Goal: Task Accomplishment & Management: Manage account settings

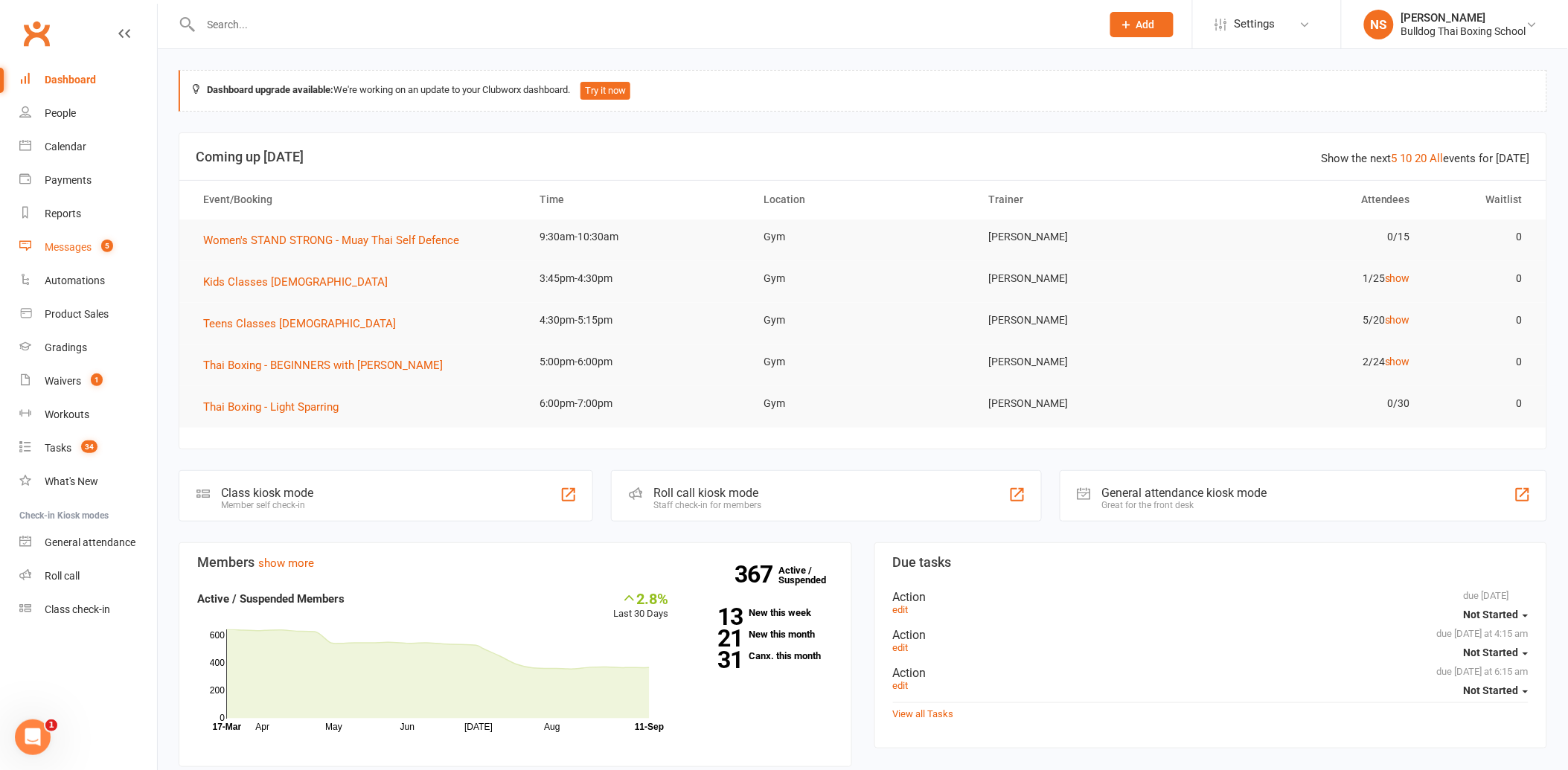
click at [77, 243] on div "Messages" at bounding box center [68, 247] width 47 height 12
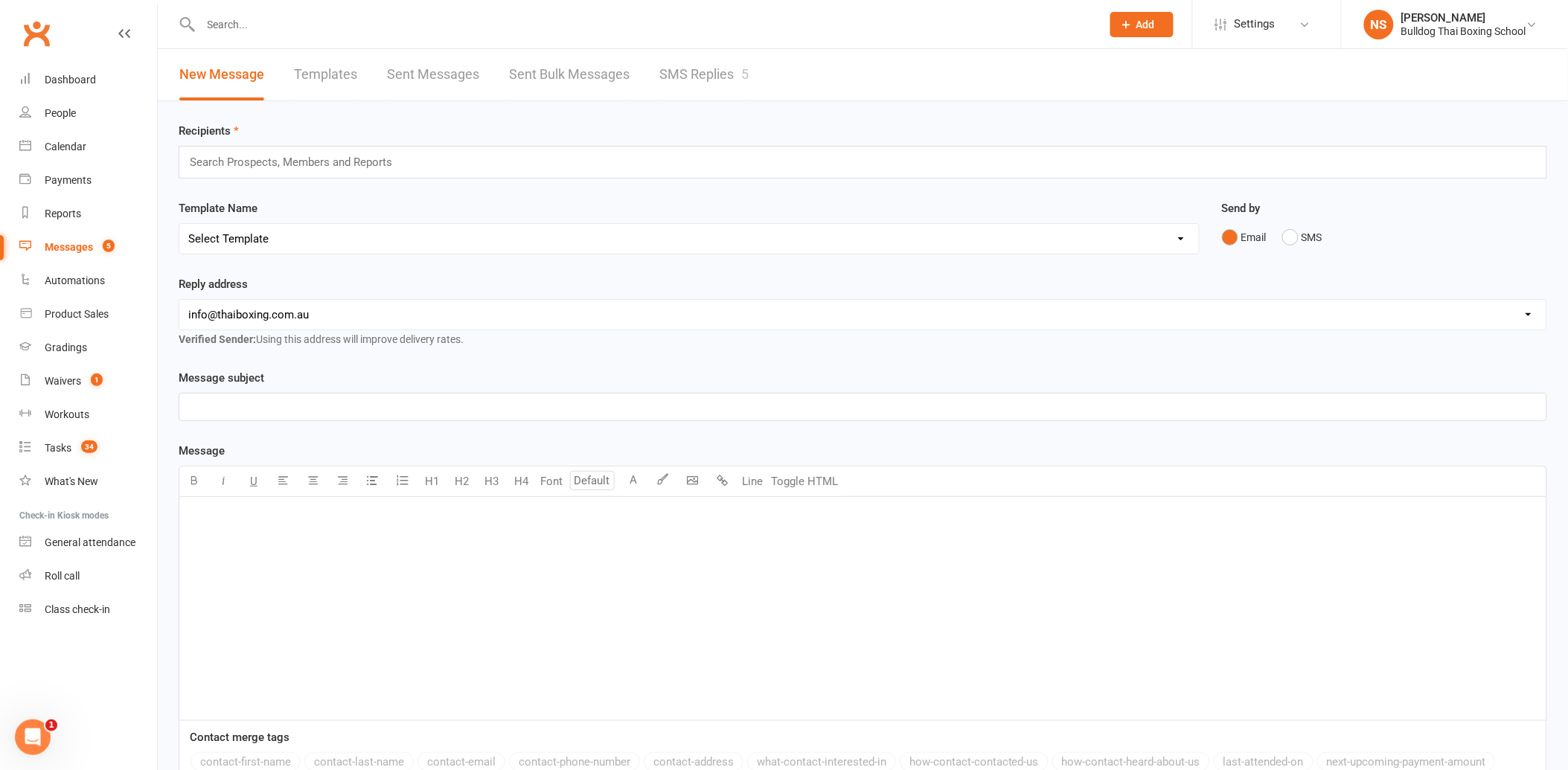
click at [666, 64] on link "SMS Replies 5" at bounding box center [703, 74] width 89 height 51
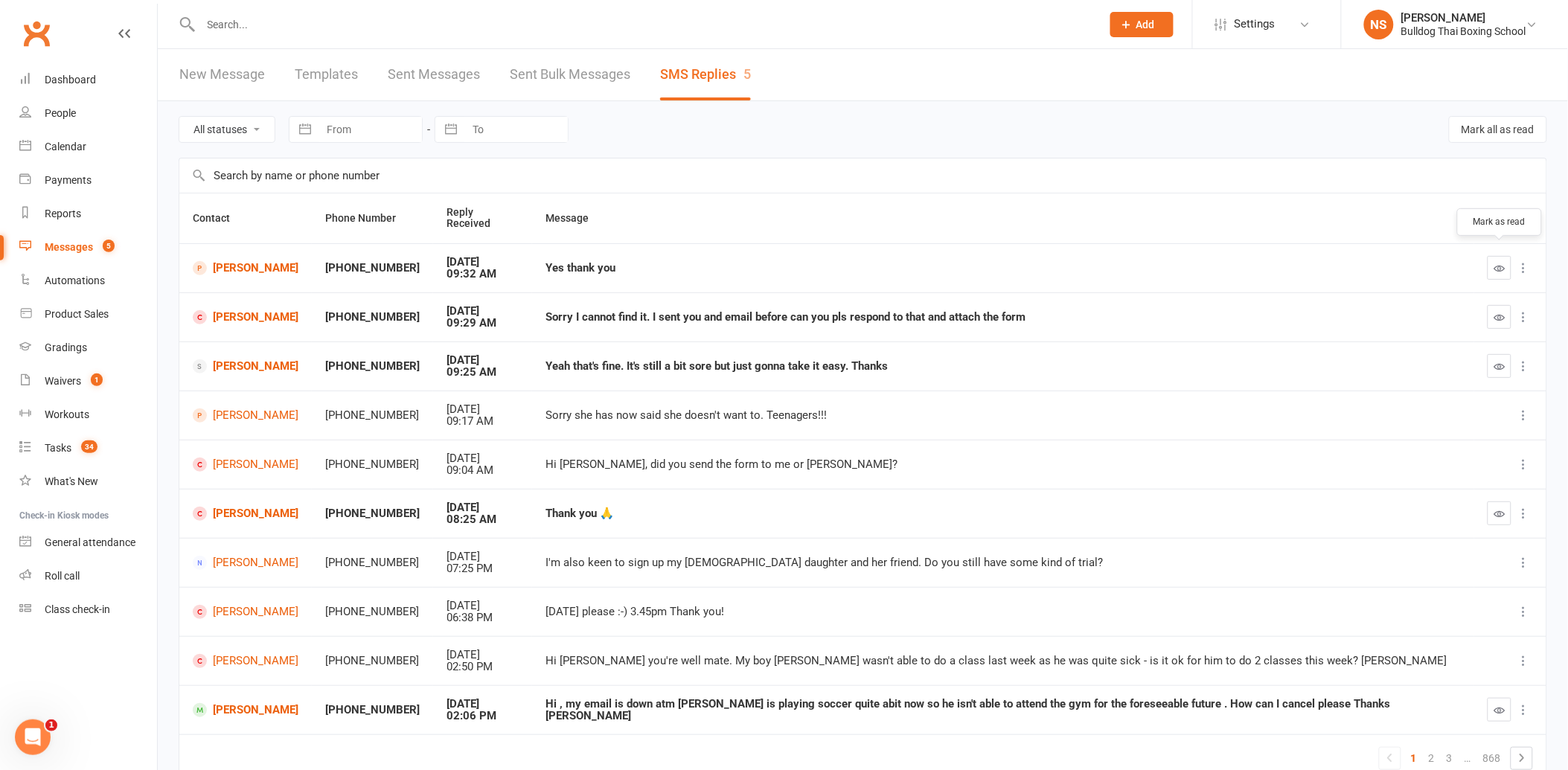
click at [1496, 262] on icon "button" at bounding box center [1500, 268] width 12 height 12
drag, startPoint x: 1497, startPoint y: 350, endPoint x: 875, endPoint y: 42, distance: 694.1
click at [1494, 360] on icon "button" at bounding box center [1500, 366] width 12 height 12
click at [1494, 508] on icon "button" at bounding box center [1500, 514] width 12 height 12
click at [1499, 311] on icon "button" at bounding box center [1500, 317] width 12 height 12
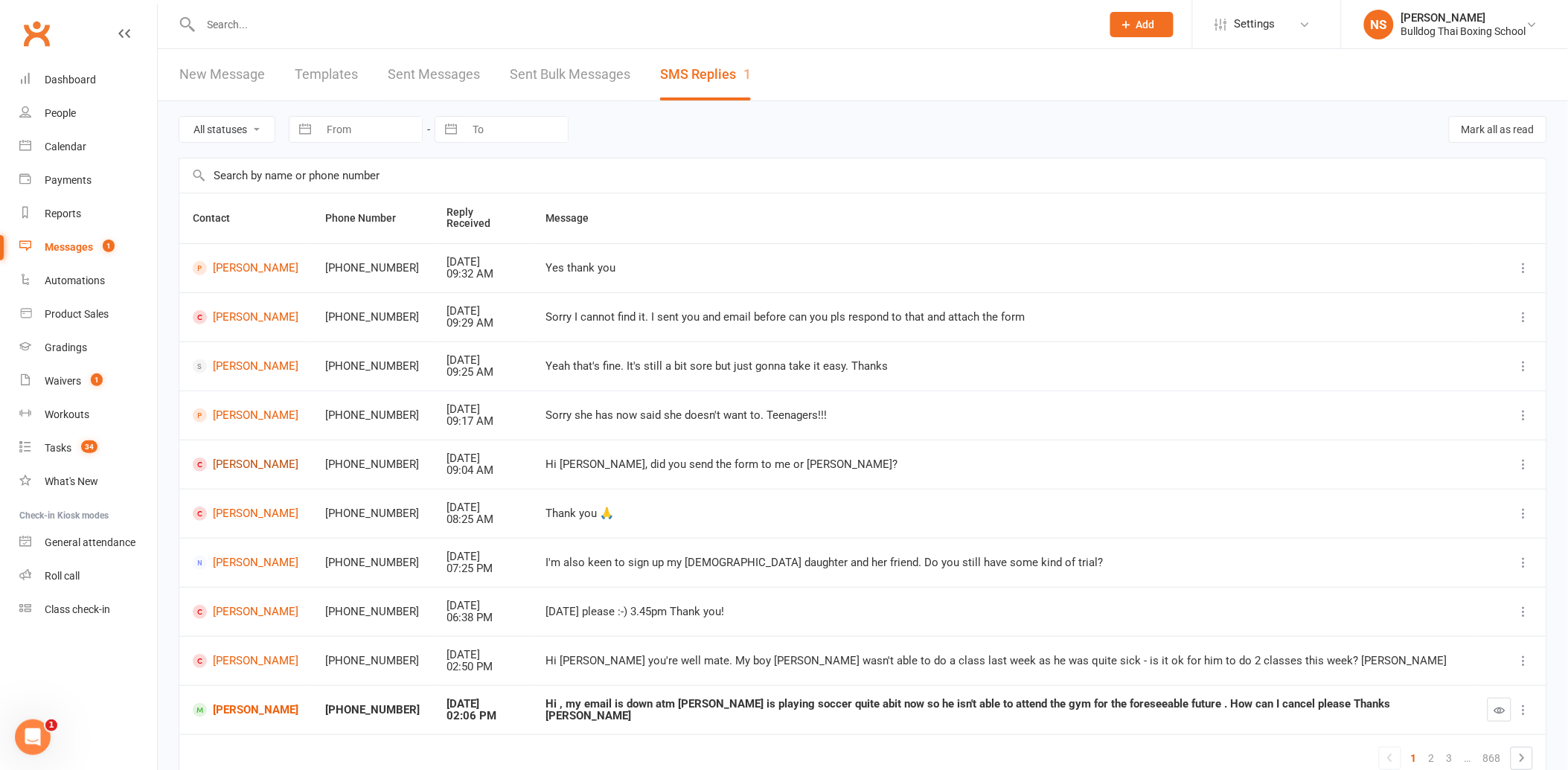
click at [265, 458] on link "[PERSON_NAME]" at bounding box center [245, 465] width 106 height 14
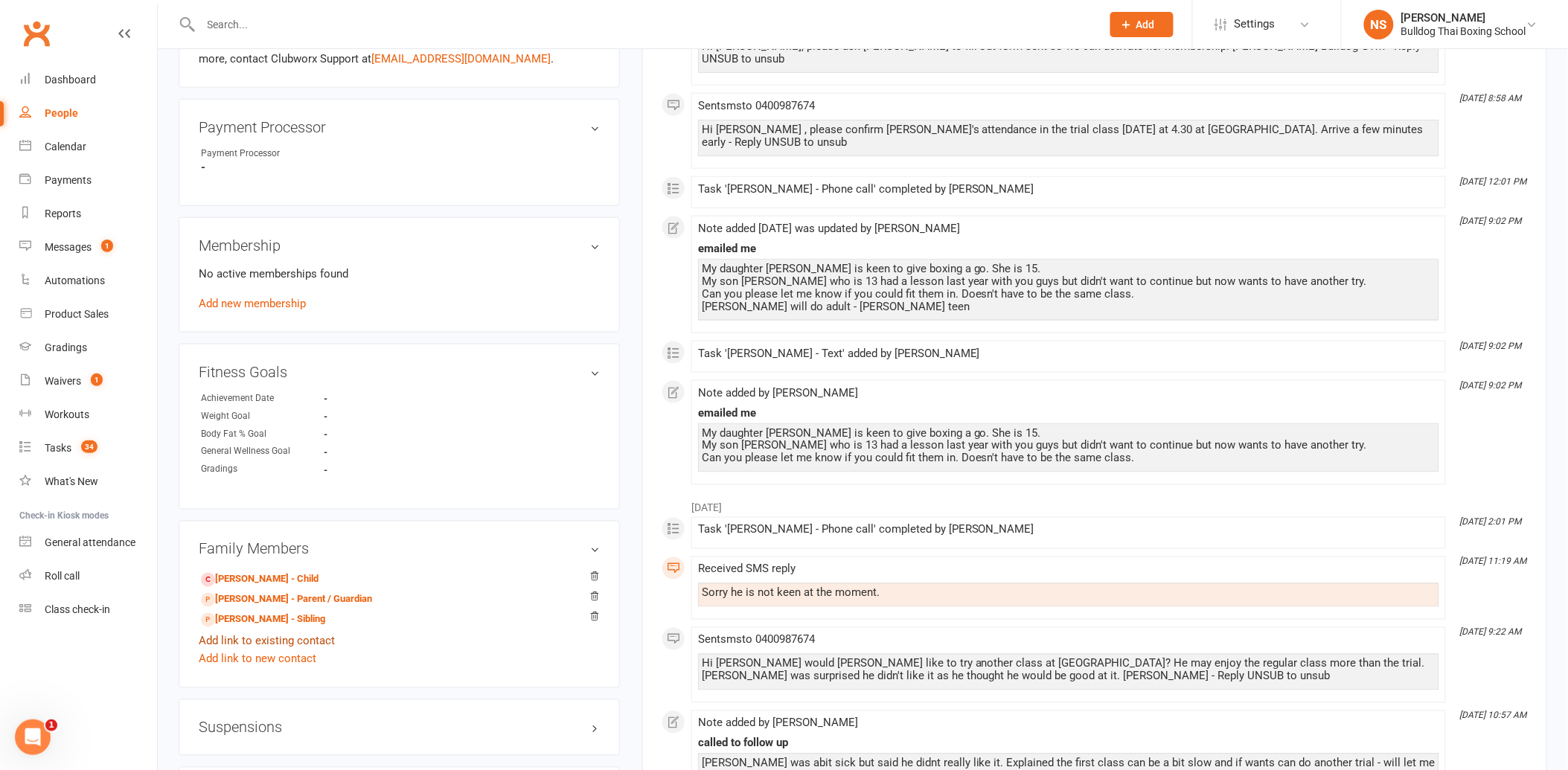
scroll to position [578, 0]
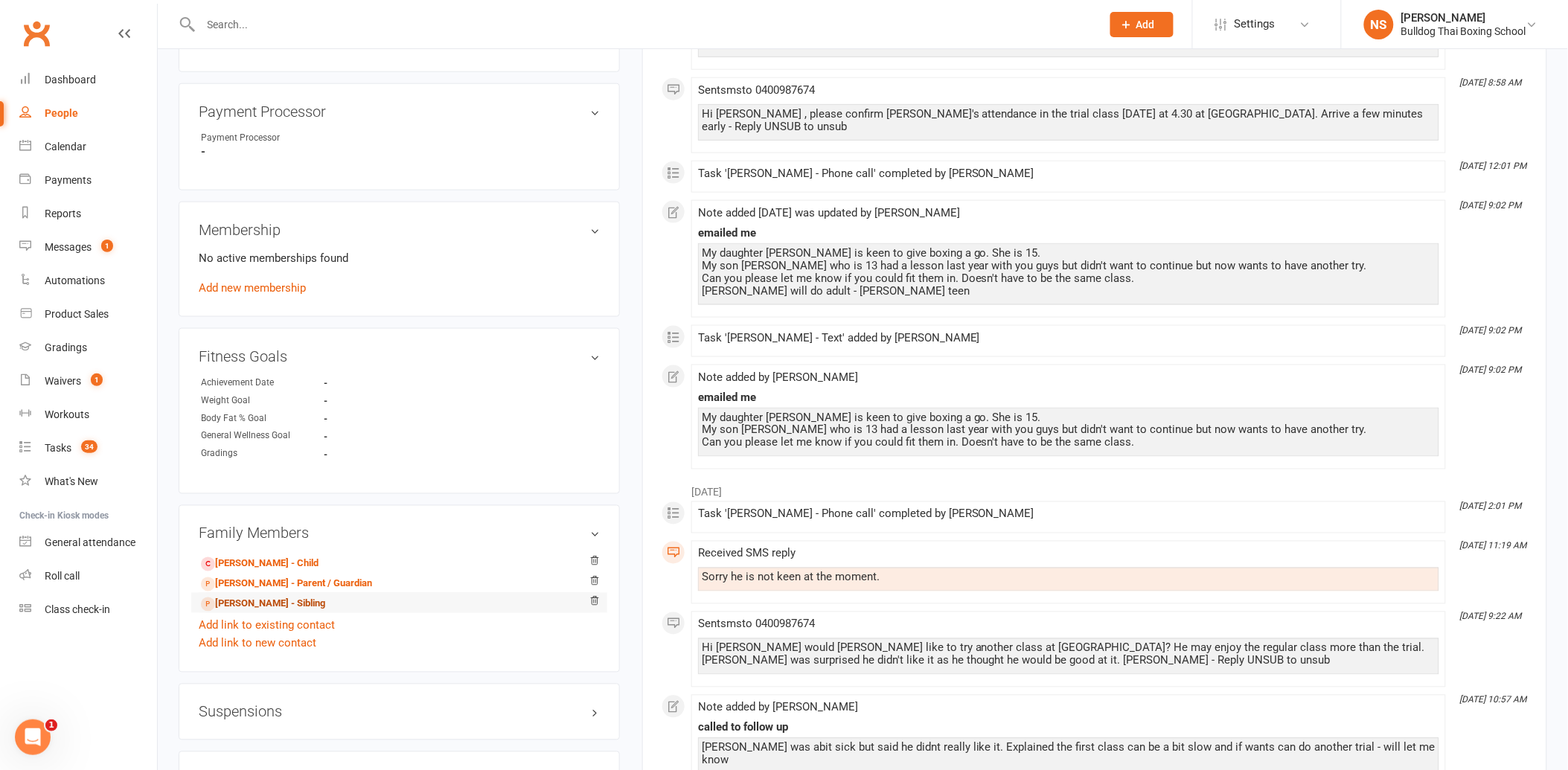
click at [282, 606] on link "[PERSON_NAME] - Sibling" at bounding box center [263, 604] width 124 height 15
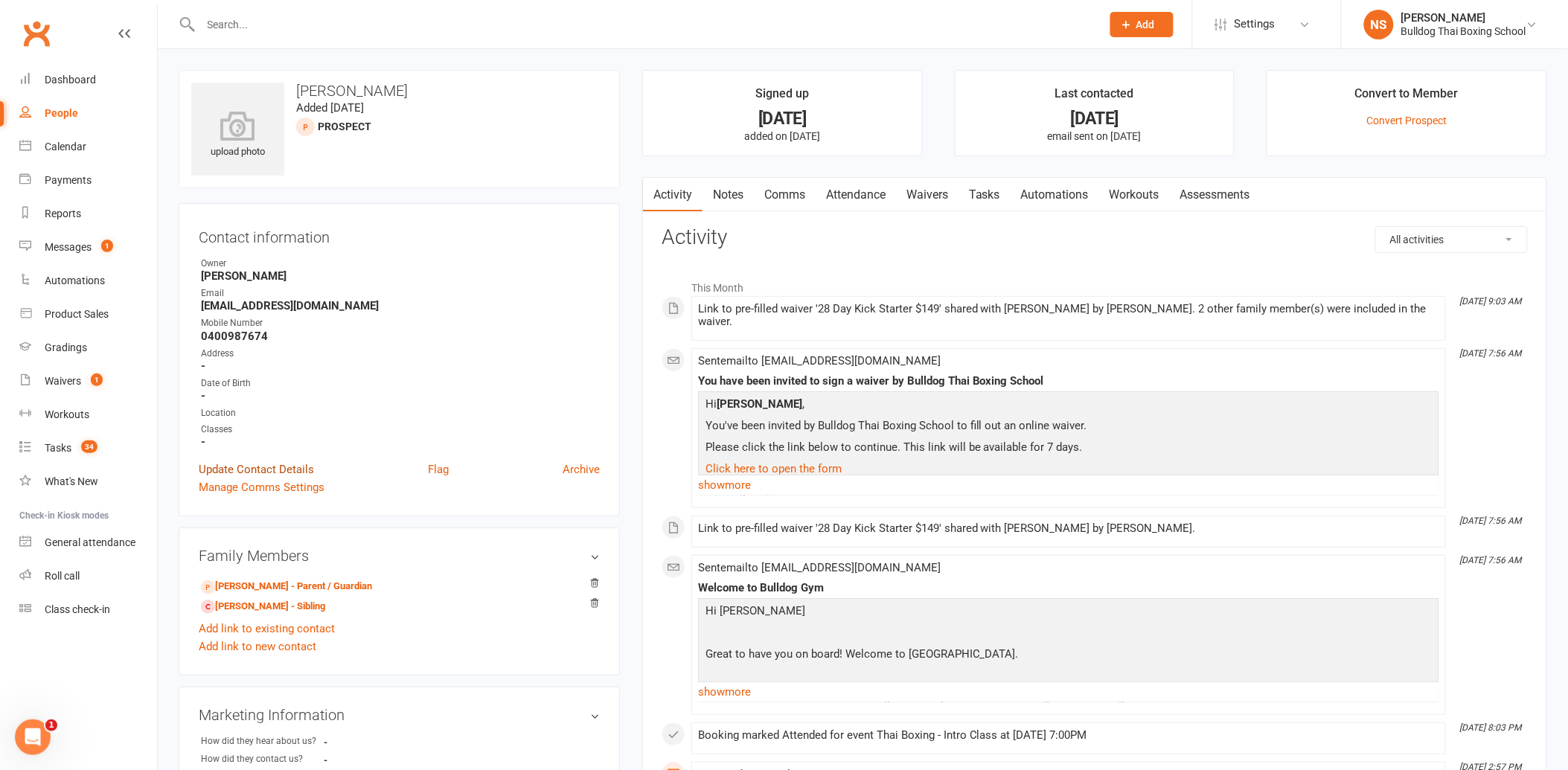
click at [286, 465] on link "Update Contact Details" at bounding box center [256, 469] width 115 height 18
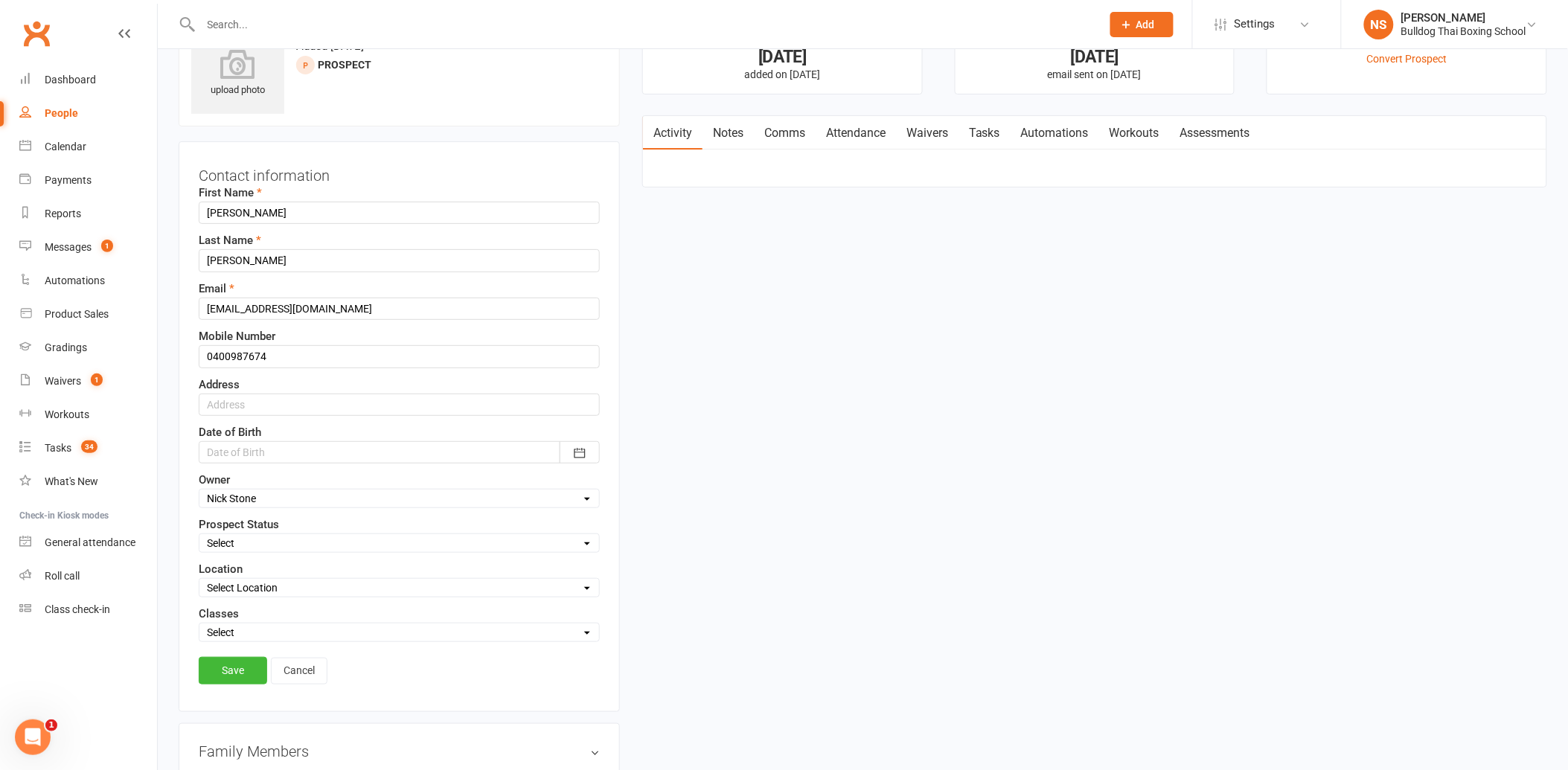
scroll to position [70, 0]
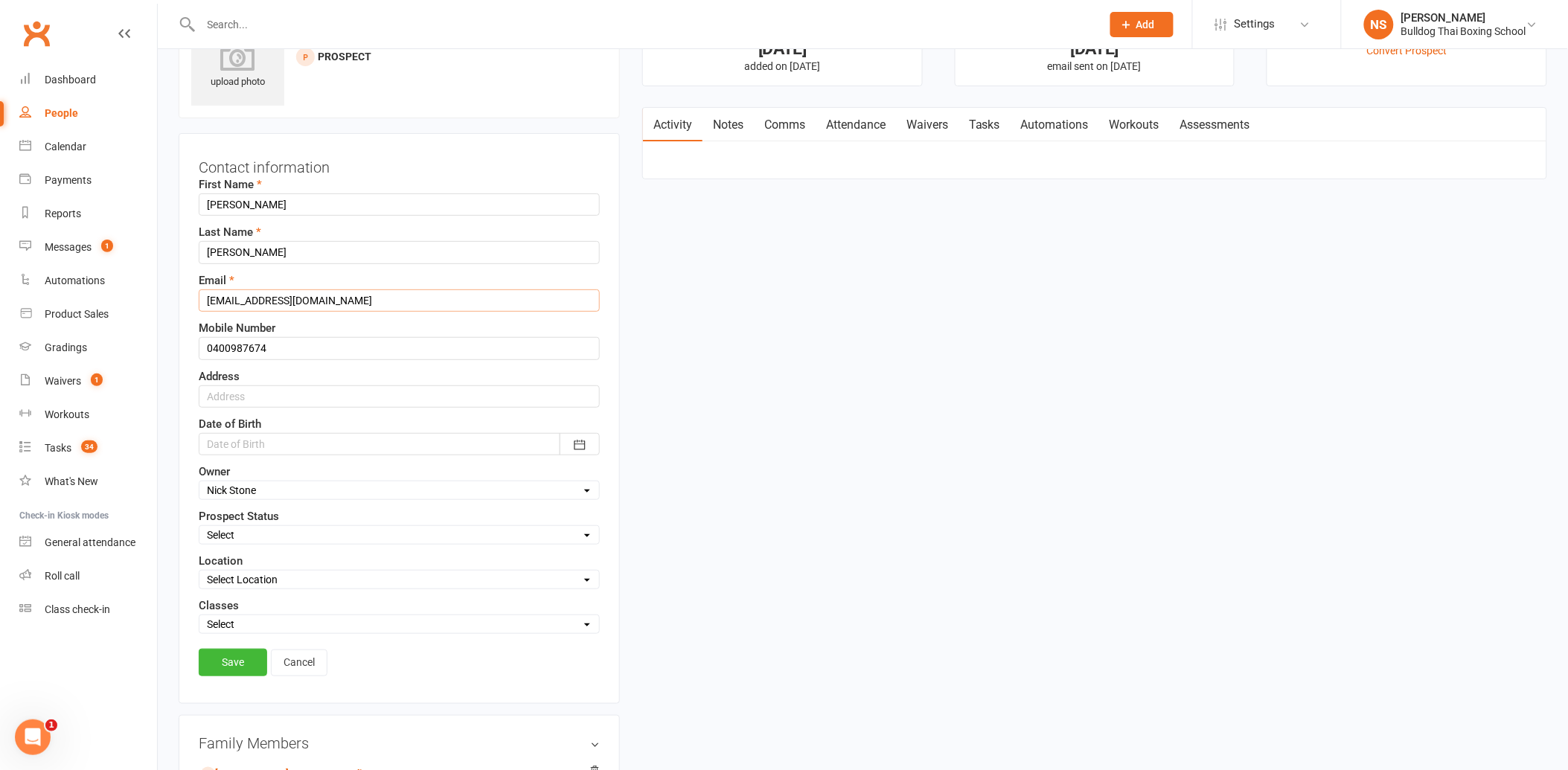
drag, startPoint x: 345, startPoint y: 302, endPoint x: 191, endPoint y: 304, distance: 154.0
click at [191, 304] on div "Contact information First Name [PERSON_NAME] Last Name [PERSON_NAME] Email [EMA…" at bounding box center [399, 419] width 441 height 571
type input "[EMAIL_ADDRESS][DOMAIN_NAME]"
click at [236, 659] on link "Save" at bounding box center [232, 662] width 68 height 27
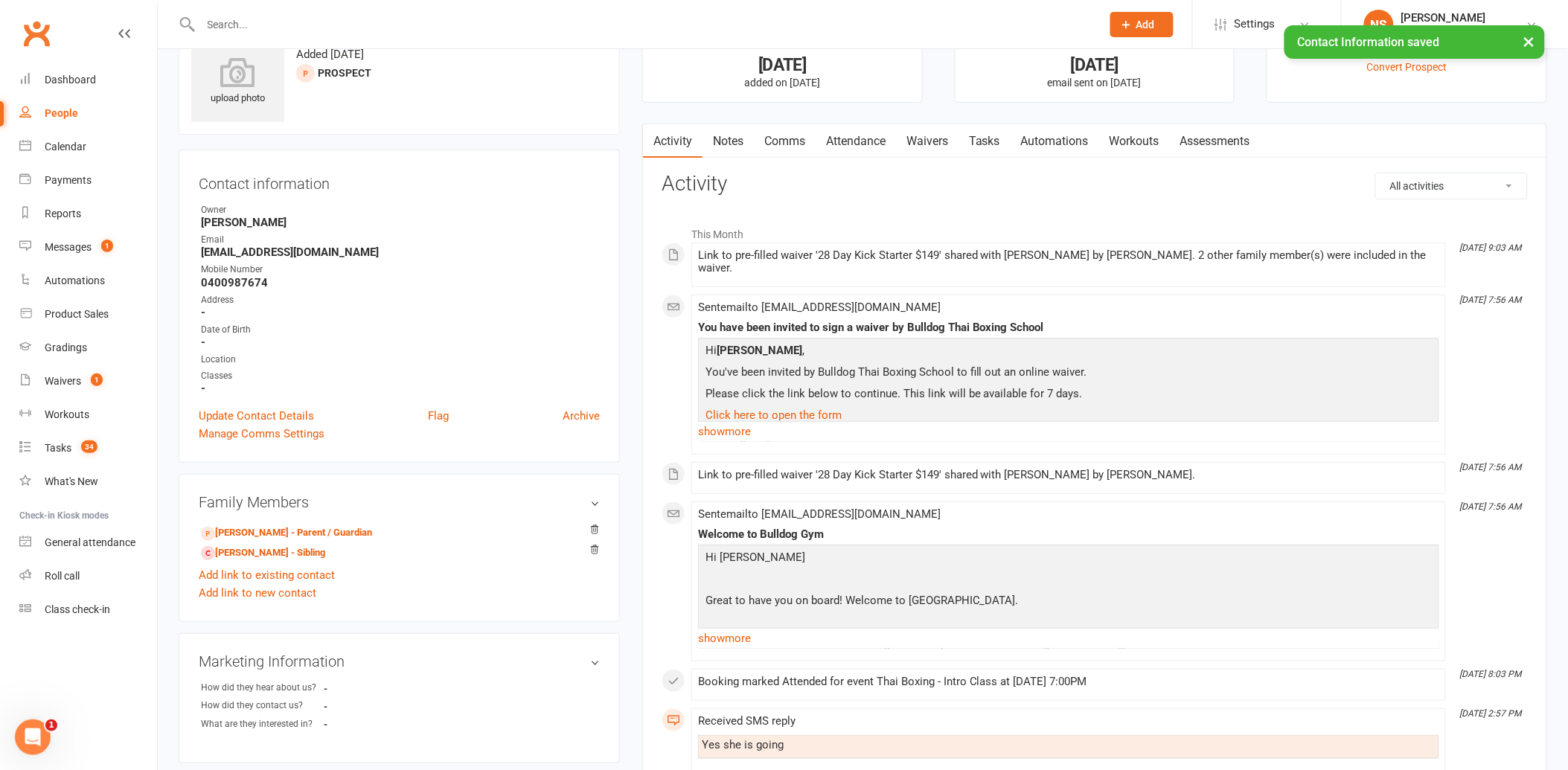
scroll to position [0, 0]
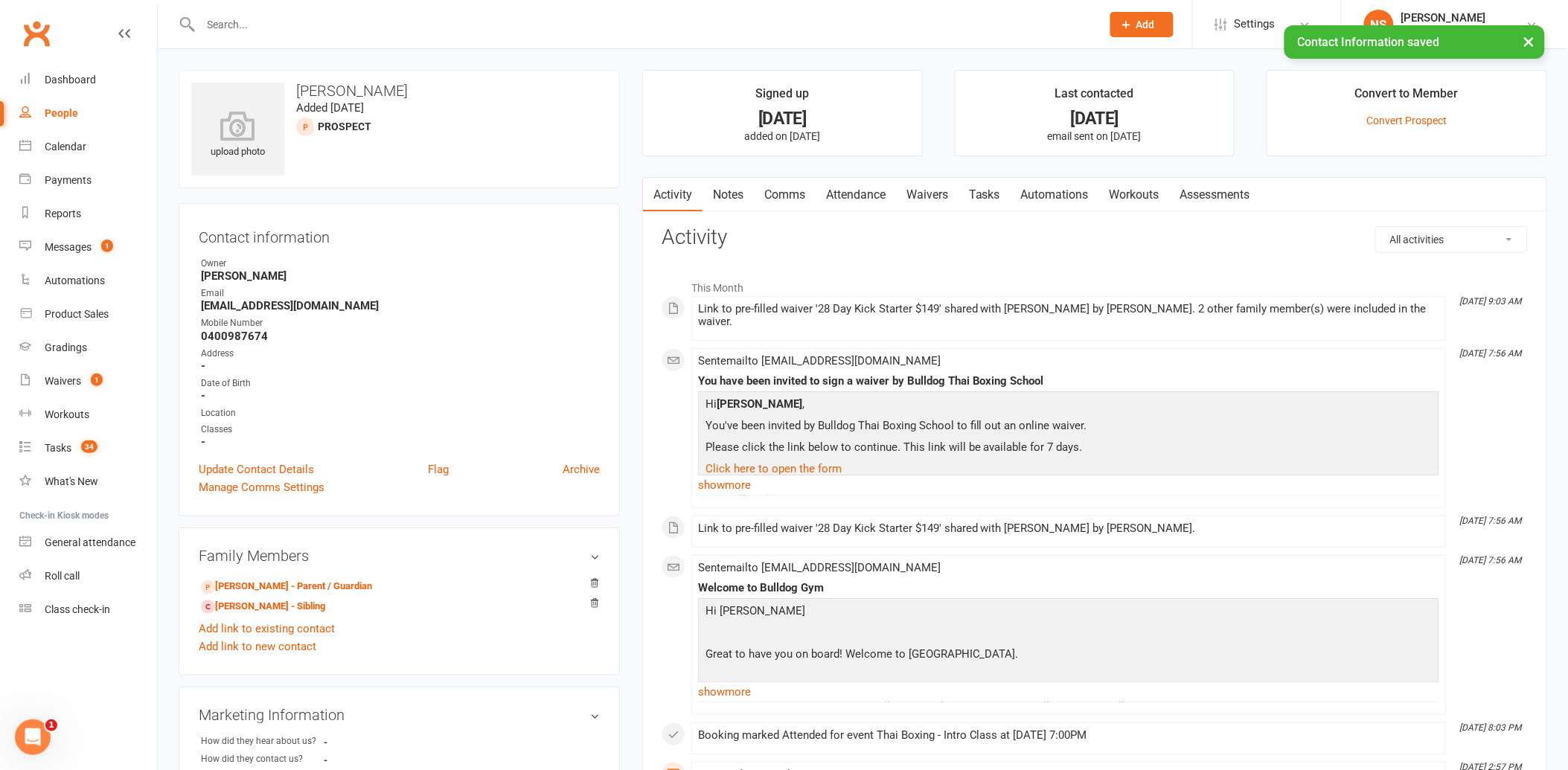
click at [929, 201] on link "Waivers" at bounding box center [927, 195] width 62 height 35
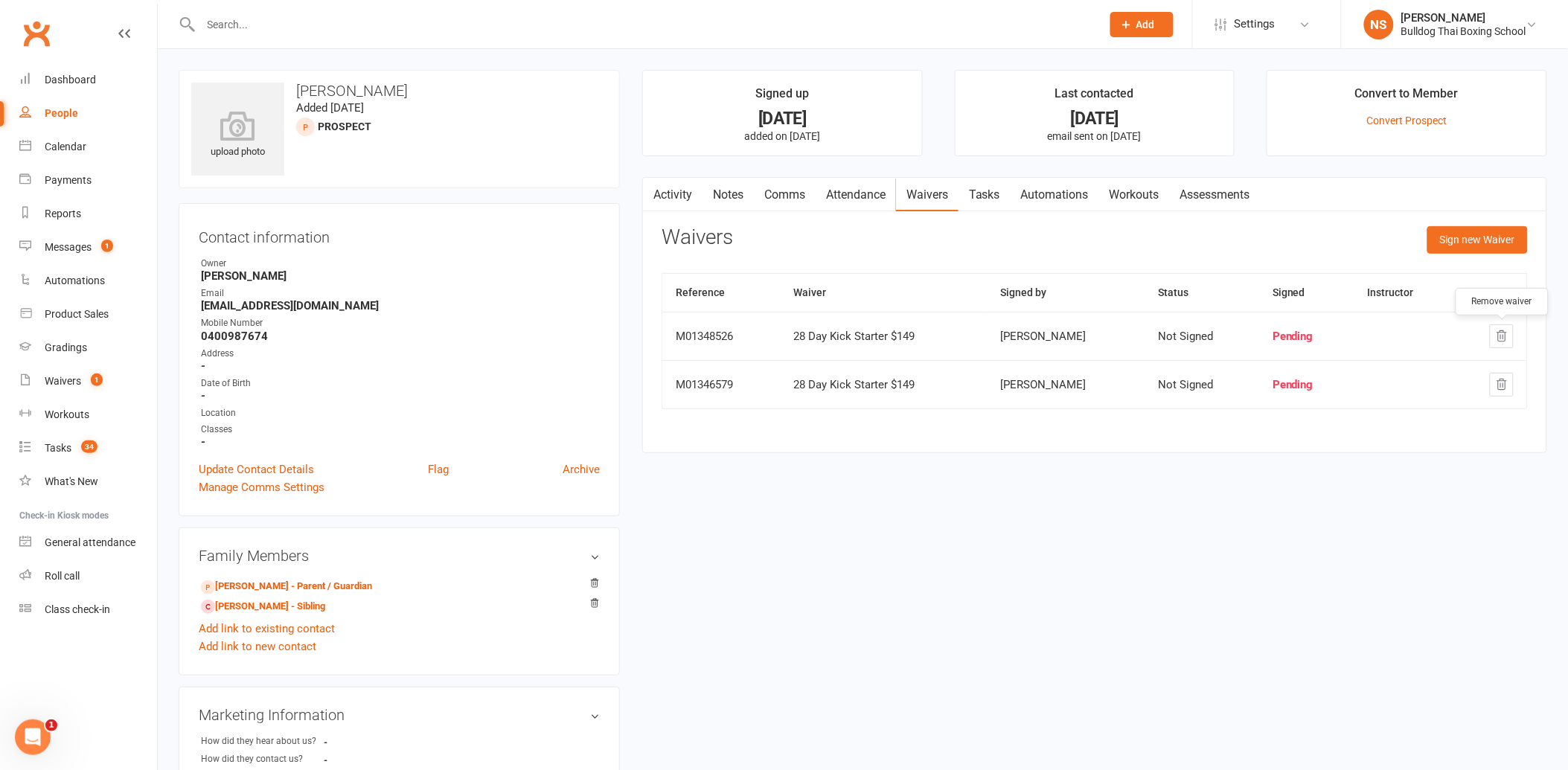
click at [1497, 333] on icon "button" at bounding box center [1502, 337] width 10 height 11
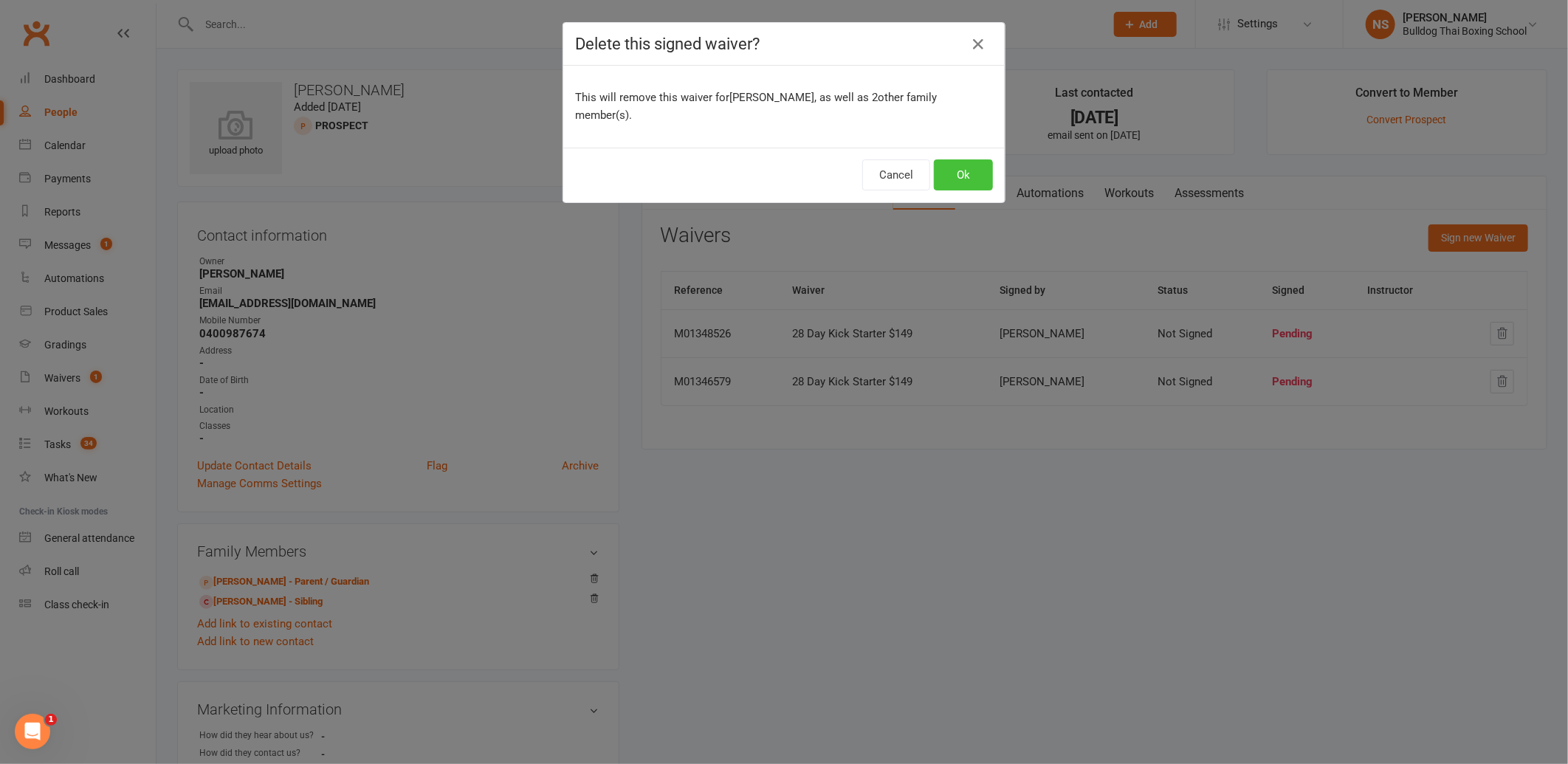
click at [963, 161] on button "Ok" at bounding box center [964, 175] width 59 height 31
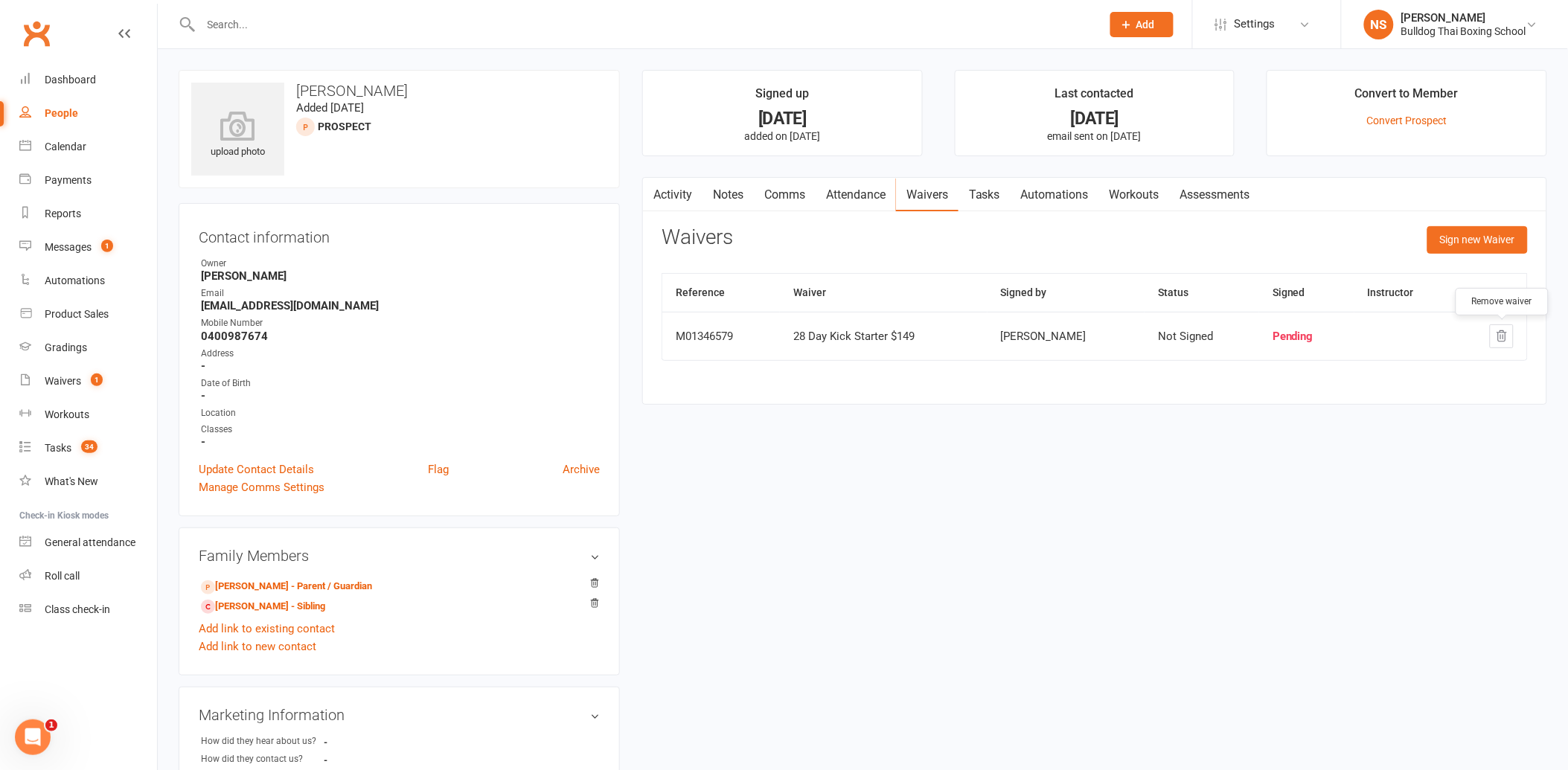
click at [1500, 333] on icon "button" at bounding box center [1502, 337] width 10 height 11
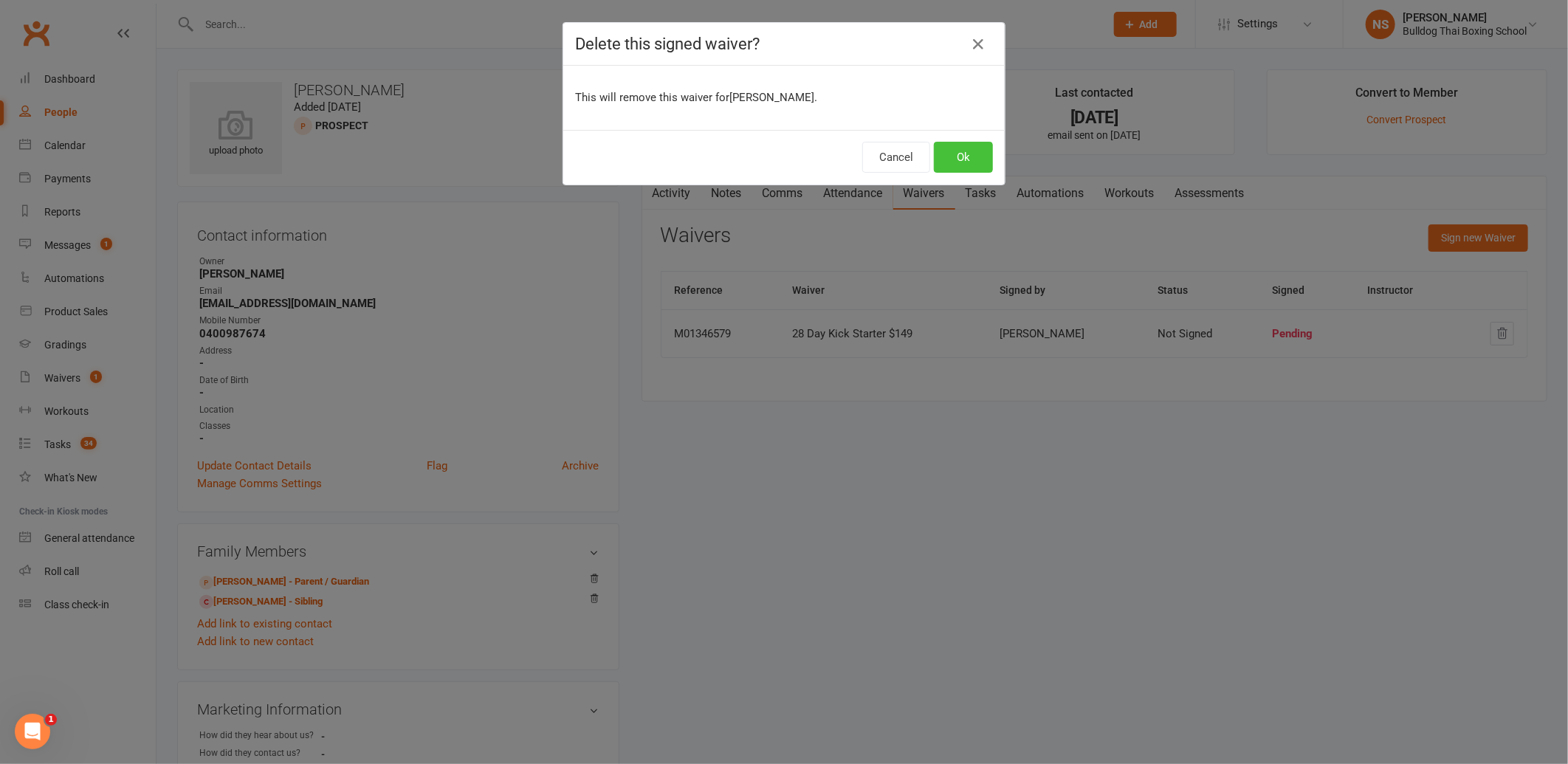
click at [969, 151] on button "Ok" at bounding box center [964, 157] width 59 height 31
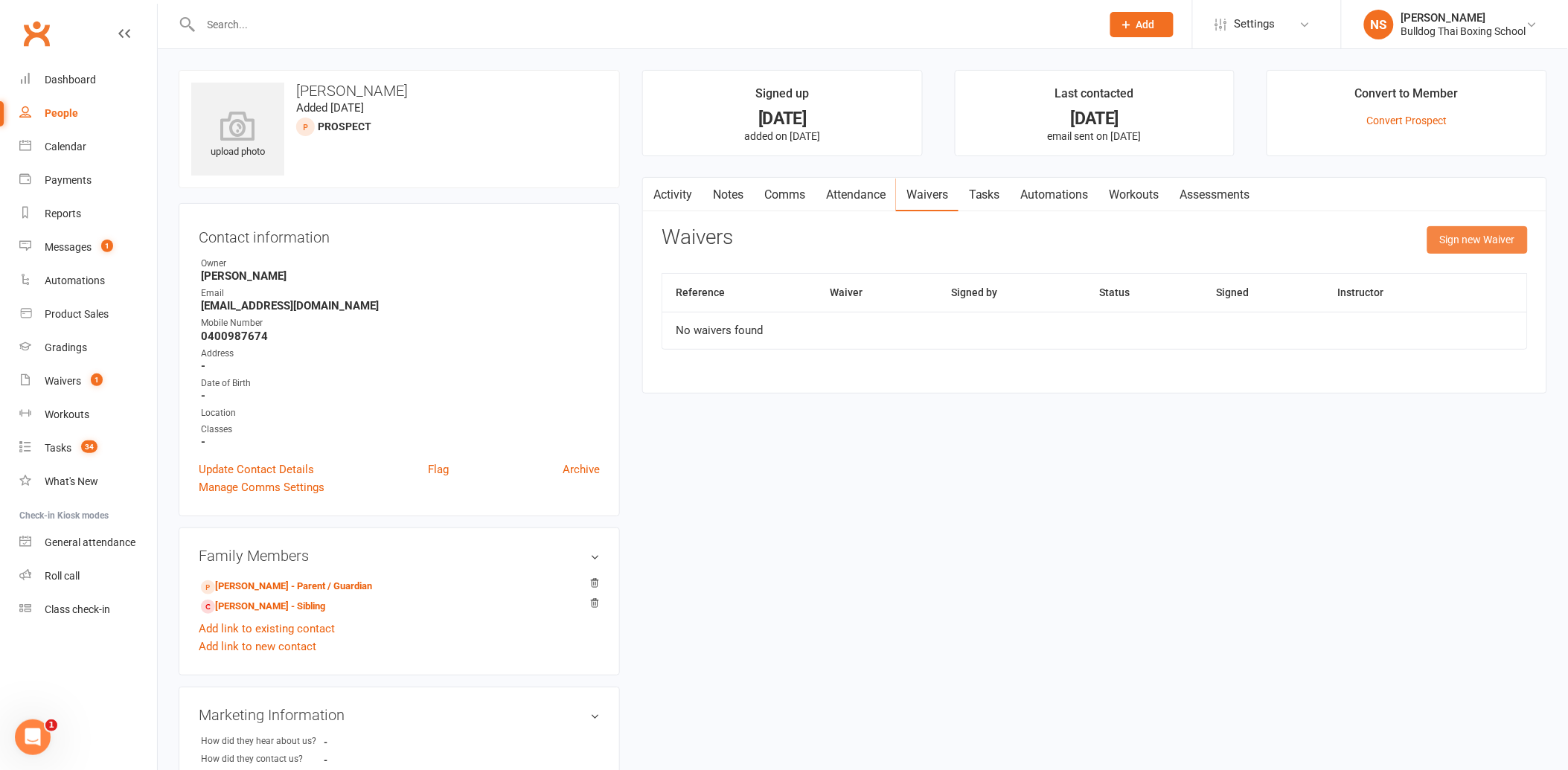
click at [1464, 239] on button "Sign new Waiver" at bounding box center [1477, 239] width 100 height 27
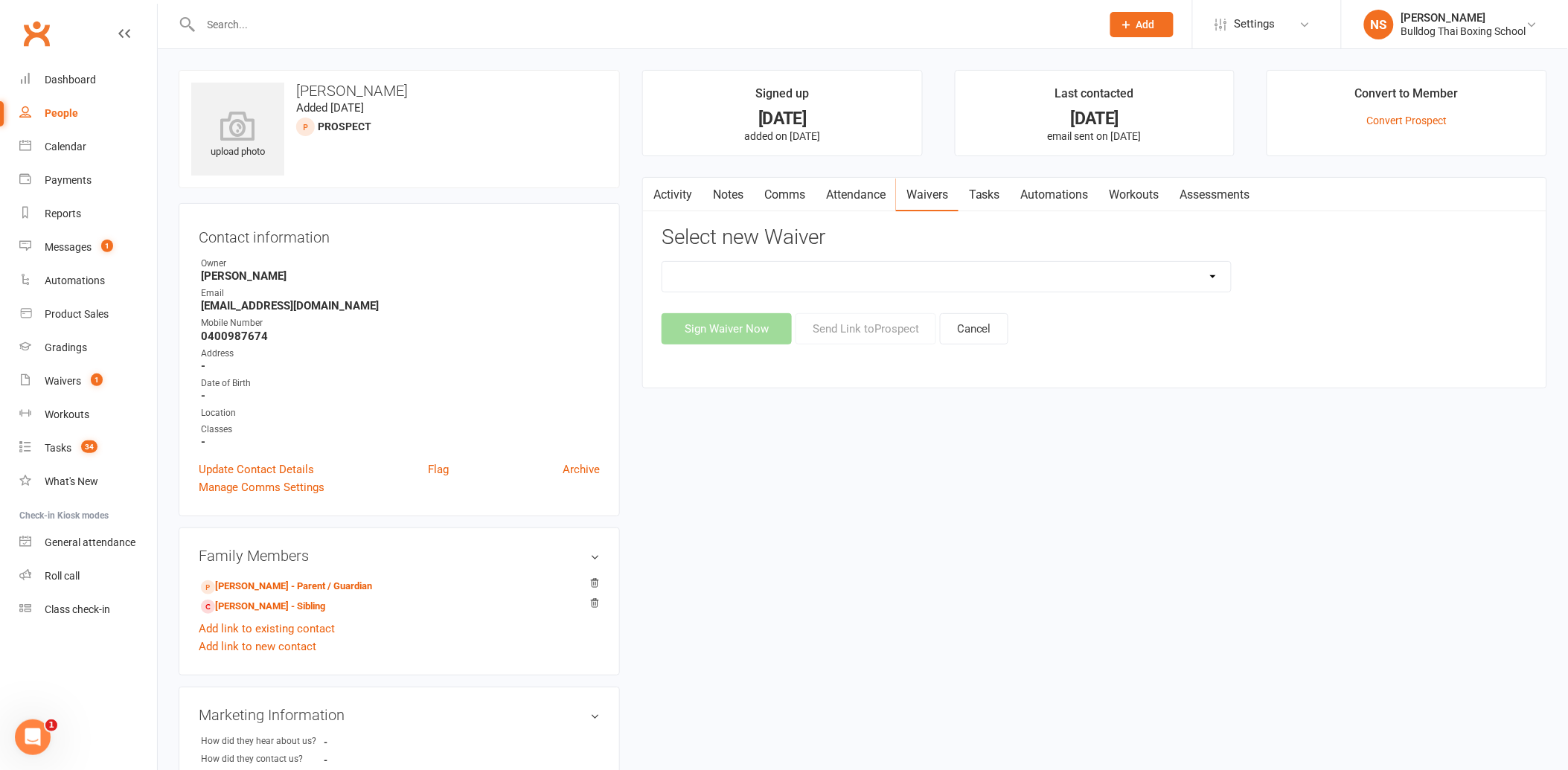
click at [854, 278] on select "12 Month Contract 14 Day Kick Off 21 Day Kick Starter 28 Day 99 and RO 35 28 Da…" at bounding box center [946, 276] width 568 height 30
select select "7365"
click at [662, 262] on select "12 Month Contract 14 Day Kick Off 21 Day Kick Starter 28 Day 99 and RO 35 28 Da…" at bounding box center [946, 276] width 568 height 30
click at [858, 328] on button "Send Link to [GEOGRAPHIC_DATA]" at bounding box center [865, 328] width 140 height 31
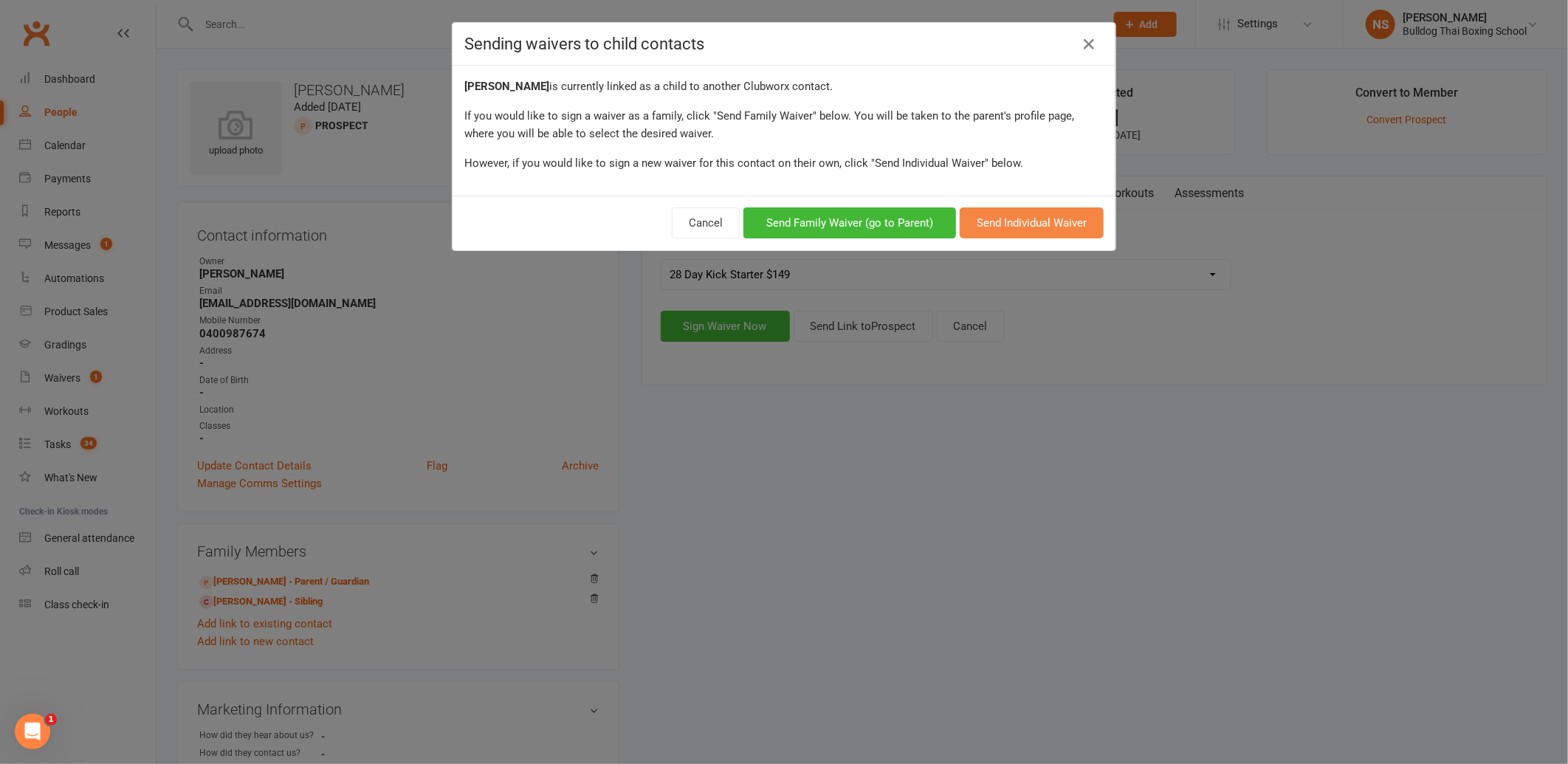
click at [1027, 218] on button "Send Individual Waiver" at bounding box center [1031, 223] width 144 height 31
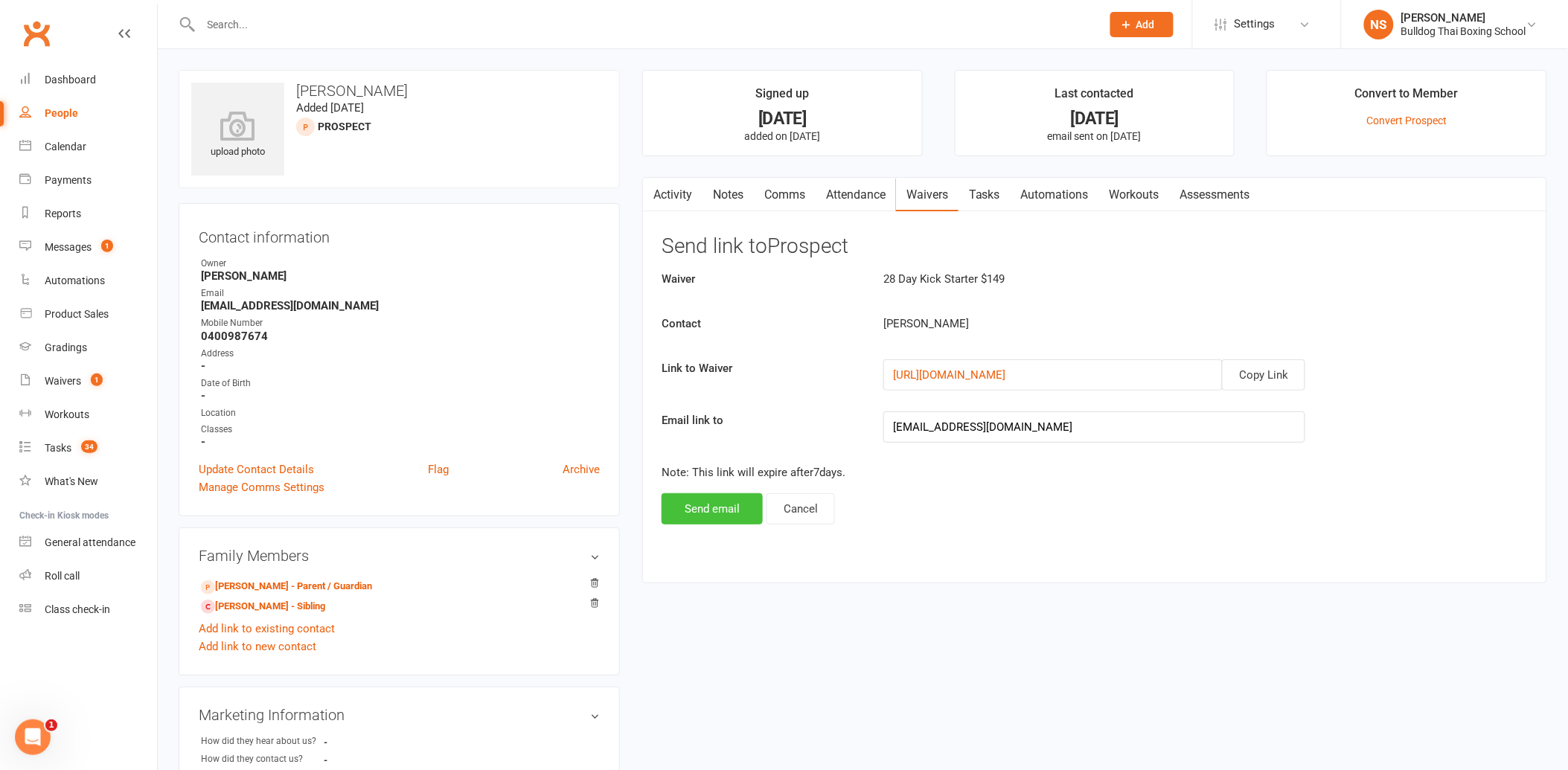
click at [715, 509] on button "Send email" at bounding box center [712, 508] width 101 height 31
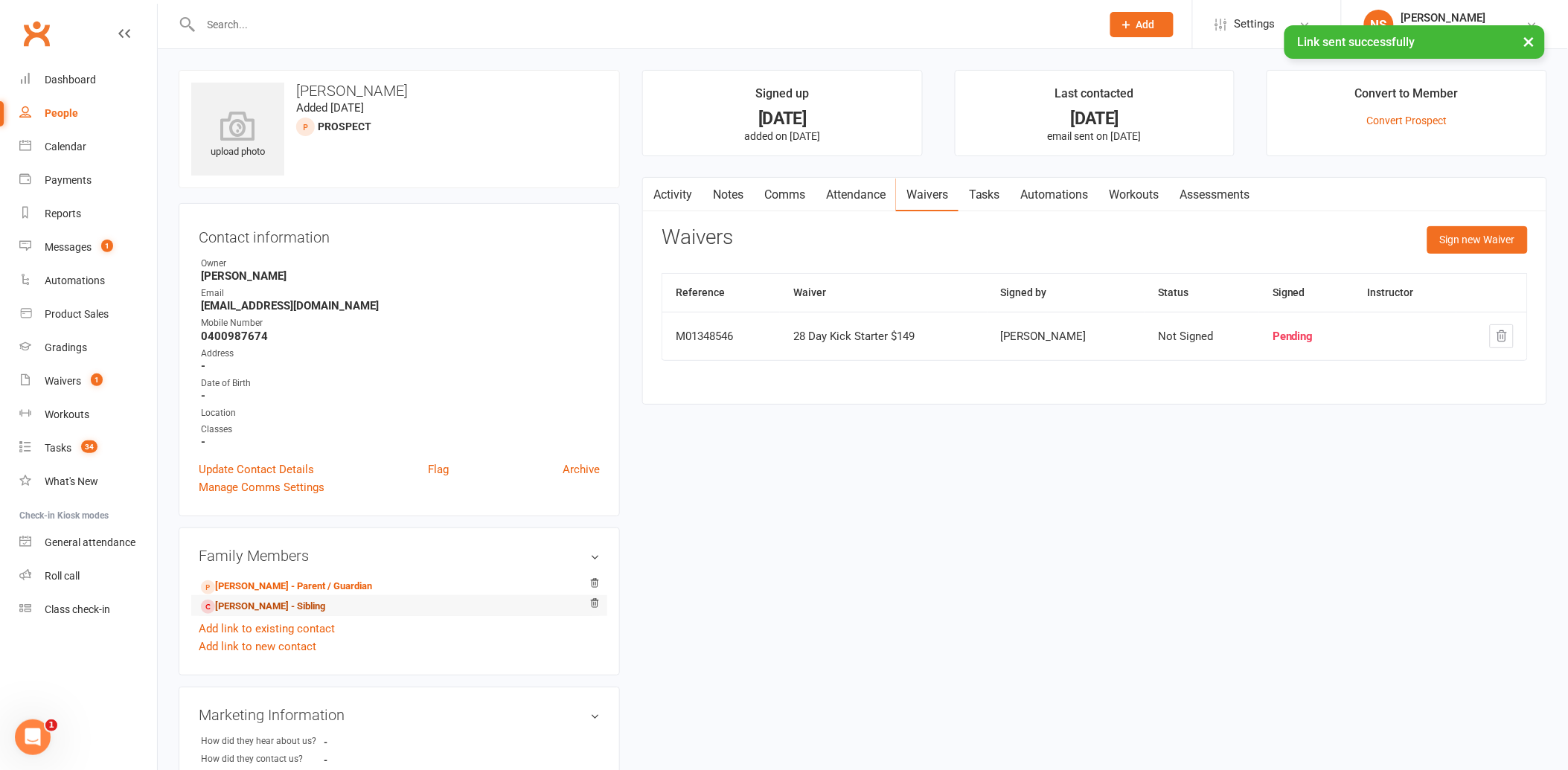
click at [254, 610] on link "[PERSON_NAME] - Sibling" at bounding box center [263, 607] width 124 height 15
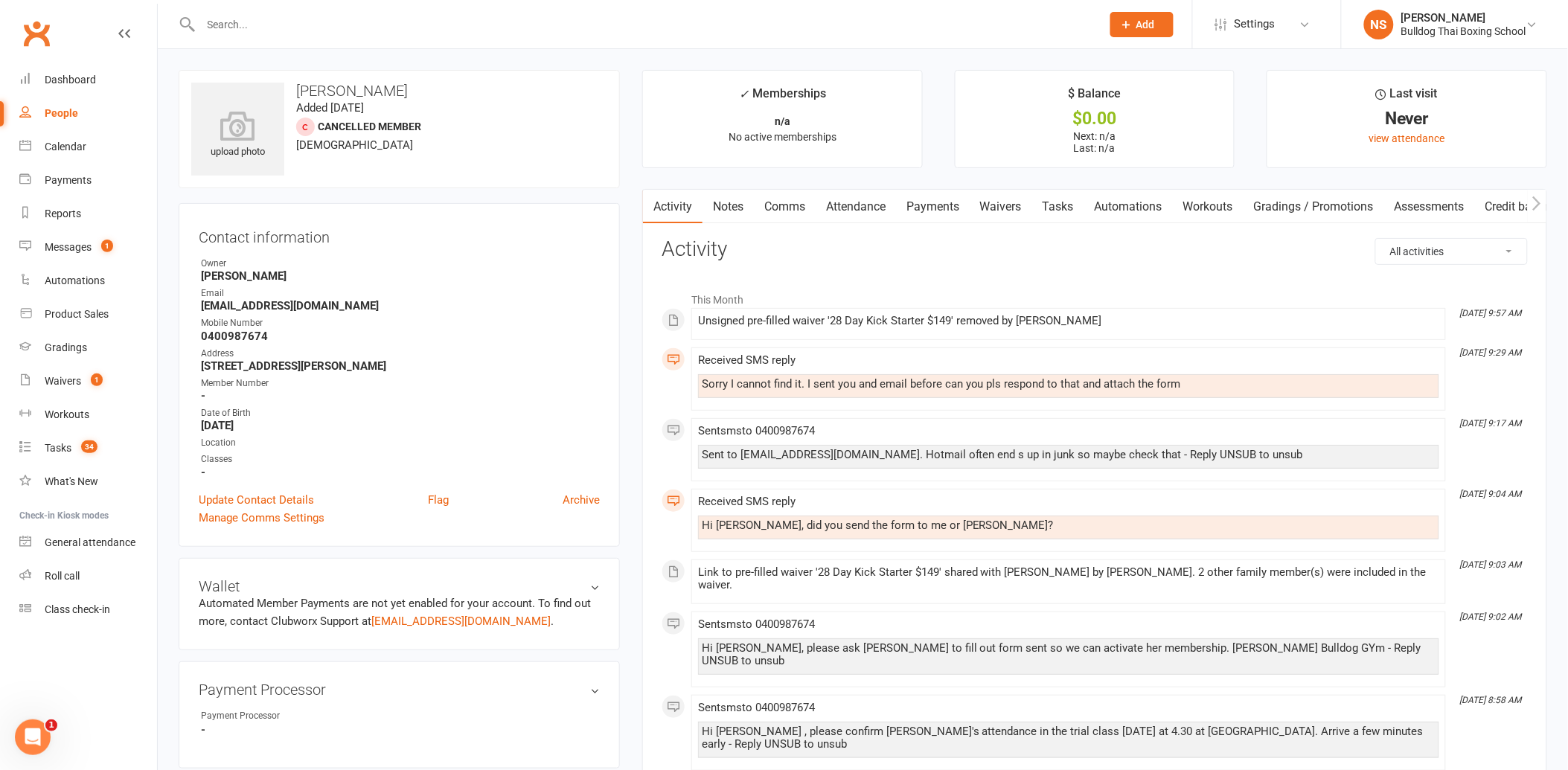
click at [776, 209] on link "Comms" at bounding box center [785, 206] width 62 height 35
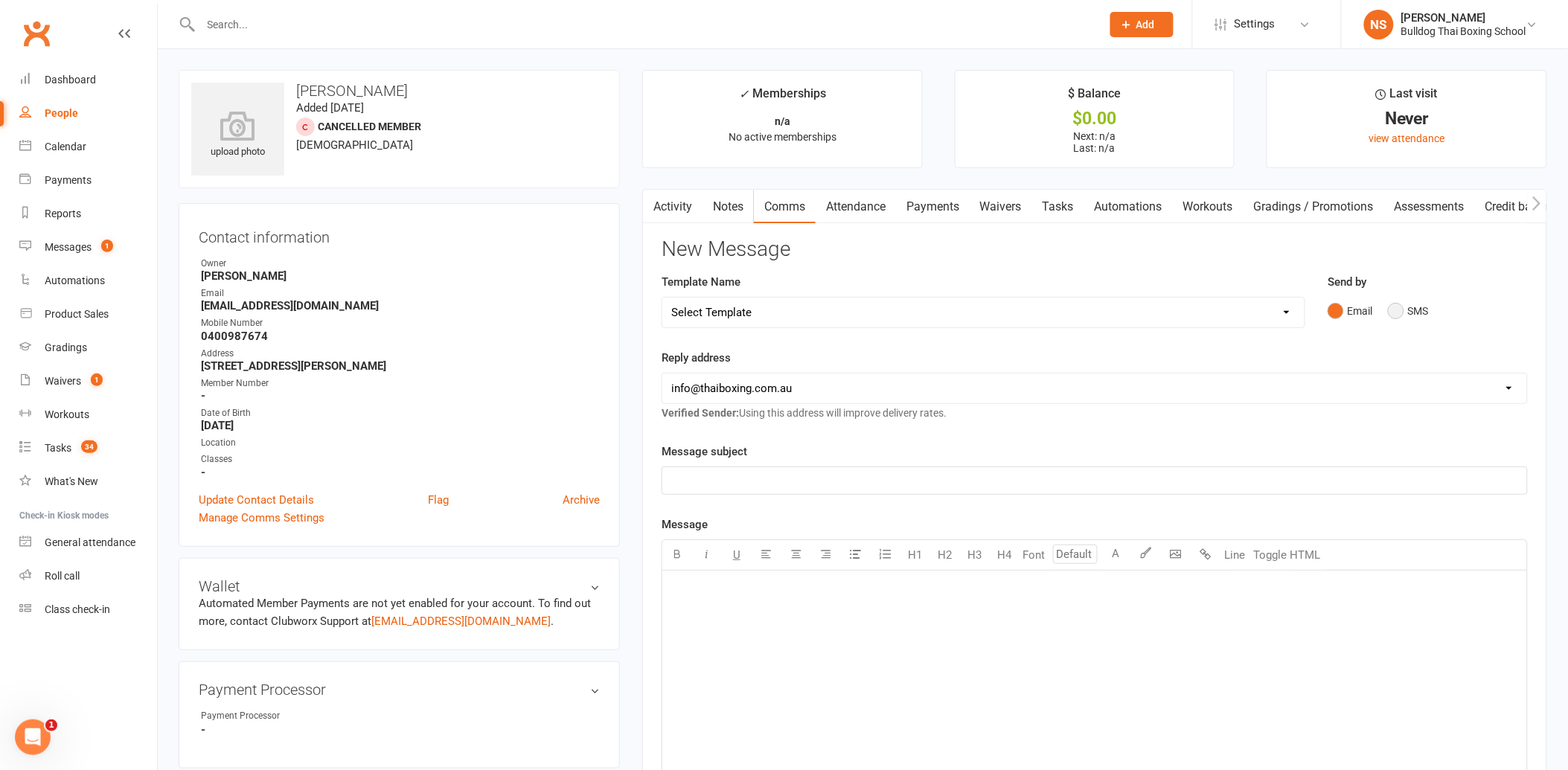
click at [1395, 316] on button "SMS" at bounding box center [1408, 311] width 40 height 28
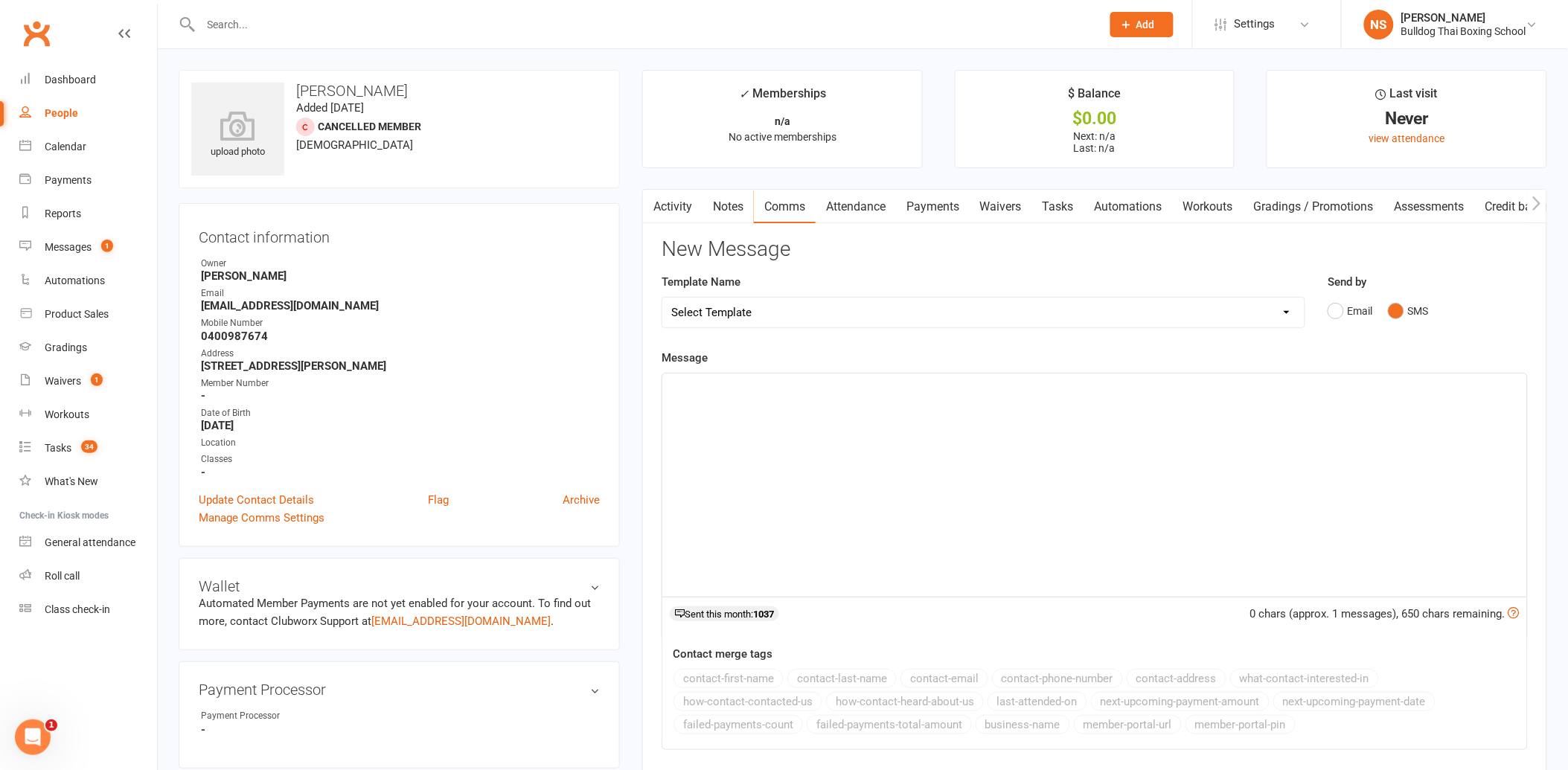
click at [690, 384] on p "﻿" at bounding box center [1095, 387] width 847 height 18
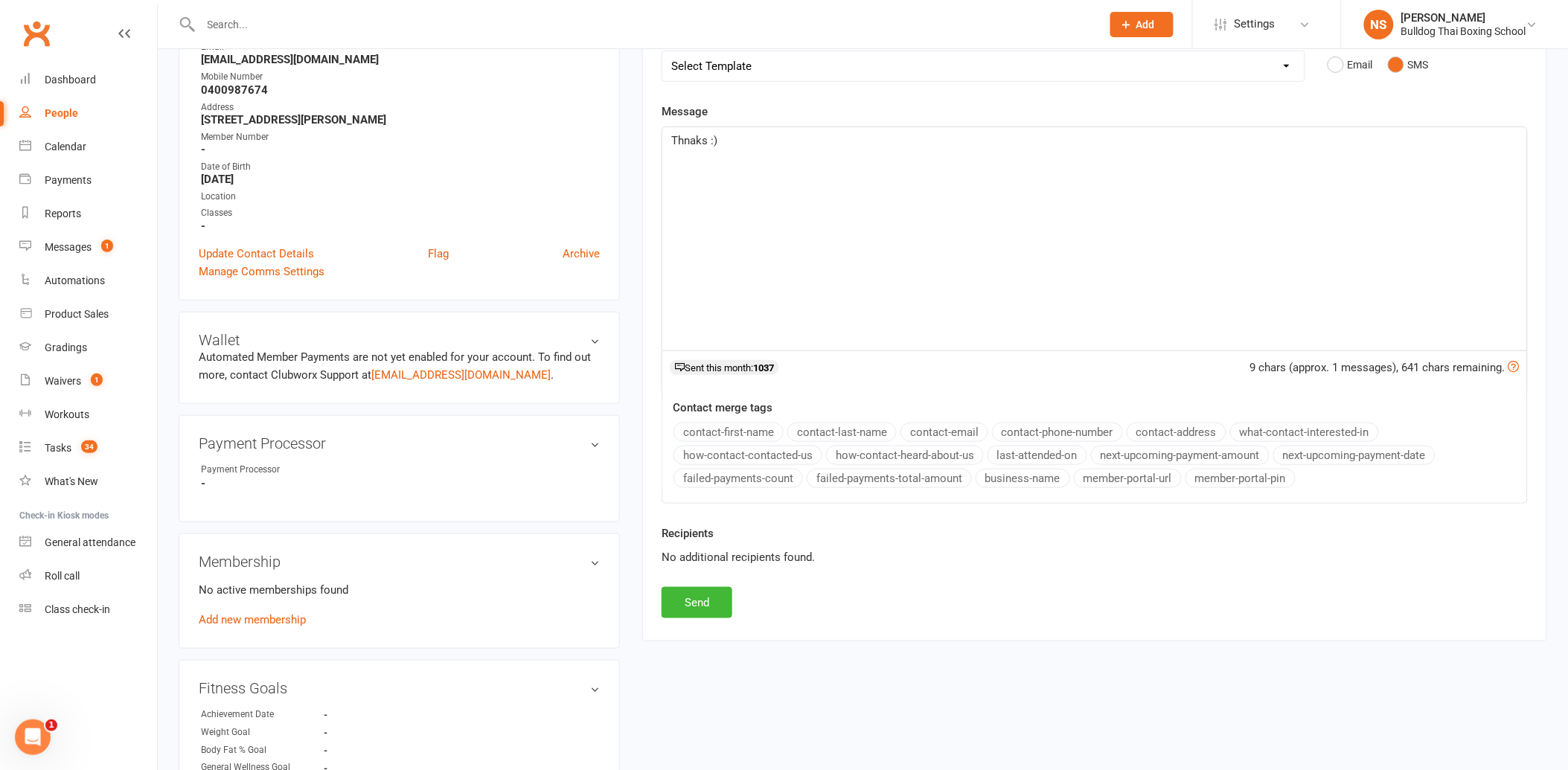
scroll to position [248, 0]
click at [712, 599] on button "Send" at bounding box center [697, 601] width 71 height 31
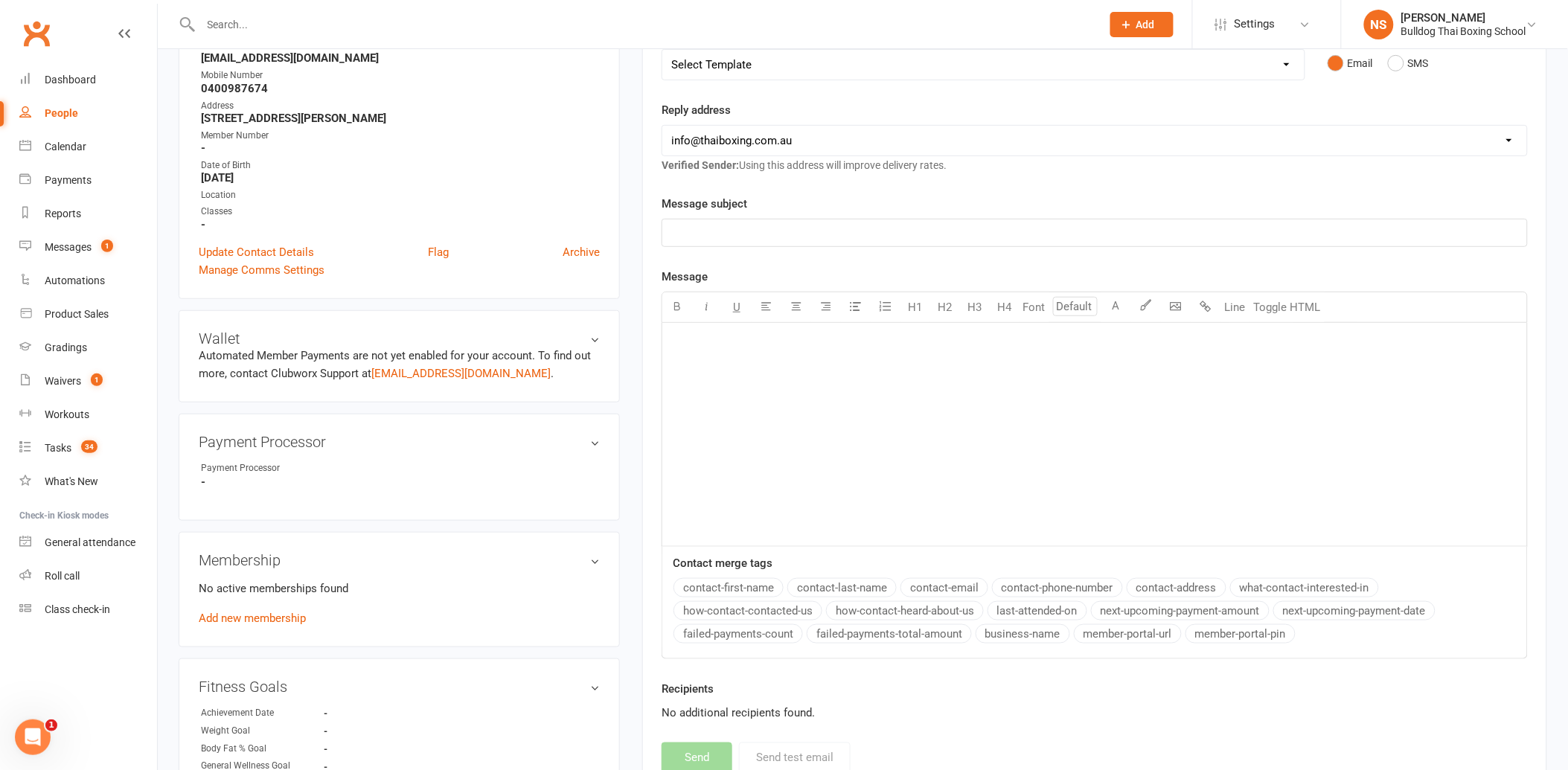
click at [277, 22] on input "text" at bounding box center [644, 24] width 894 height 21
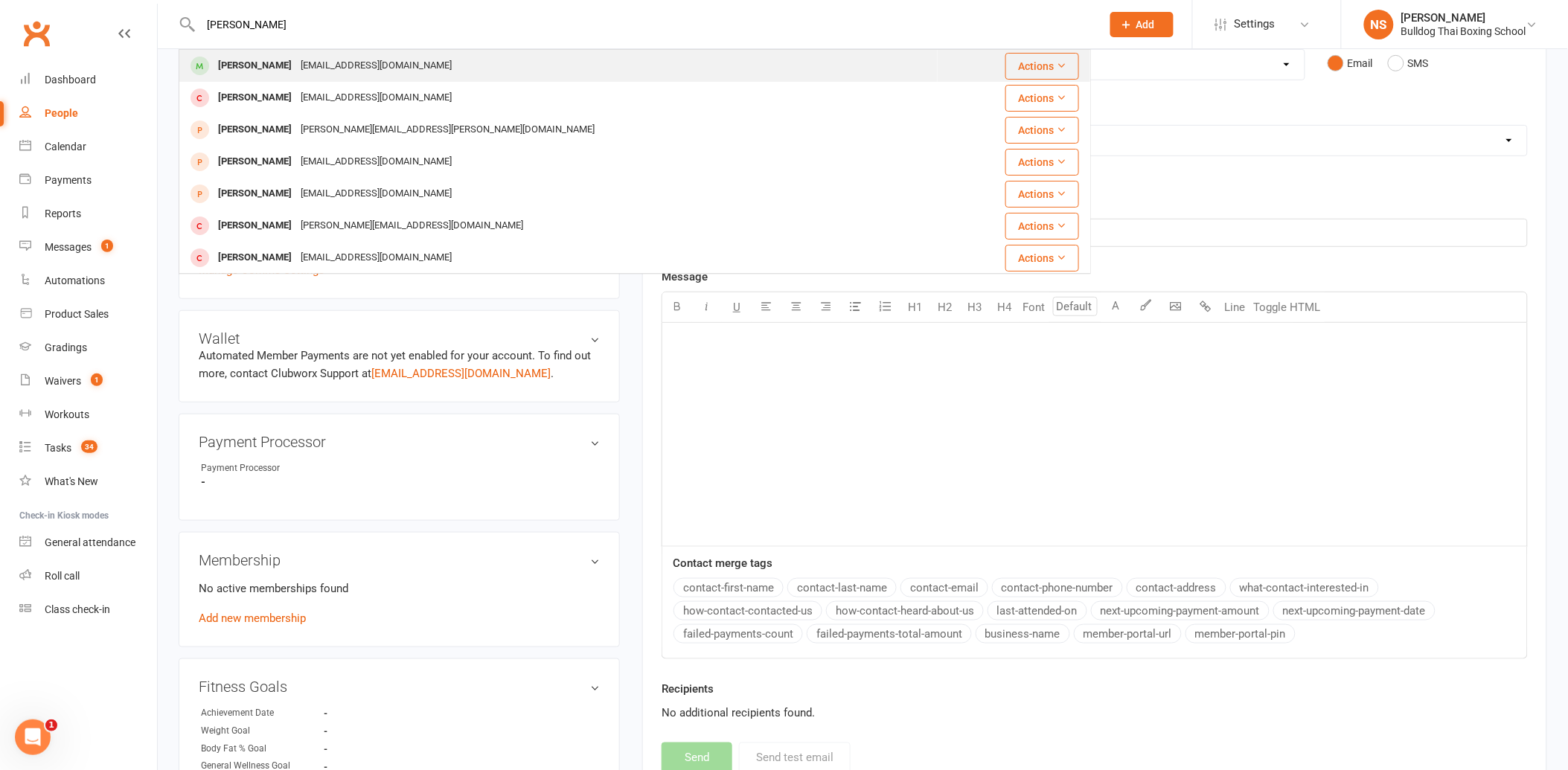
type input "[PERSON_NAME]"
click at [299, 63] on div "[EMAIL_ADDRESS][DOMAIN_NAME]" at bounding box center [376, 66] width 160 height 21
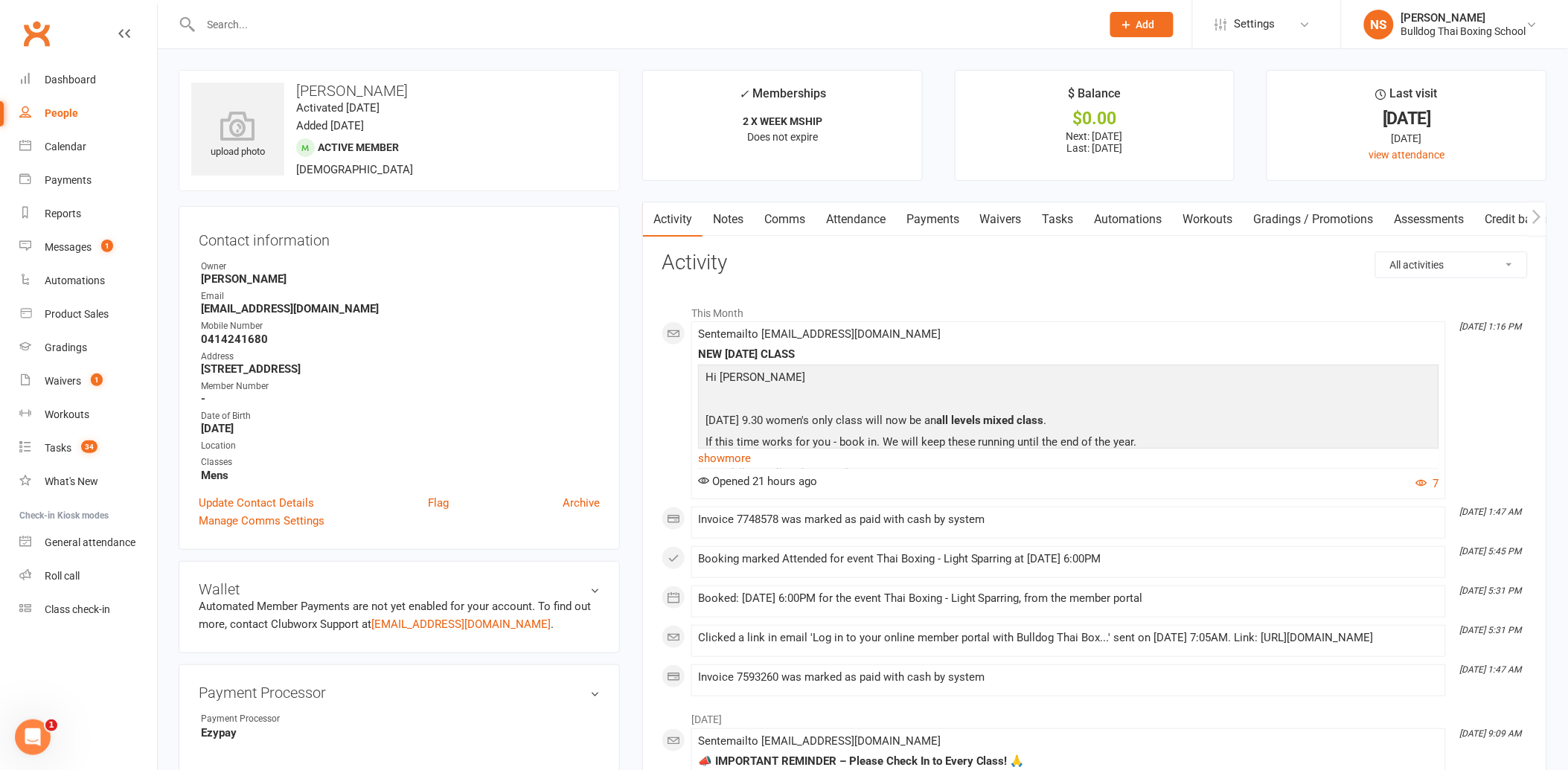
click at [278, 31] on input "text" at bounding box center [644, 24] width 894 height 21
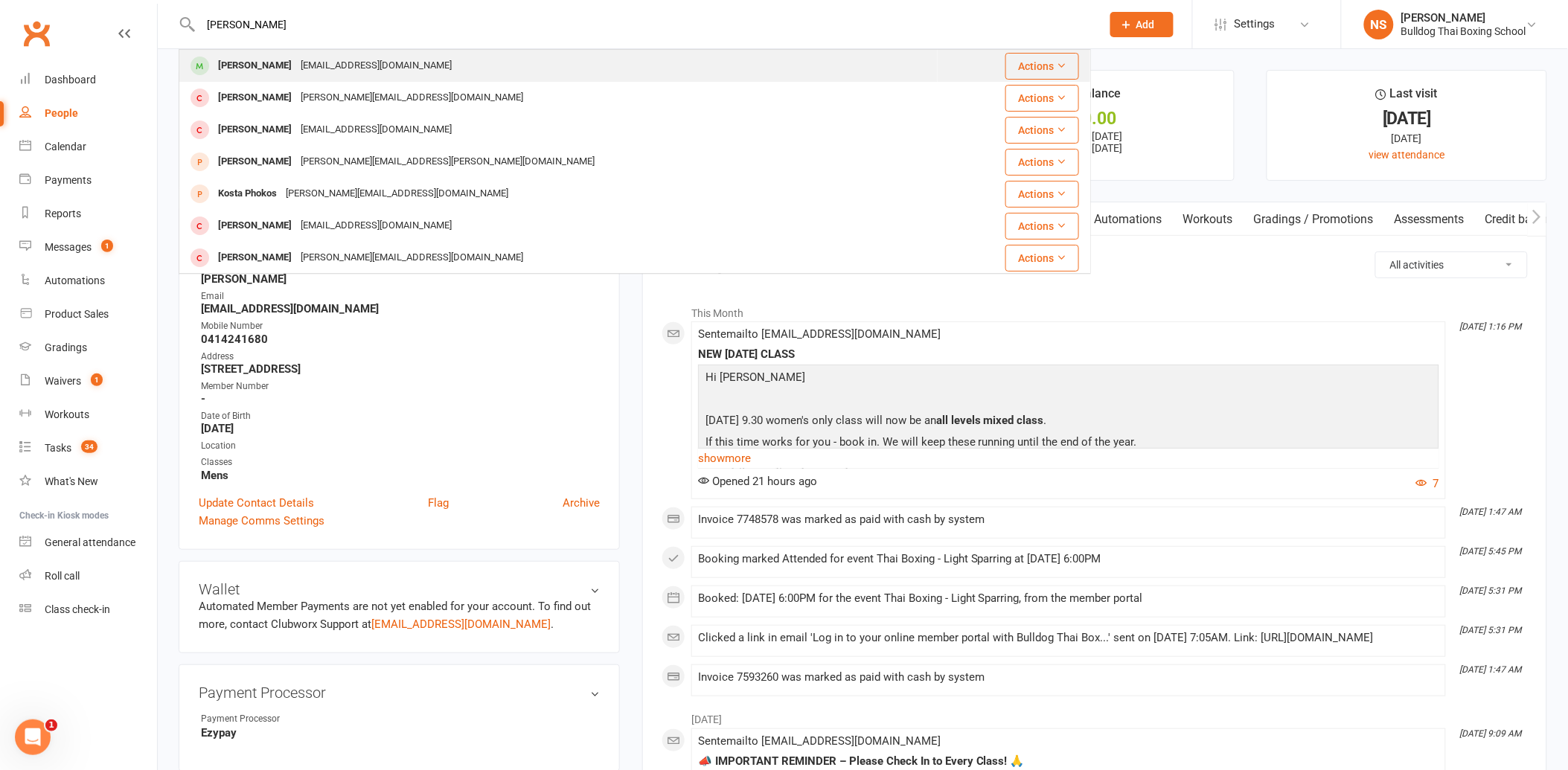
type input "[PERSON_NAME]"
click at [296, 71] on div "[EMAIL_ADDRESS][DOMAIN_NAME]" at bounding box center [376, 66] width 160 height 21
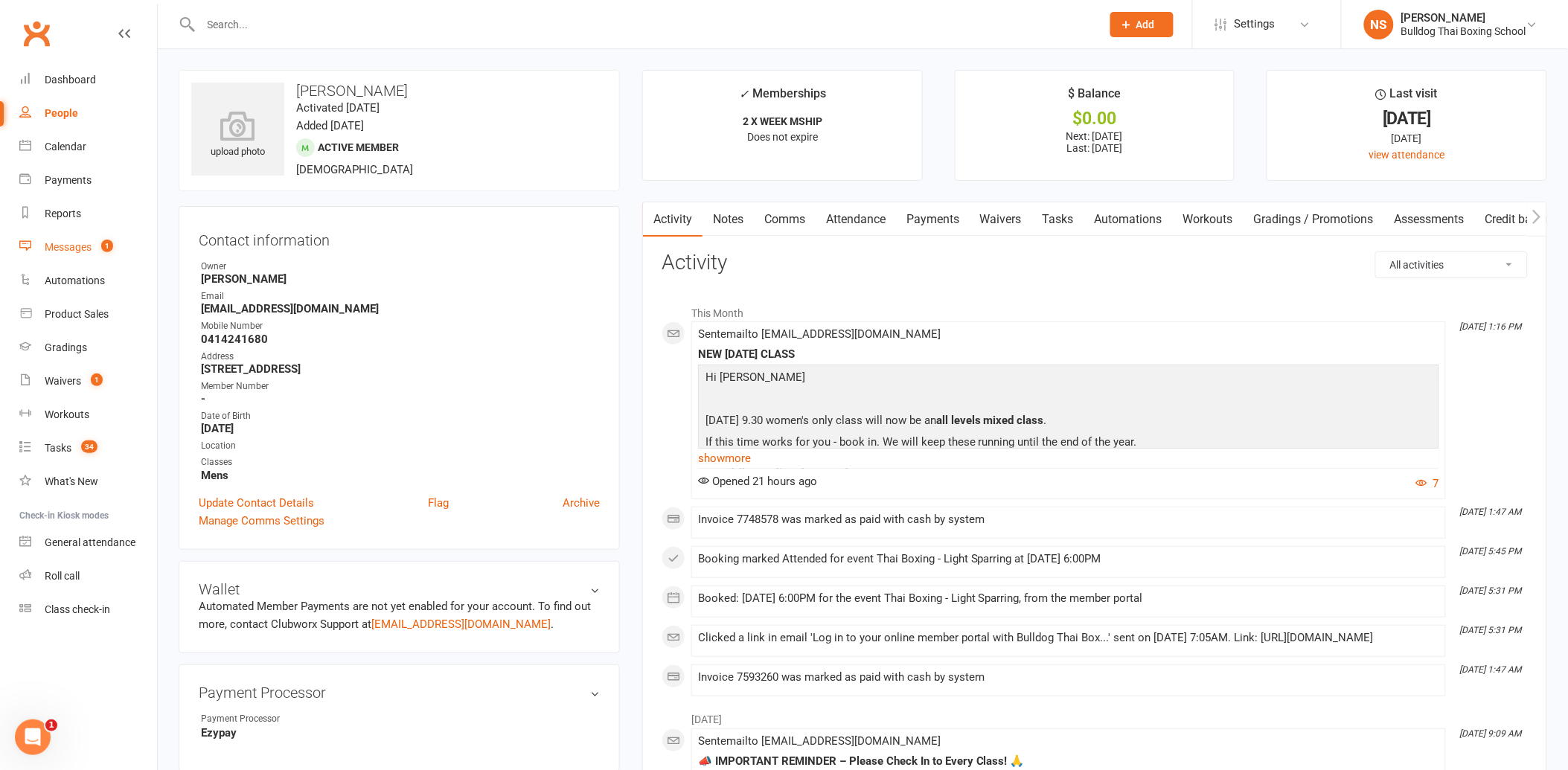
click at [65, 246] on div "Messages" at bounding box center [68, 247] width 47 height 12
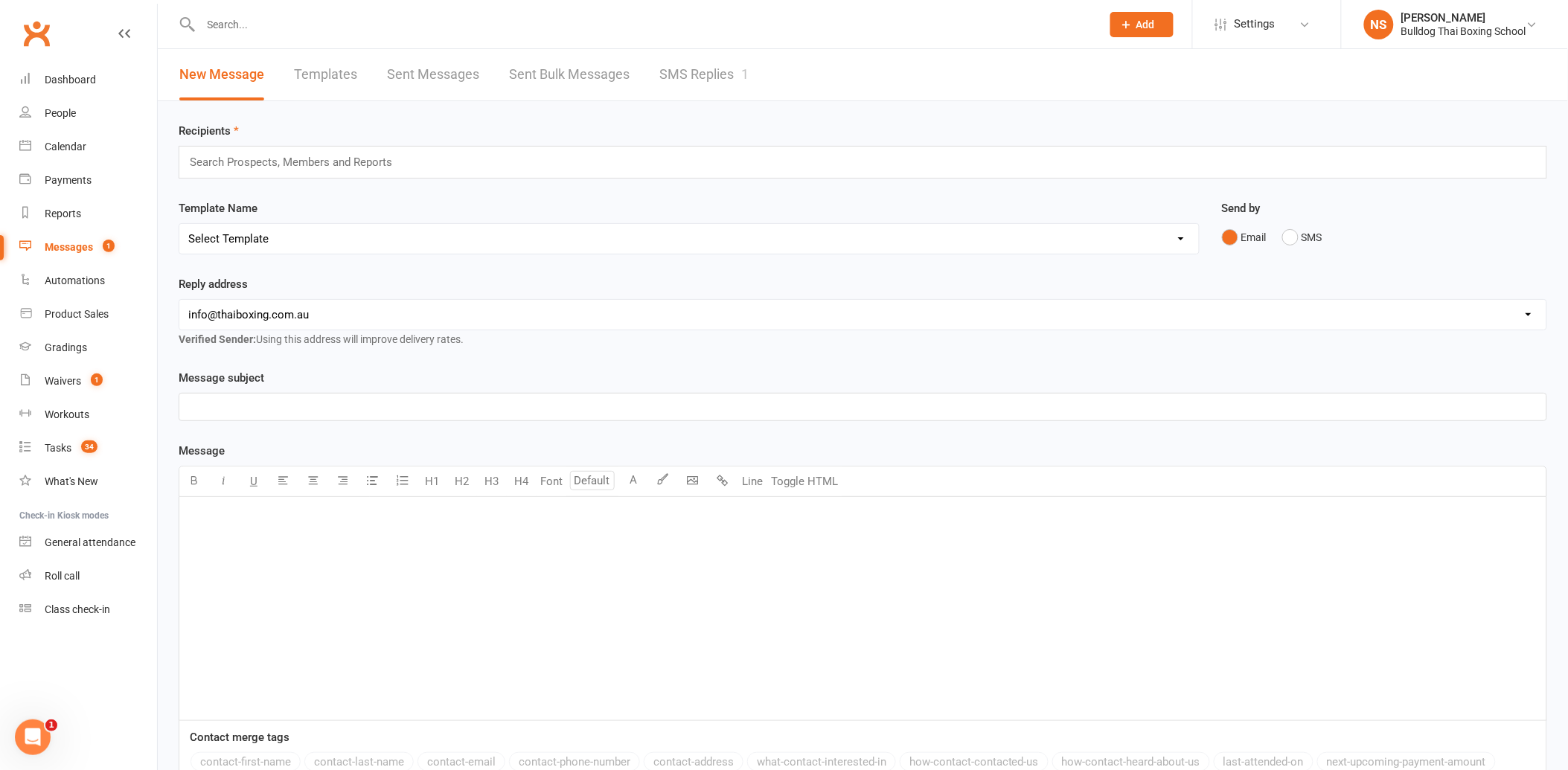
click at [687, 74] on link "SMS Replies 1" at bounding box center [703, 74] width 89 height 51
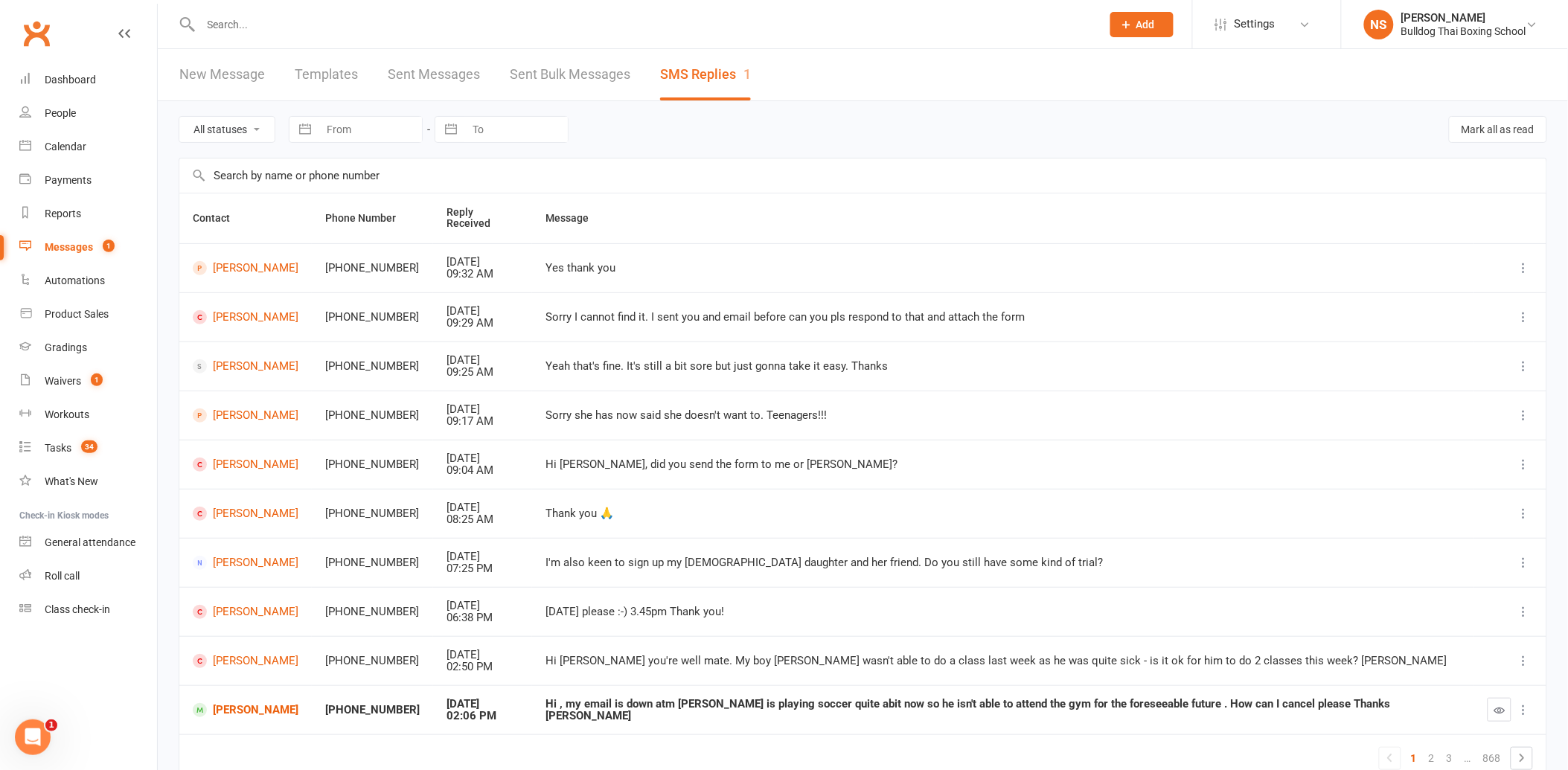
click at [222, 21] on input "text" at bounding box center [644, 24] width 894 height 21
click at [62, 117] on div "People" at bounding box center [60, 114] width 31 height 12
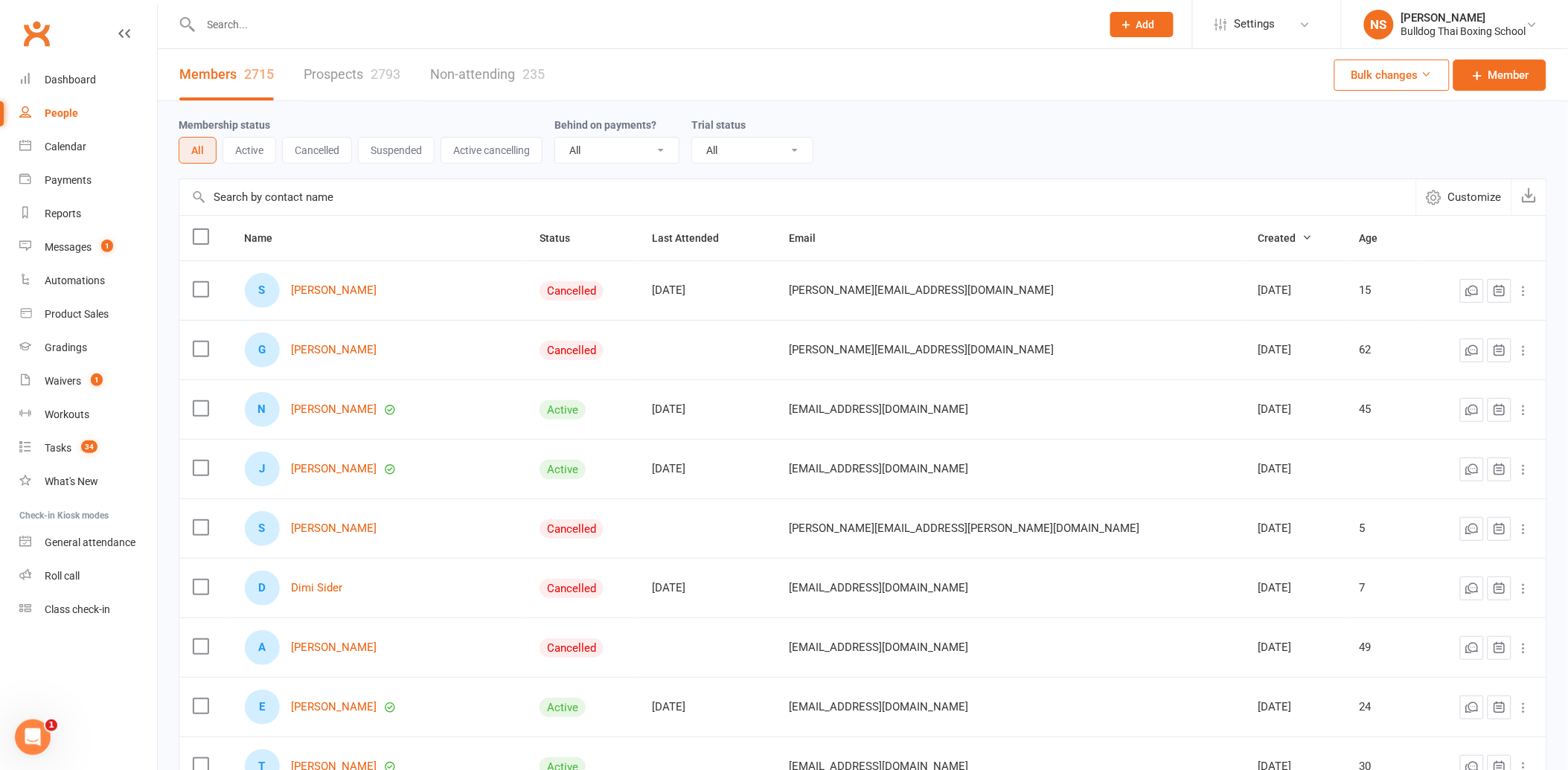
click at [344, 76] on link "Prospects 2793" at bounding box center [352, 74] width 97 height 51
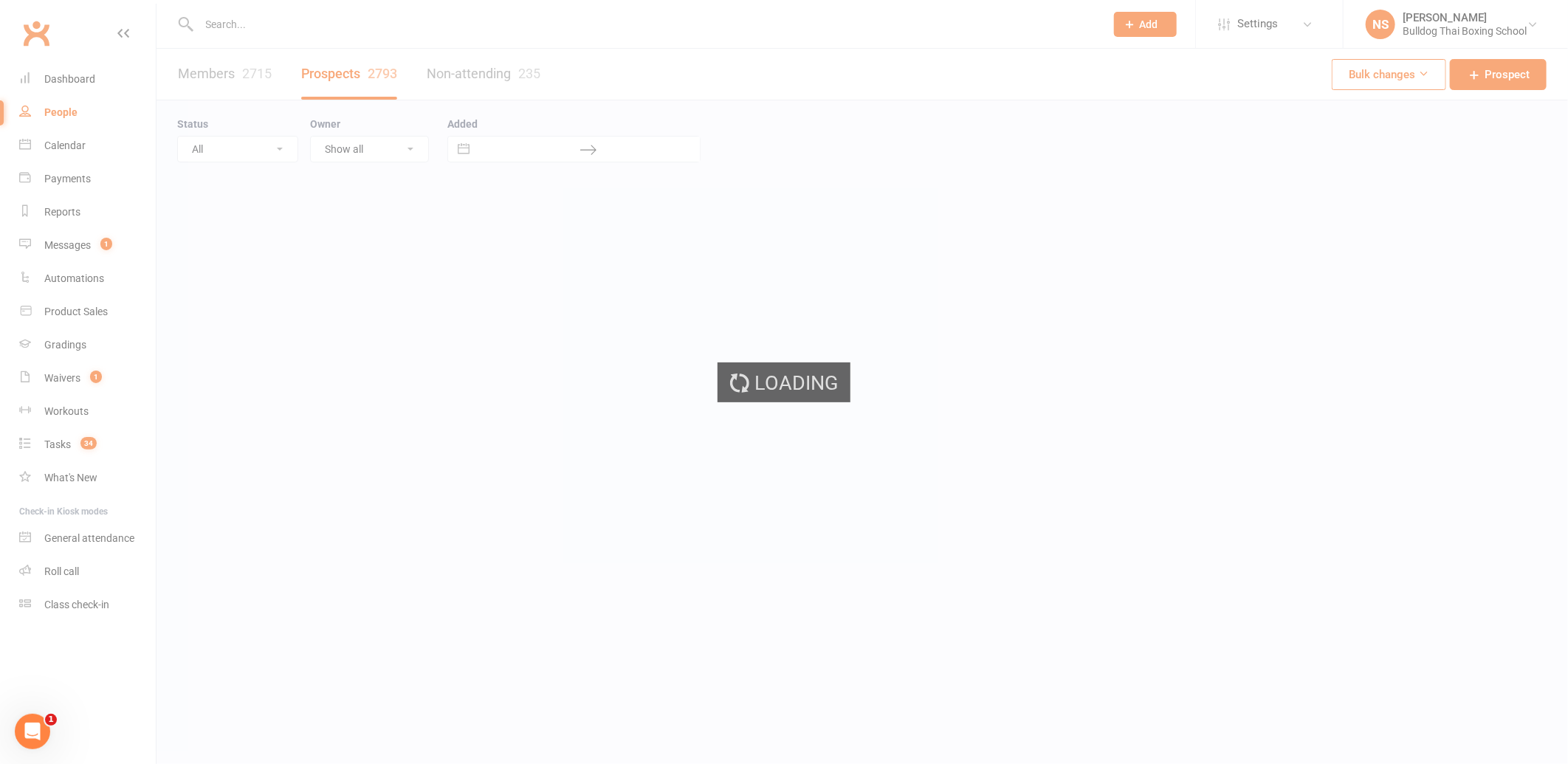
select select "100"
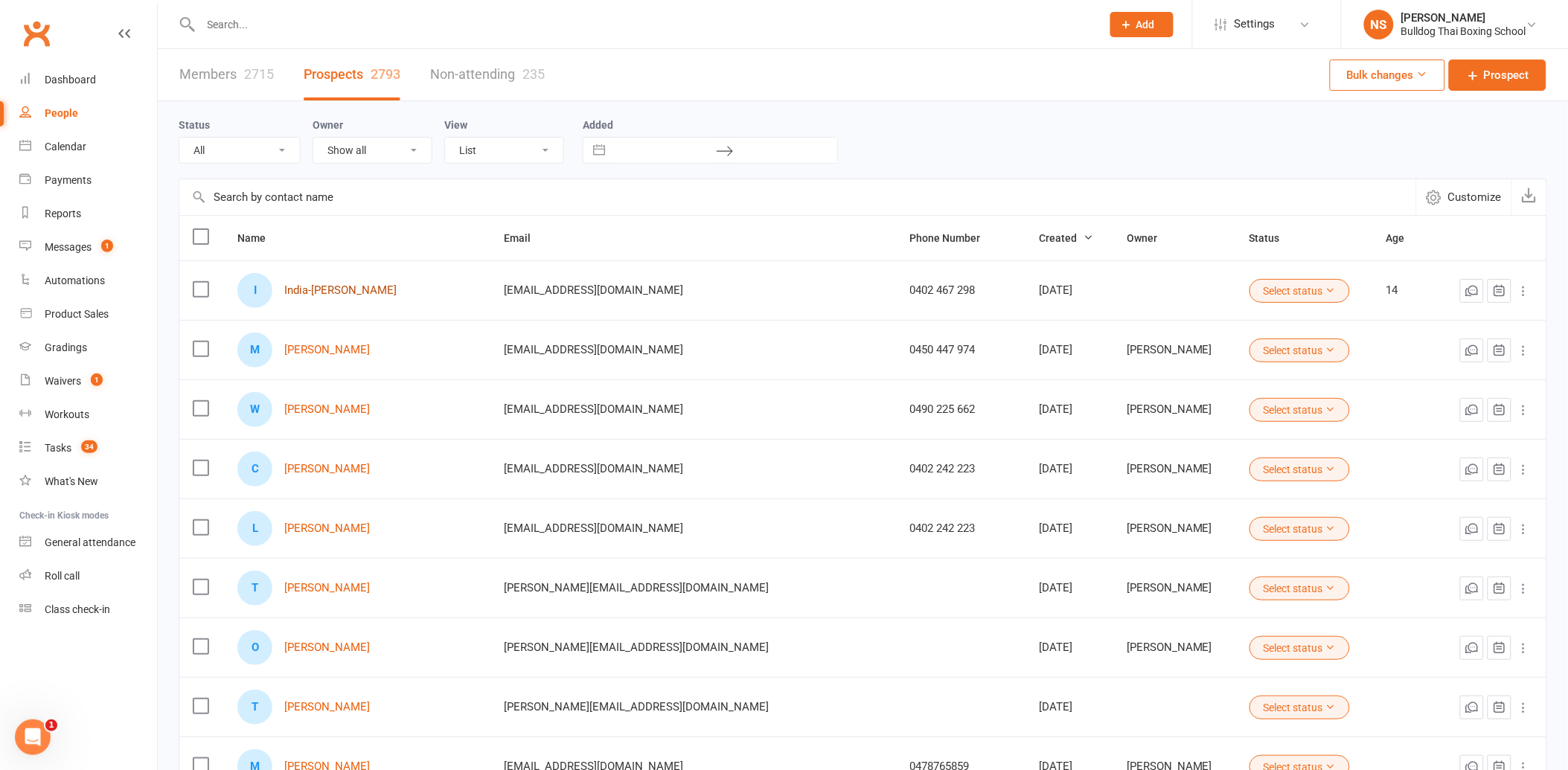
click at [376, 291] on link "India-[PERSON_NAME]" at bounding box center [341, 291] width 112 height 12
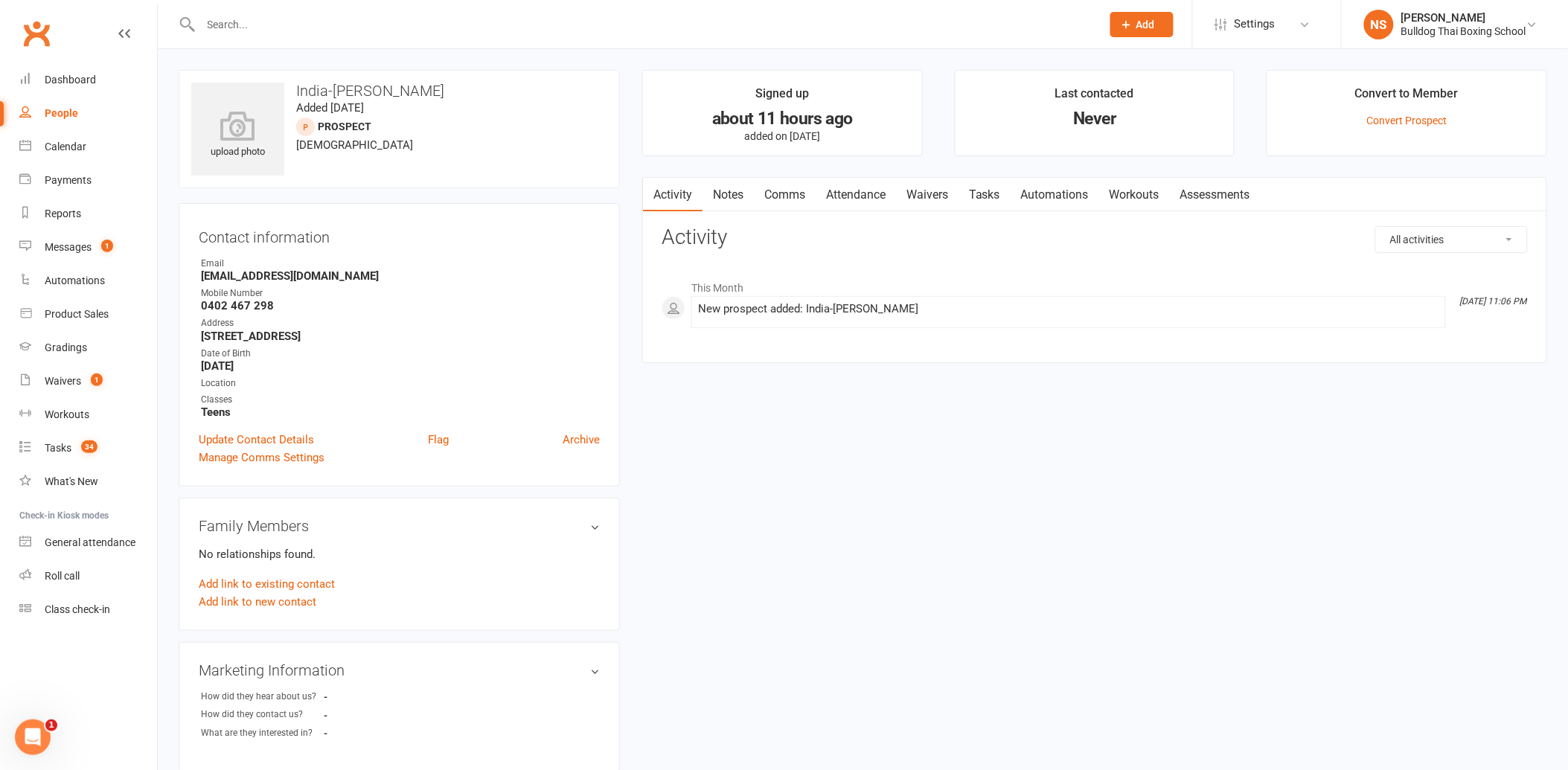
click at [979, 193] on link "Tasks" at bounding box center [984, 195] width 52 height 35
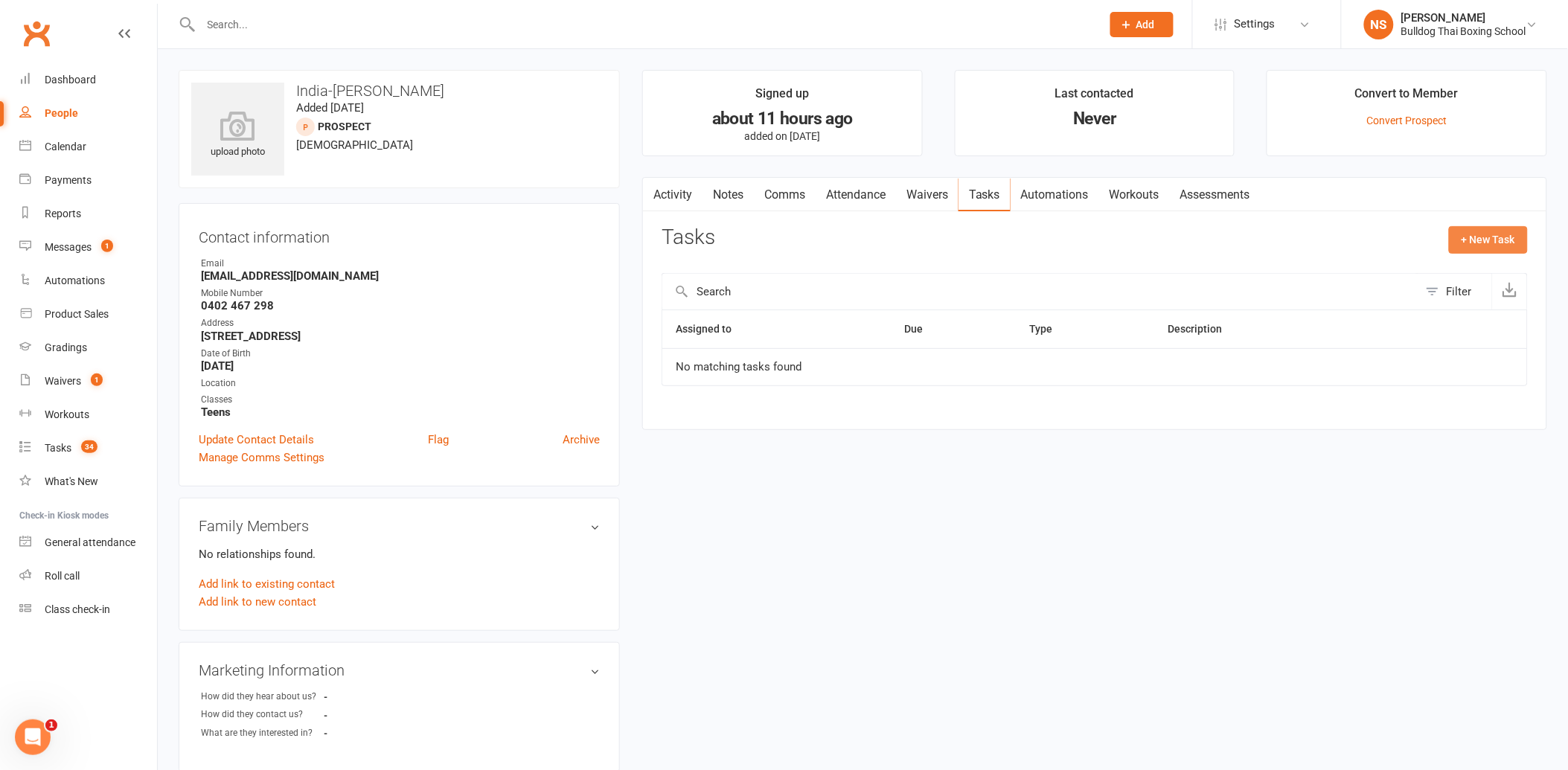
click at [1477, 236] on button "+ New Task" at bounding box center [1488, 239] width 79 height 27
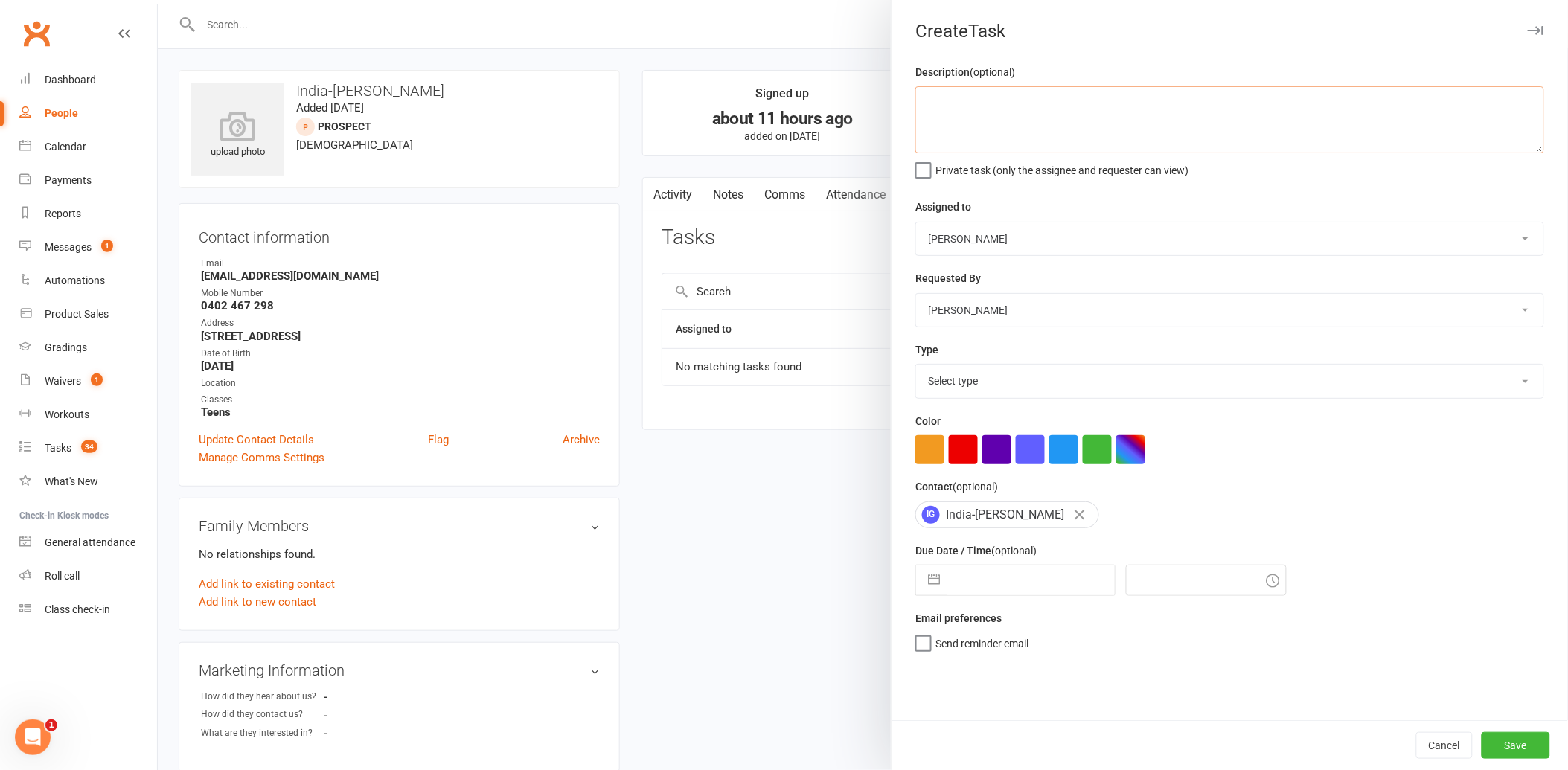
click at [958, 123] on textarea at bounding box center [1230, 120] width 629 height 67
type textarea "call after school"
click at [962, 383] on select "Select type Action E-mail Meeting Phone call Text Add new task type" at bounding box center [1230, 380] width 628 height 33
select select "12048"
click at [916, 365] on select "Select type Action E-mail Meeting Phone call Text Add new task type" at bounding box center [1230, 380] width 628 height 33
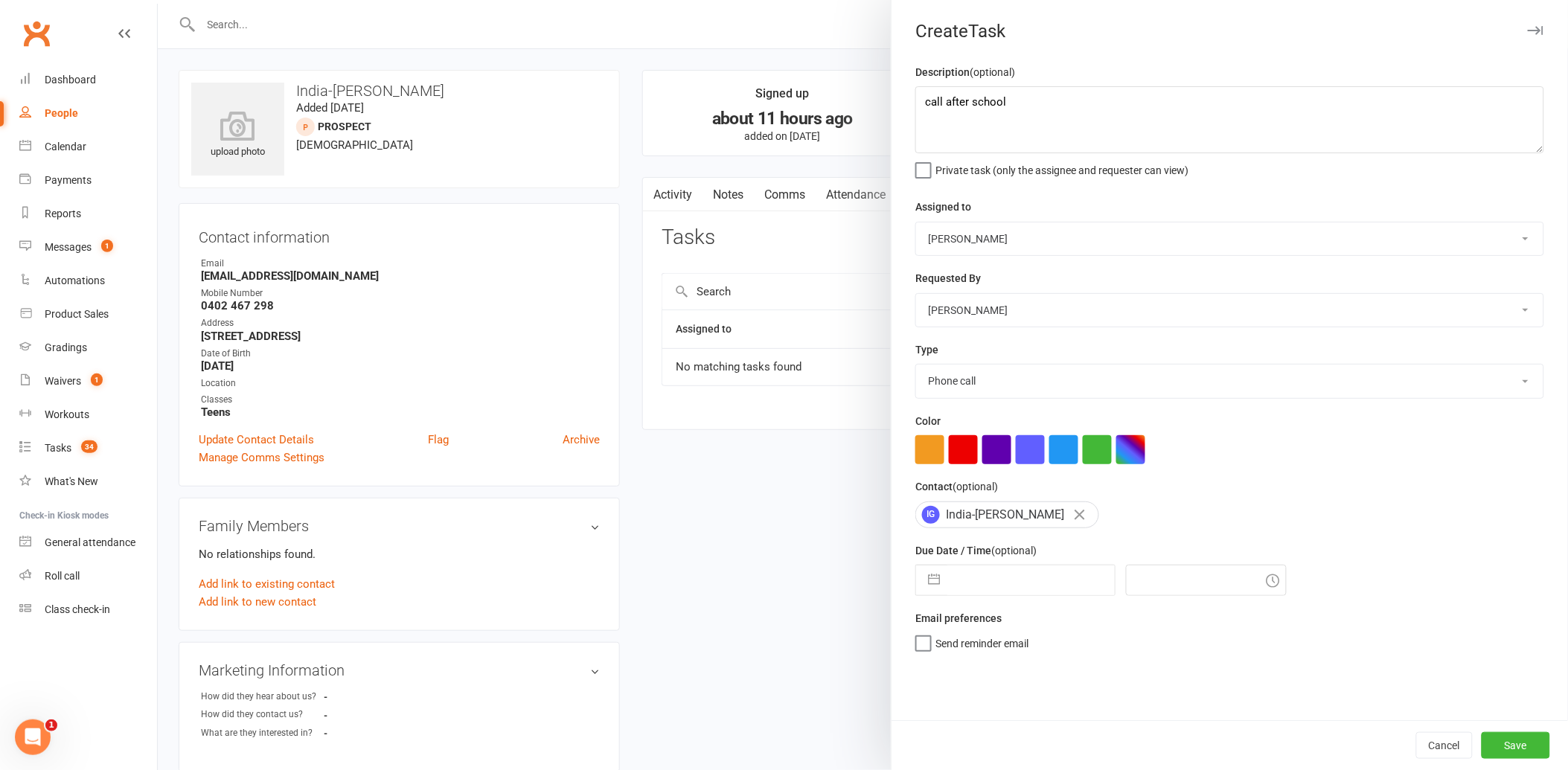
click at [972, 573] on input "text" at bounding box center [1031, 580] width 167 height 30
select select "7"
select select "2025"
select select "8"
select select "2025"
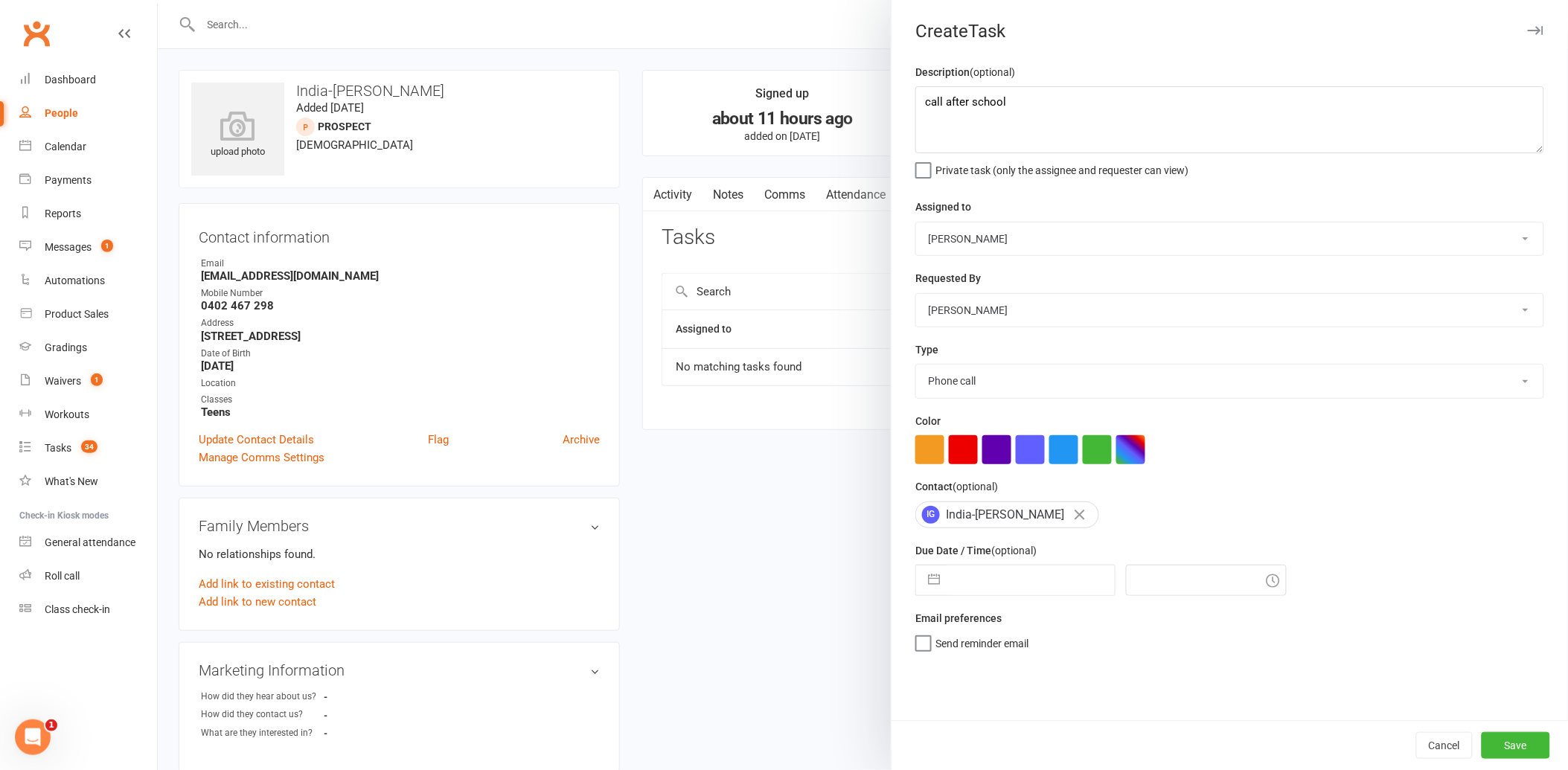
select select "9"
select select "2025"
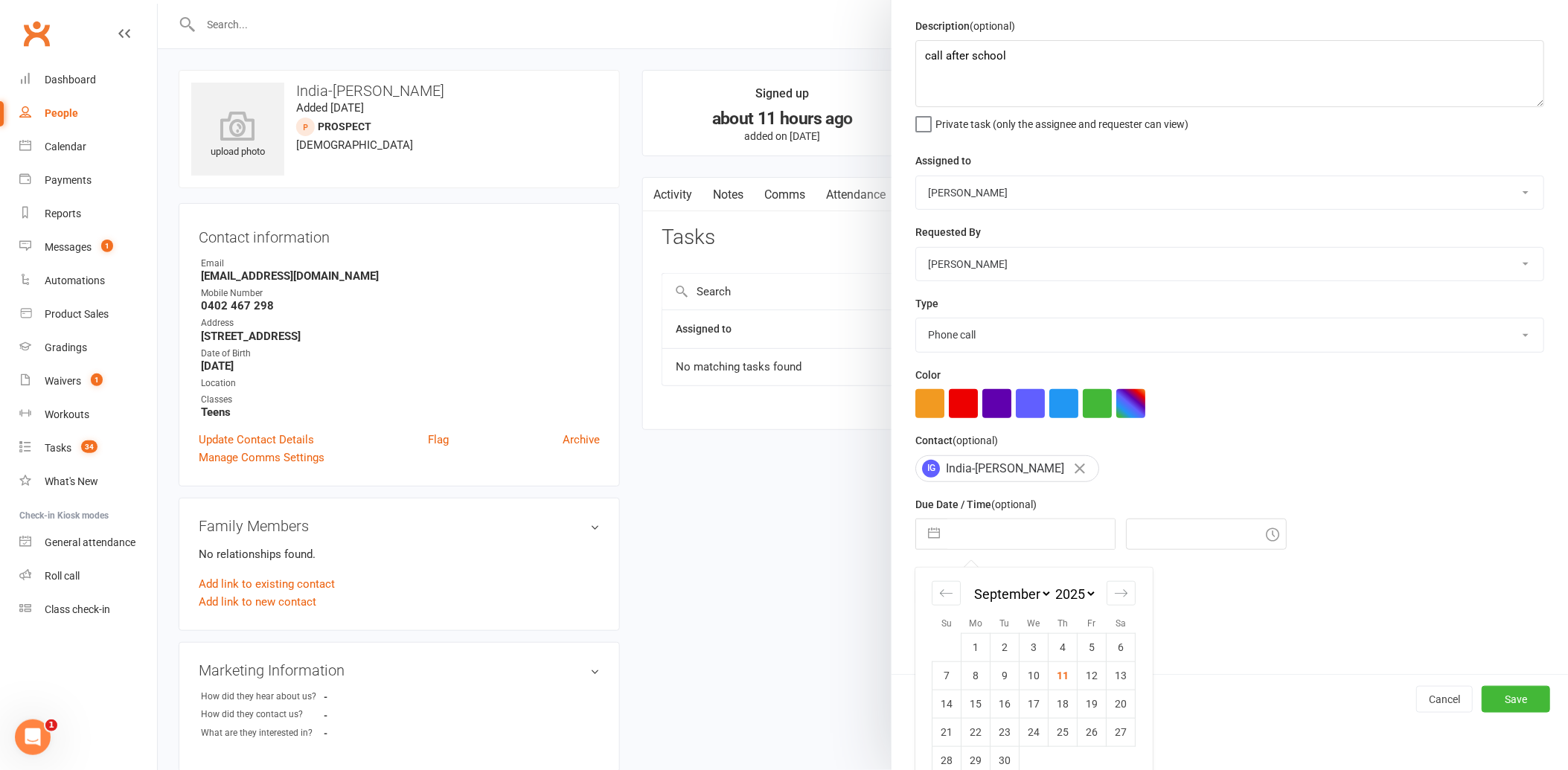
scroll to position [68, 0]
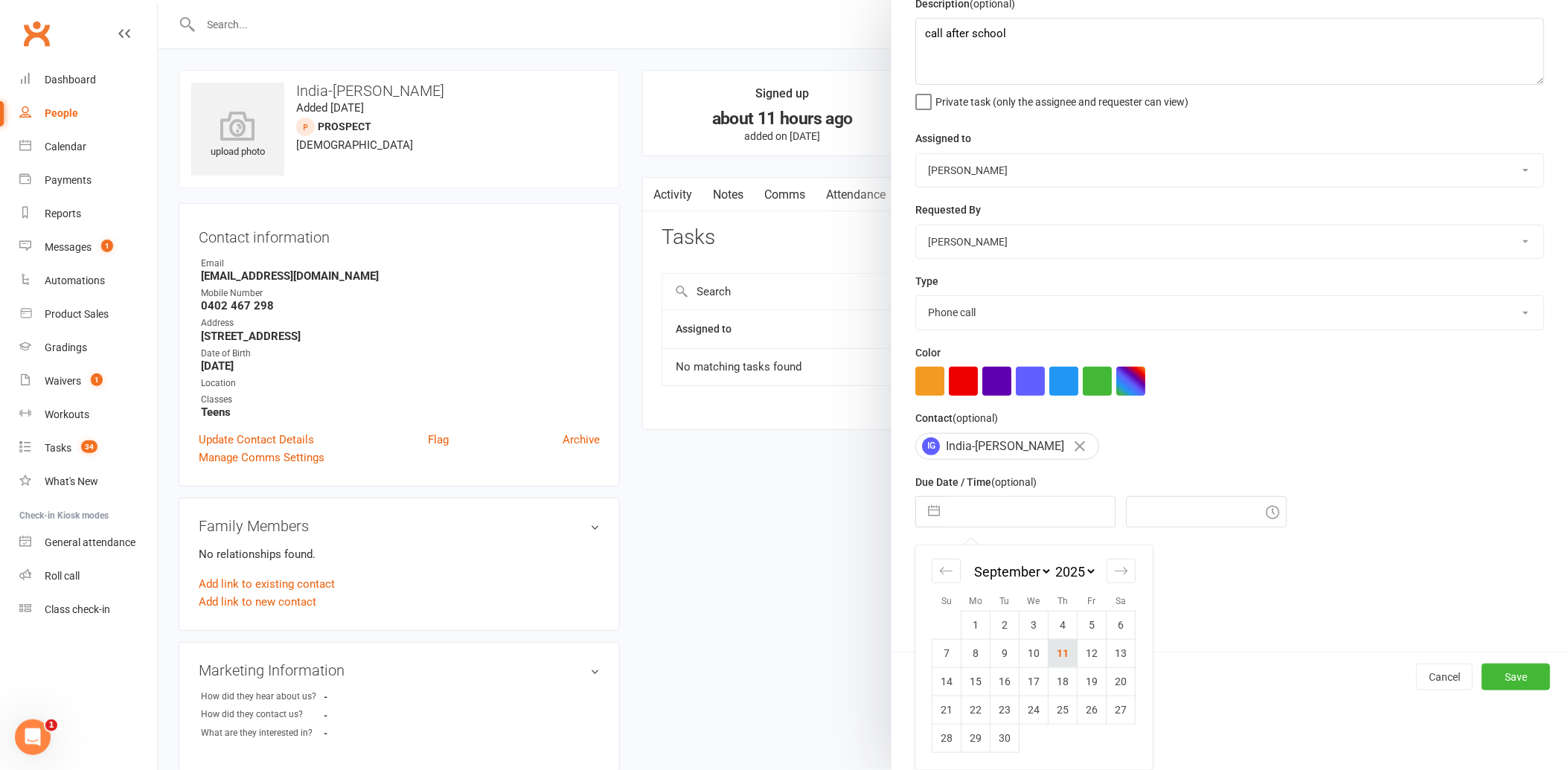
click at [1054, 651] on td "11" at bounding box center [1063, 653] width 29 height 28
type input "[DATE]"
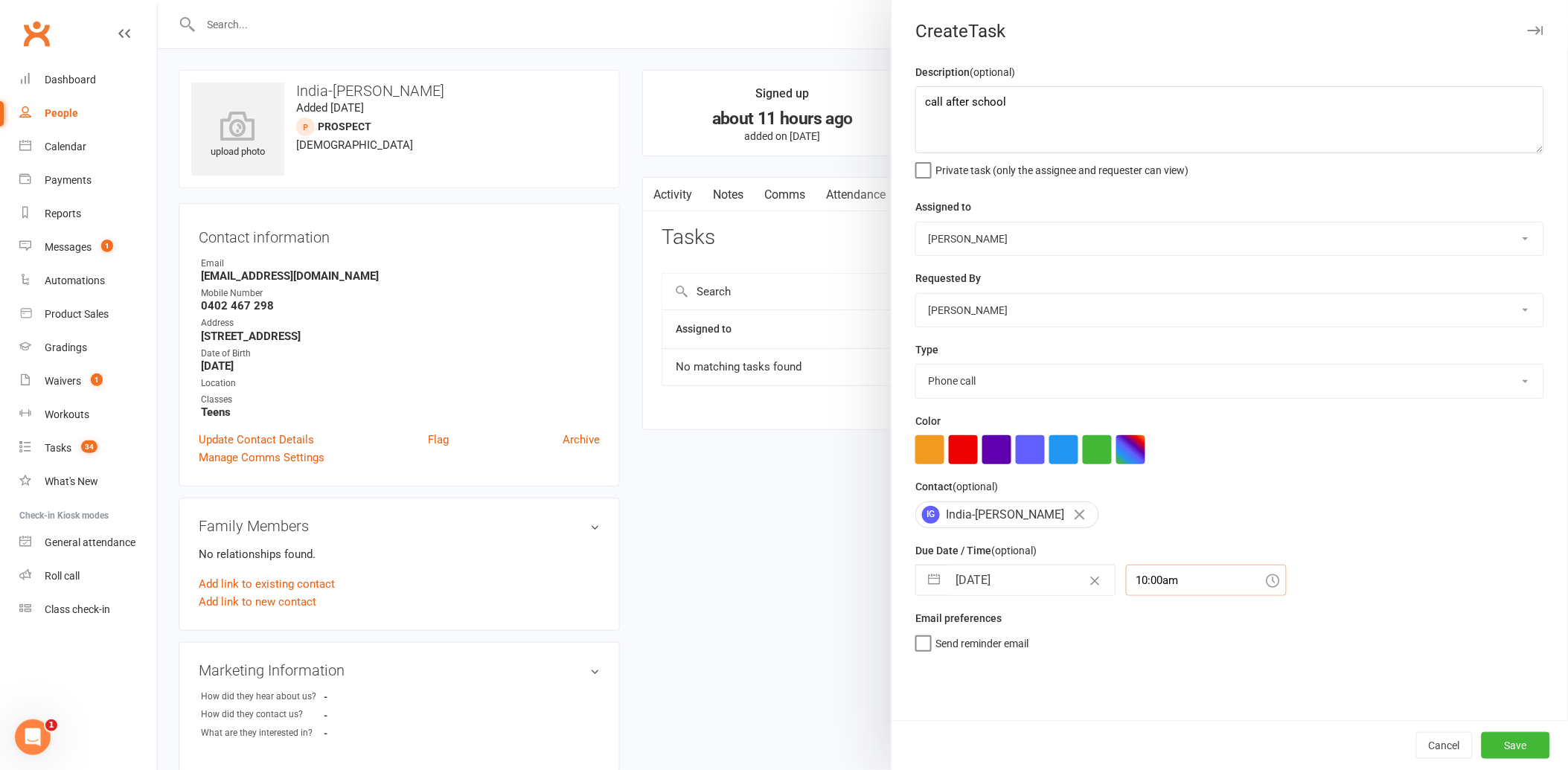
click at [1152, 584] on input "10:00am" at bounding box center [1207, 580] width 161 height 31
click at [1136, 663] on div "5:15pm" at bounding box center [1207, 663] width 160 height 24
type input "5:15pm"
click at [1502, 742] on button "Save" at bounding box center [1515, 745] width 68 height 27
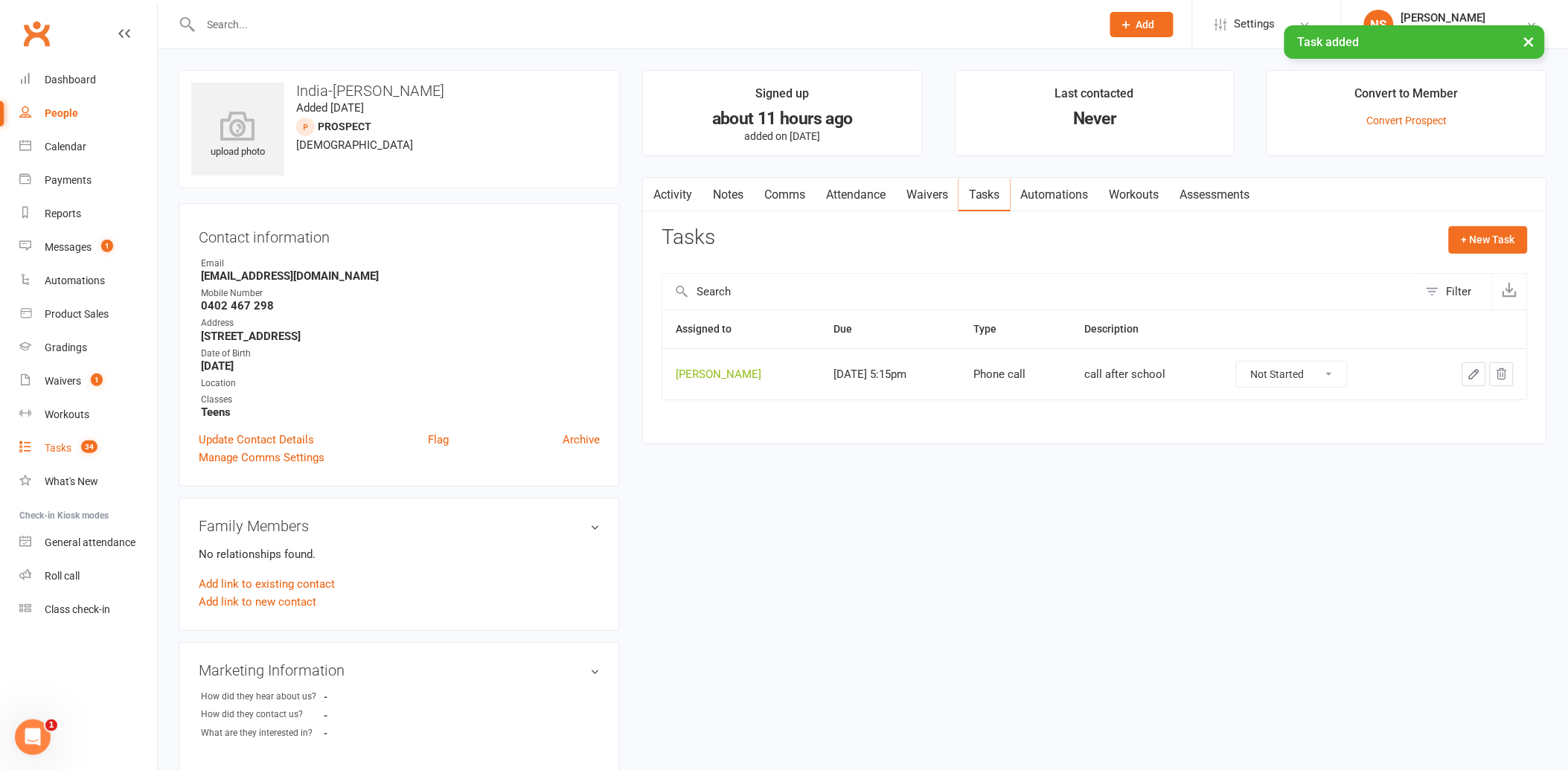
click at [48, 445] on div "Tasks" at bounding box center [58, 448] width 27 height 12
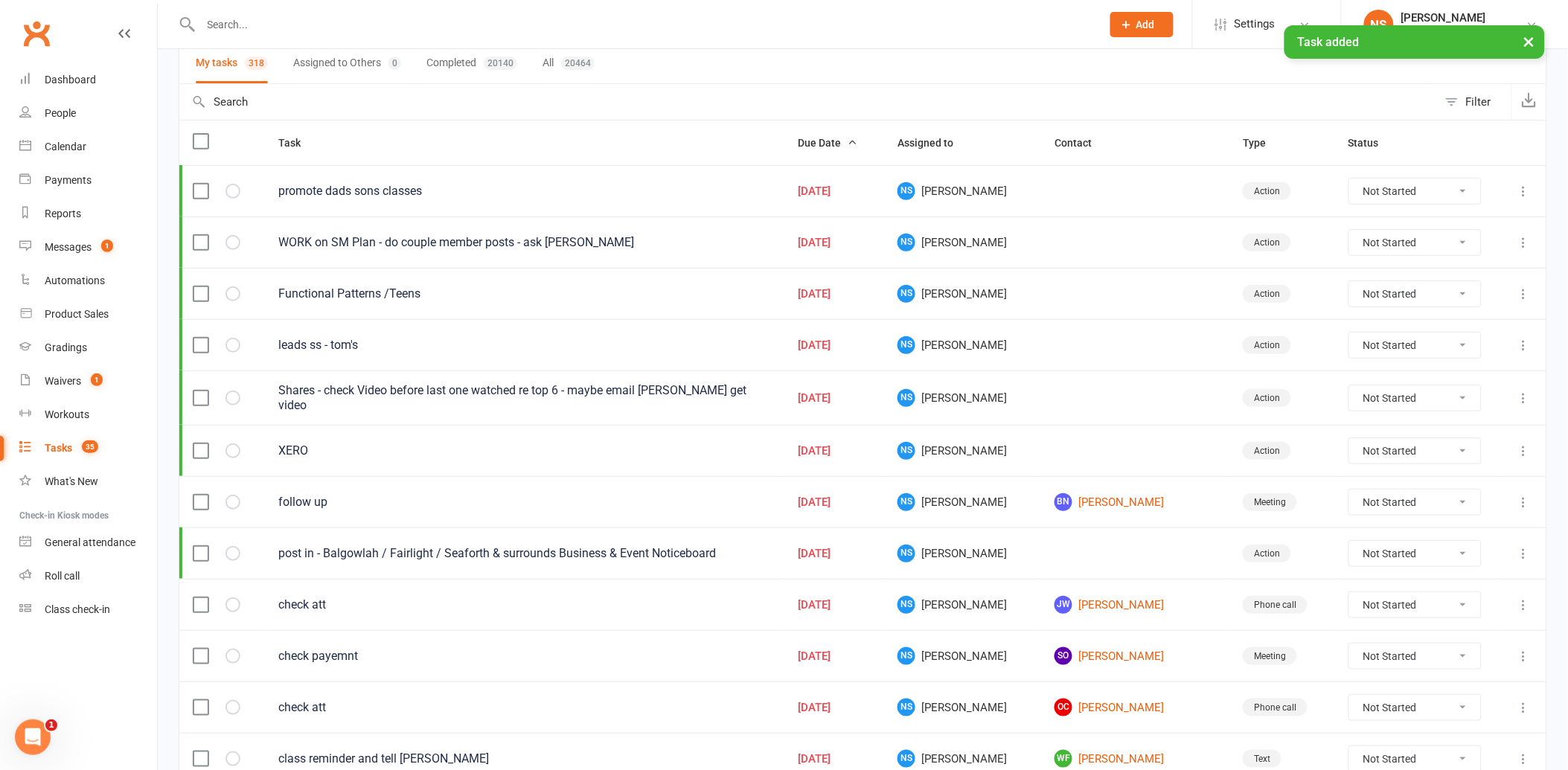
scroll to position [165, 0]
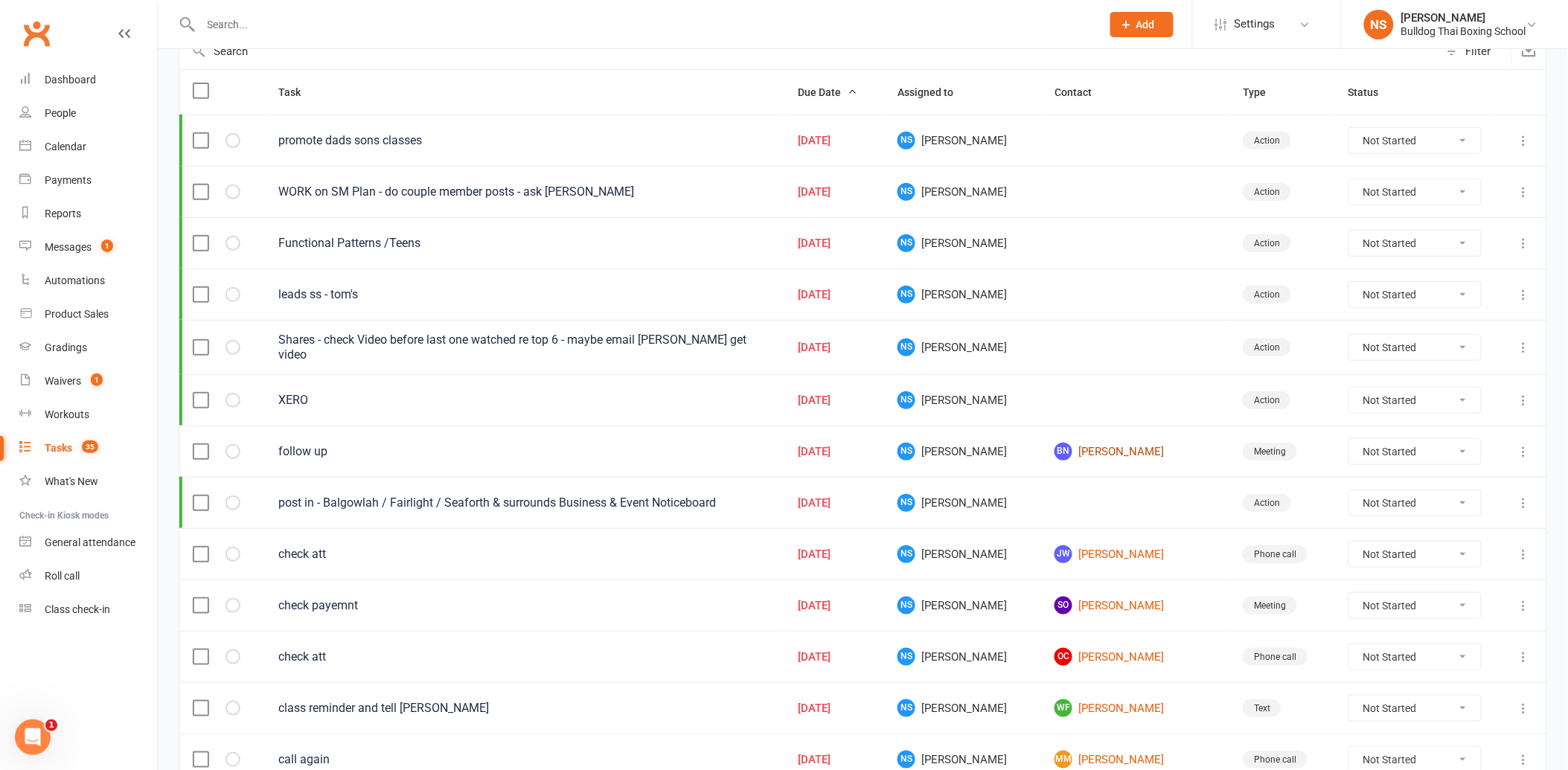
click at [1073, 446] on link "BN [PERSON_NAME]" at bounding box center [1135, 451] width 162 height 18
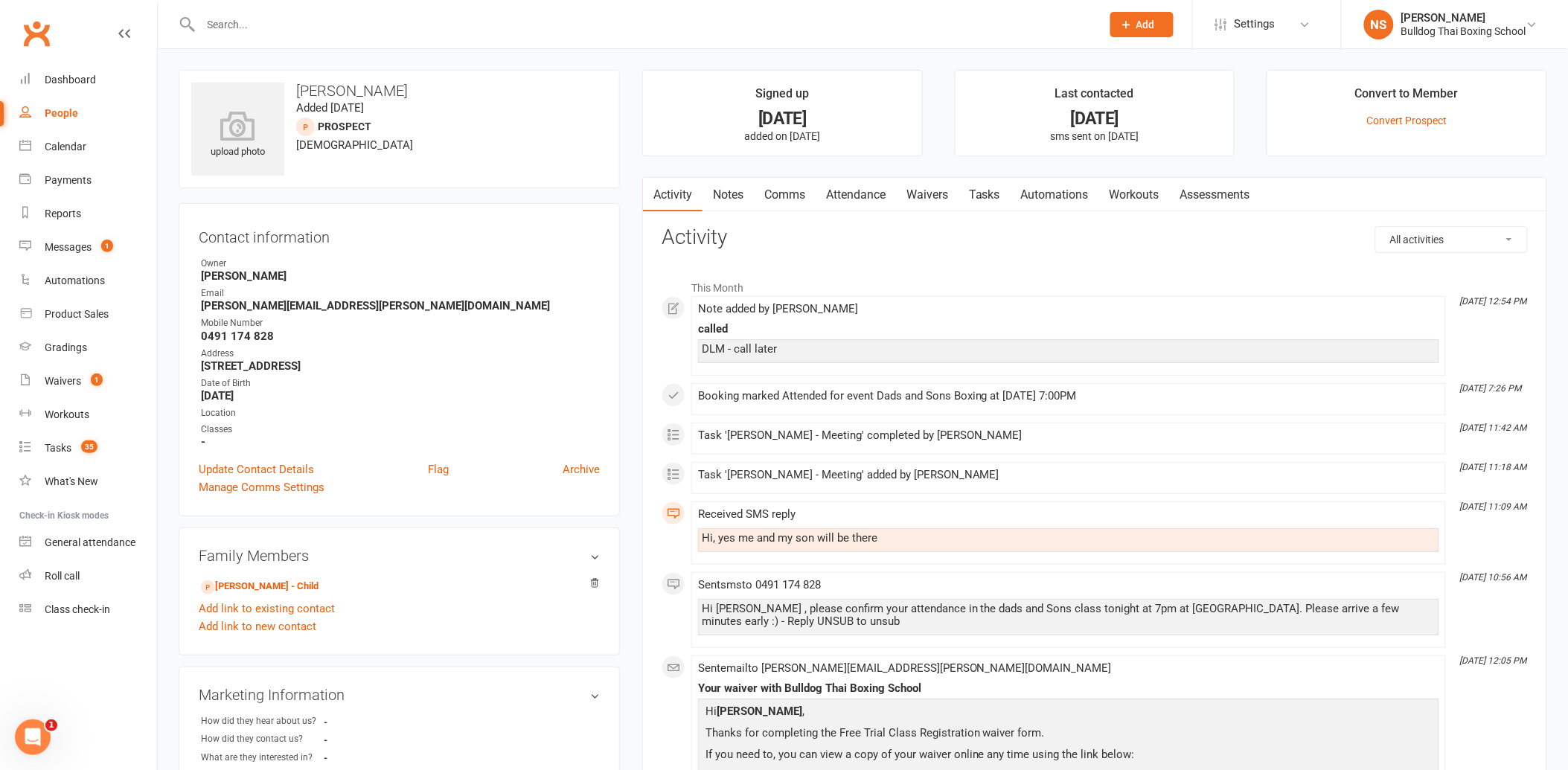
click at [993, 189] on link "Tasks" at bounding box center [984, 195] width 52 height 35
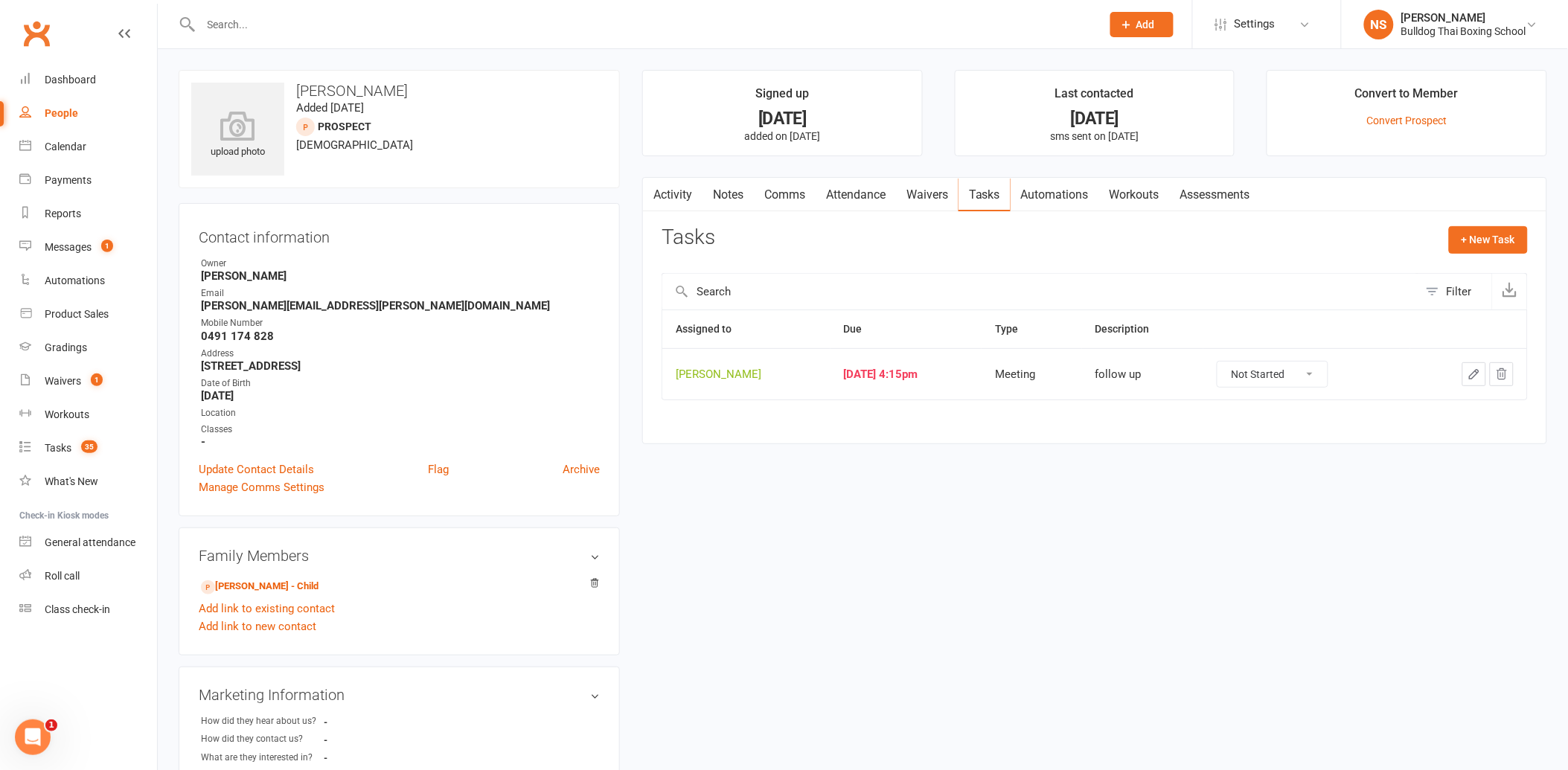
click at [1472, 375] on icon "button" at bounding box center [1474, 374] width 9 height 9
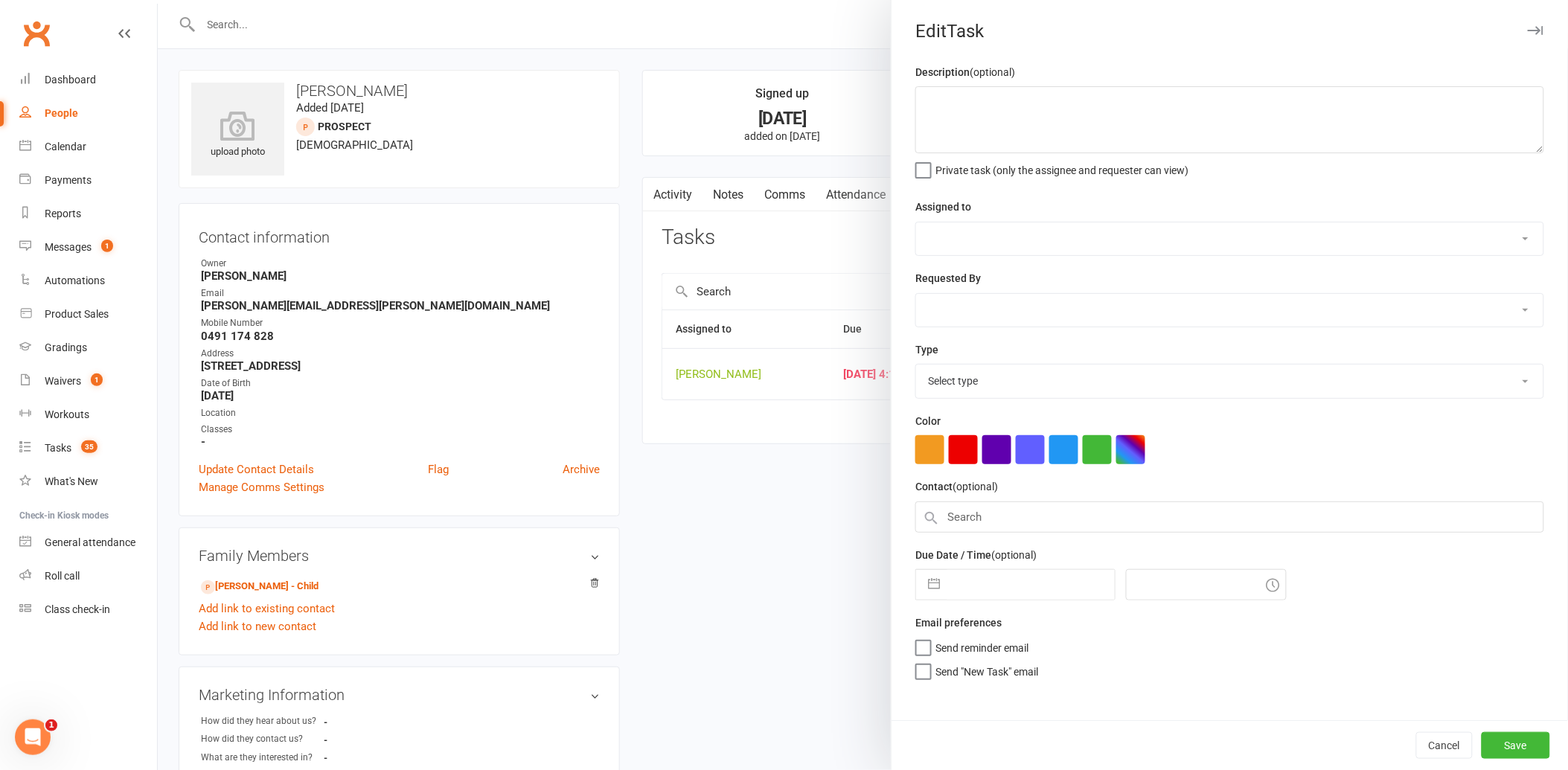
type textarea "follow up"
select select "12940"
type input "[DATE]"
type input "4:15pm"
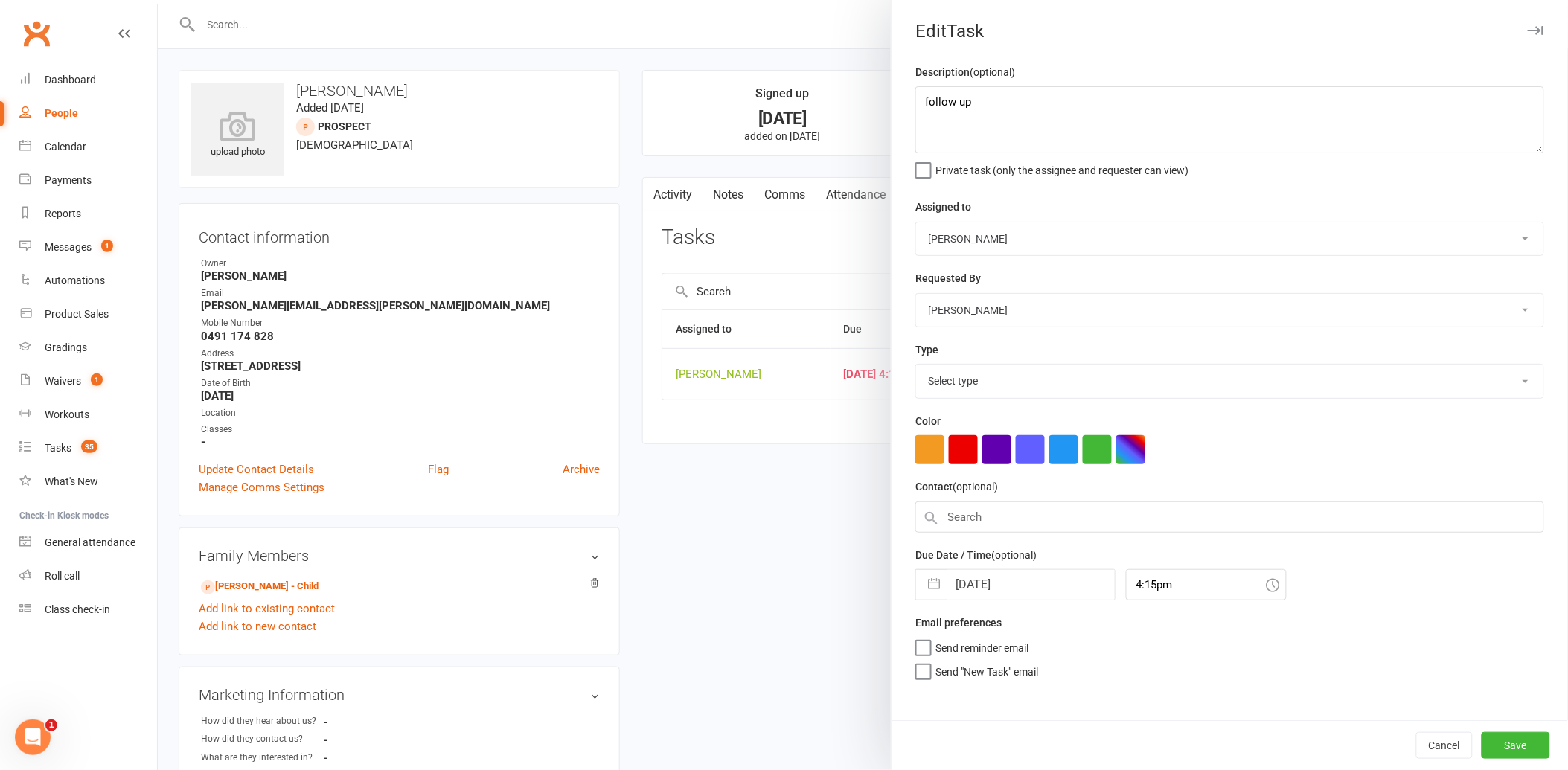
select select "12049"
click at [1169, 584] on input "4:15pm" at bounding box center [1207, 580] width 161 height 31
click at [1146, 662] on div "6:15pm" at bounding box center [1207, 660] width 160 height 24
type input "6:15pm"
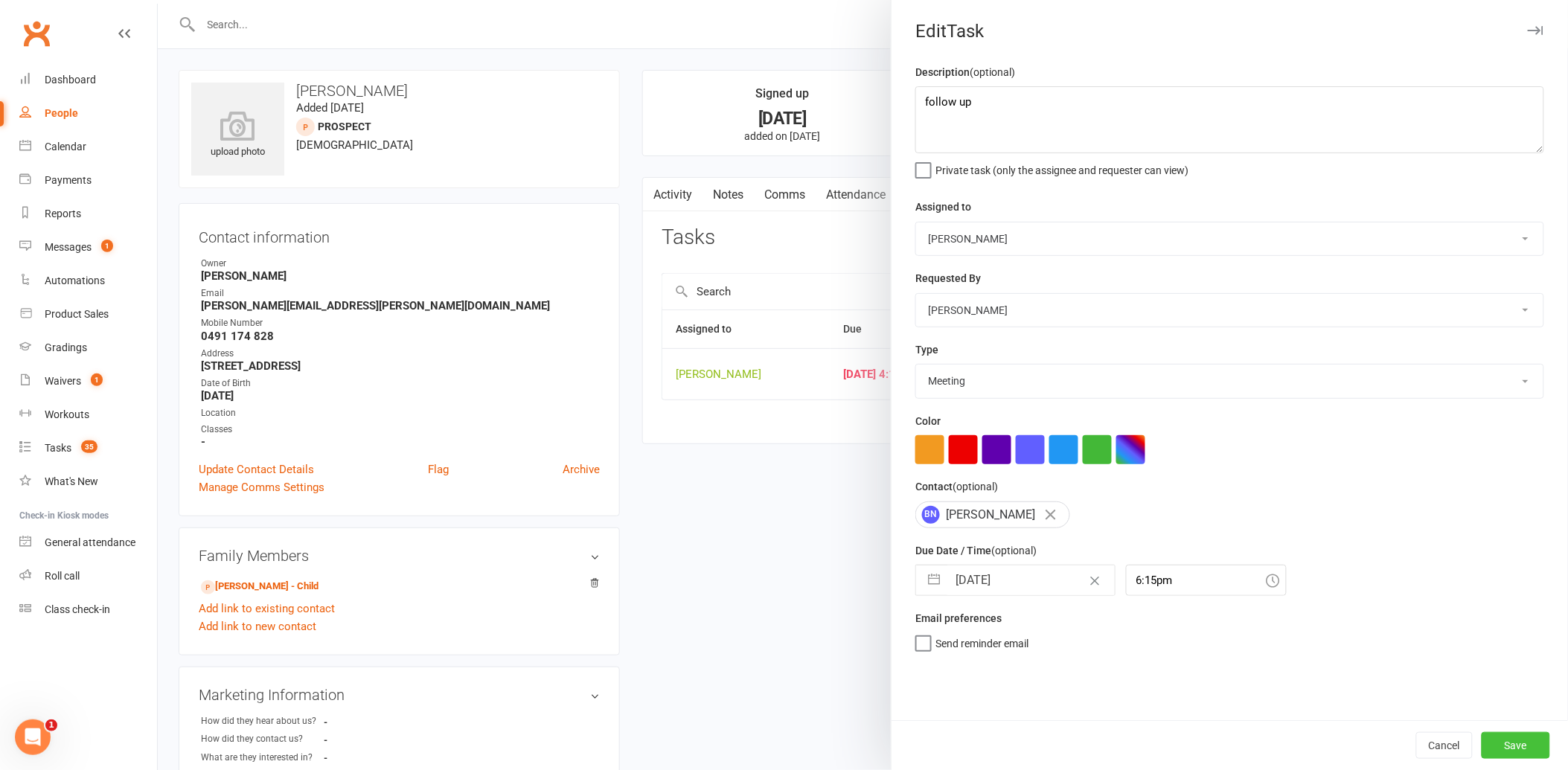
click at [1504, 741] on button "Save" at bounding box center [1515, 745] width 68 height 27
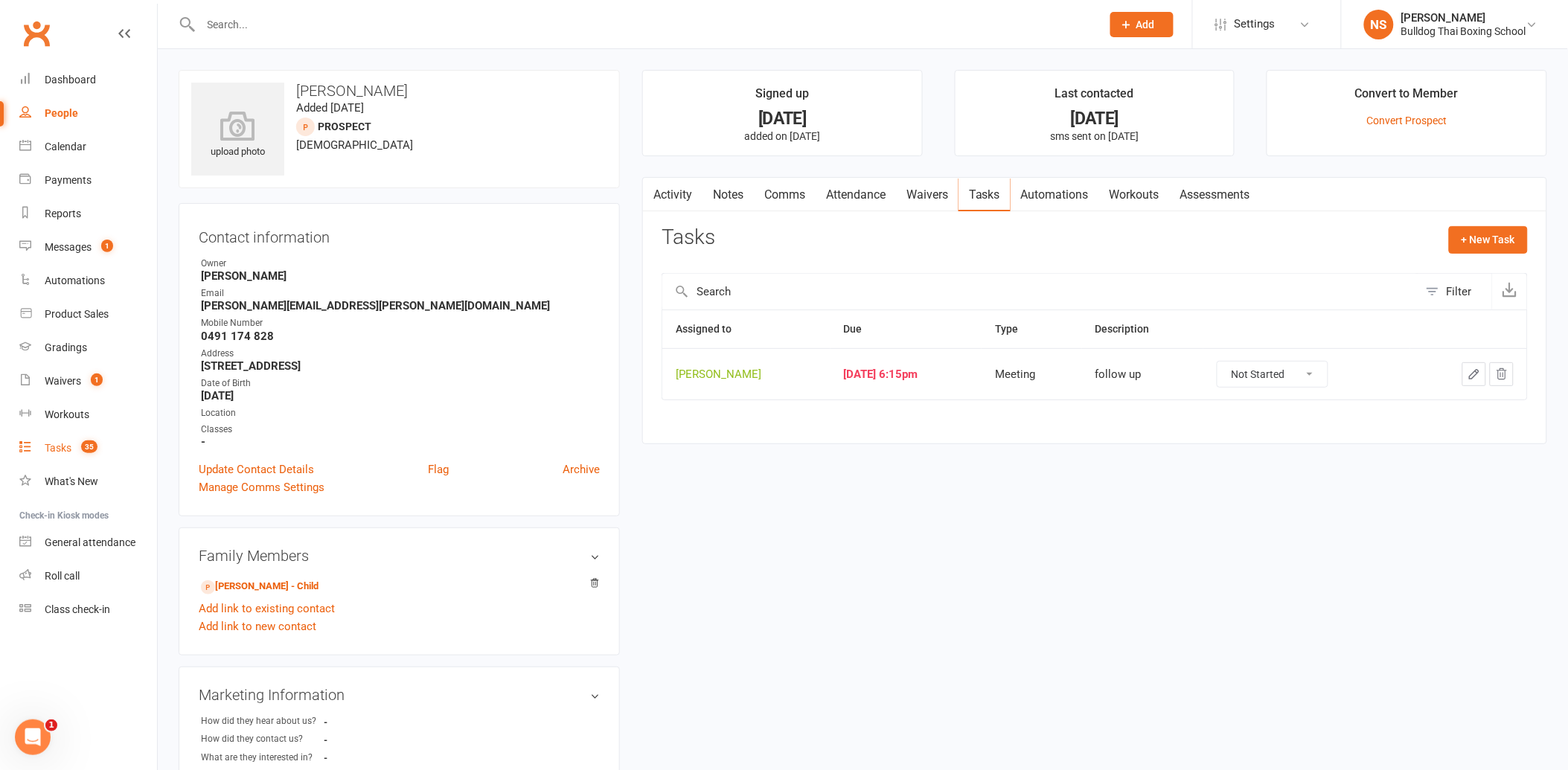
click at [57, 448] on div "Tasks" at bounding box center [58, 448] width 27 height 12
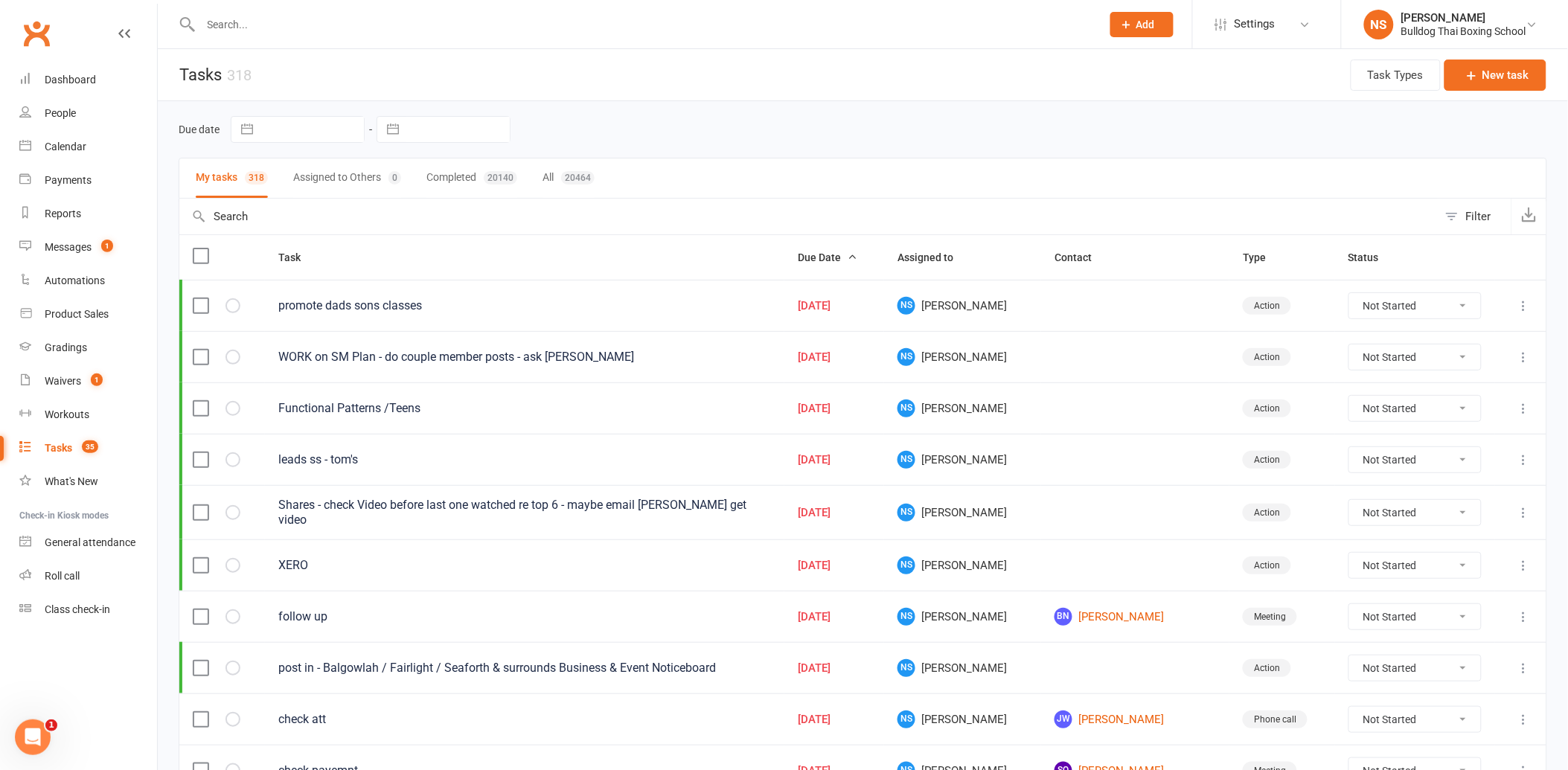
click at [1523, 615] on icon at bounding box center [1524, 617] width 15 height 15
click at [1439, 680] on link "Edit" at bounding box center [1447, 675] width 147 height 30
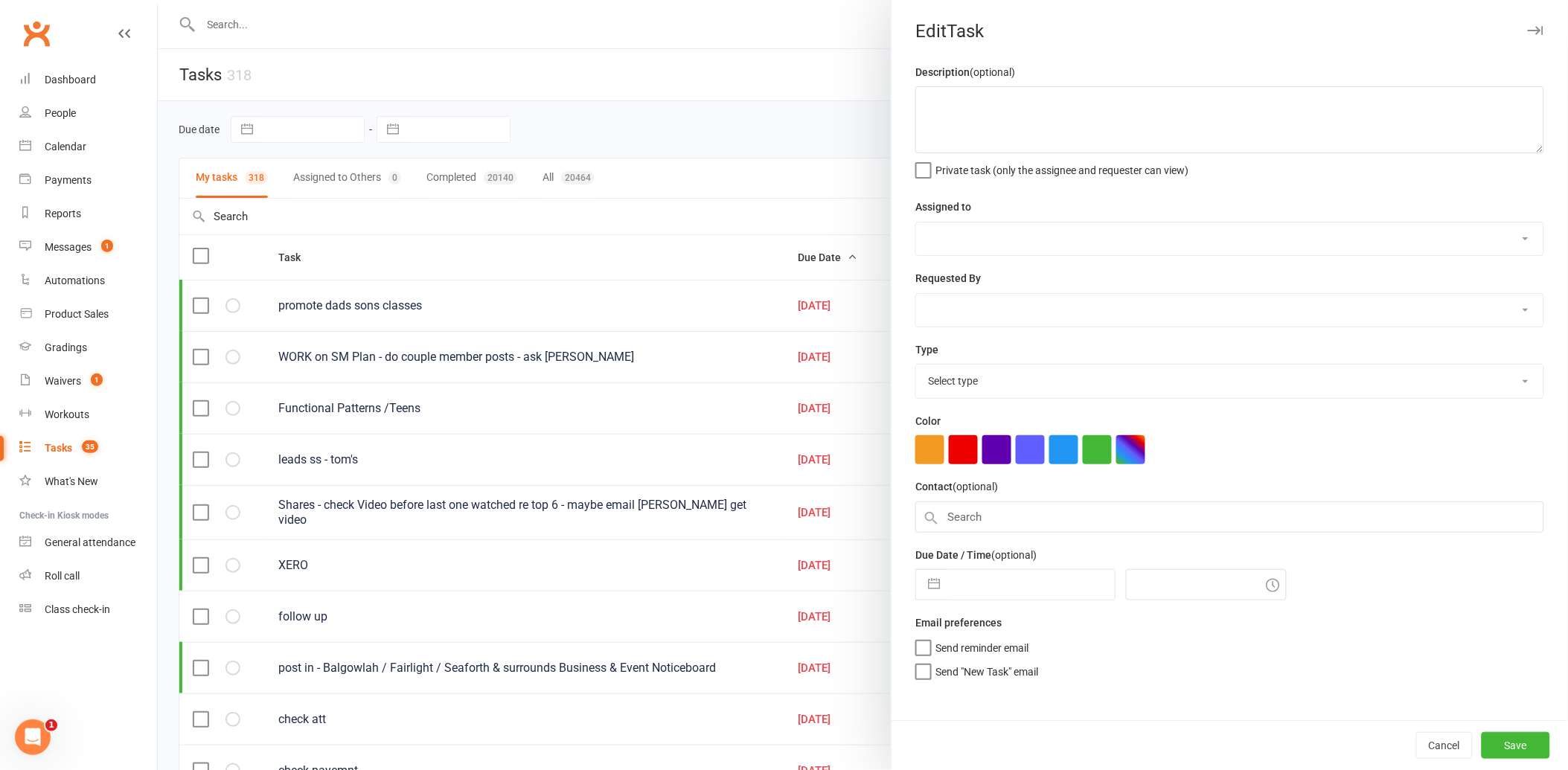
type textarea "follow up"
select select "12940"
type input "[DATE]"
type input "6:15pm"
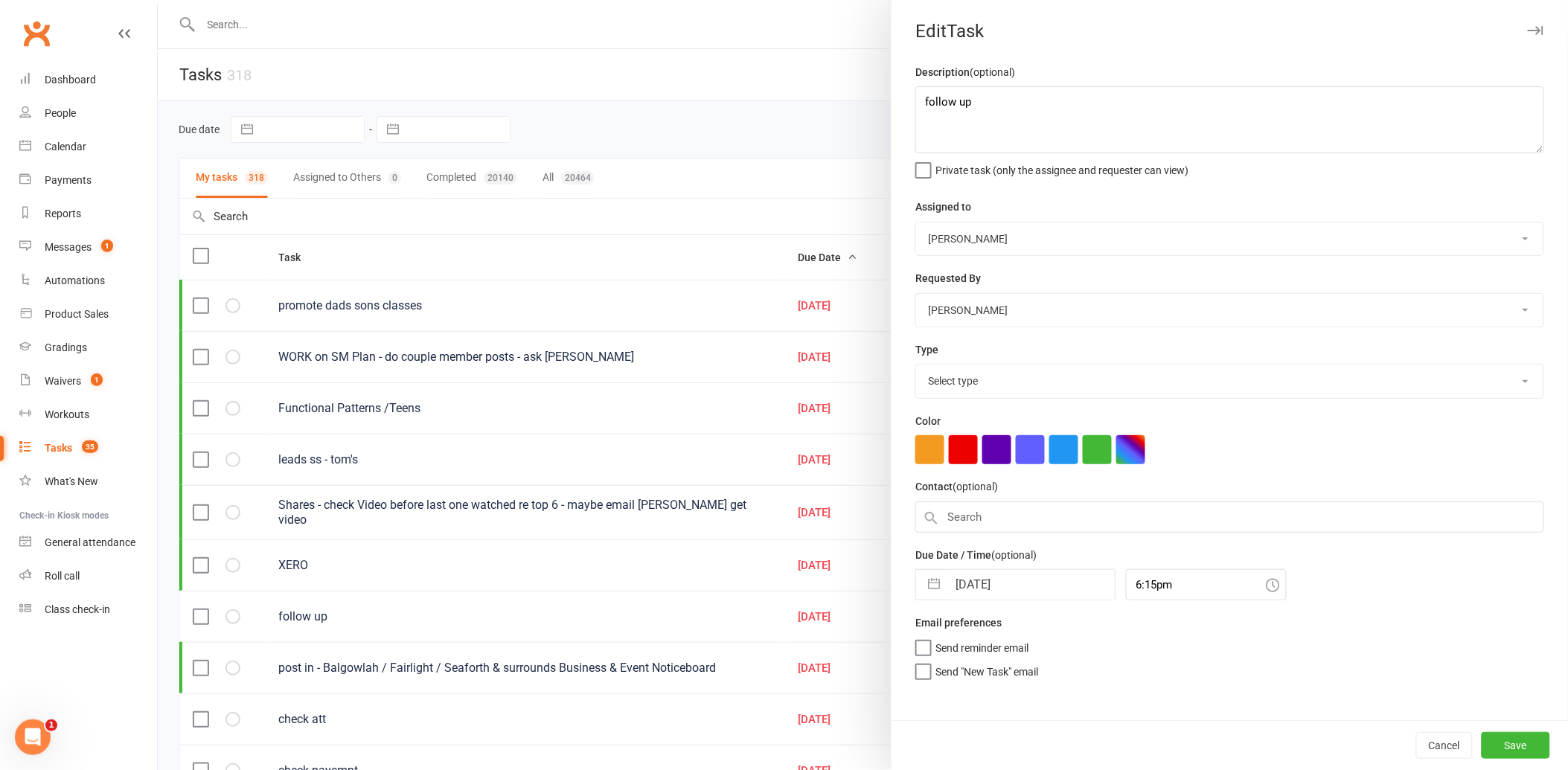
select select "12049"
drag, startPoint x: 1028, startPoint y: 569, endPoint x: 1026, endPoint y: 584, distance: 15.1
click at [1028, 574] on input "[DATE]" at bounding box center [1031, 580] width 167 height 30
select select "7"
select select "2025"
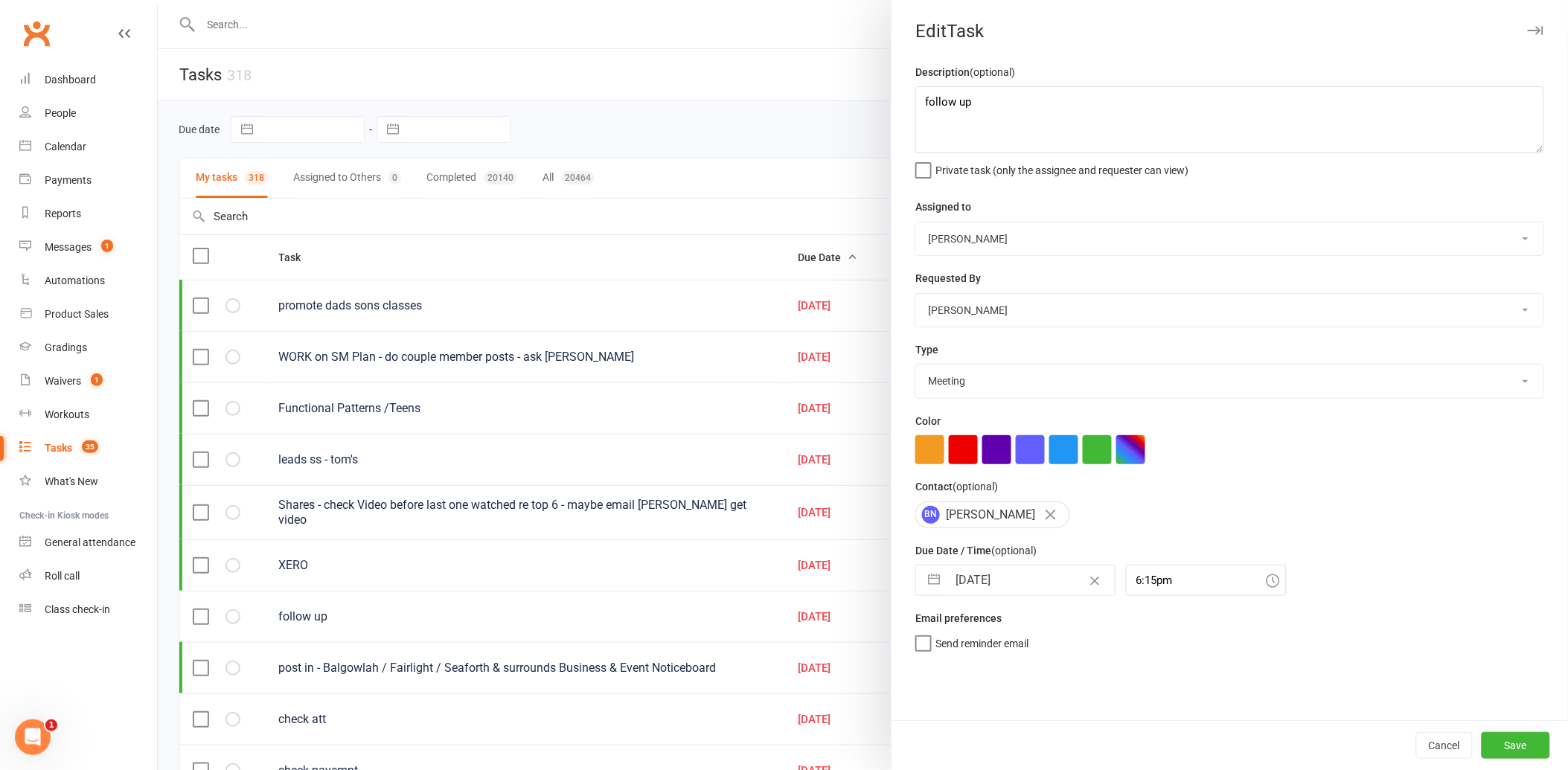
select select "8"
select select "2025"
select select "9"
select select "2025"
click at [1057, 719] on td "11" at bounding box center [1063, 722] width 29 height 28
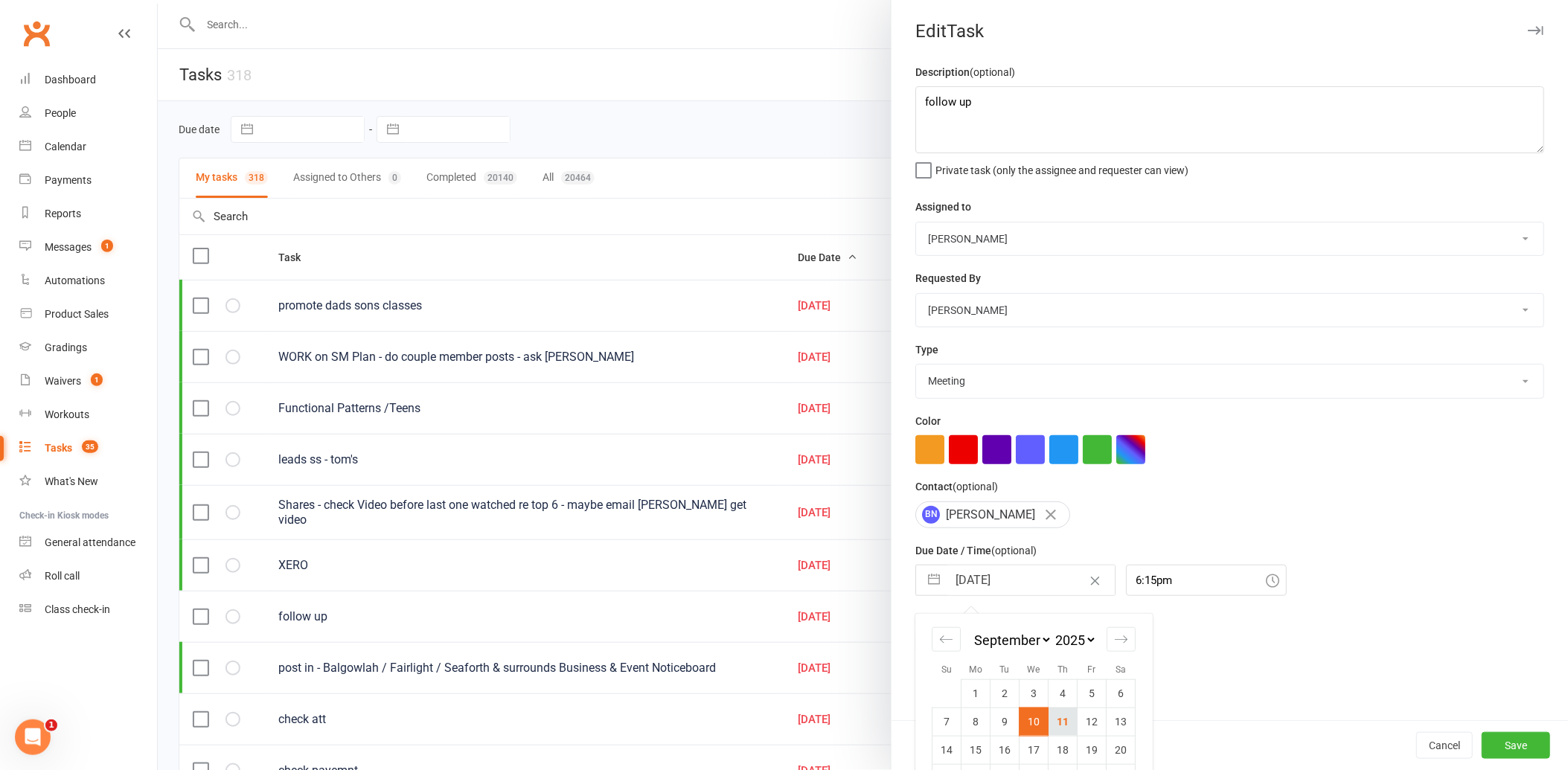
type input "[DATE]"
click at [1496, 742] on button "Save" at bounding box center [1515, 745] width 68 height 27
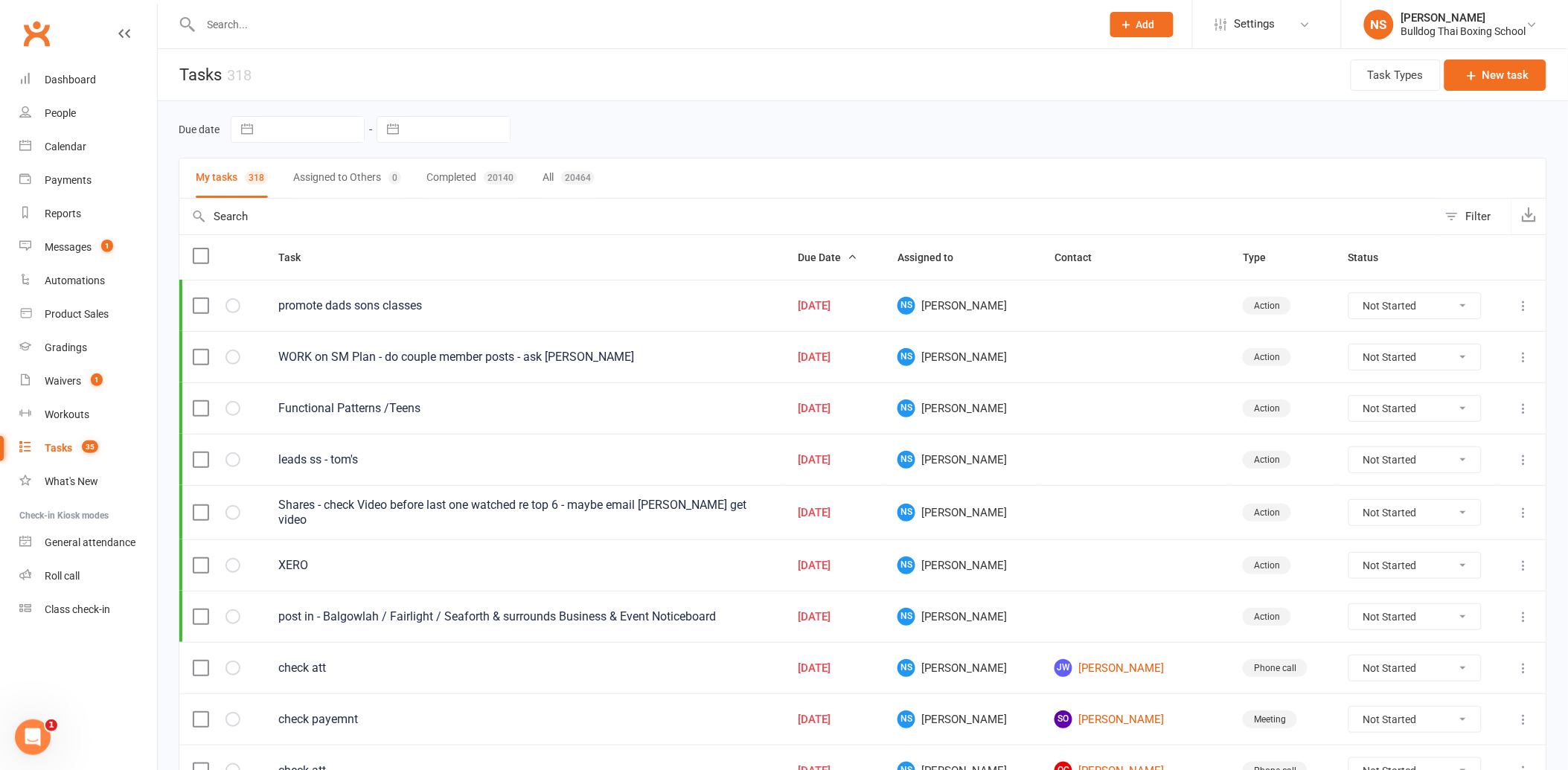
click at [286, 130] on input "text" at bounding box center [312, 129] width 104 height 25
select select "7"
select select "2025"
select select "8"
select select "2025"
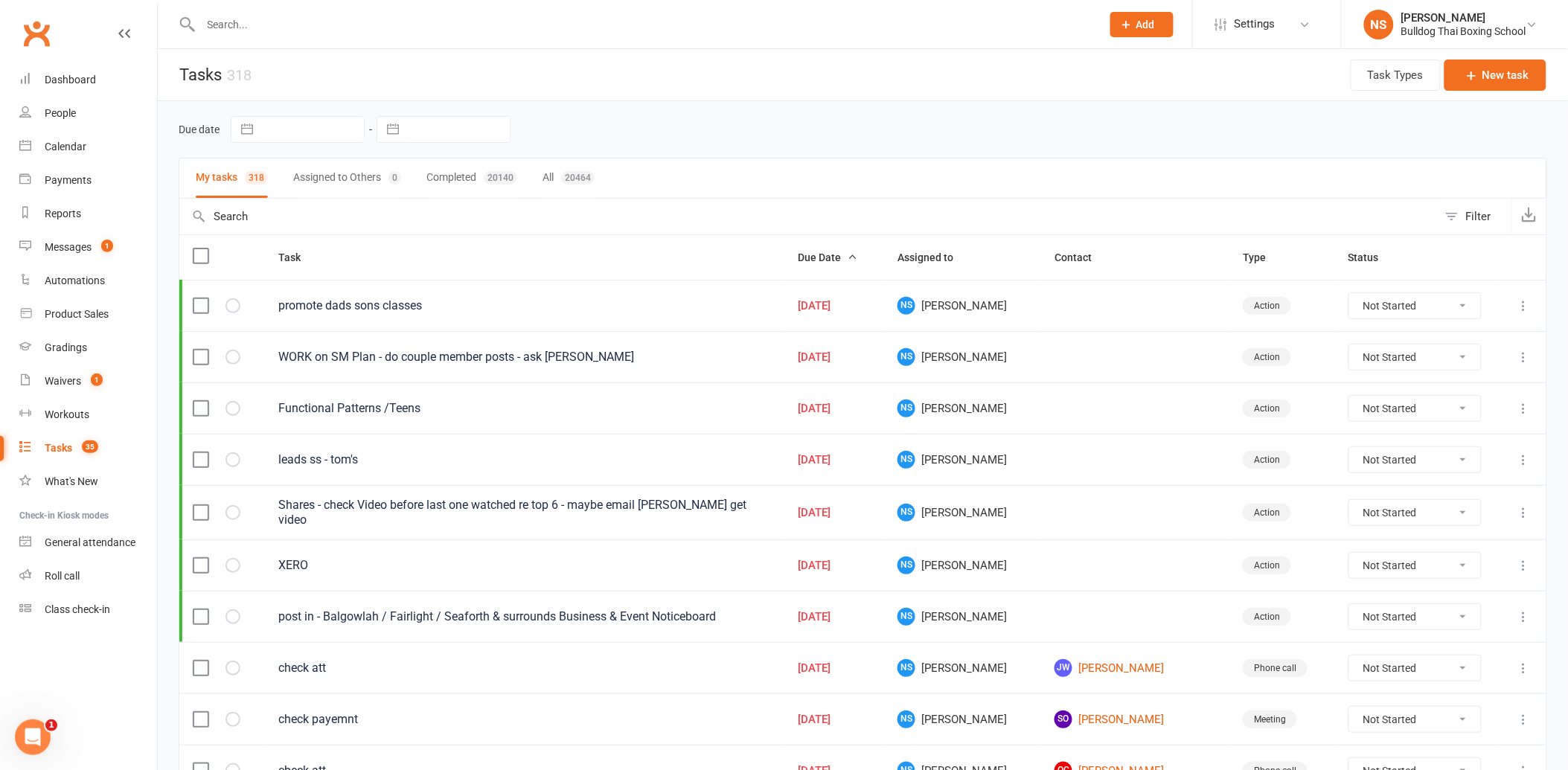
select select "9"
select select "2025"
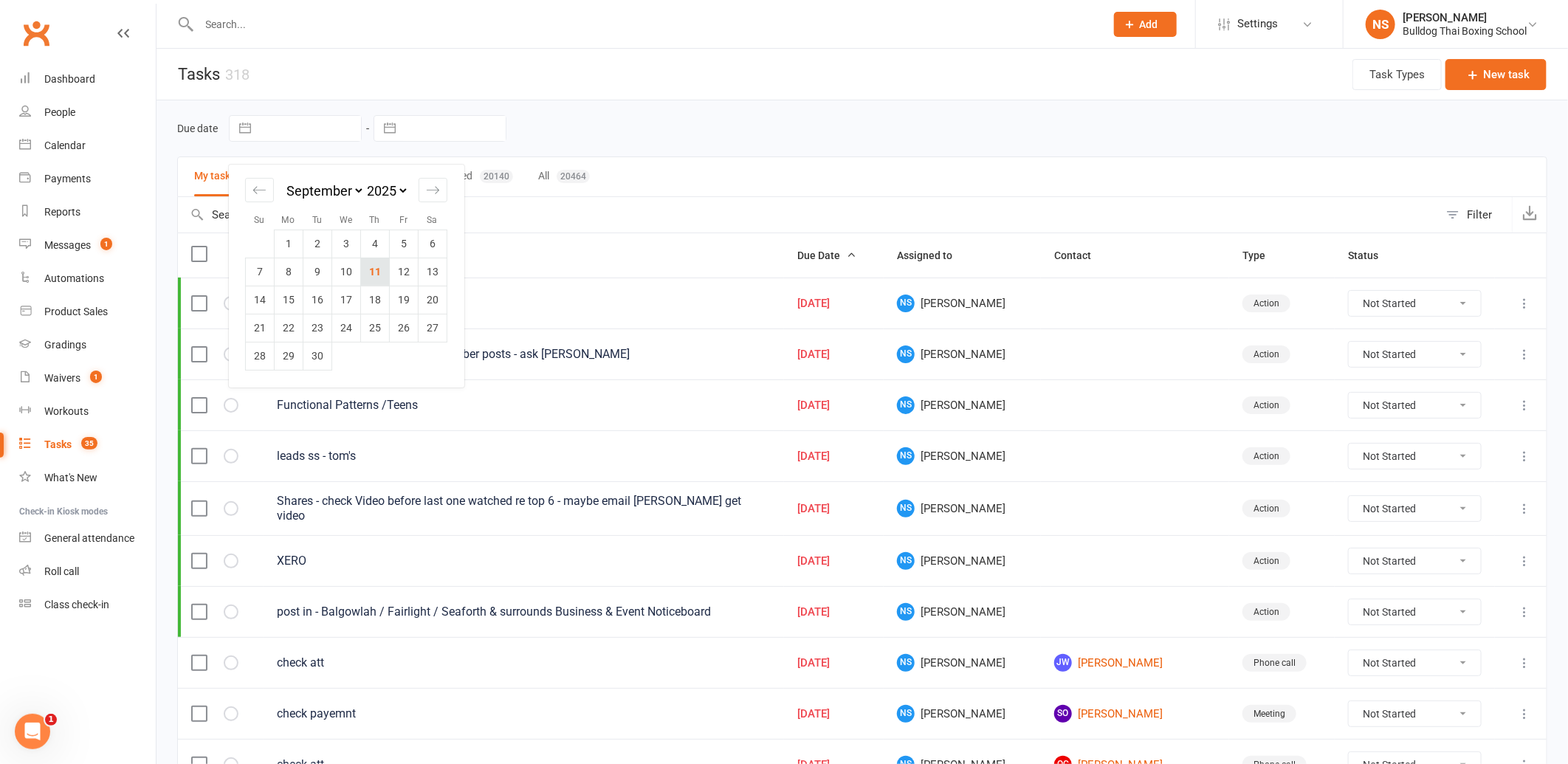
click at [378, 266] on td "11" at bounding box center [375, 272] width 29 height 28
type input "[DATE]"
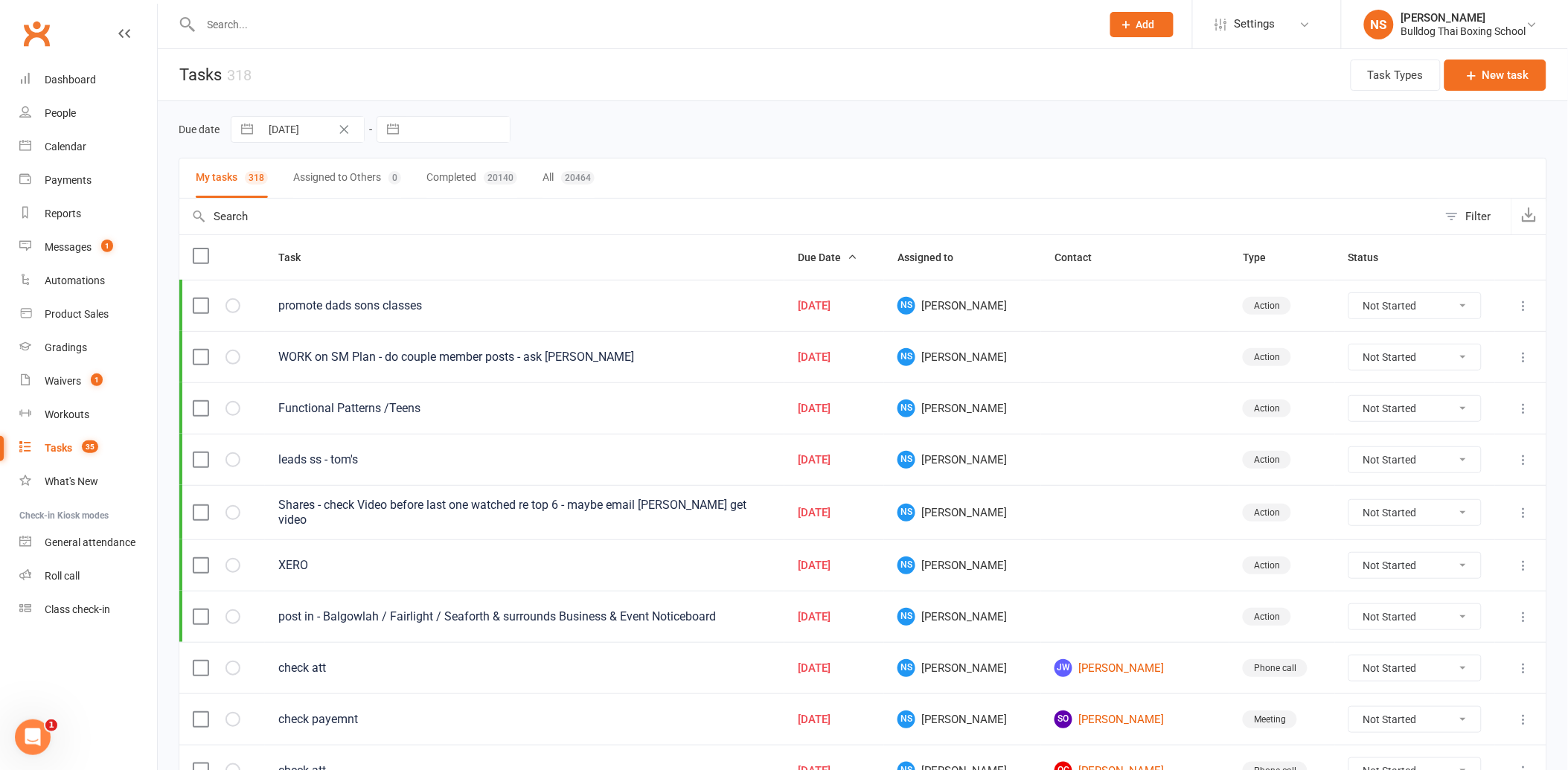
select select "7"
select select "2025"
select select "8"
select select "2025"
select select "9"
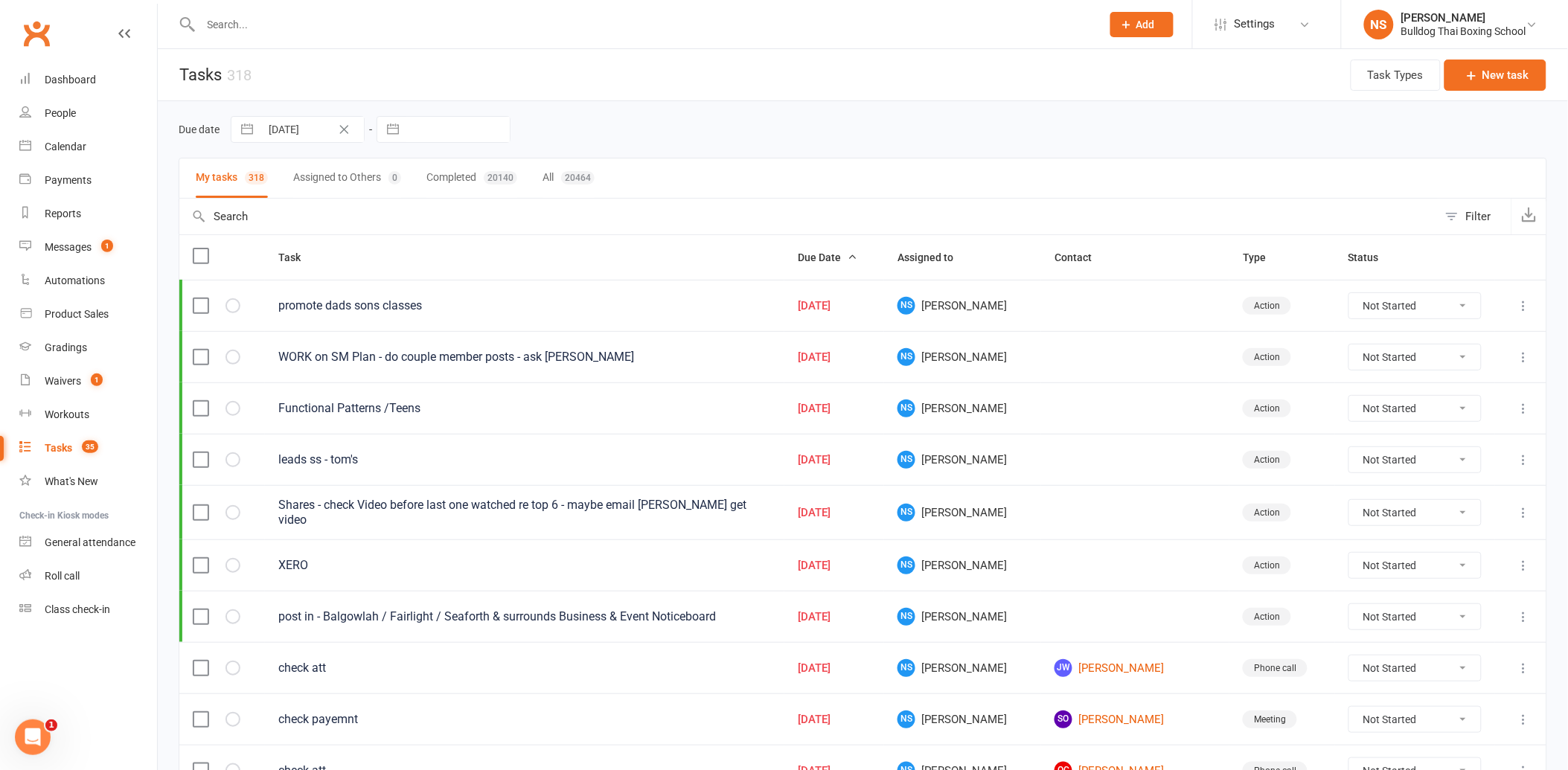
select select "2025"
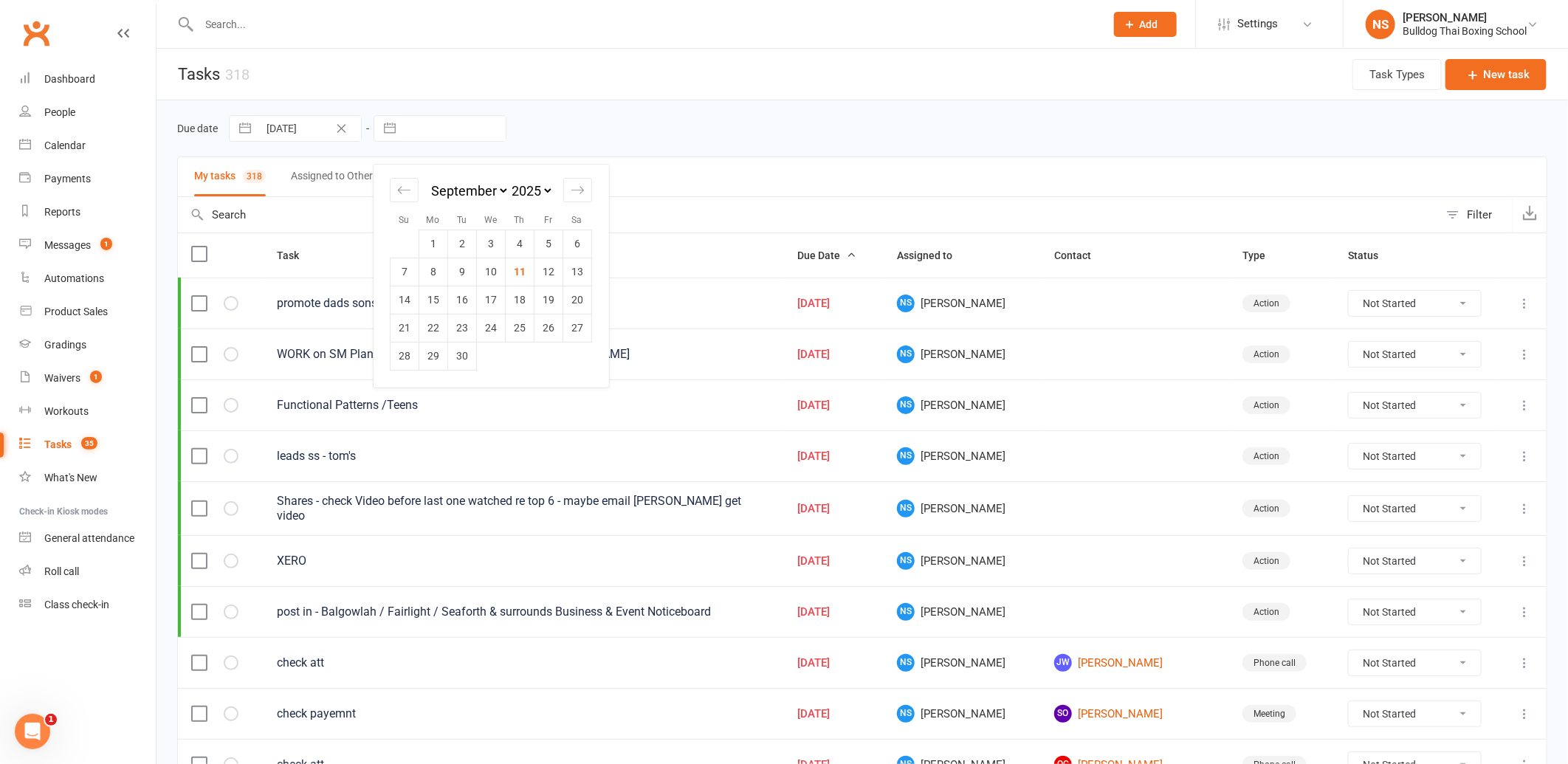
click at [454, 129] on input "text" at bounding box center [454, 128] width 103 height 25
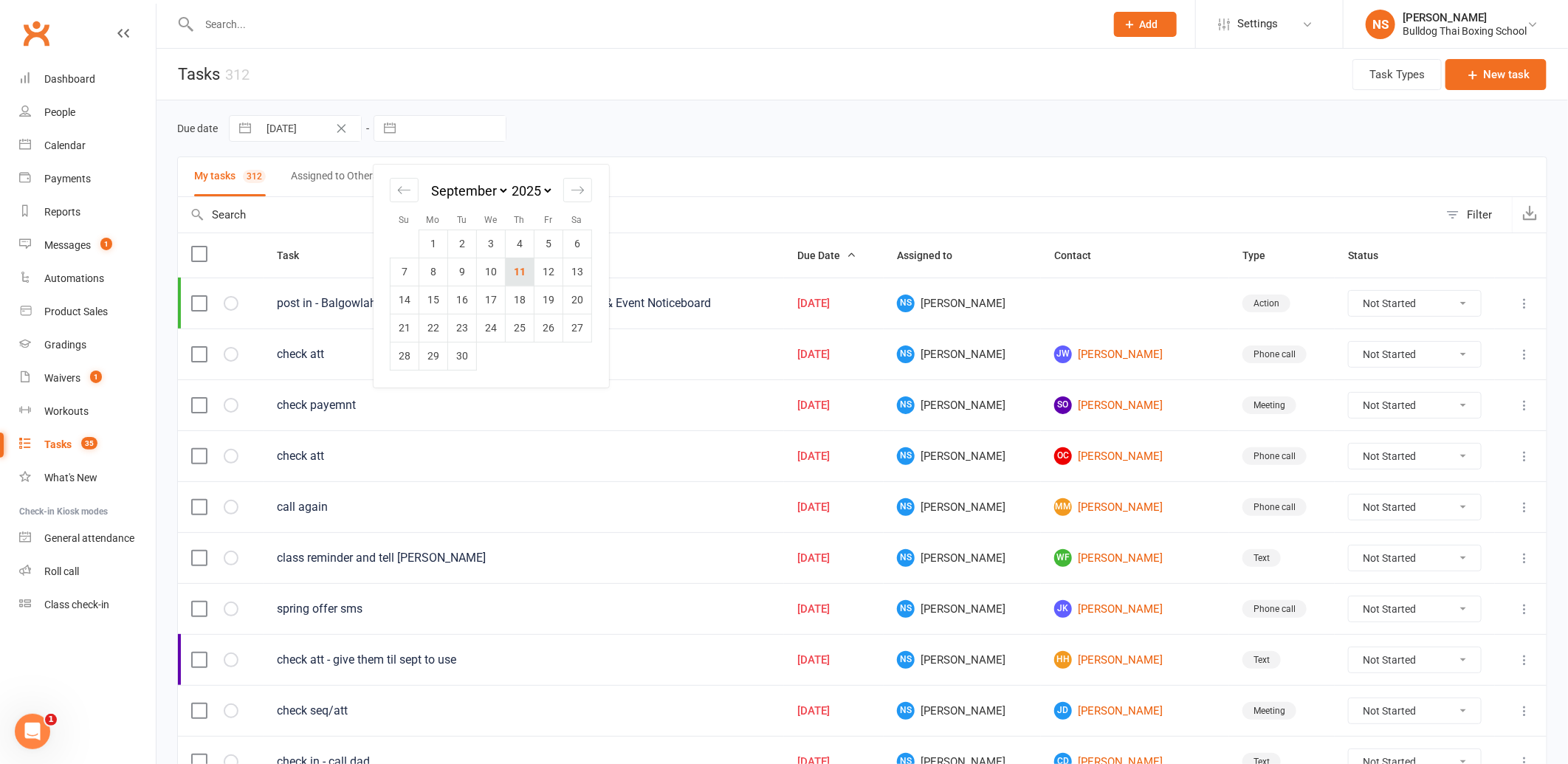
click at [521, 270] on td "11" at bounding box center [521, 272] width 29 height 28
type input "[DATE]"
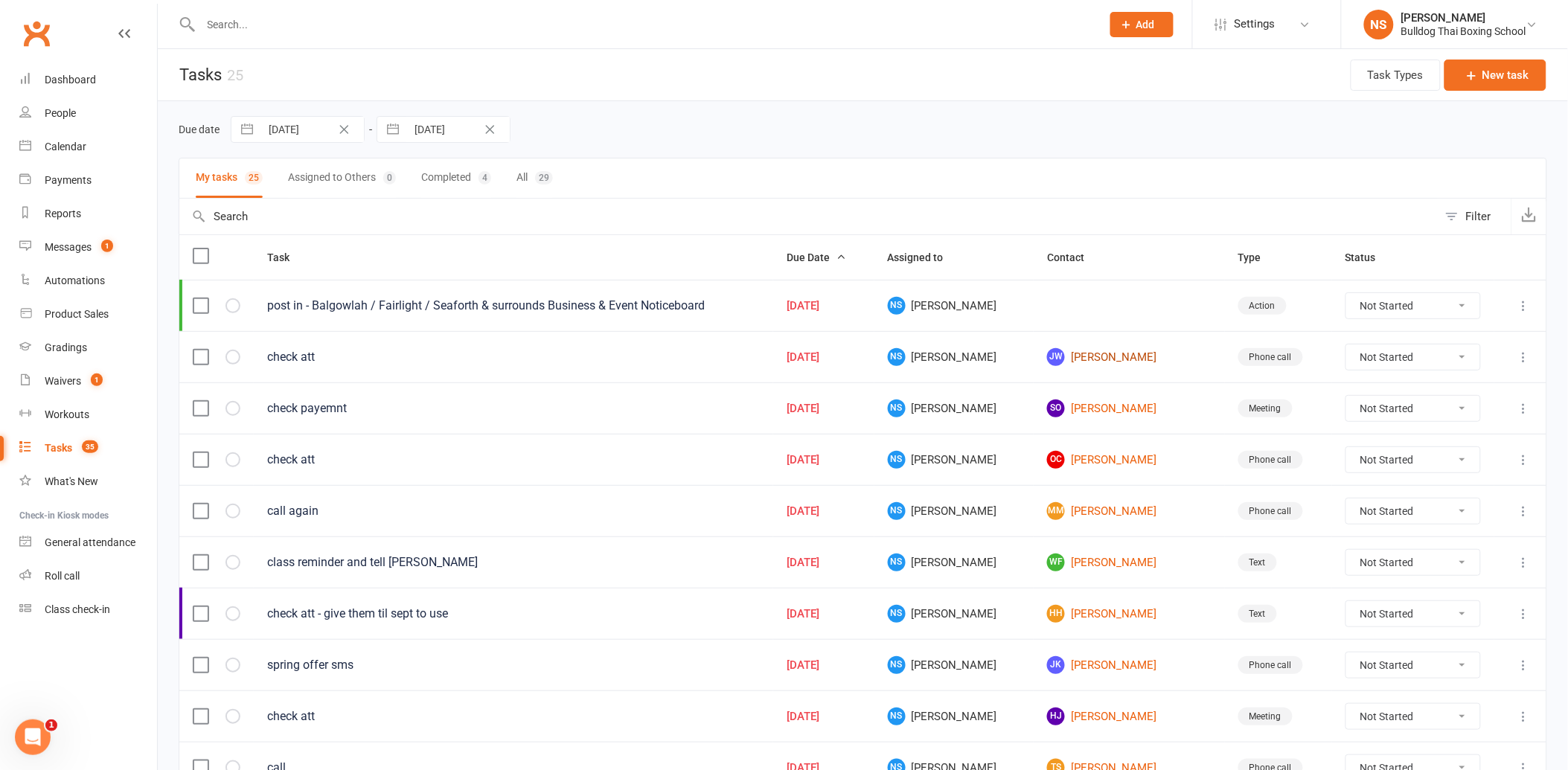
click at [1059, 358] on link "[PERSON_NAME] [PERSON_NAME]" at bounding box center [1129, 357] width 164 height 18
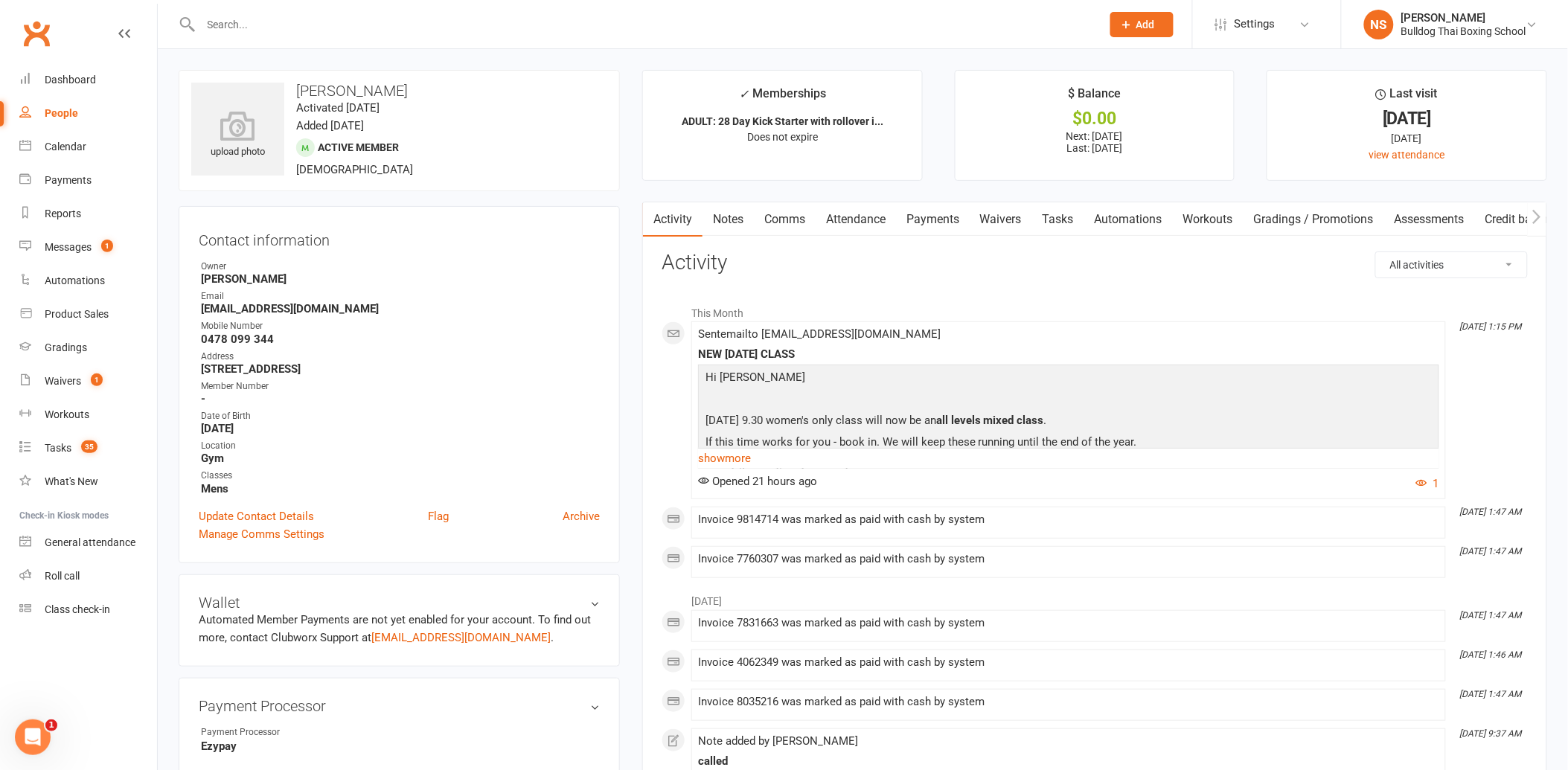
click at [1059, 216] on link "Tasks" at bounding box center [1059, 219] width 52 height 35
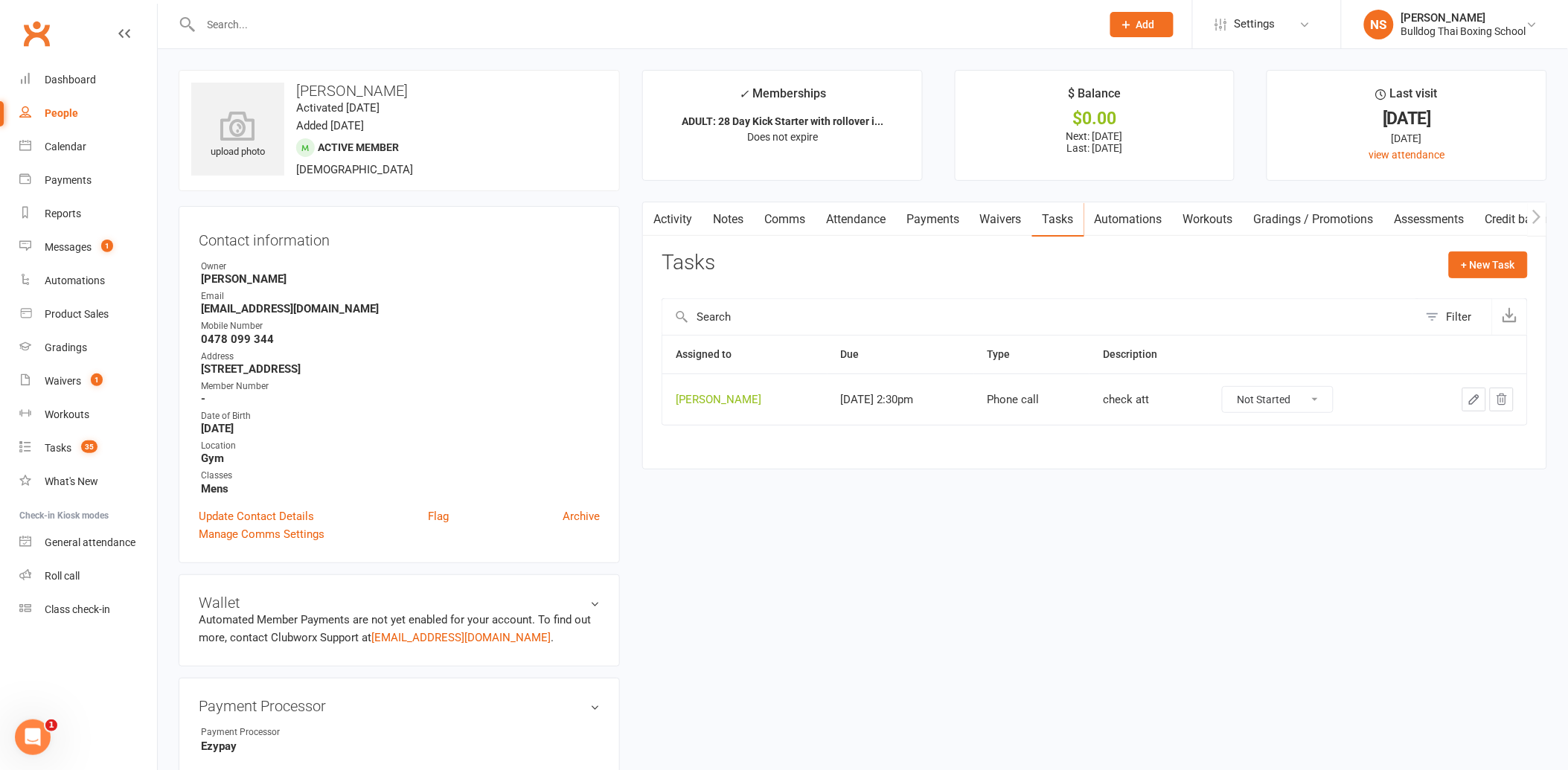
click at [1467, 397] on button "button" at bounding box center [1474, 399] width 24 height 24
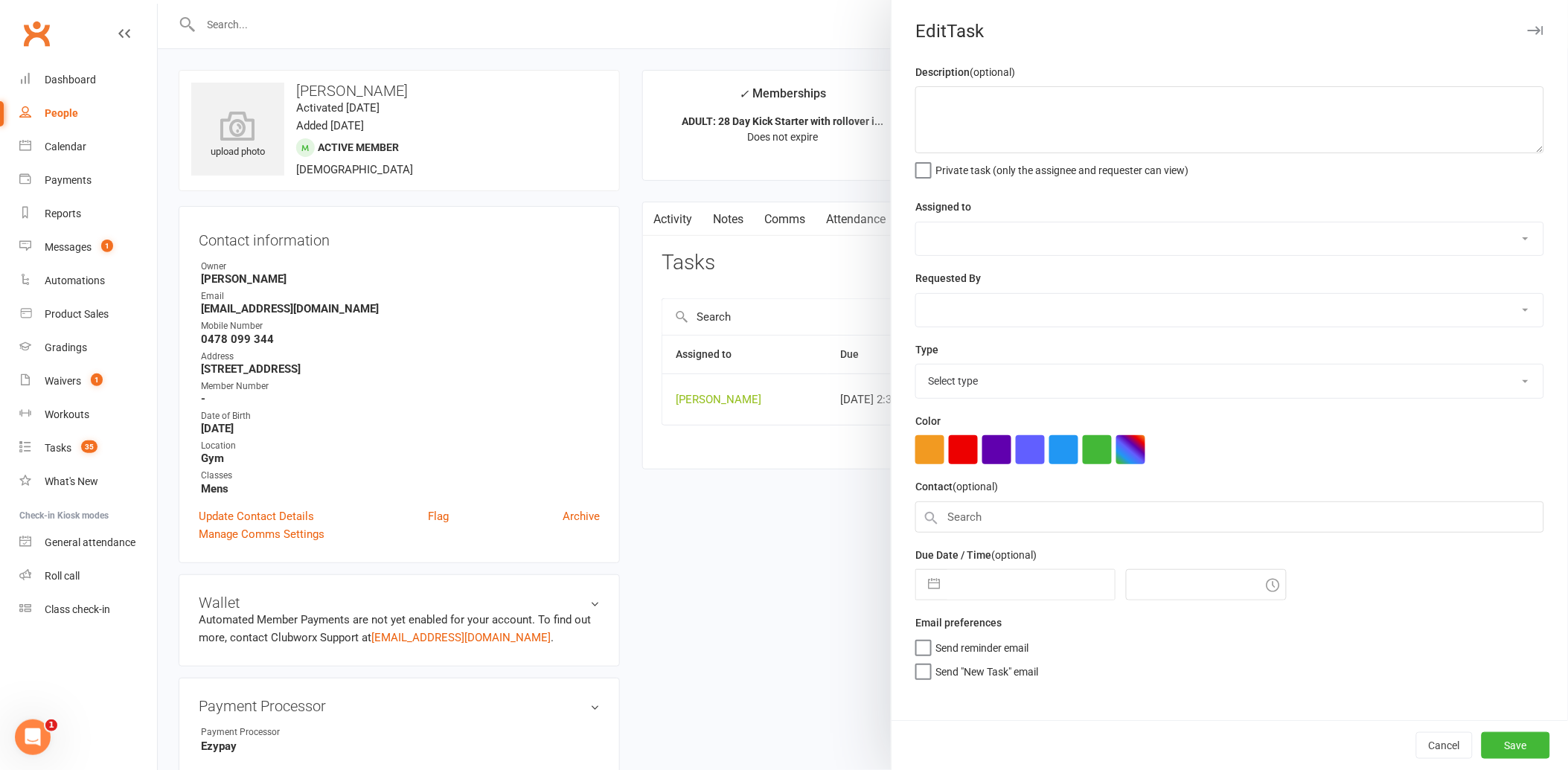
type textarea "check att"
select select "12940"
type input "[DATE]"
type input "2:30pm"
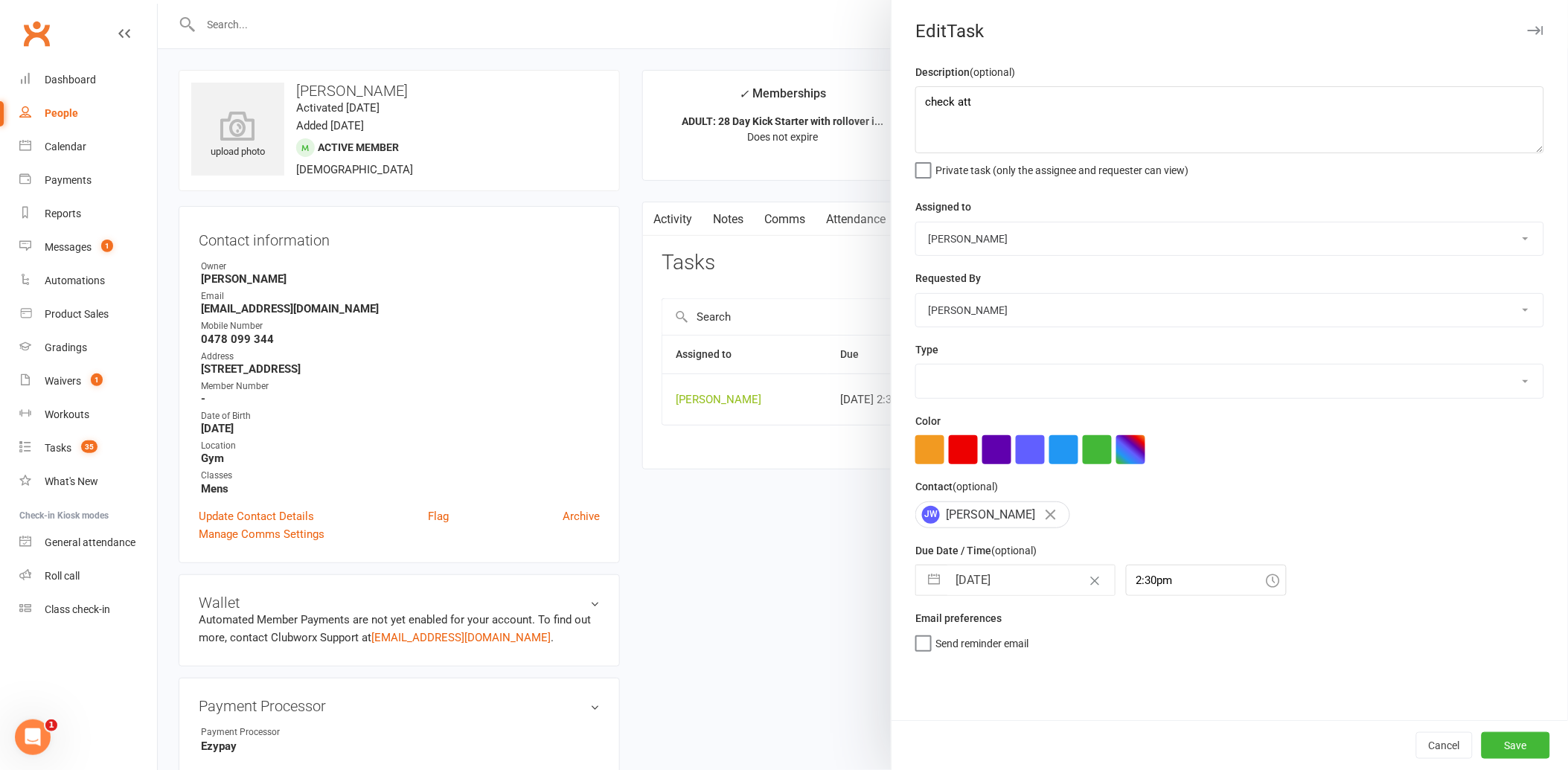
select select "12048"
click at [1016, 583] on input "[DATE]" at bounding box center [1031, 580] width 167 height 30
select select "7"
select select "2025"
select select "8"
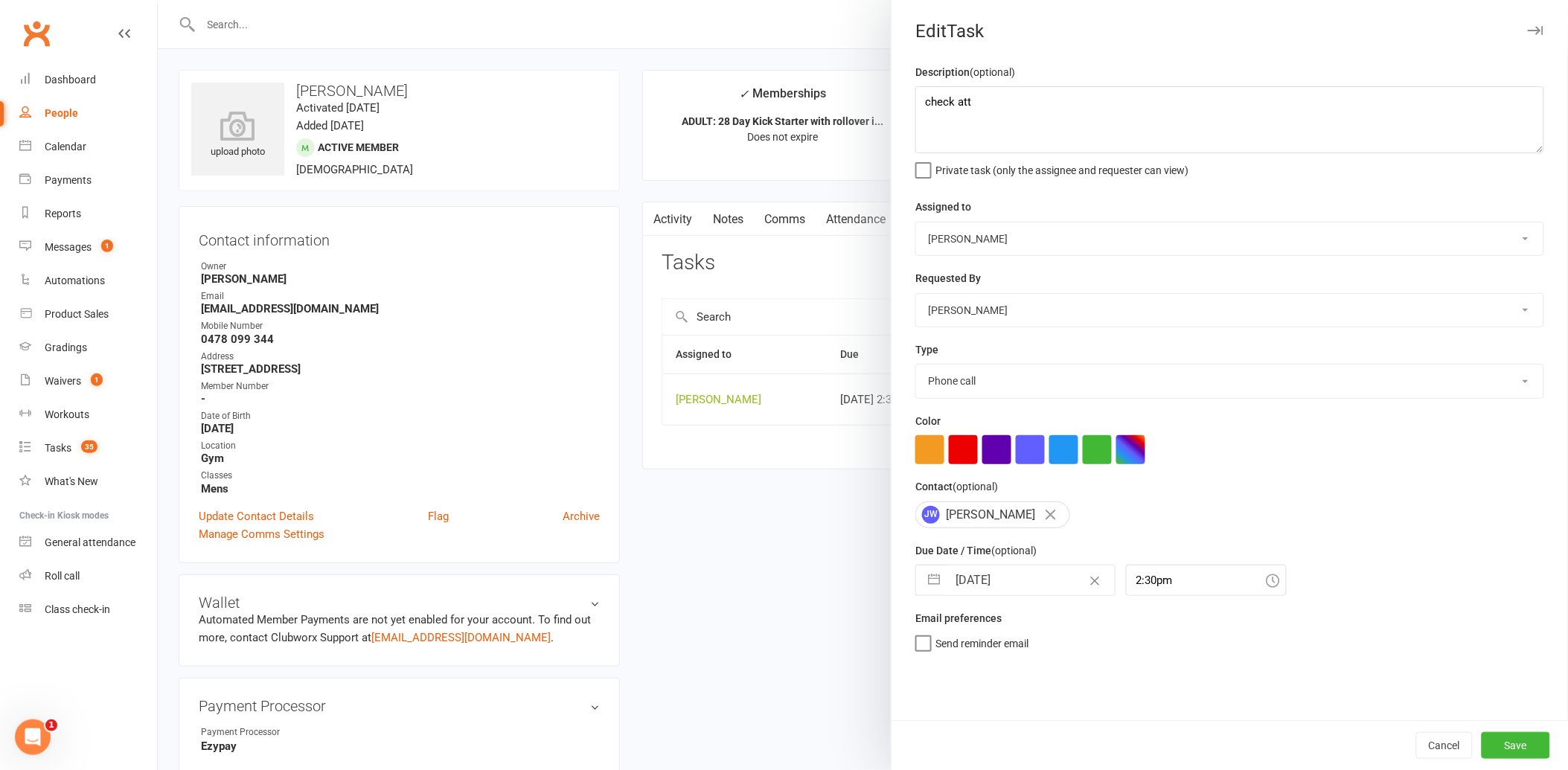
select select "2025"
select select "9"
select select "2025"
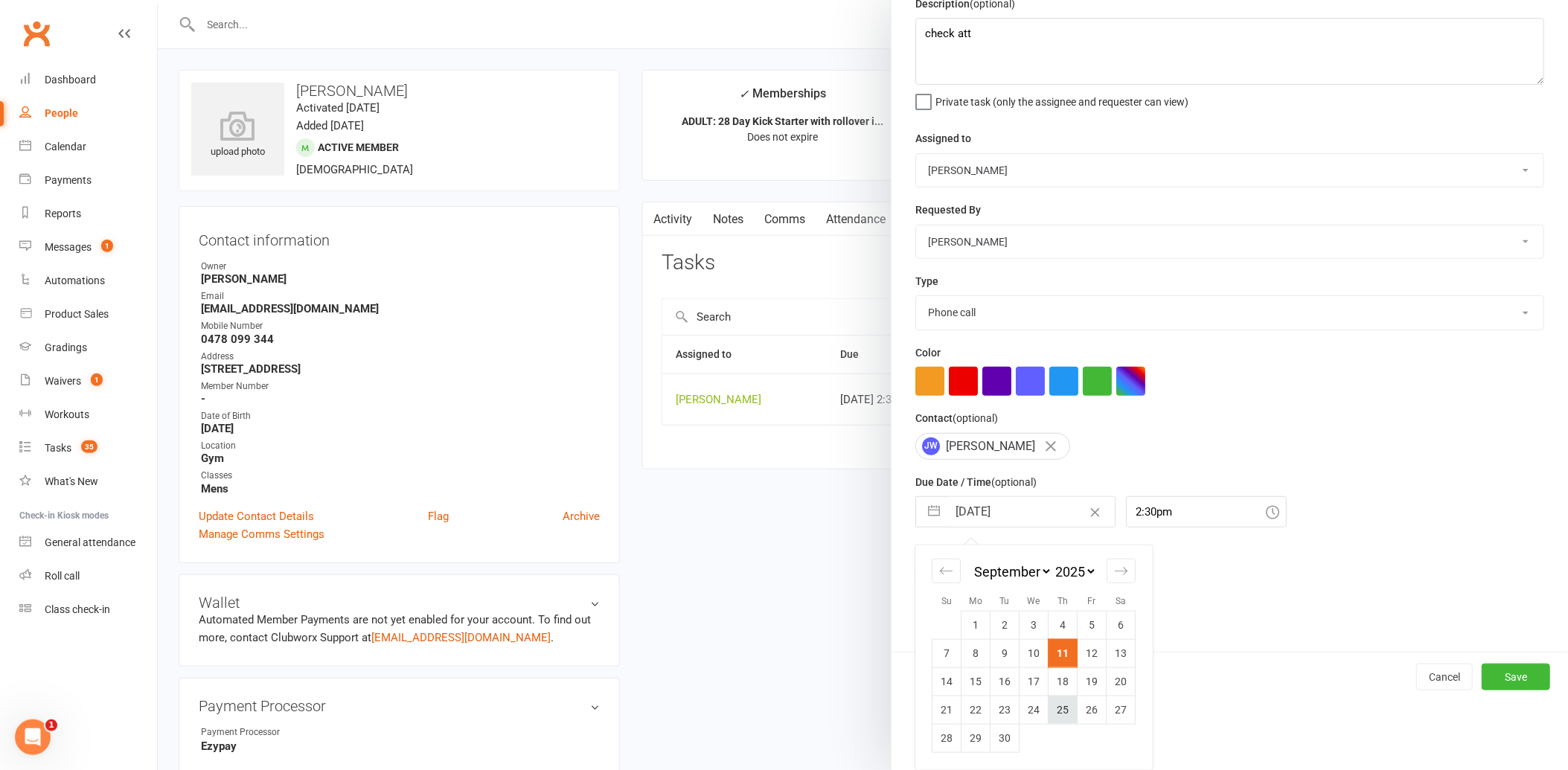
click at [1059, 710] on td "25" at bounding box center [1063, 709] width 29 height 28
type input "[DATE]"
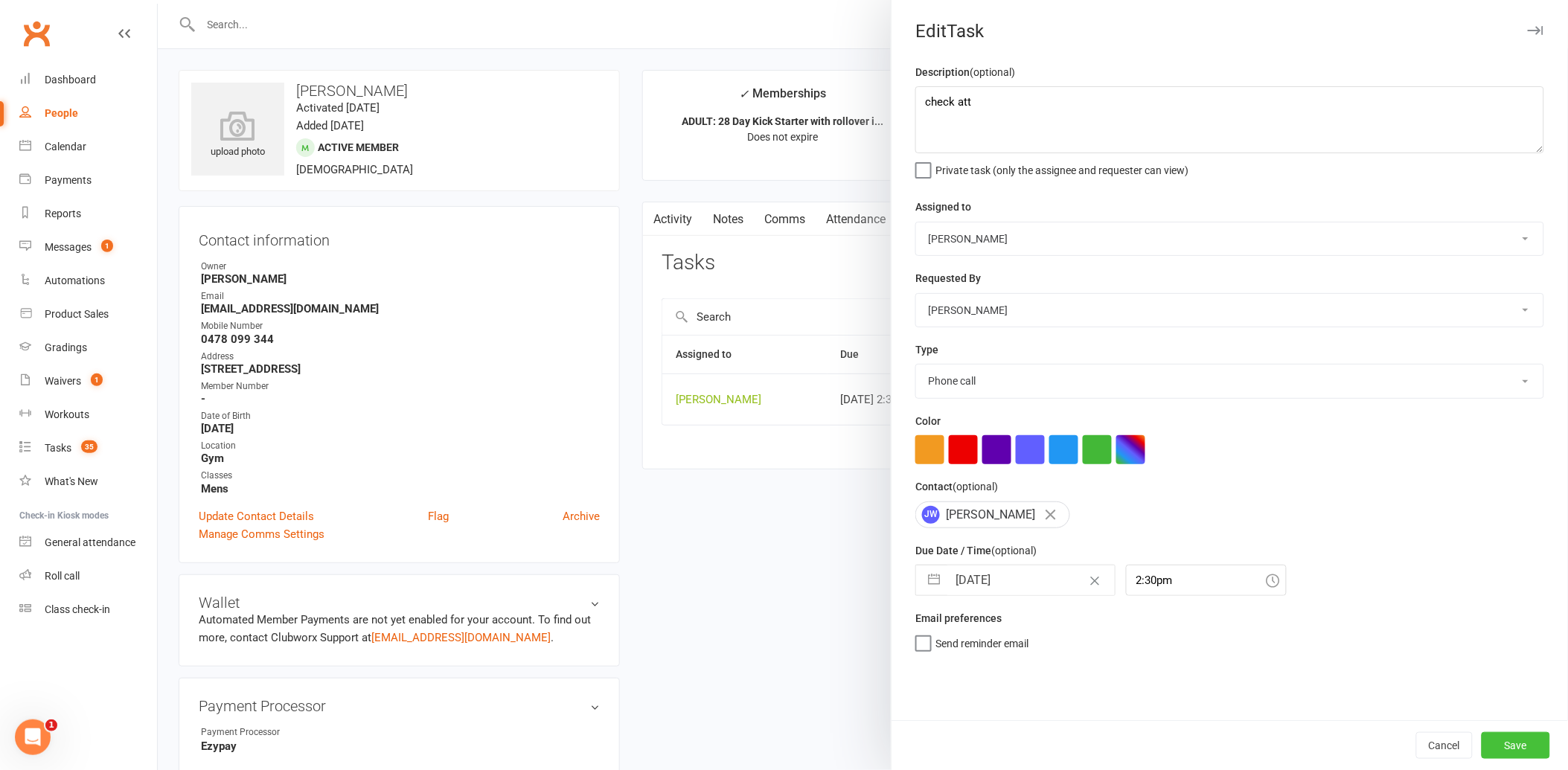
drag, startPoint x: 1493, startPoint y: 749, endPoint x: 1466, endPoint y: 739, distance: 28.8
click at [1491, 747] on button "Save" at bounding box center [1515, 745] width 68 height 27
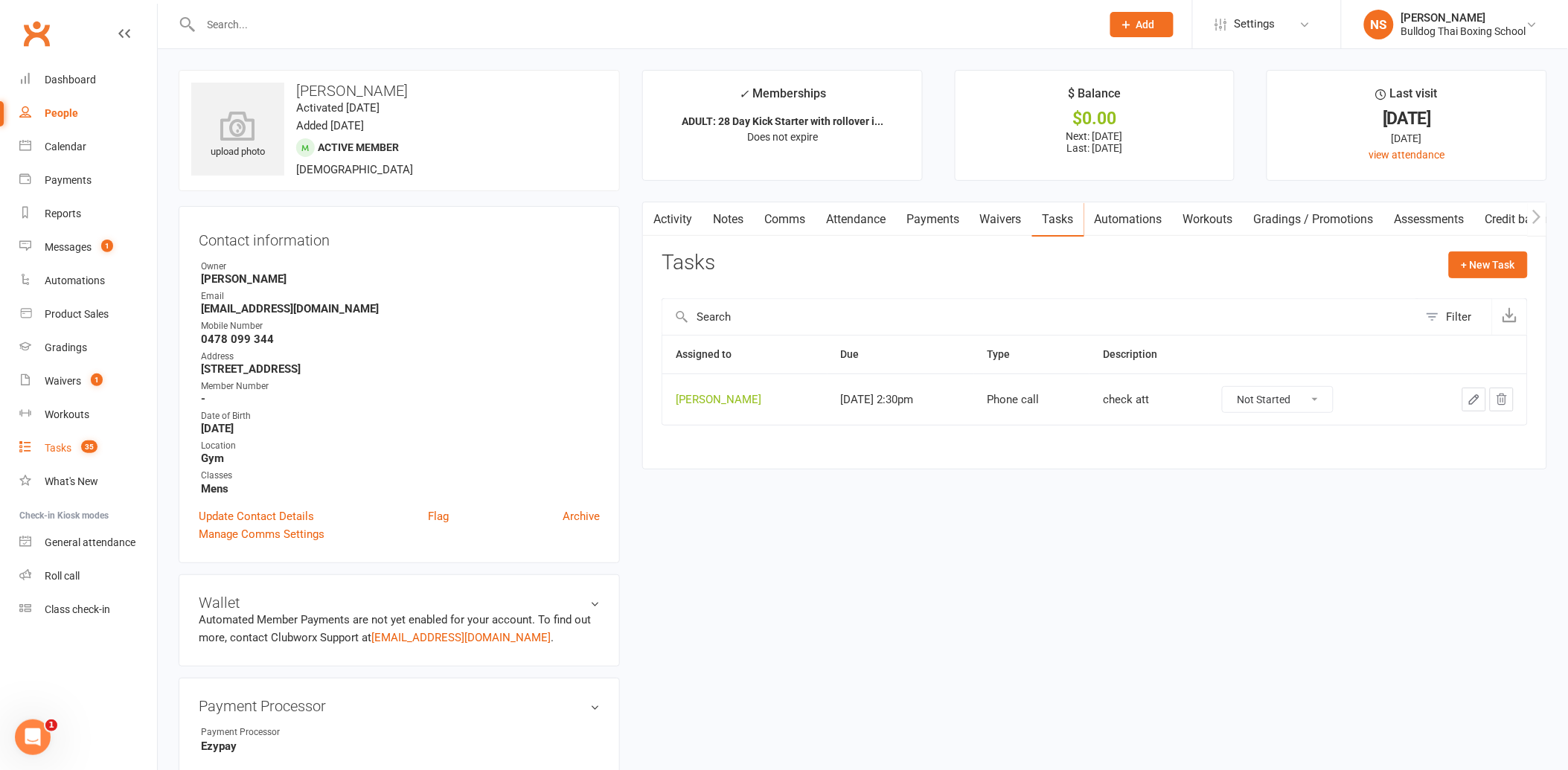
click at [54, 443] on div "Tasks" at bounding box center [58, 448] width 27 height 12
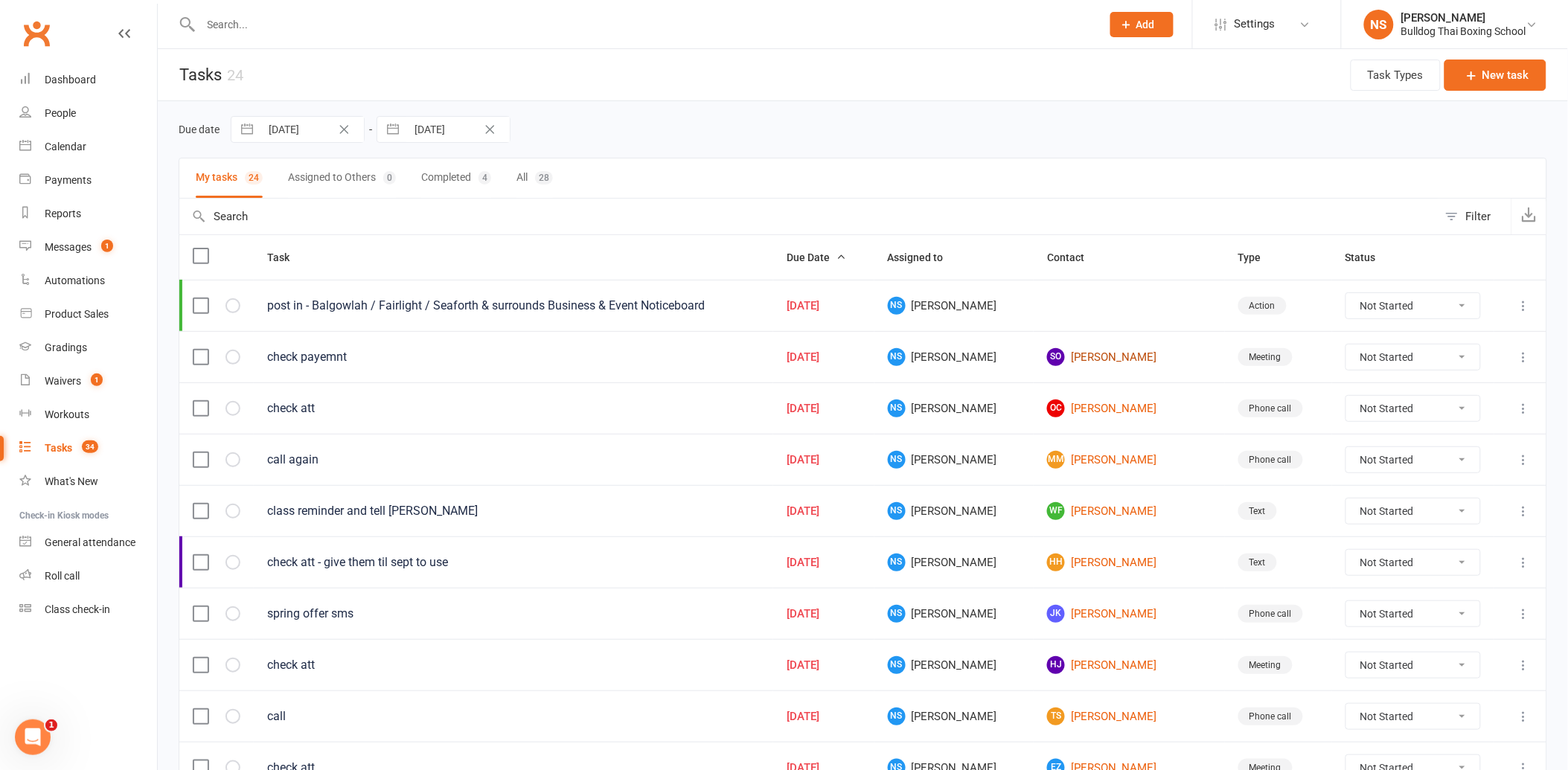
click at [1083, 359] on link "SO [PERSON_NAME]" at bounding box center [1129, 357] width 164 height 18
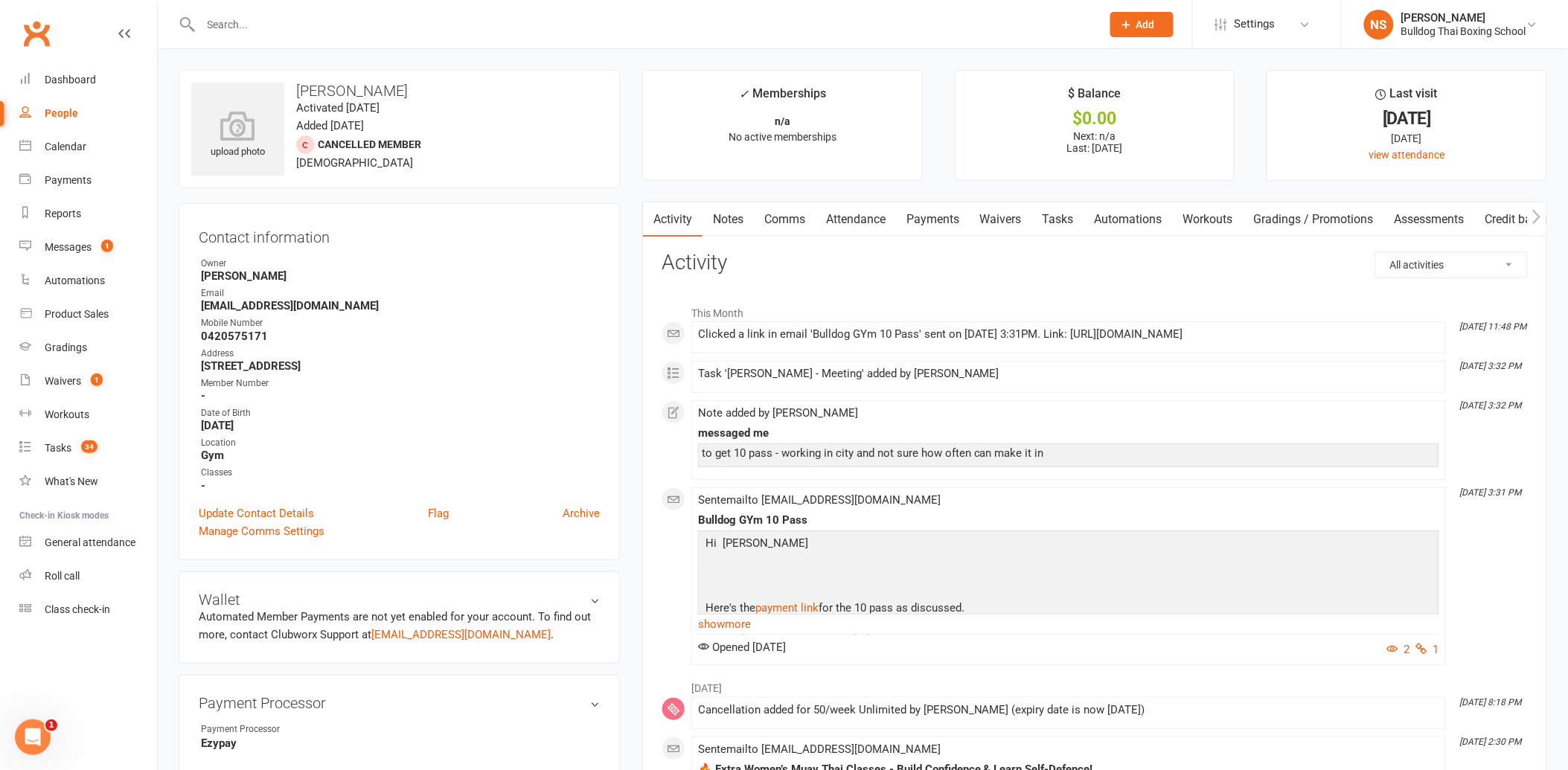
click at [743, 220] on link "Notes" at bounding box center [728, 219] width 51 height 35
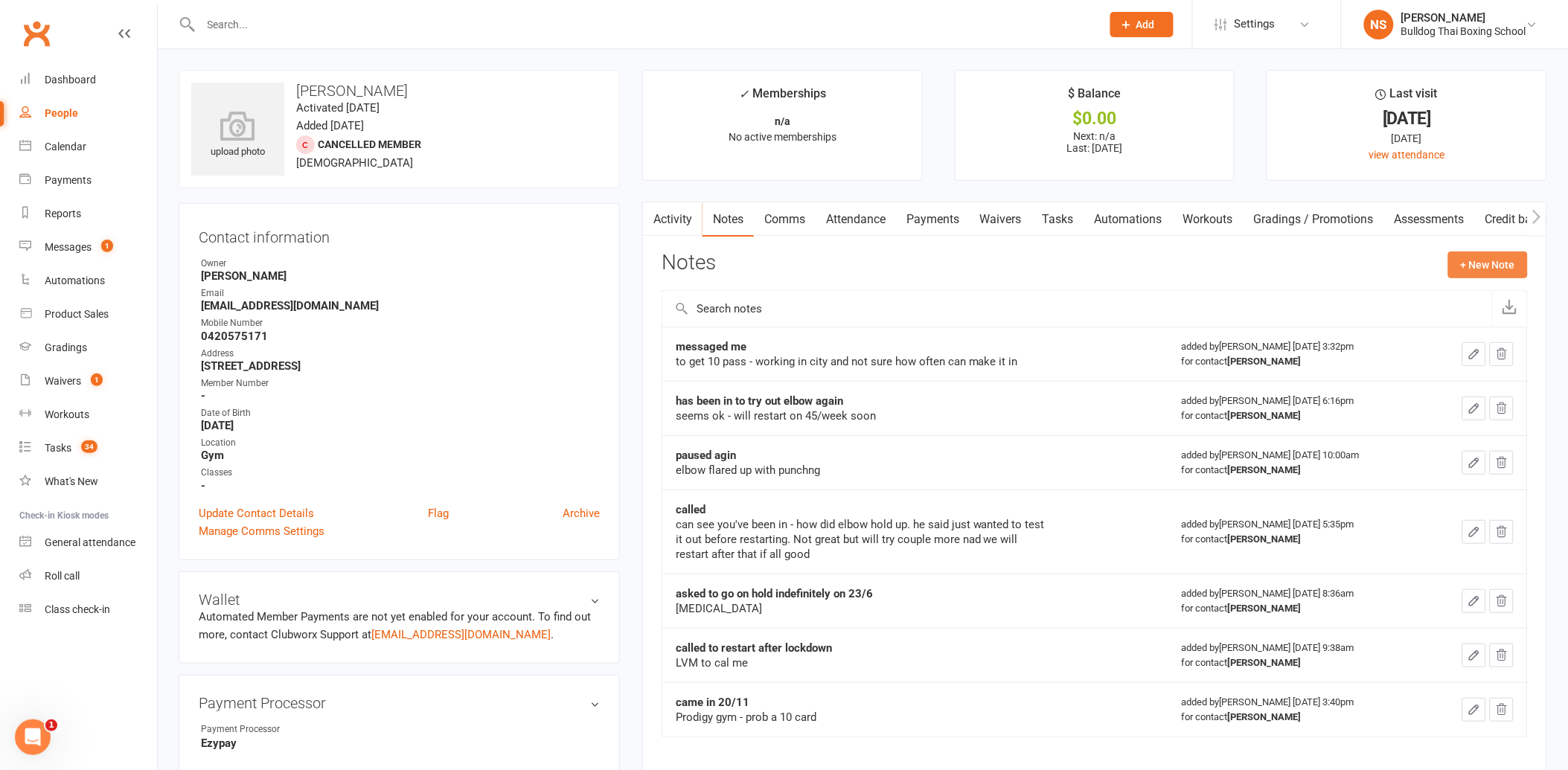
click at [1491, 269] on button "+ New Note" at bounding box center [1488, 265] width 80 height 27
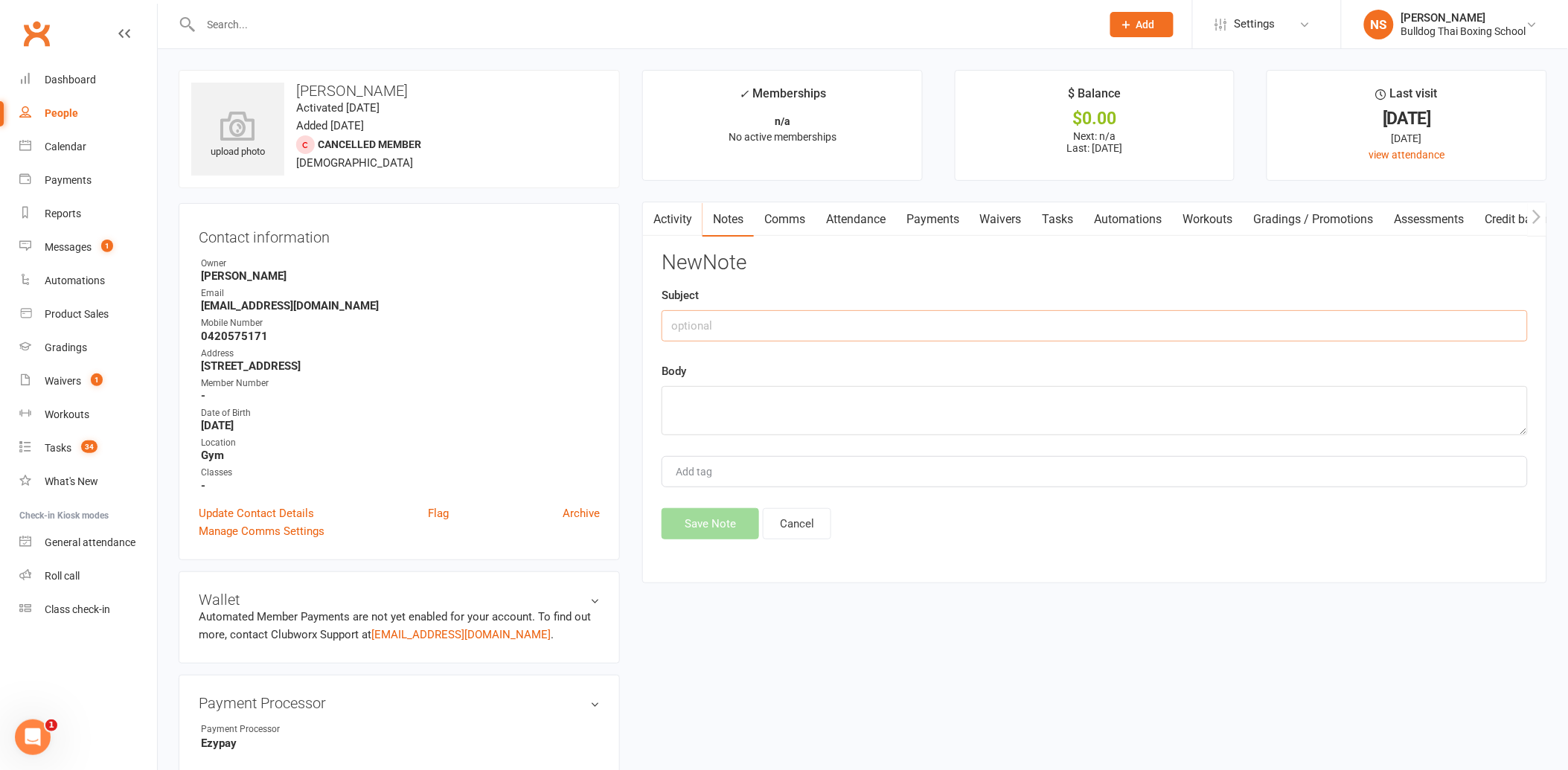
click at [731, 321] on input "text" at bounding box center [1094, 326] width 866 height 31
type input "sent sms to phone"
click at [726, 413] on textarea at bounding box center [1094, 410] width 866 height 49
type textarea "asking if got 10pass email"
click at [704, 523] on button "Save Note" at bounding box center [710, 524] width 97 height 31
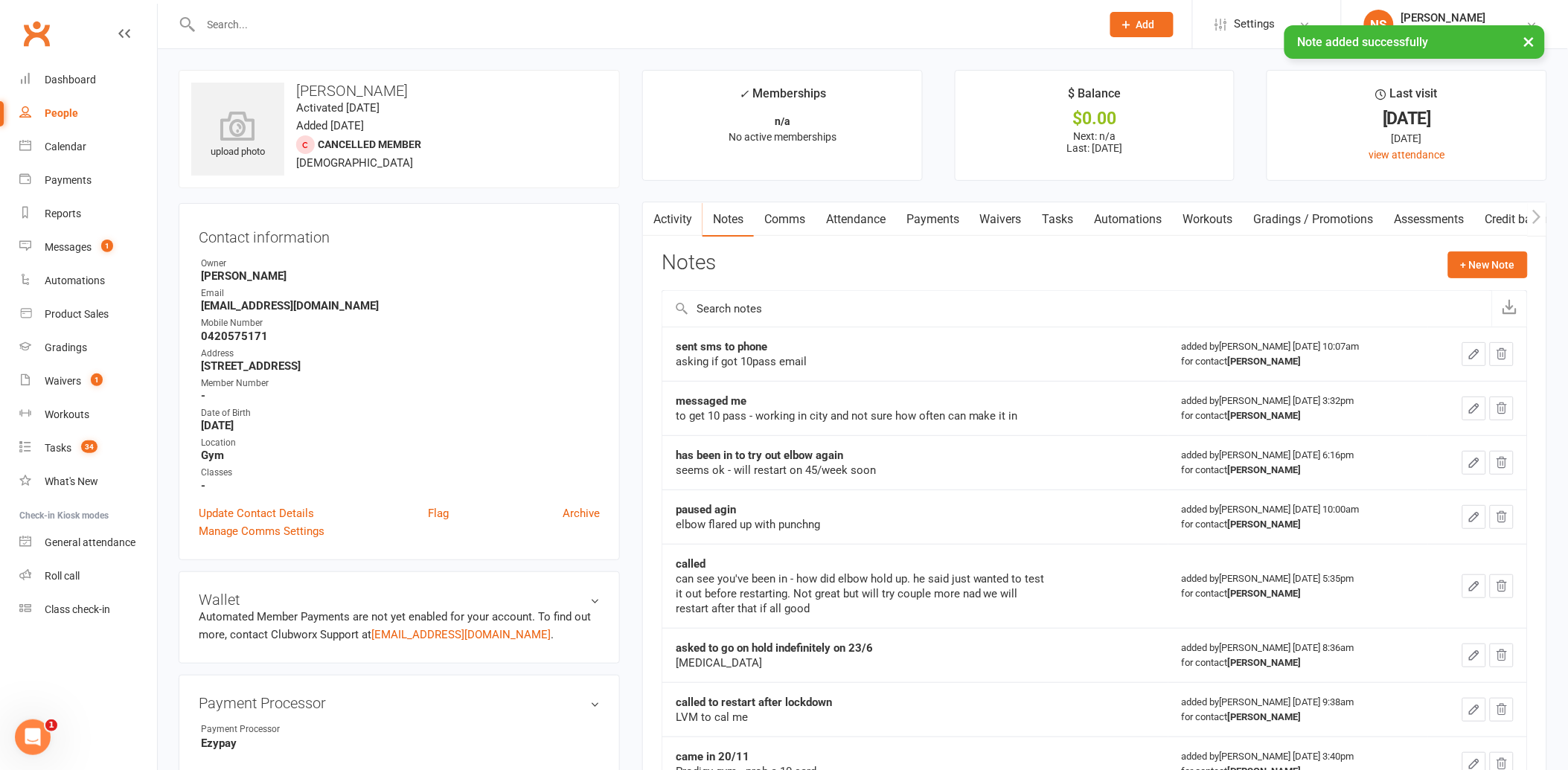
click at [1059, 217] on link "Tasks" at bounding box center [1059, 219] width 52 height 35
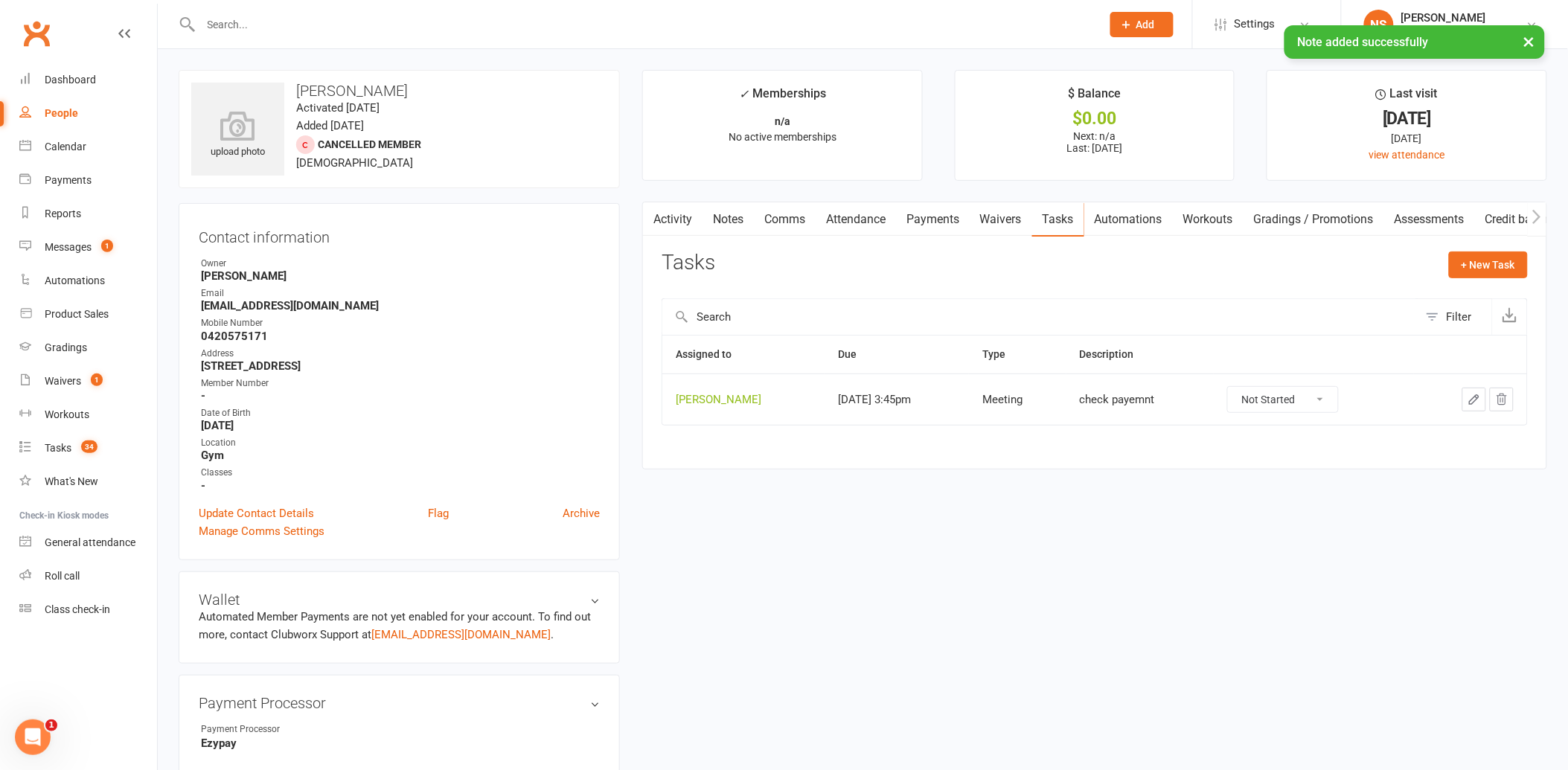
click at [1468, 397] on icon "button" at bounding box center [1474, 399] width 13 height 13
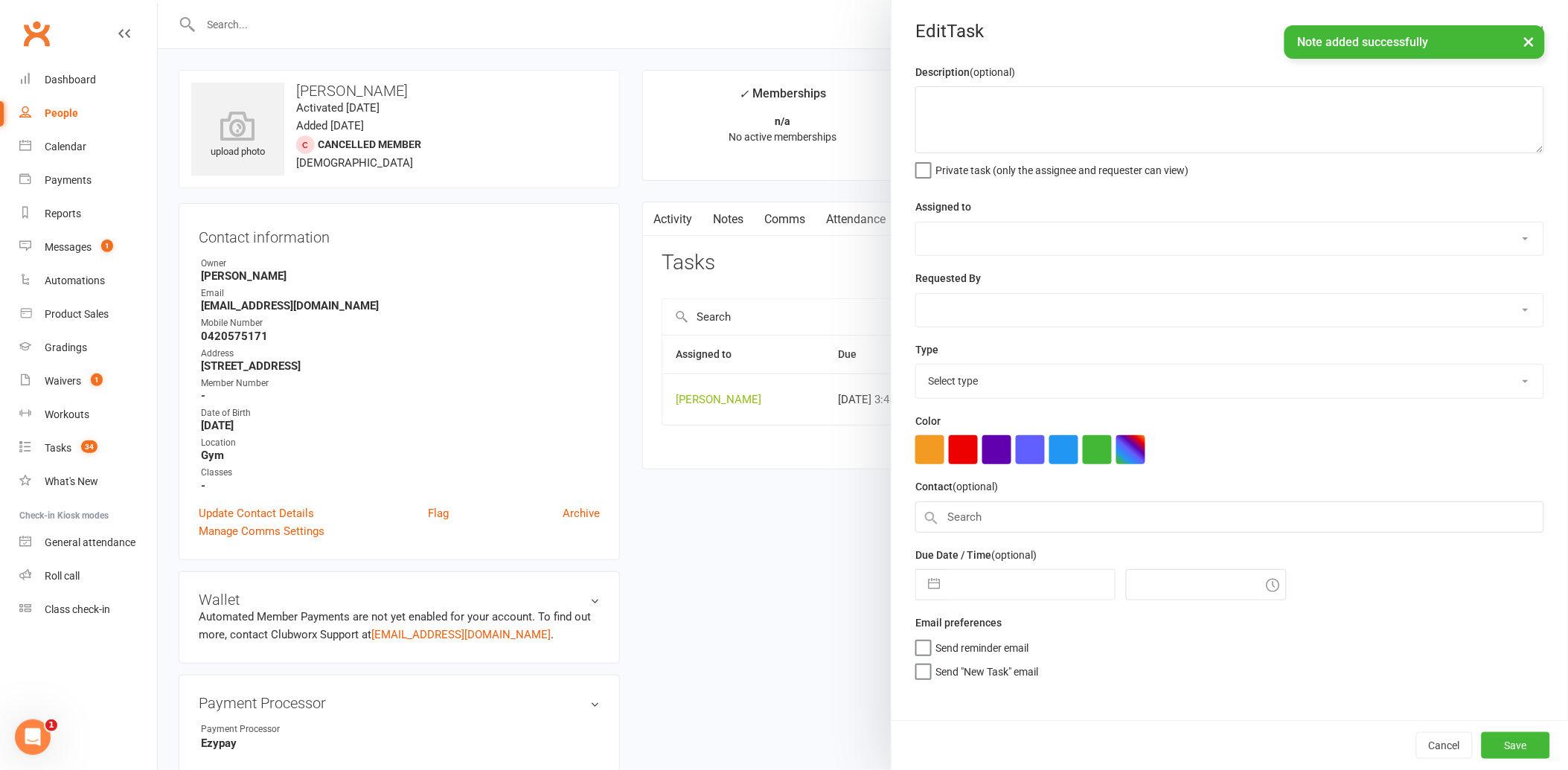
type textarea "check payemnt"
select select "12940"
type input "[DATE]"
type input "3:45pm"
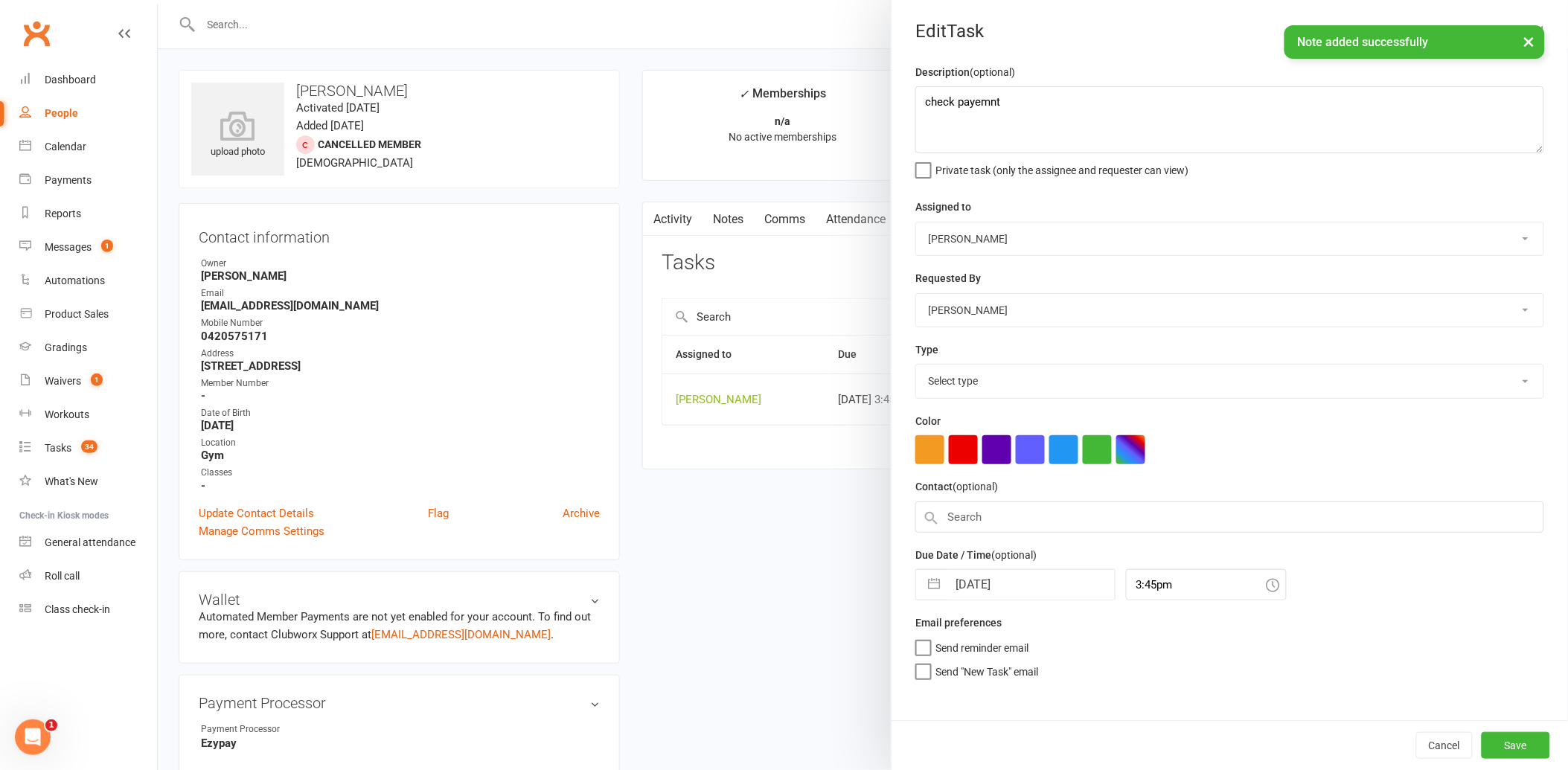
select select "12049"
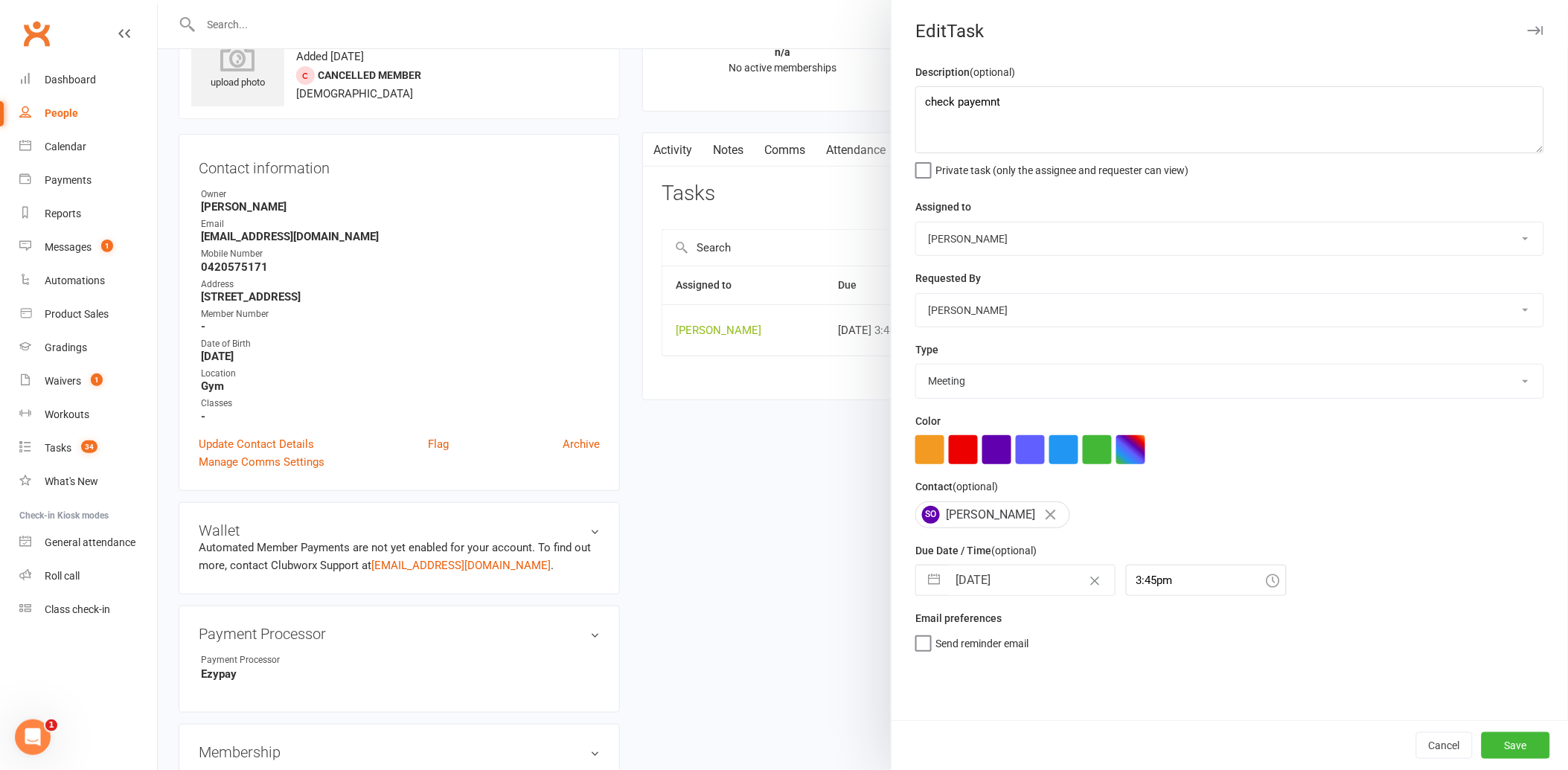
scroll to position [165, 0]
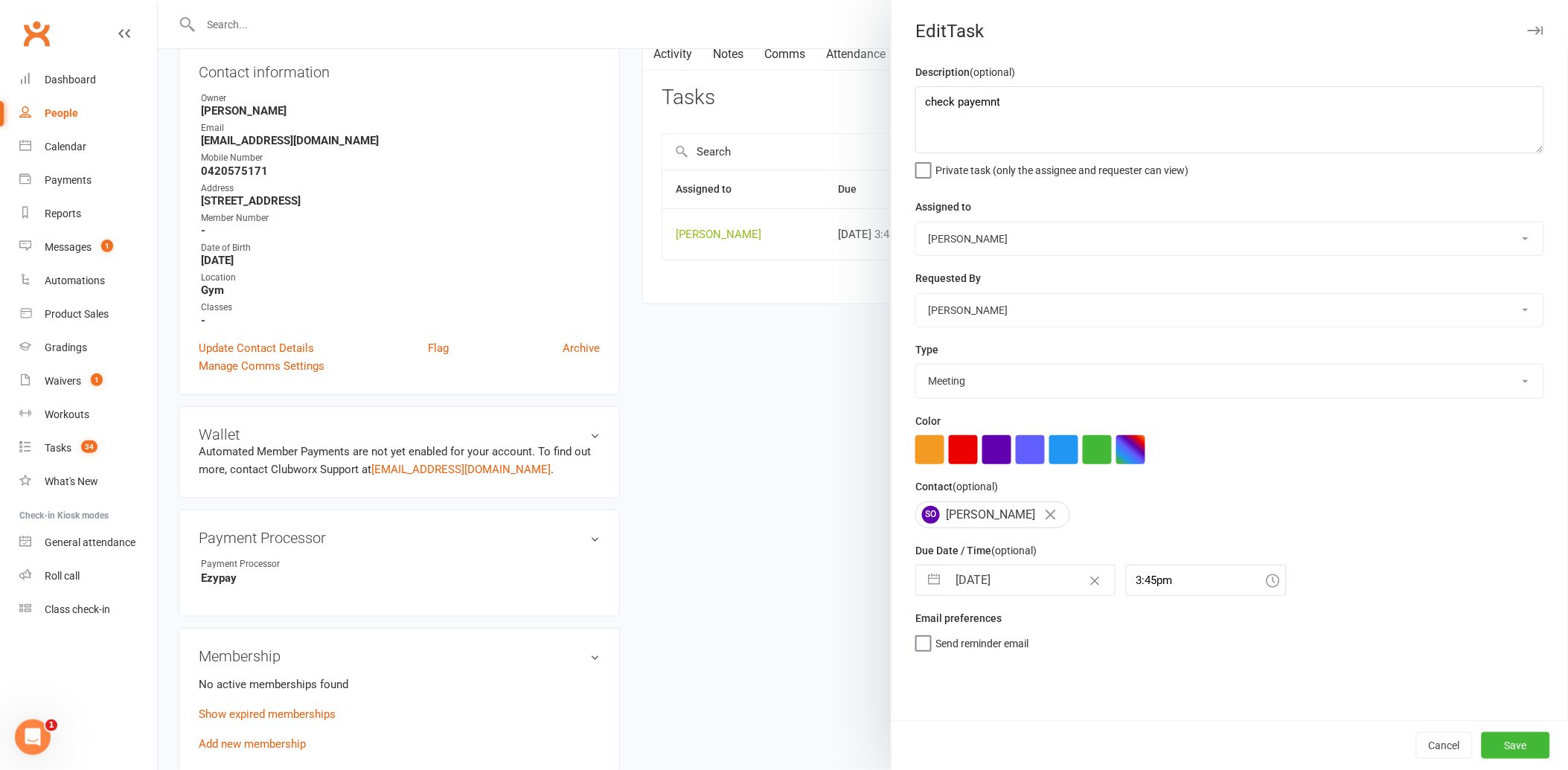
select select "7"
select select "2025"
select select "8"
select select "2025"
select select "9"
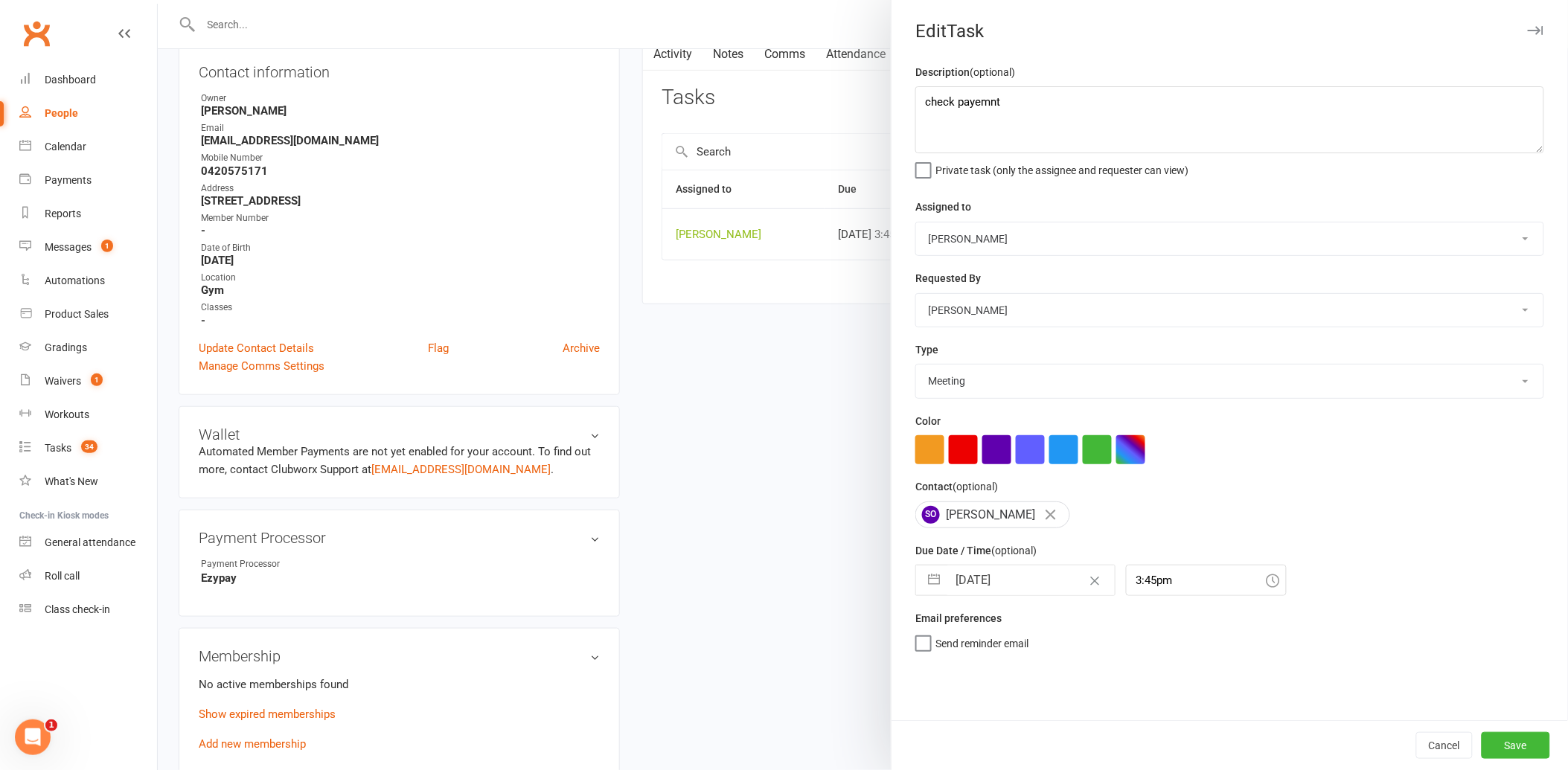
select select "2025"
click at [1027, 584] on input "[DATE]" at bounding box center [1031, 580] width 167 height 30
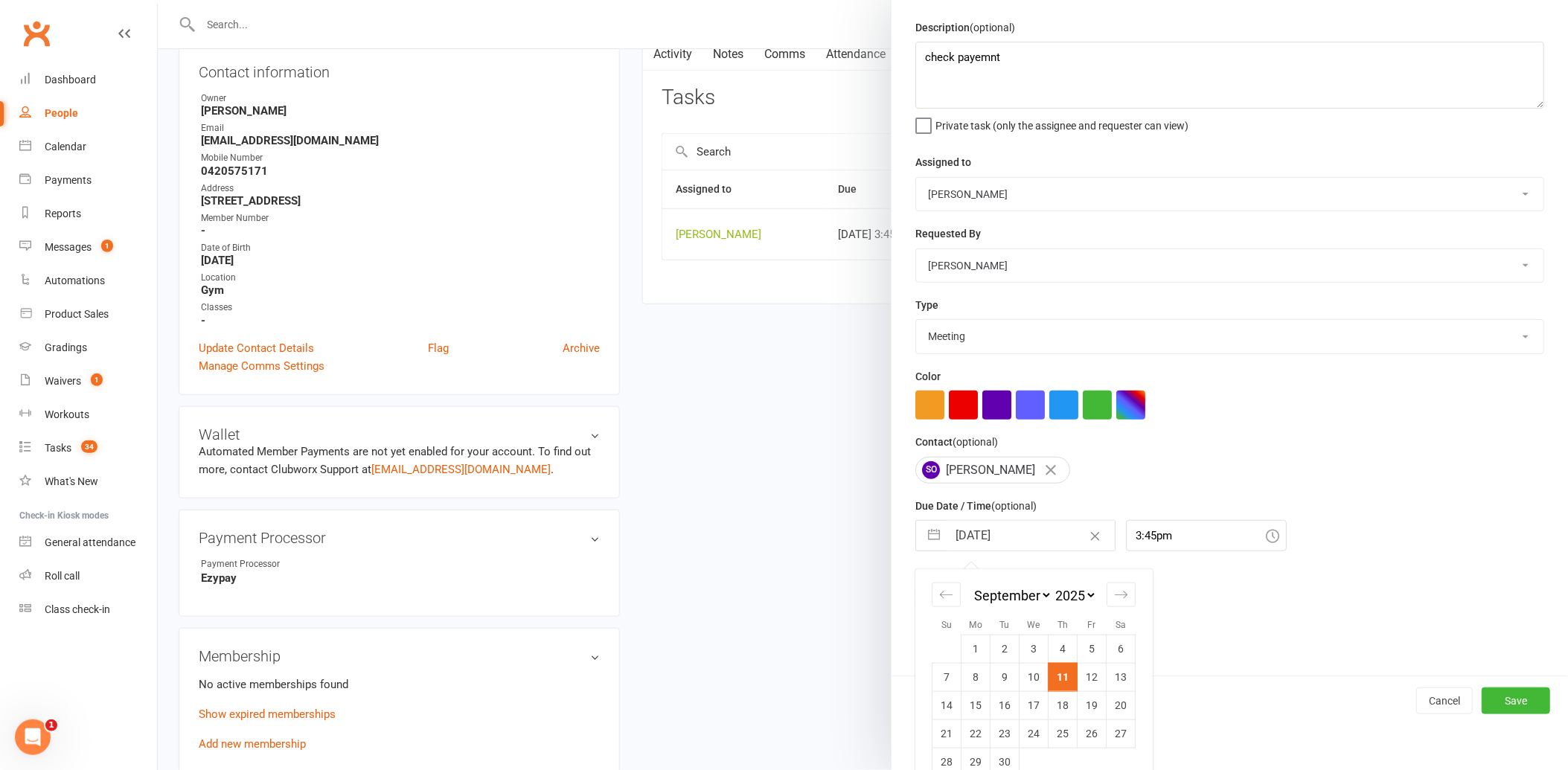
scroll to position [68, 0]
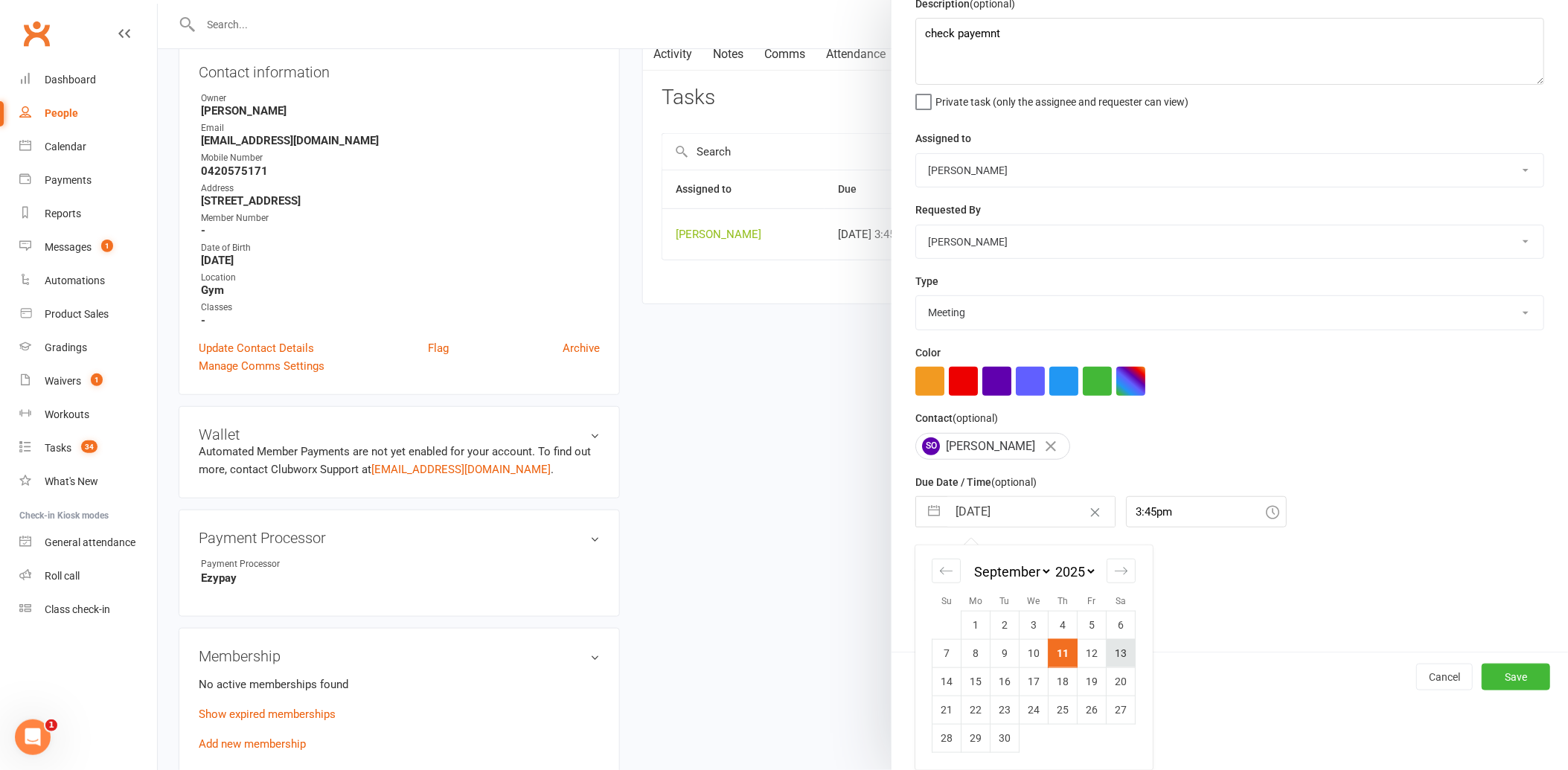
click at [1122, 656] on td "13" at bounding box center [1122, 653] width 29 height 28
type input "[DATE]"
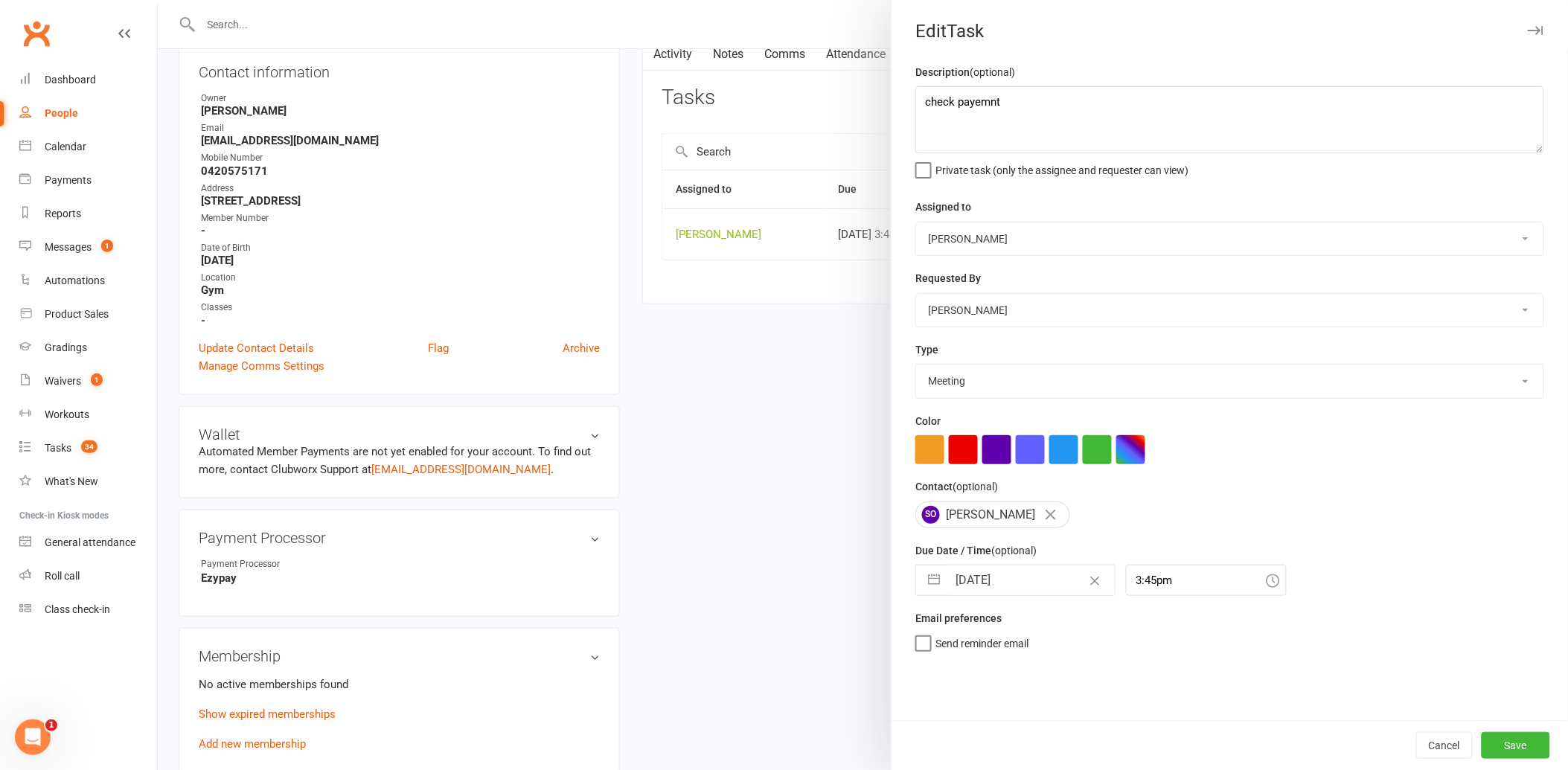
scroll to position [0, 0]
click at [1483, 742] on button "Save" at bounding box center [1515, 745] width 68 height 27
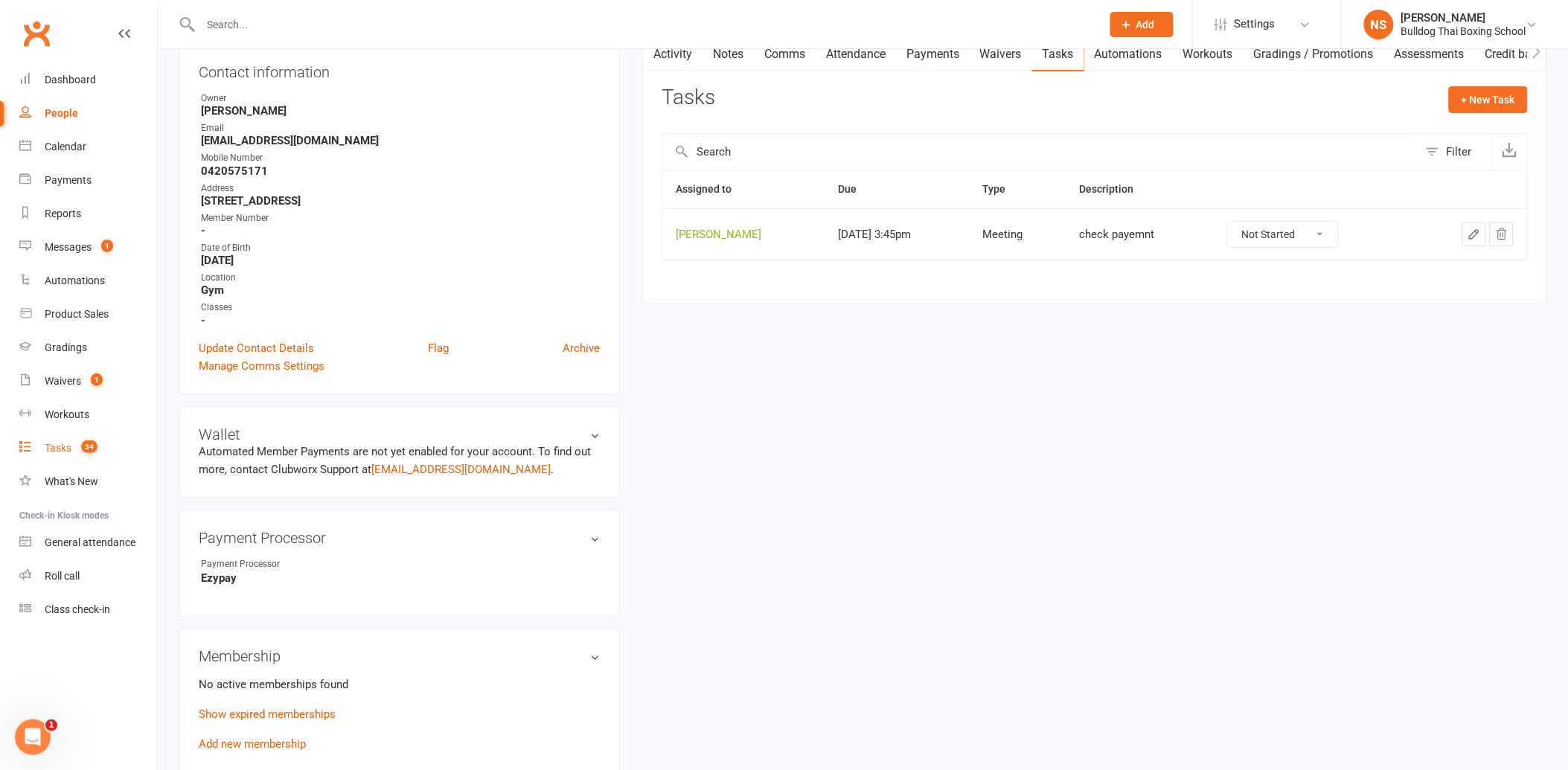
click at [60, 446] on div "Tasks" at bounding box center [58, 448] width 27 height 12
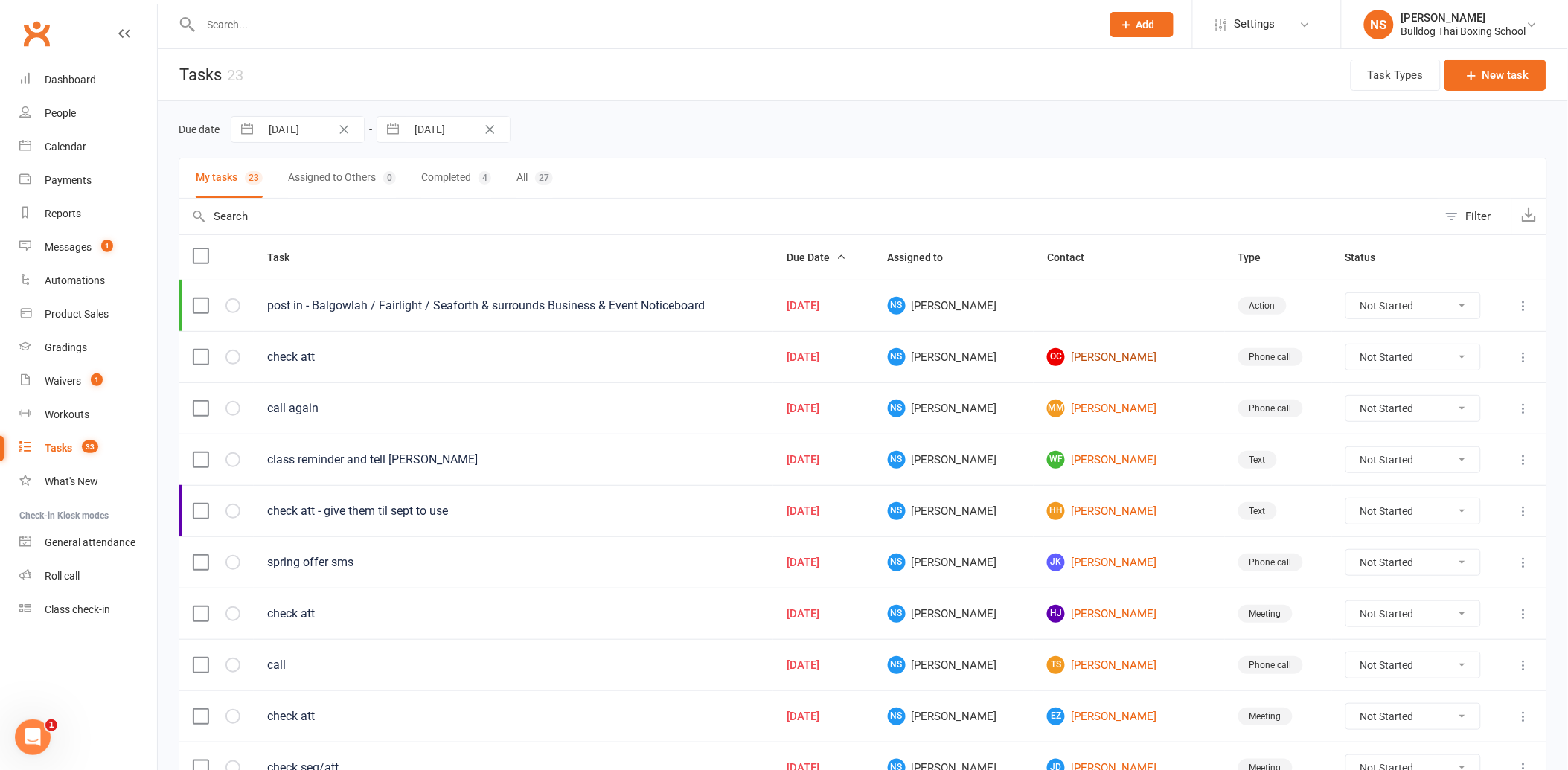
click at [1064, 360] on link "OC [PERSON_NAME]" at bounding box center [1129, 357] width 164 height 18
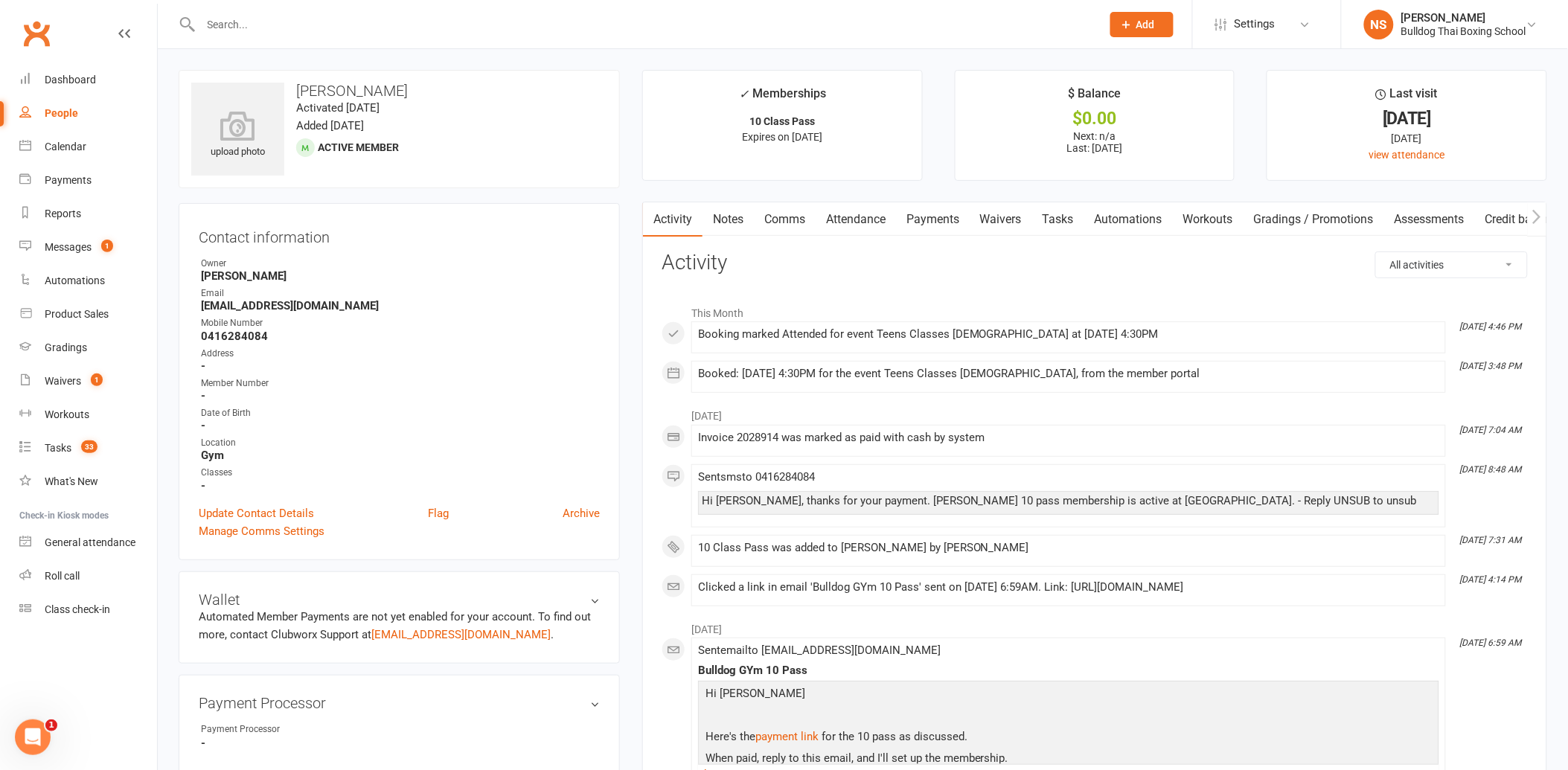
click at [1068, 212] on link "Tasks" at bounding box center [1059, 219] width 52 height 35
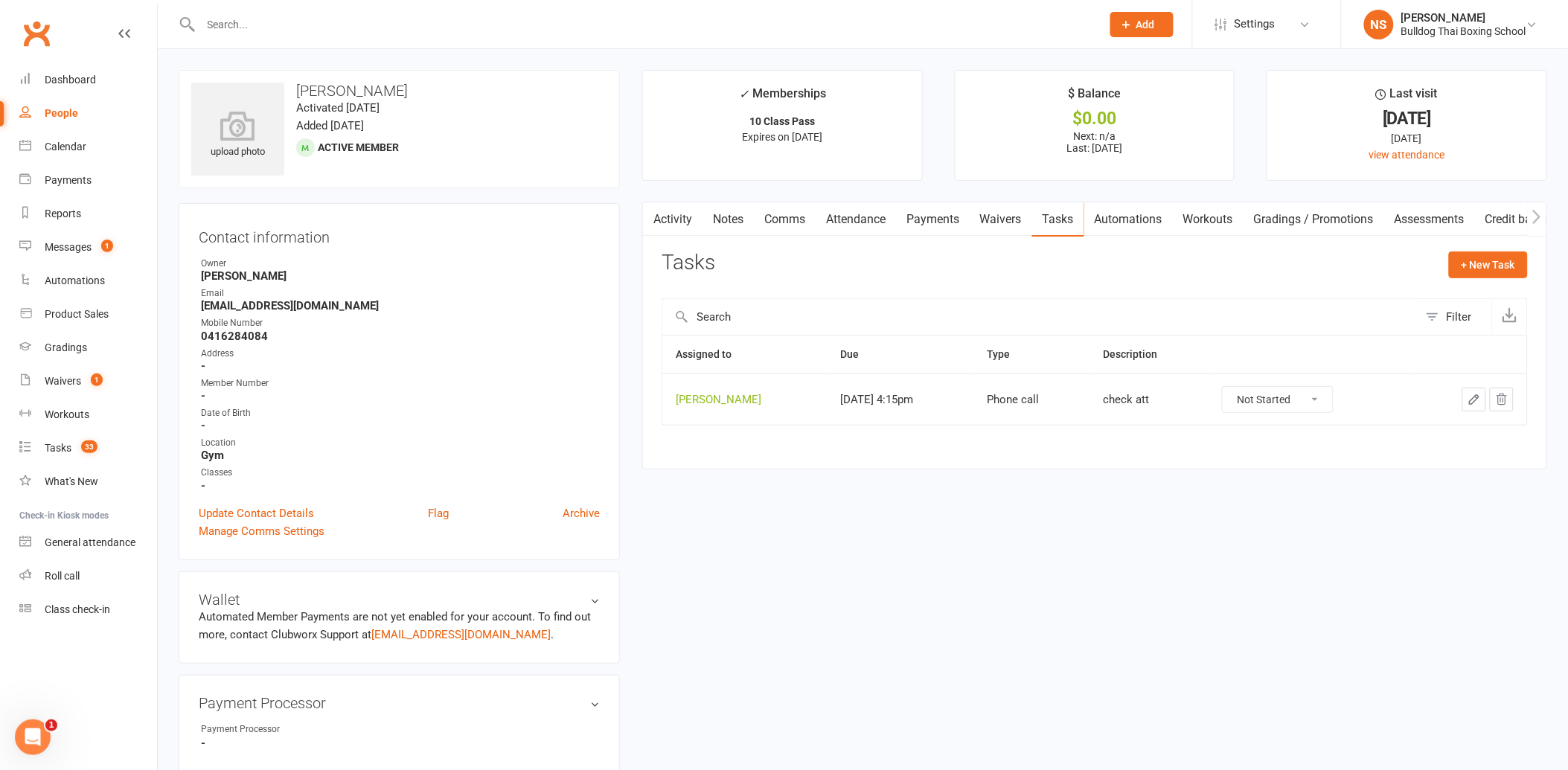
click at [1474, 396] on icon "button" at bounding box center [1474, 399] width 13 height 13
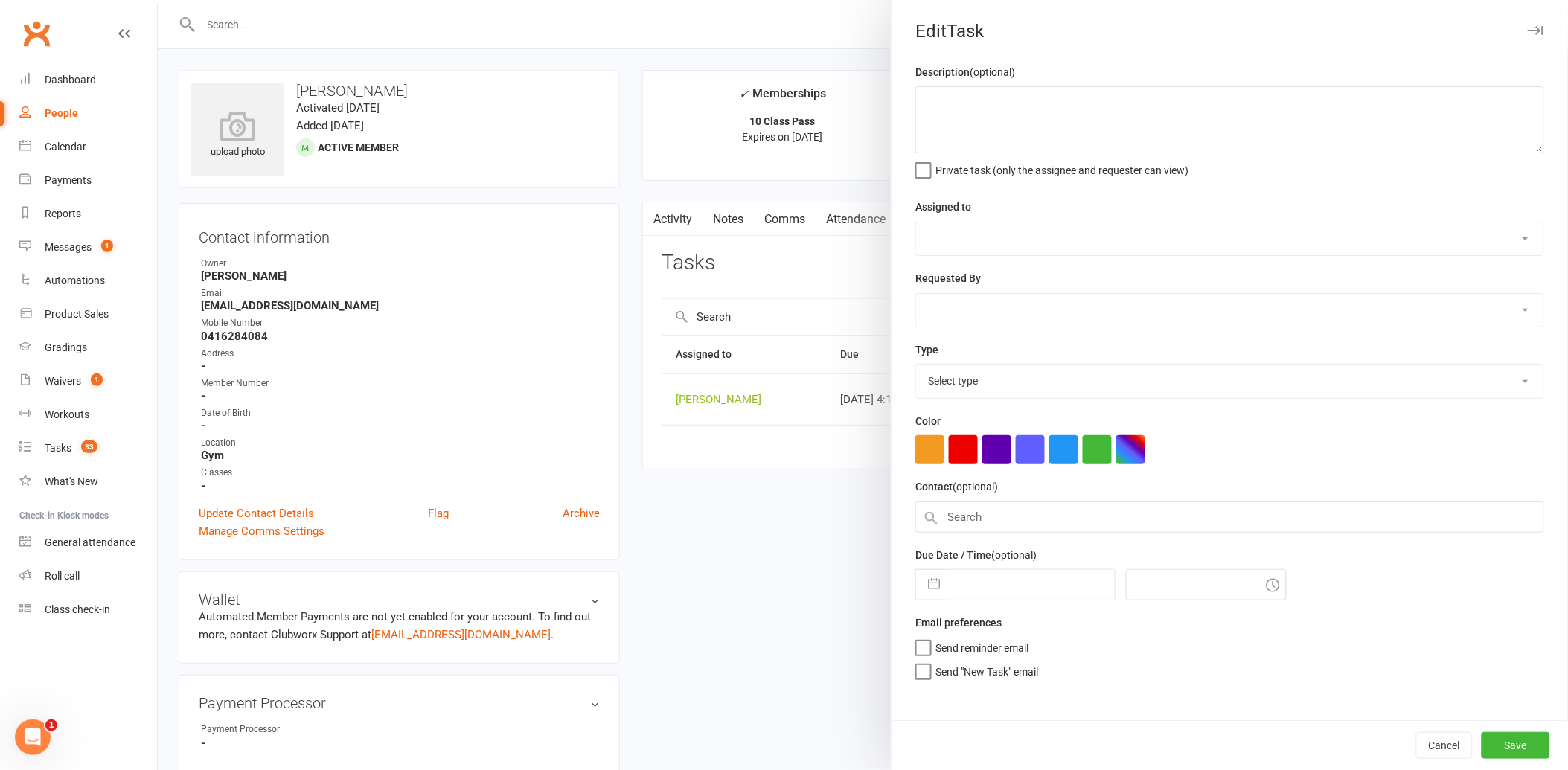
type textarea "check att"
select select "12940"
type input "[DATE]"
type input "4:15pm"
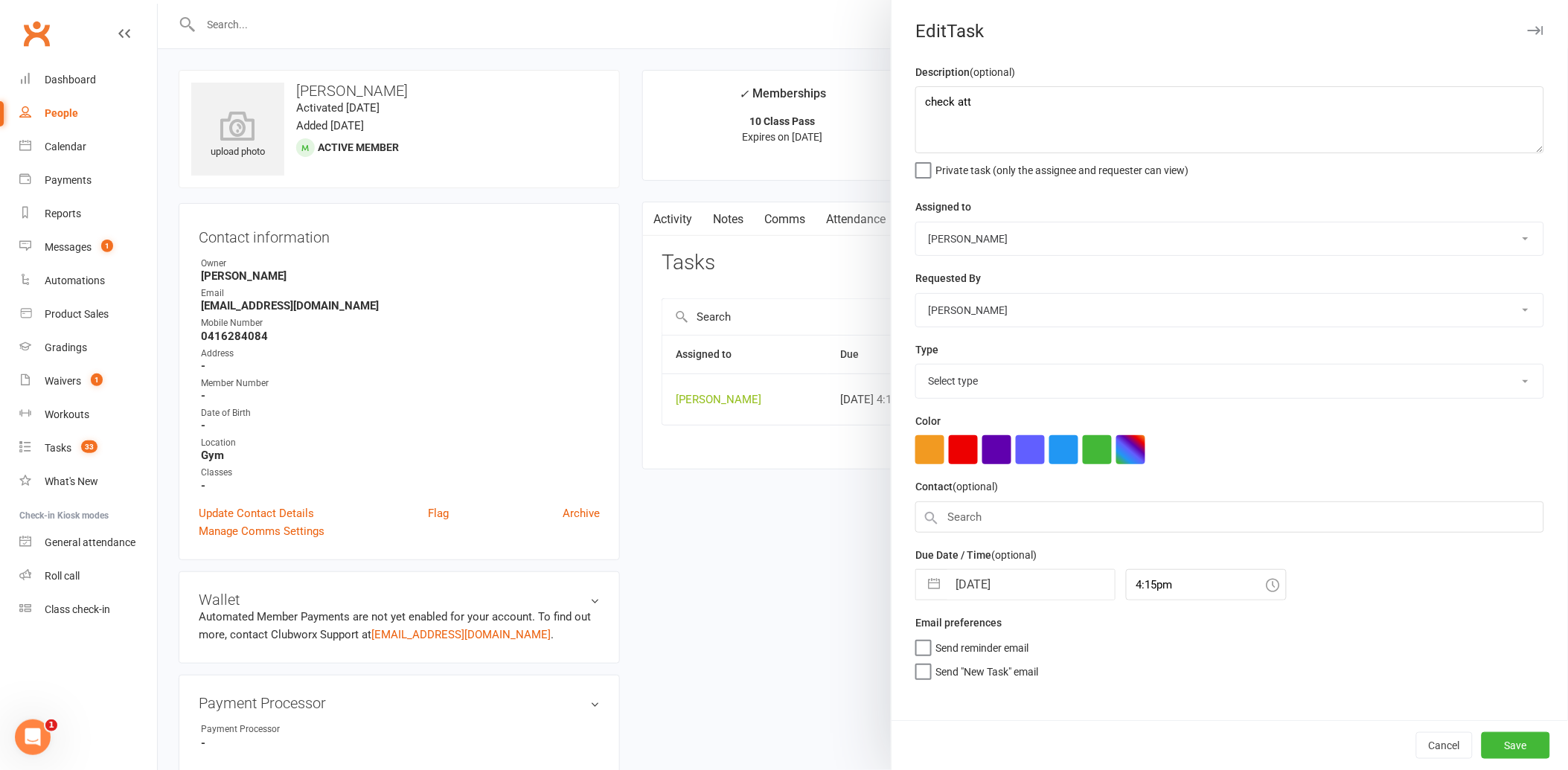
select select "12048"
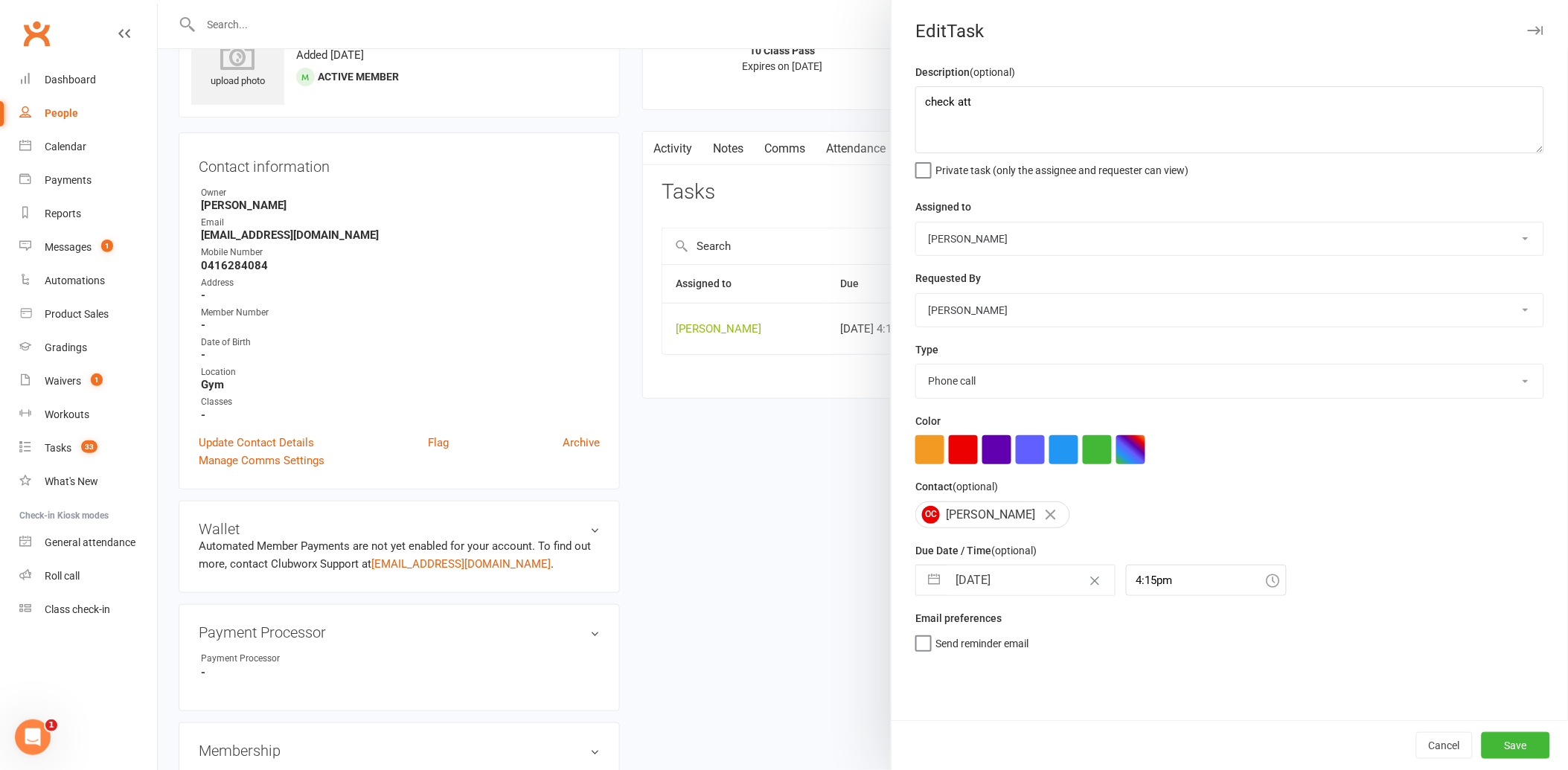
scroll to position [248, 0]
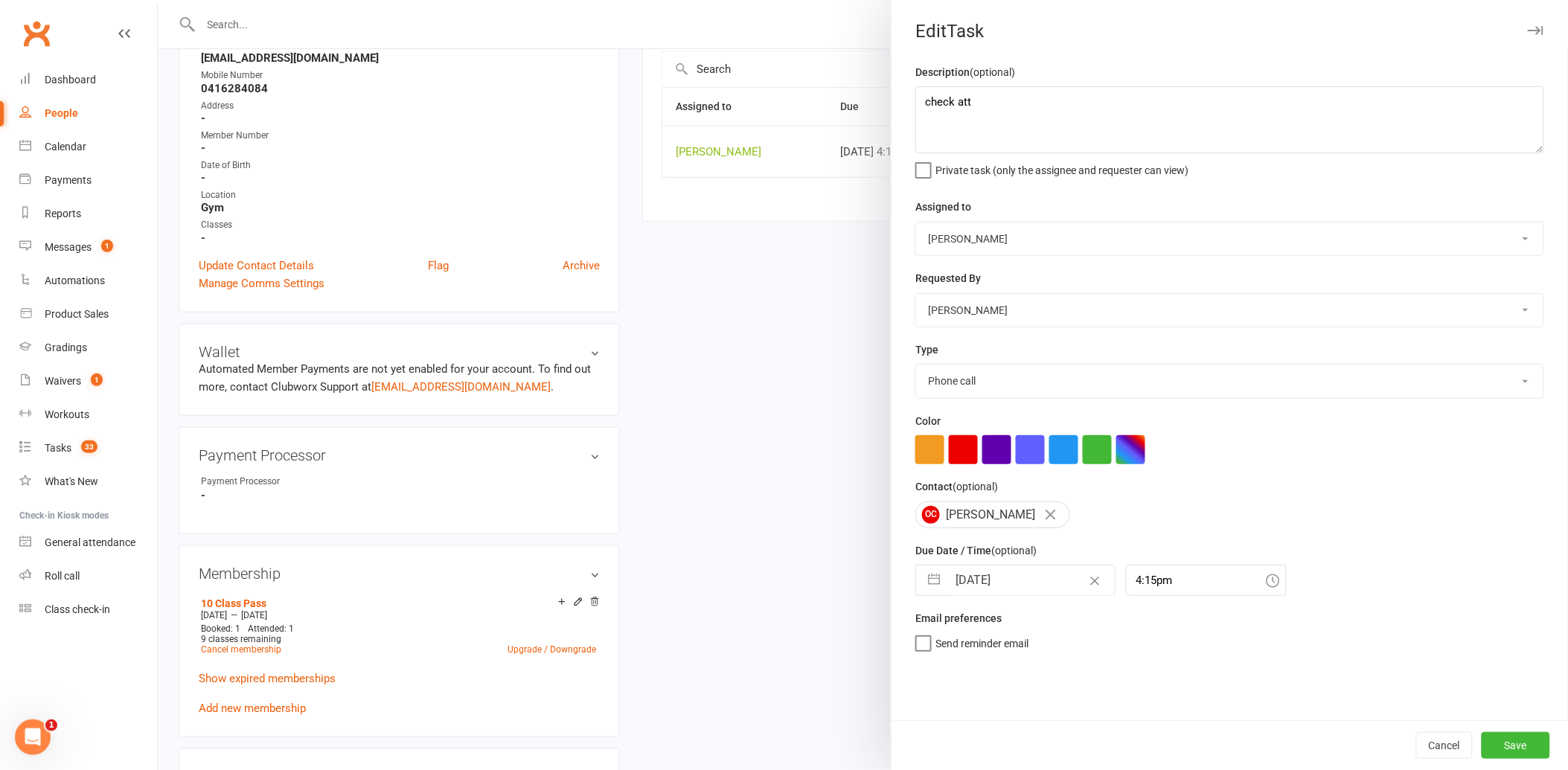
select select "7"
select select "2025"
select select "8"
select select "2025"
select select "9"
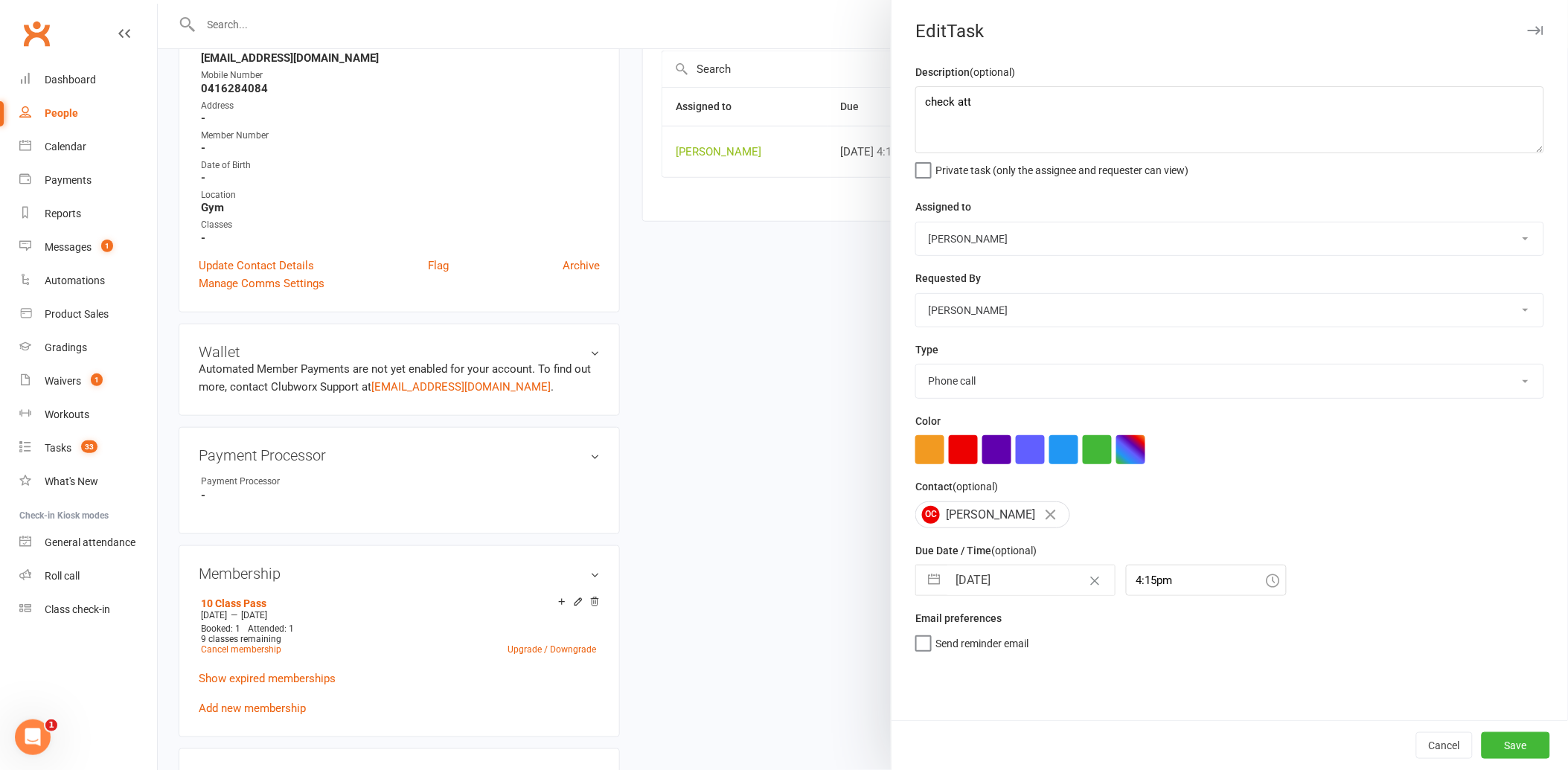
select select "2025"
click at [1024, 584] on input "[DATE]" at bounding box center [1031, 580] width 167 height 30
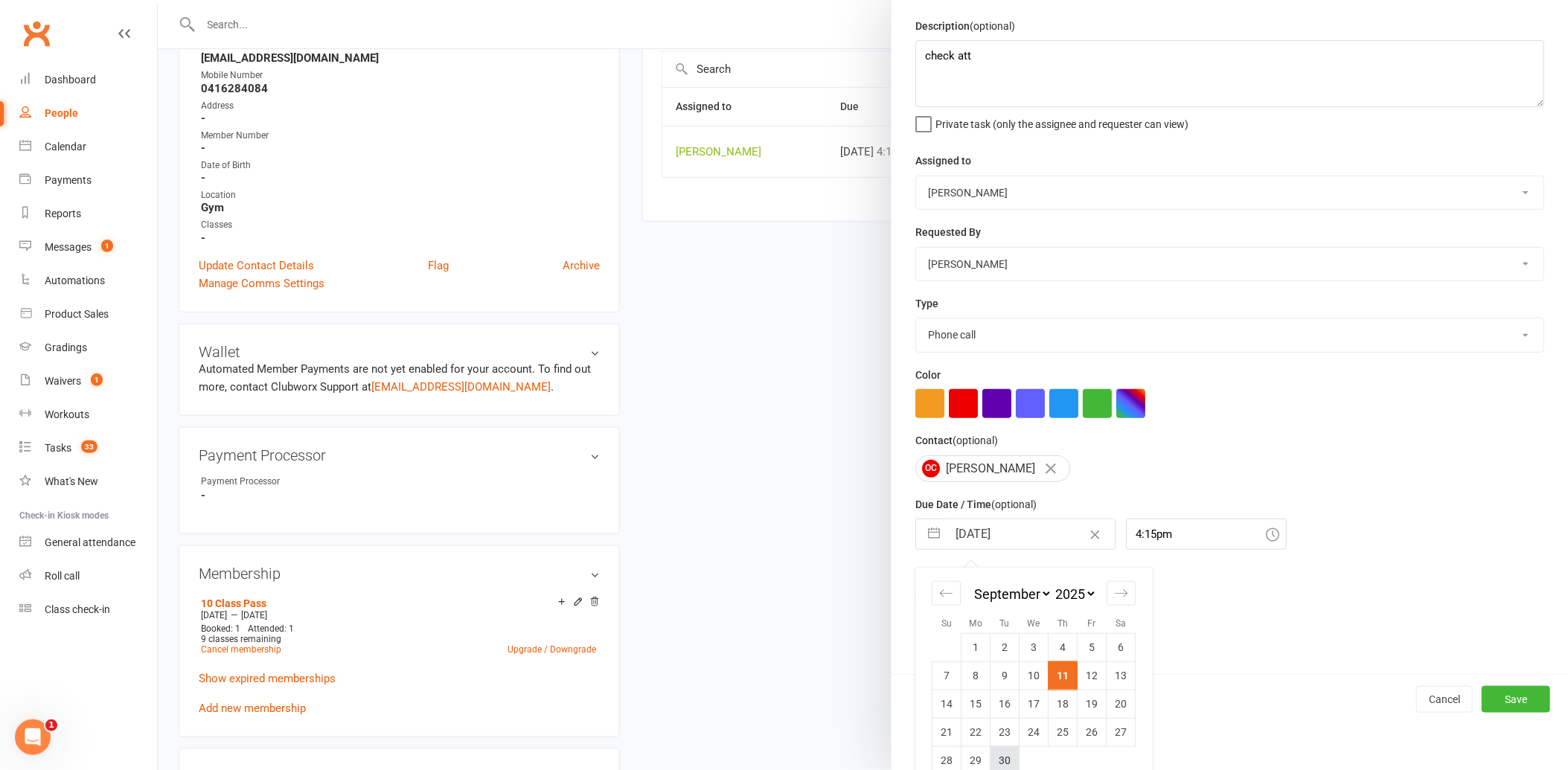
scroll to position [68, 0]
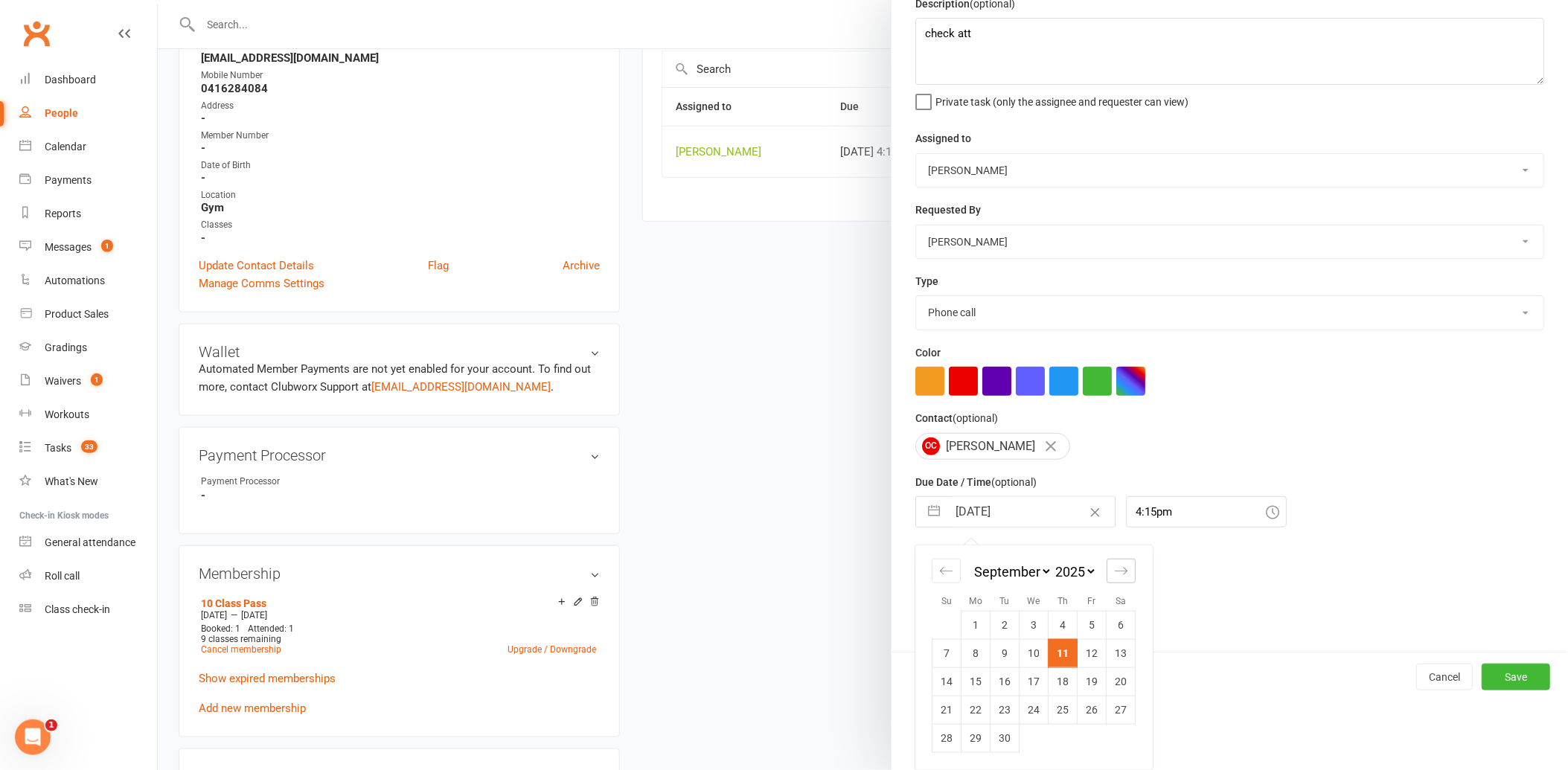
click at [1114, 571] on icon "Move forward to switch to the next month." at bounding box center [1121, 571] width 14 height 14
select select "10"
select select "2025"
click at [1051, 656] on td "9" at bounding box center [1063, 653] width 29 height 28
type input "[DATE]"
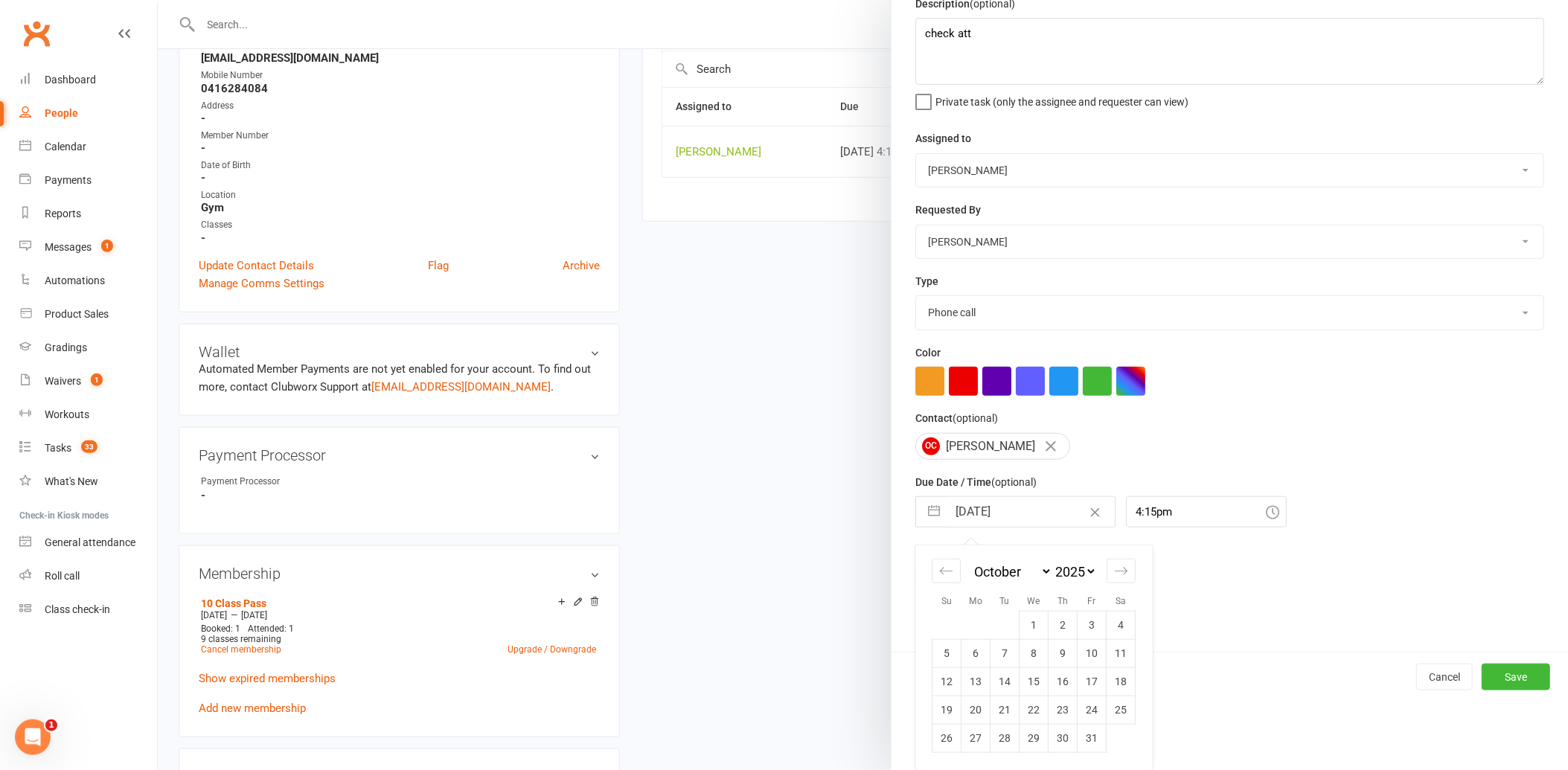
scroll to position [0, 0]
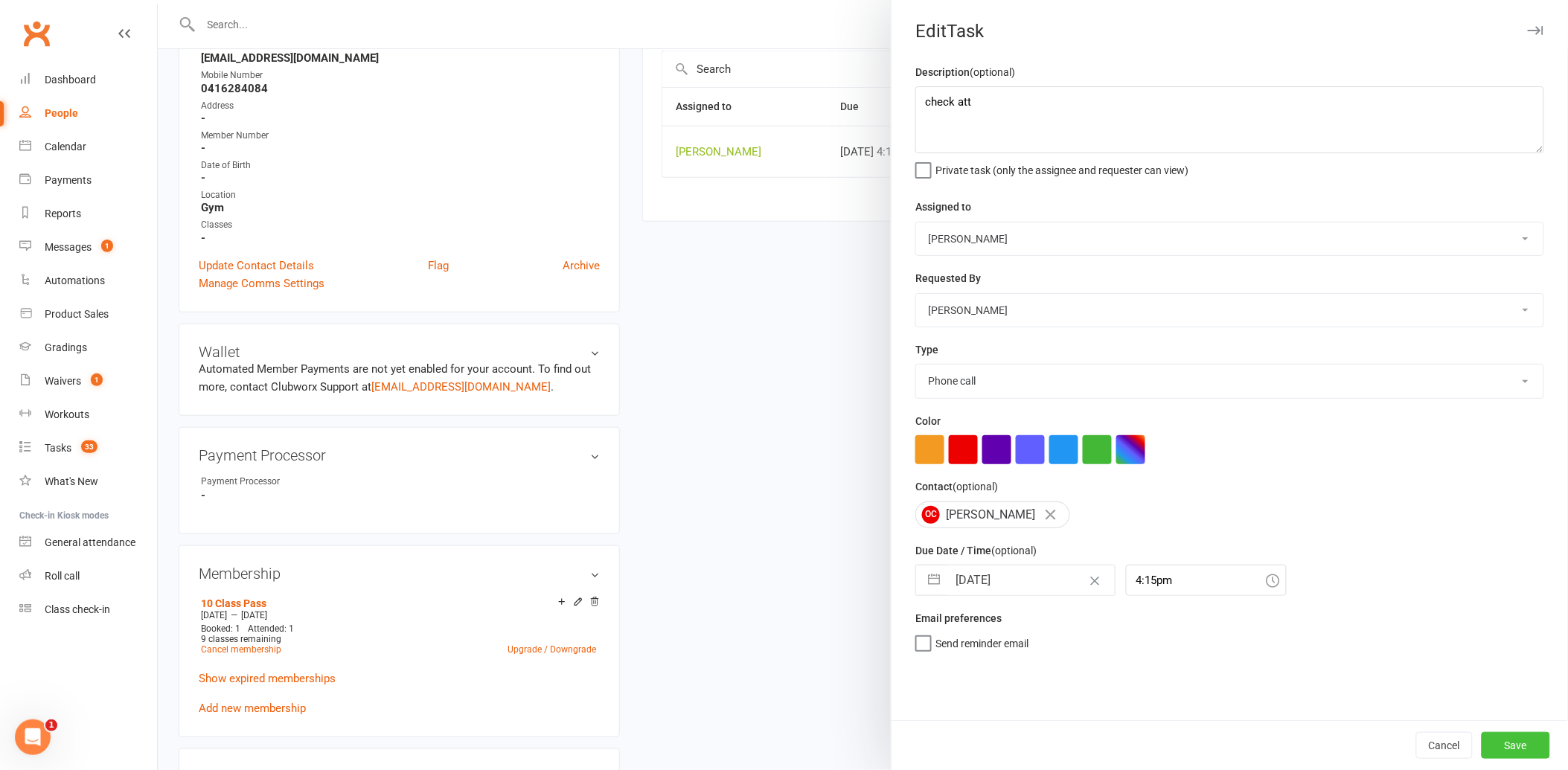
click at [1519, 745] on button "Save" at bounding box center [1515, 745] width 68 height 27
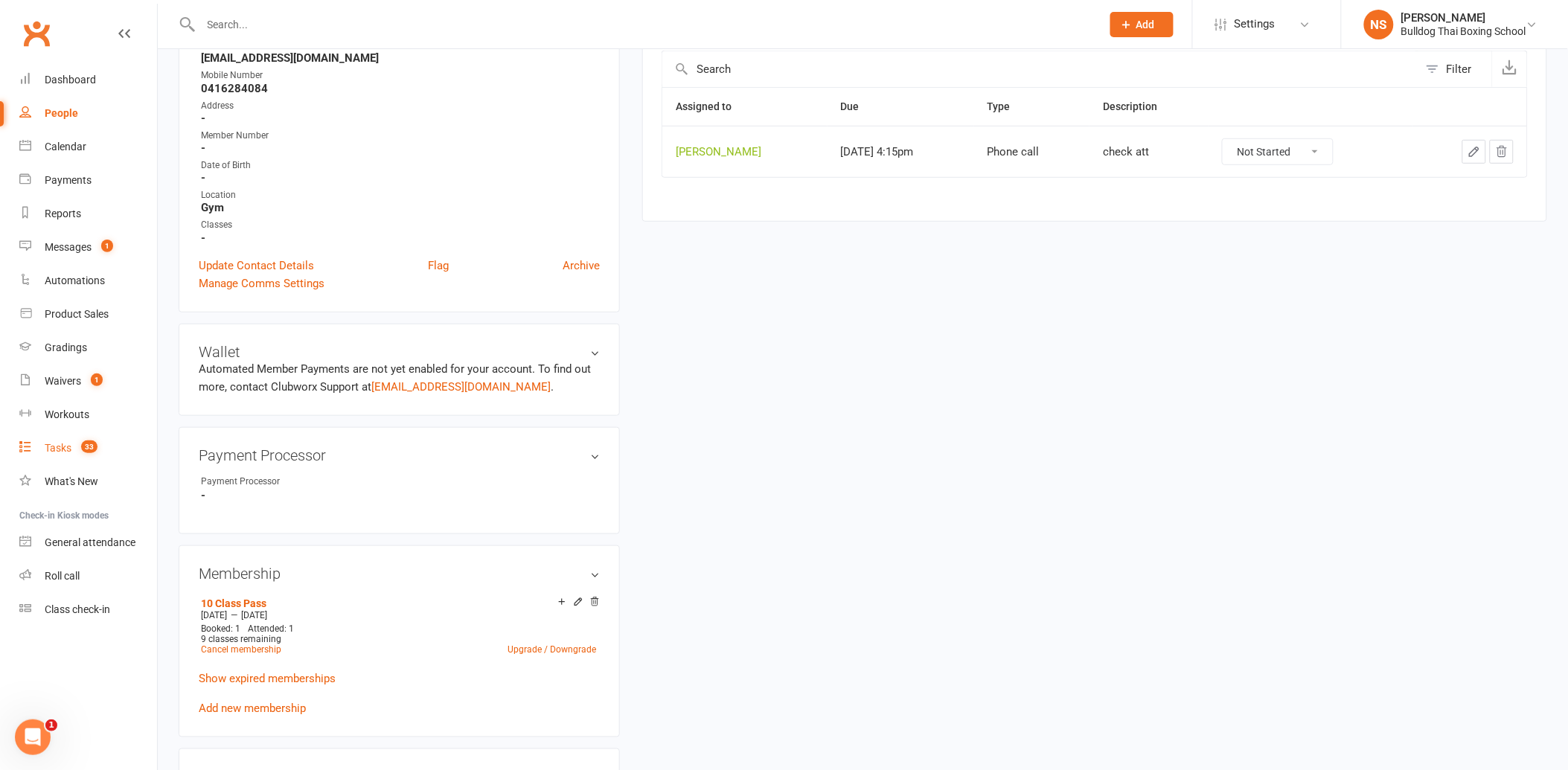
click at [52, 439] on link "Tasks 33" at bounding box center [87, 449] width 137 height 34
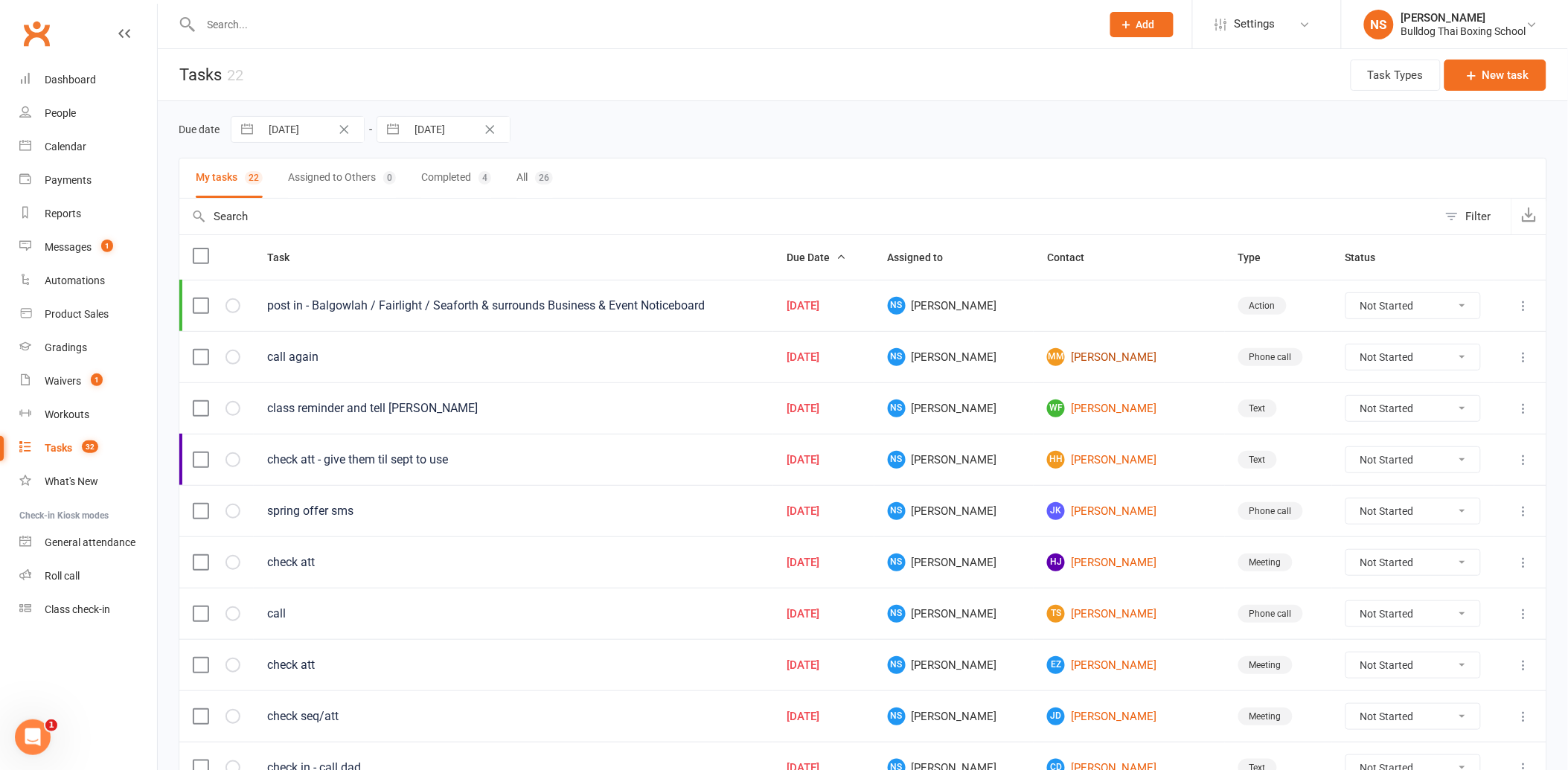
click at [1086, 360] on link "MM [PERSON_NAME]" at bounding box center [1129, 357] width 164 height 18
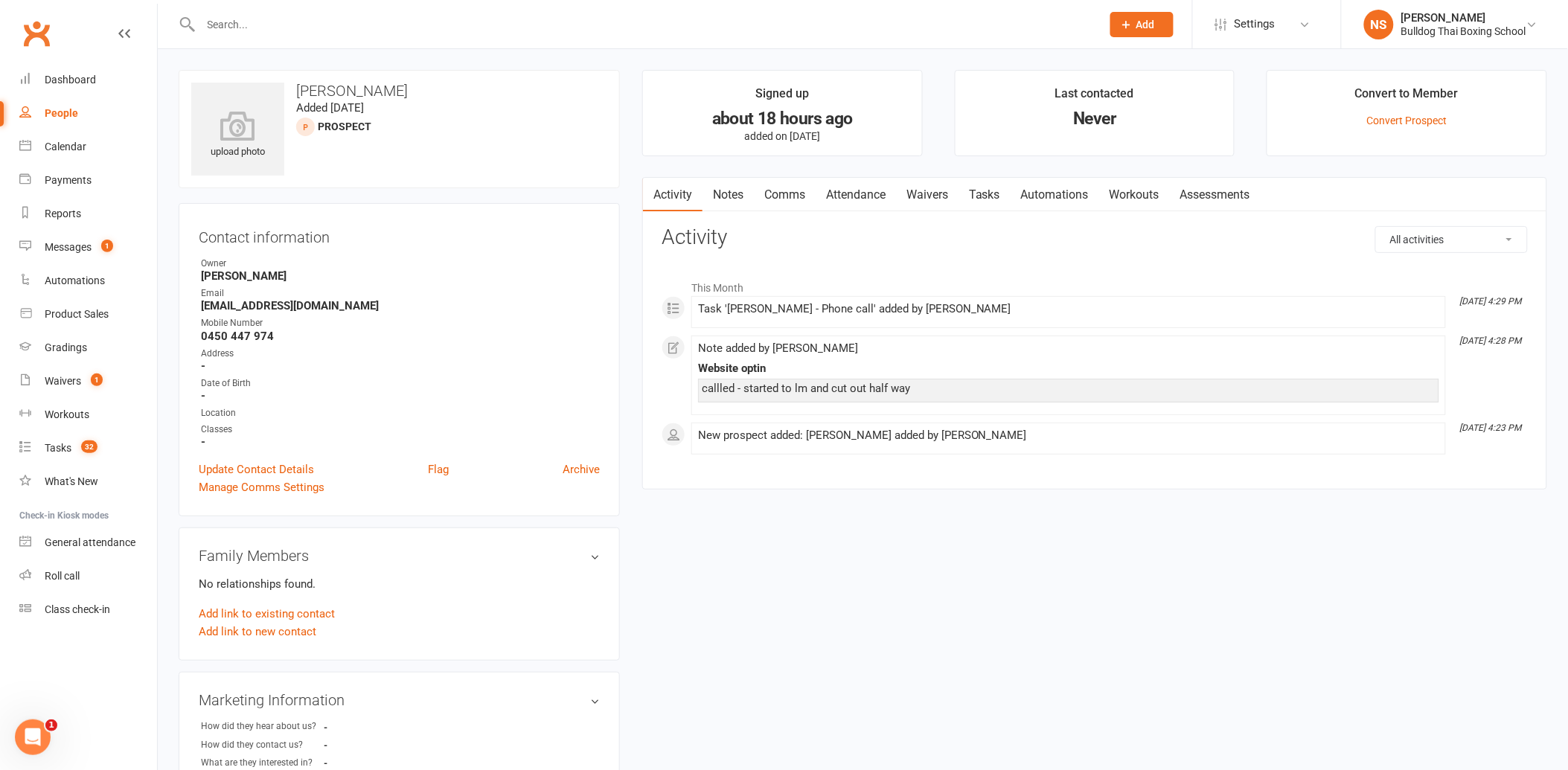
click at [734, 202] on link "Notes" at bounding box center [728, 195] width 51 height 35
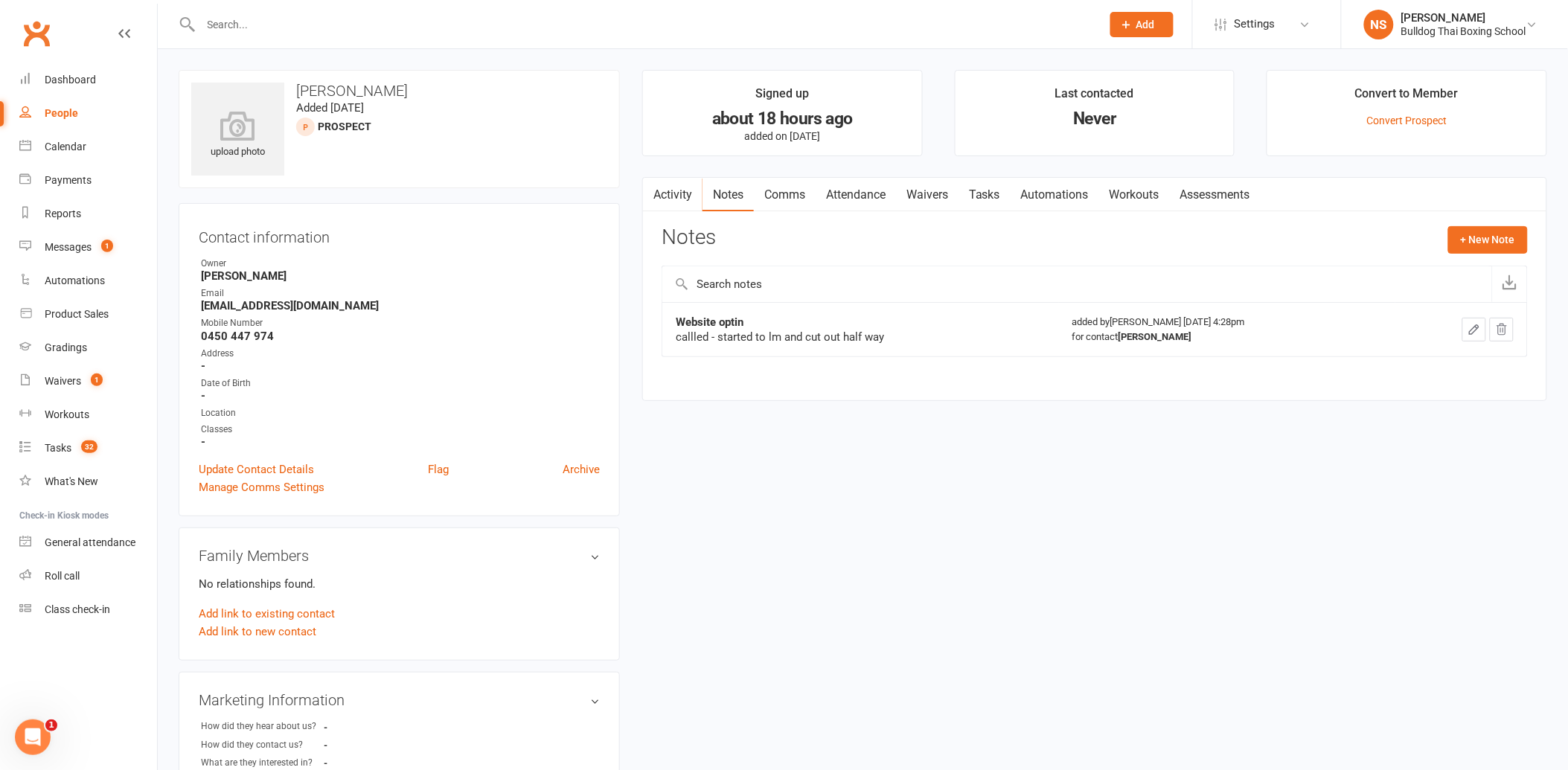
click at [1472, 334] on icon "button" at bounding box center [1474, 330] width 9 height 9
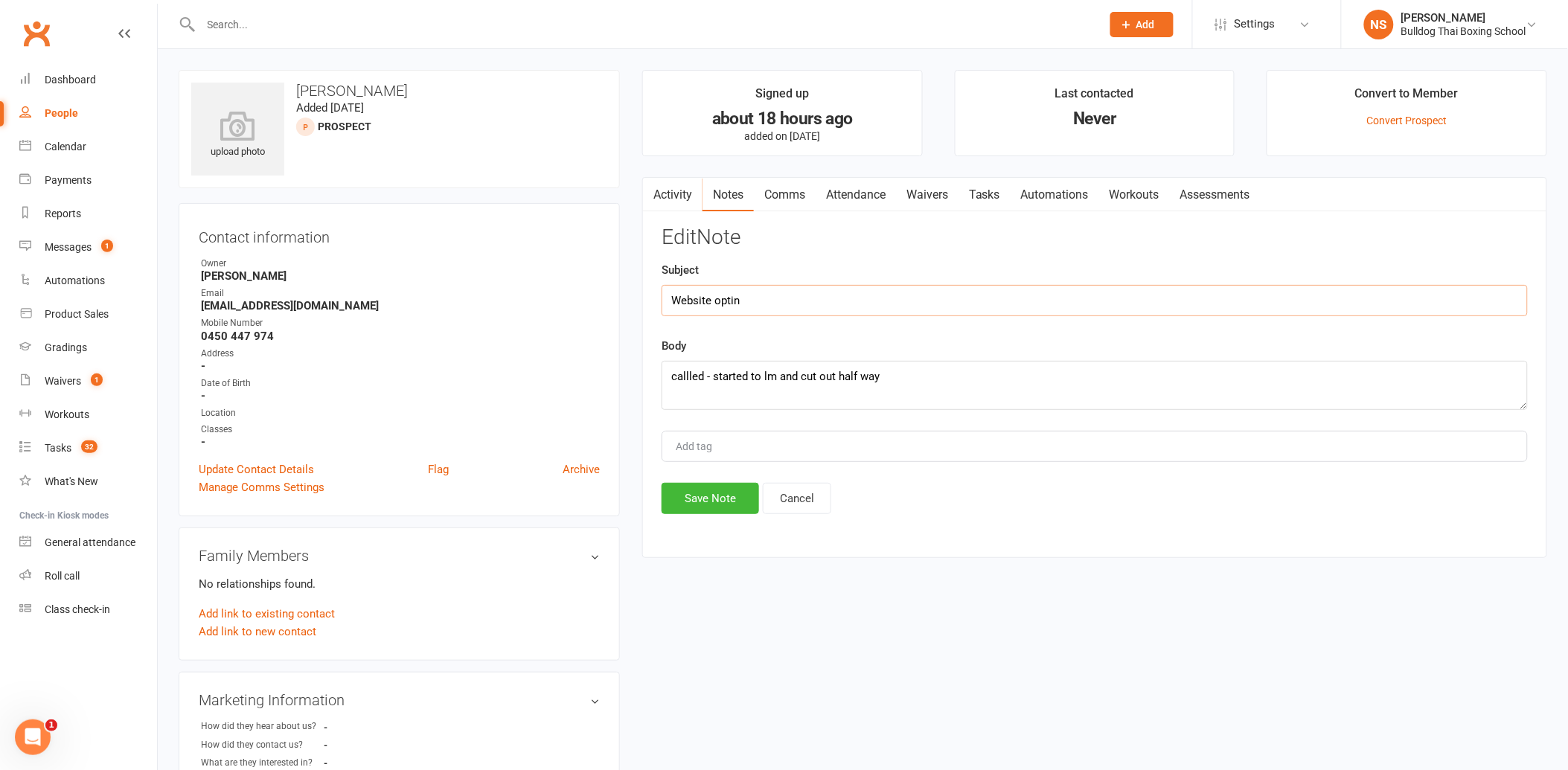
drag, startPoint x: 763, startPoint y: 302, endPoint x: 769, endPoint y: 295, distance: 9.2
click at [769, 295] on input "Website optin" at bounding box center [1094, 301] width 866 height 31
type input "Website optin - in SOFTP nurture"
click at [714, 501] on button "Save Note" at bounding box center [710, 499] width 97 height 31
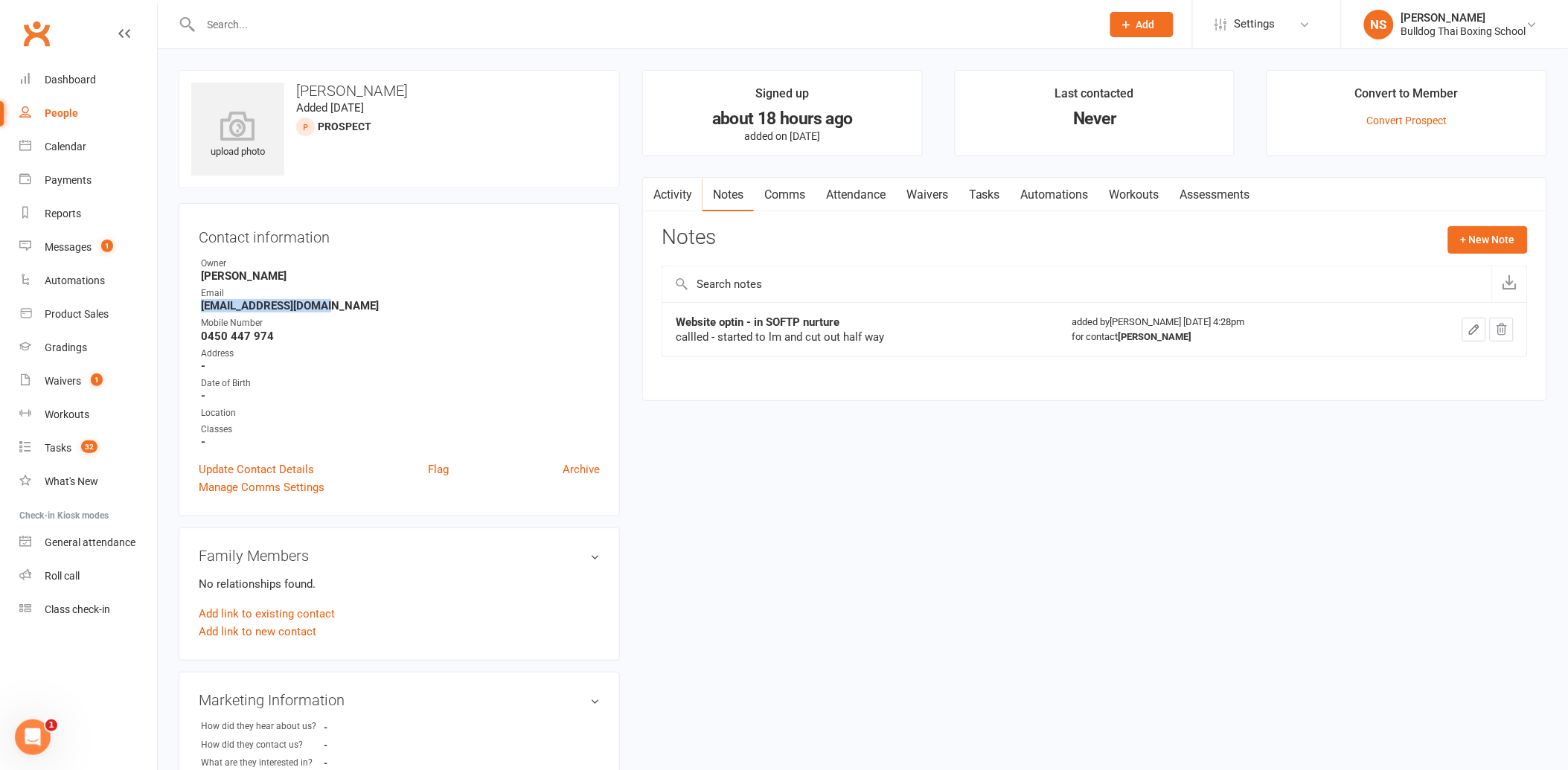
drag, startPoint x: 342, startPoint y: 300, endPoint x: 193, endPoint y: 305, distance: 149.1
click at [193, 305] on div "Contact information Owner [PERSON_NAME] Email [EMAIL_ADDRESS][DOMAIN_NAME] Mobi…" at bounding box center [399, 360] width 441 height 313
drag, startPoint x: 193, startPoint y: 305, endPoint x: 235, endPoint y: 300, distance: 42.3
copy strong "[EMAIL_ADDRESS][DOMAIN_NAME]"
drag, startPoint x: 263, startPoint y: 334, endPoint x: 198, endPoint y: 331, distance: 65.1
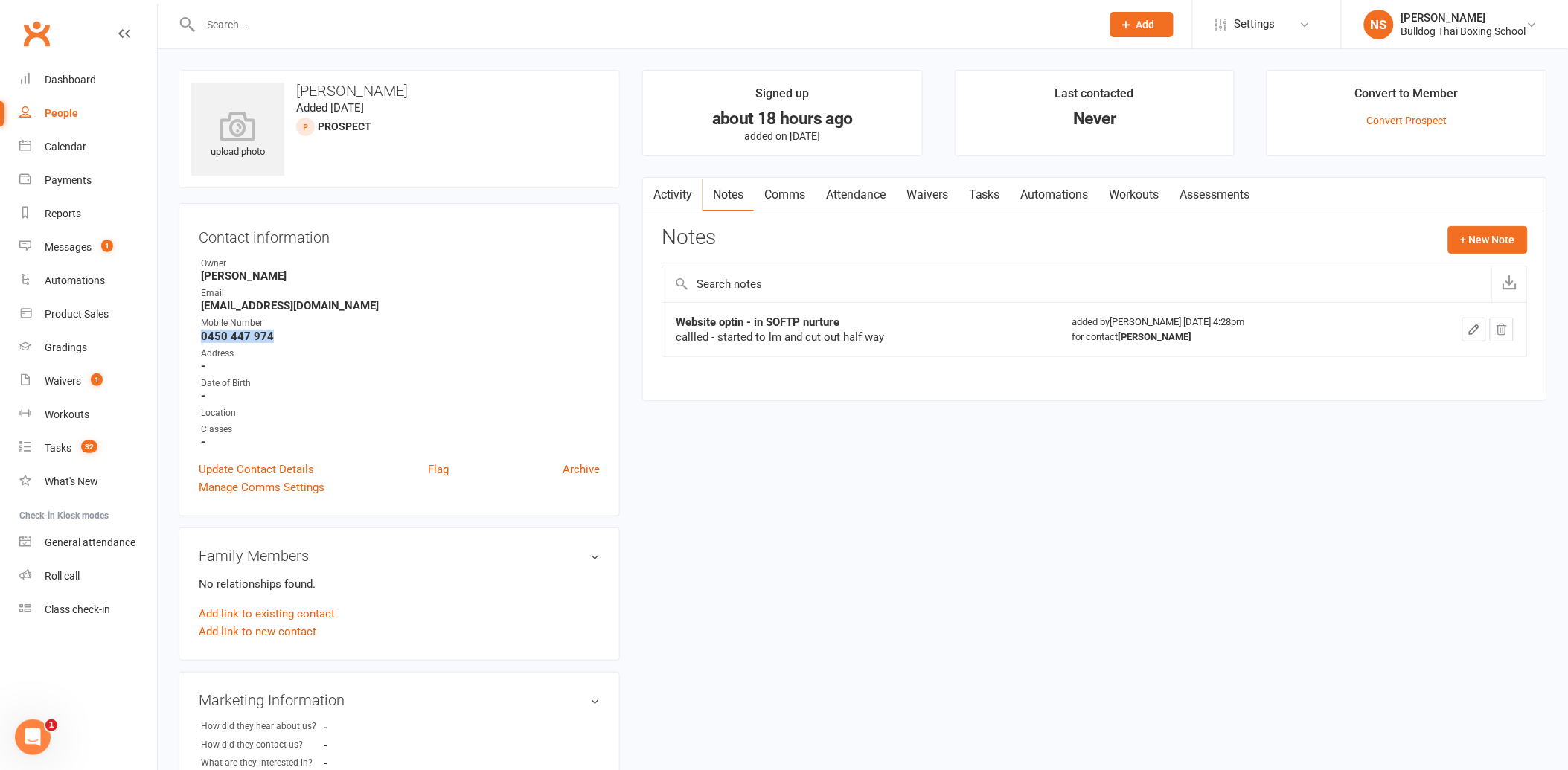
click at [199, 331] on li "Mobile Number [PHONE_NUMBER]" at bounding box center [399, 329] width 401 height 26
drag, startPoint x: 198, startPoint y: 331, endPoint x: 212, endPoint y: 334, distance: 14.3
copy strong "0450 447 974"
click at [1464, 236] on button "+ New Note" at bounding box center [1488, 239] width 80 height 27
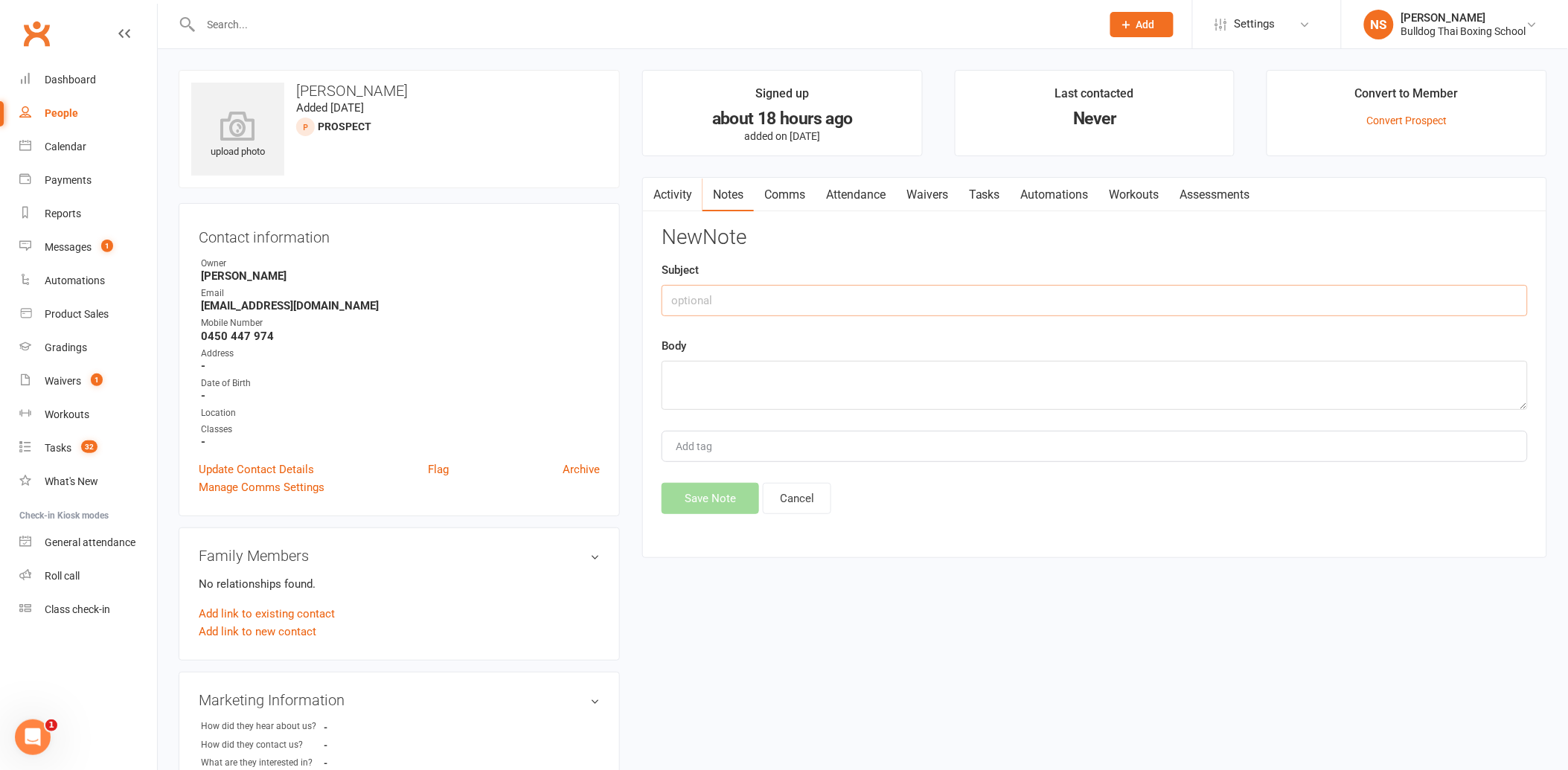
click at [733, 298] on input "text" at bounding box center [1094, 301] width 866 height 31
type input "got sms"
drag, startPoint x: 768, startPoint y: 378, endPoint x: 767, endPoint y: 370, distance: 8.1
click at [767, 376] on textarea at bounding box center [1094, 385] width 866 height 49
type textarea "[DATE] - call [DATE]"
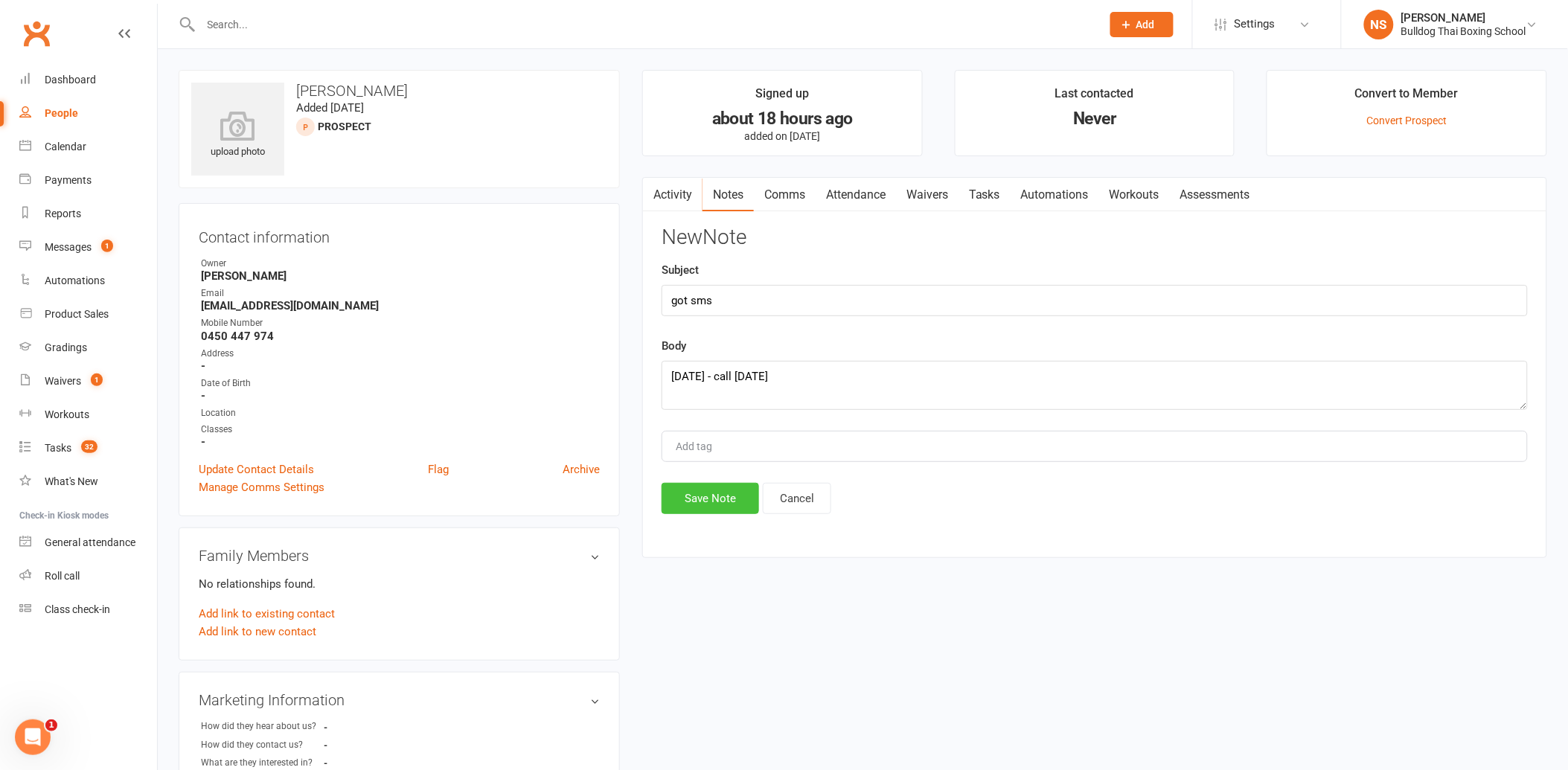
click at [716, 502] on button "Save Note" at bounding box center [710, 499] width 97 height 31
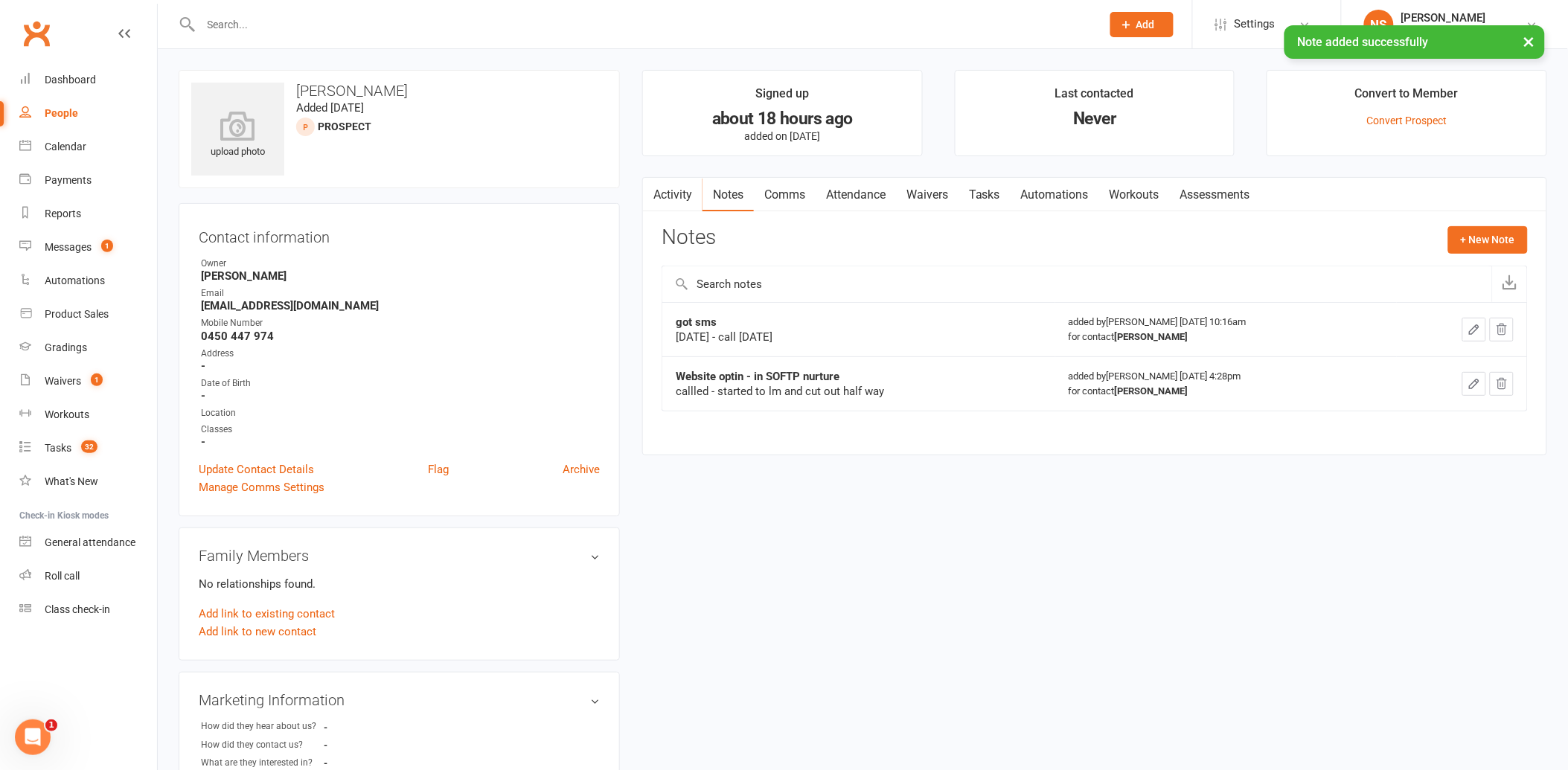
drag, startPoint x: 978, startPoint y: 189, endPoint x: 1177, endPoint y: 196, distance: 199.1
click at [979, 189] on link "Tasks" at bounding box center [984, 195] width 52 height 35
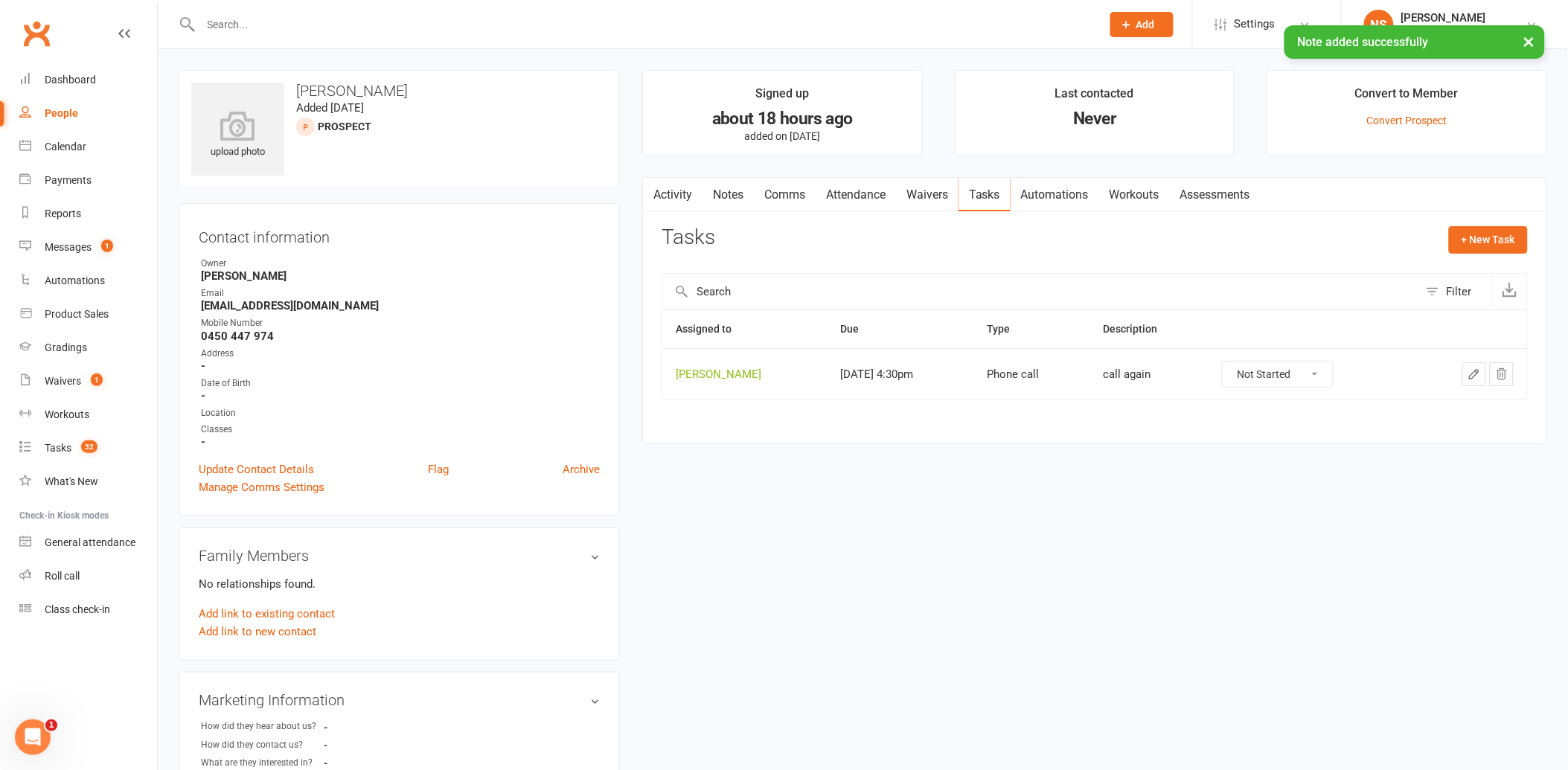
click at [1477, 372] on icon "button" at bounding box center [1474, 373] width 13 height 13
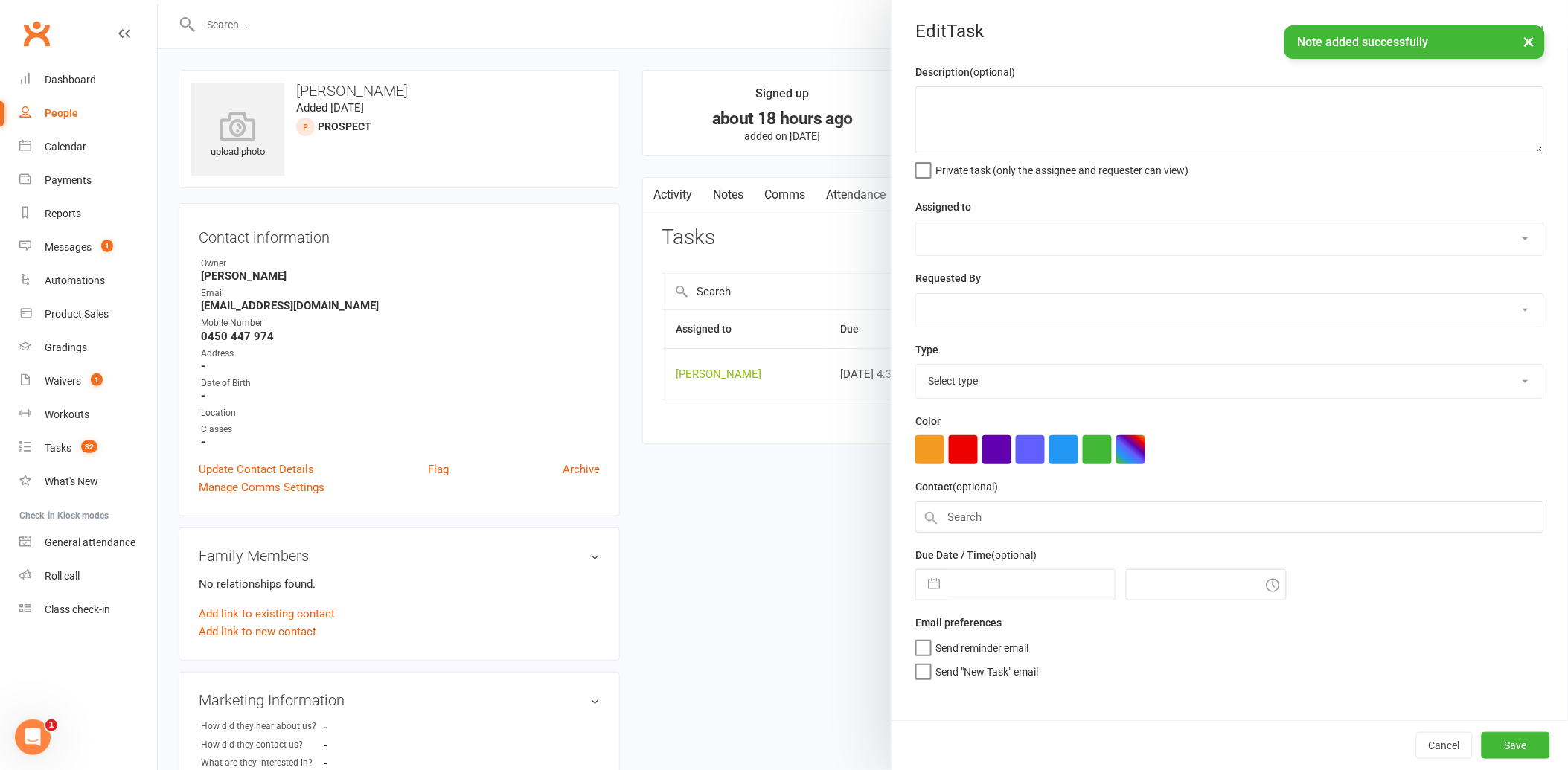
type textarea "call again"
select select "12940"
type input "[DATE]"
type input "4:30pm"
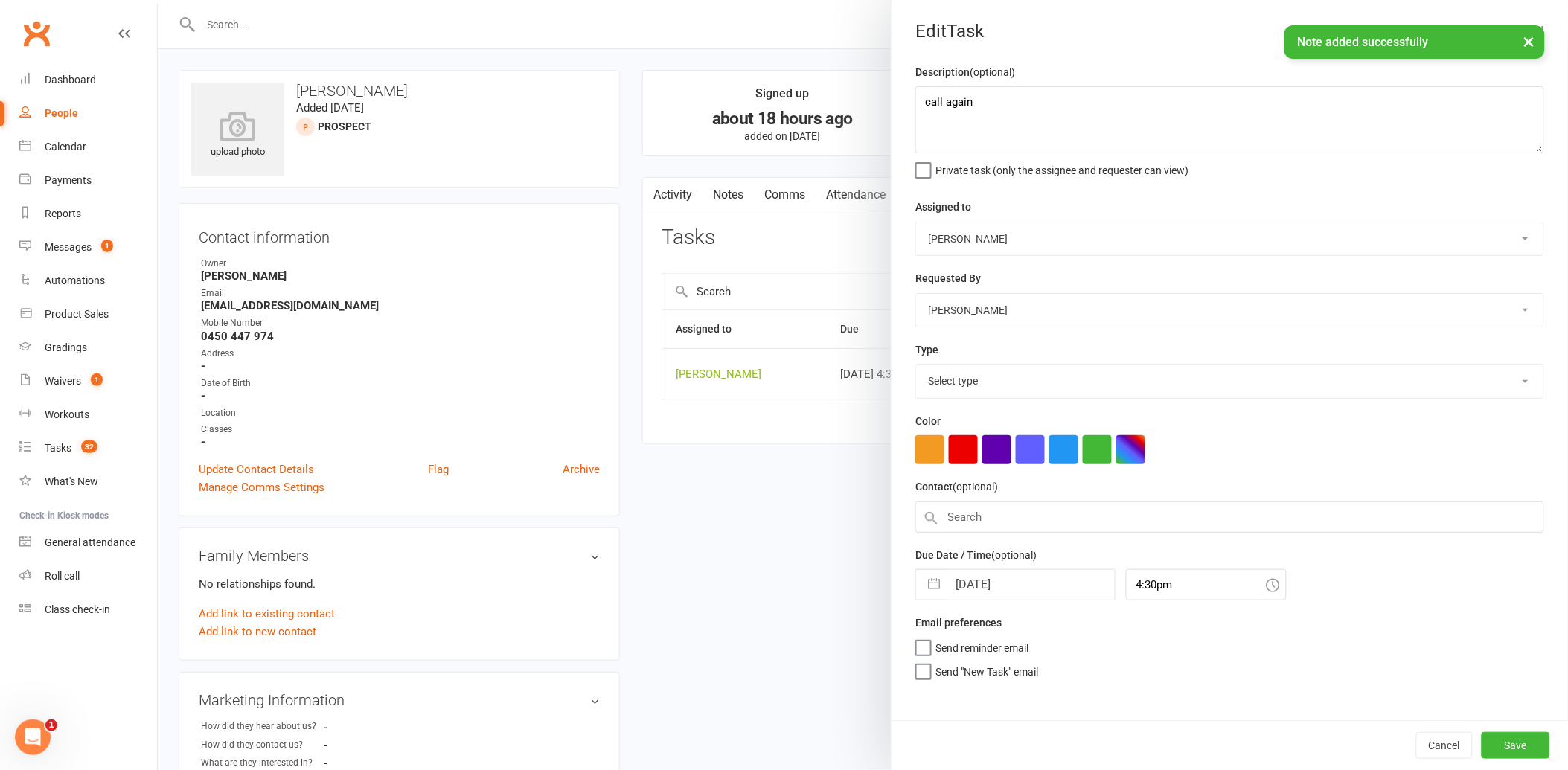
select select "12048"
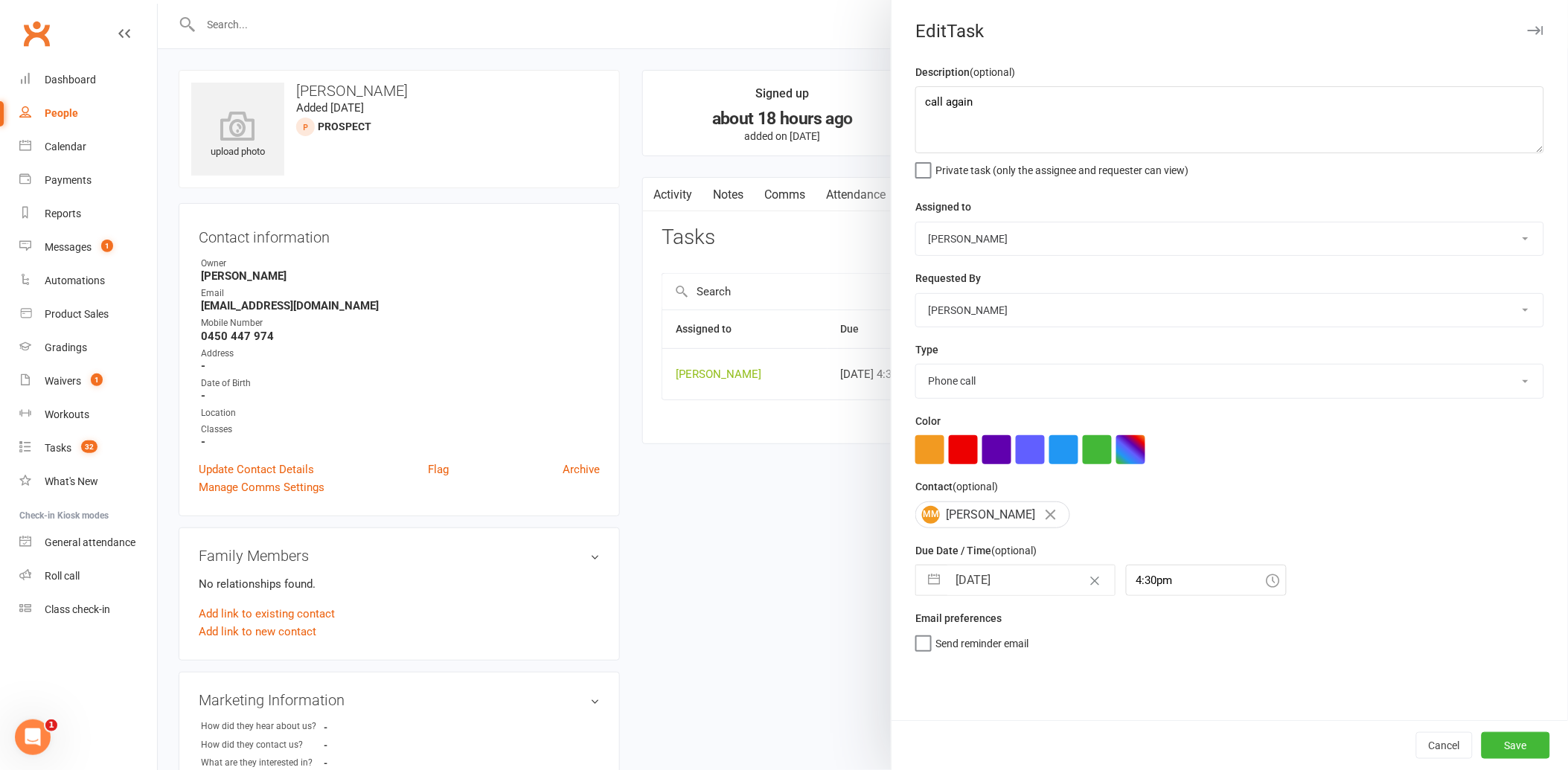
click at [1023, 579] on input "[DATE]" at bounding box center [1031, 580] width 167 height 30
select select "7"
select select "2025"
select select "8"
select select "2025"
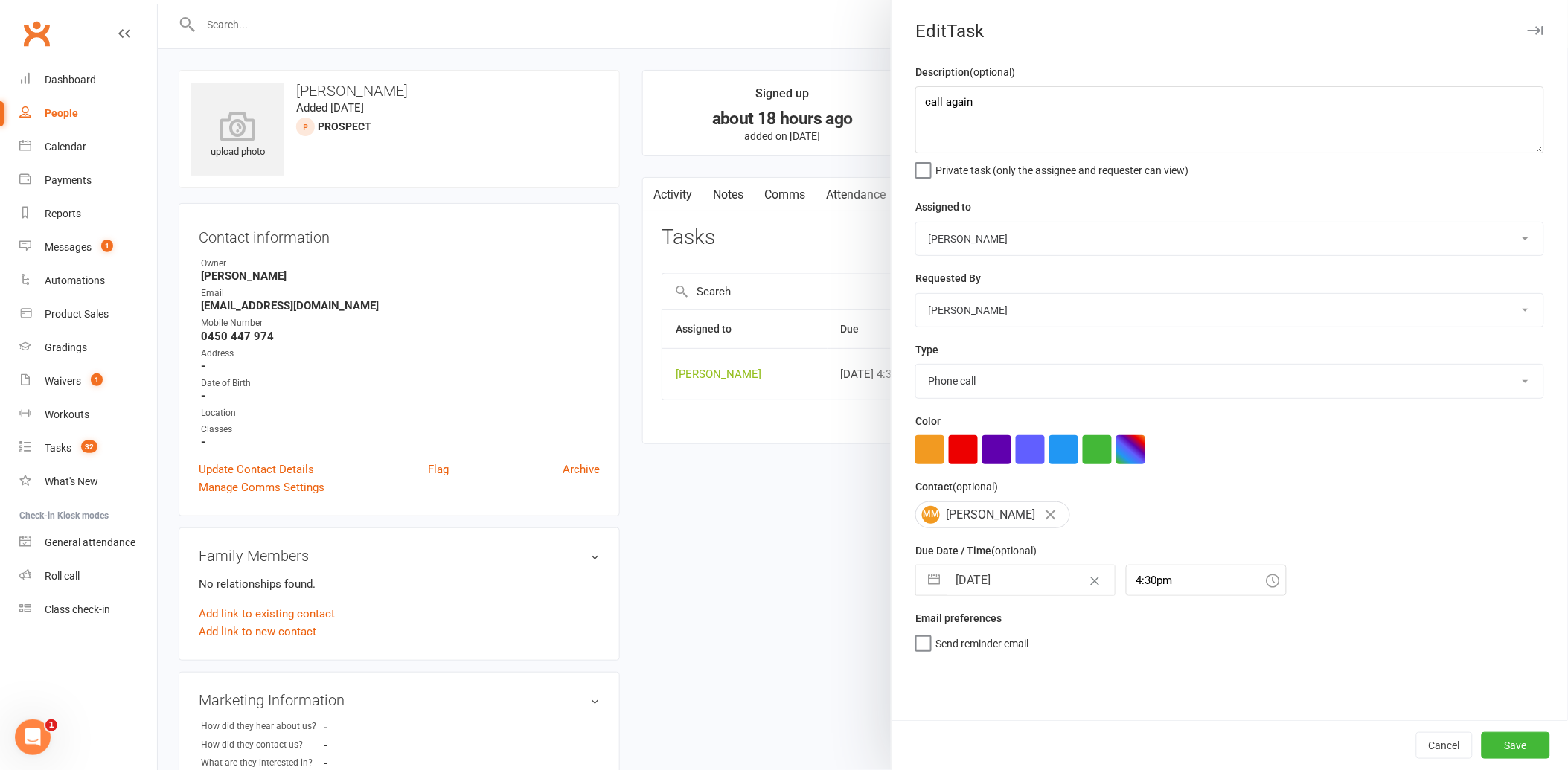
select select "9"
select select "2025"
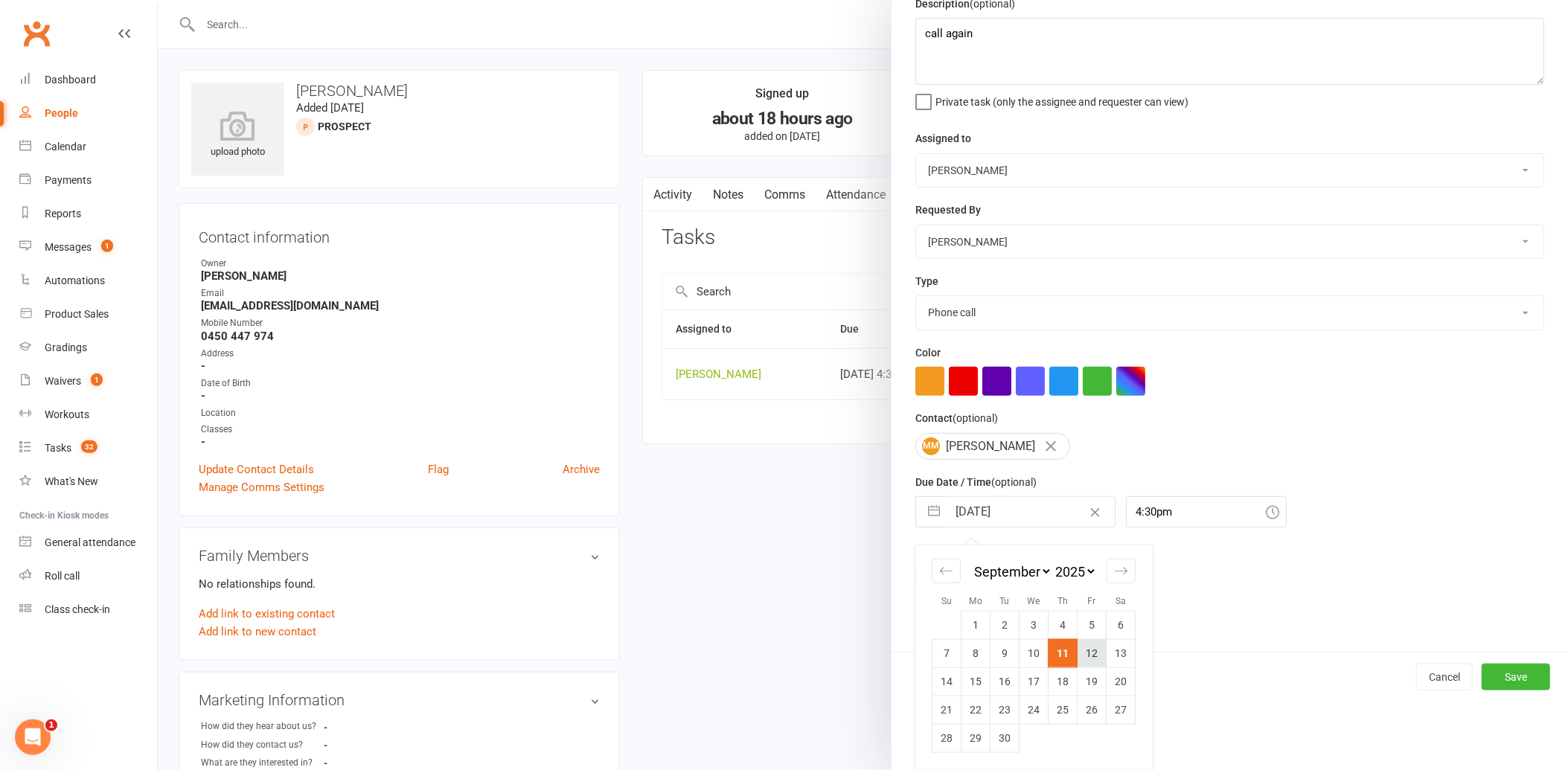
click at [1086, 643] on td "12" at bounding box center [1092, 653] width 29 height 28
type input "[DATE]"
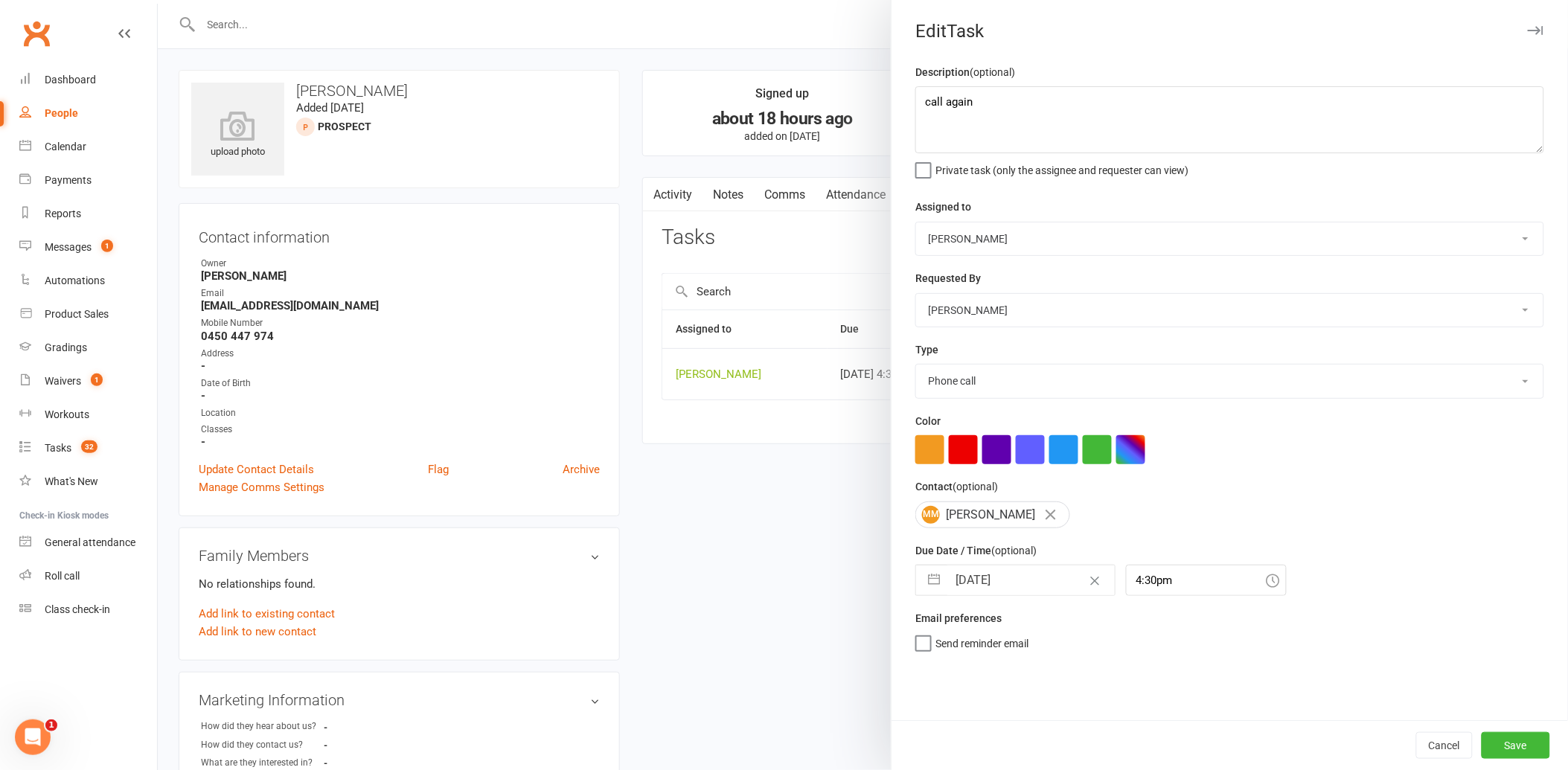
scroll to position [0, 0]
drag, startPoint x: 1494, startPoint y: 744, endPoint x: 1382, endPoint y: 694, distance: 122.7
click at [1494, 745] on button "Save" at bounding box center [1515, 745] width 68 height 27
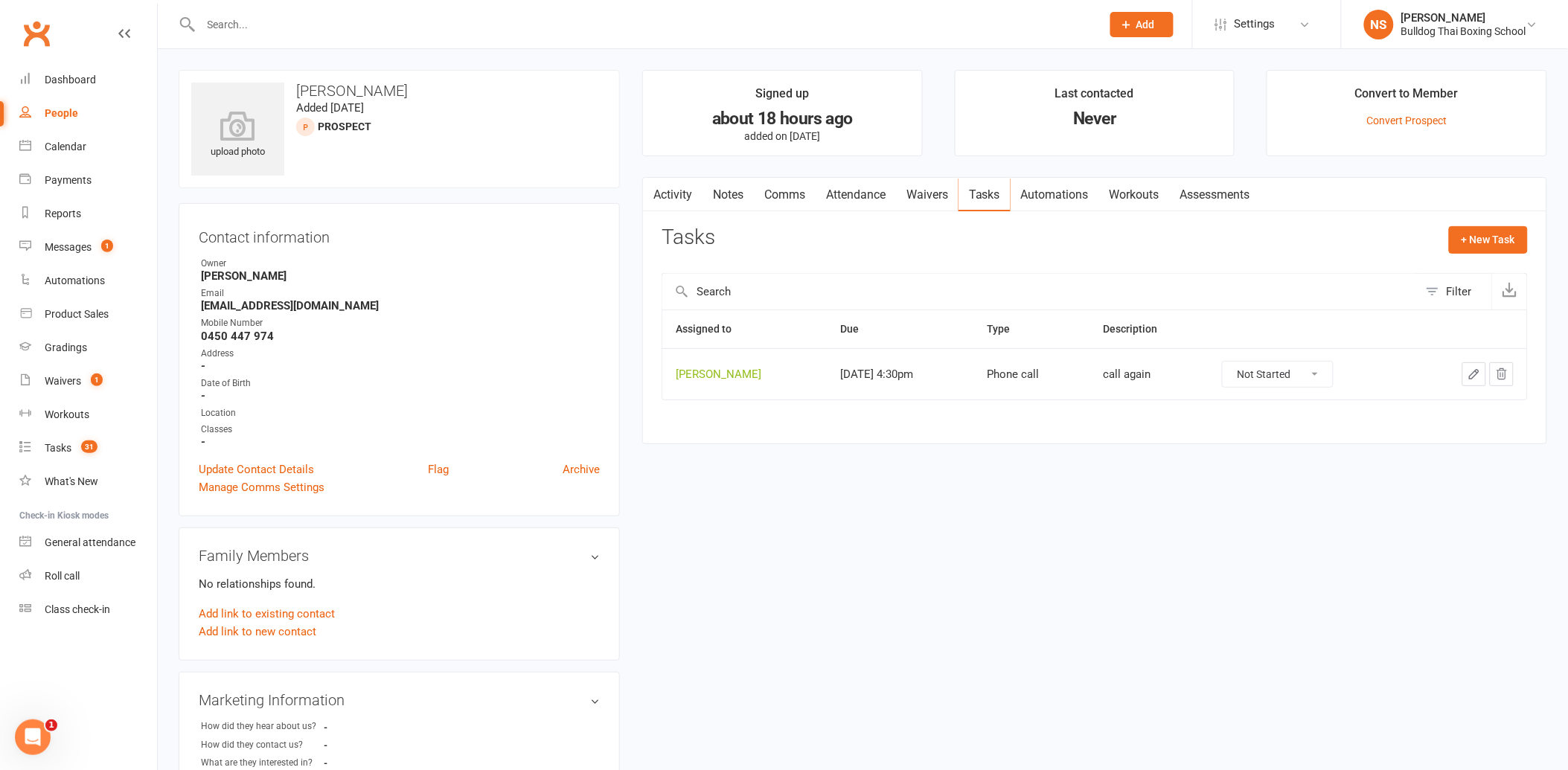
click at [280, 23] on input "text" at bounding box center [644, 24] width 894 height 21
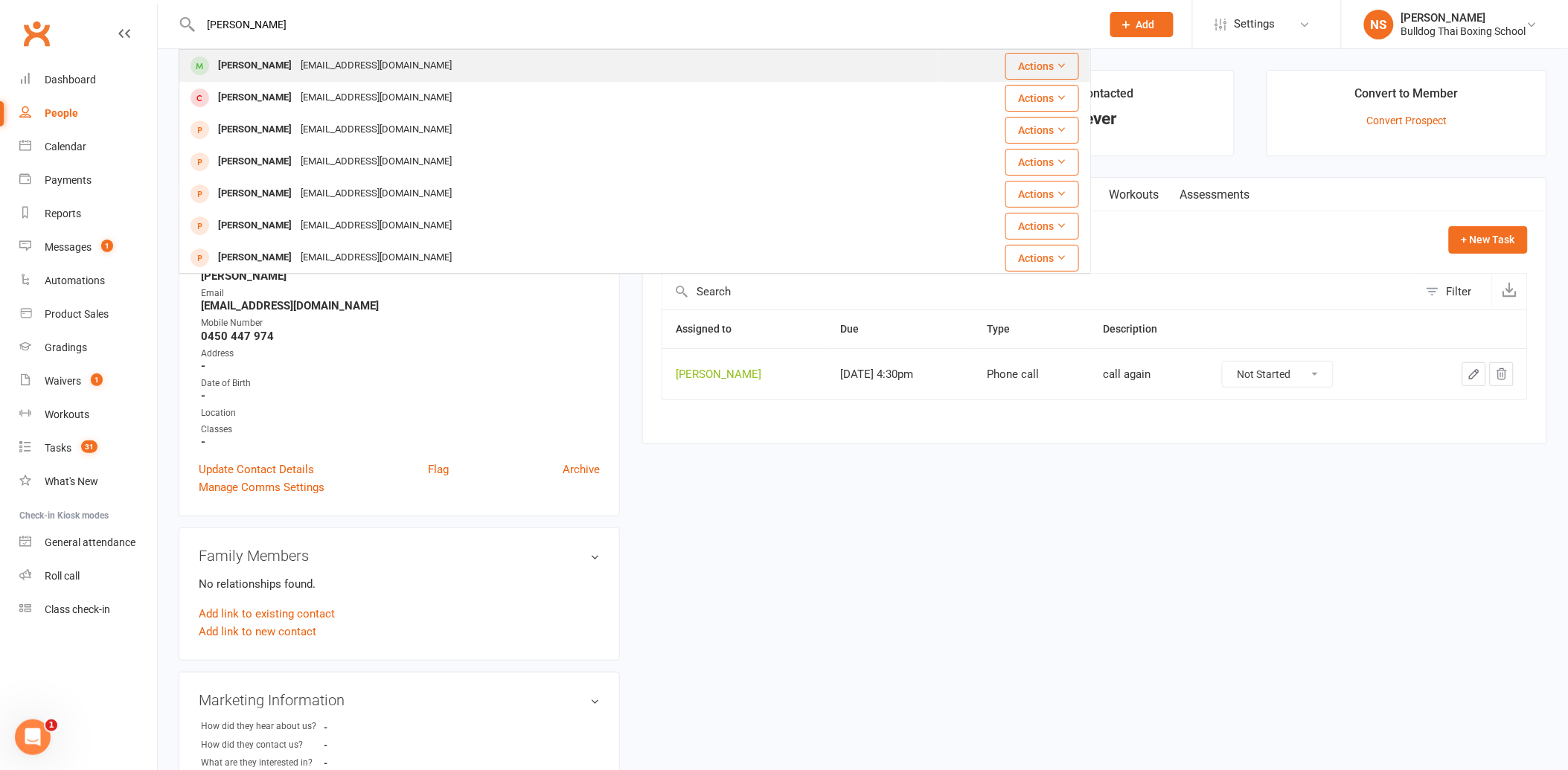
type input "[PERSON_NAME]"
click at [296, 71] on div "[EMAIL_ADDRESS][DOMAIN_NAME]" at bounding box center [376, 66] width 160 height 21
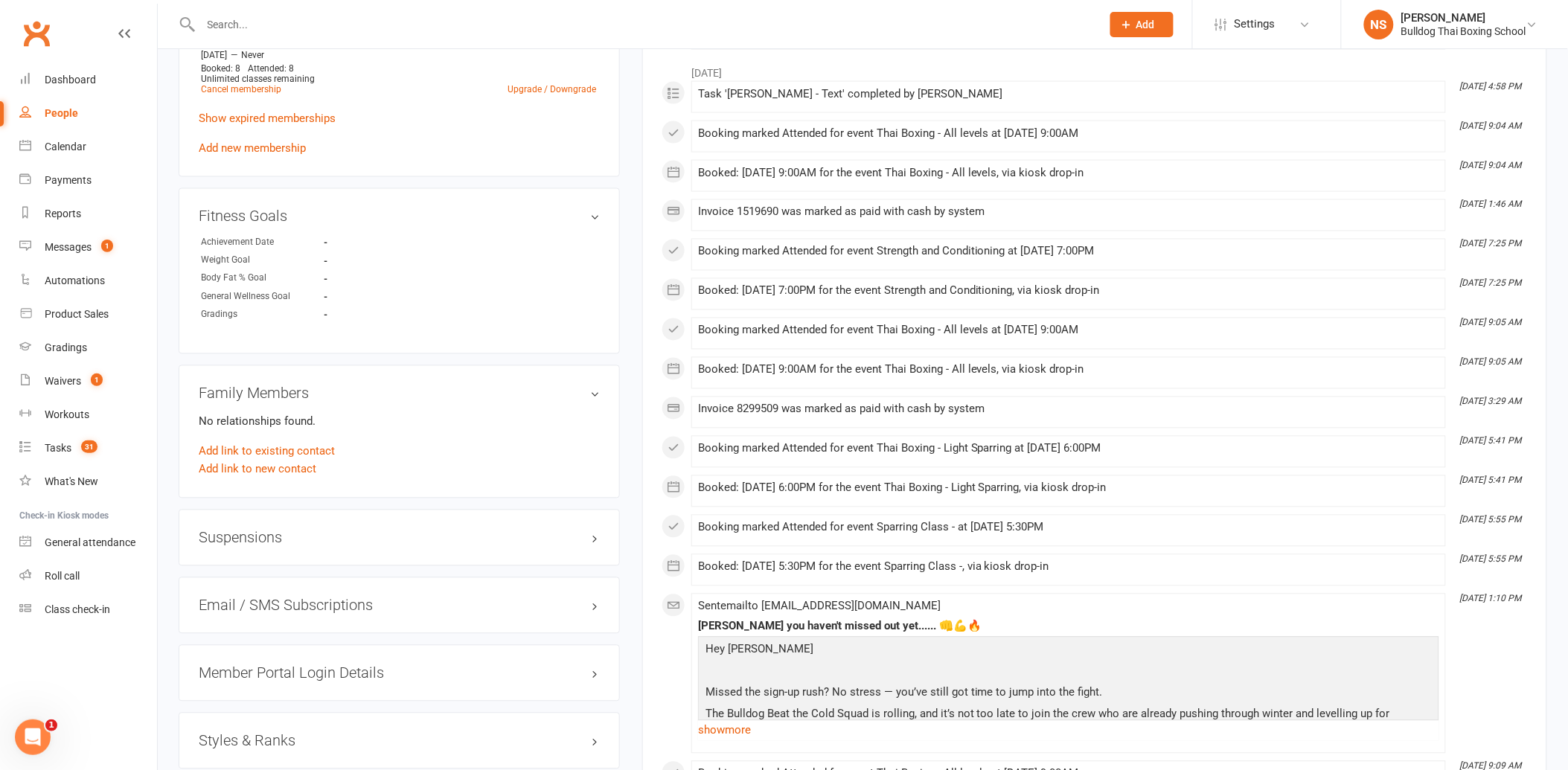
scroll to position [827, 0]
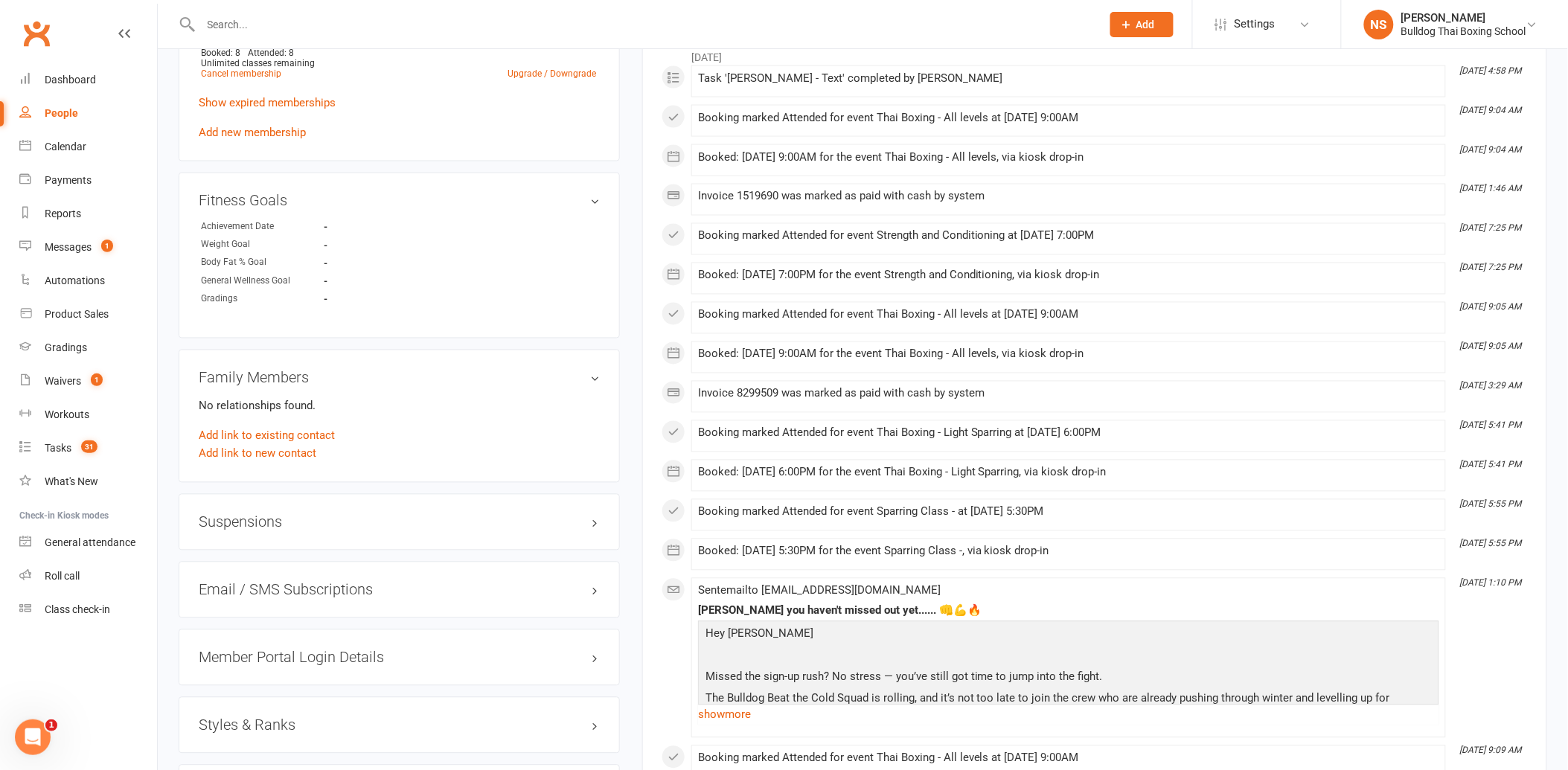
click at [259, 511] on div "Suspensions" at bounding box center [399, 522] width 441 height 57
click at [259, 524] on h3 "Suspensions" at bounding box center [399, 522] width 401 height 16
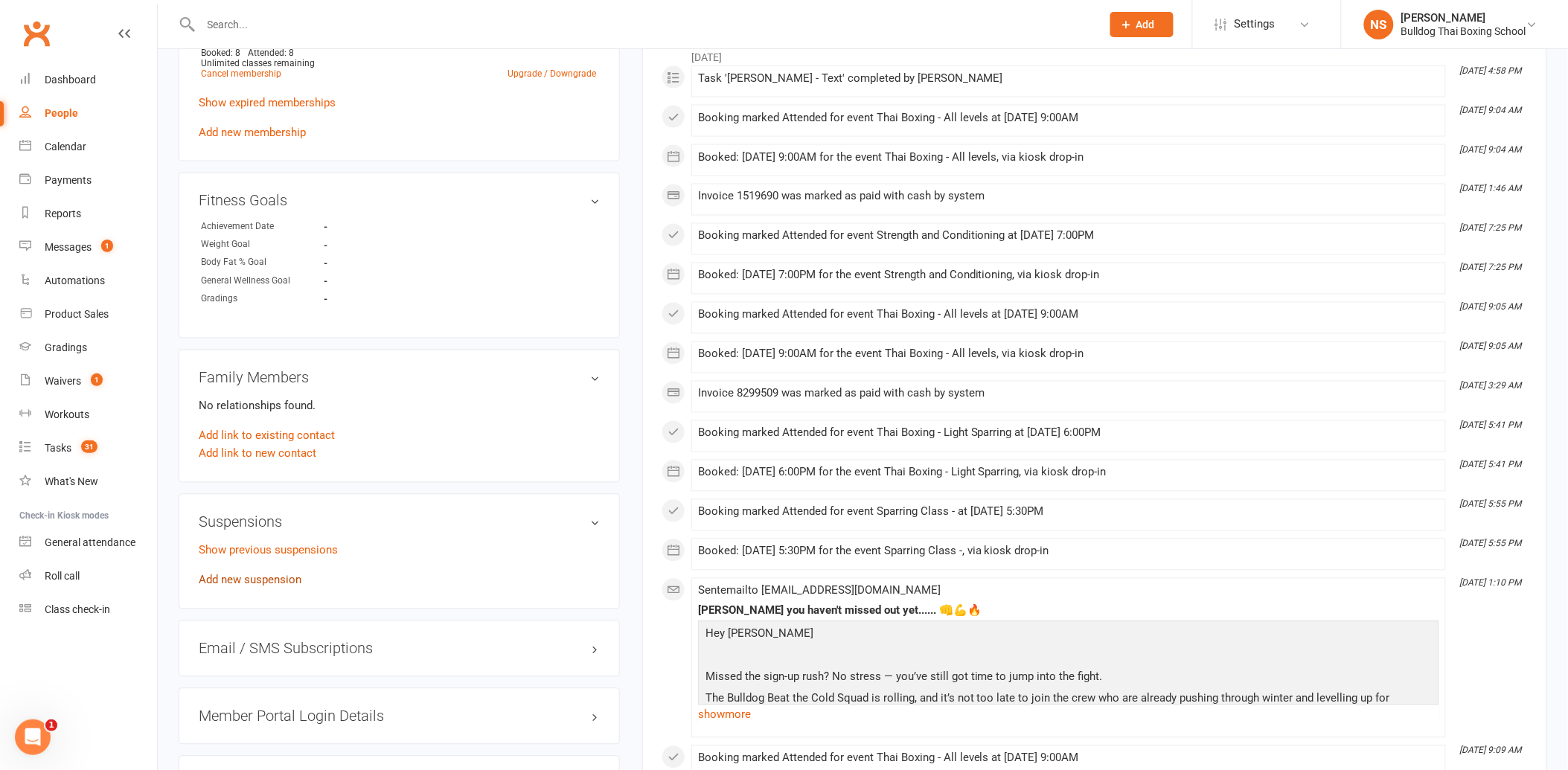
click at [269, 575] on link "Add new suspension" at bounding box center [250, 580] width 103 height 13
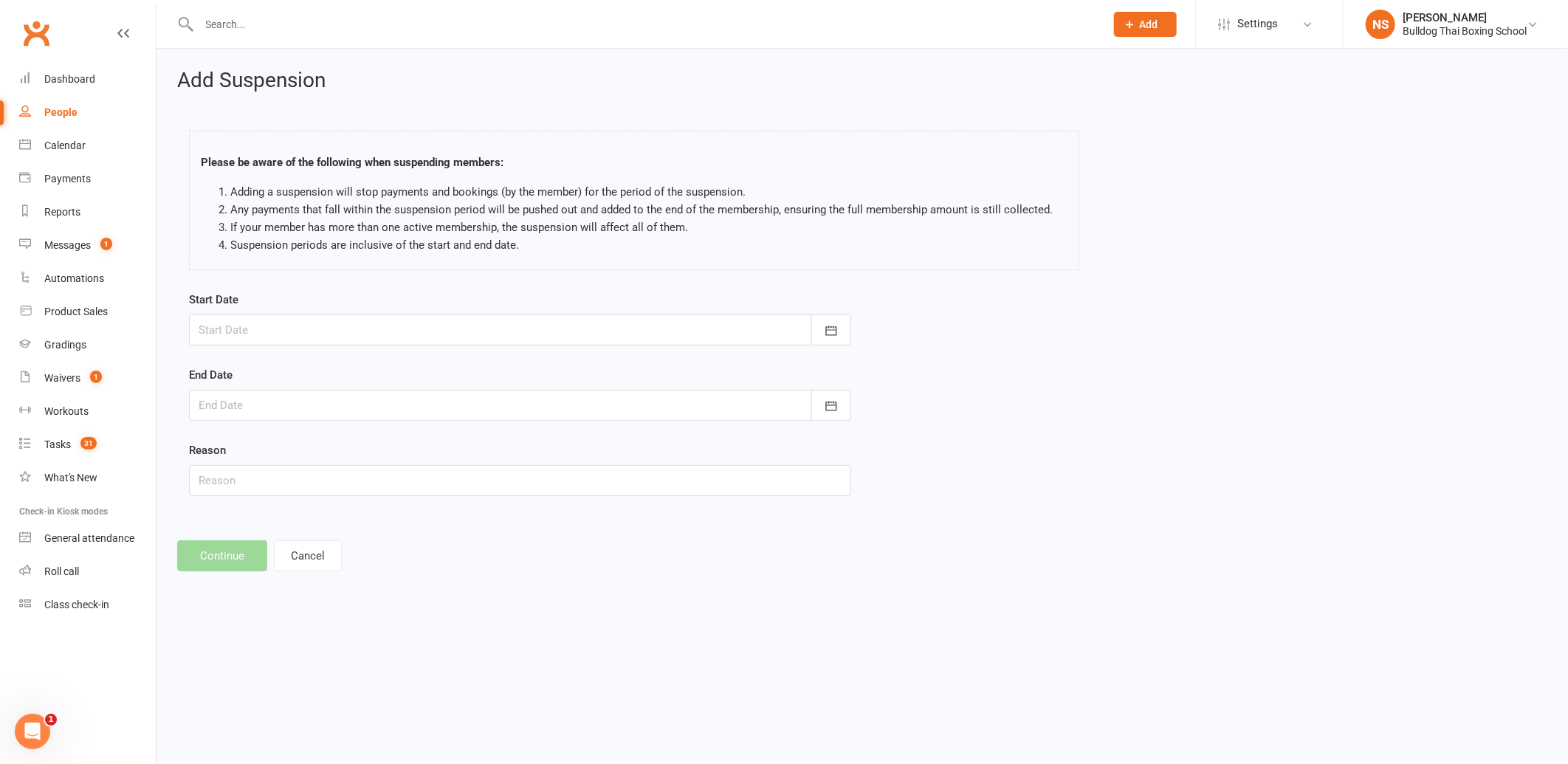
click at [262, 327] on div at bounding box center [520, 329] width 662 height 31
click at [406, 450] on span "12" at bounding box center [412, 452] width 12 height 12
type input "[DATE]"
click at [222, 410] on div at bounding box center [520, 405] width 662 height 31
click at [343, 605] on span "01" at bounding box center [346, 611] width 12 height 12
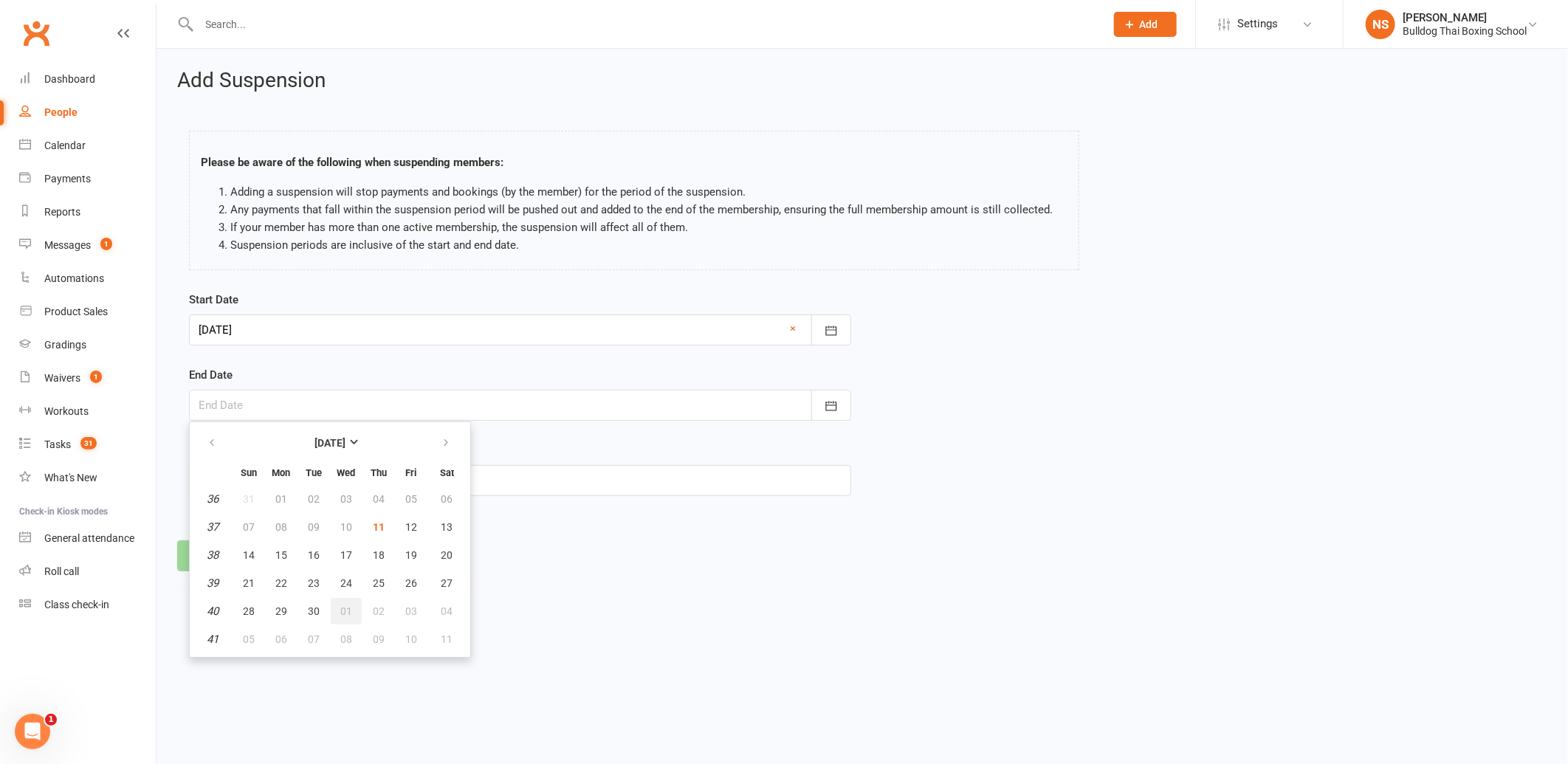
type input "[DATE]"
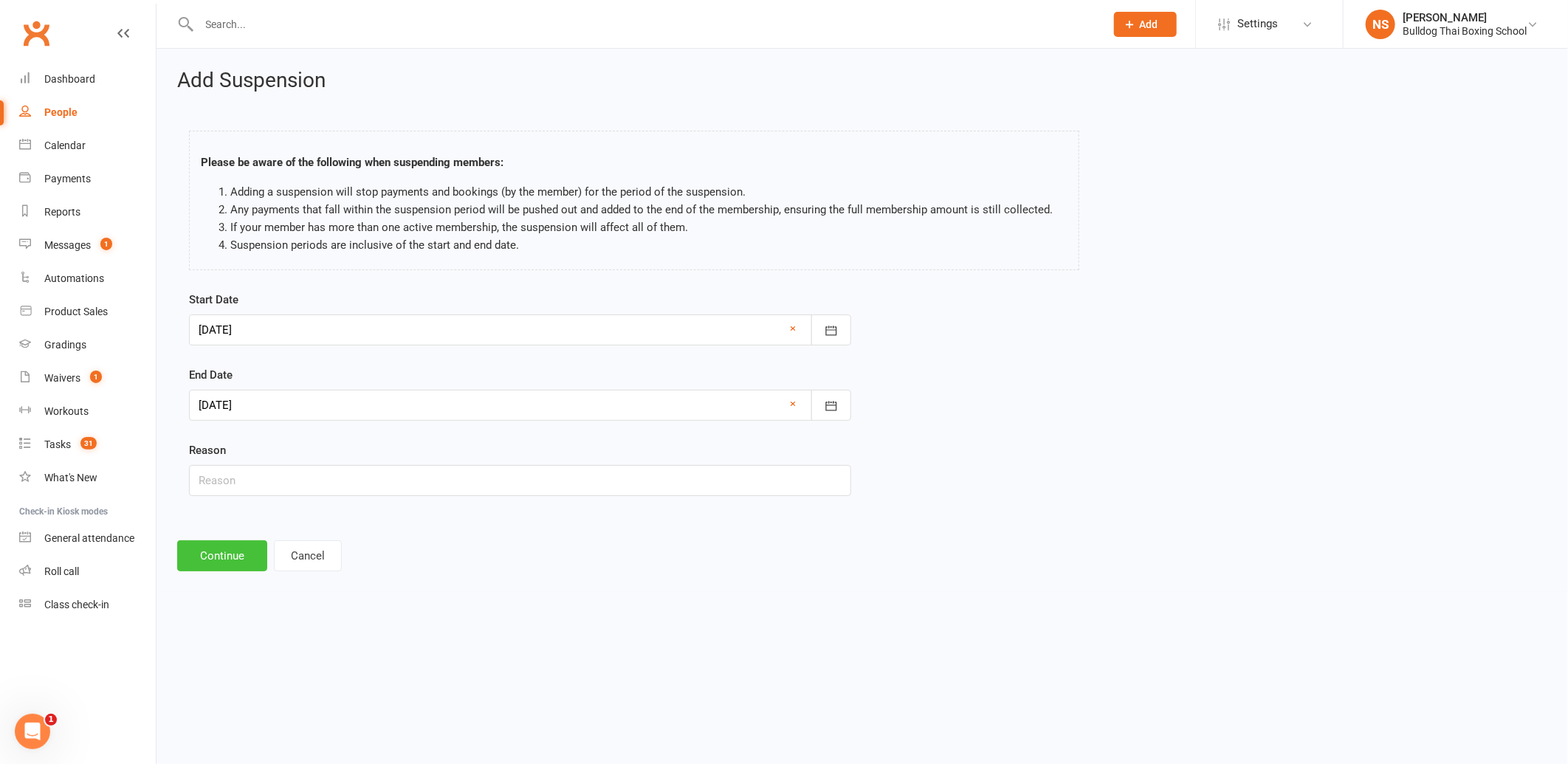
click at [208, 561] on button "Continue" at bounding box center [222, 555] width 90 height 31
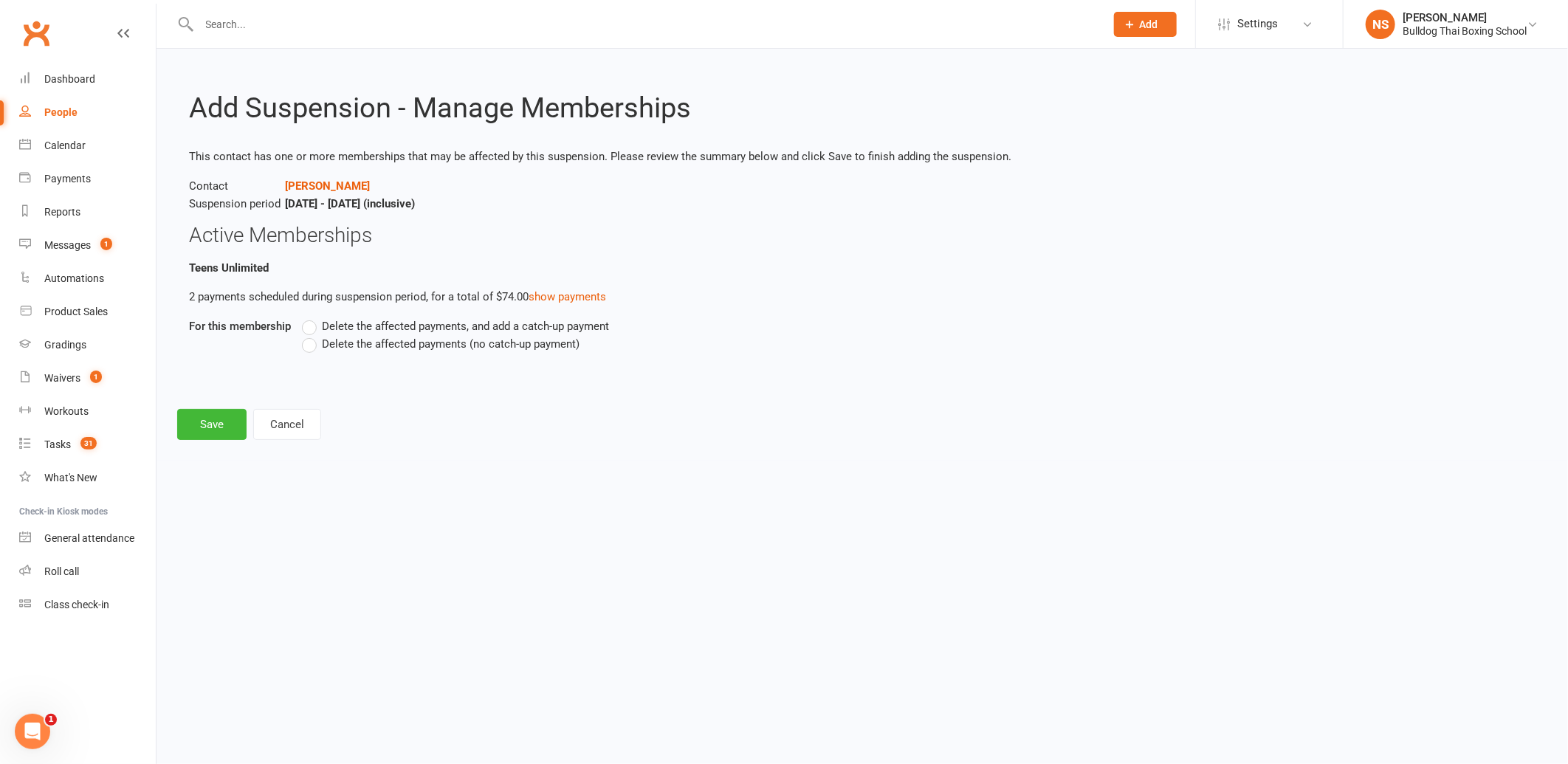
drag, startPoint x: 313, startPoint y: 343, endPoint x: 274, endPoint y: 381, distance: 54.5
click at [308, 348] on label "Delete the affected payments (no catch-up payment)" at bounding box center [441, 343] width 278 height 18
click at [308, 335] on input "Delete the affected payments (no catch-up payment)" at bounding box center [307, 335] width 10 height 0
click at [201, 426] on button "Save" at bounding box center [212, 424] width 69 height 31
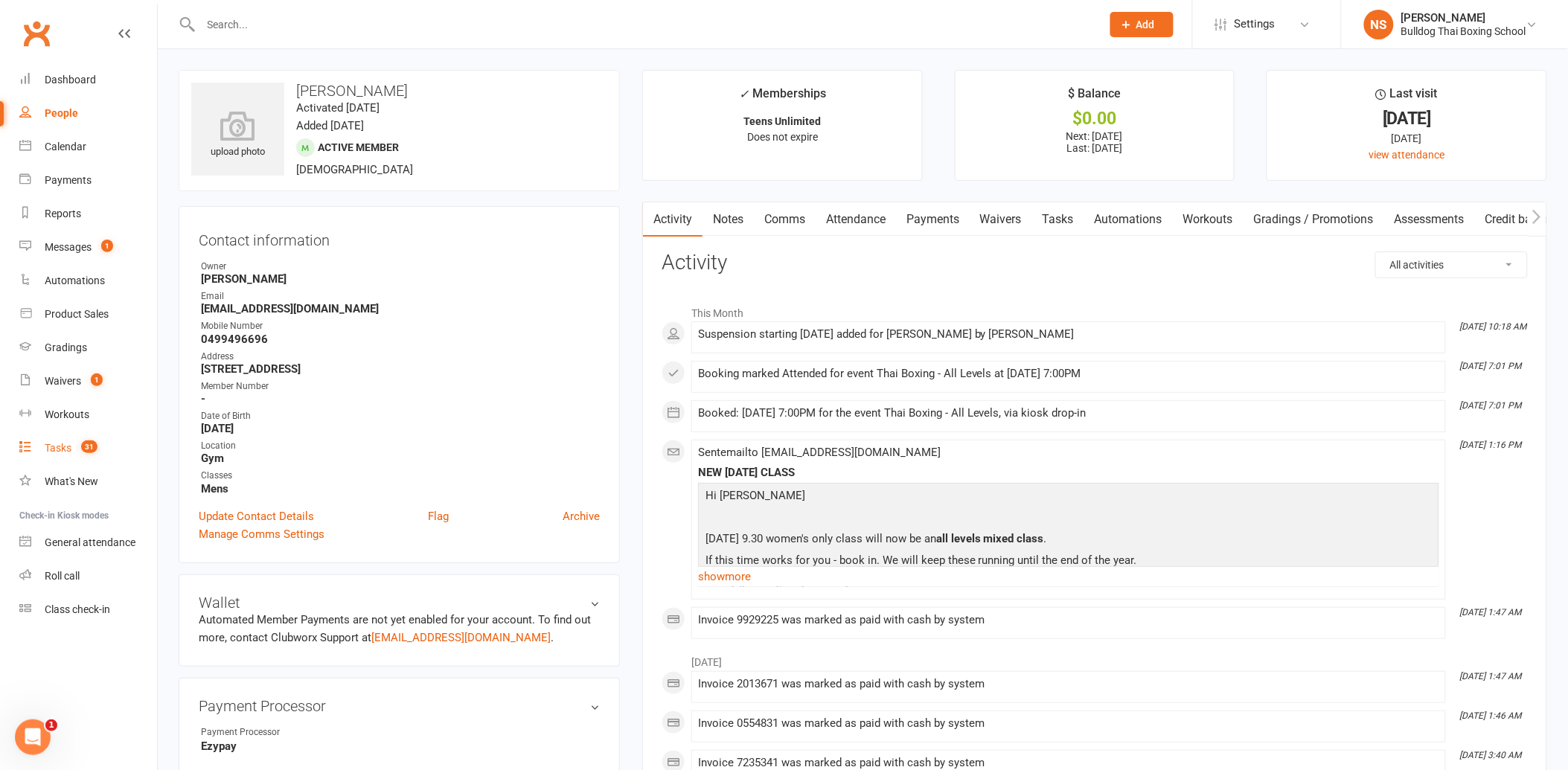
click at [58, 449] on div "Tasks" at bounding box center [58, 448] width 27 height 12
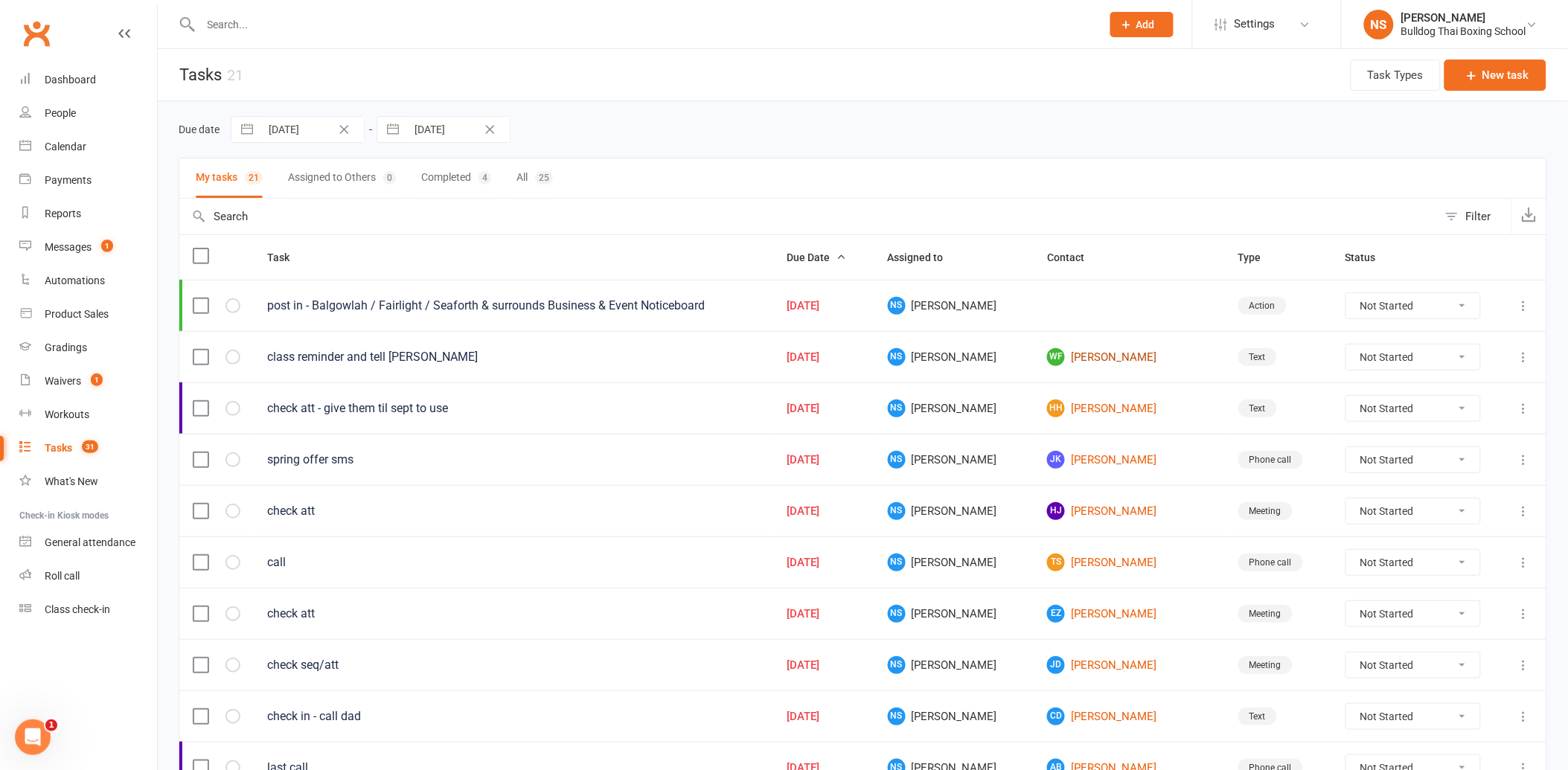
click at [1077, 359] on link "WF [PERSON_NAME]" at bounding box center [1129, 357] width 164 height 18
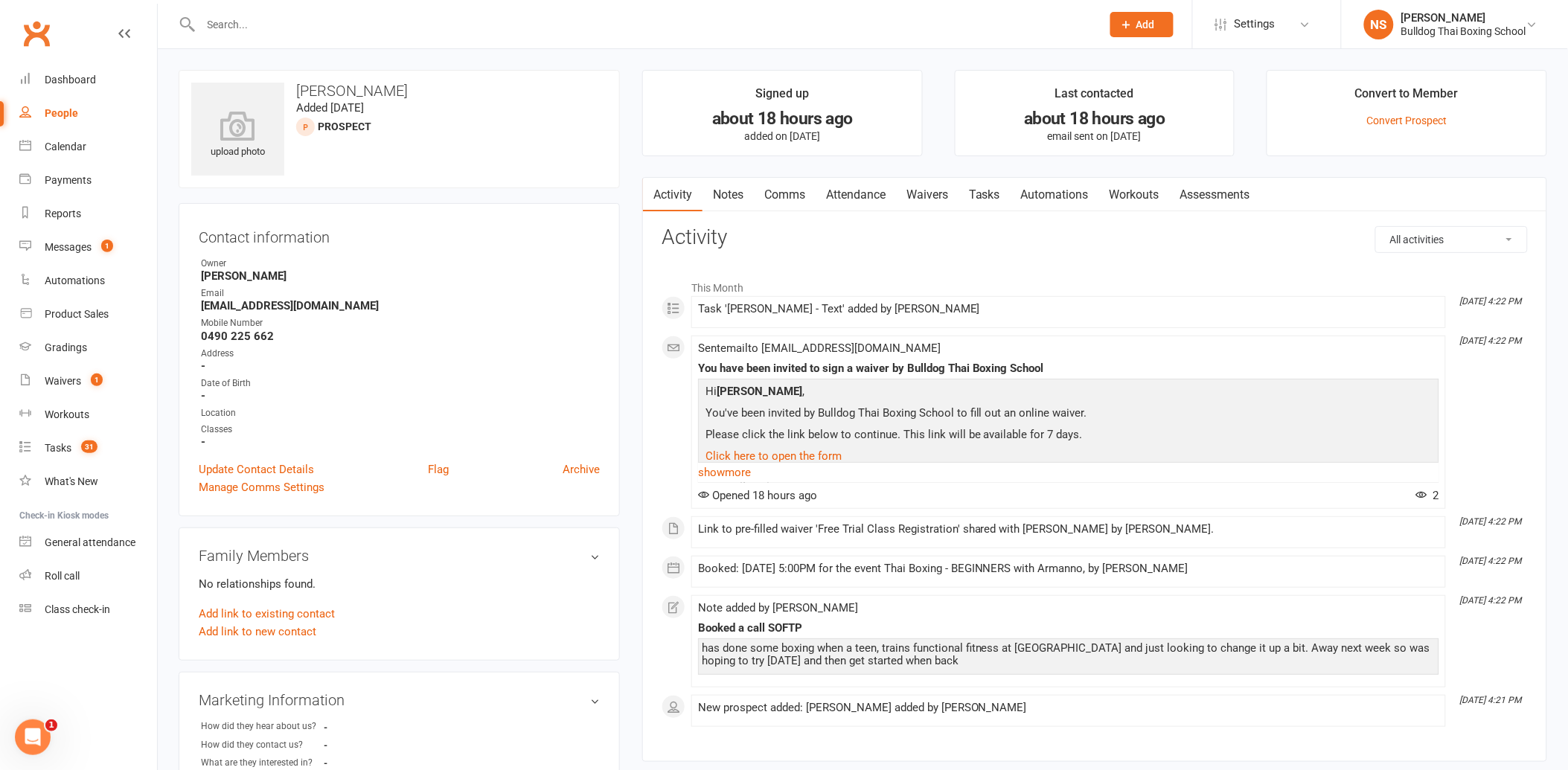
click at [727, 191] on link "Notes" at bounding box center [728, 195] width 51 height 35
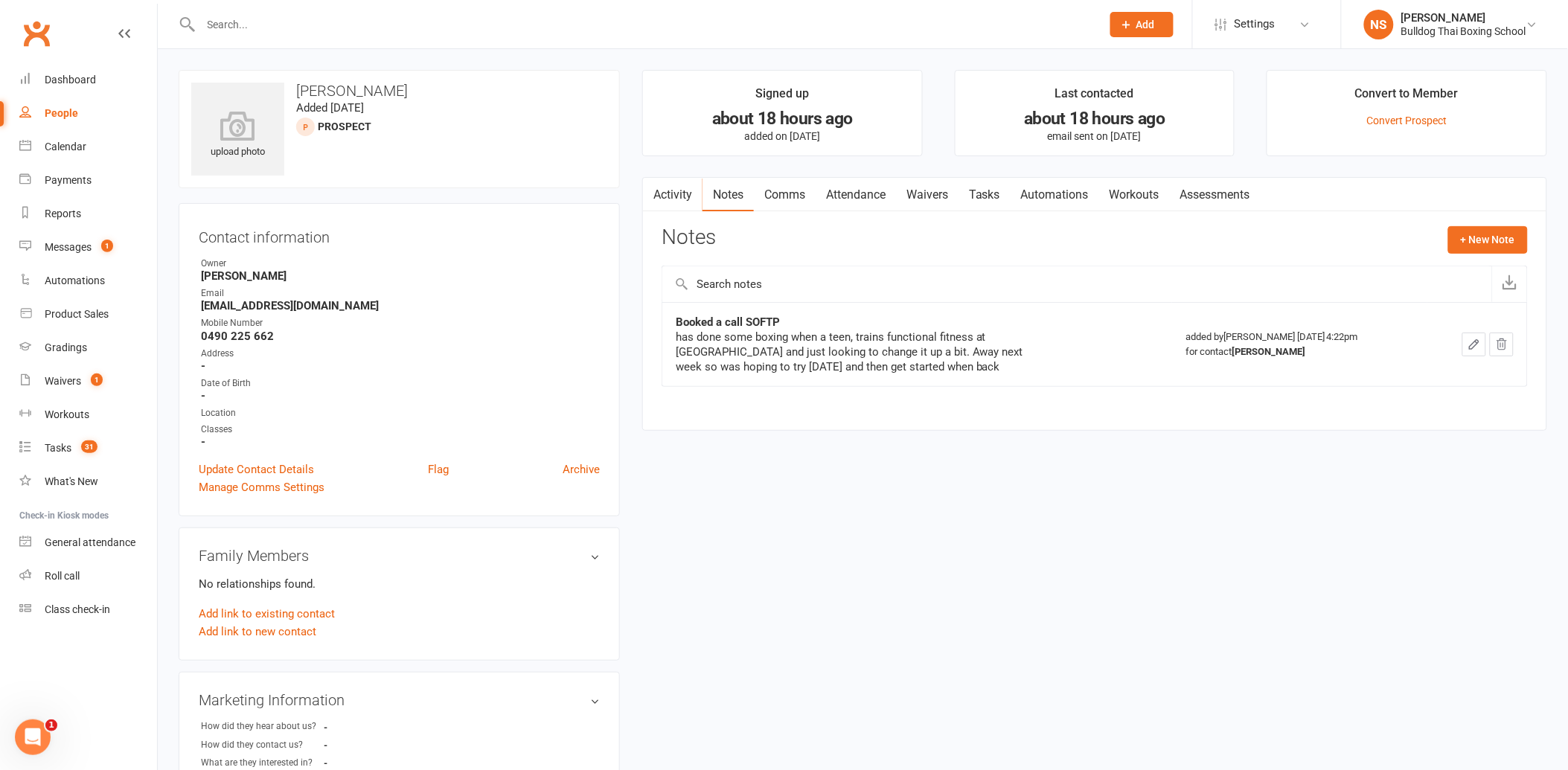
click at [795, 194] on link "Comms" at bounding box center [785, 195] width 62 height 35
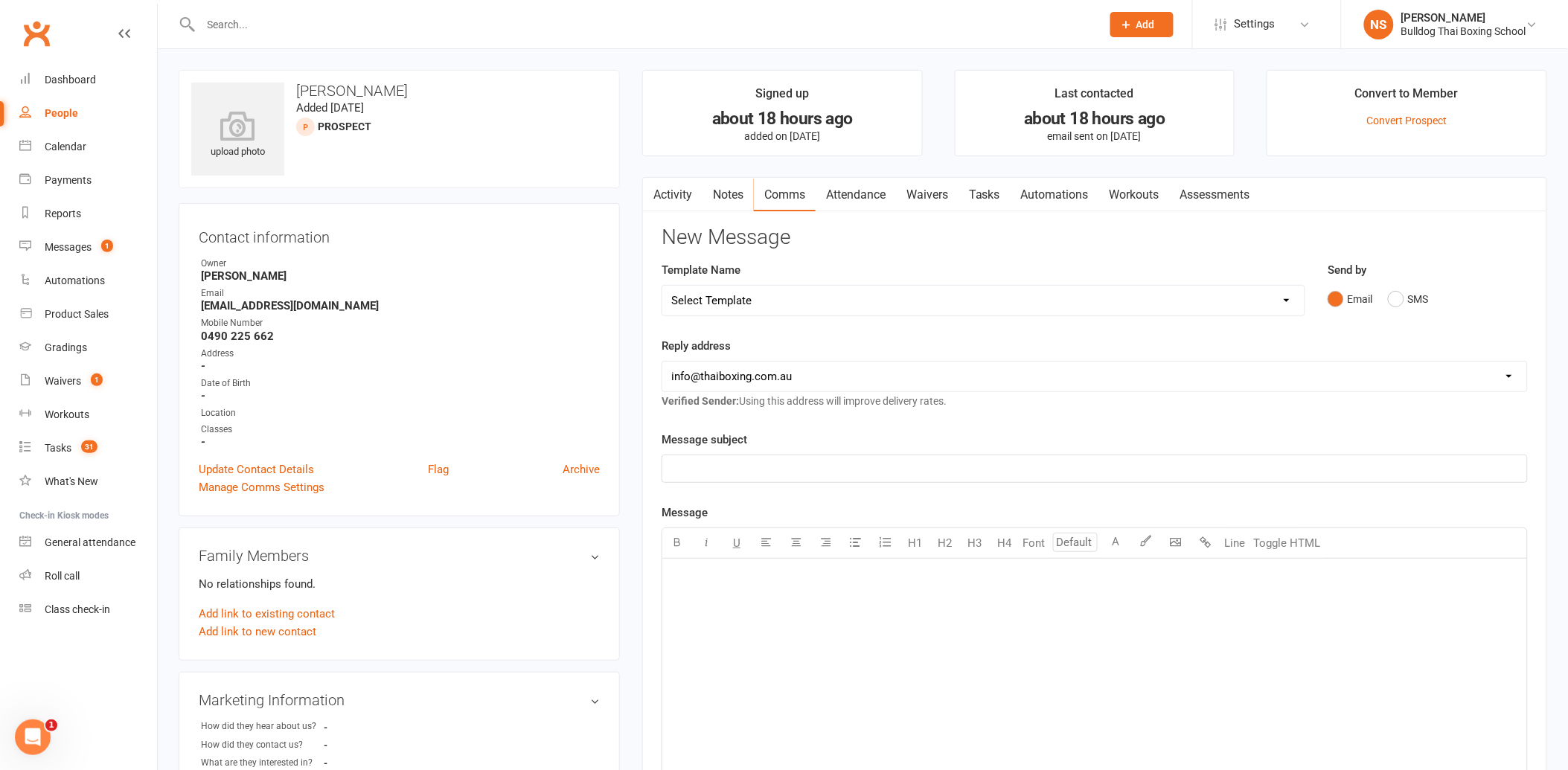
click at [749, 300] on select "Select Template [Email] Price Increase 28 Day Kick starter [SMS] 10 Pass Check …" at bounding box center [983, 301] width 642 height 30
select select "151"
click at [662, 286] on select "Select Template [Email] Price Increase 28 Day Kick starter [SMS] 10 Pass Check …" at bounding box center [983, 301] width 642 height 30
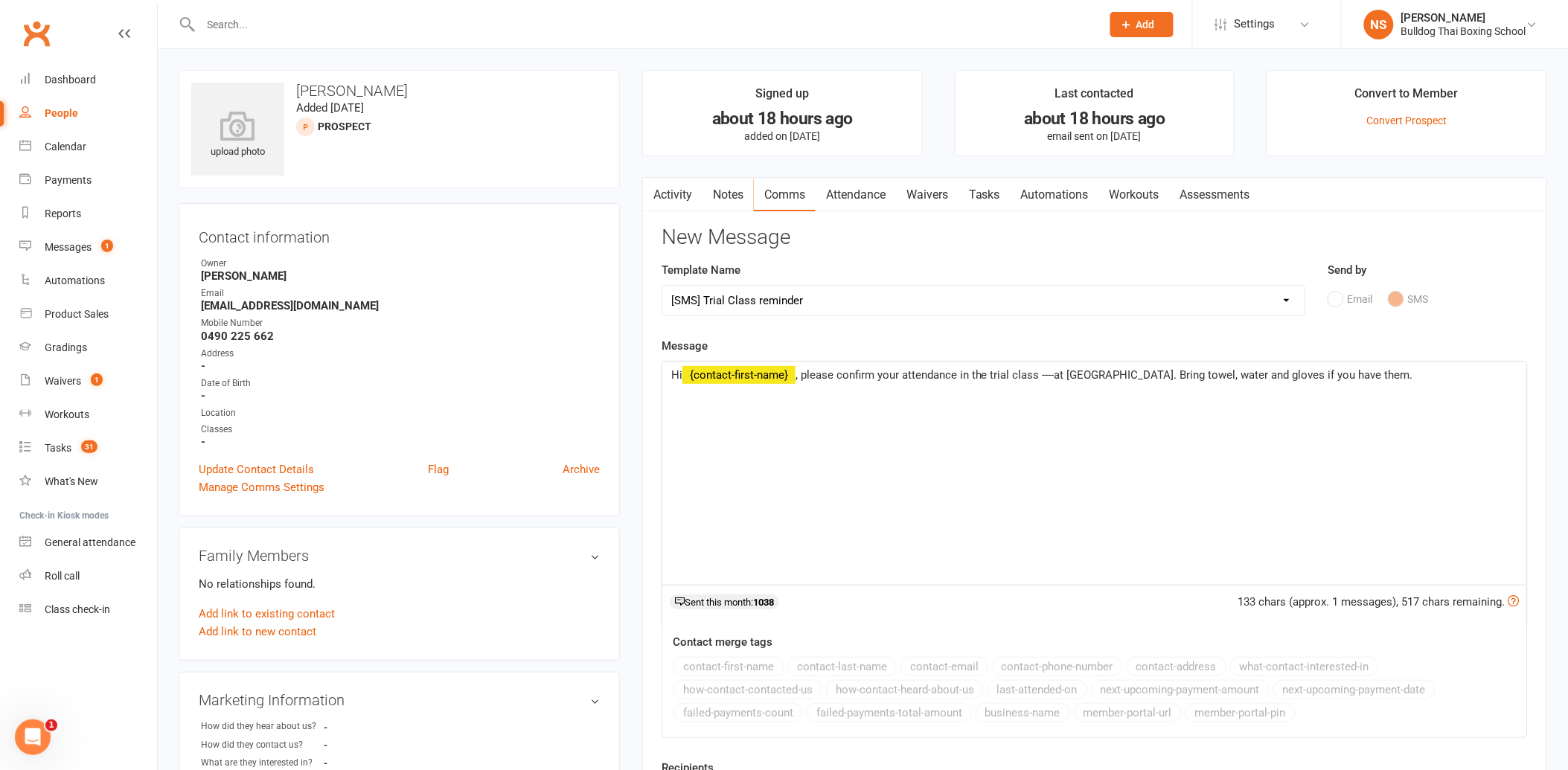
click at [1058, 372] on span ", please confirm your attendance in the trial class ----at [GEOGRAPHIC_DATA]. B…" at bounding box center [1104, 374] width 618 height 13
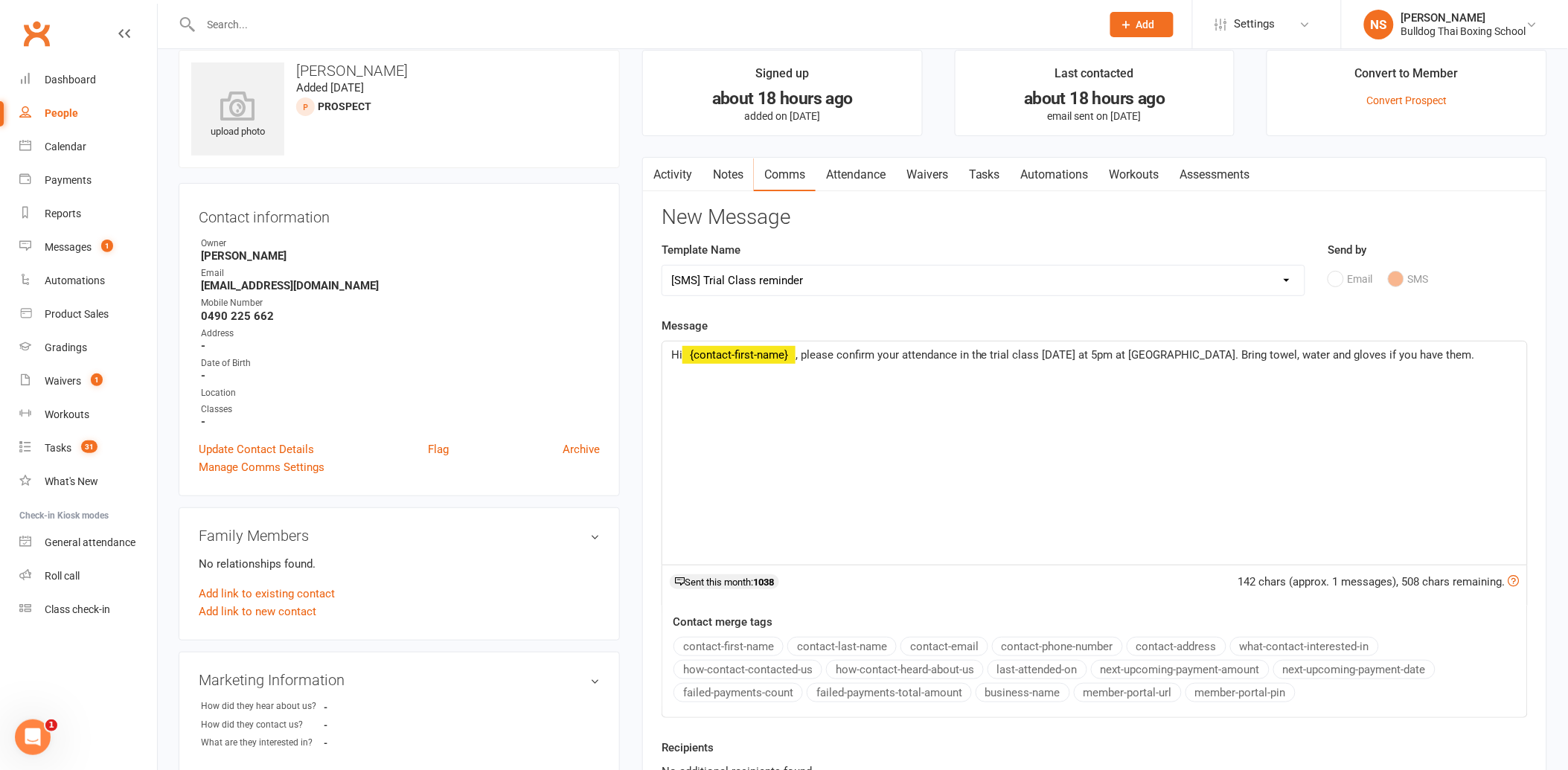
scroll to position [83, 0]
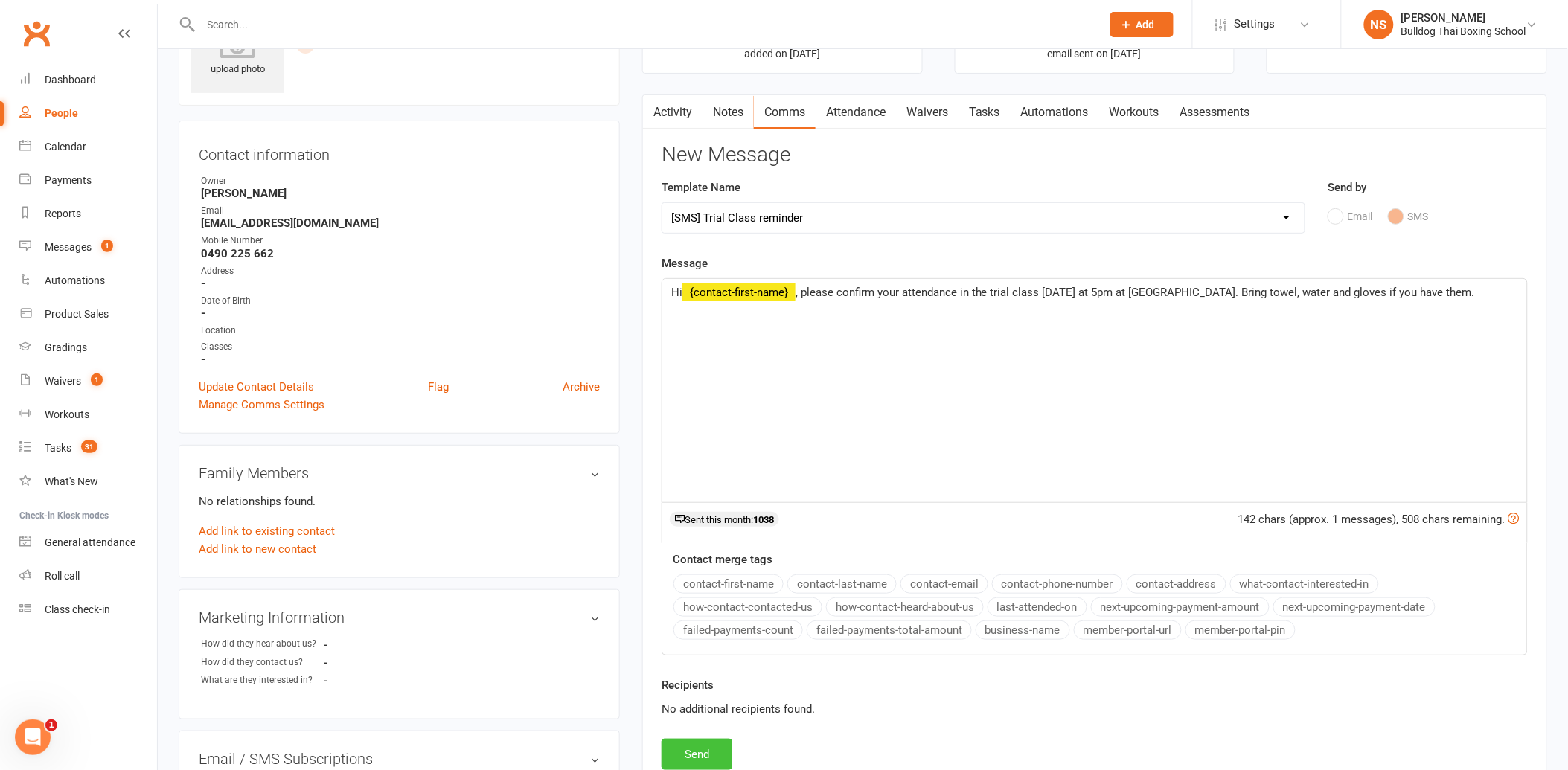
click at [697, 749] on button "Send" at bounding box center [697, 754] width 71 height 31
select select
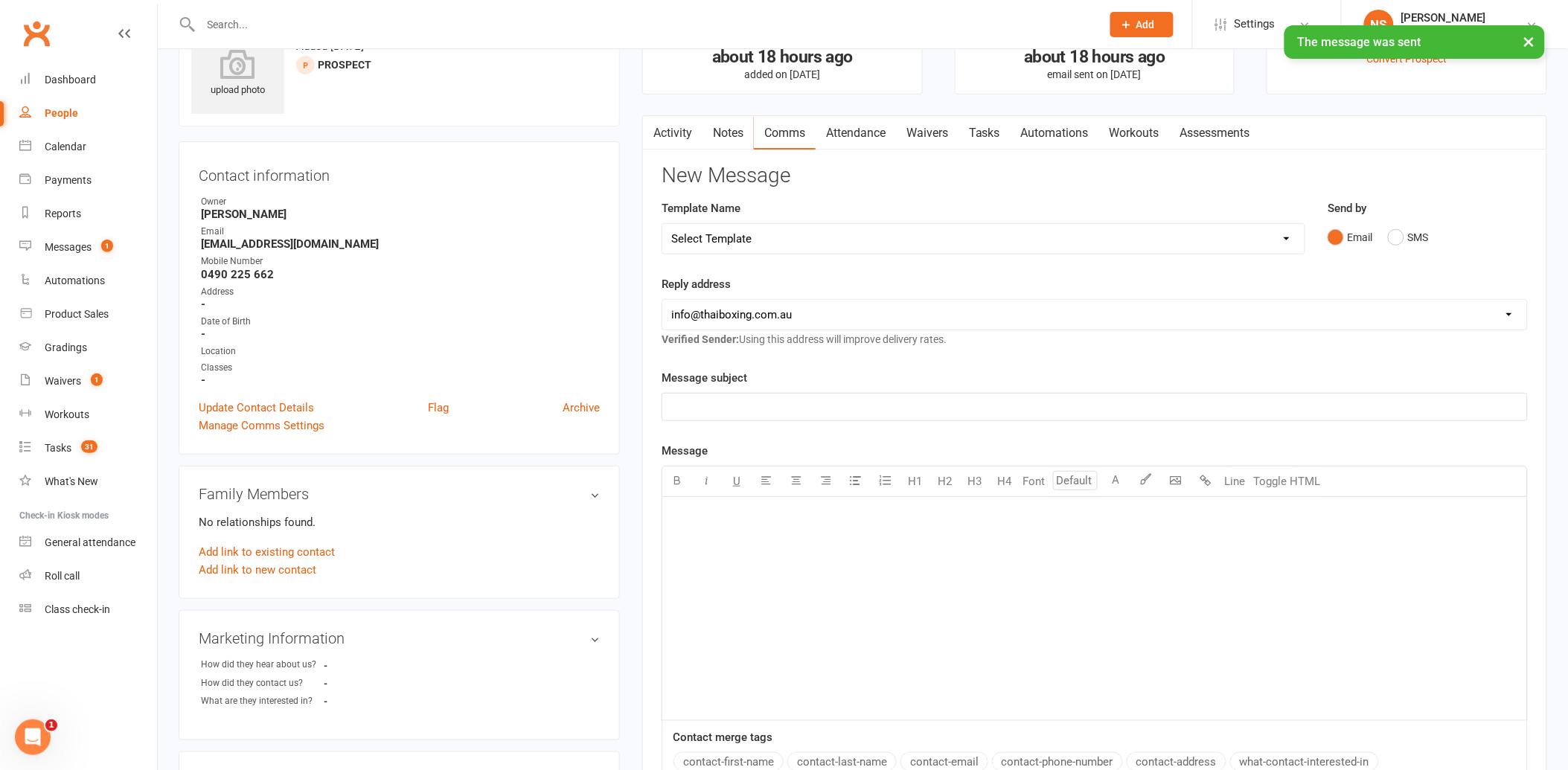
scroll to position [0, 0]
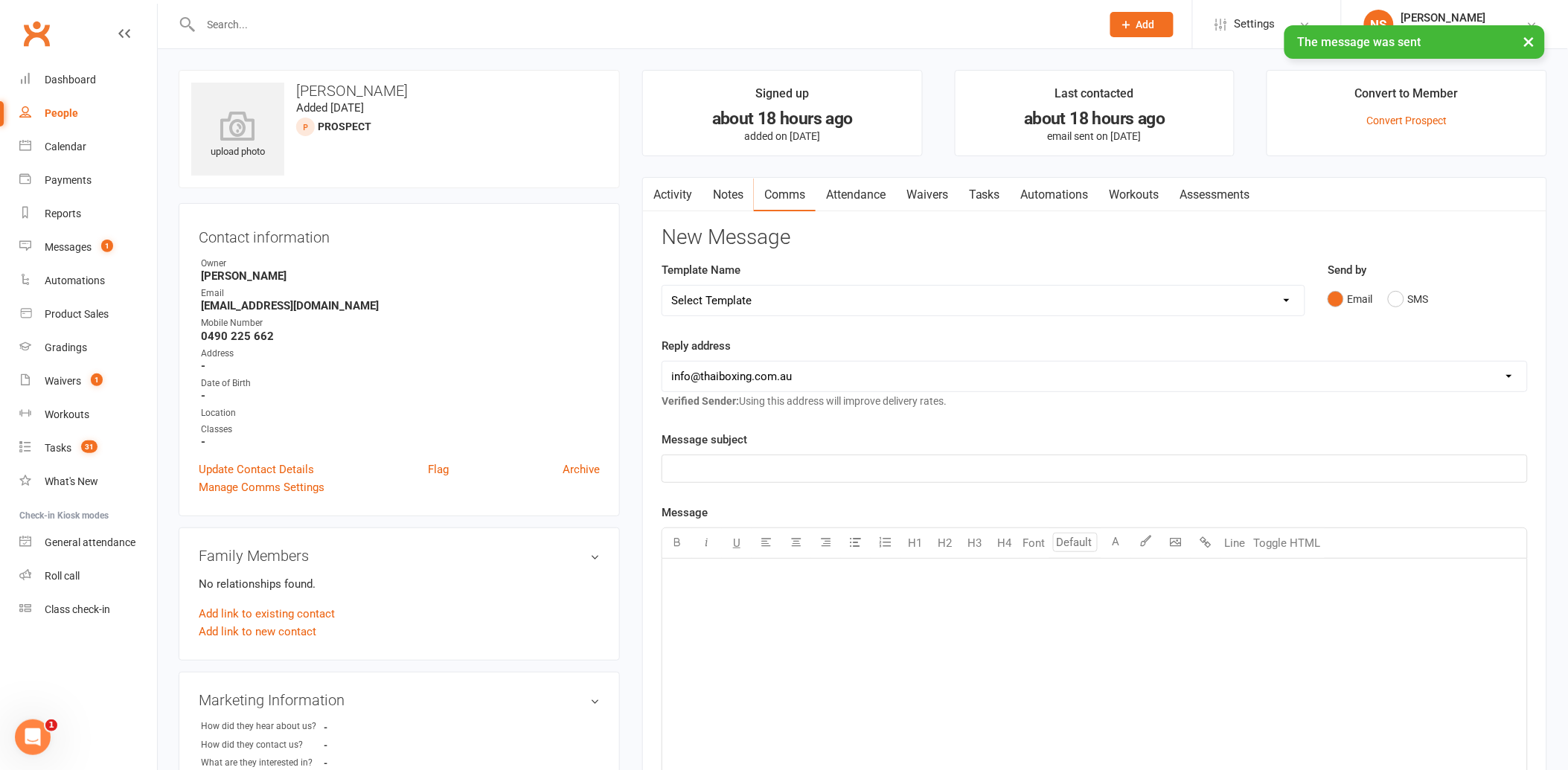
click at [990, 196] on link "Tasks" at bounding box center [984, 195] width 52 height 35
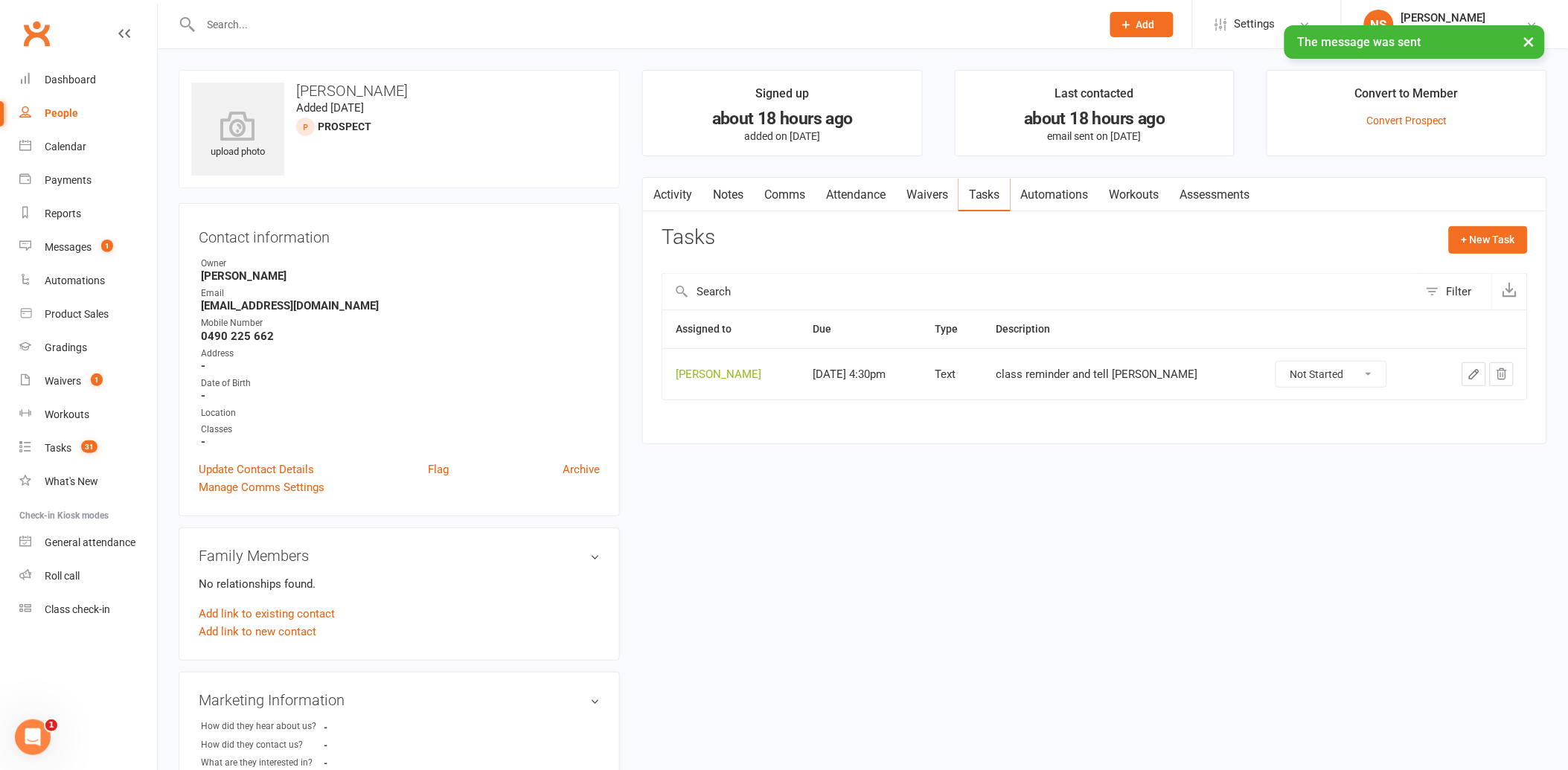
click at [1470, 373] on icon "button" at bounding box center [1474, 373] width 13 height 13
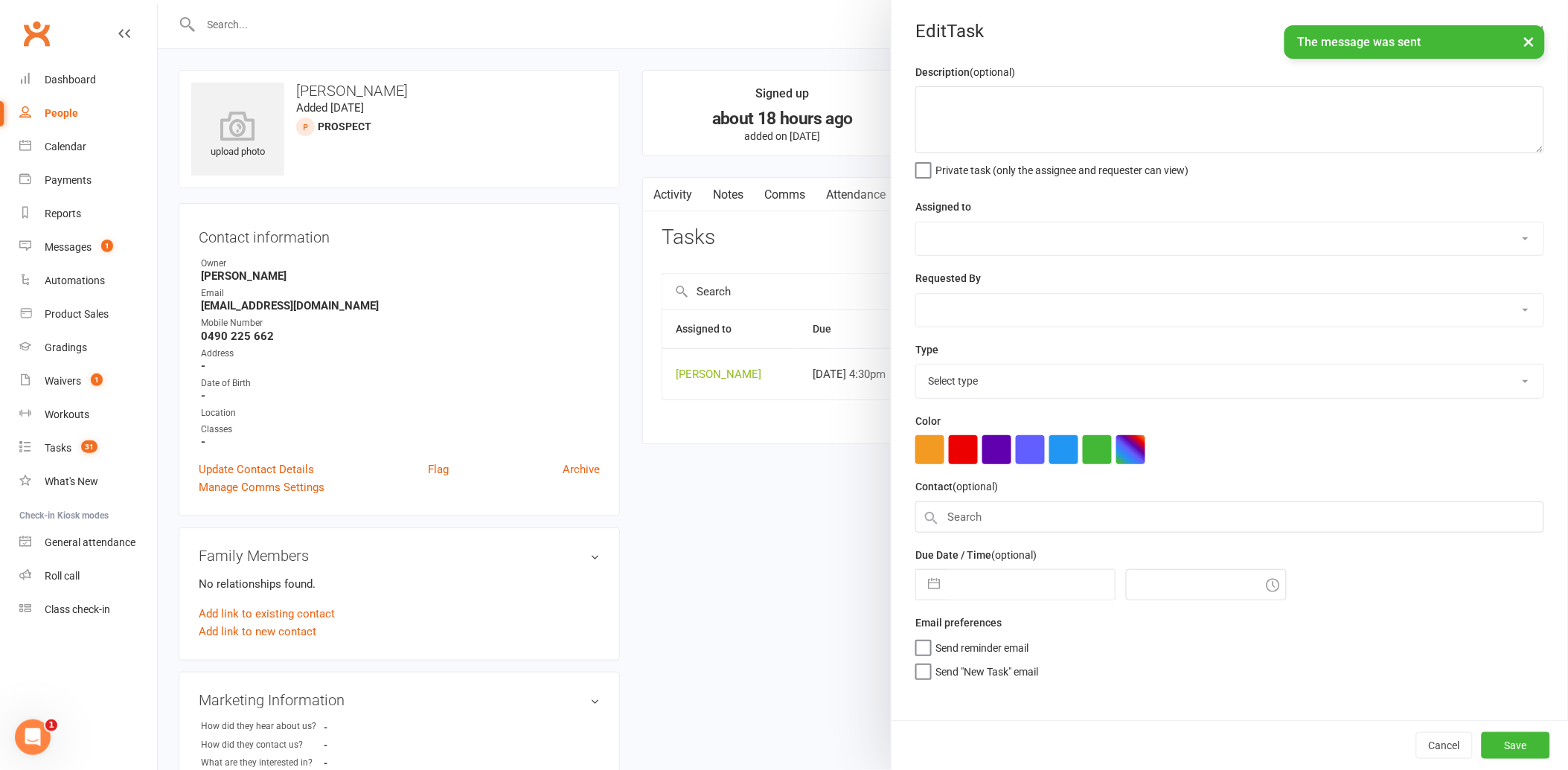
type textarea "class reminder and tell [PERSON_NAME]"
select select "12940"
type input "[DATE]"
type input "4:30pm"
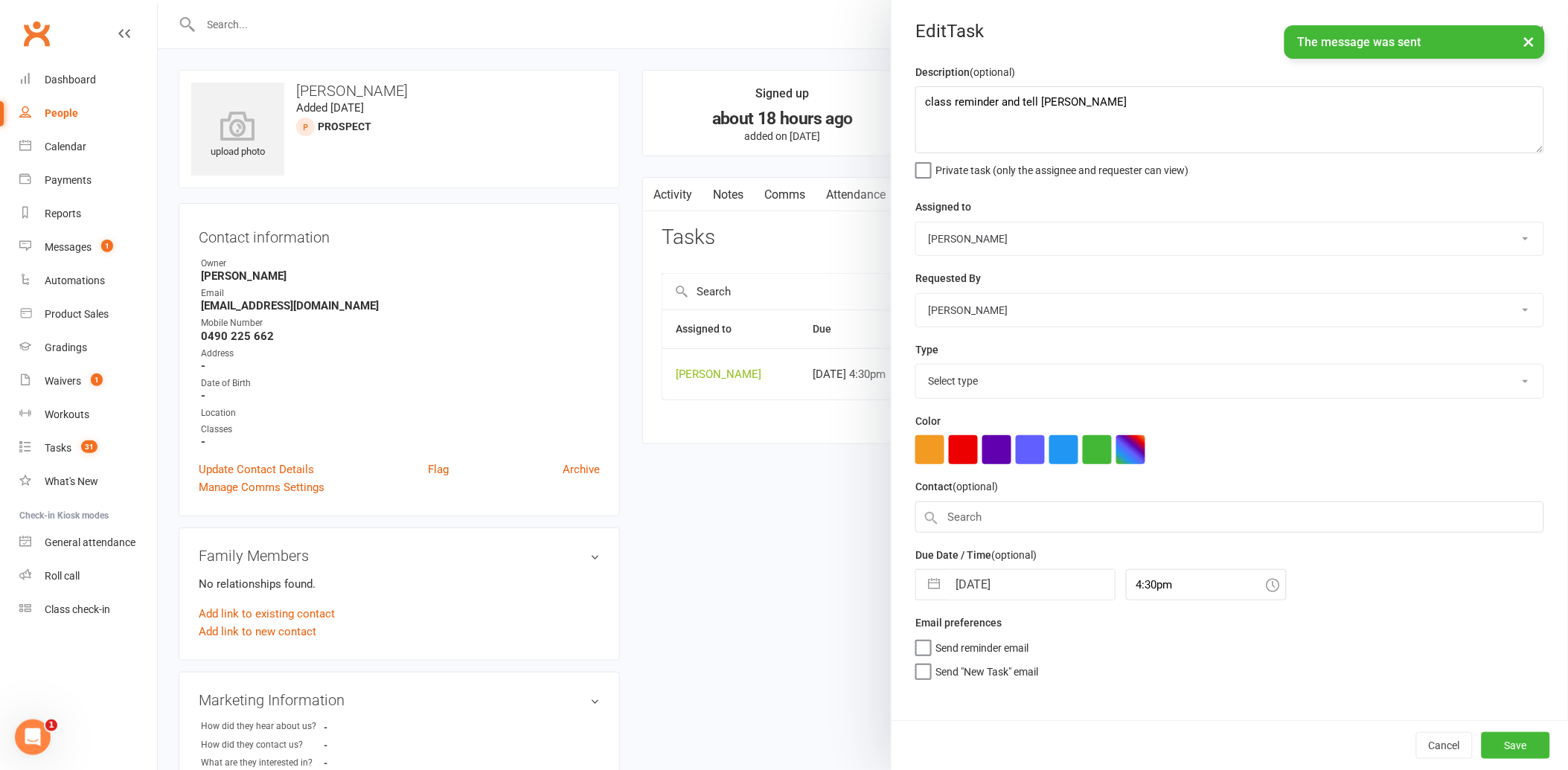
select select "13825"
drag, startPoint x: 1068, startPoint y: 112, endPoint x: 904, endPoint y: 98, distance: 164.6
click at [915, 98] on textarea "class reminder and tell [PERSON_NAME]" at bounding box center [1230, 120] width 629 height 67
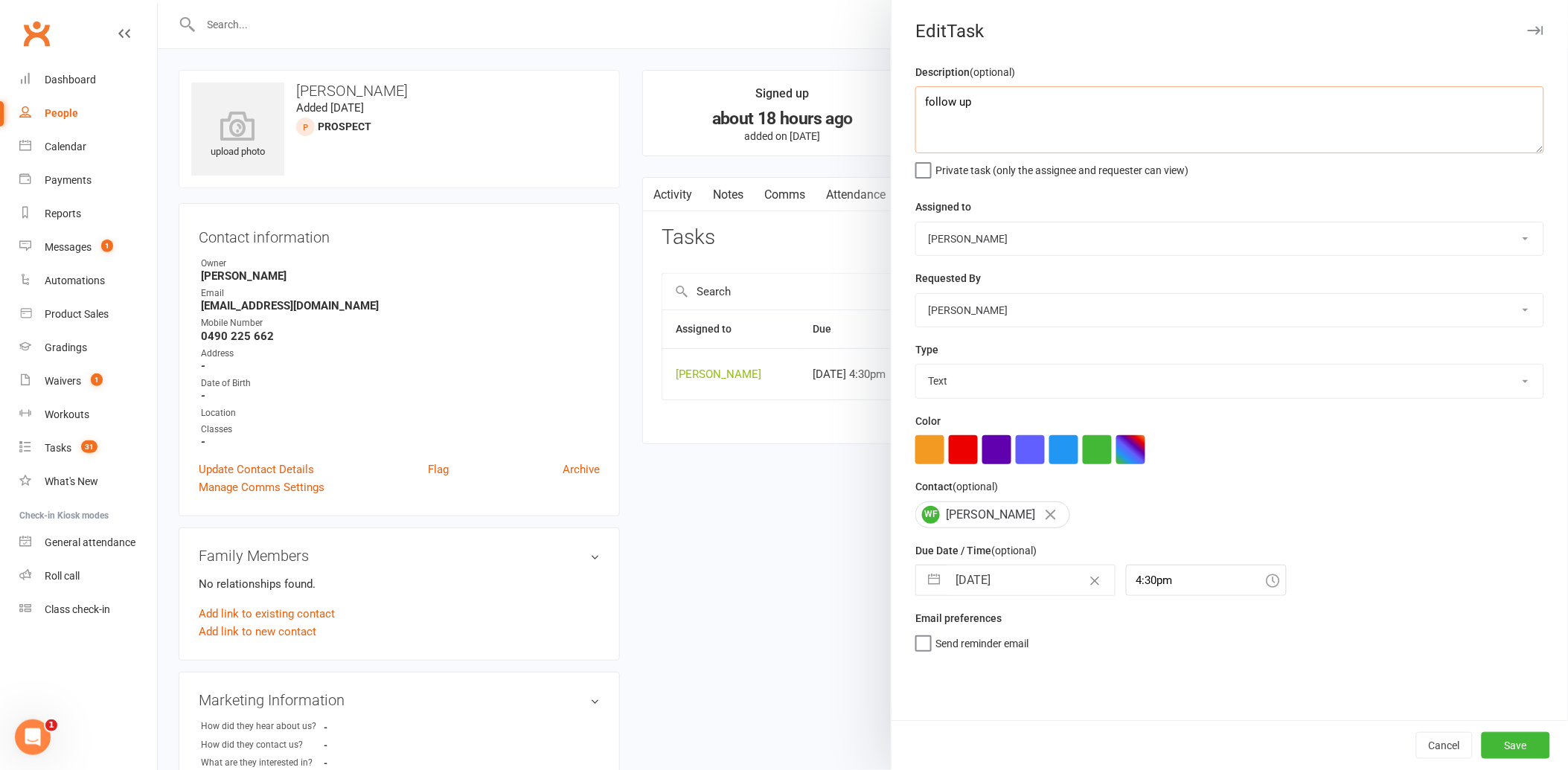
type textarea "follow up"
click at [942, 377] on select "Action E-mail Meeting Phone call Text Add new task type" at bounding box center [1230, 380] width 628 height 33
select select "12048"
click at [916, 365] on select "Action E-mail Meeting Phone call Text Add new task type" at bounding box center [1230, 380] width 628 height 33
select select "7"
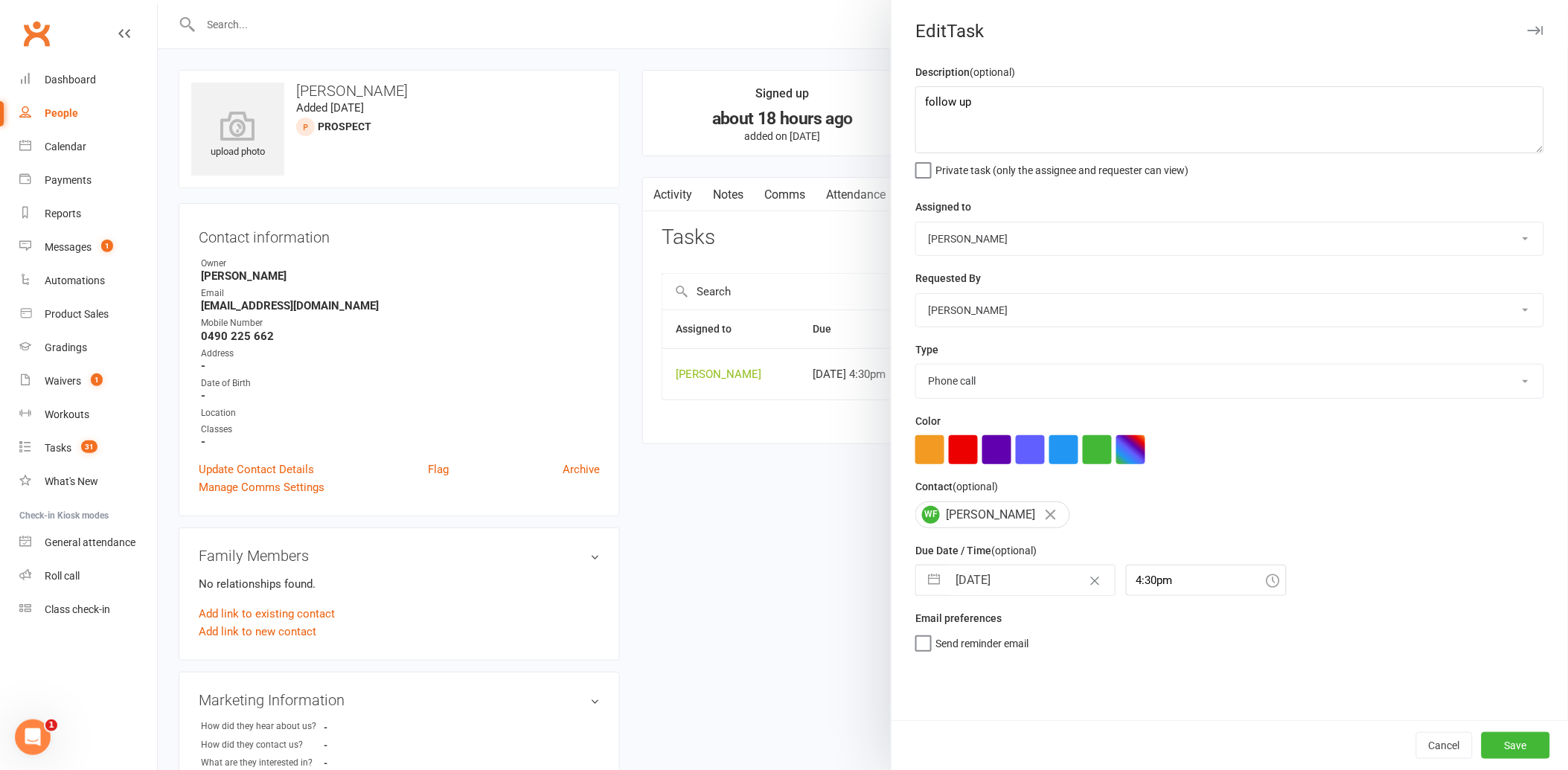
select select "2025"
select select "8"
select select "2025"
select select "9"
select select "2025"
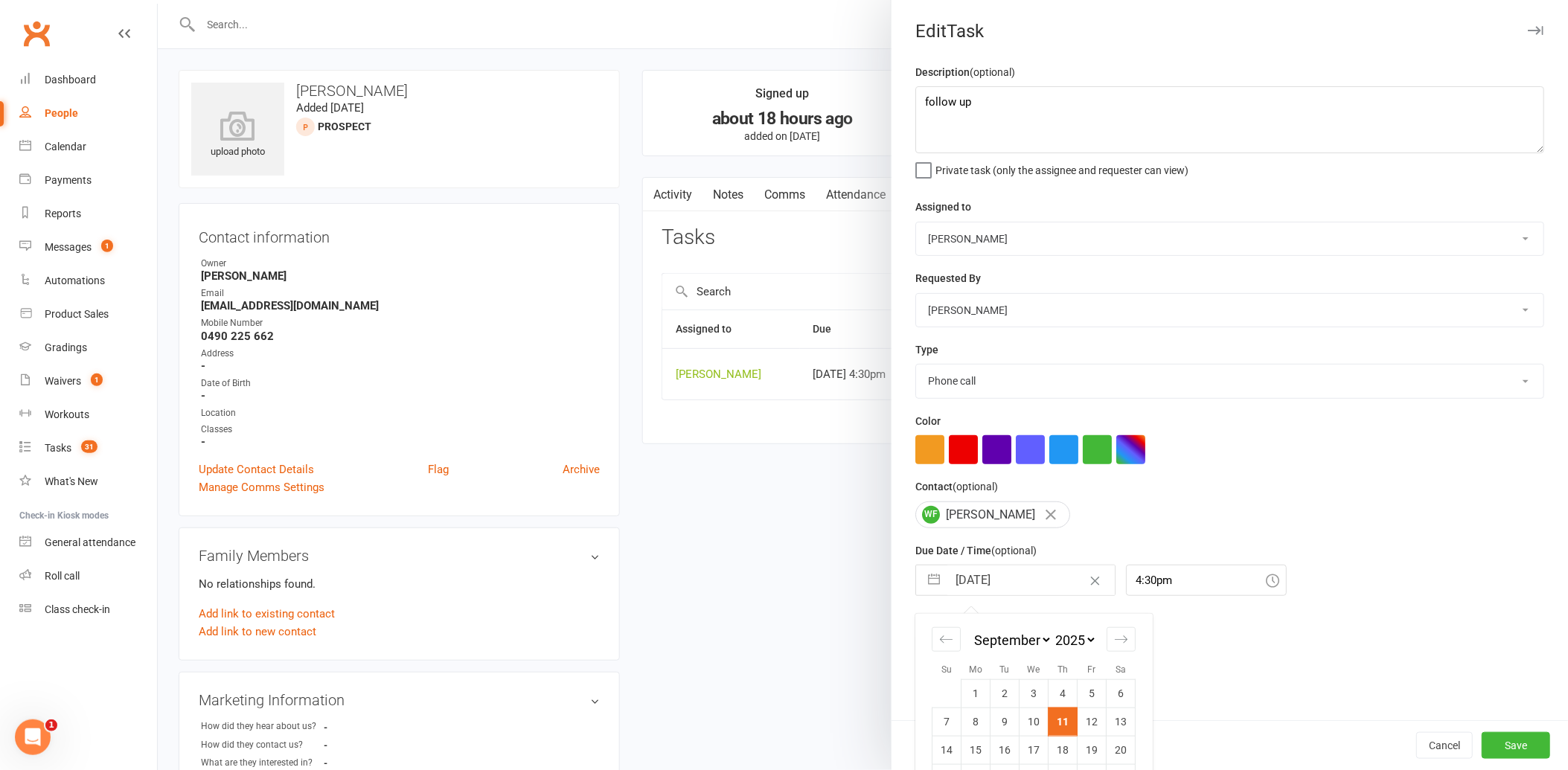
click at [984, 574] on input "[DATE]" at bounding box center [1031, 580] width 167 height 30
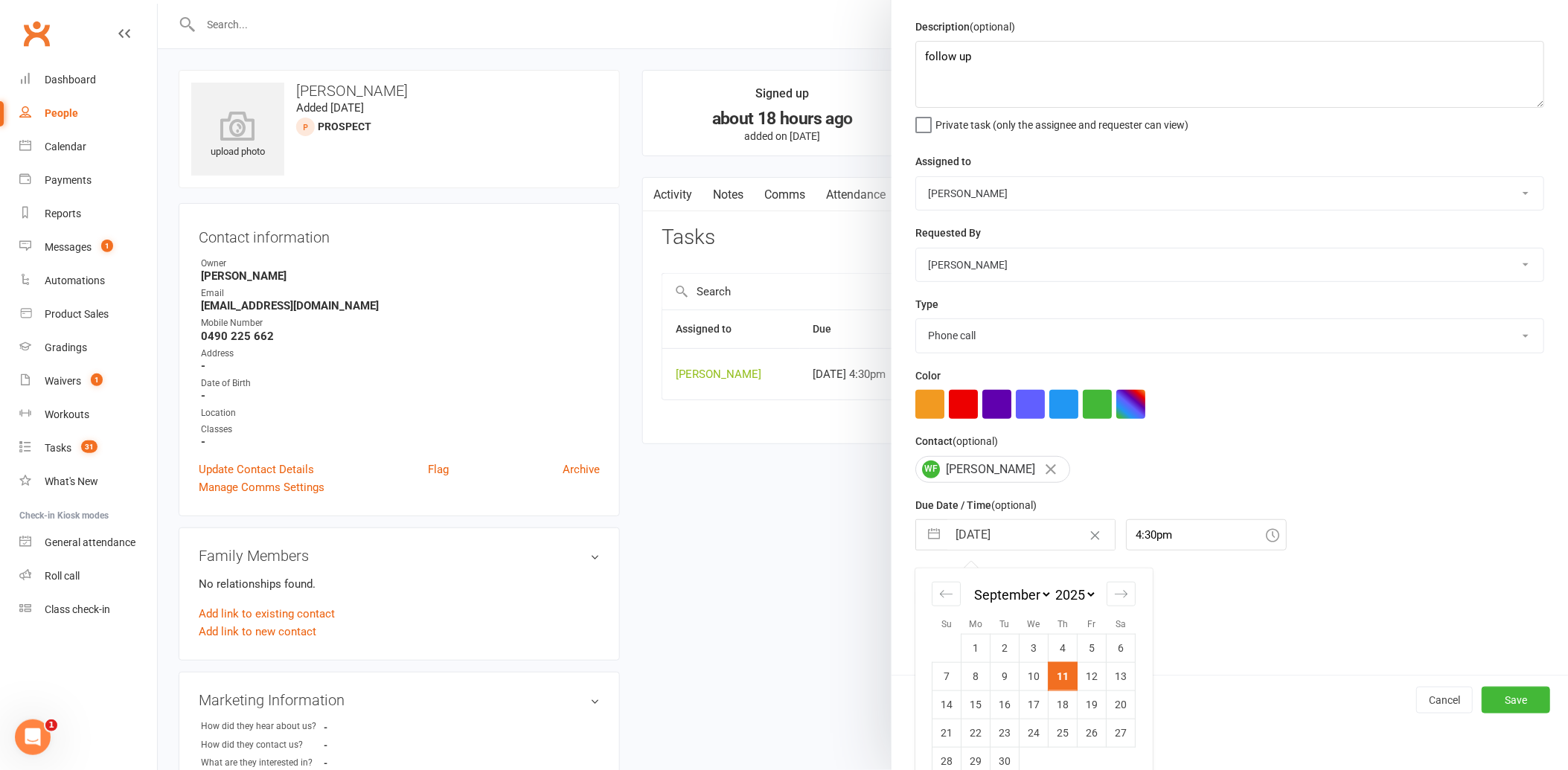
scroll to position [68, 0]
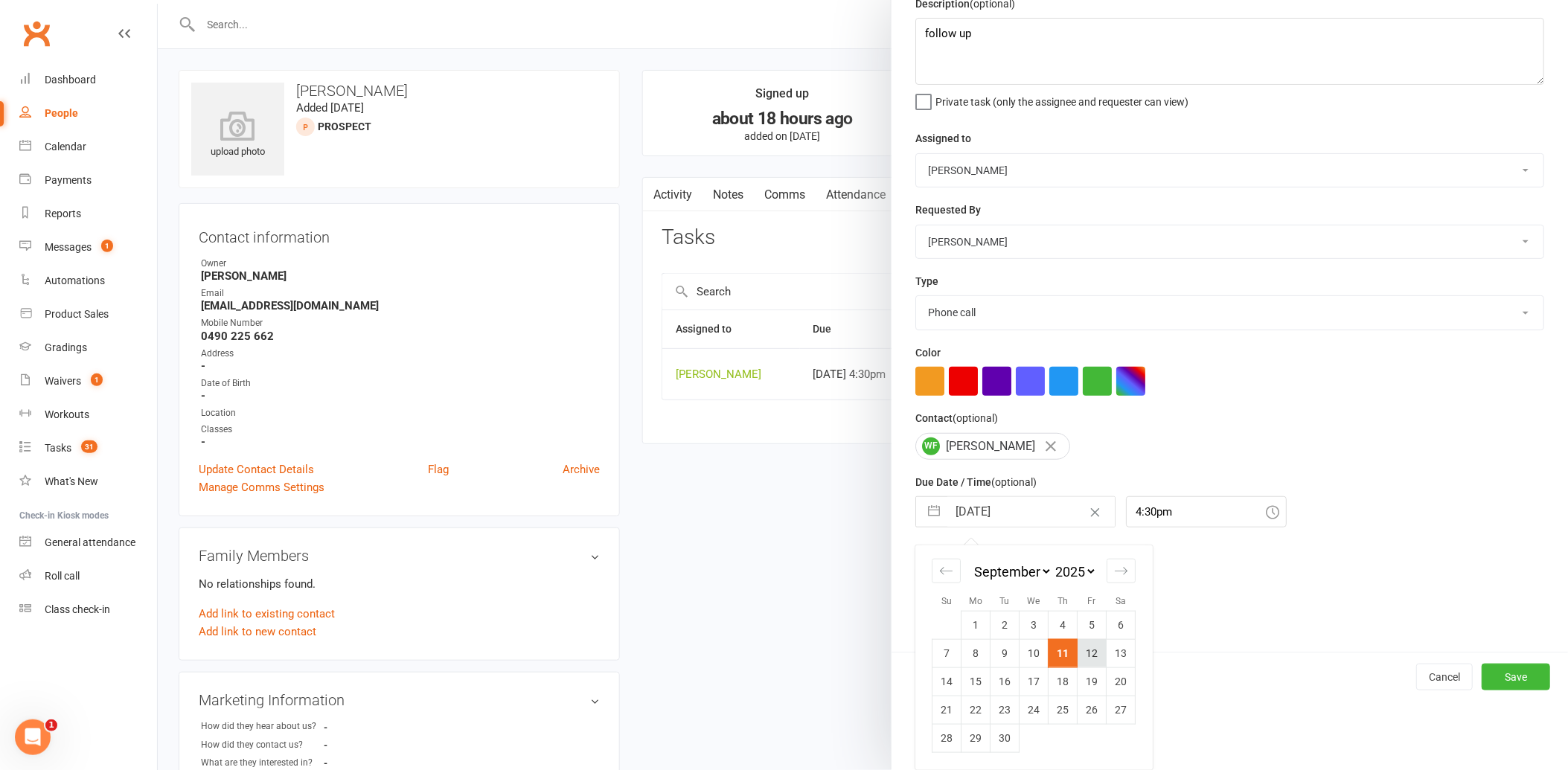
click at [1087, 647] on td "12" at bounding box center [1092, 653] width 29 height 28
type input "[DATE]"
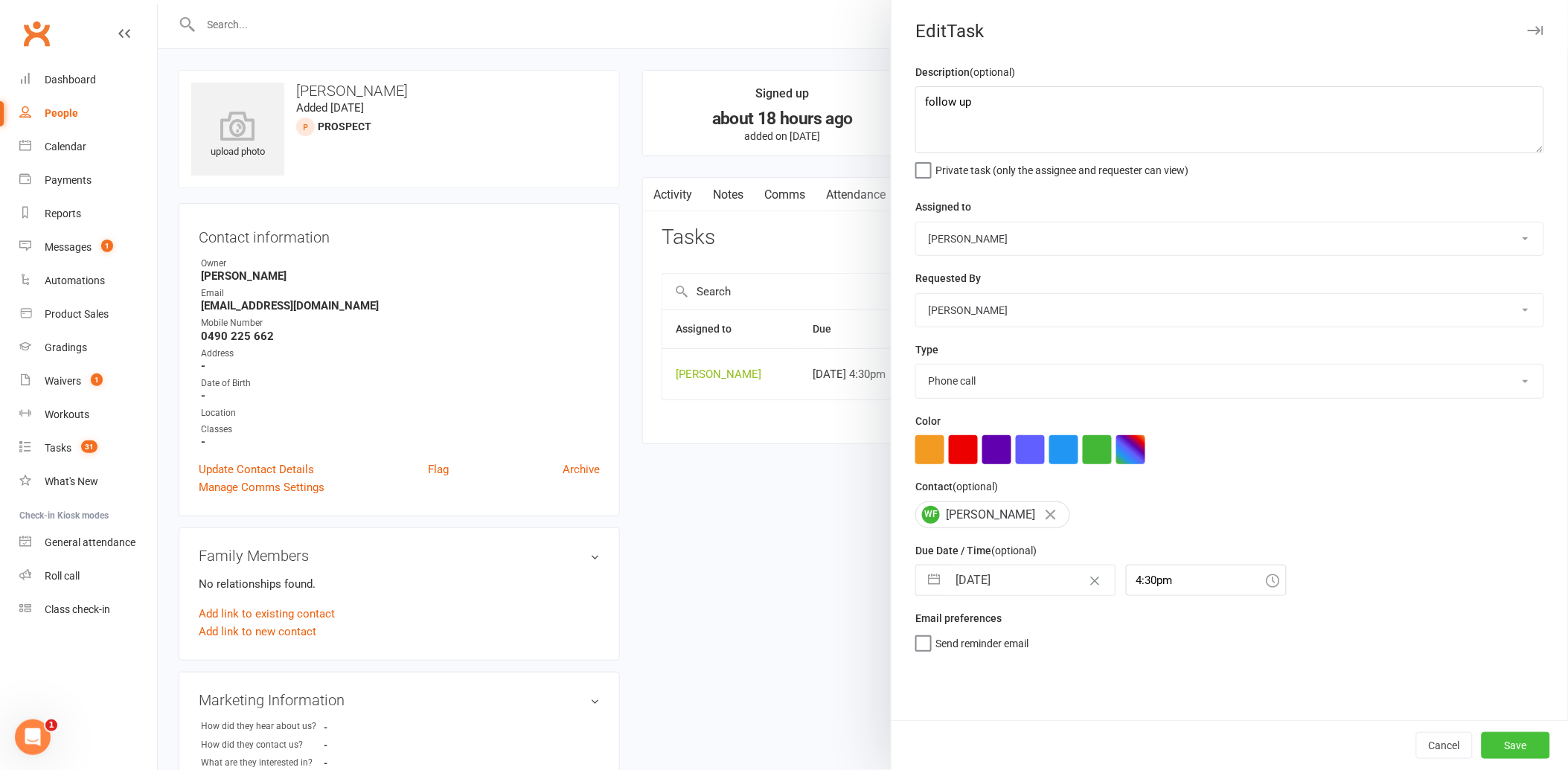
click at [1500, 739] on button "Save" at bounding box center [1515, 745] width 68 height 27
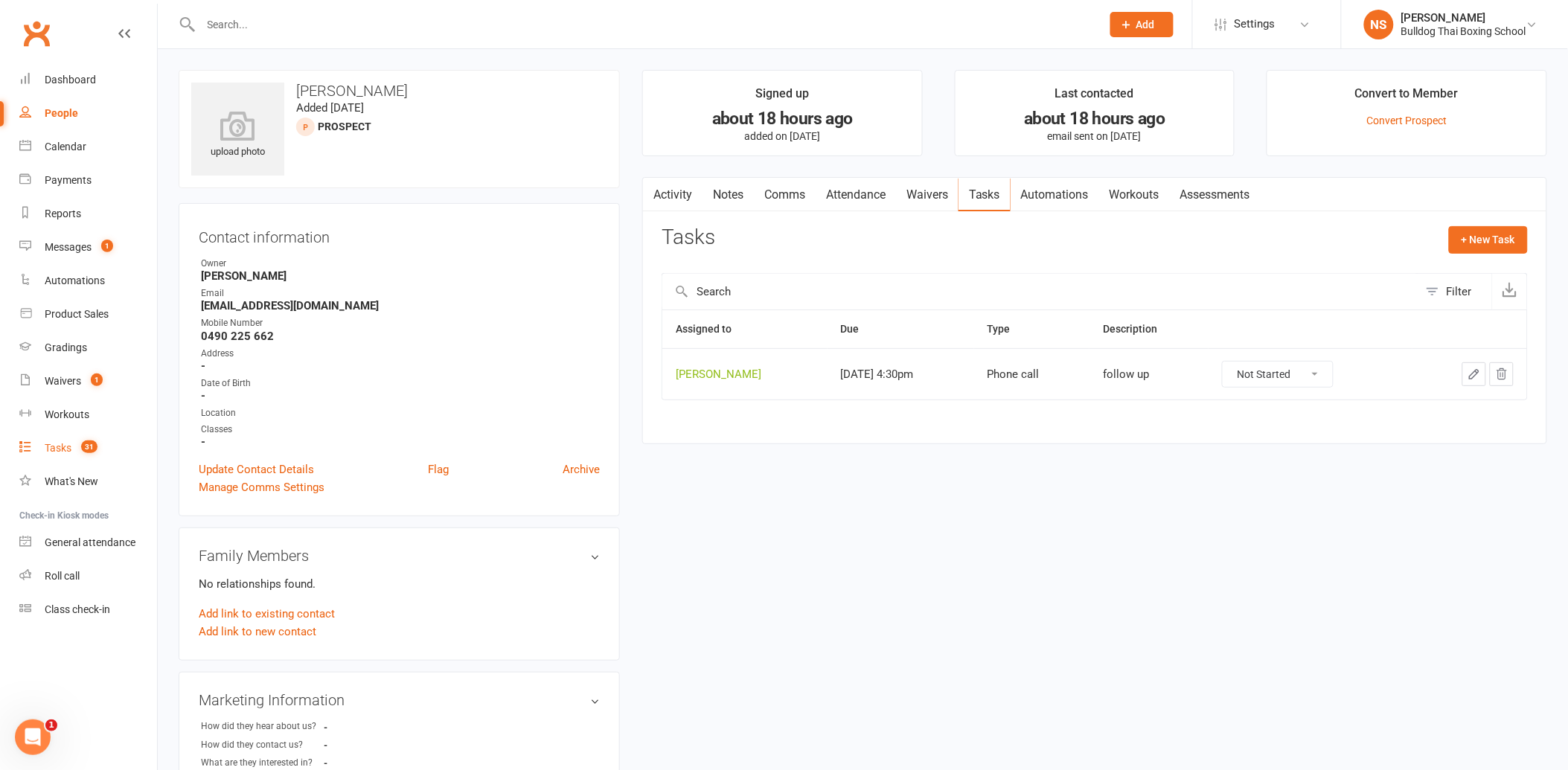
click at [53, 447] on div "Tasks" at bounding box center [58, 448] width 27 height 12
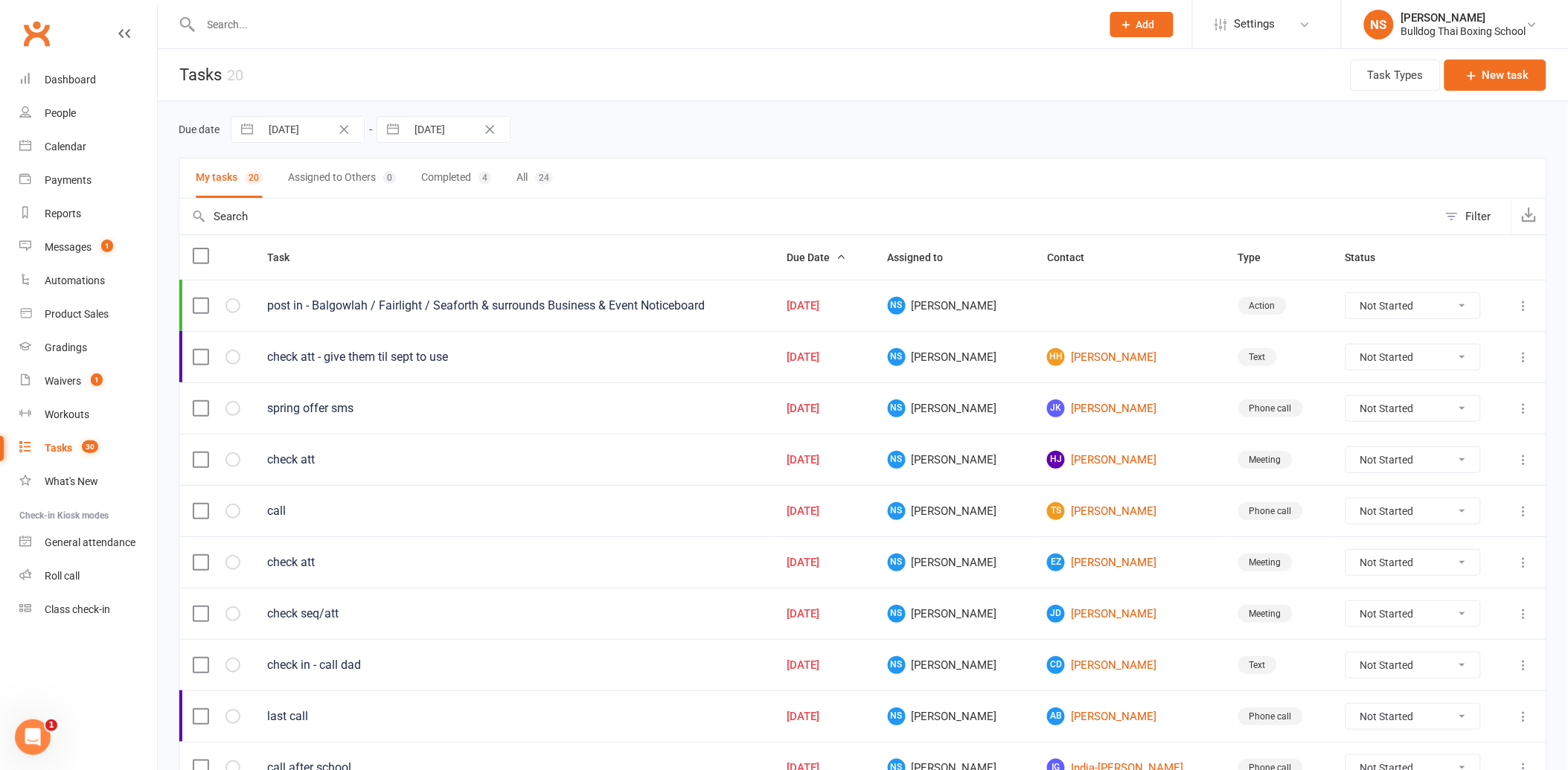
click at [1088, 369] on td "HH [PERSON_NAME]" at bounding box center [1128, 357] width 191 height 51
click at [1052, 362] on link "HH [PERSON_NAME]" at bounding box center [1129, 357] width 164 height 18
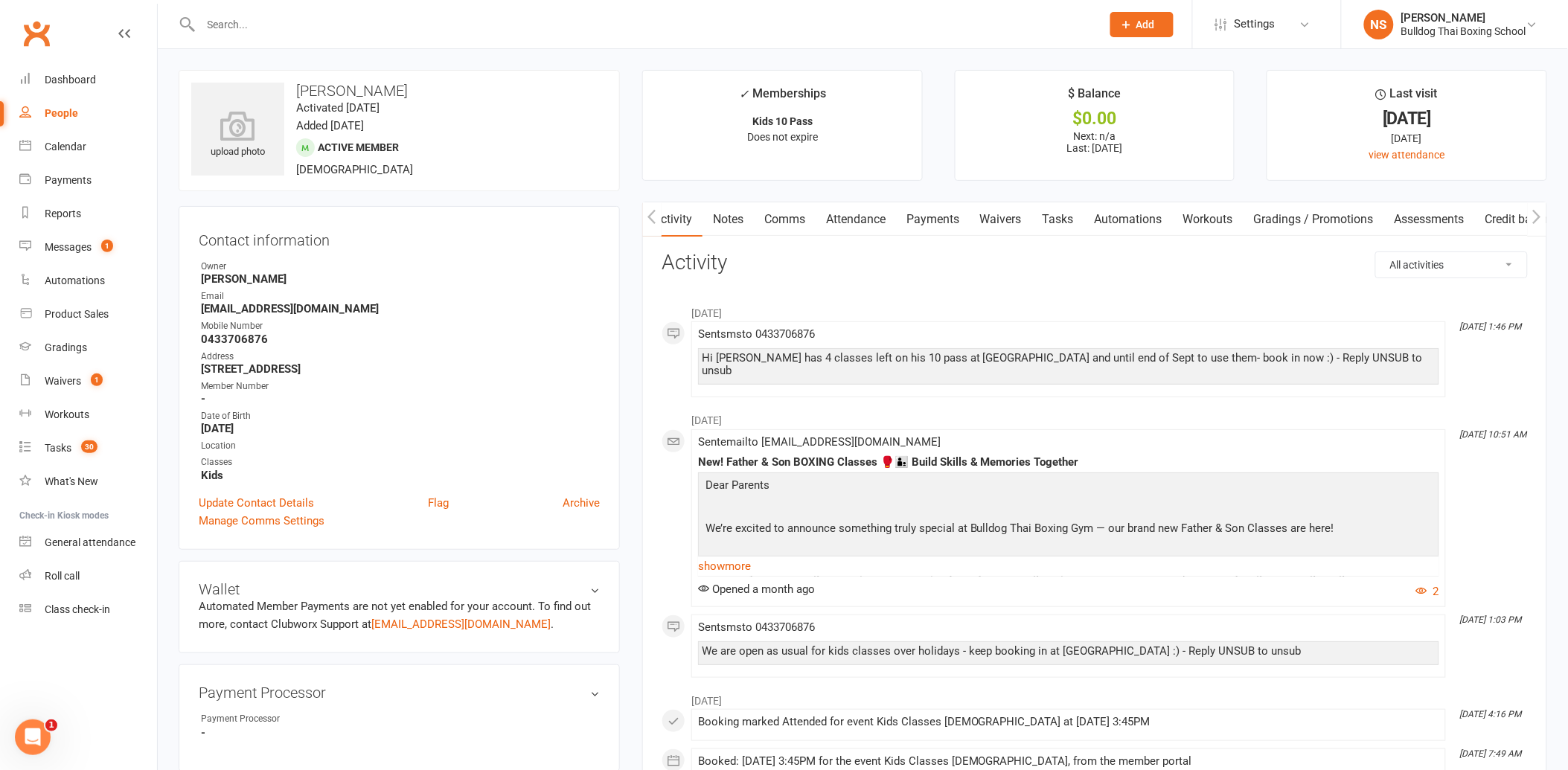
scroll to position [0, 2]
click at [1062, 214] on link "Tasks" at bounding box center [1057, 219] width 52 height 35
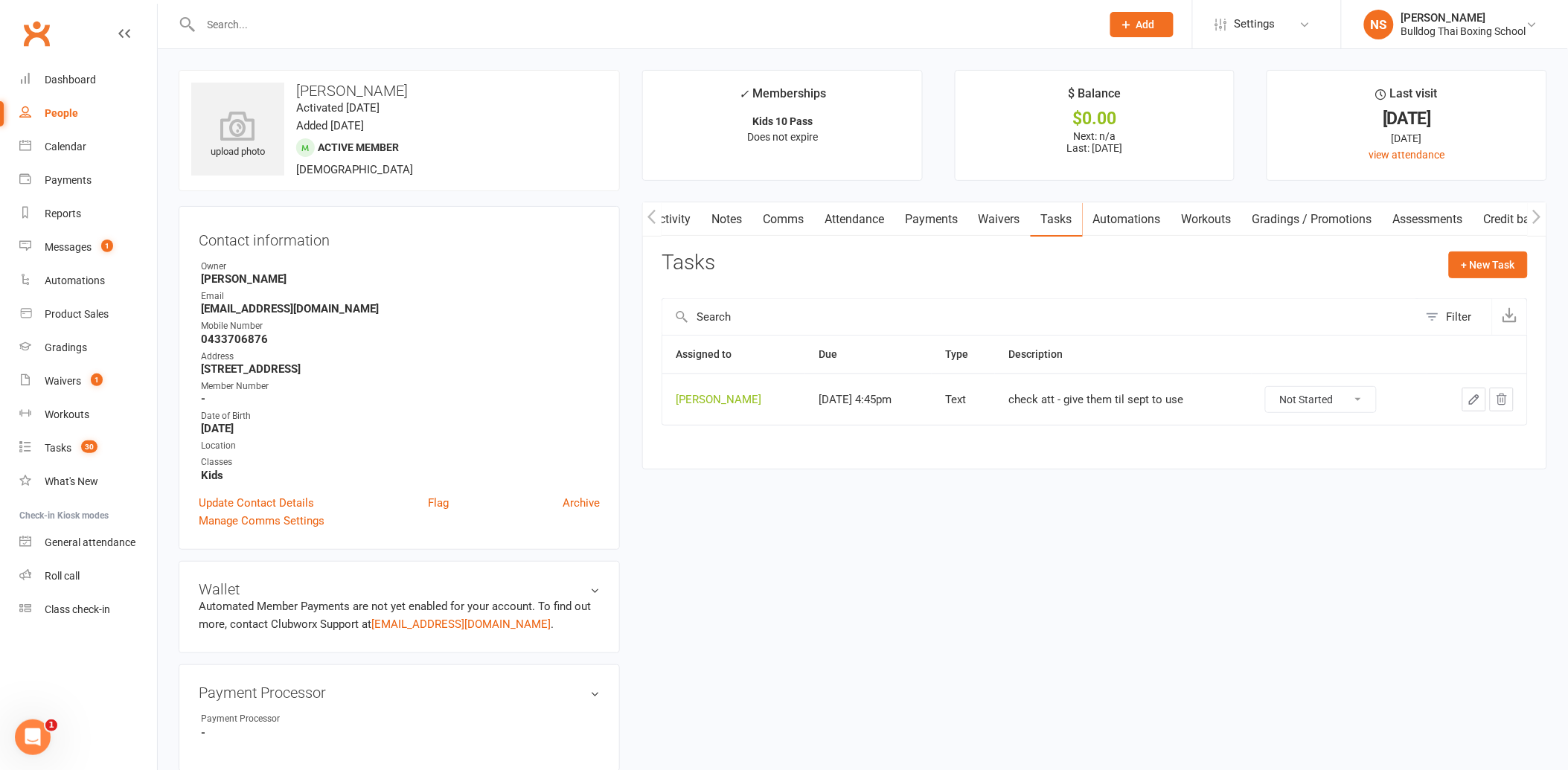
click at [1471, 400] on icon "button" at bounding box center [1474, 399] width 13 height 13
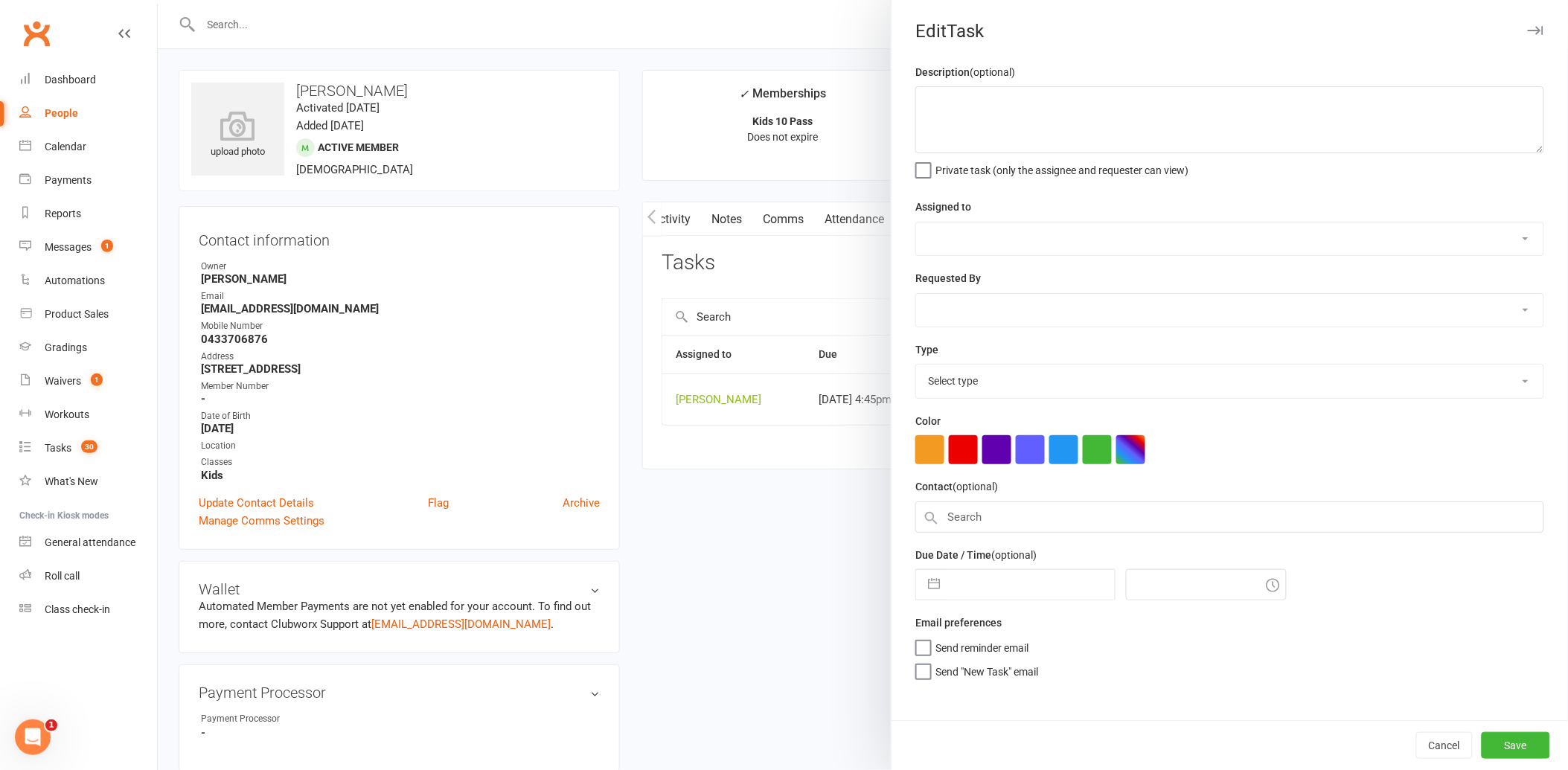
type textarea "check att - give them til sept to use"
select select "12940"
type input "[DATE]"
type input "4:45pm"
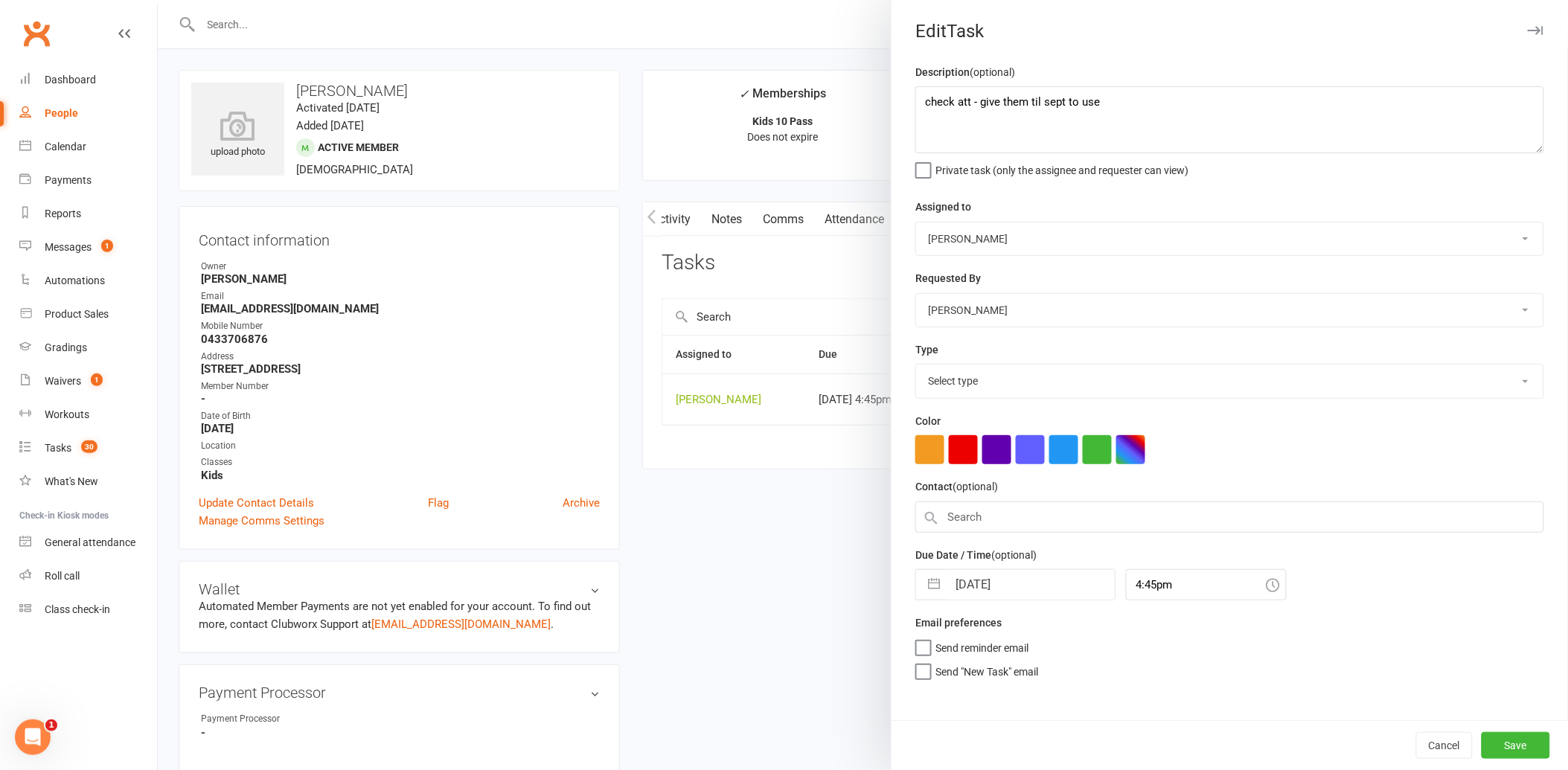
select select "13825"
click at [1017, 582] on input "[DATE]" at bounding box center [1031, 580] width 167 height 30
select select "7"
select select "2025"
select select "8"
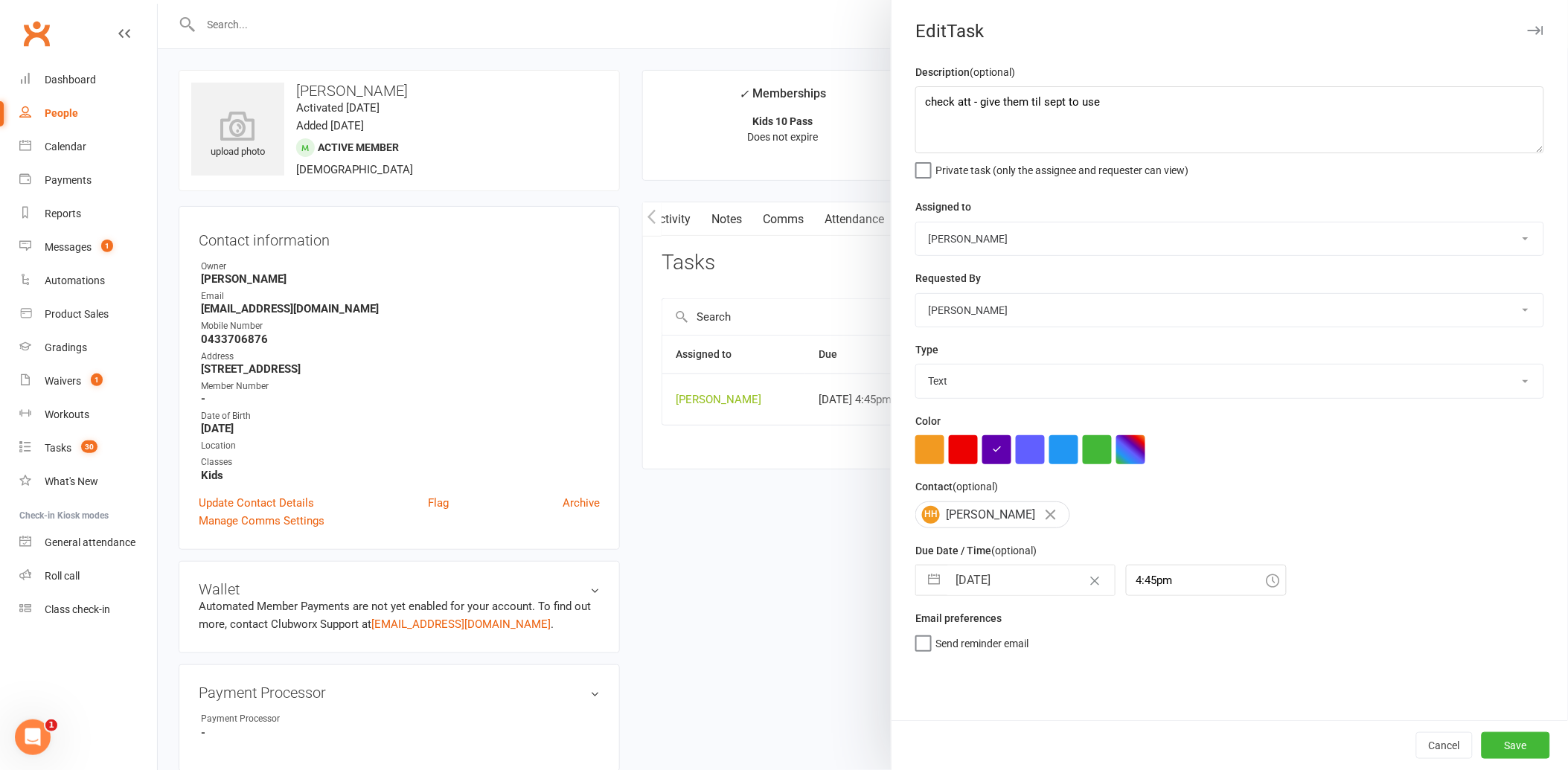
select select "2025"
select select "9"
select select "2025"
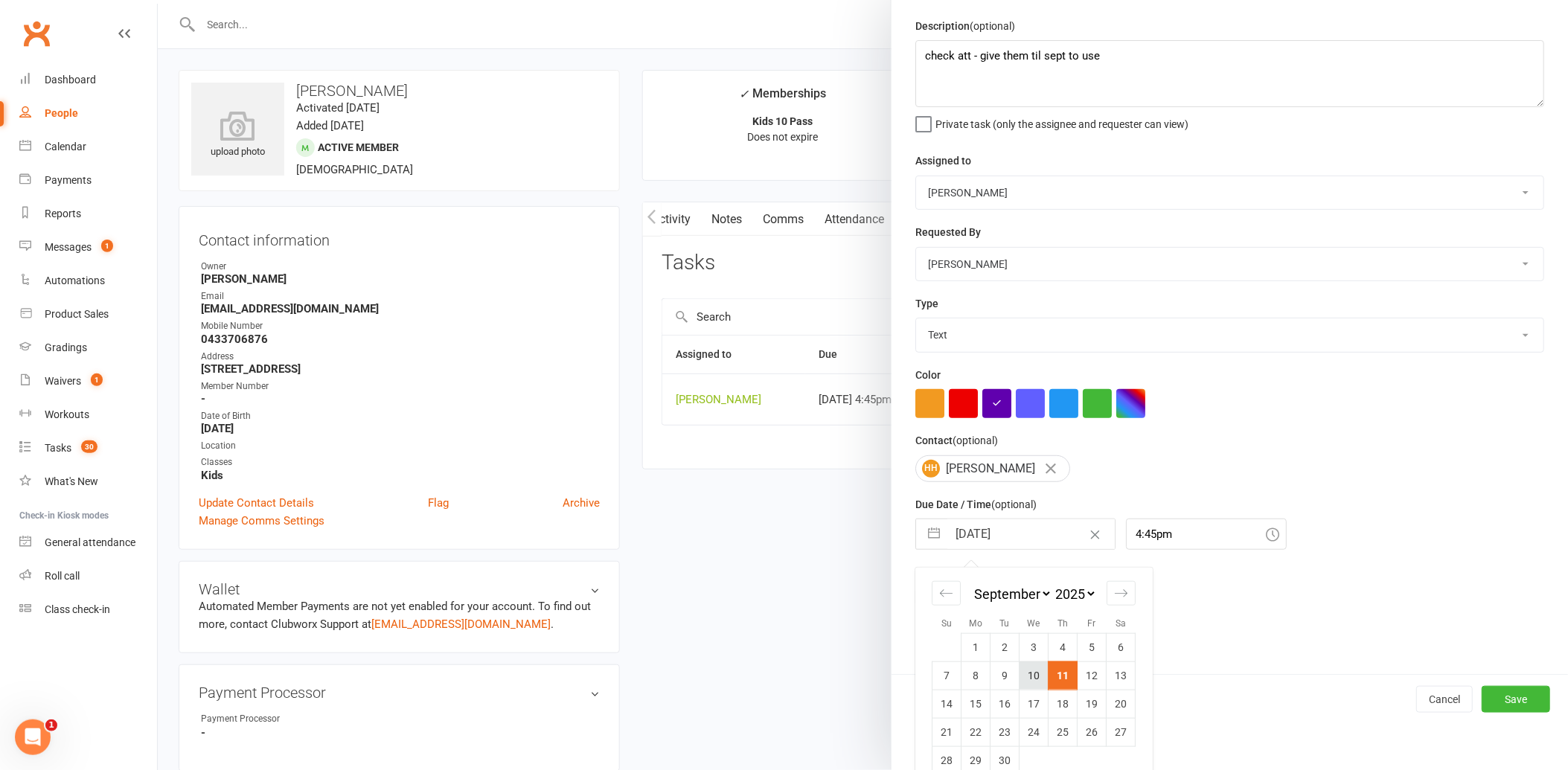
scroll to position [68, 0]
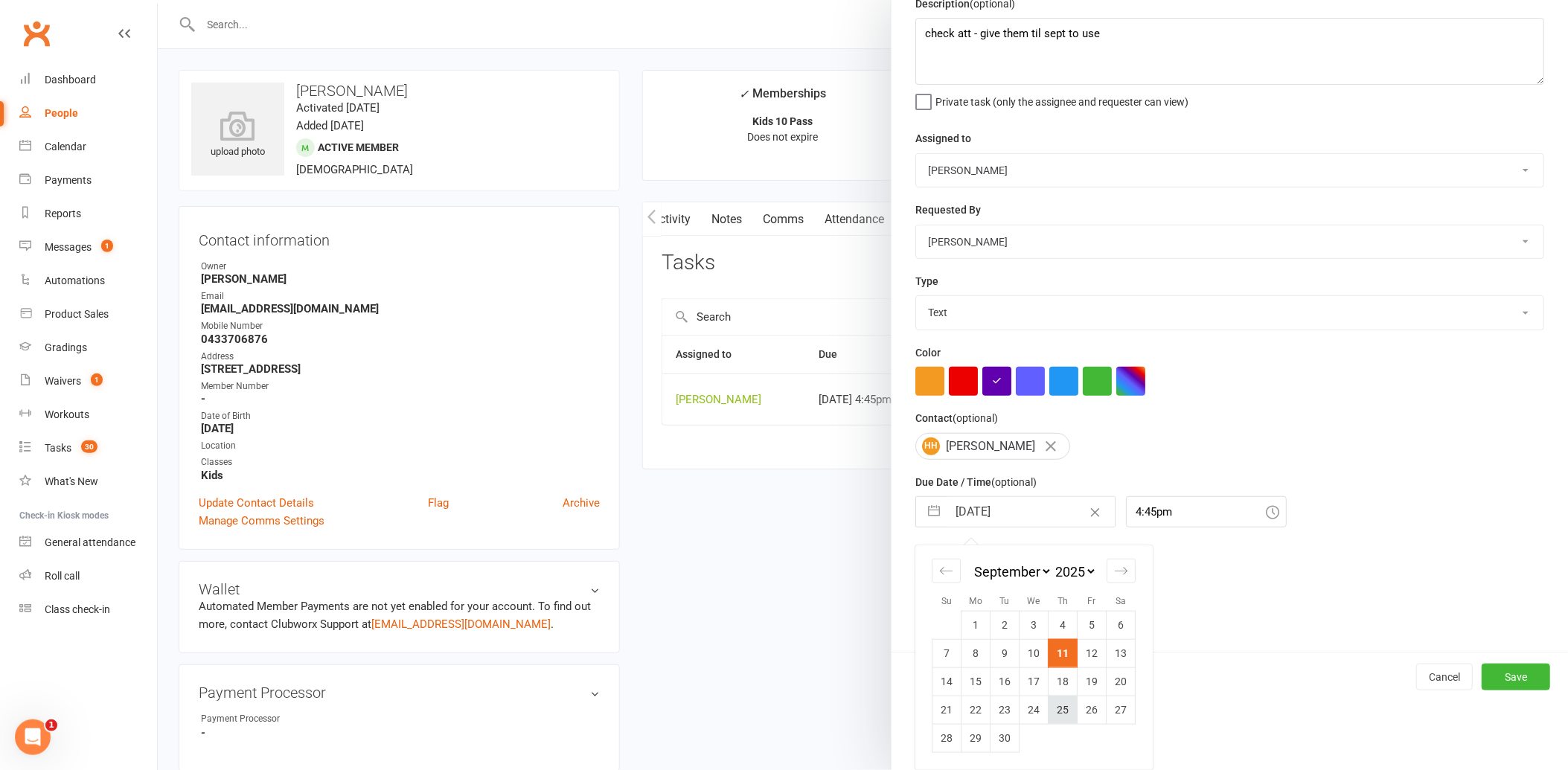
click at [1052, 711] on td "25" at bounding box center [1063, 709] width 29 height 28
type input "[DATE]"
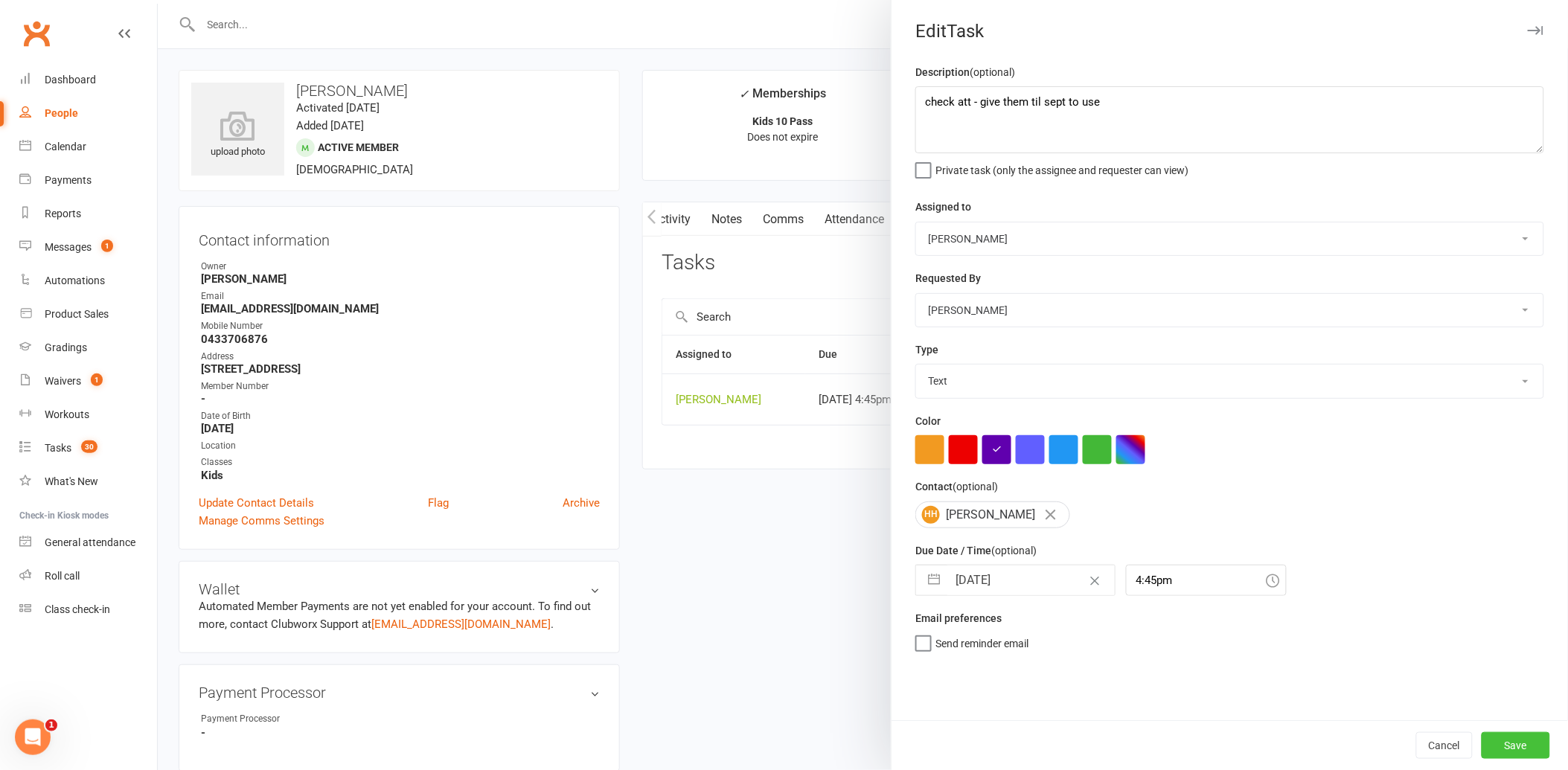
drag, startPoint x: 1496, startPoint y: 742, endPoint x: 1484, endPoint y: 742, distance: 12.0
click at [1497, 742] on button "Save" at bounding box center [1515, 745] width 68 height 27
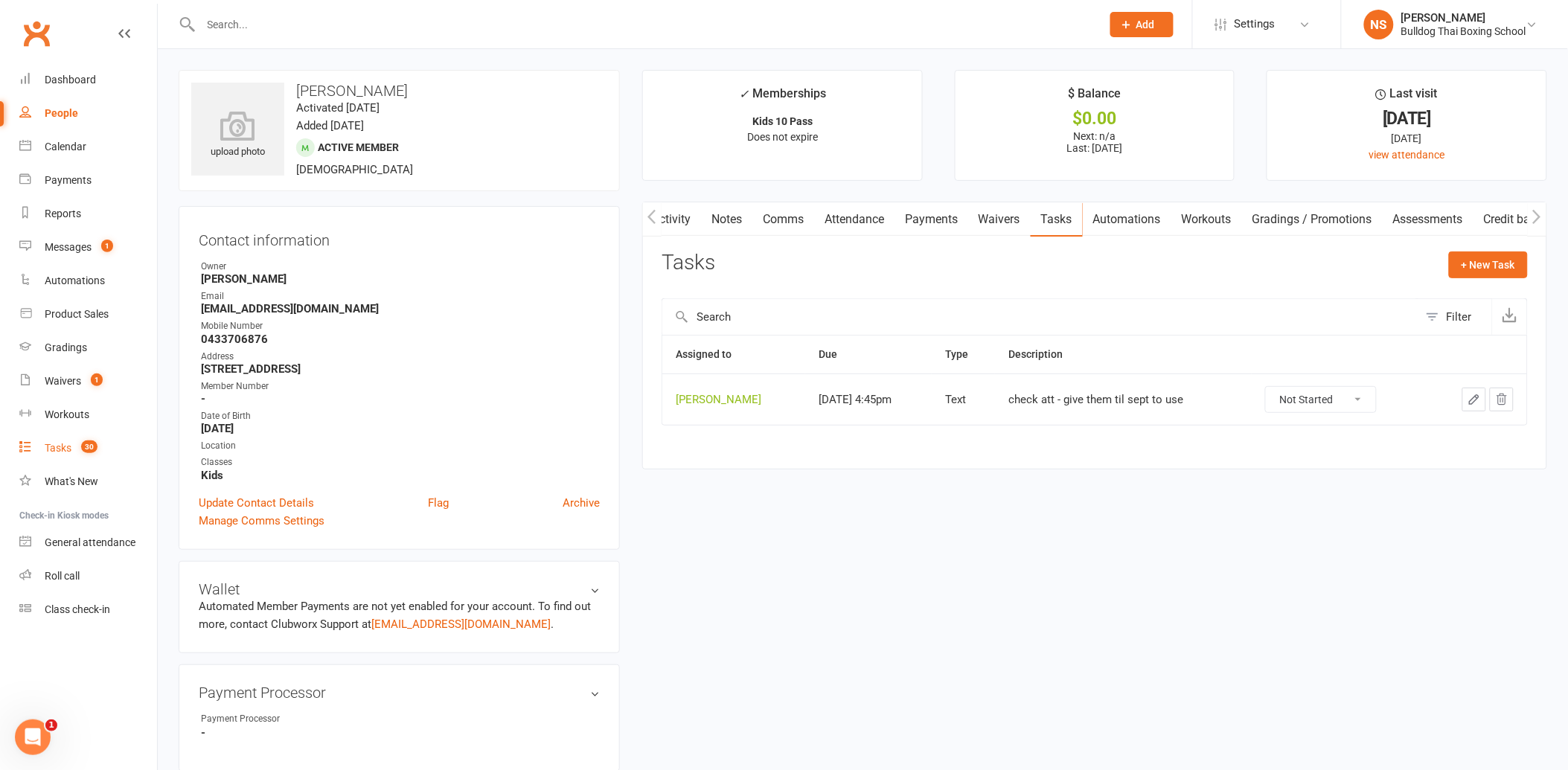
click at [57, 451] on div "Tasks" at bounding box center [58, 448] width 27 height 12
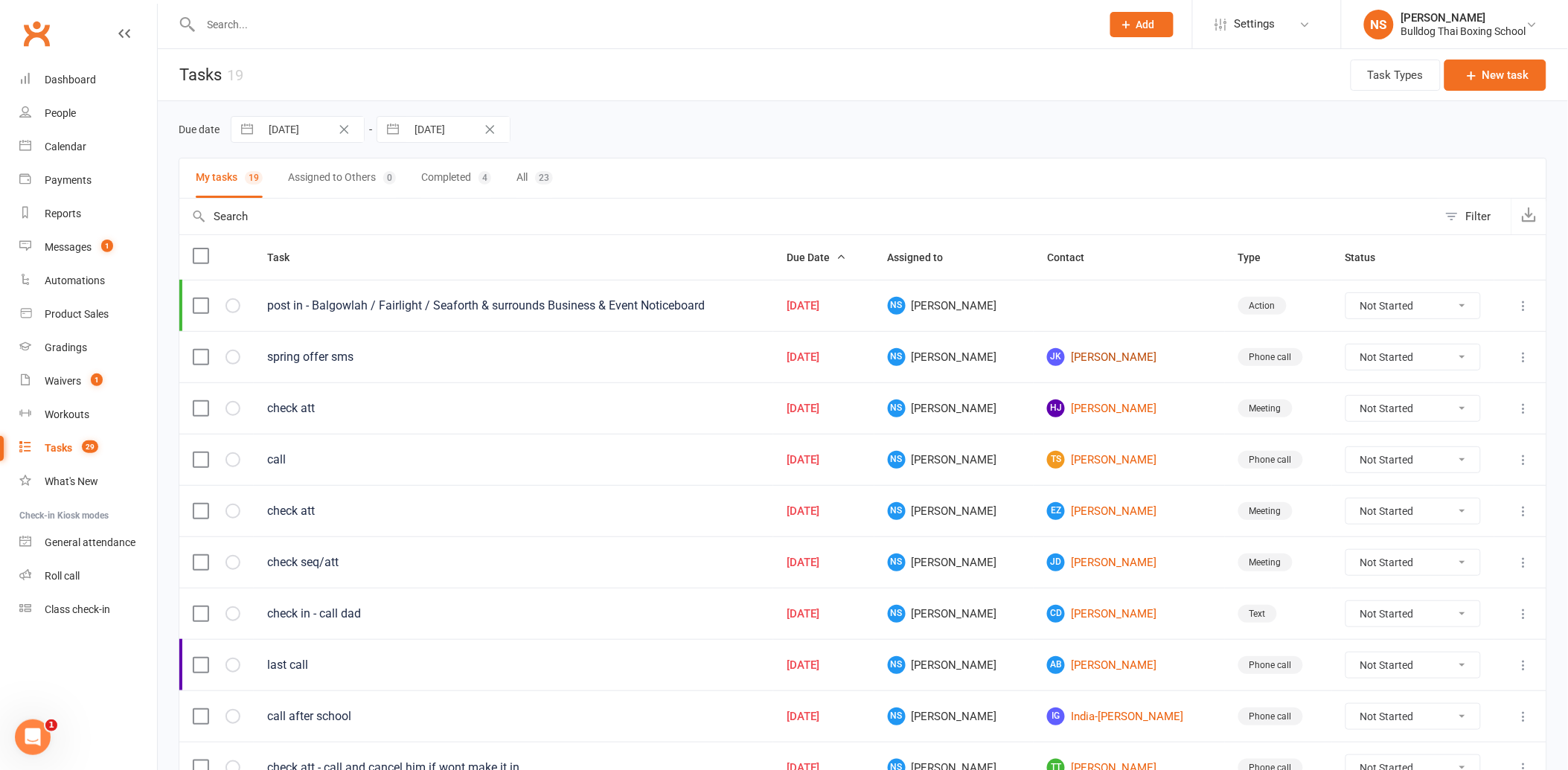
click at [1061, 362] on link "JK [PERSON_NAME]" at bounding box center [1129, 357] width 164 height 18
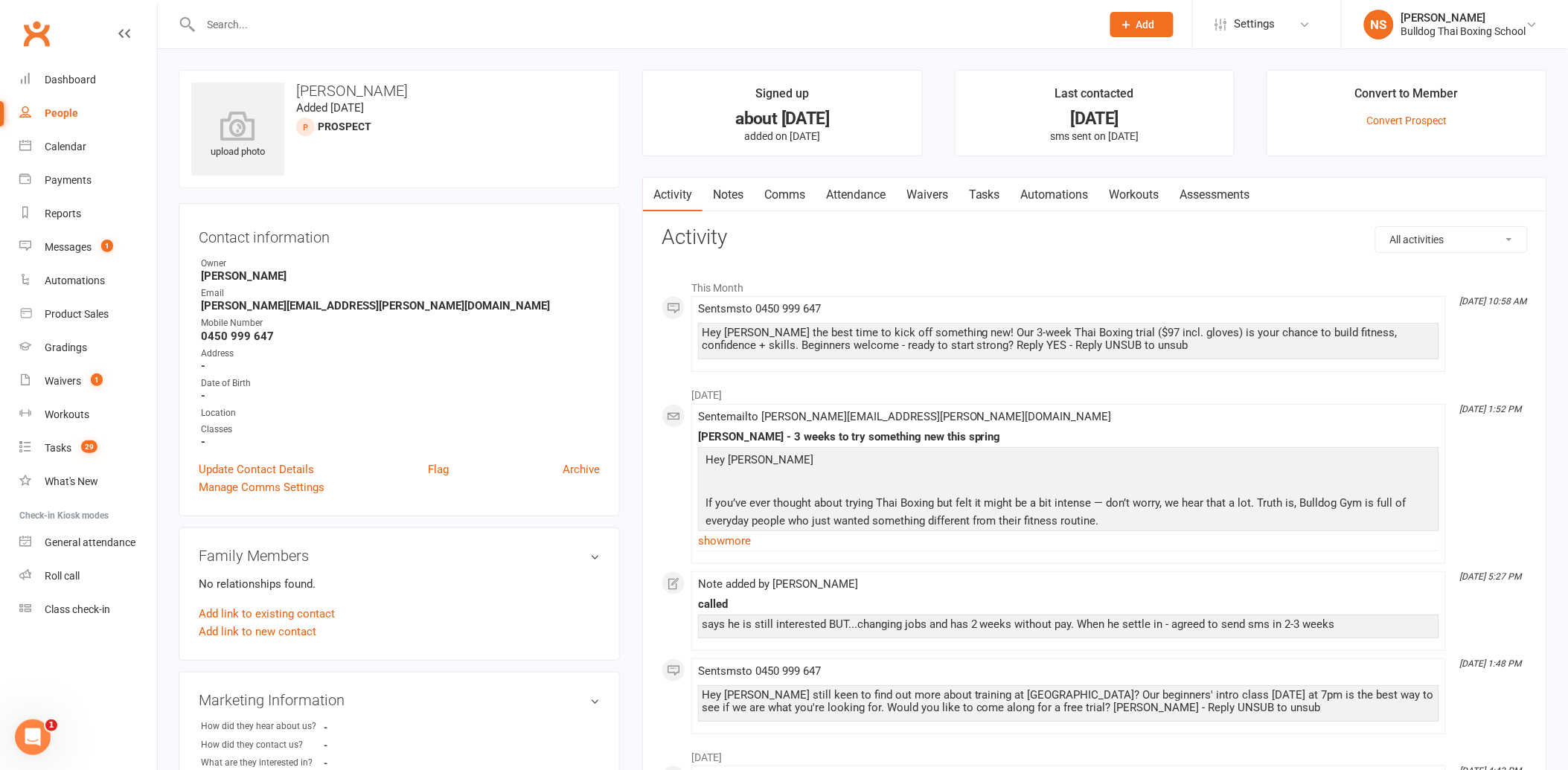
click at [995, 189] on link "Tasks" at bounding box center [984, 195] width 52 height 35
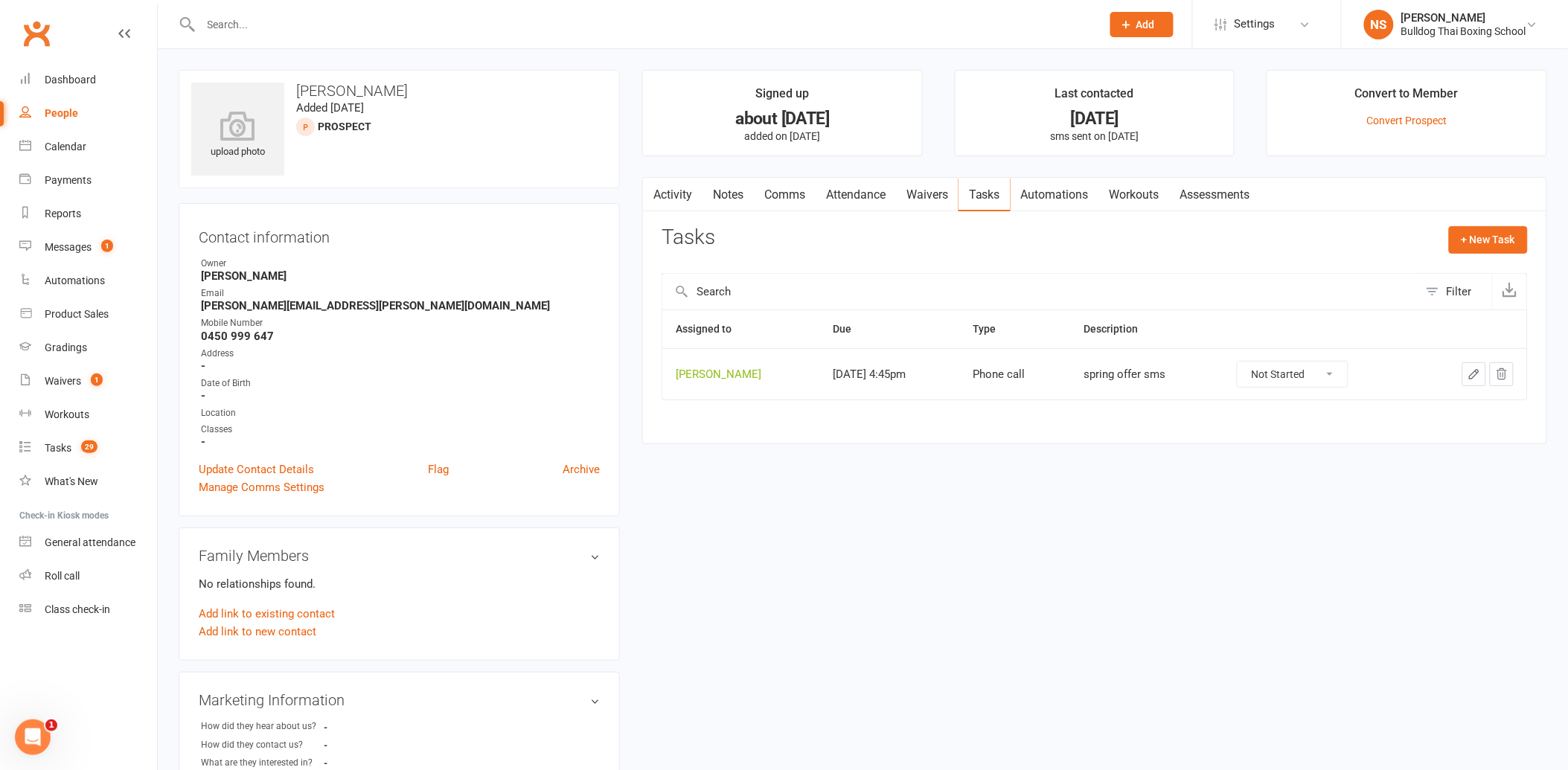
click at [1476, 373] on icon "button" at bounding box center [1474, 374] width 9 height 9
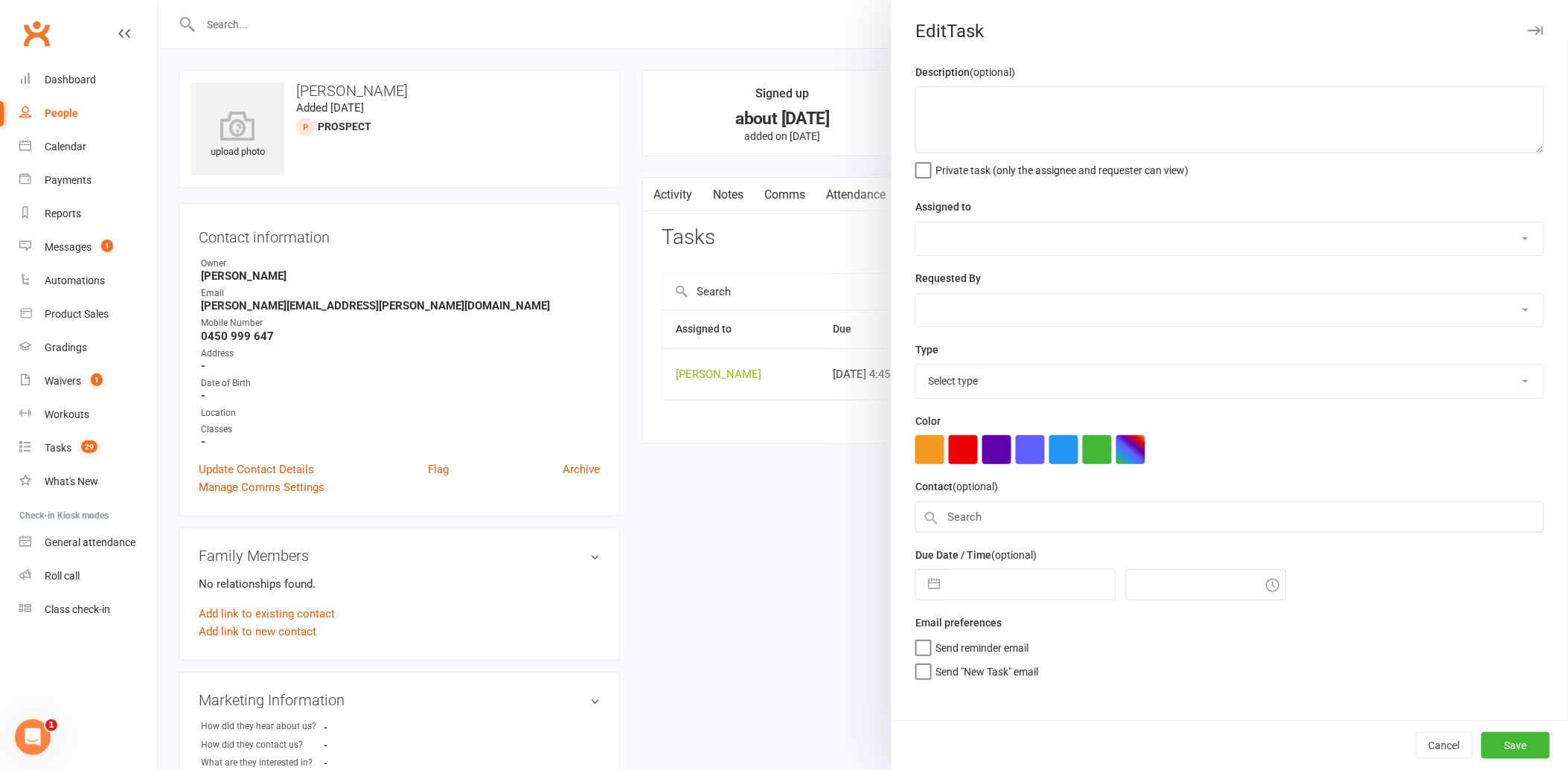
type textarea "spring offer sms"
select select "12940"
type input "[DATE]"
type input "4:45pm"
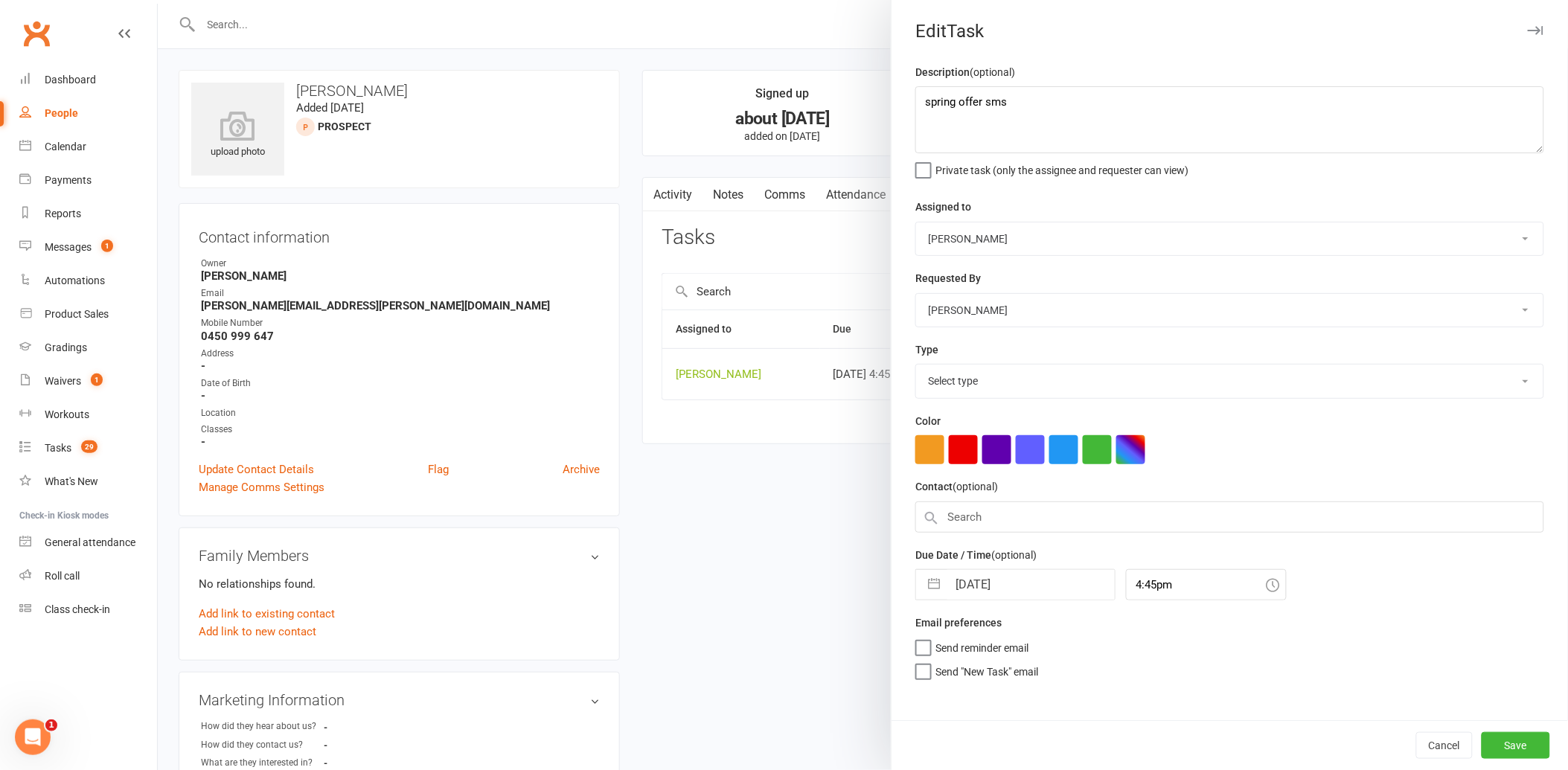
select select "12048"
click at [1012, 567] on input "[DATE]" at bounding box center [1031, 580] width 167 height 30
select select "7"
select select "2025"
select select "8"
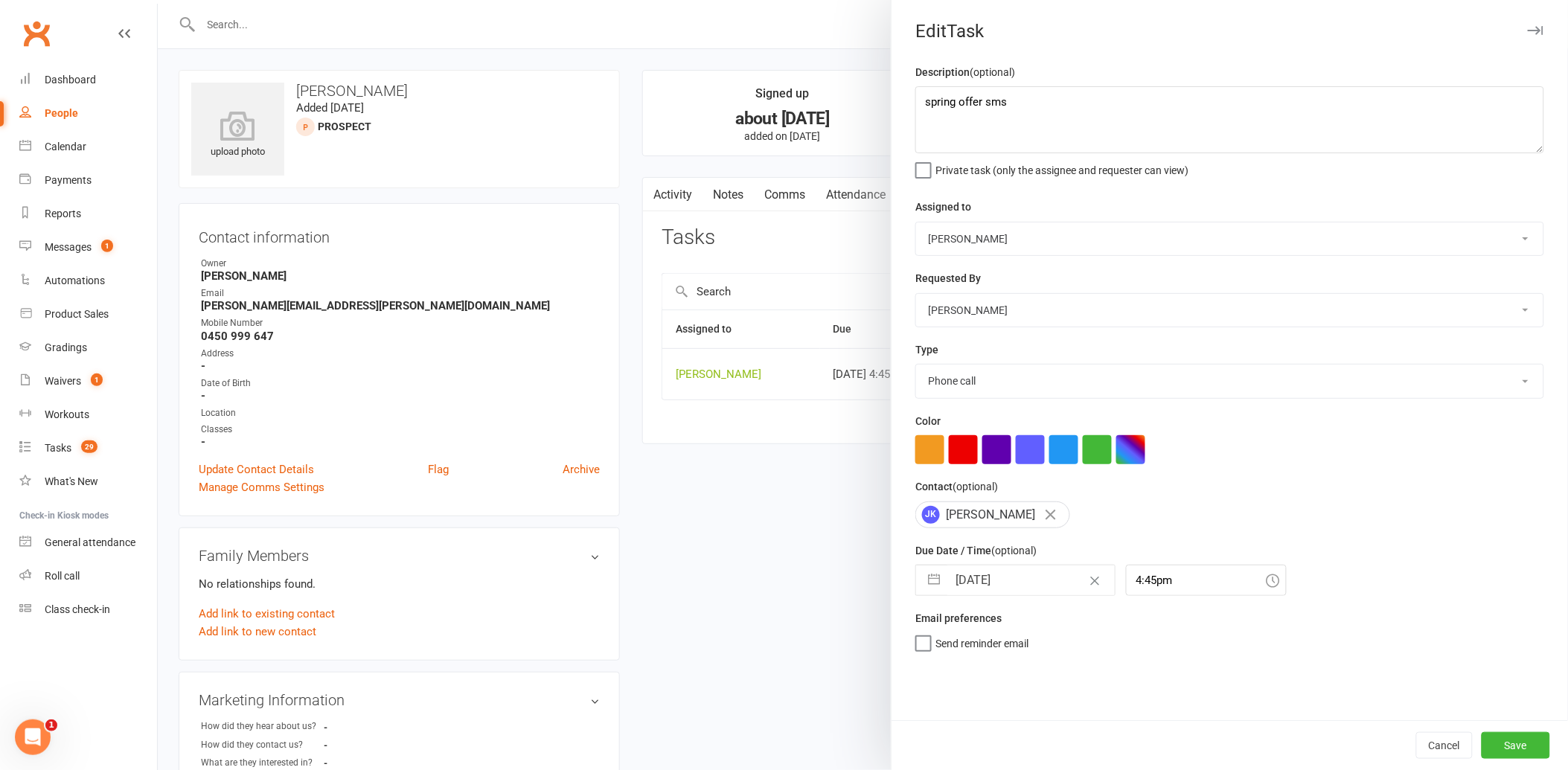
select select "2025"
select select "9"
select select "2025"
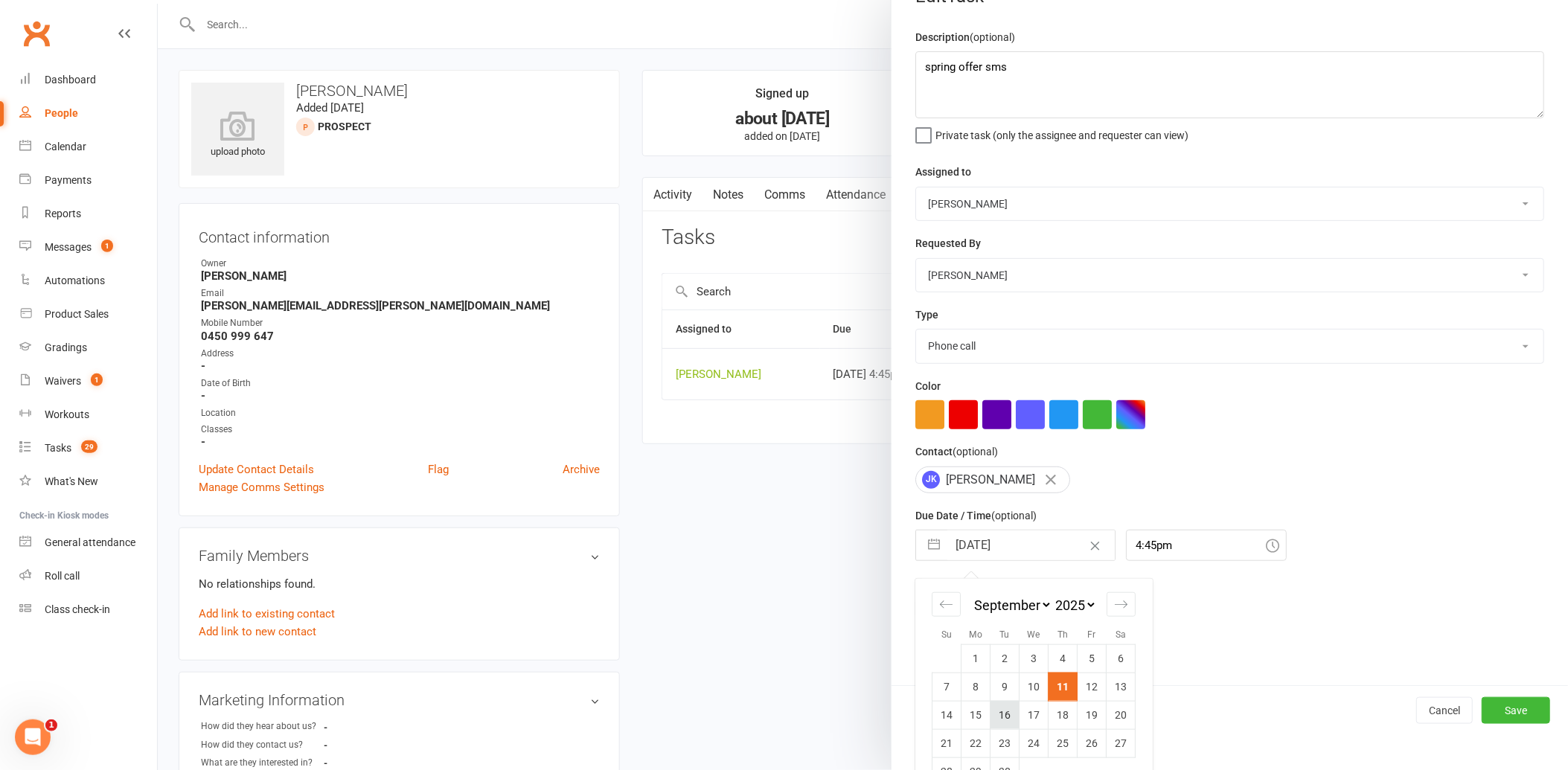
scroll to position [68, 0]
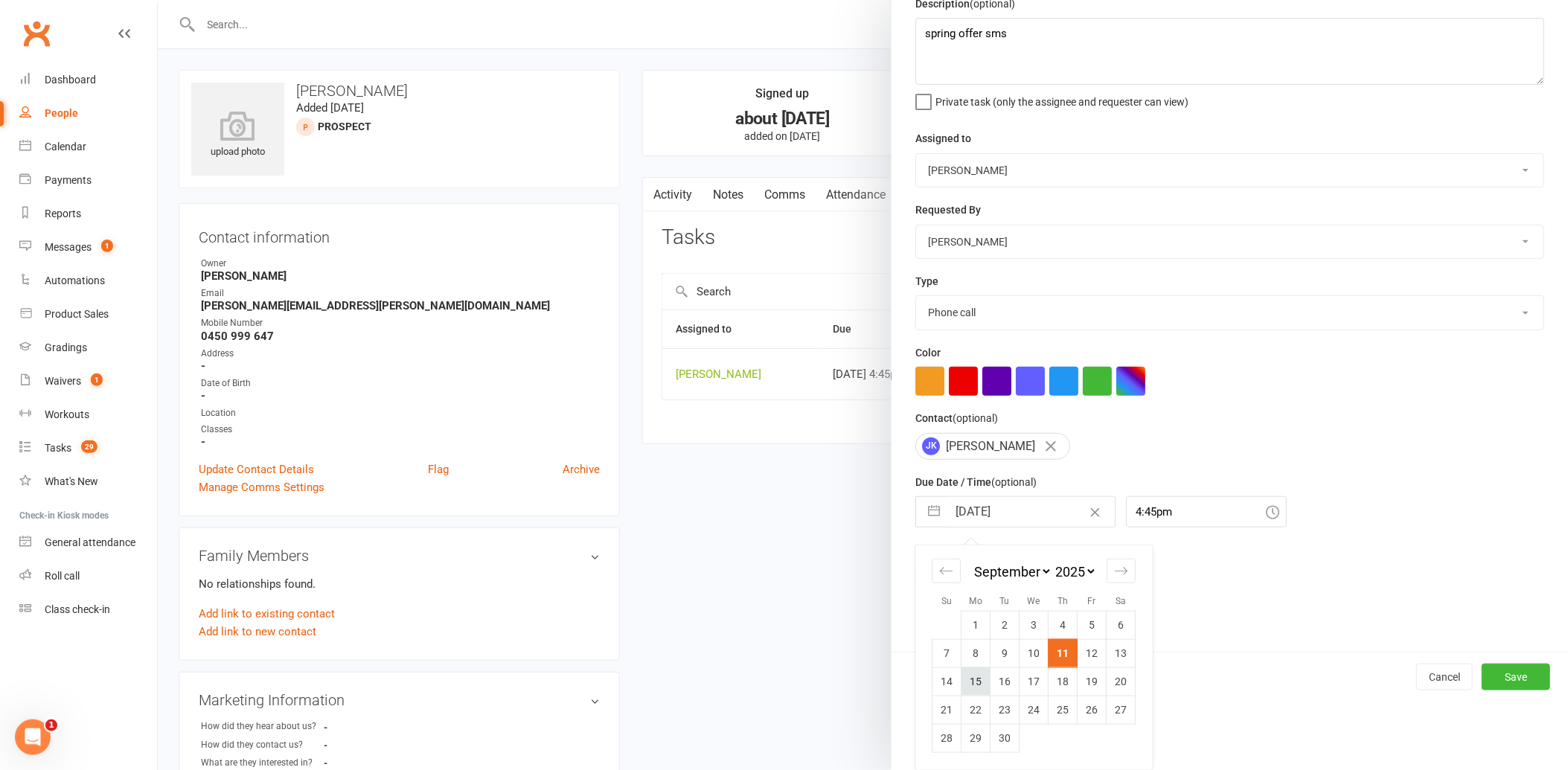
click at [965, 680] on td "15" at bounding box center [976, 681] width 29 height 28
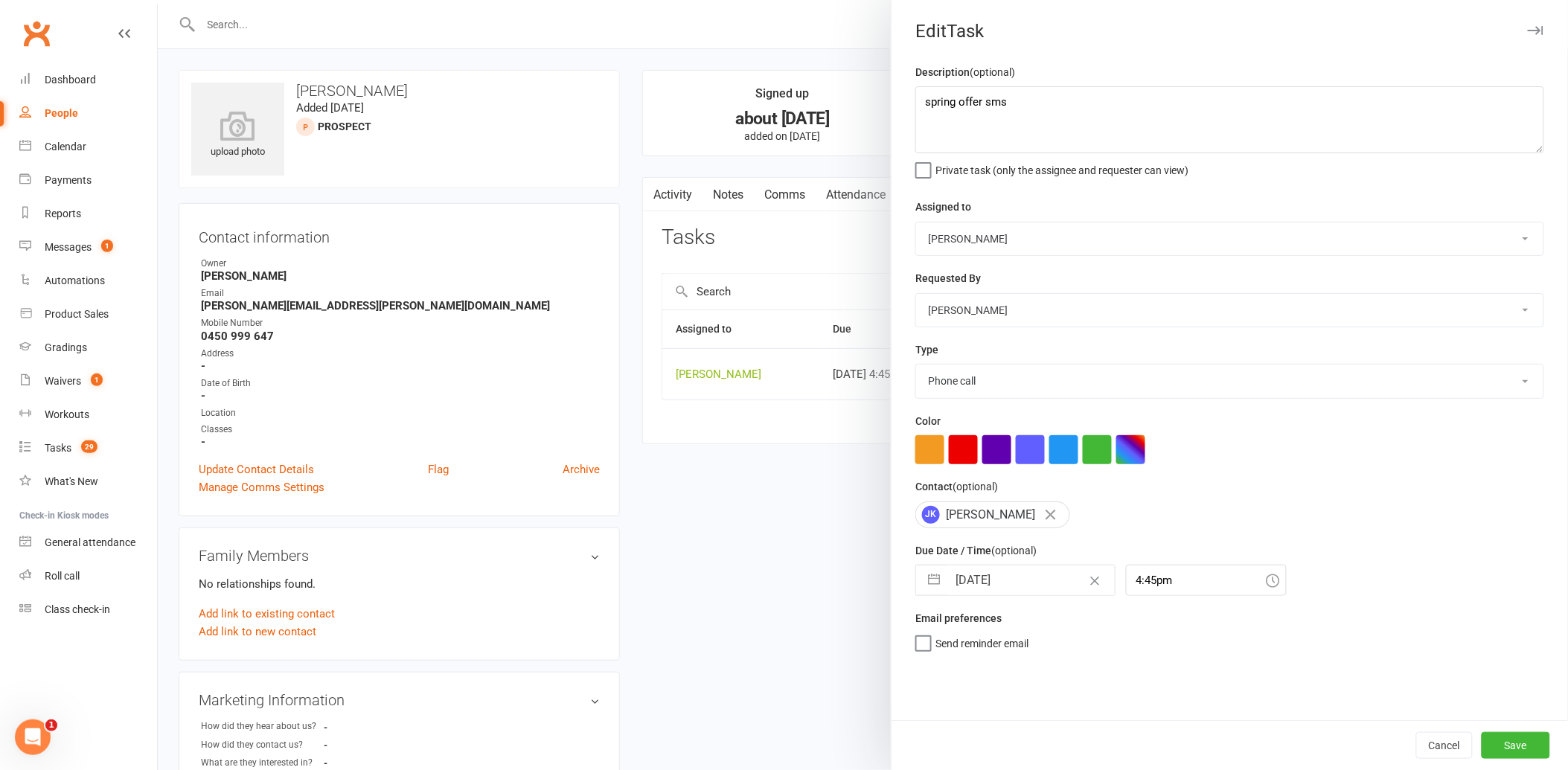
type input "[DATE]"
drag, startPoint x: 1500, startPoint y: 748, endPoint x: 1381, endPoint y: 704, distance: 126.9
click at [1499, 748] on button "Save" at bounding box center [1515, 745] width 68 height 27
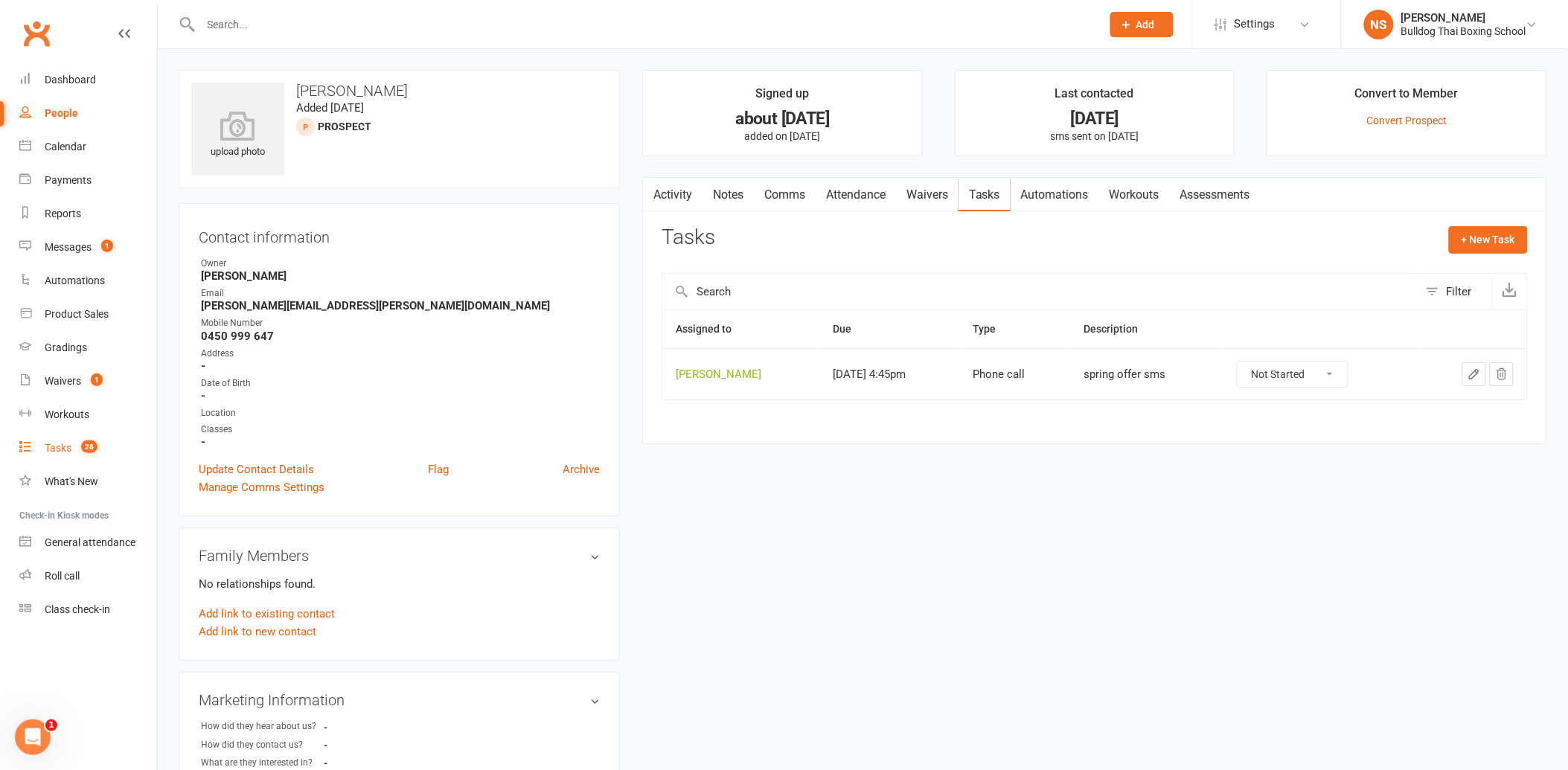
click at [62, 446] on div "Tasks" at bounding box center [58, 448] width 27 height 12
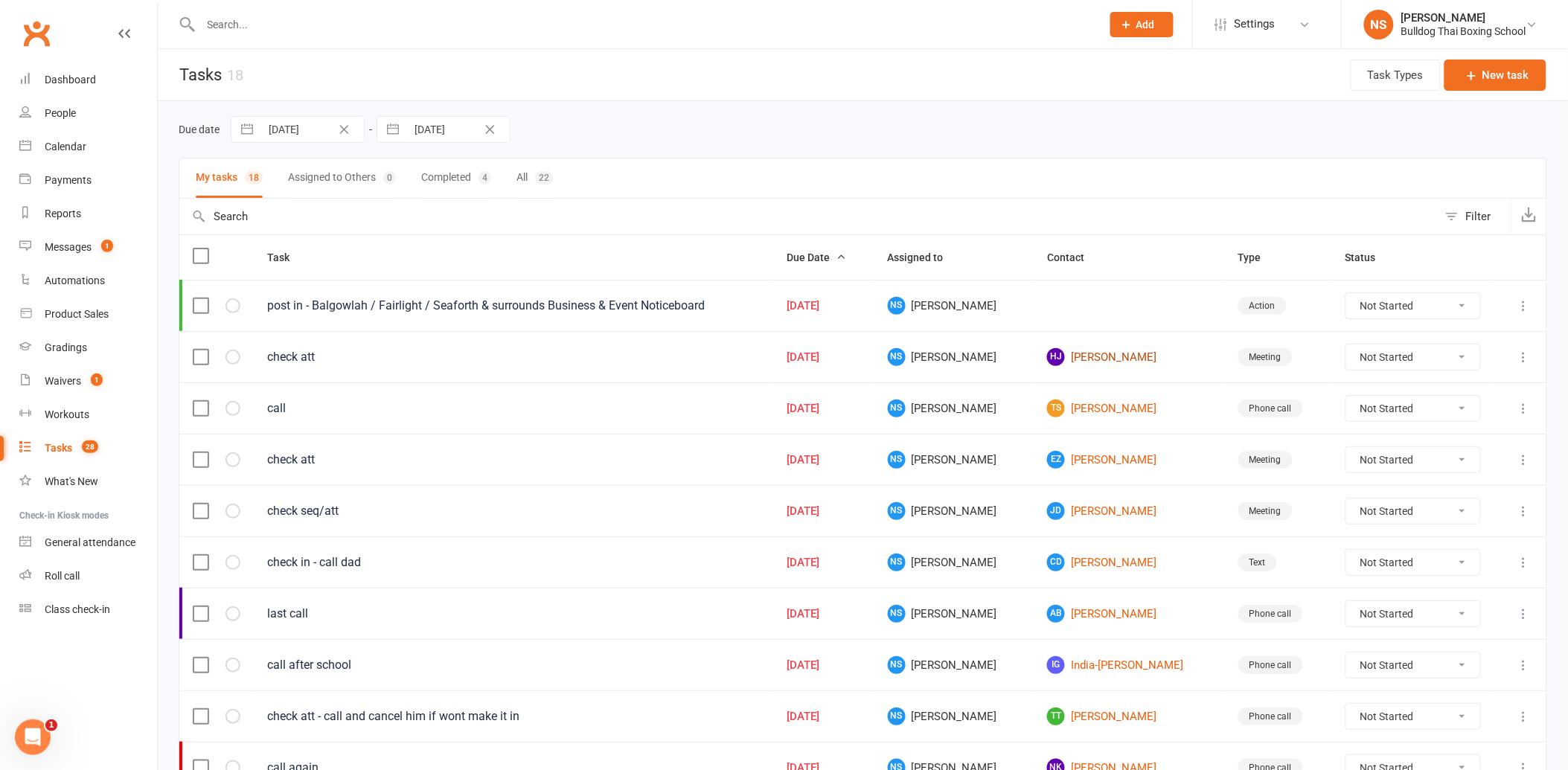
click at [1060, 361] on link "HJ [PERSON_NAME]" at bounding box center [1129, 357] width 164 height 18
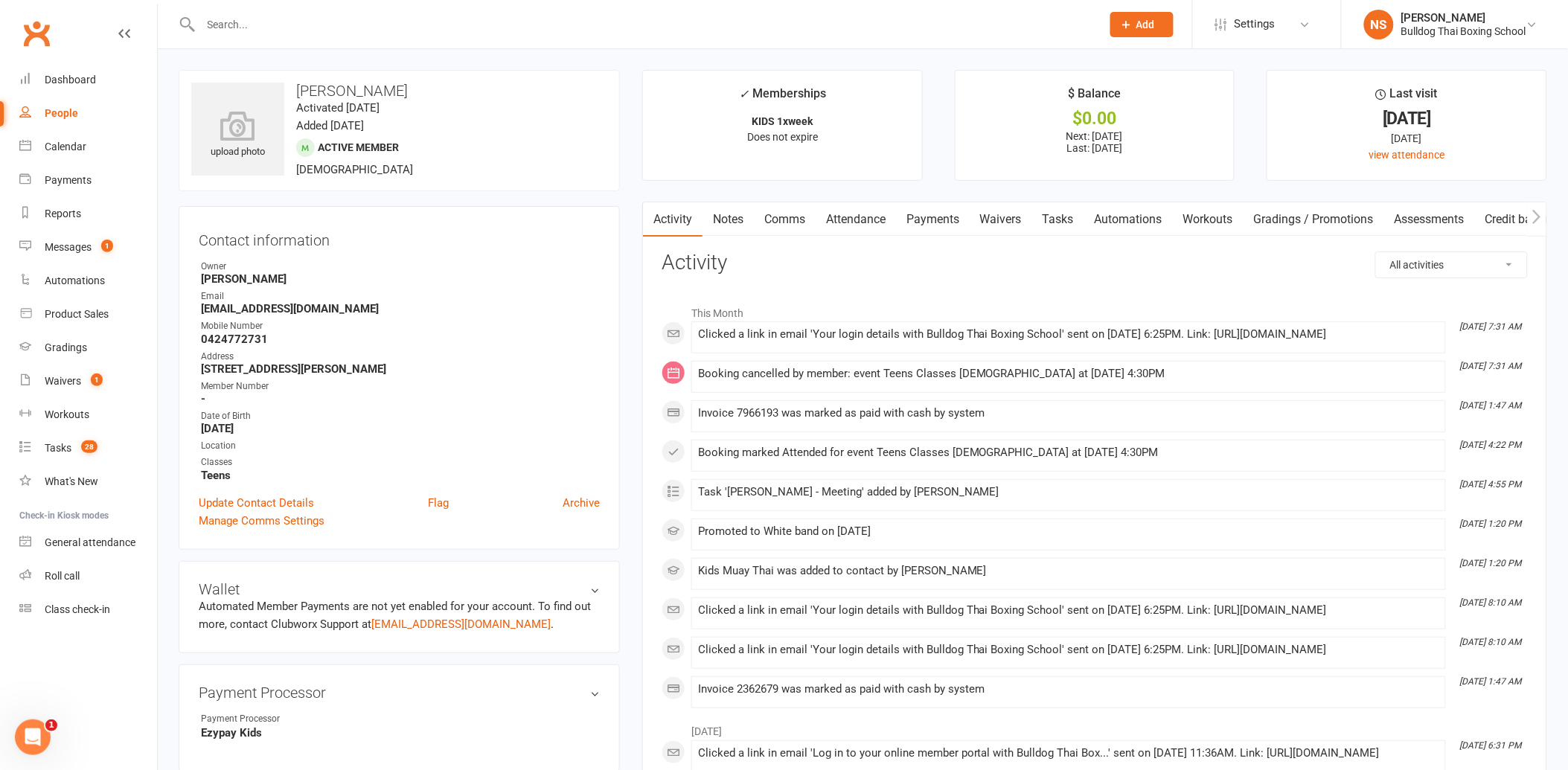
click at [1053, 219] on link "Tasks" at bounding box center [1059, 219] width 52 height 35
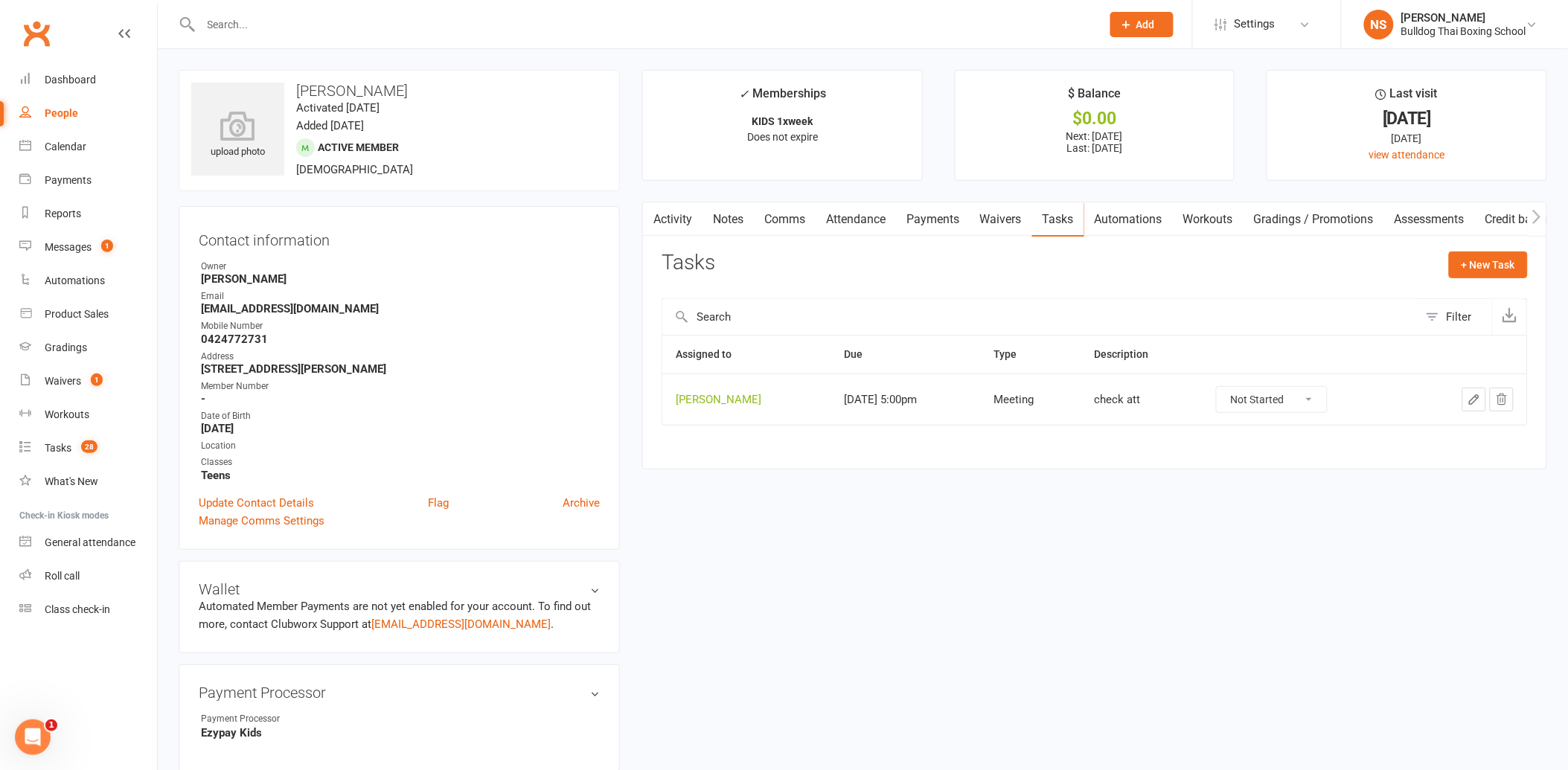
click at [1472, 400] on icon "button" at bounding box center [1474, 400] width 9 height 9
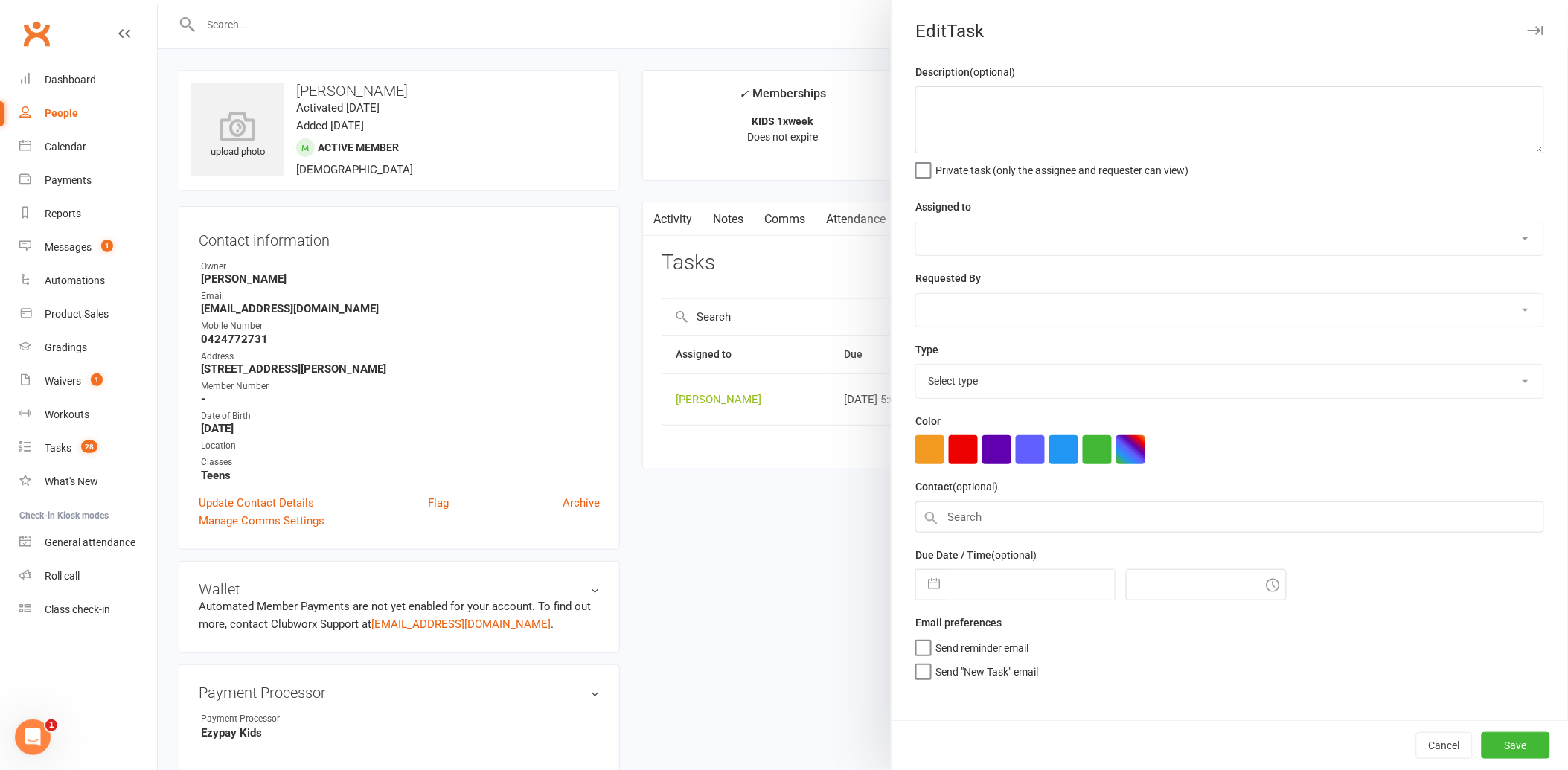
type textarea "check att"
select select "12940"
type input "[DATE]"
type input "5:00pm"
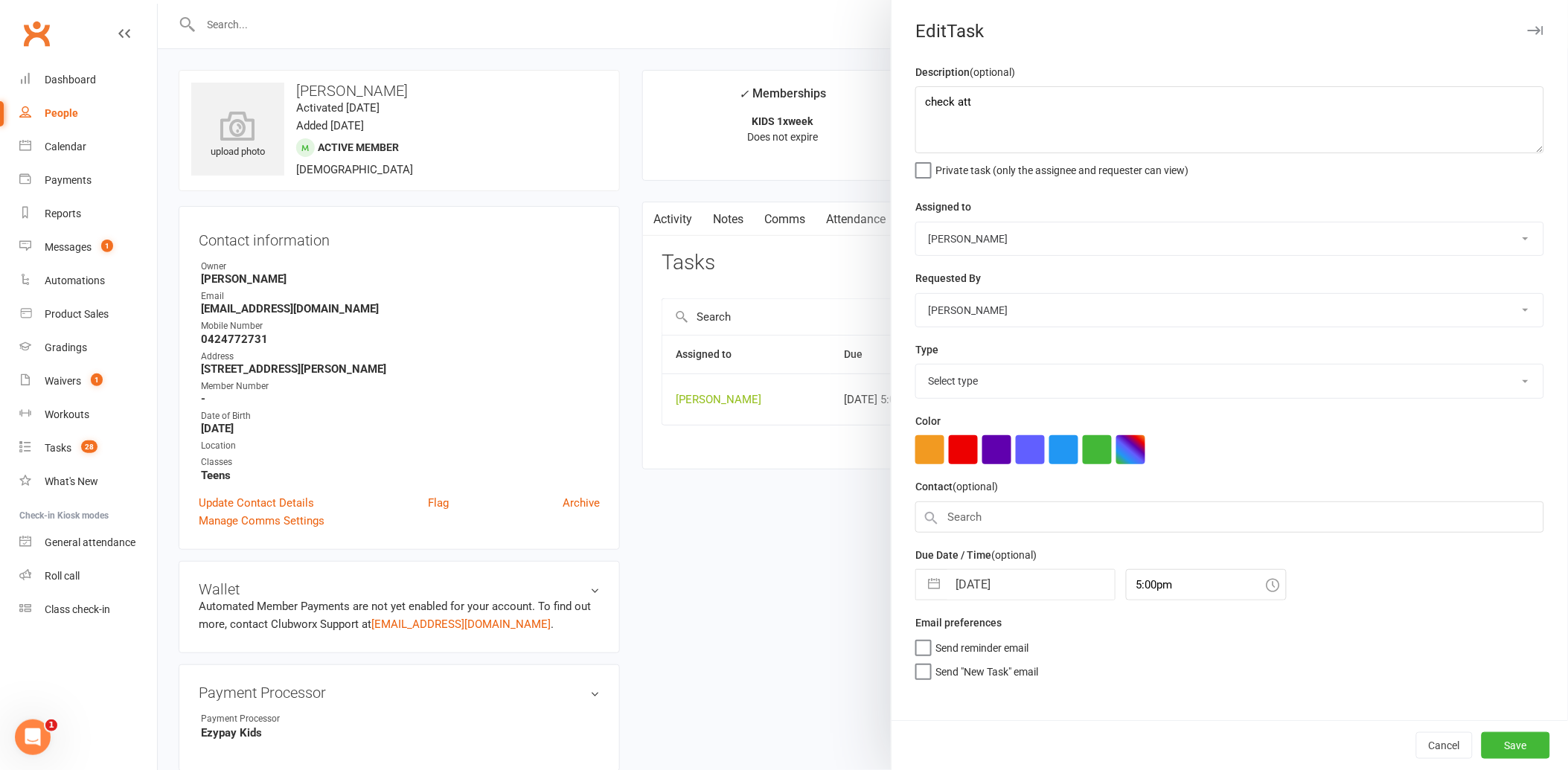
select select "12049"
click at [1023, 581] on input "[DATE]" at bounding box center [1031, 580] width 167 height 30
select select "7"
select select "2025"
select select "8"
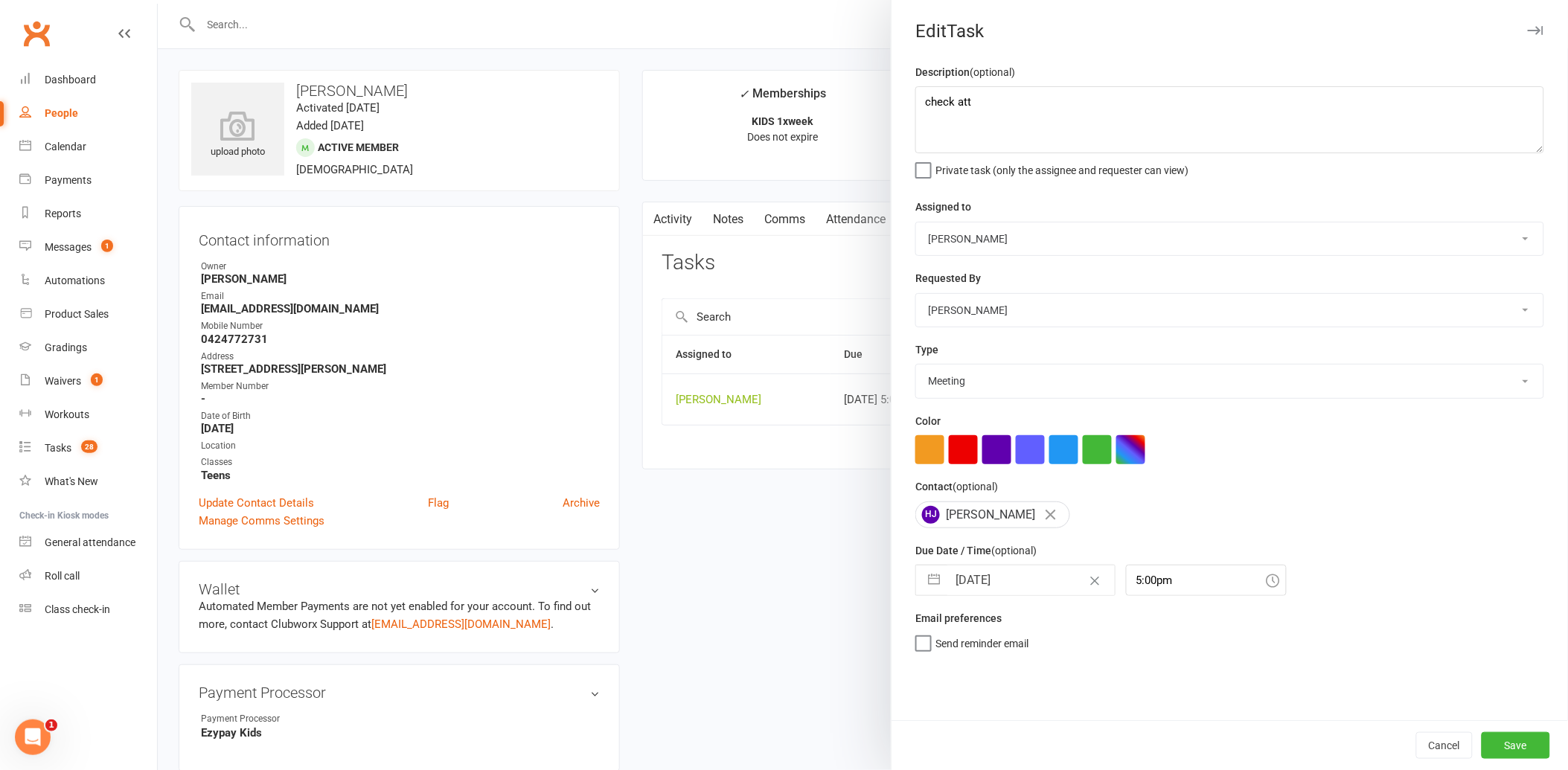
select select "2025"
select select "9"
select select "2025"
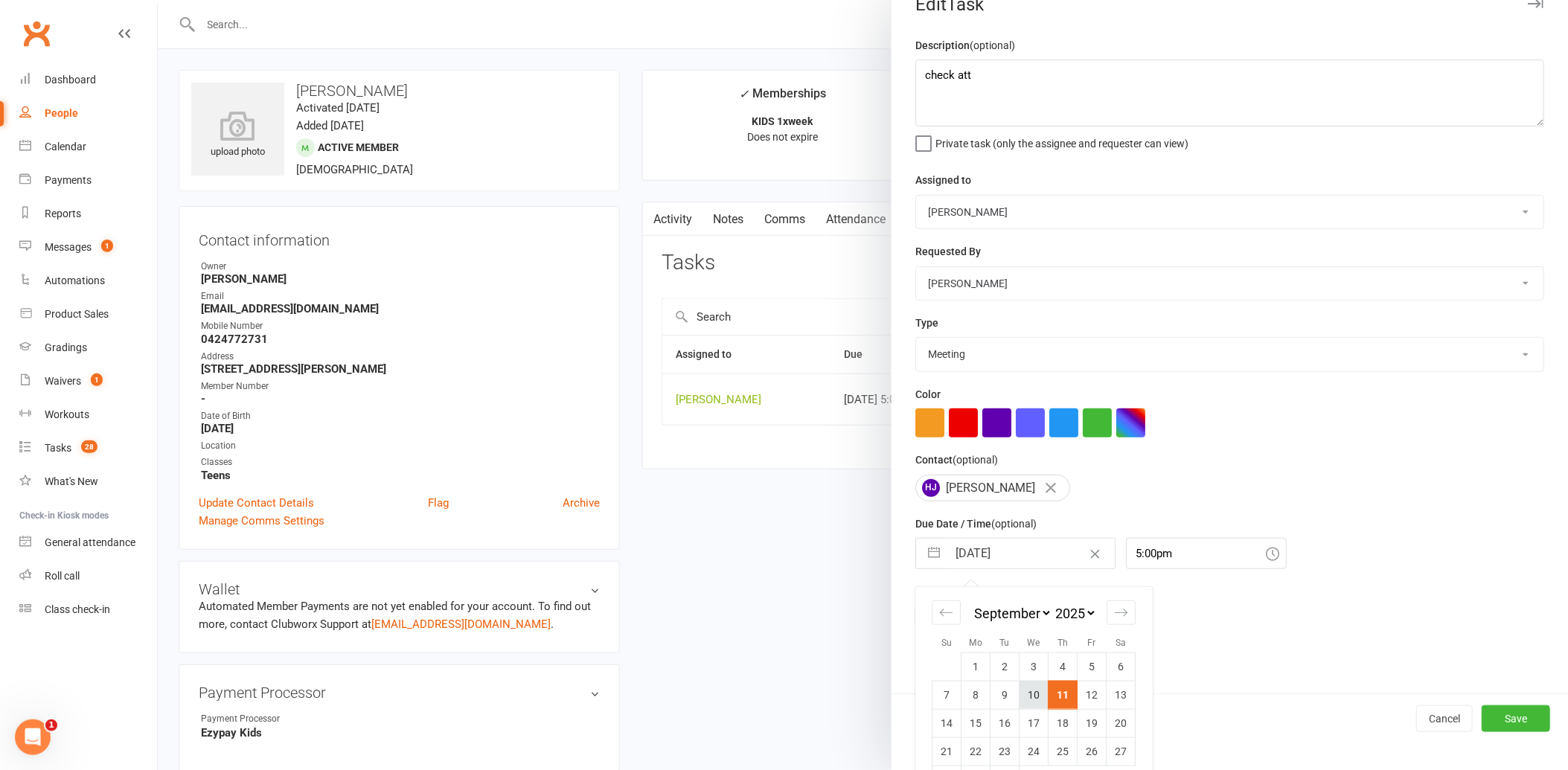
scroll to position [68, 0]
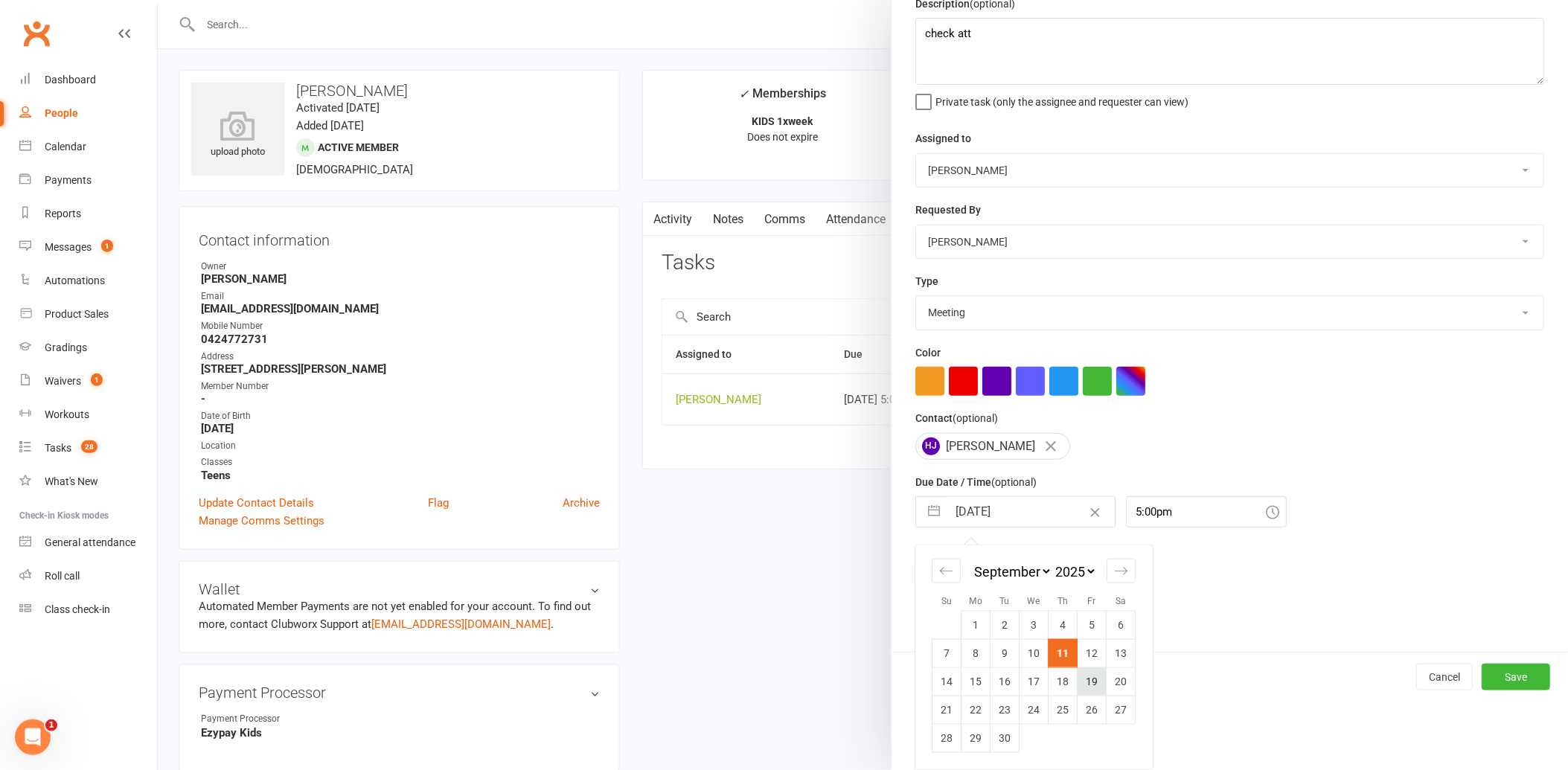
click at [1082, 679] on td "19" at bounding box center [1092, 681] width 29 height 28
type input "[DATE]"
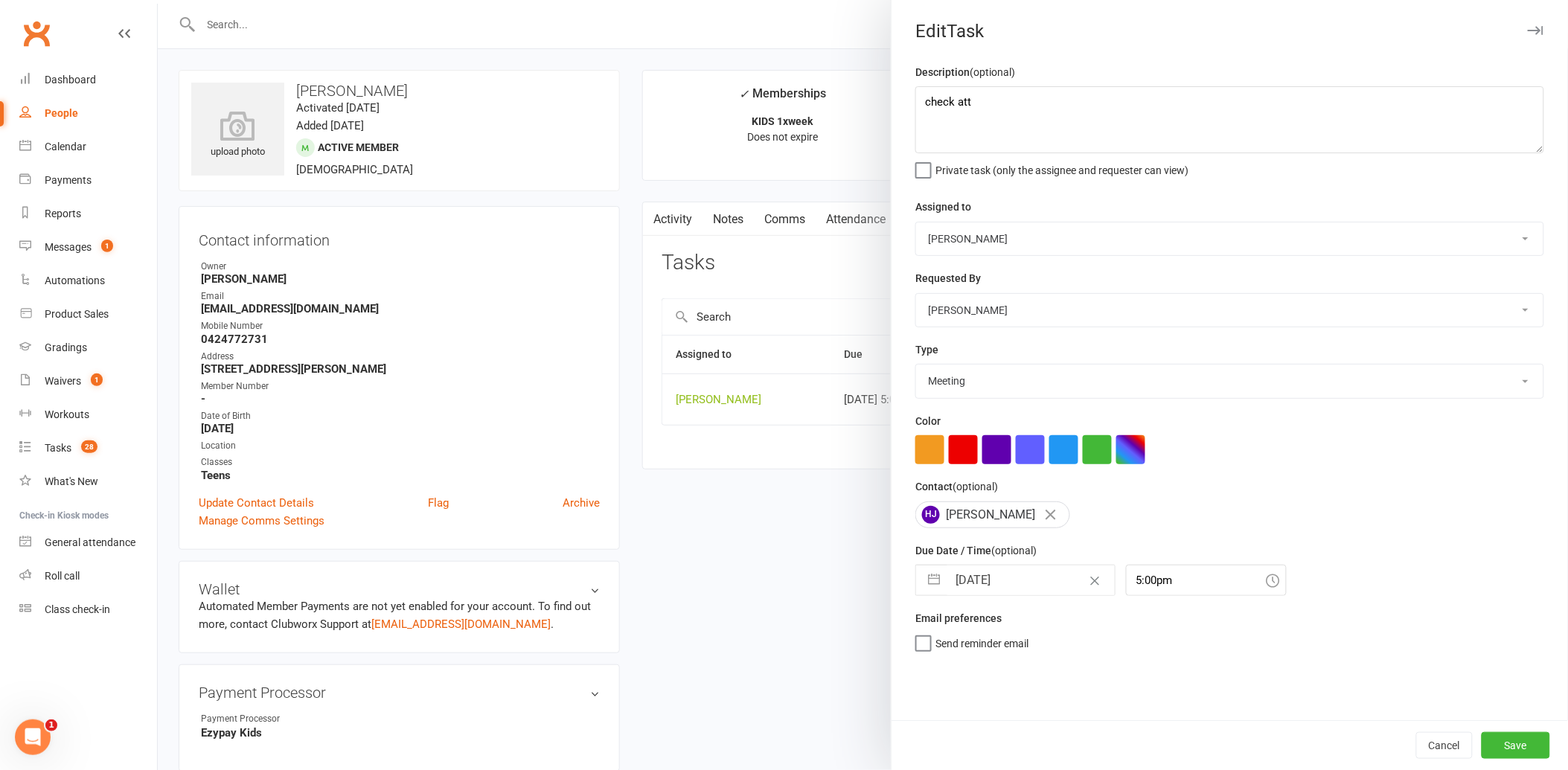
scroll to position [0, 0]
drag, startPoint x: 1484, startPoint y: 737, endPoint x: 1332, endPoint y: 707, distance: 154.9
click at [1481, 735] on button "Save" at bounding box center [1515, 745] width 68 height 27
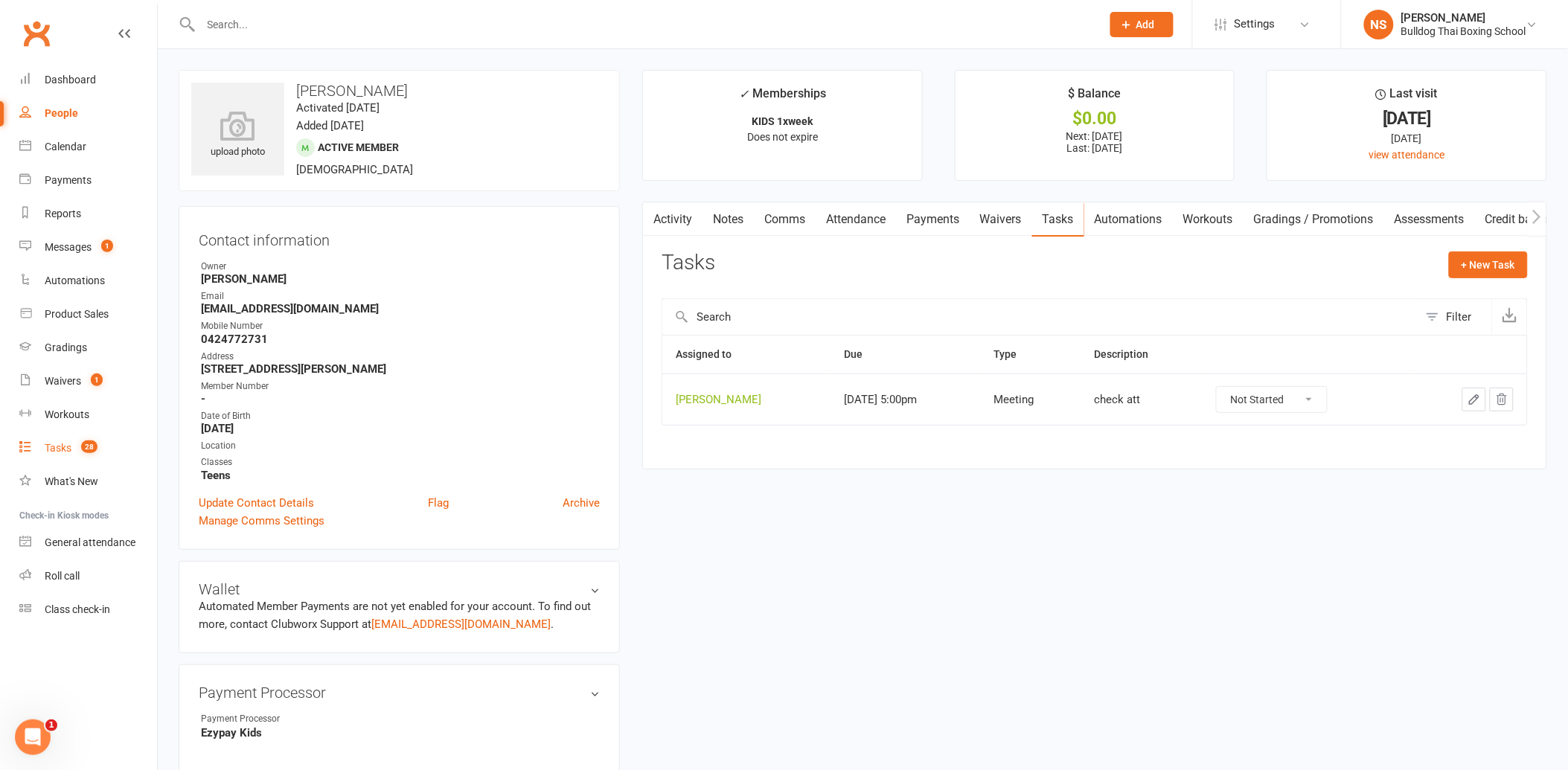
click at [50, 445] on div "Tasks" at bounding box center [58, 448] width 27 height 12
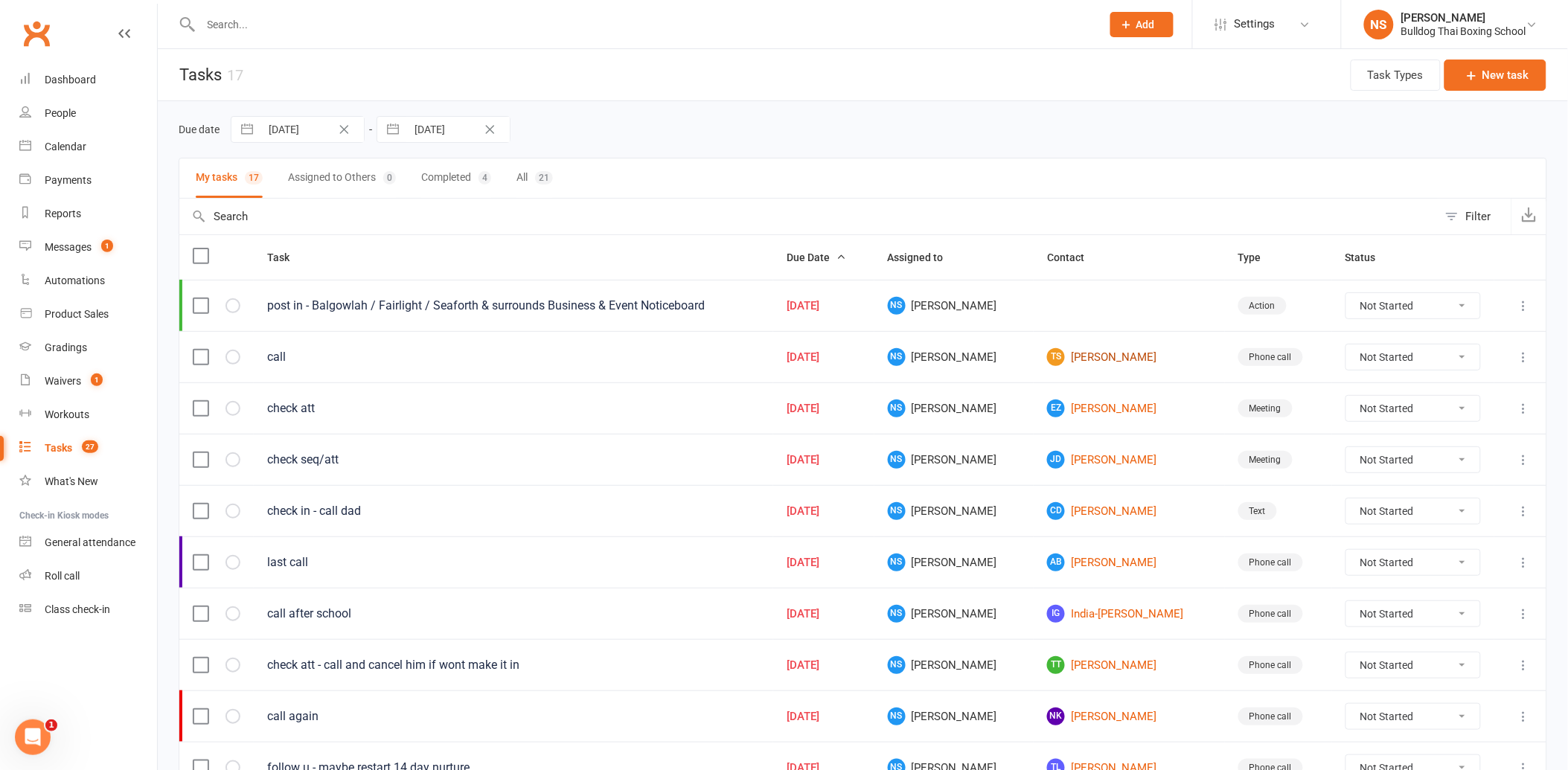
click at [1092, 356] on link "TS [PERSON_NAME]" at bounding box center [1129, 357] width 164 height 18
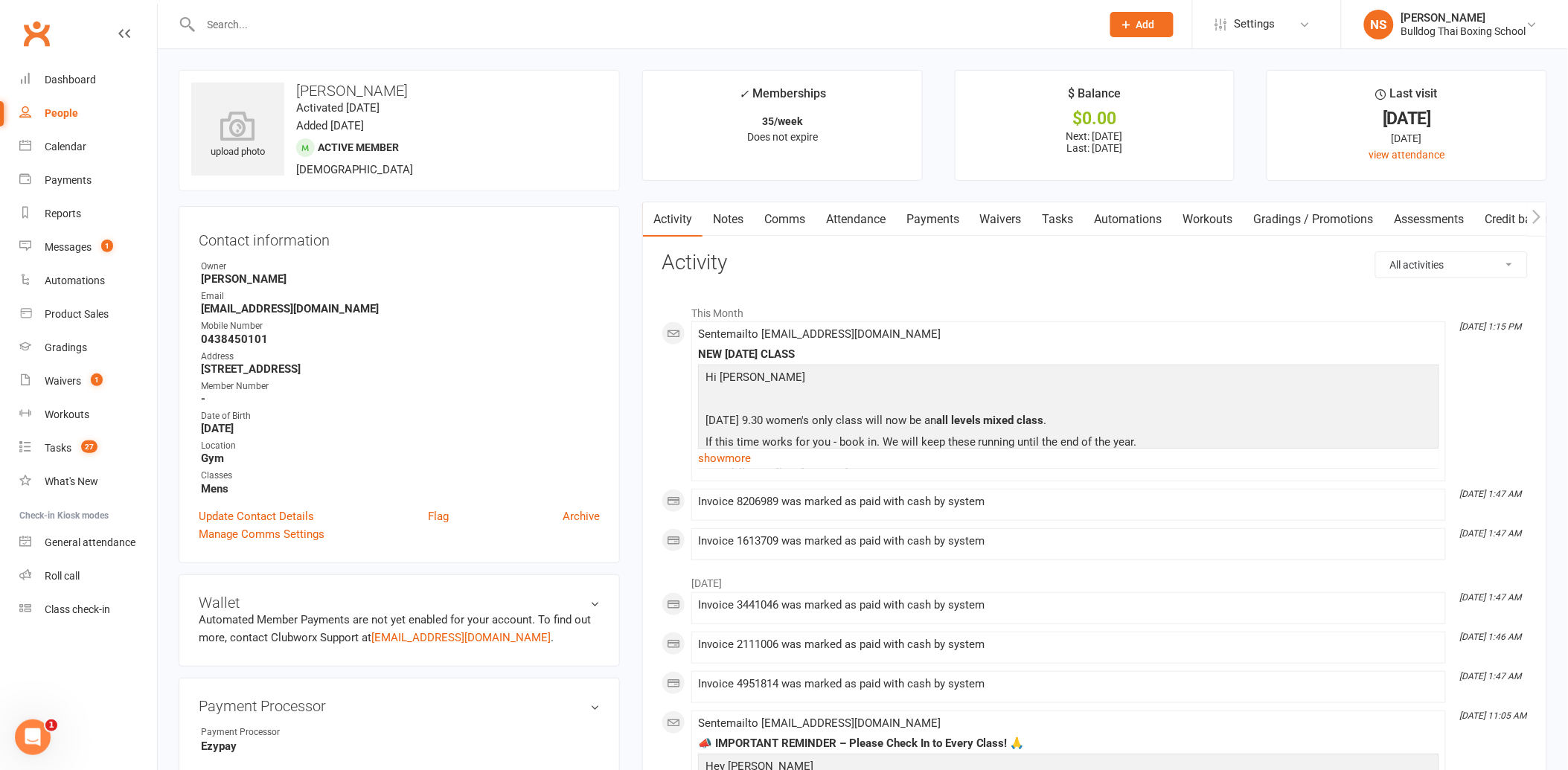
click at [1066, 212] on link "Tasks" at bounding box center [1059, 219] width 52 height 35
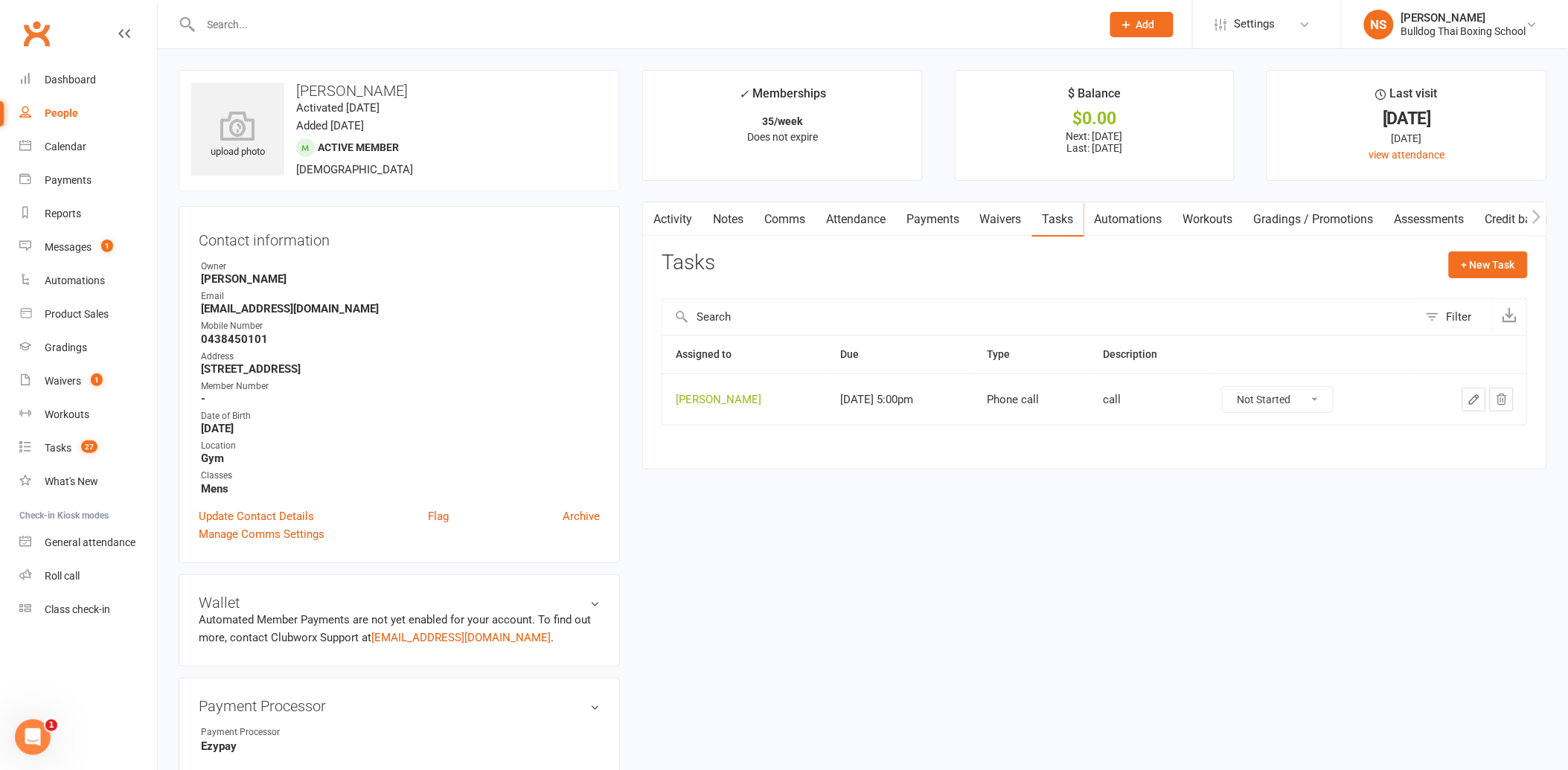
drag, startPoint x: 1471, startPoint y: 400, endPoint x: 1463, endPoint y: 396, distance: 8.9
click at [1468, 397] on icon "button" at bounding box center [1474, 399] width 13 height 13
type textarea "call"
select select "12940"
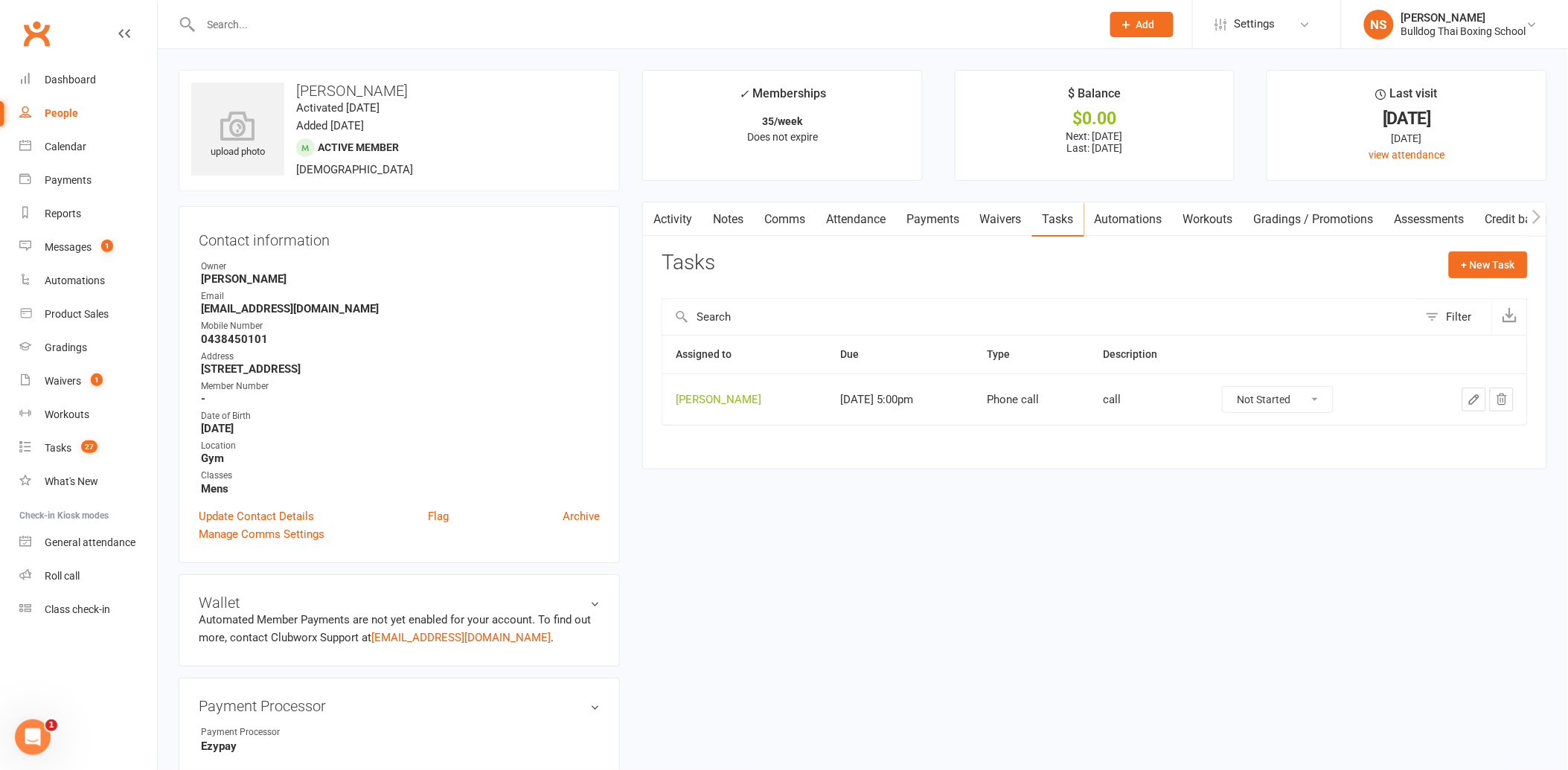
type input "[DATE]"
type input "5:00pm"
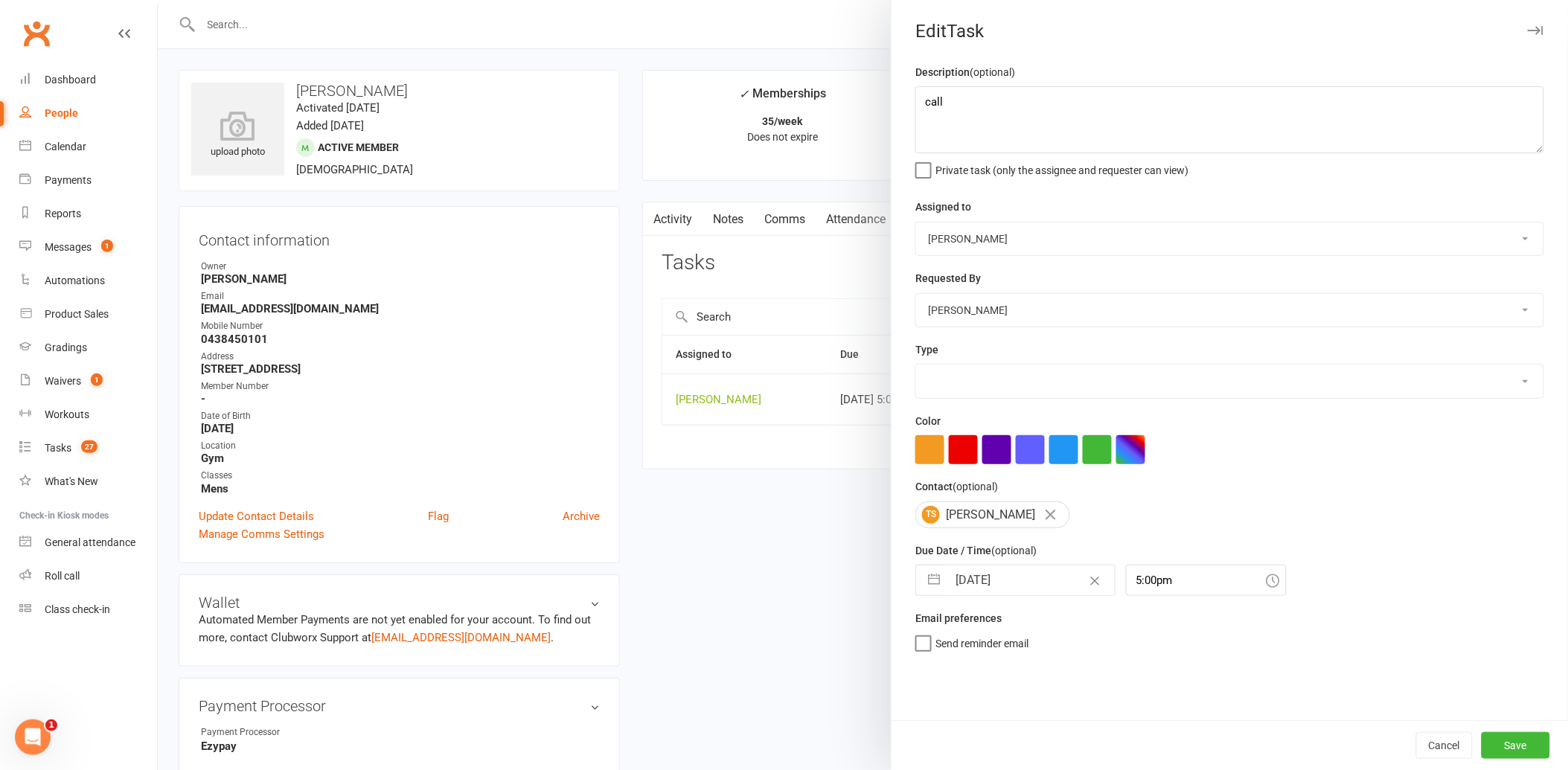
select select "12048"
click at [1035, 573] on input "[DATE]" at bounding box center [1031, 580] width 167 height 30
select select "7"
select select "2025"
select select "8"
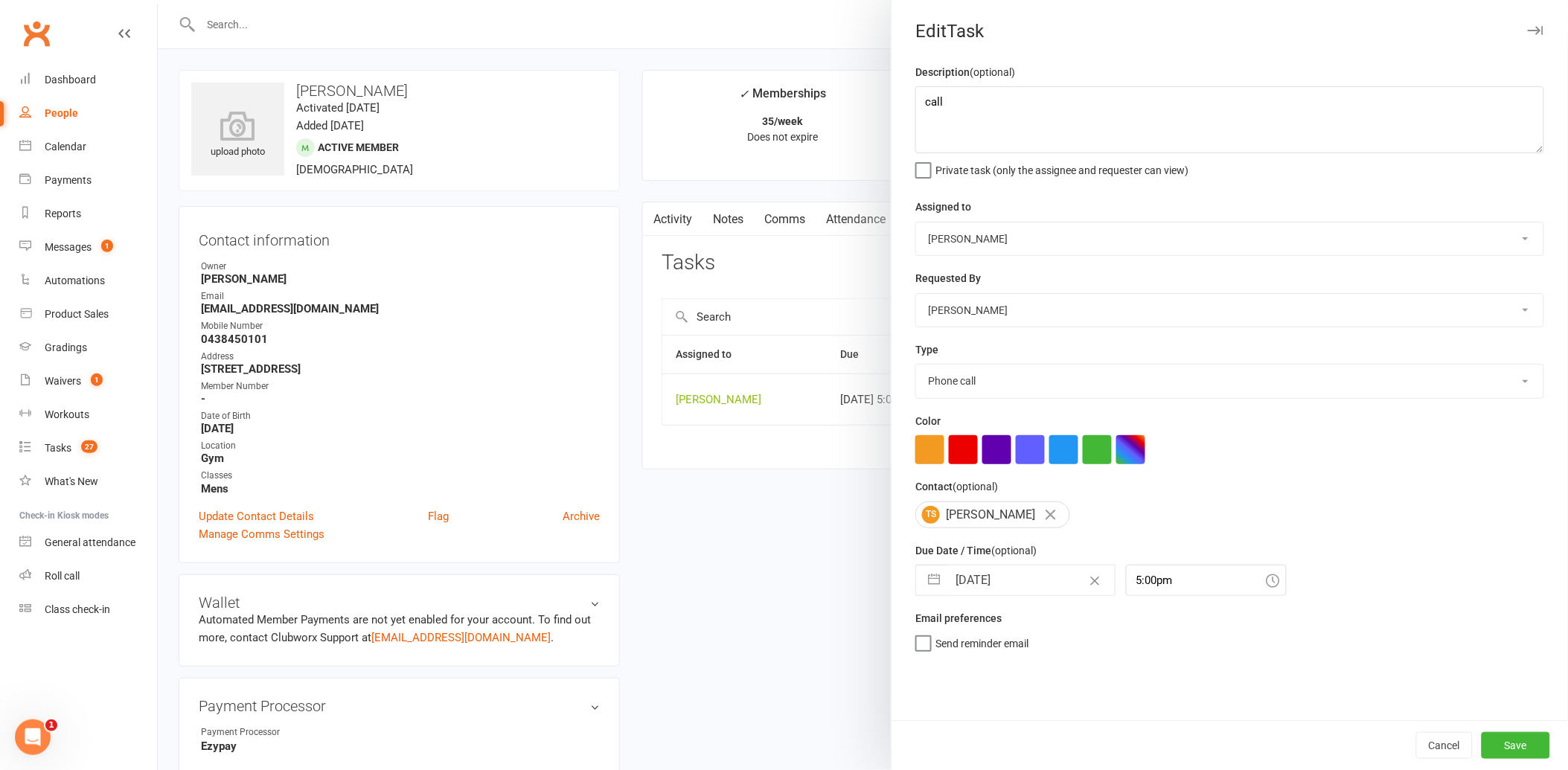
select select "2025"
select select "9"
select select "2025"
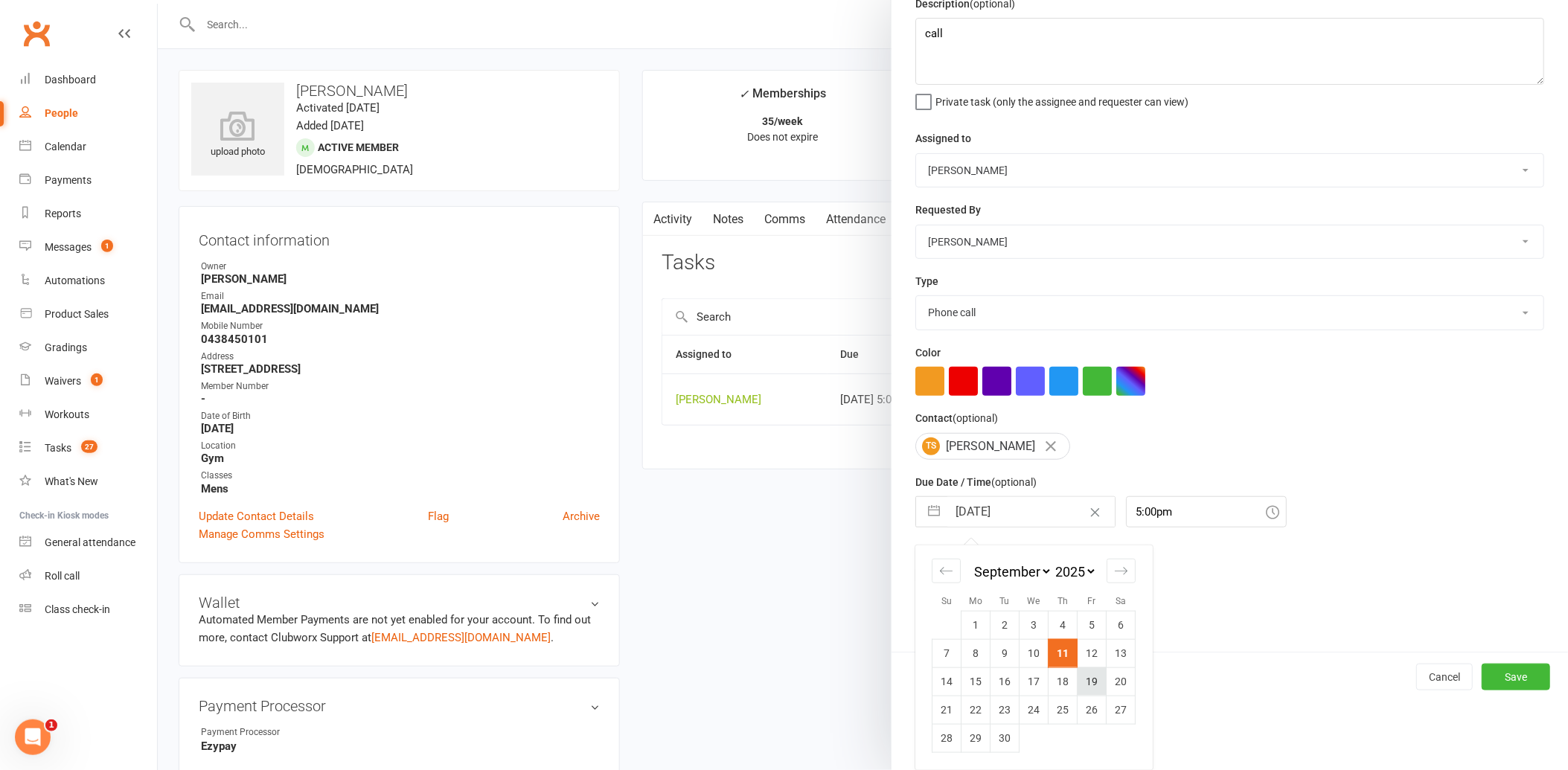
click at [1082, 674] on td "19" at bounding box center [1092, 681] width 29 height 28
type input "[DATE]"
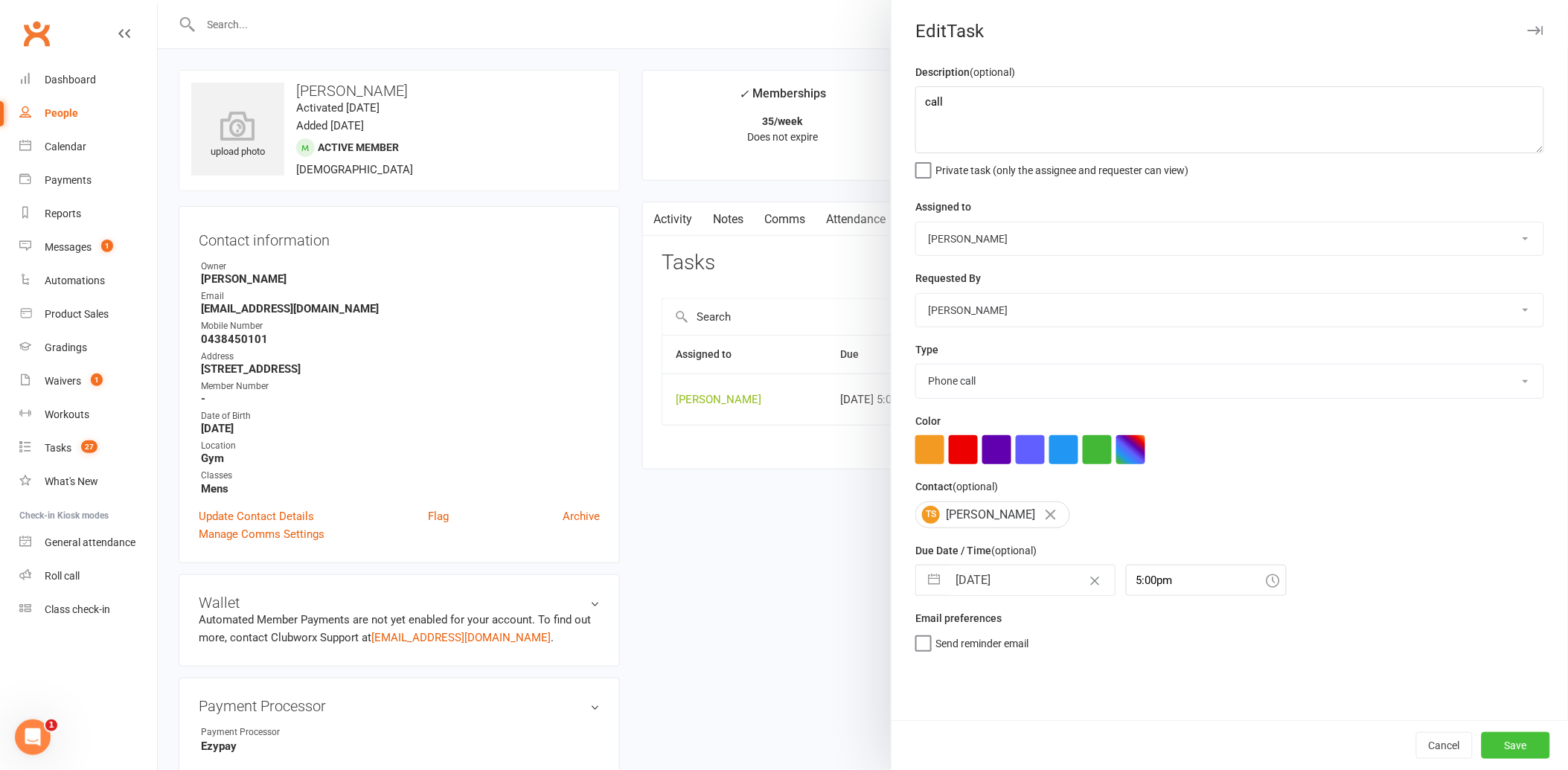
drag, startPoint x: 1487, startPoint y: 742, endPoint x: 1444, endPoint y: 731, distance: 44.4
click at [1485, 742] on button "Save" at bounding box center [1515, 745] width 68 height 27
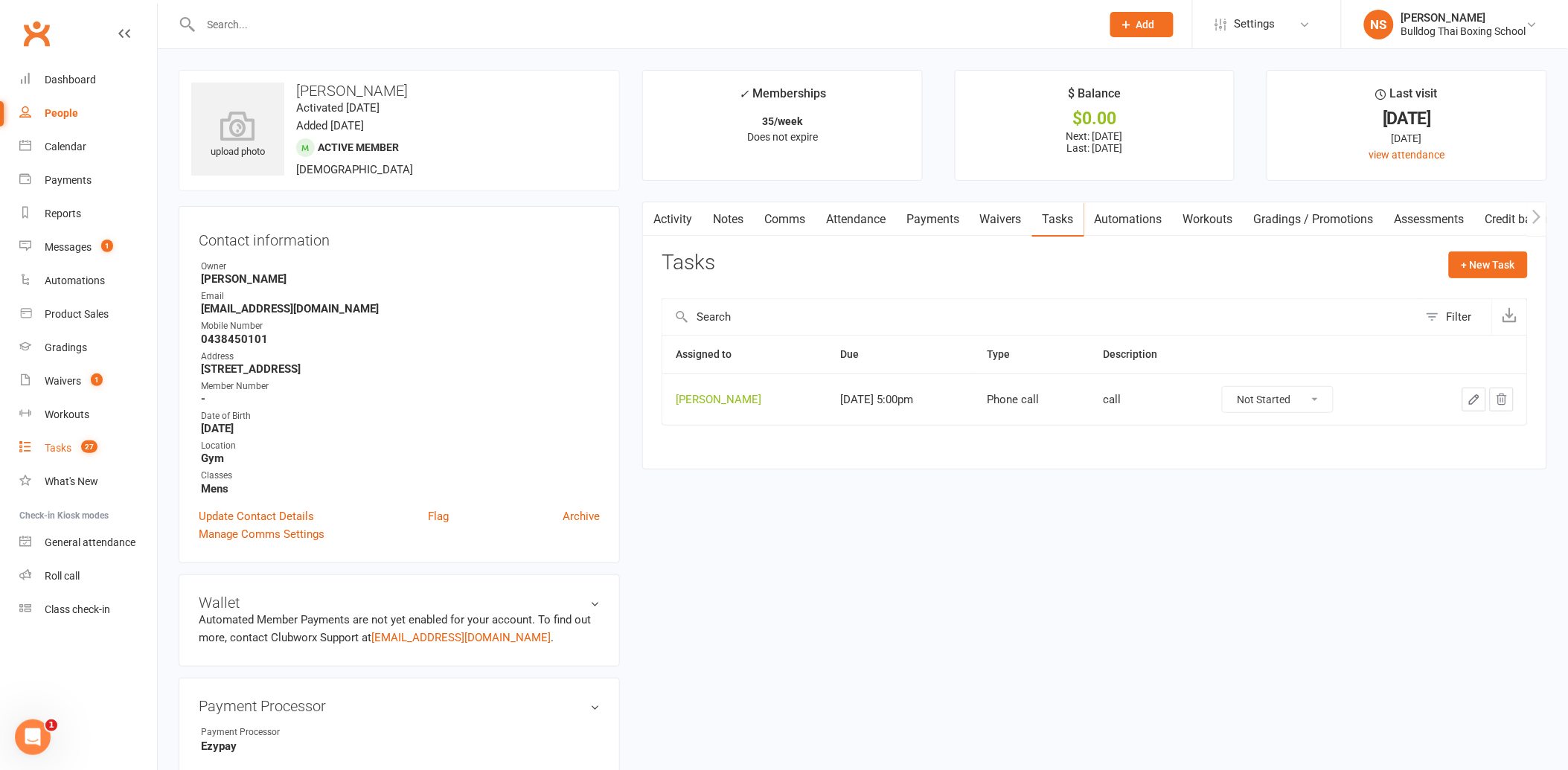
click at [57, 445] on div "Tasks" at bounding box center [58, 448] width 27 height 12
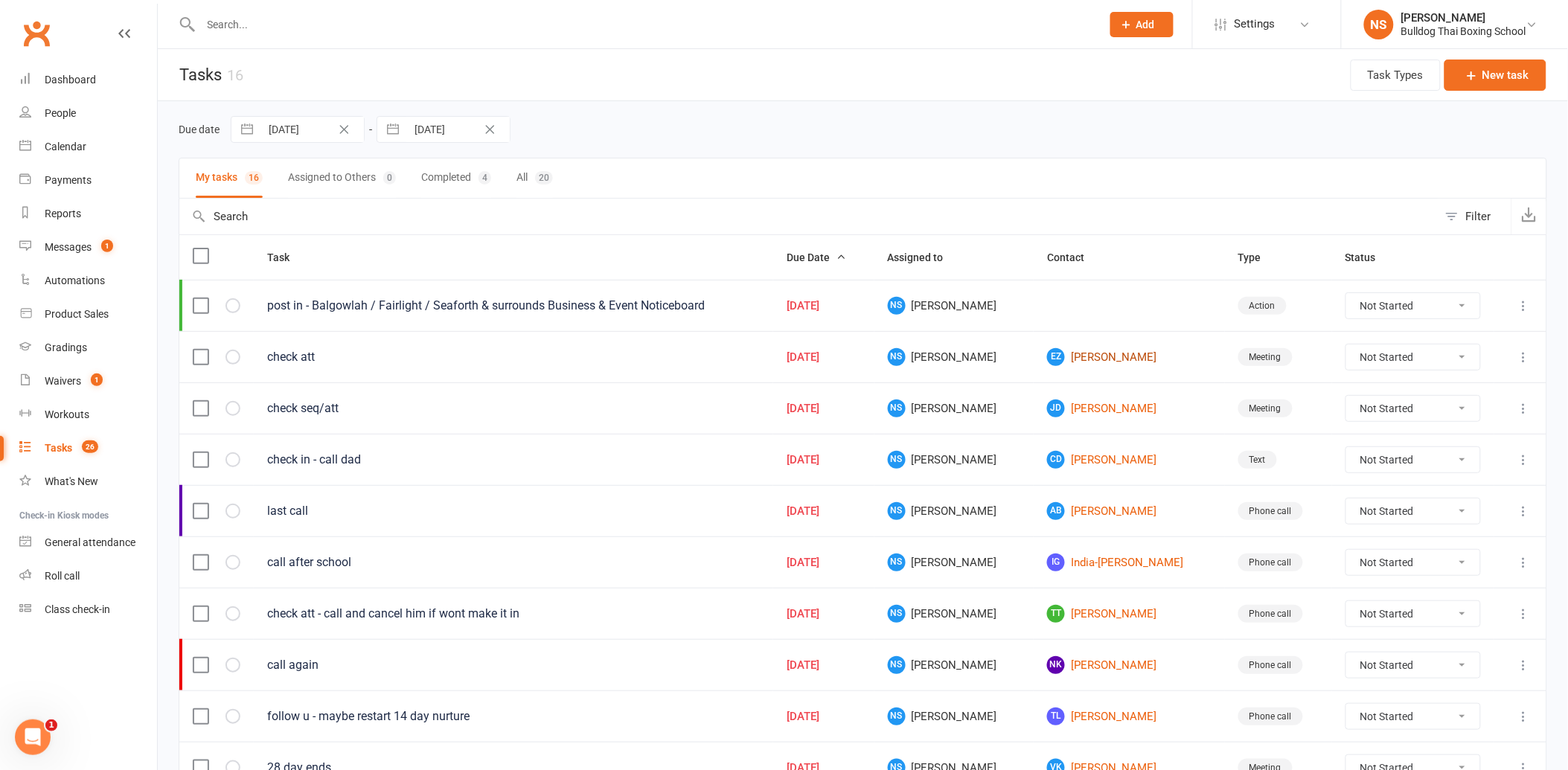
click at [1057, 359] on link "EZ [PERSON_NAME]" at bounding box center [1129, 357] width 164 height 18
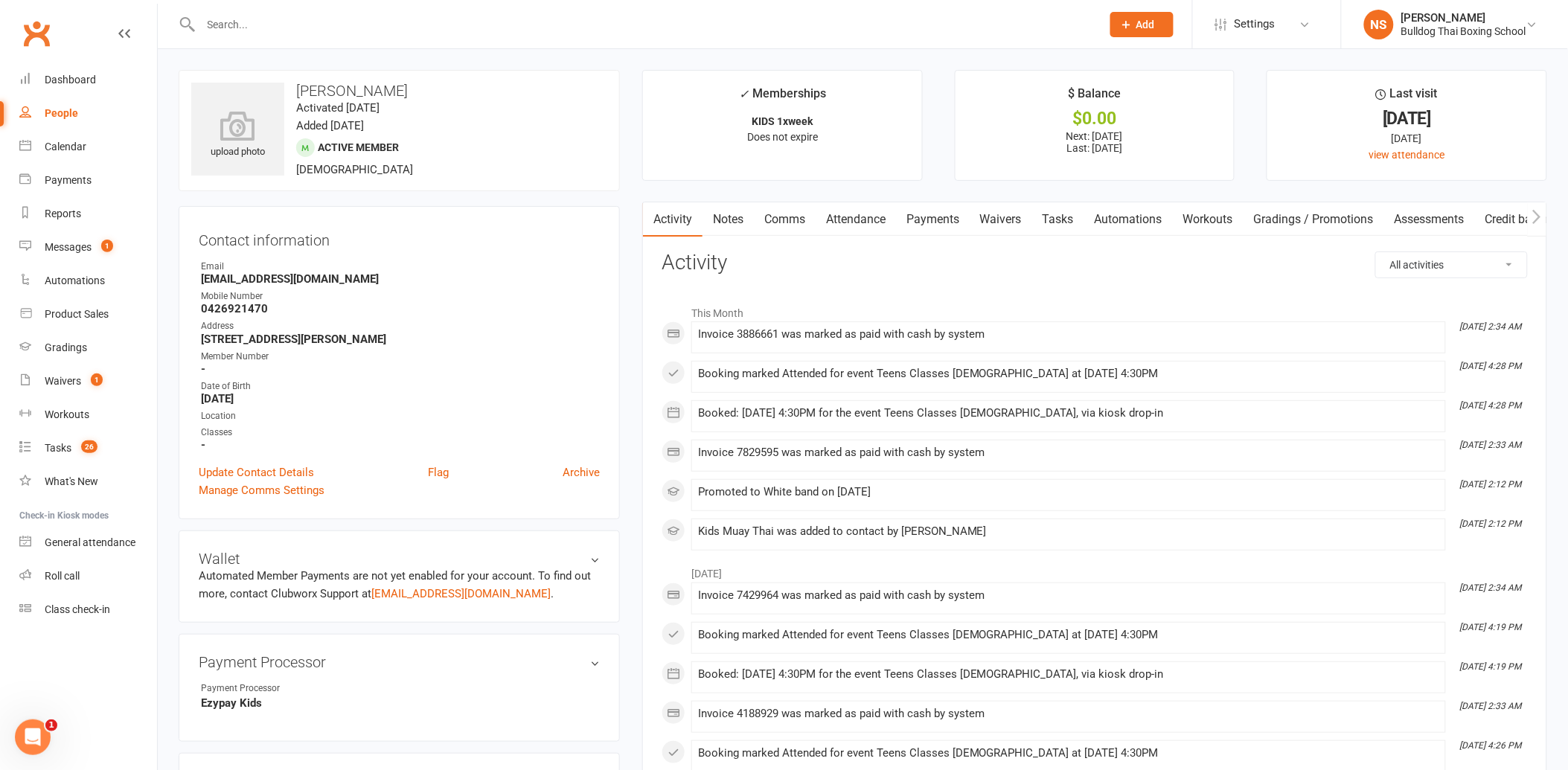
click at [1061, 214] on link "Tasks" at bounding box center [1059, 219] width 52 height 35
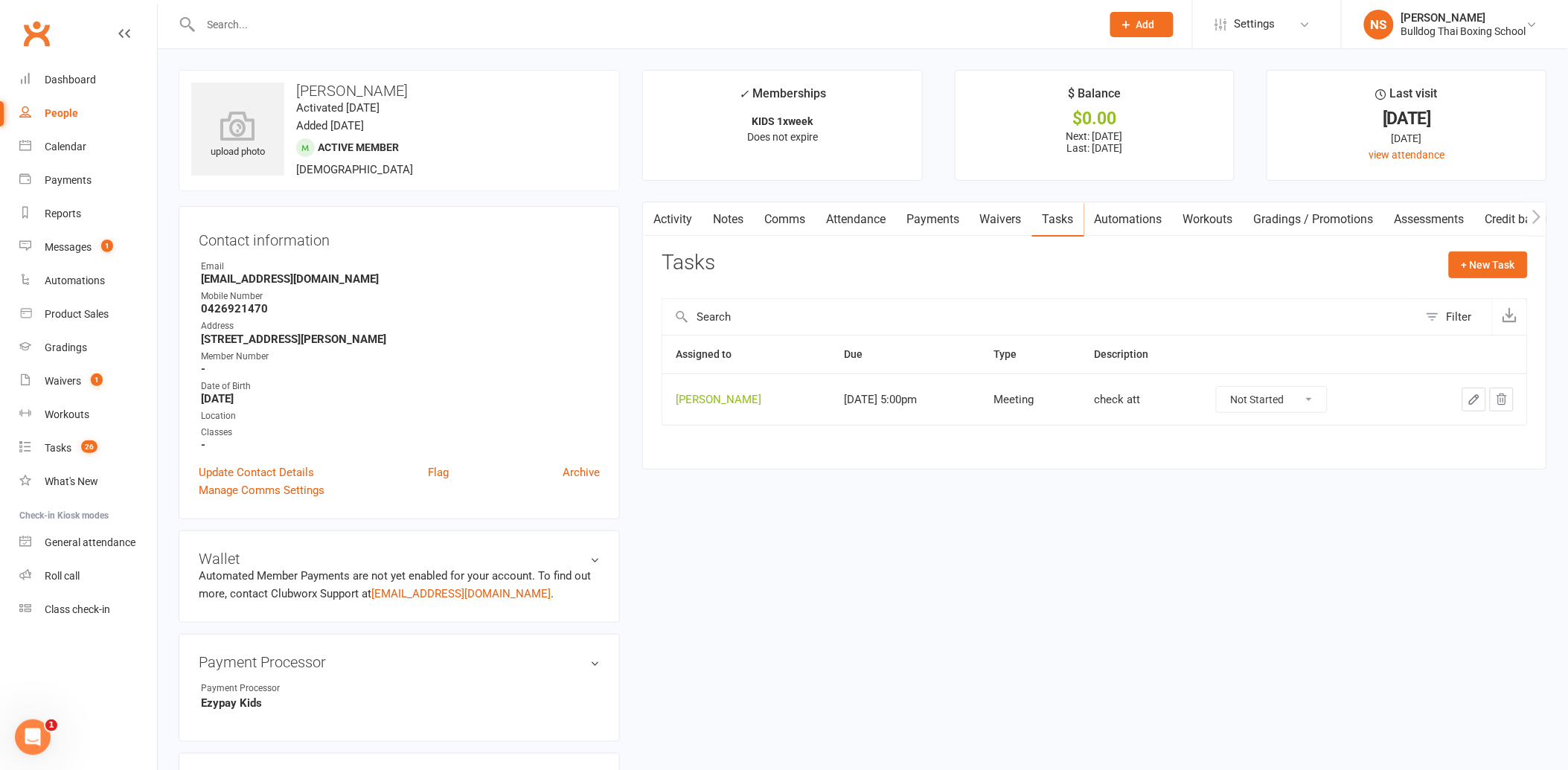
click at [1469, 403] on icon "button" at bounding box center [1474, 399] width 13 height 13
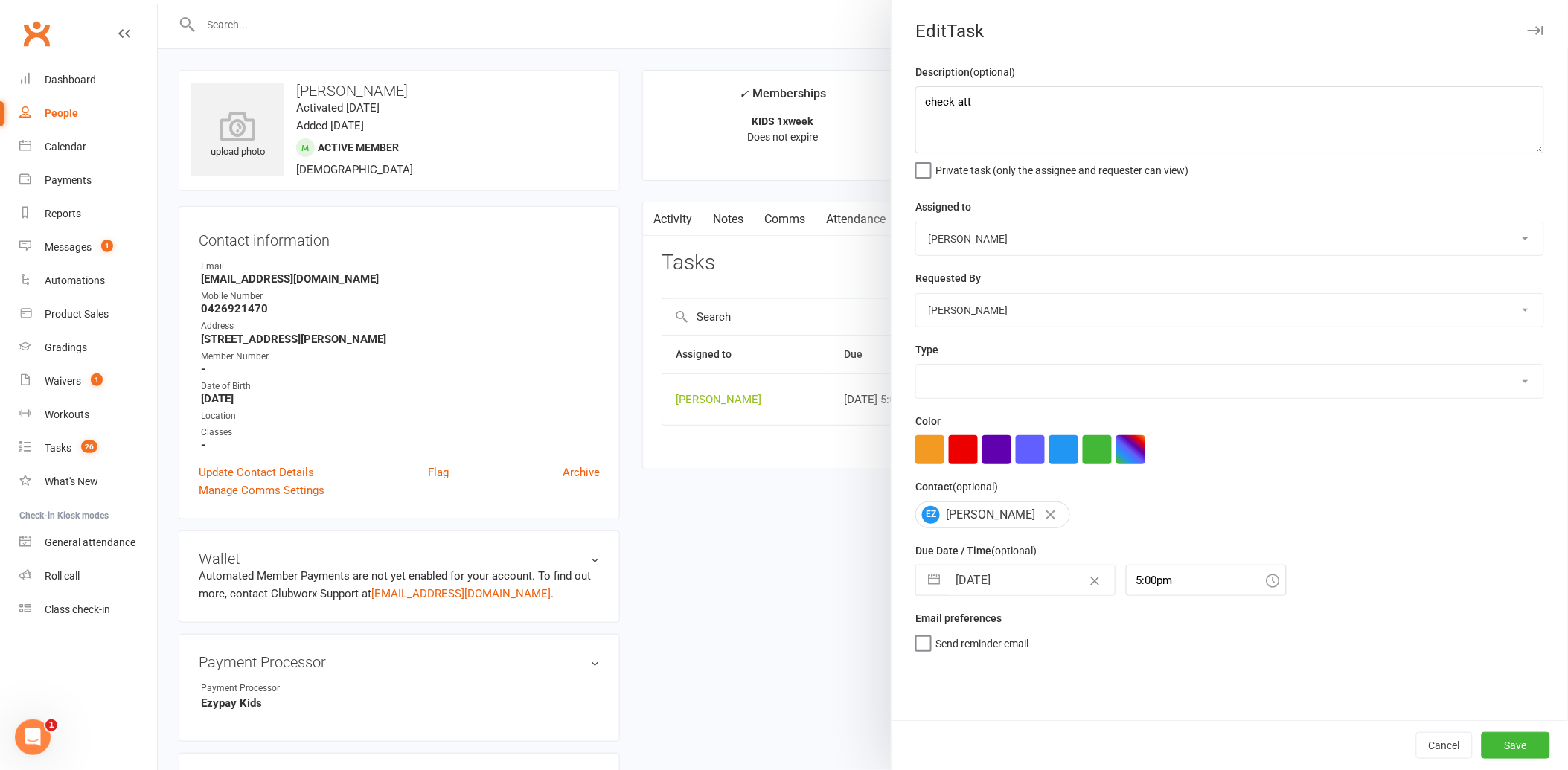
type textarea "check att"
select select "12940"
type input "[DATE]"
type input "5:00pm"
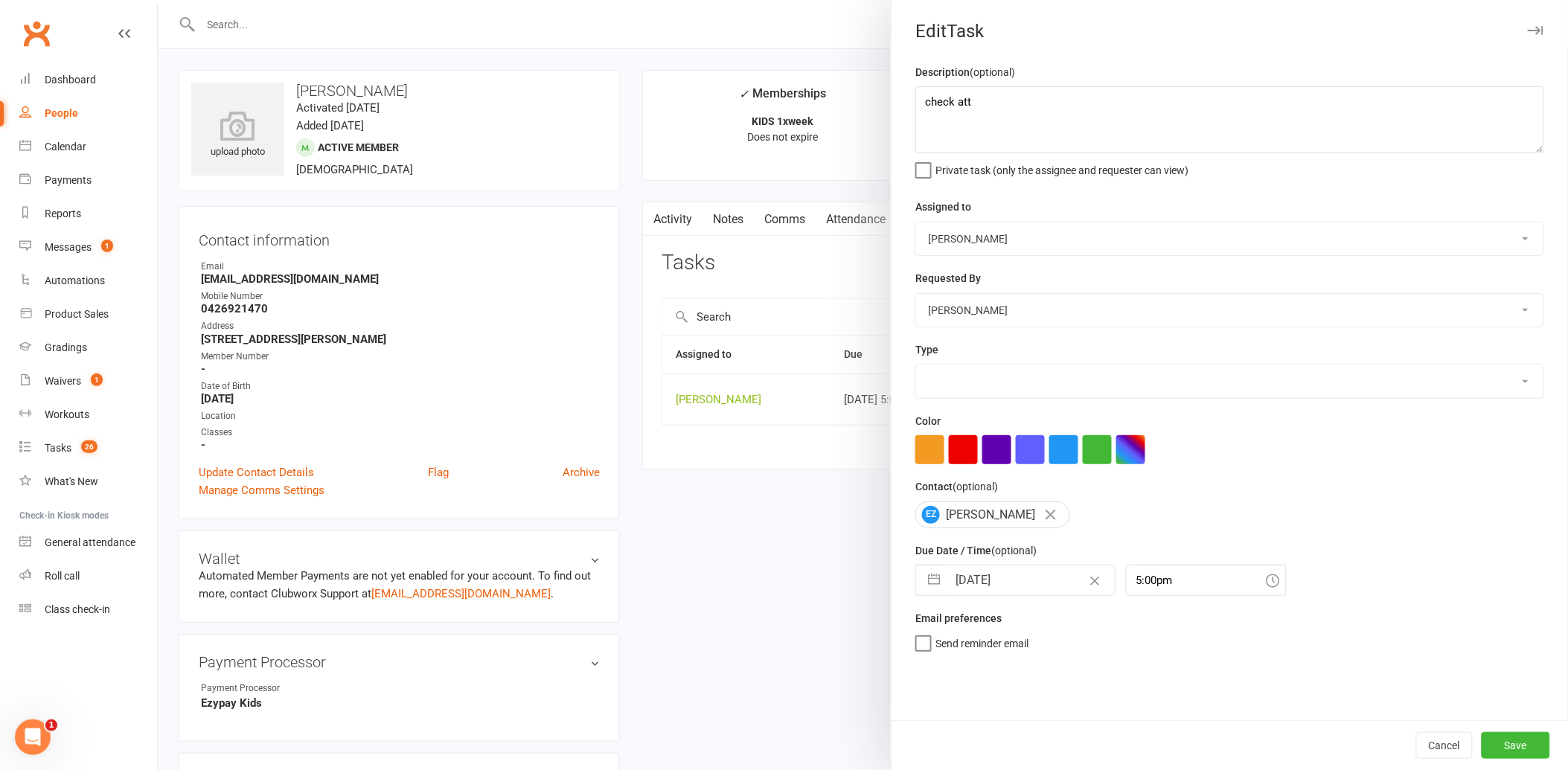
select select "12049"
select select "7"
select select "2025"
select select "8"
select select "2025"
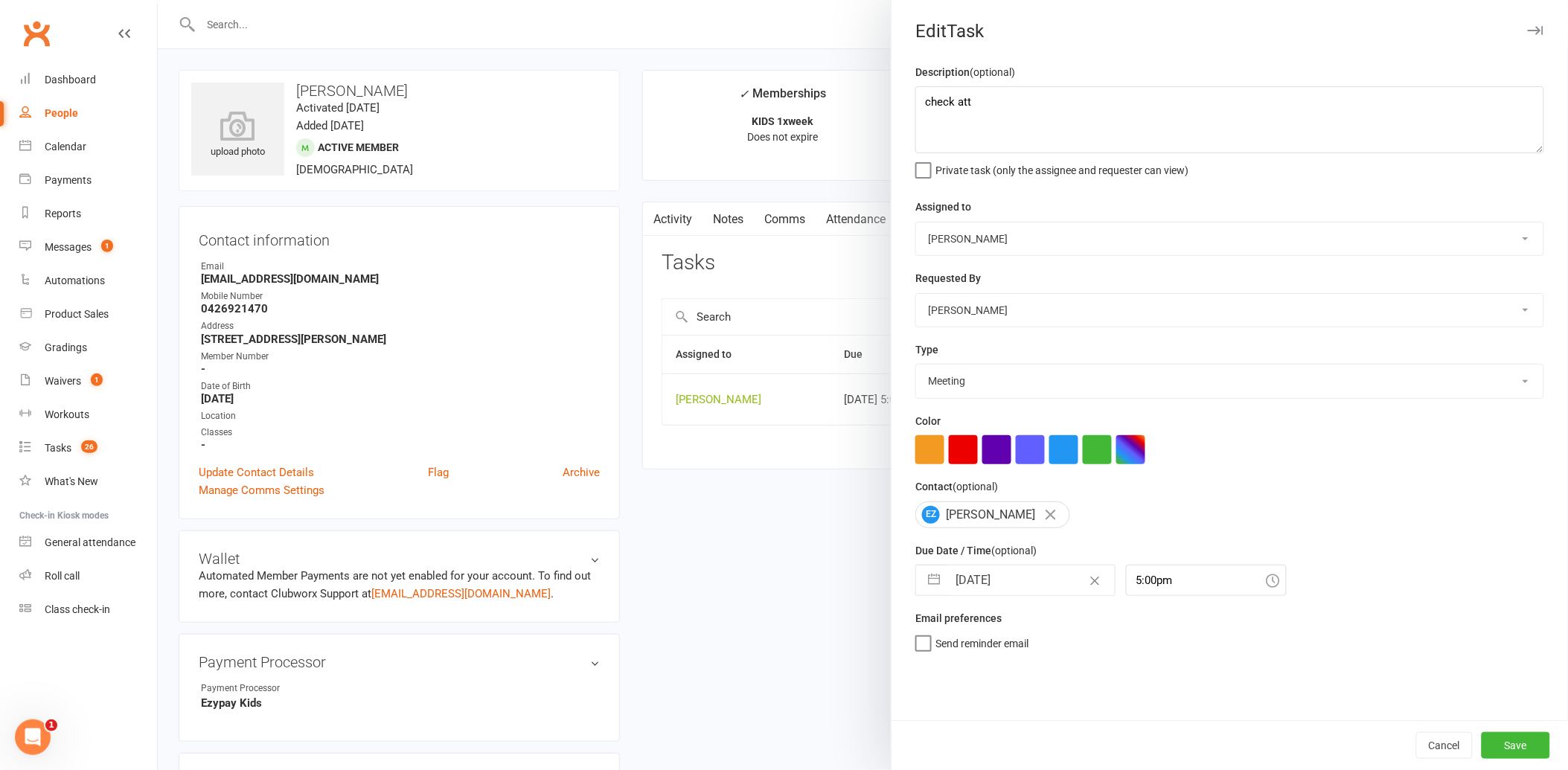
select select "9"
select select "2025"
click at [1035, 579] on input "[DATE]" at bounding box center [1031, 580] width 167 height 30
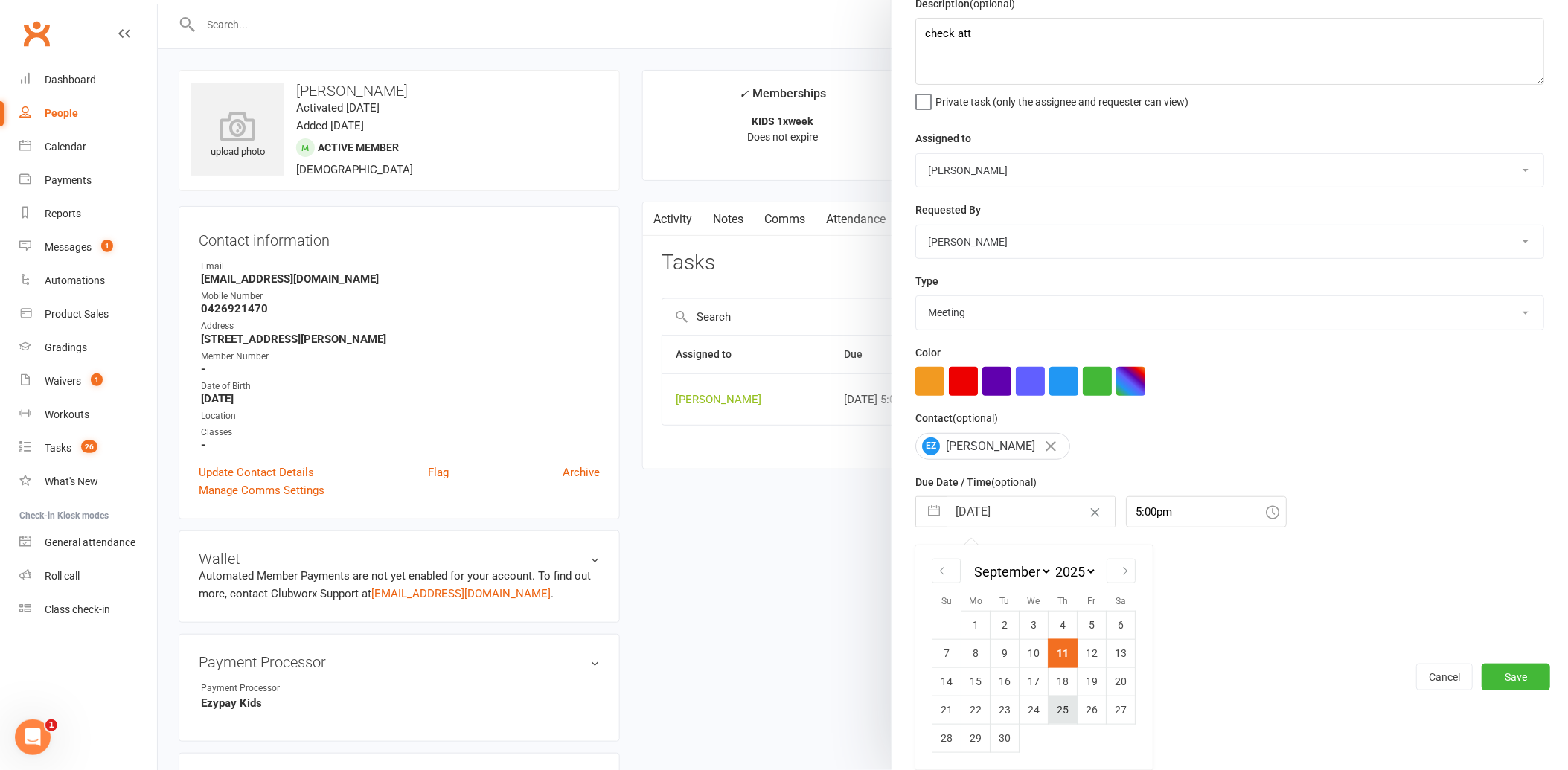
click at [1057, 708] on td "25" at bounding box center [1063, 709] width 29 height 28
type input "[DATE]"
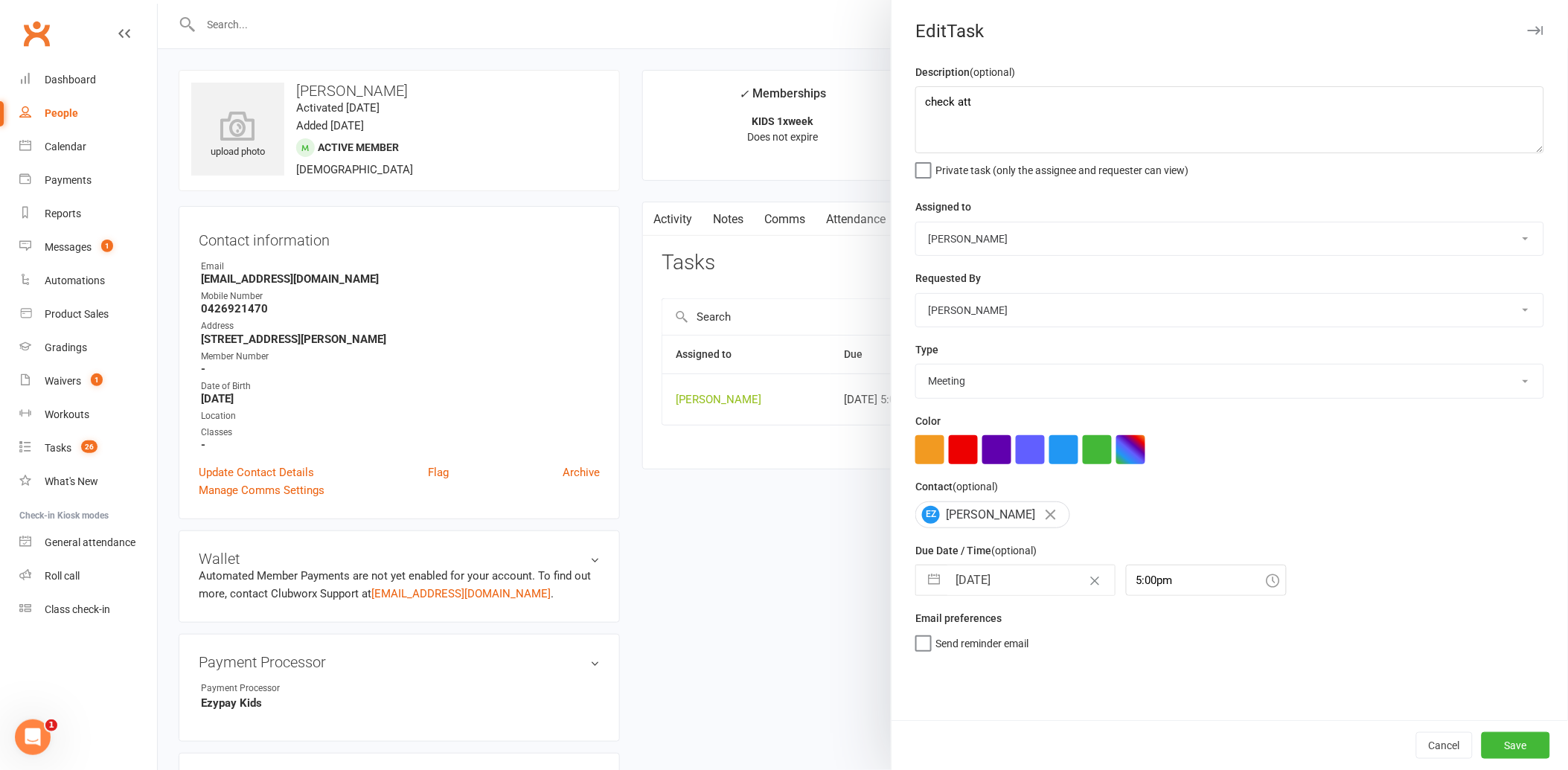
scroll to position [0, 0]
drag, startPoint x: 1509, startPoint y: 745, endPoint x: 1397, endPoint y: 711, distance: 117.0
click at [1508, 742] on button "Save" at bounding box center [1515, 745] width 68 height 27
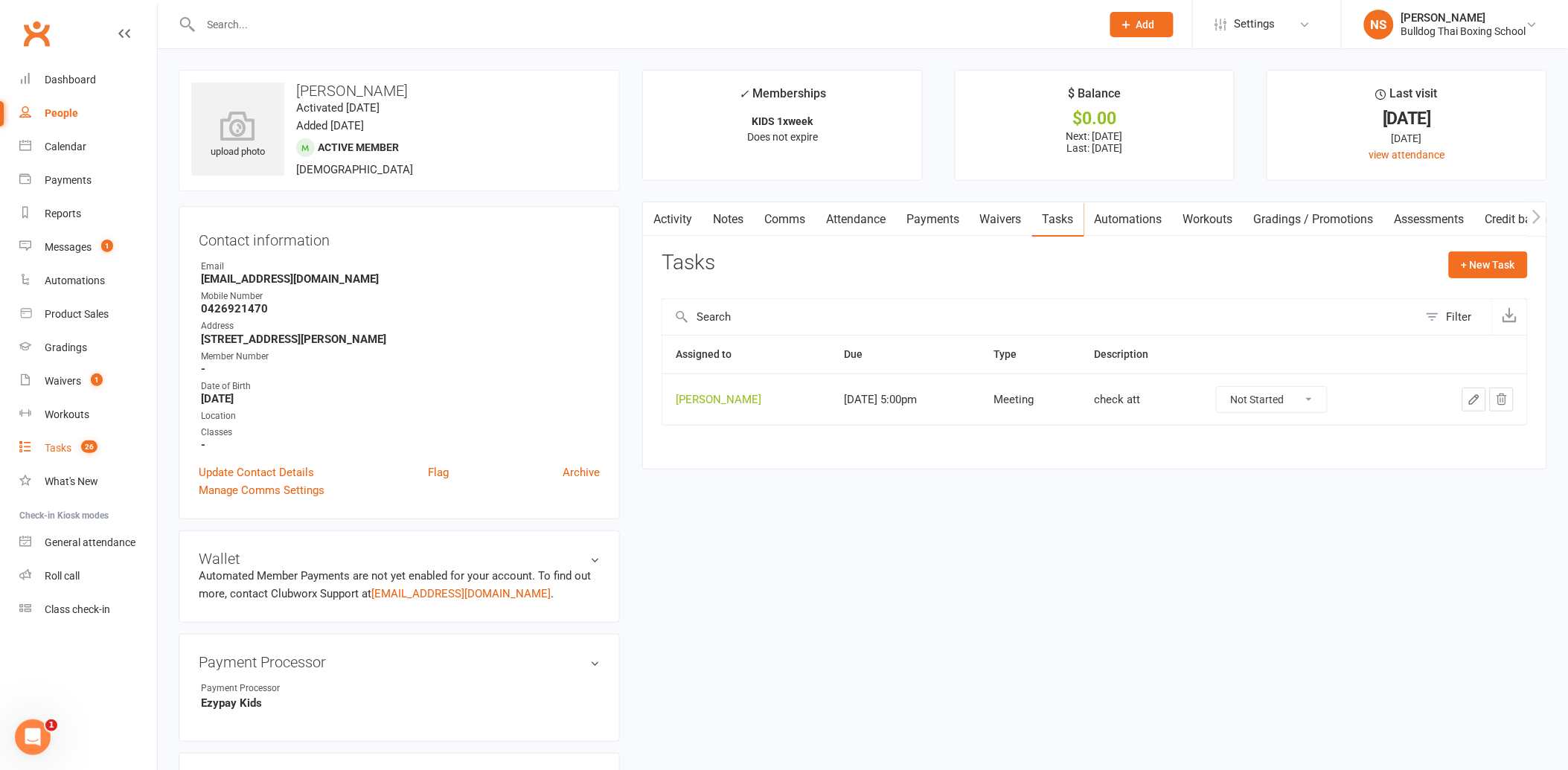
click at [51, 445] on div "Tasks" at bounding box center [58, 448] width 27 height 12
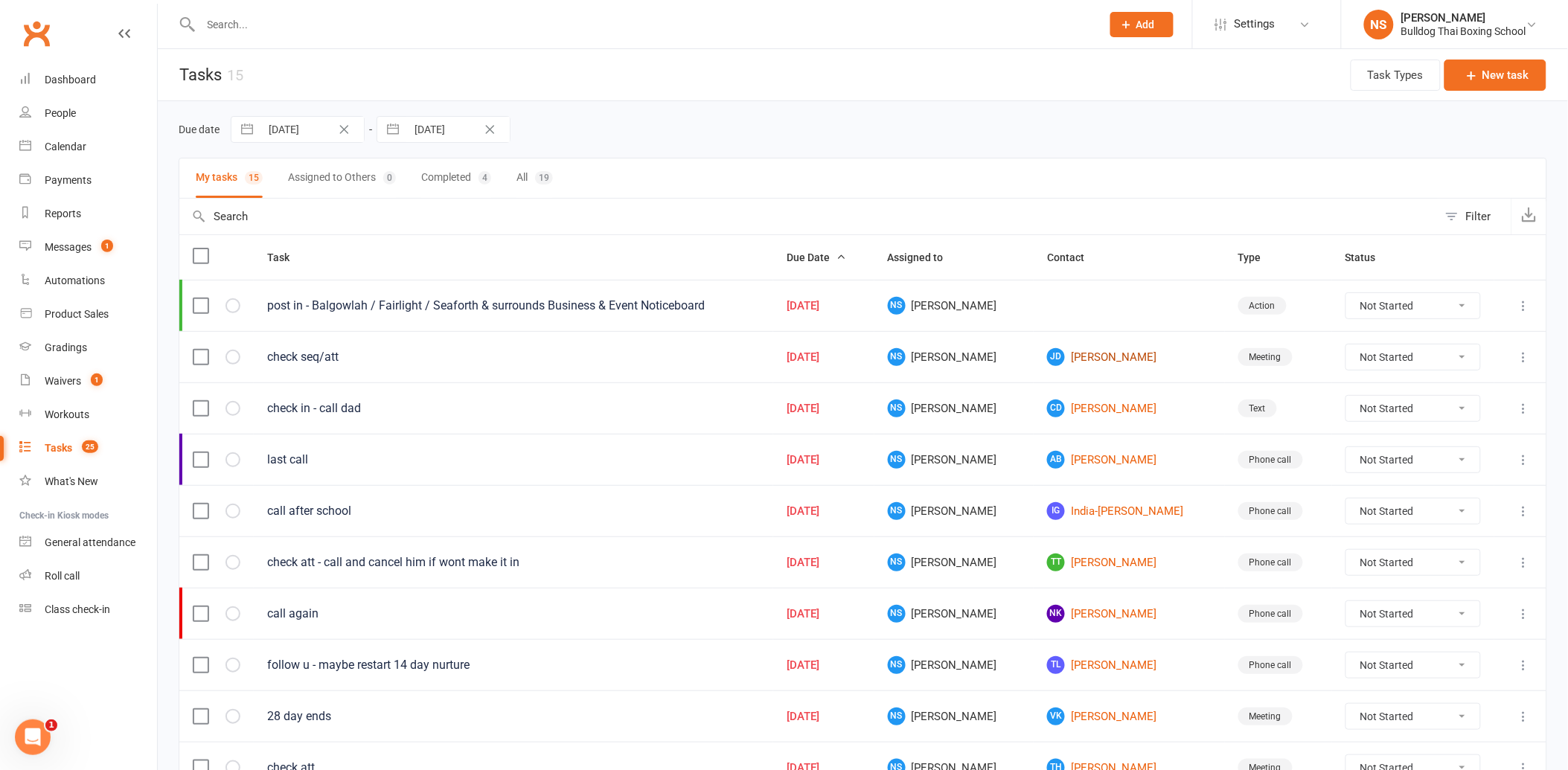
click at [1072, 357] on link "[PERSON_NAME] [PERSON_NAME]" at bounding box center [1129, 357] width 164 height 18
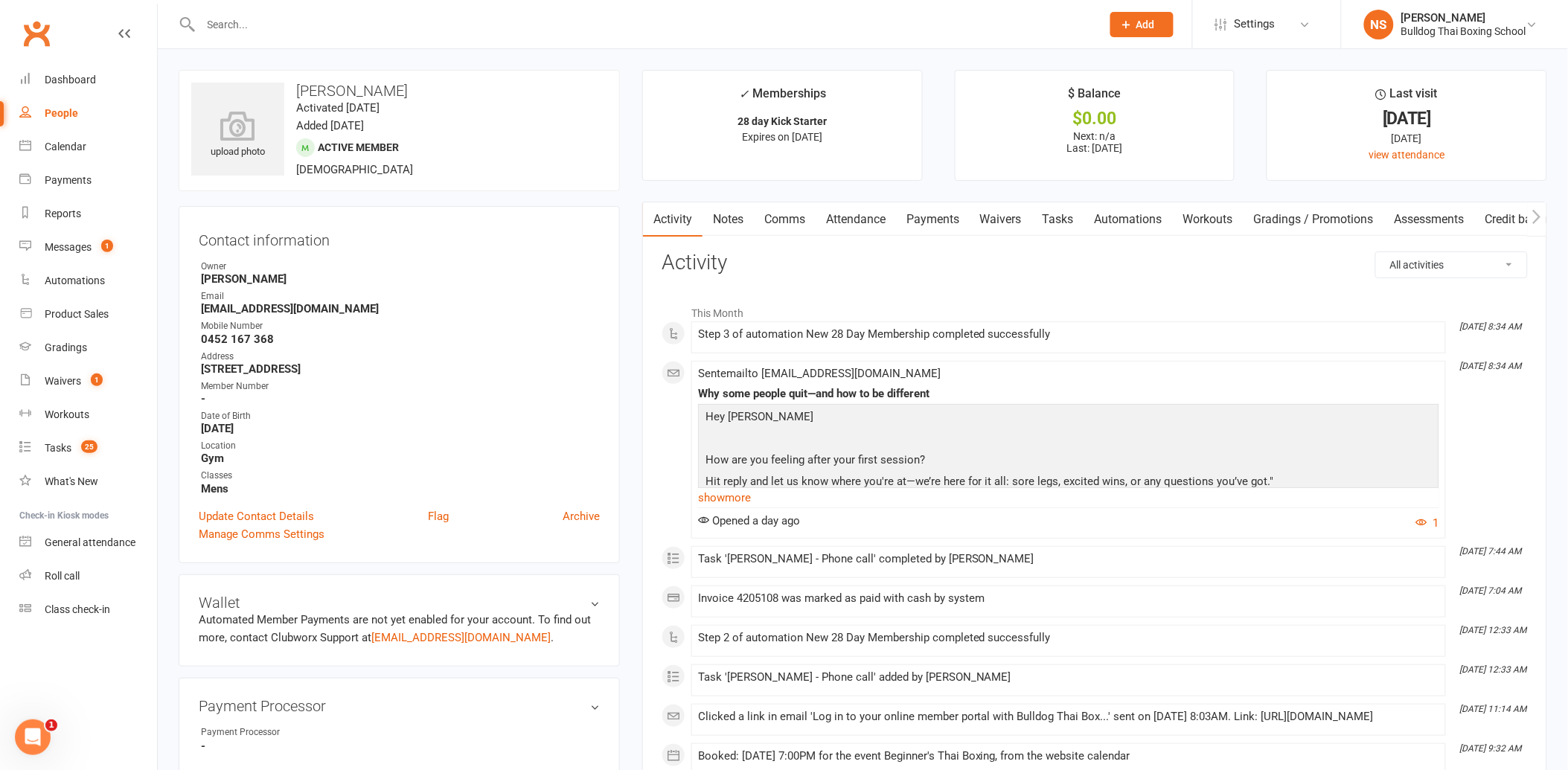
click at [1062, 213] on link "Tasks" at bounding box center [1059, 219] width 52 height 35
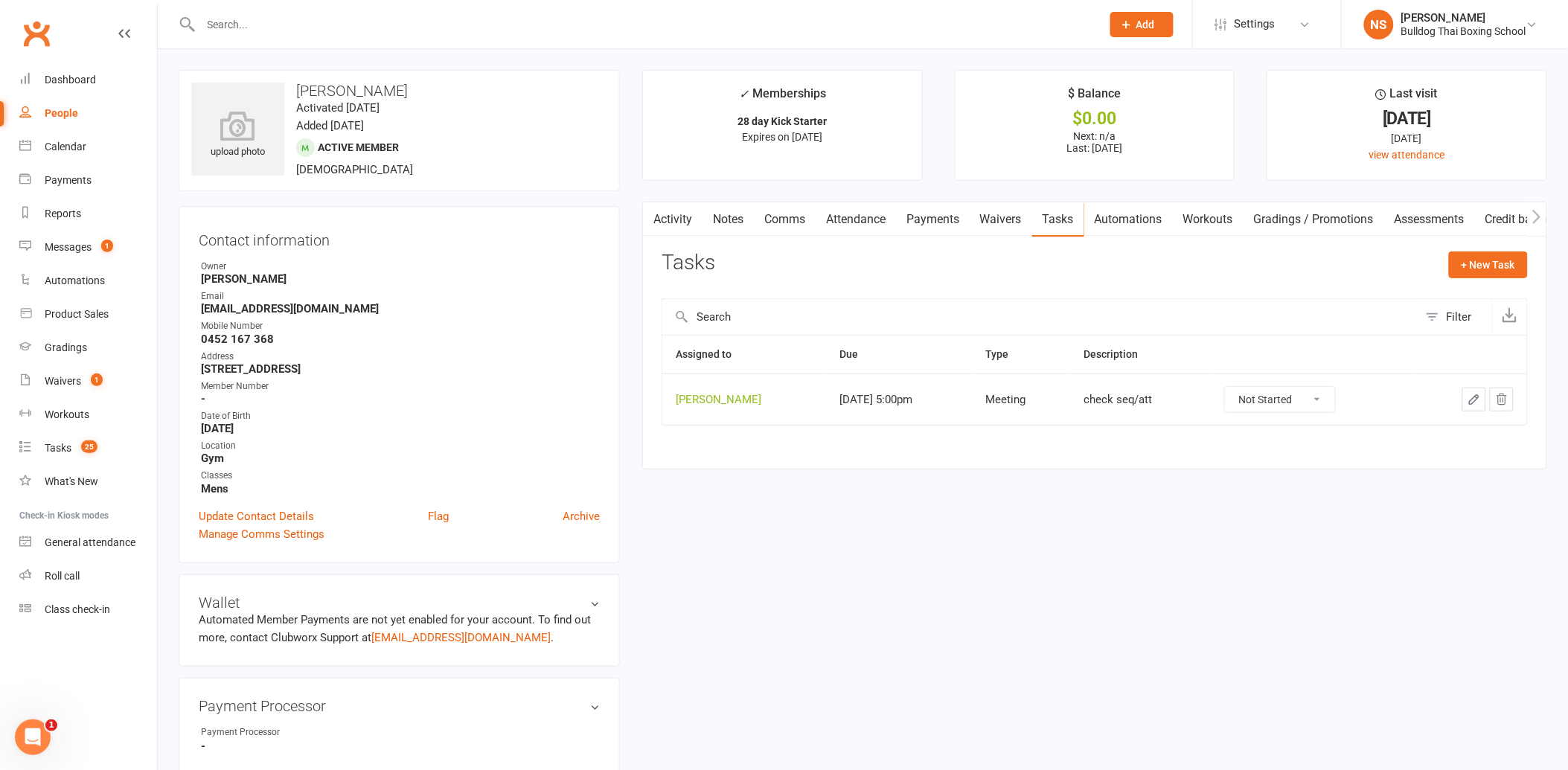
click at [1472, 397] on icon "button" at bounding box center [1474, 399] width 13 height 13
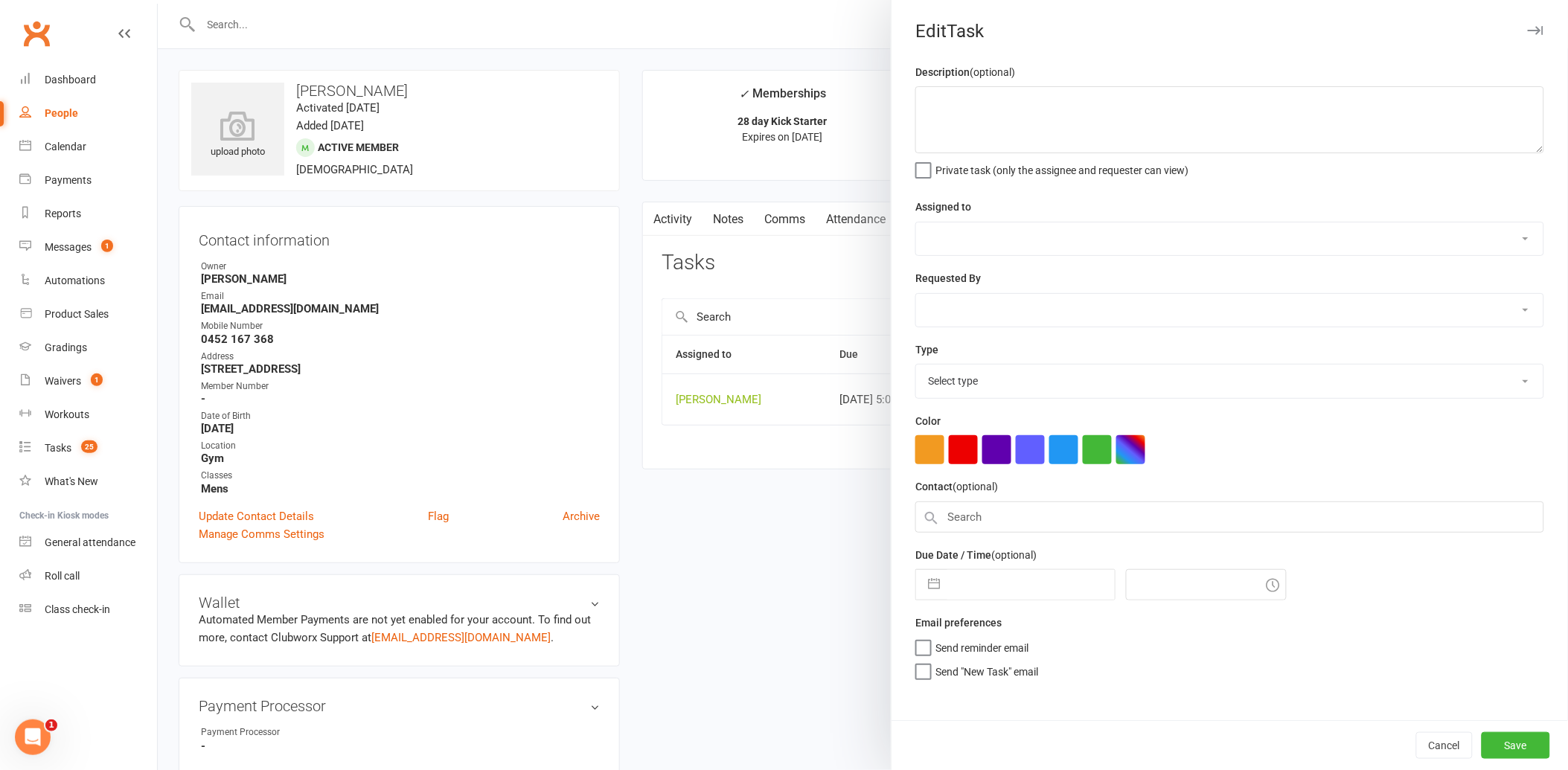
type textarea "check seq/att"
select select "12940"
select select "45795"
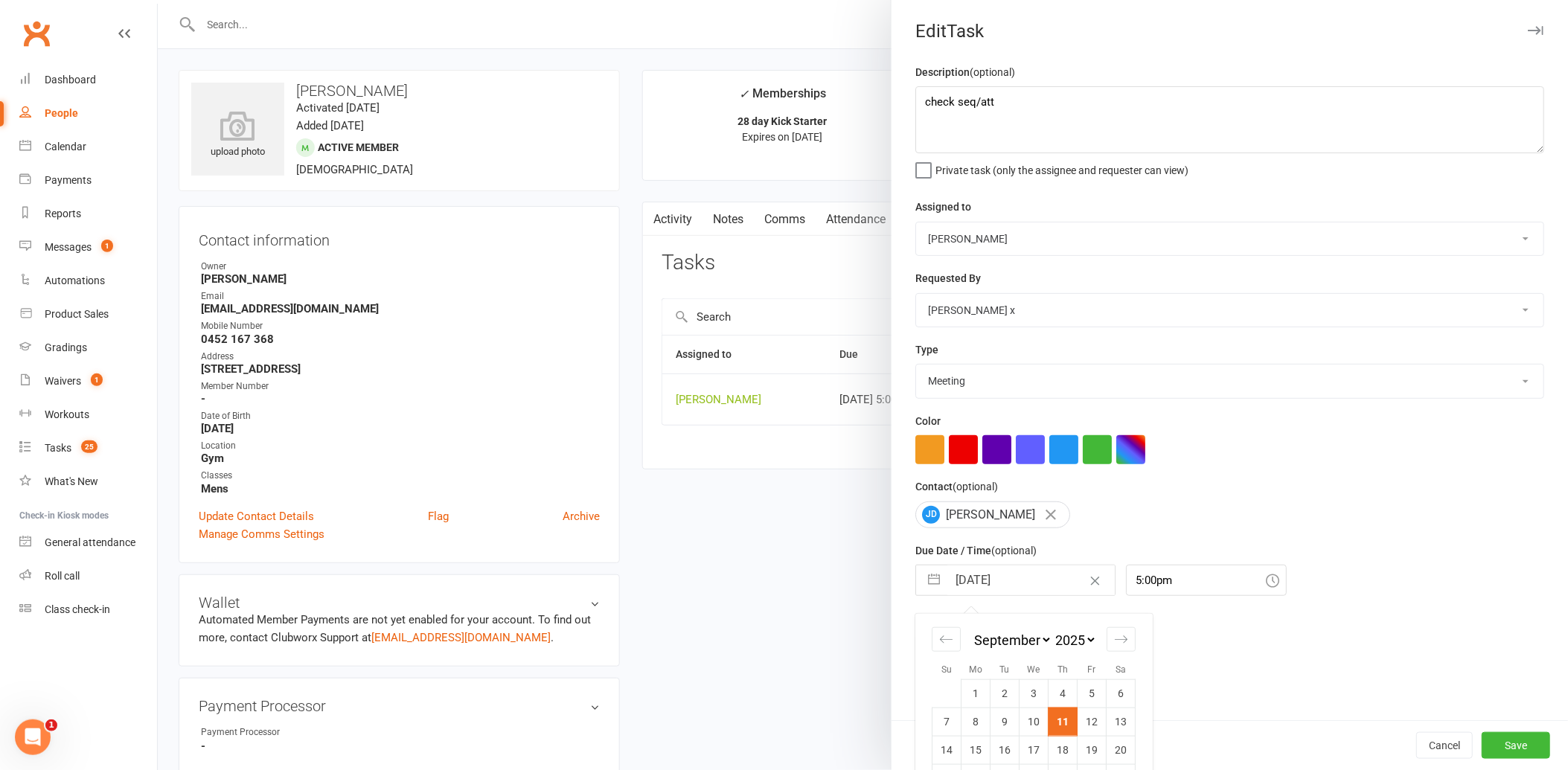
click at [1022, 582] on input "[DATE]" at bounding box center [1031, 580] width 167 height 30
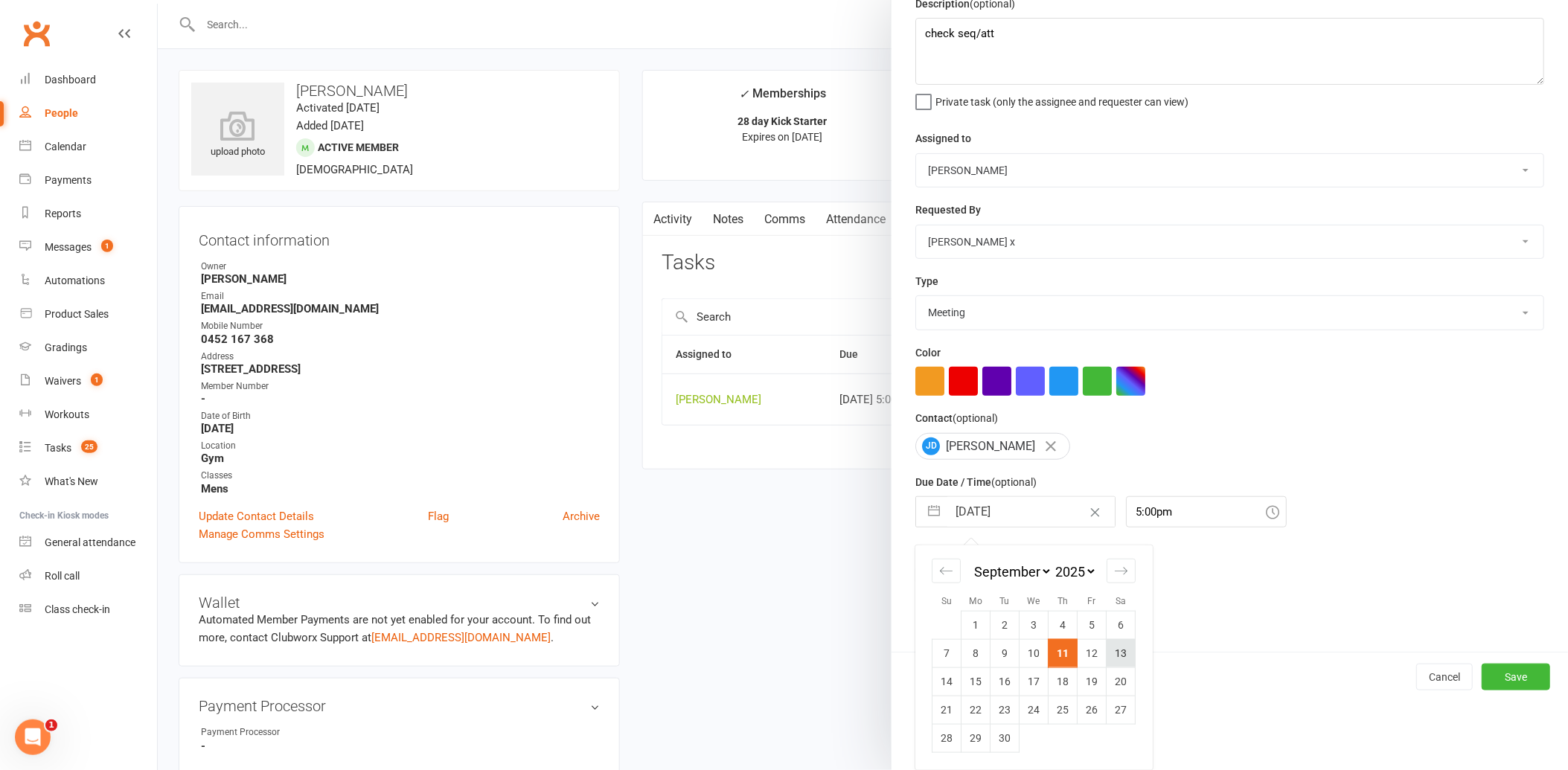
drag, startPoint x: 1113, startPoint y: 655, endPoint x: 1269, endPoint y: 718, distance: 168.2
click at [1114, 655] on td "13" at bounding box center [1122, 653] width 29 height 28
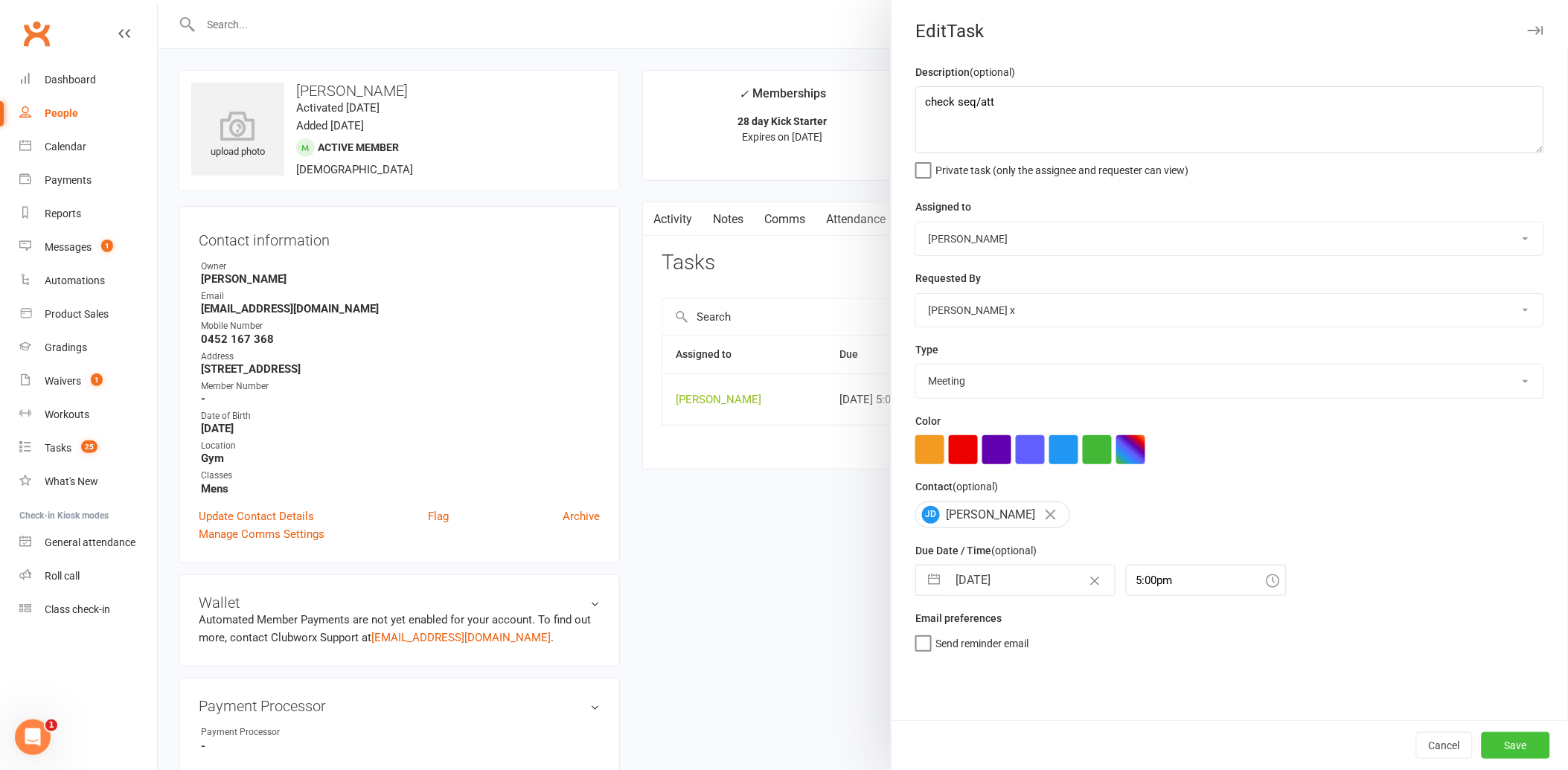
click at [1506, 749] on button "Save" at bounding box center [1515, 745] width 68 height 27
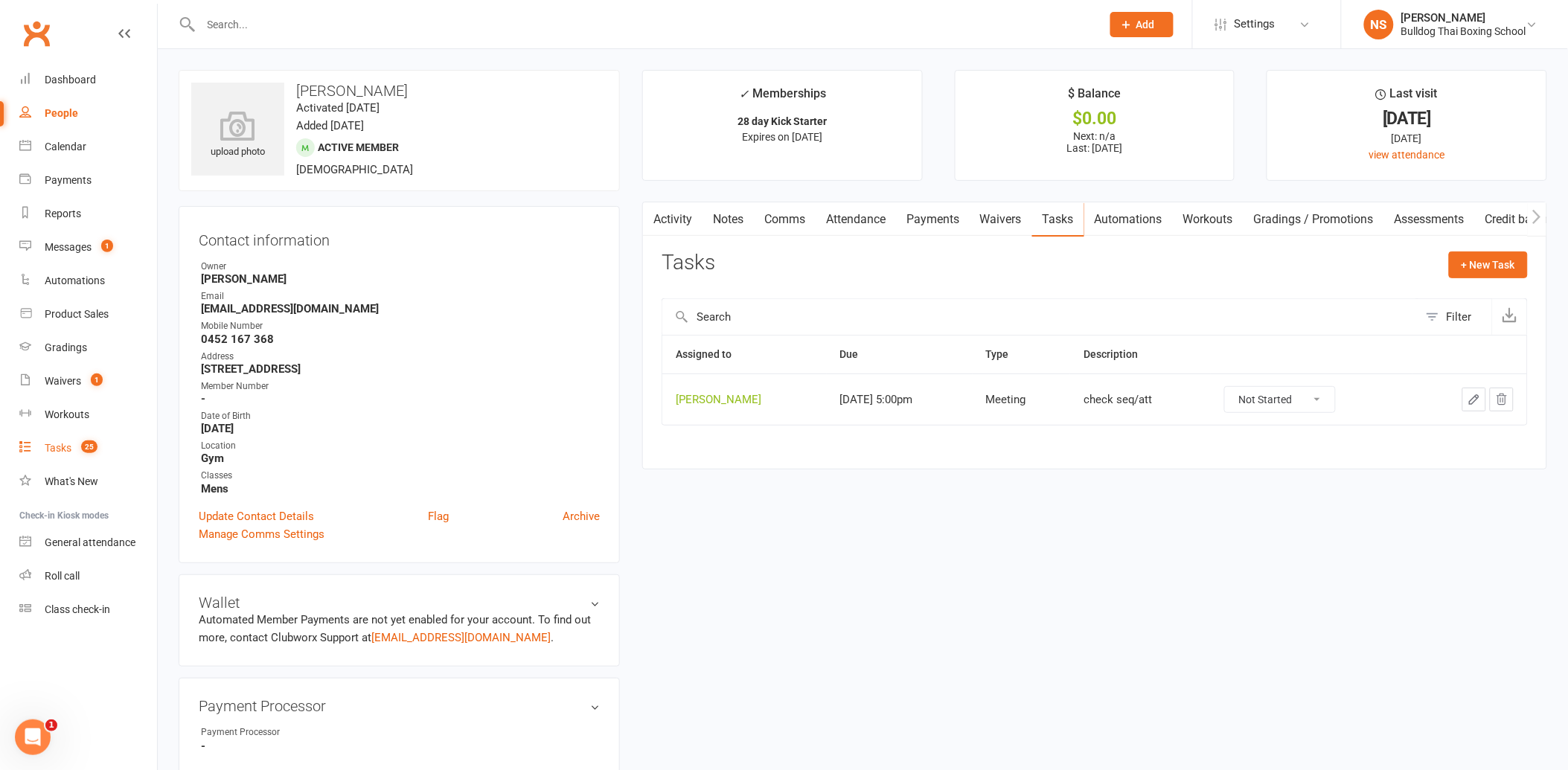
click at [53, 447] on div "Tasks" at bounding box center [58, 448] width 27 height 12
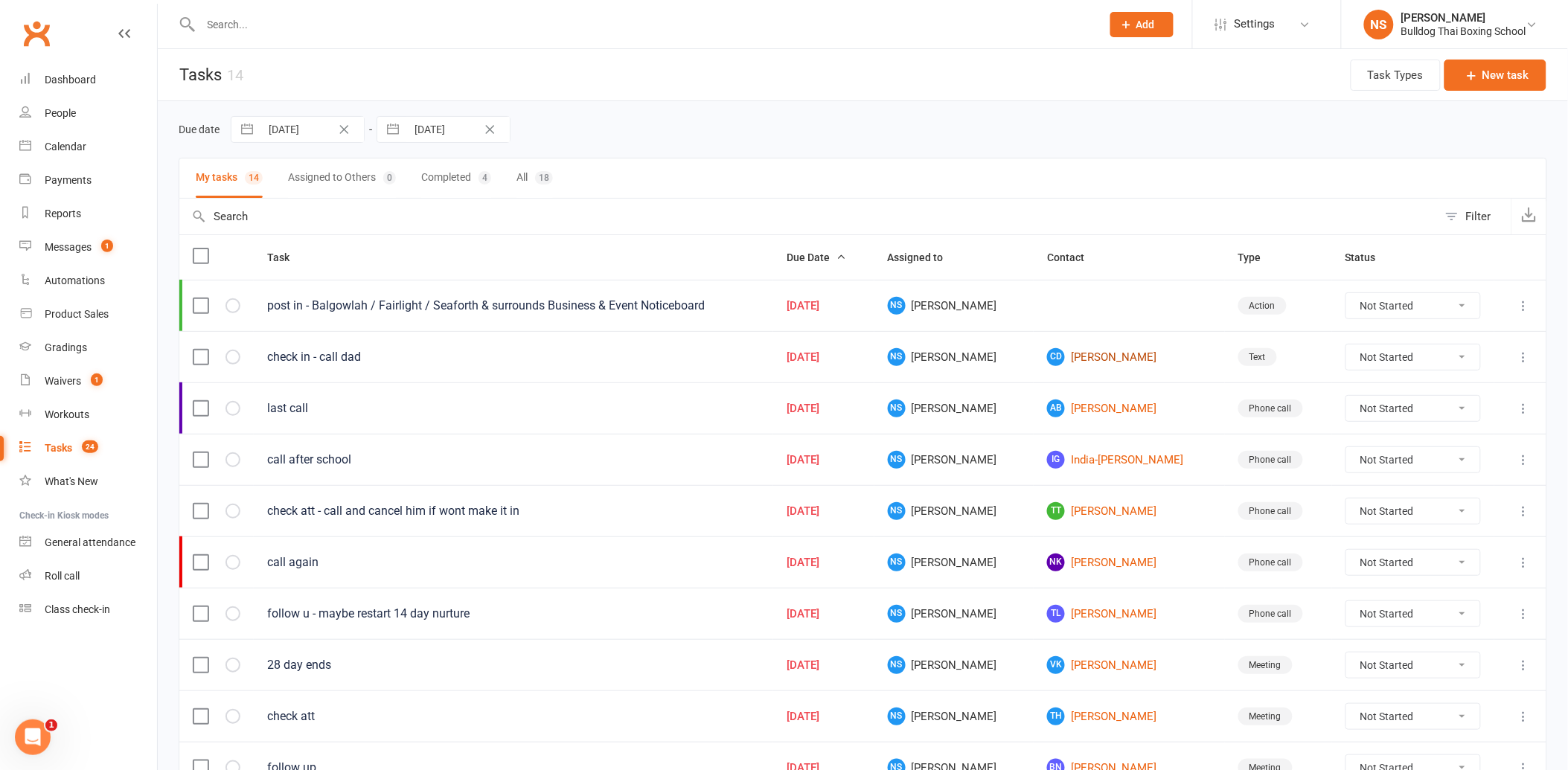
click at [1057, 355] on link "CD [PERSON_NAME]" at bounding box center [1129, 357] width 164 height 18
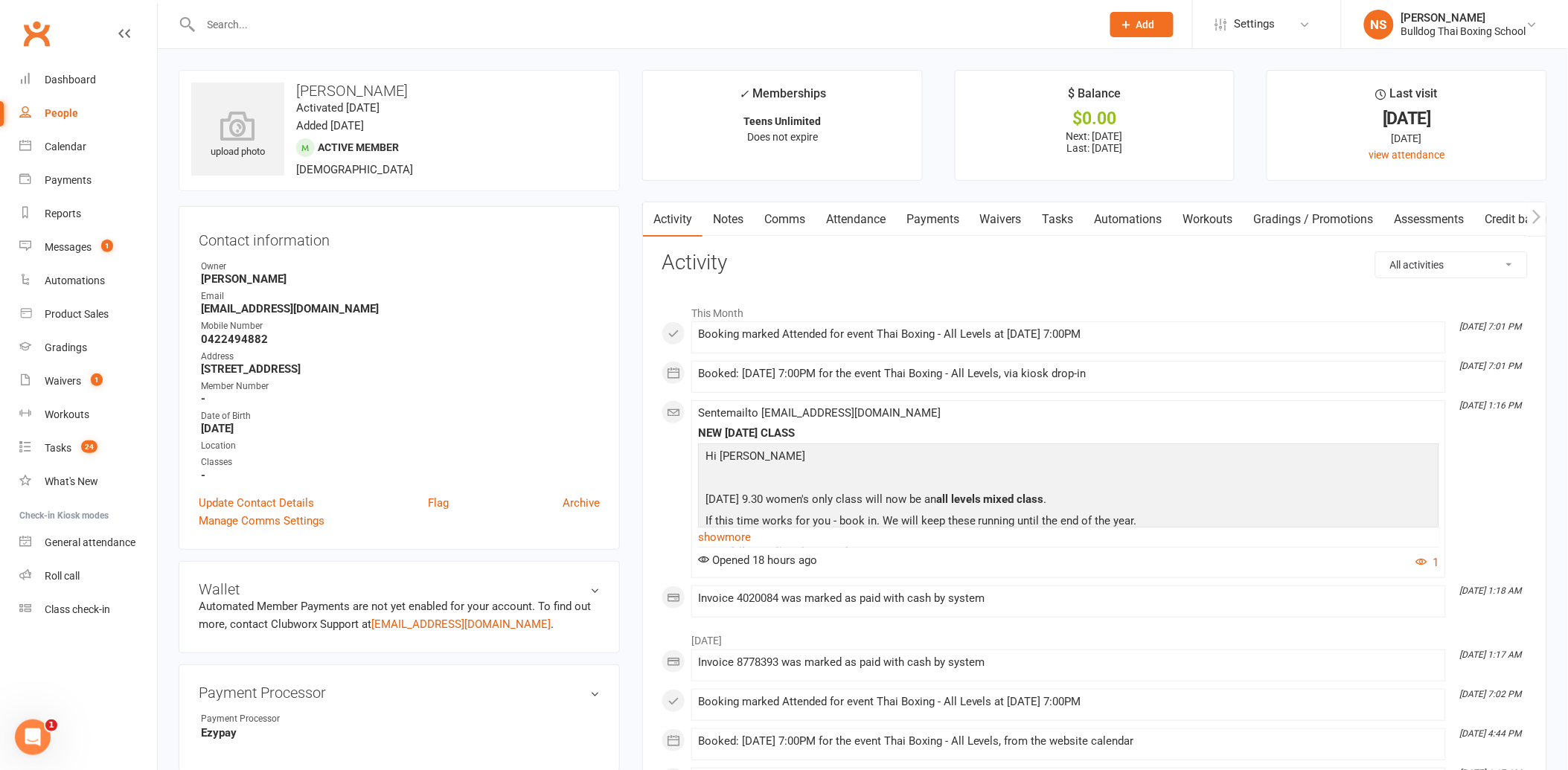
click at [1060, 212] on link "Tasks" at bounding box center [1059, 219] width 52 height 35
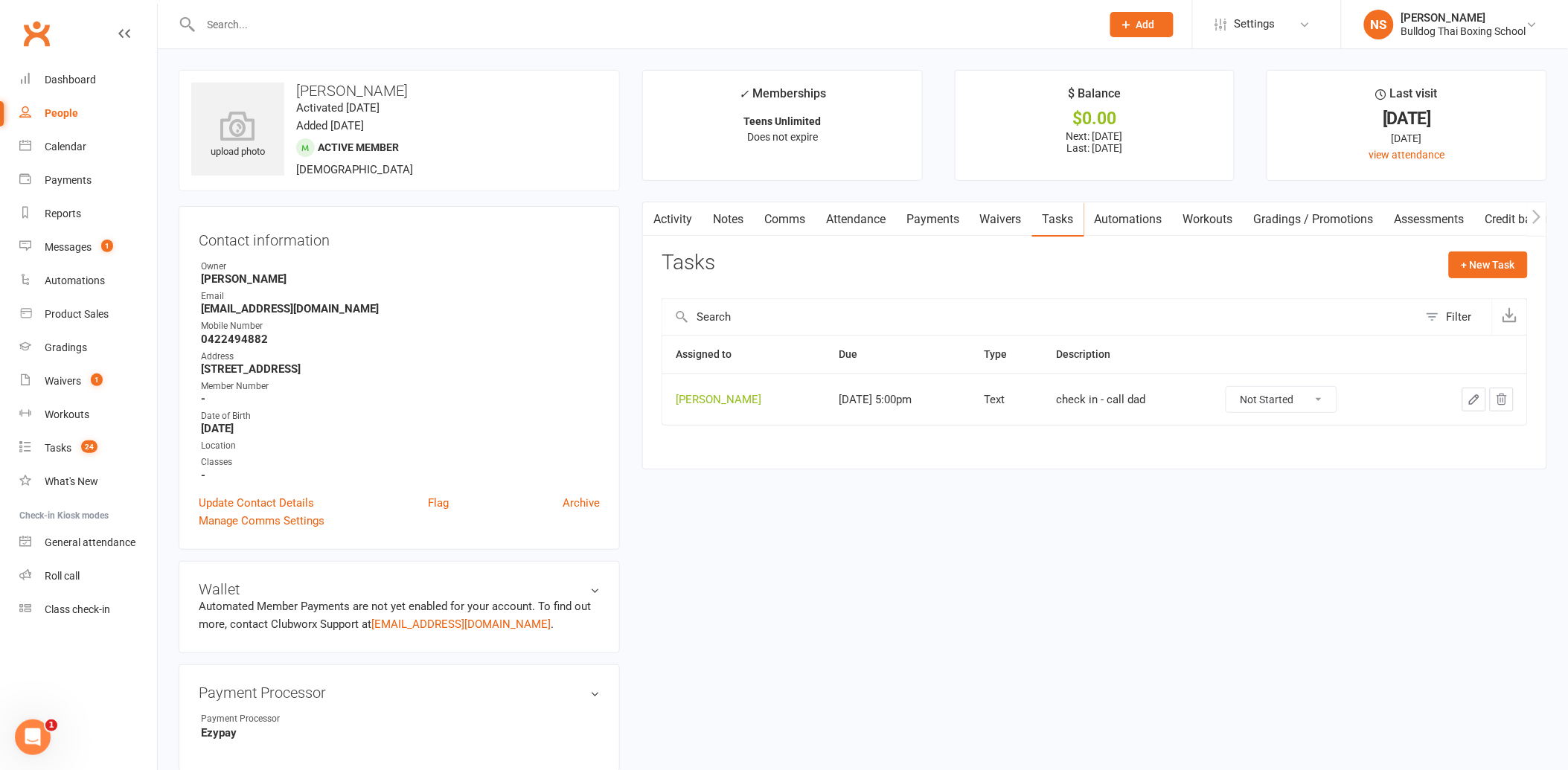
click at [1474, 399] on icon "button" at bounding box center [1474, 399] width 13 height 13
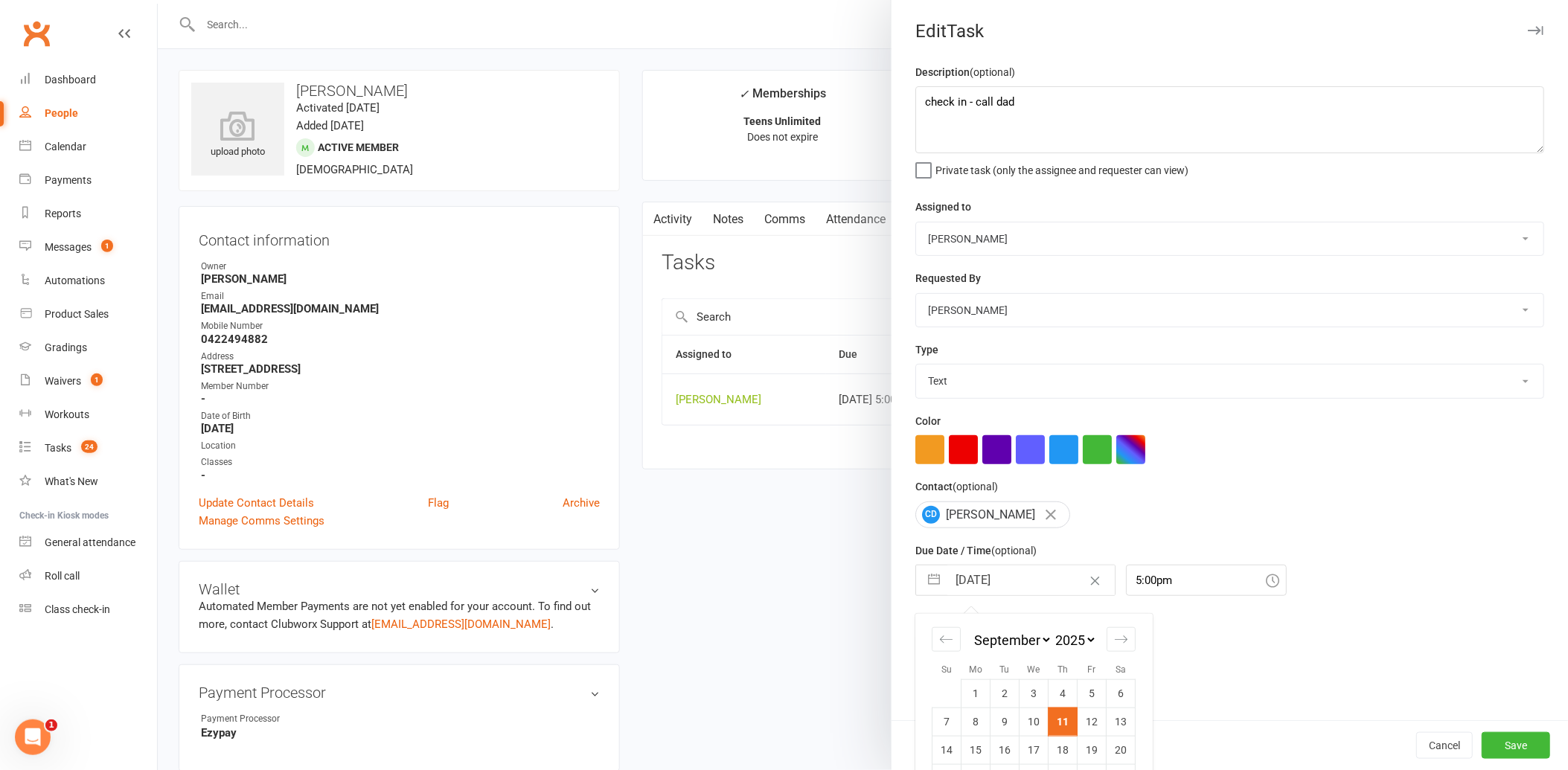
click at [1033, 576] on input "[DATE]" at bounding box center [1031, 580] width 167 height 30
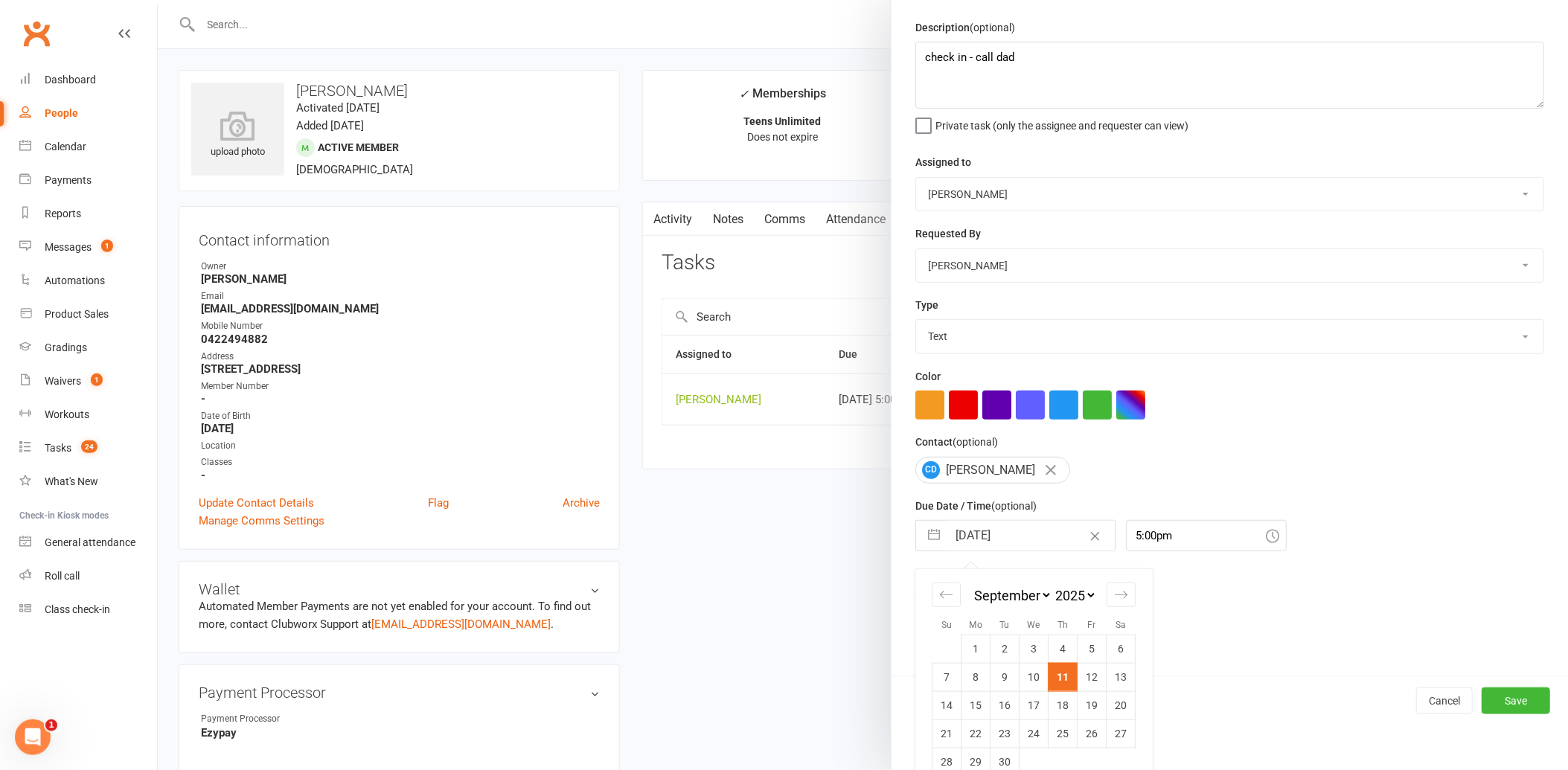
scroll to position [68, 0]
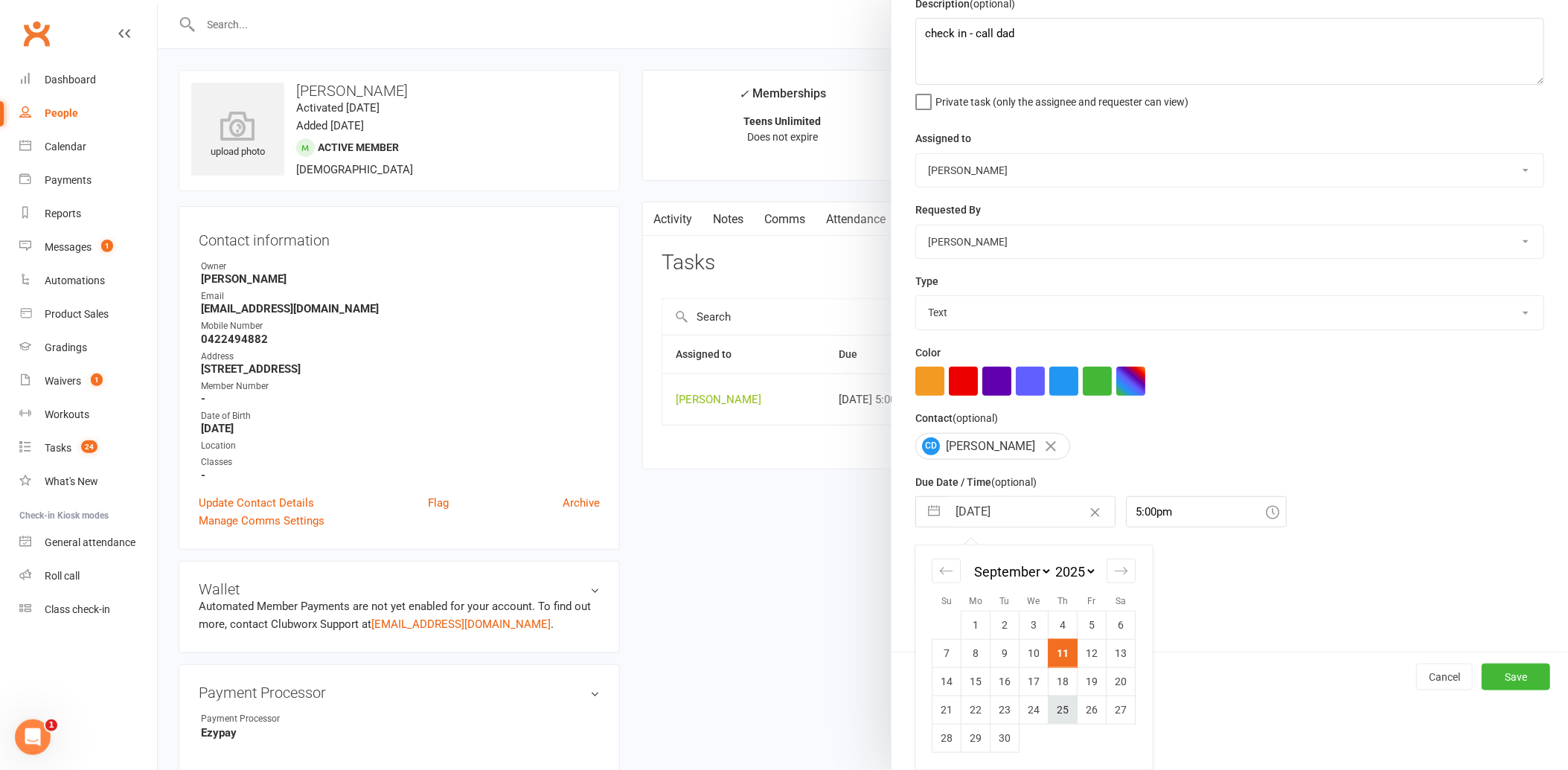
click at [1056, 710] on td "25" at bounding box center [1063, 709] width 29 height 28
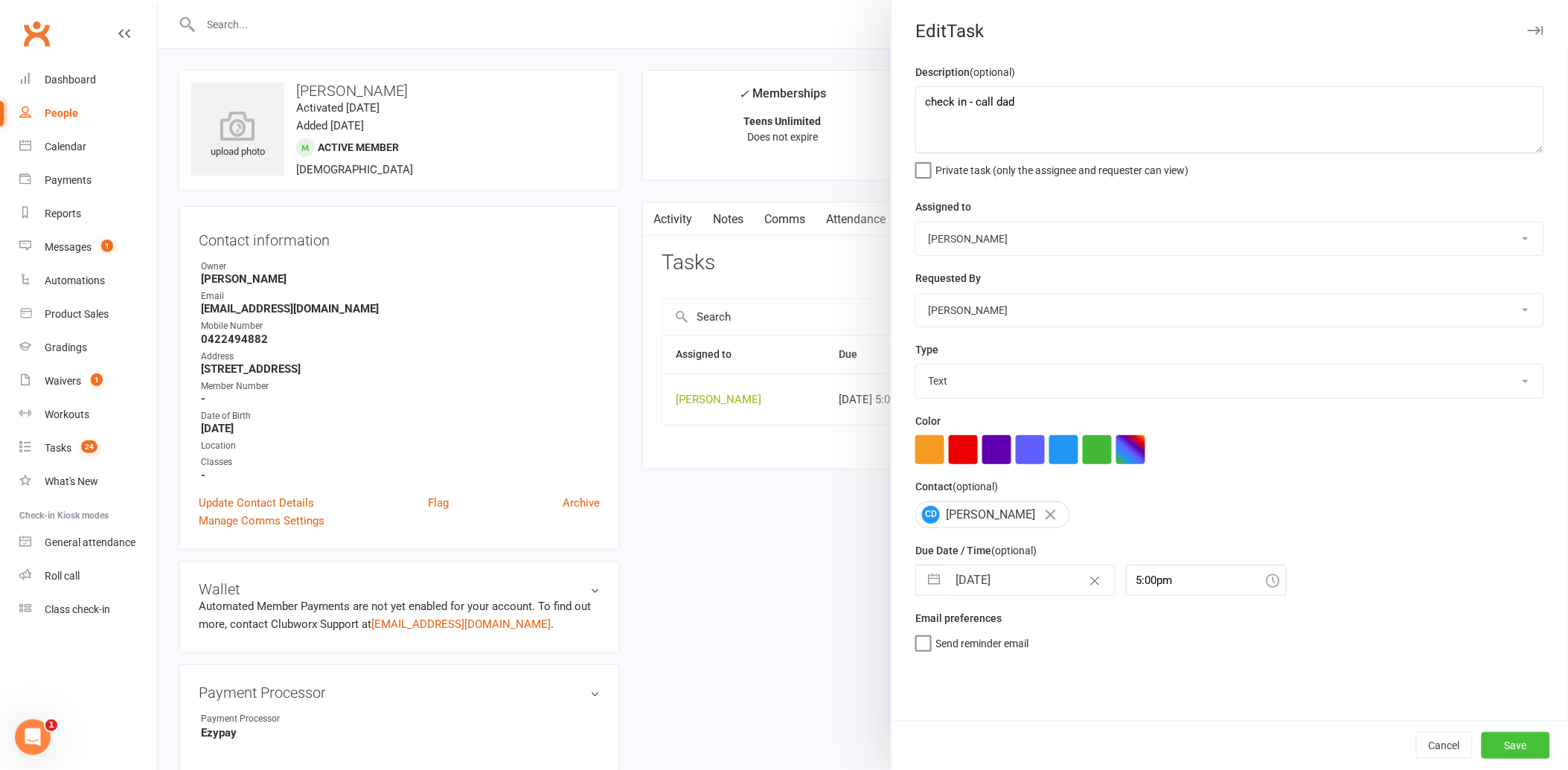
click at [1488, 747] on button "Save" at bounding box center [1515, 745] width 68 height 27
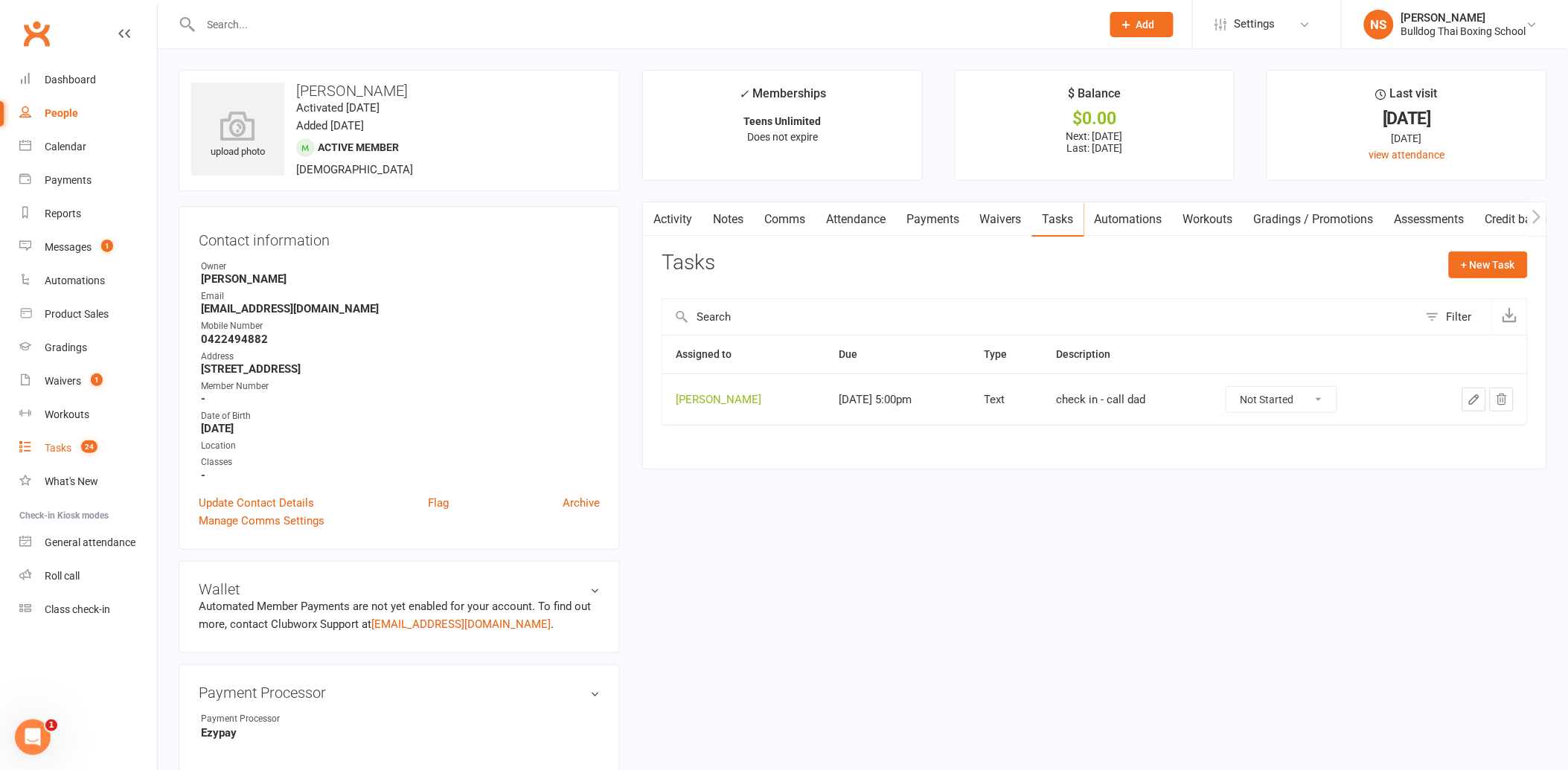
click at [60, 440] on link "Tasks 24" at bounding box center [87, 449] width 137 height 34
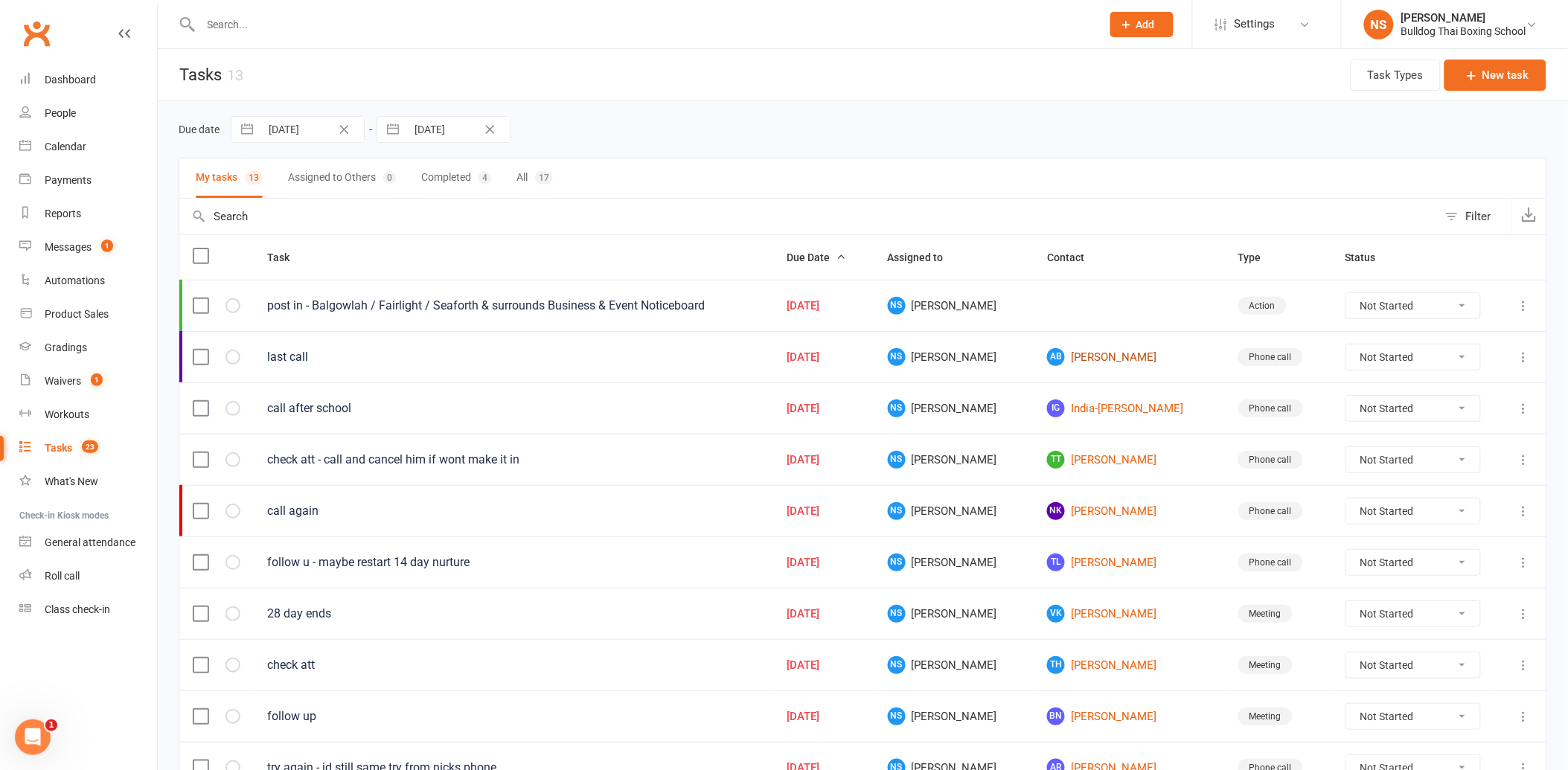
click at [1082, 360] on link "AB [PERSON_NAME]" at bounding box center [1129, 357] width 164 height 18
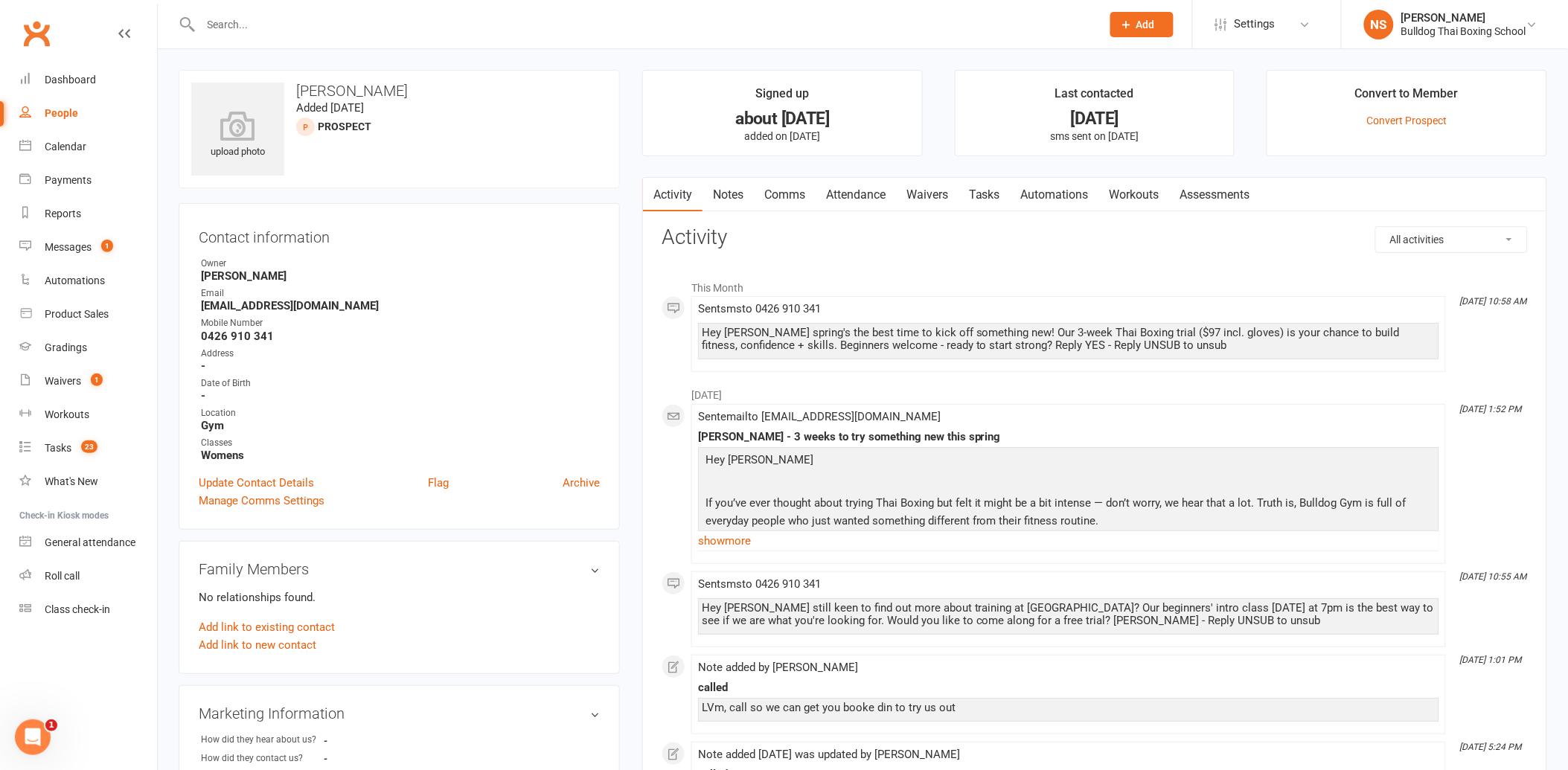
click at [987, 189] on link "Tasks" at bounding box center [984, 195] width 52 height 35
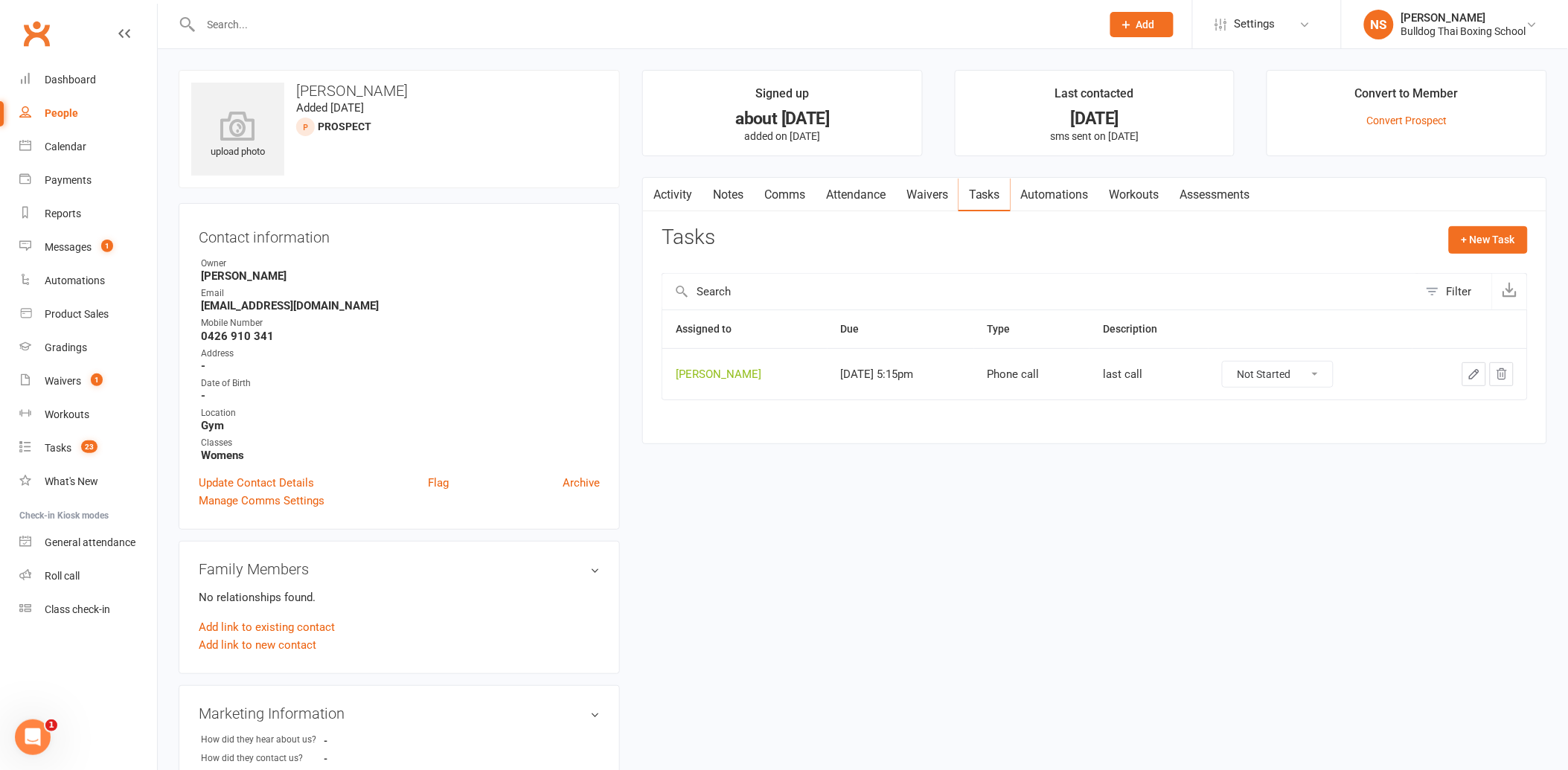
click at [1476, 376] on icon "button" at bounding box center [1474, 374] width 9 height 9
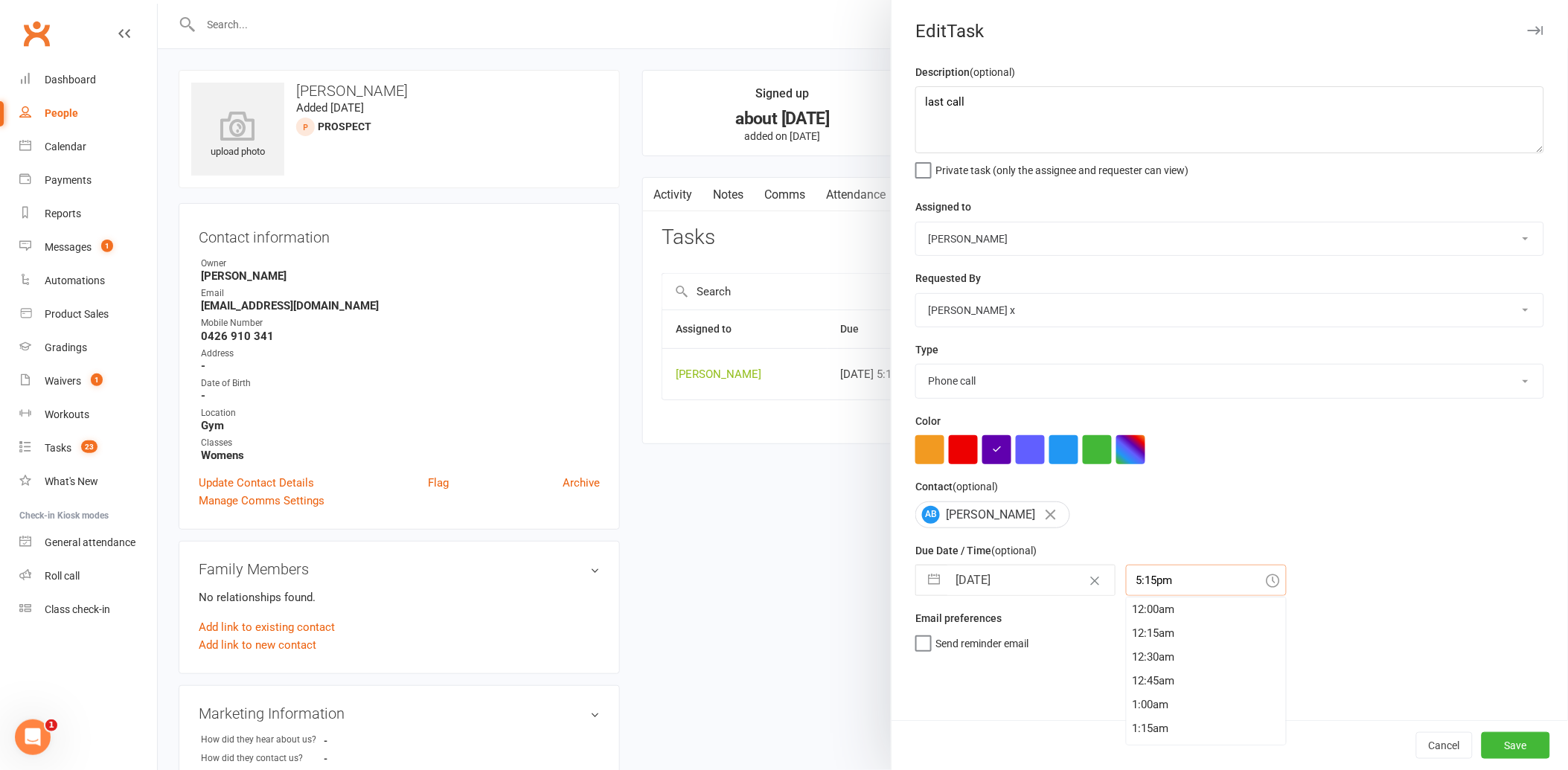
click at [1164, 577] on input "5:15pm" at bounding box center [1207, 580] width 161 height 31
click at [1158, 680] on div "5:45pm" at bounding box center [1207, 681] width 160 height 24
drag, startPoint x: 1499, startPoint y: 739, endPoint x: 621, endPoint y: 686, distance: 879.6
click at [1498, 739] on button "Save" at bounding box center [1515, 745] width 68 height 27
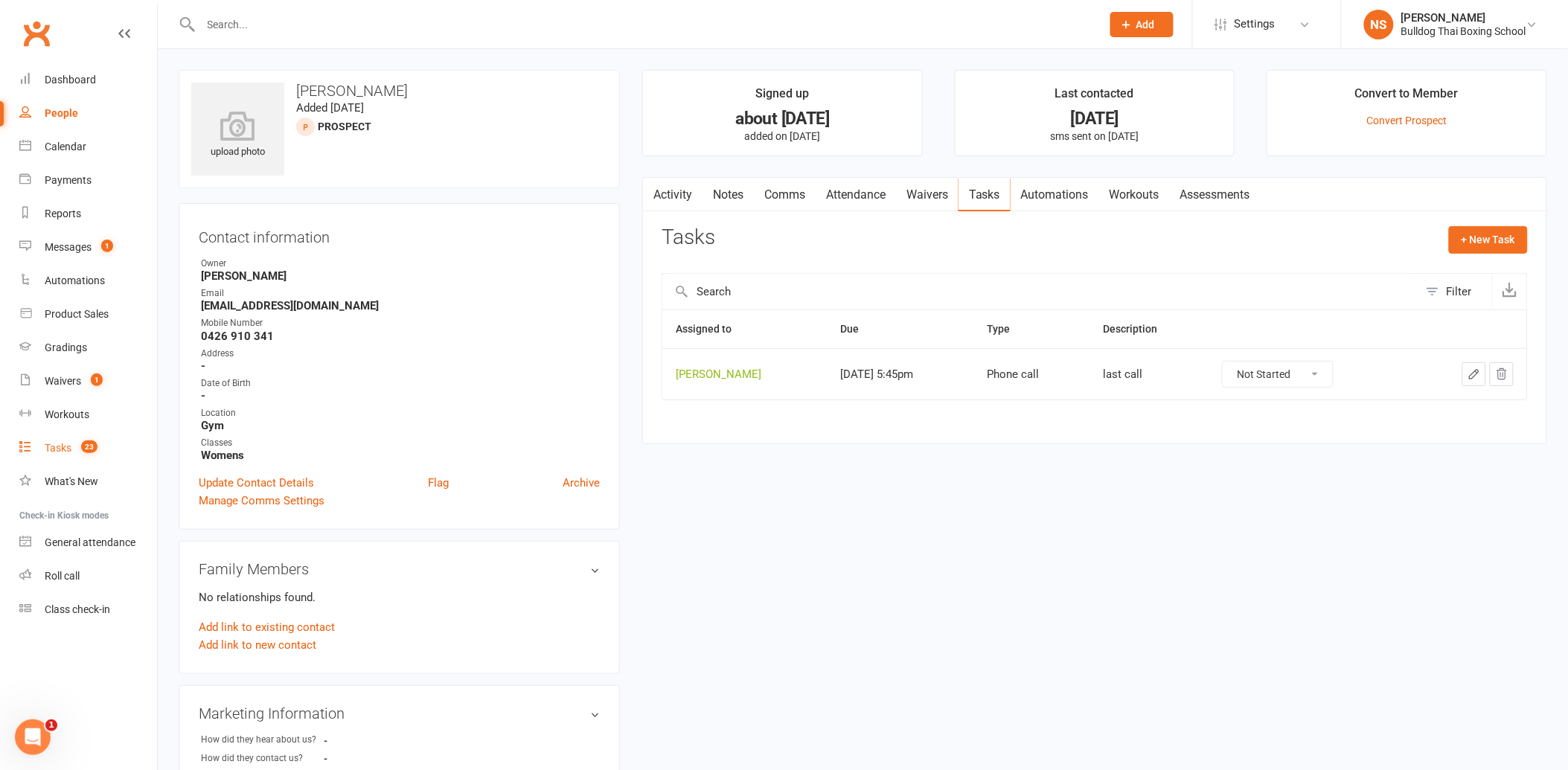
click at [51, 450] on div "Tasks" at bounding box center [58, 448] width 27 height 12
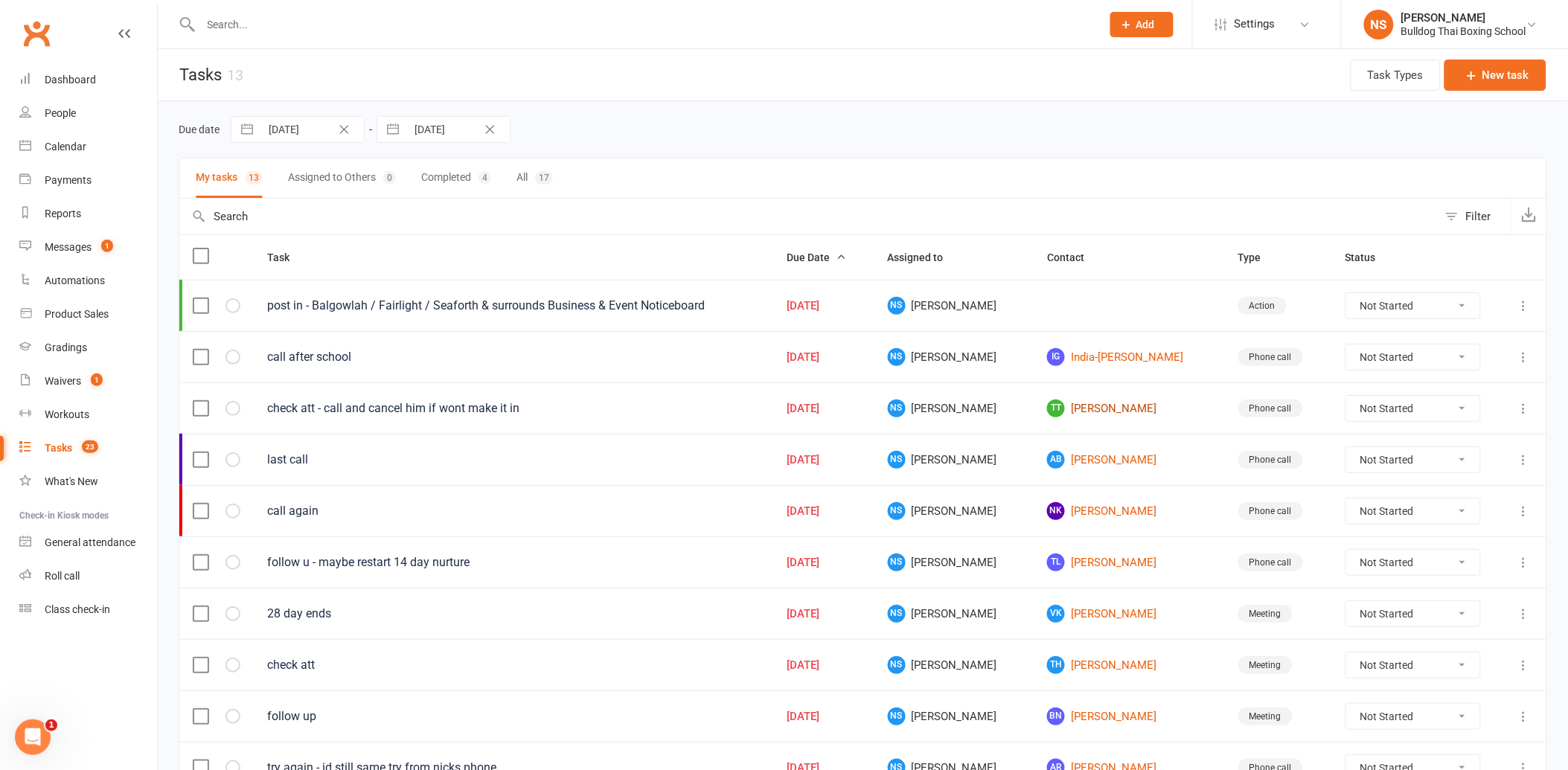
click at [1082, 407] on link "TT [PERSON_NAME]" at bounding box center [1129, 408] width 164 height 18
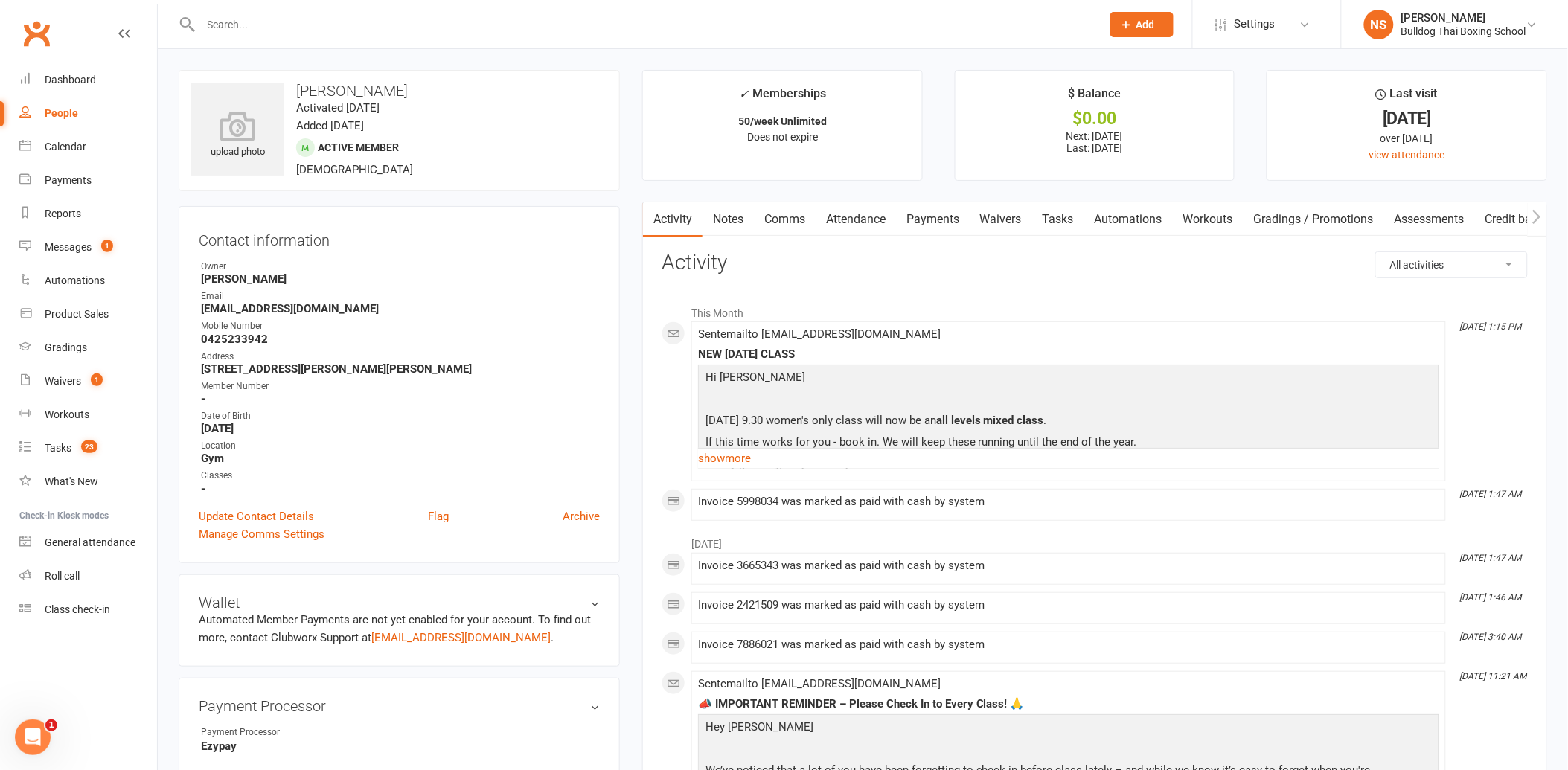
click at [1058, 217] on link "Tasks" at bounding box center [1059, 219] width 52 height 35
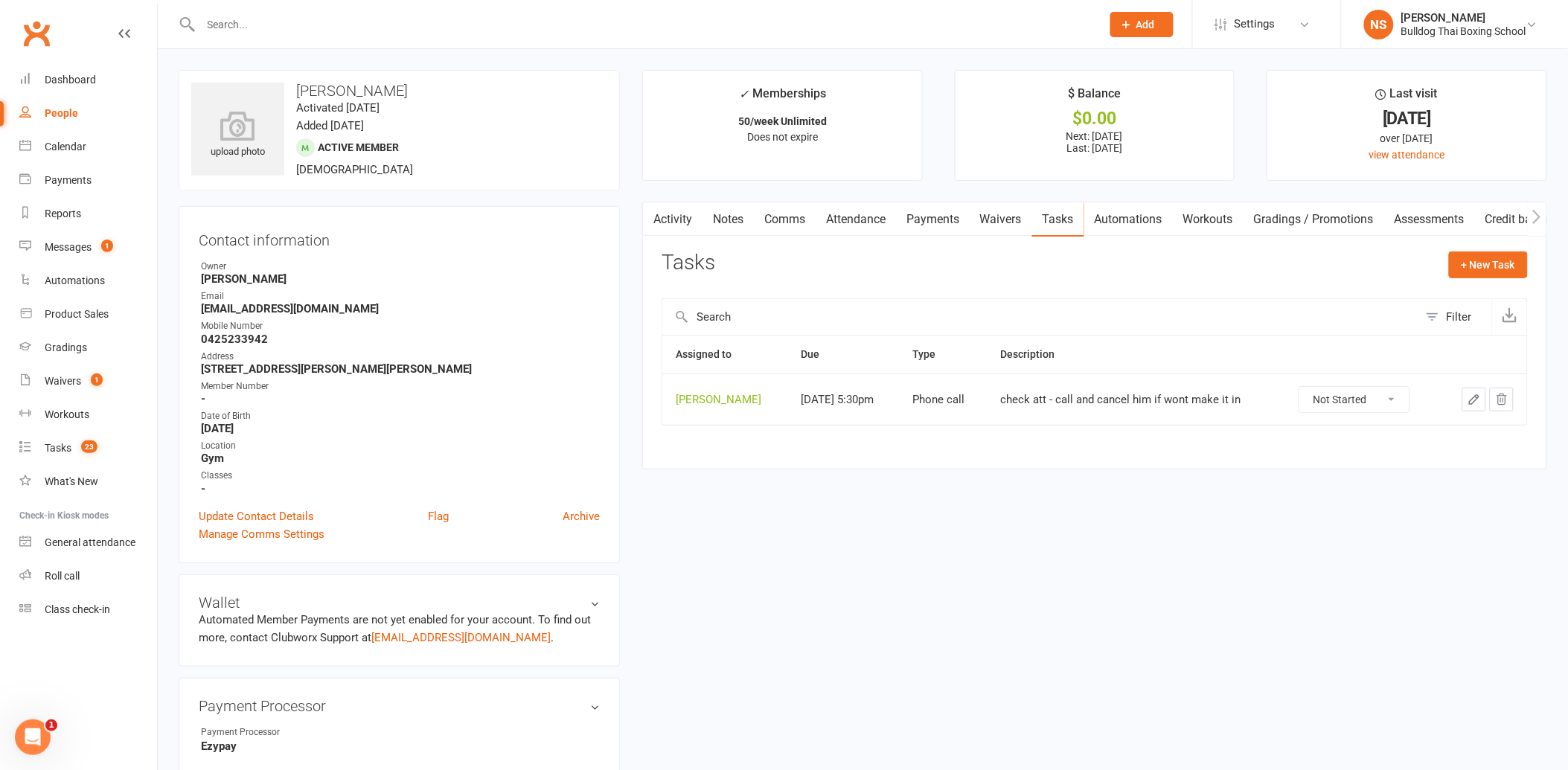
click at [1478, 397] on icon "button" at bounding box center [1474, 399] width 13 height 13
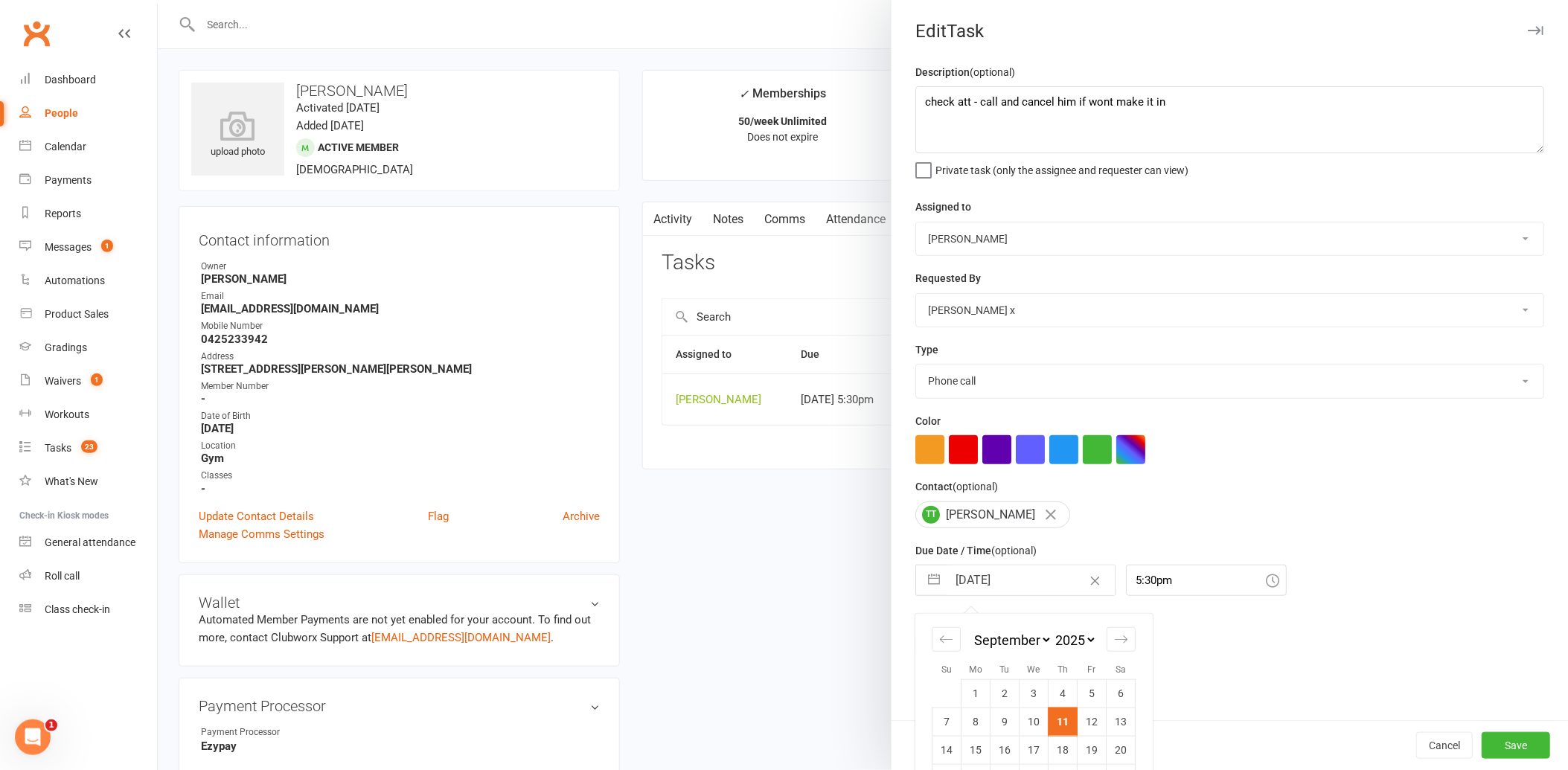
click at [1024, 570] on input "[DATE]" at bounding box center [1031, 580] width 167 height 30
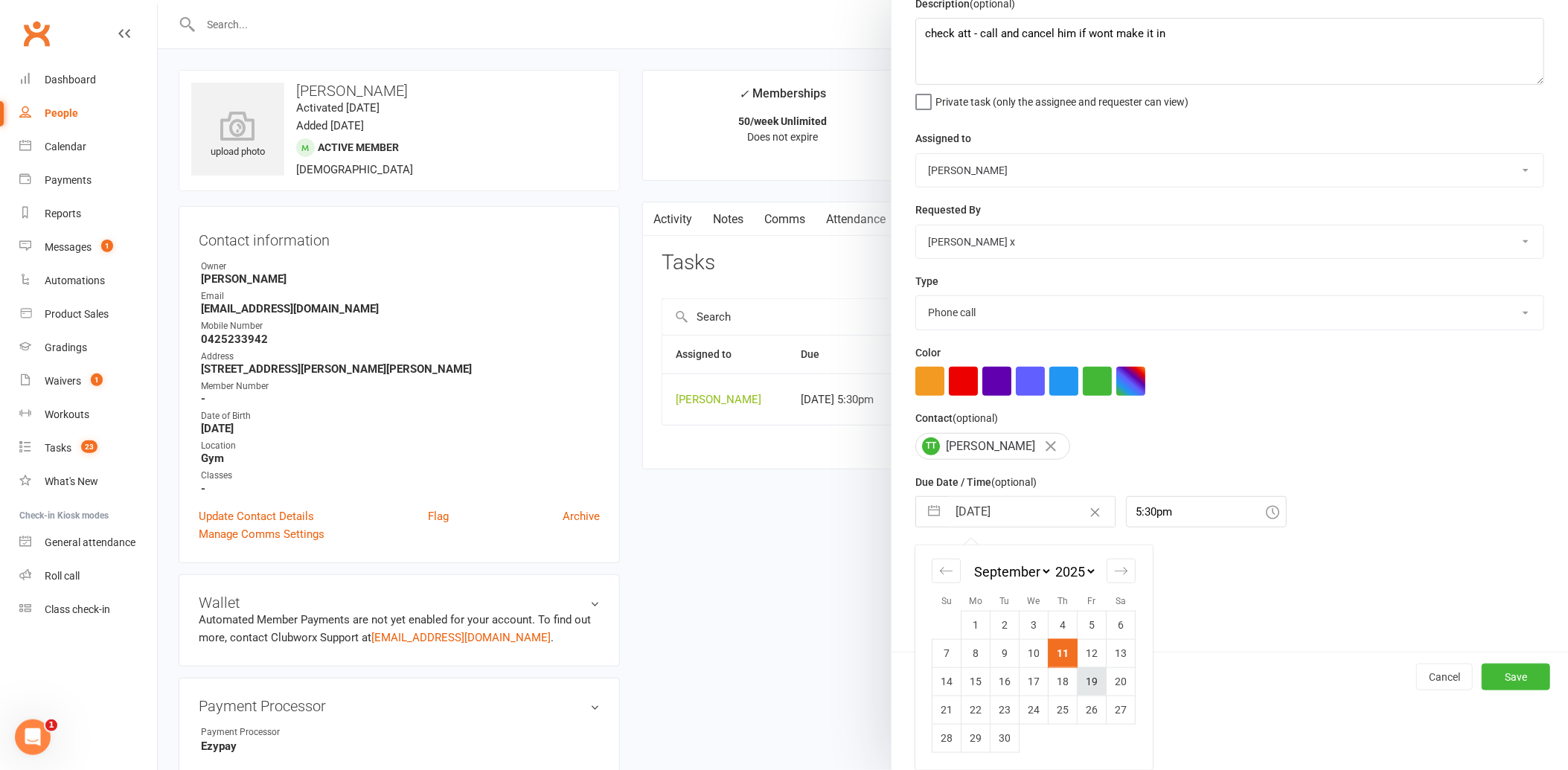
click at [1090, 683] on td "19" at bounding box center [1092, 681] width 29 height 28
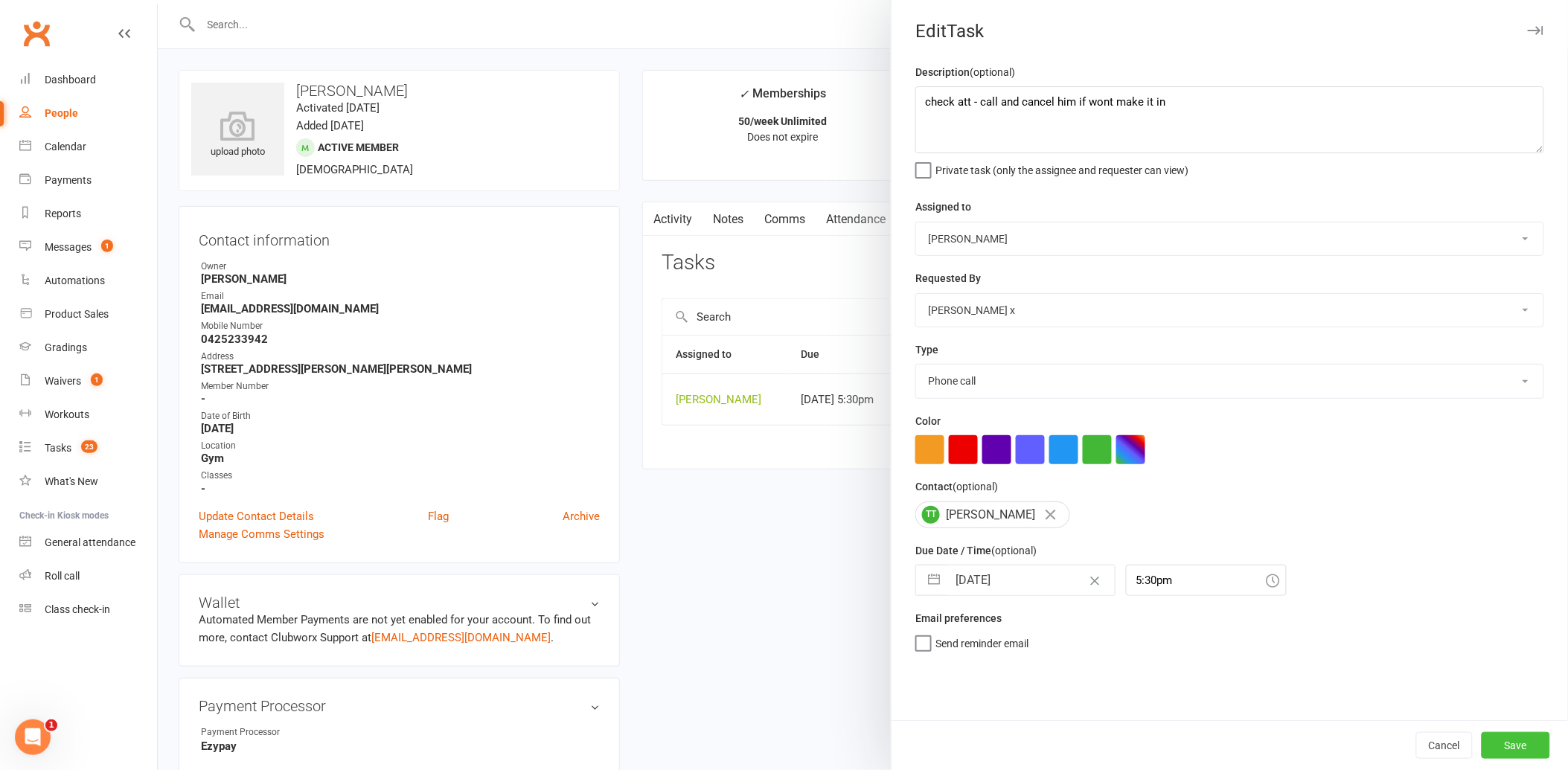
click at [1492, 747] on button "Save" at bounding box center [1515, 745] width 68 height 27
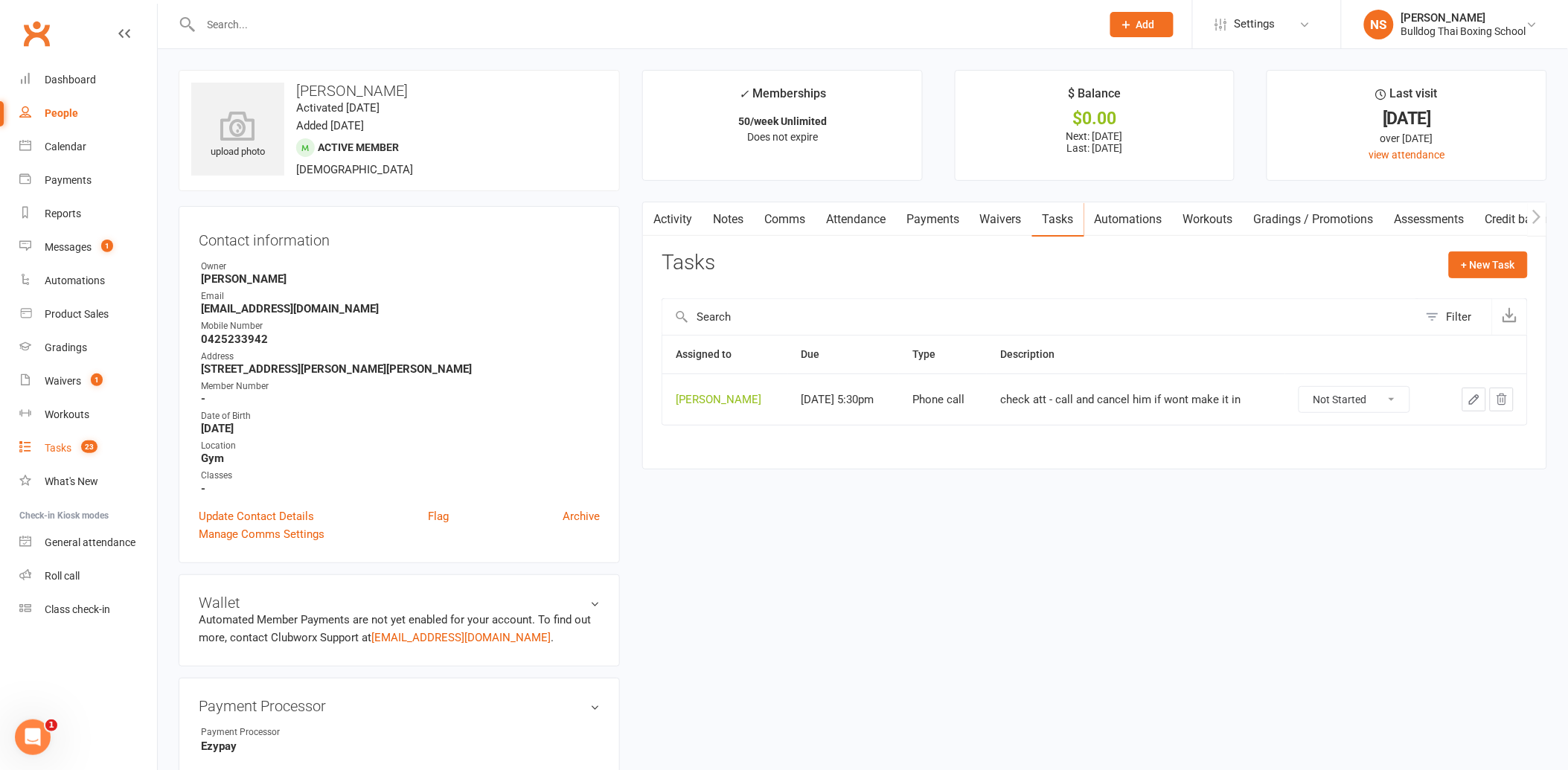
click at [45, 442] on div "Tasks" at bounding box center [58, 448] width 27 height 12
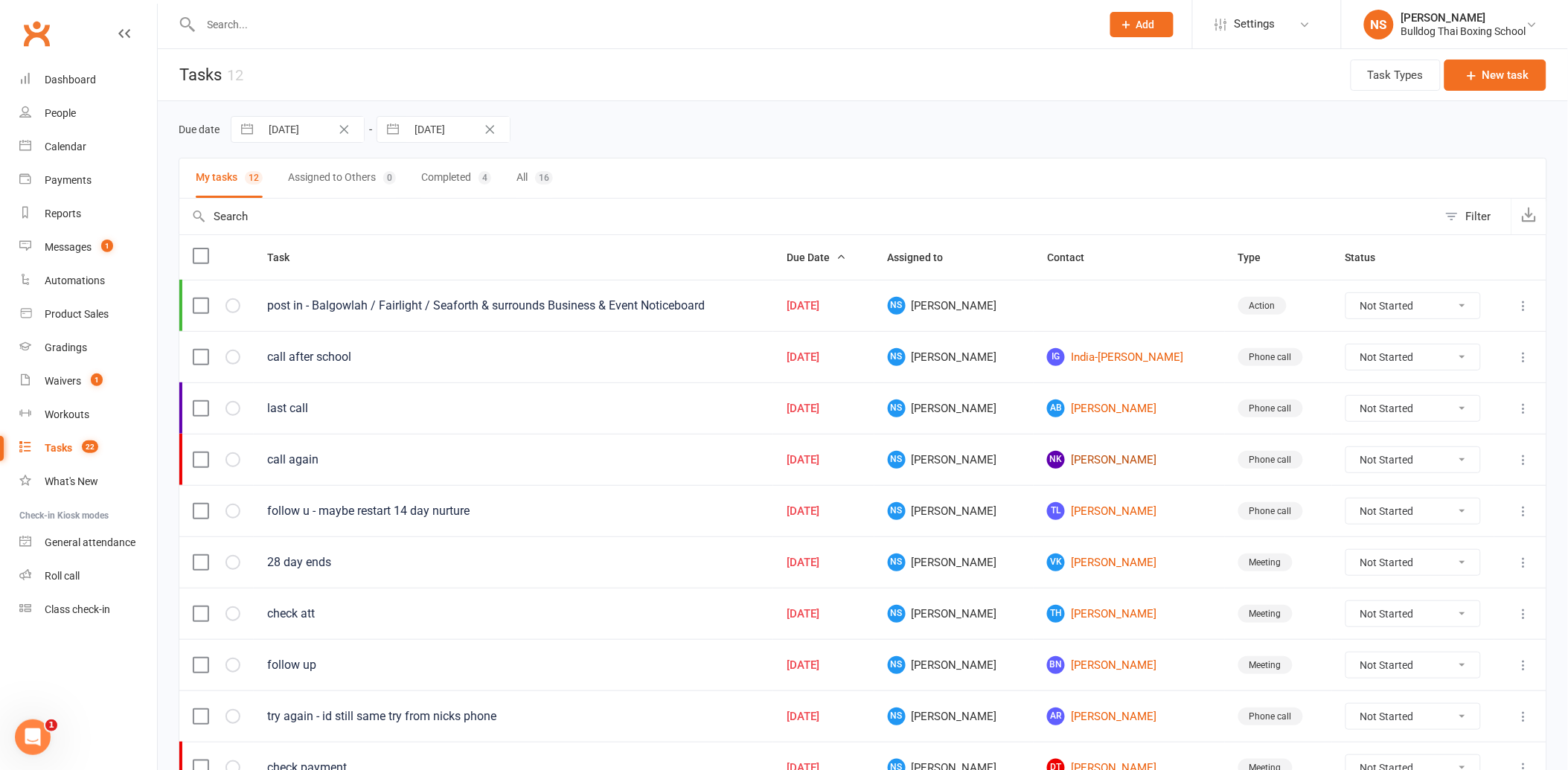
click at [1064, 455] on link "NK [PERSON_NAME]" at bounding box center [1129, 459] width 164 height 18
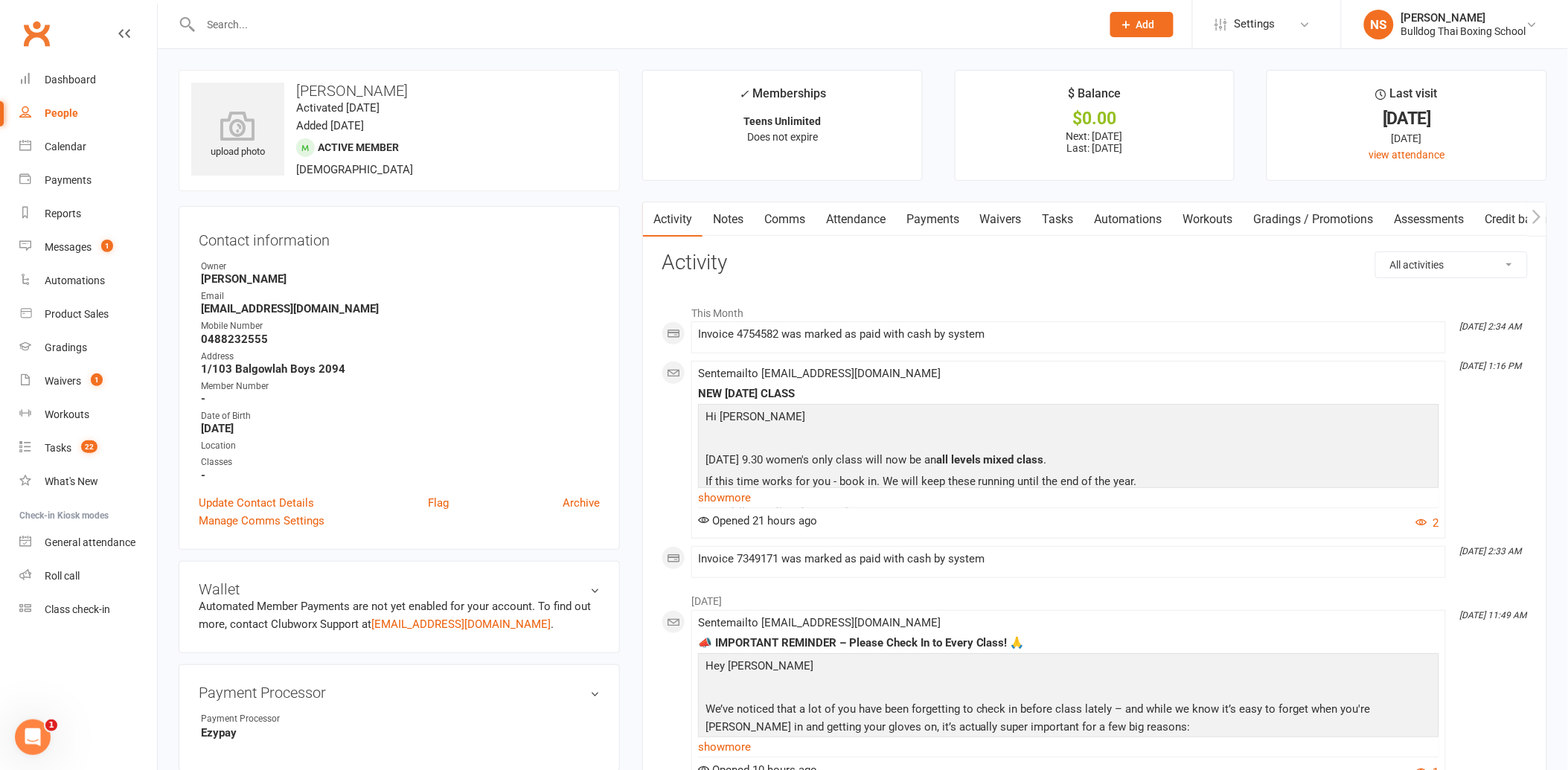
click at [1059, 221] on link "Tasks" at bounding box center [1059, 219] width 52 height 35
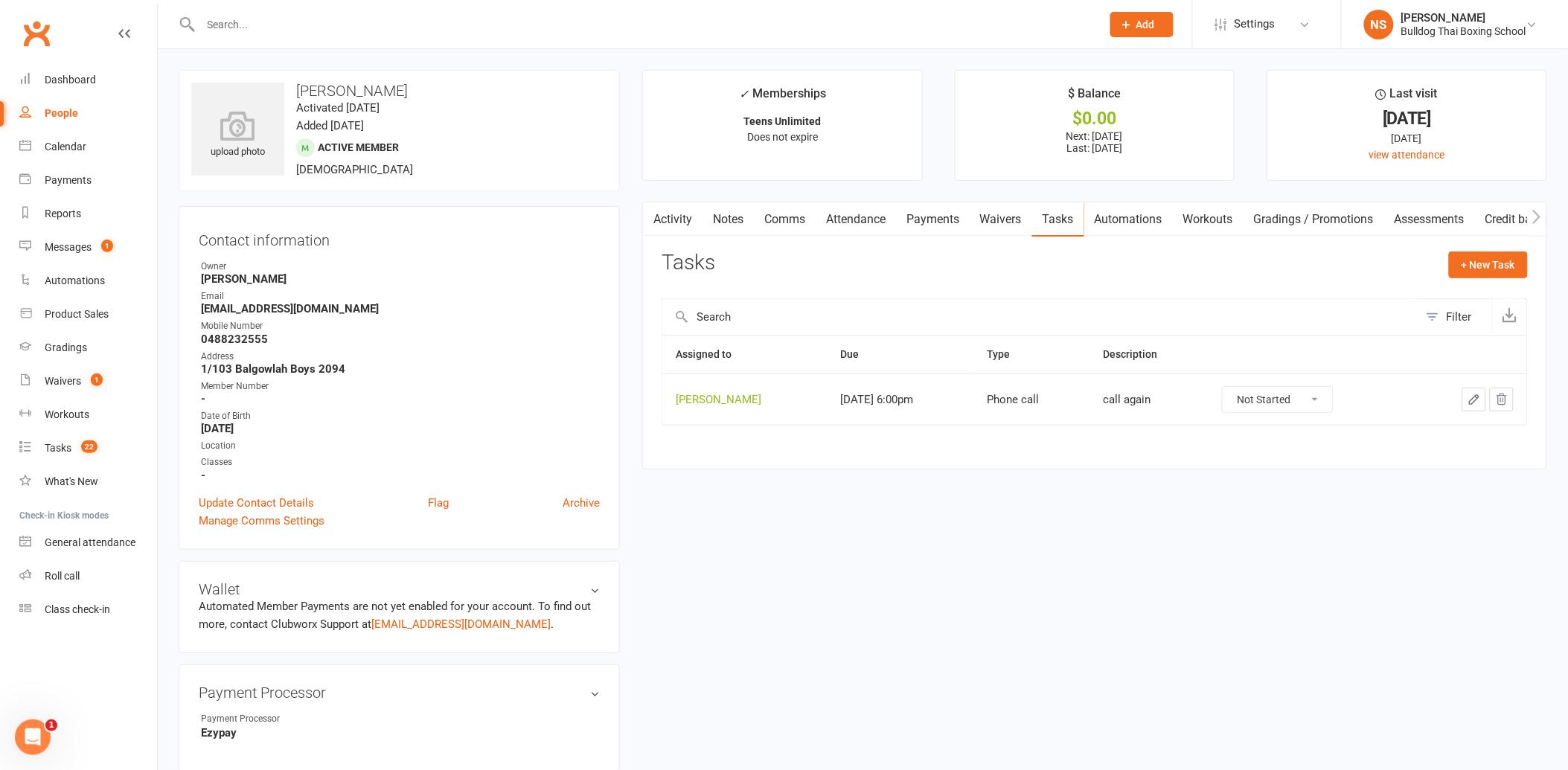
click at [1478, 395] on icon "button" at bounding box center [1474, 399] width 13 height 13
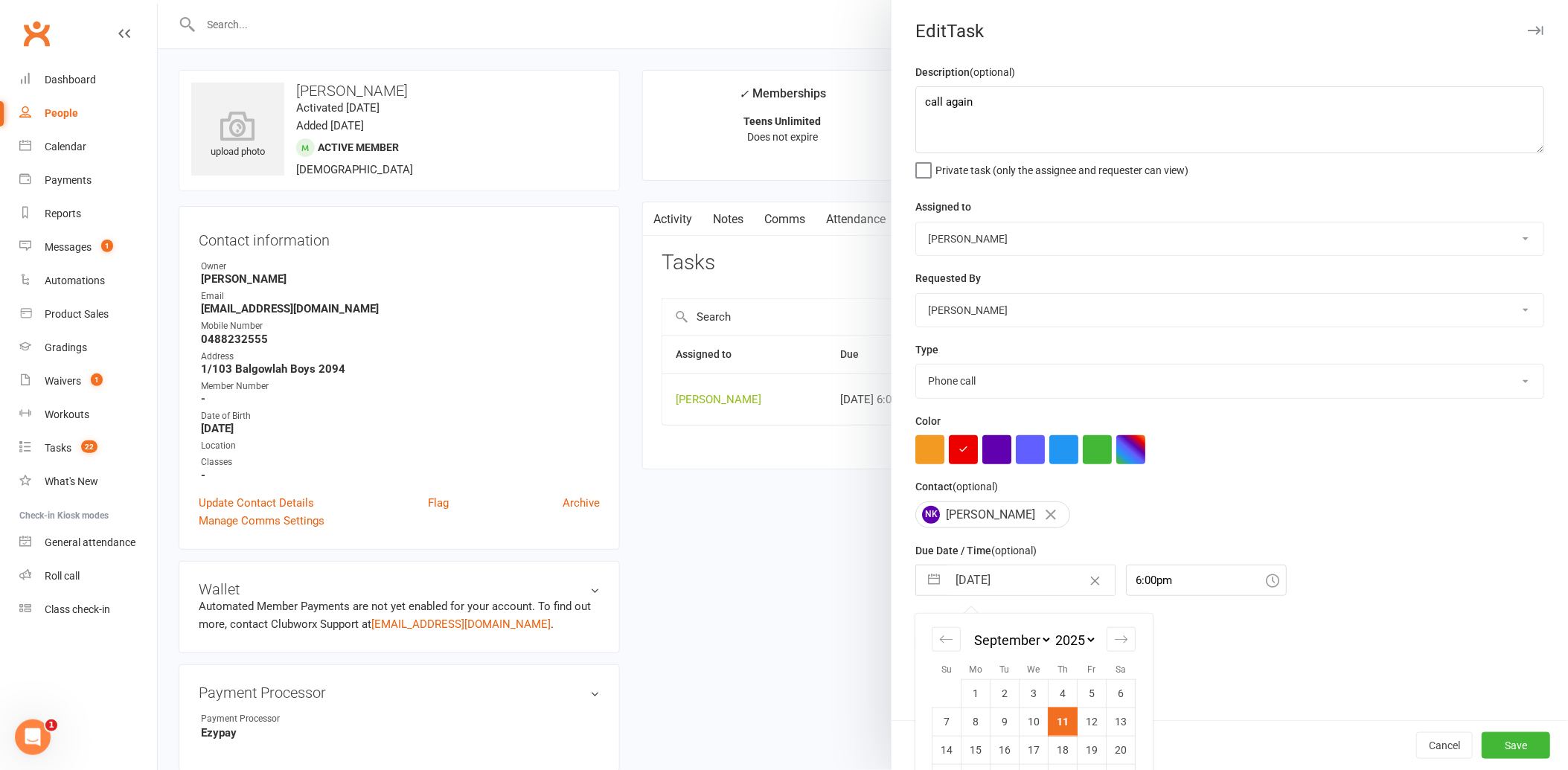
click at [1039, 583] on input "[DATE]" at bounding box center [1031, 580] width 167 height 30
click at [1081, 748] on td "19" at bounding box center [1092, 749] width 29 height 28
click at [1507, 742] on button "Save" at bounding box center [1515, 745] width 68 height 27
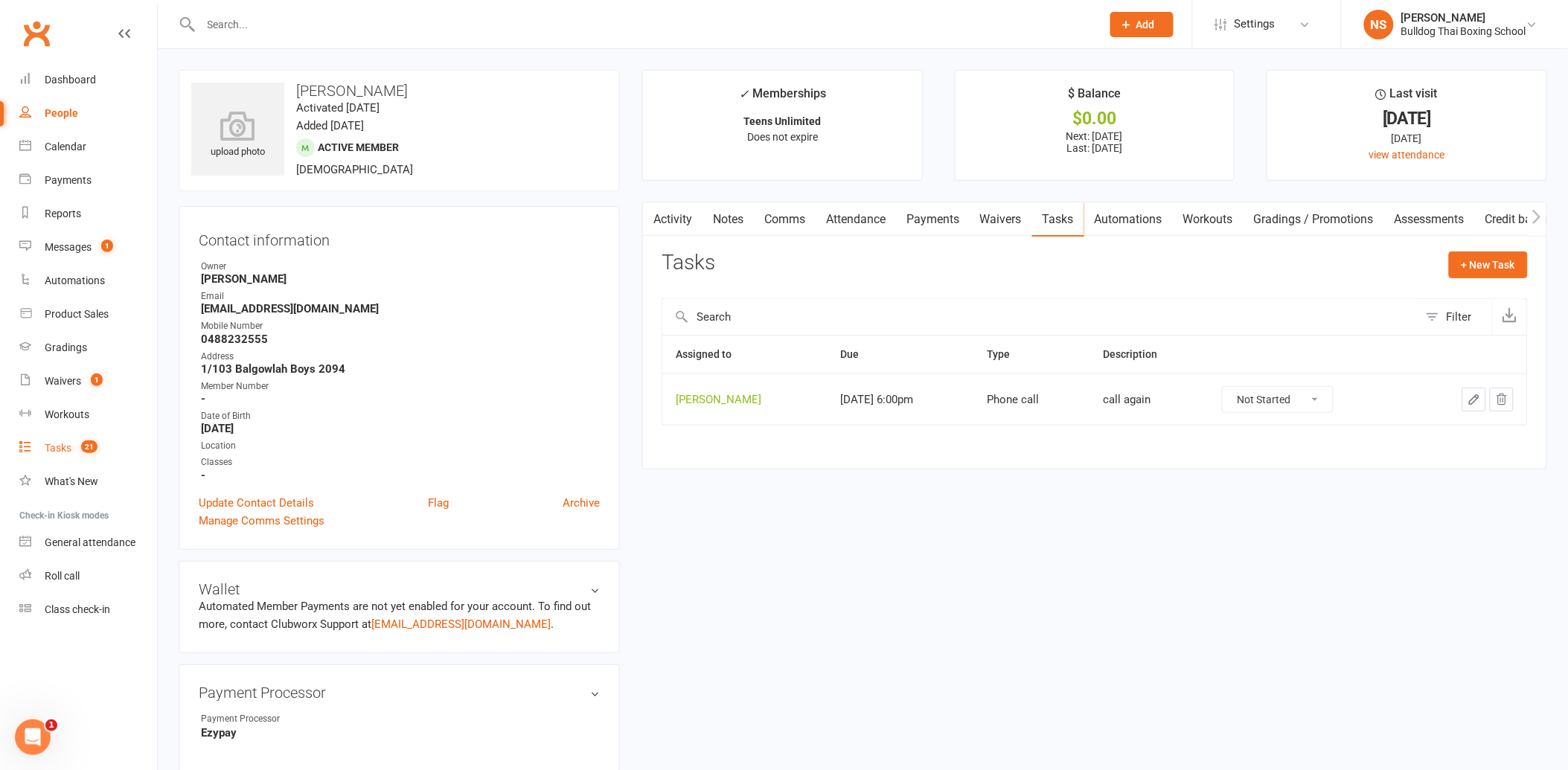
click at [61, 452] on div "Tasks" at bounding box center [58, 448] width 27 height 12
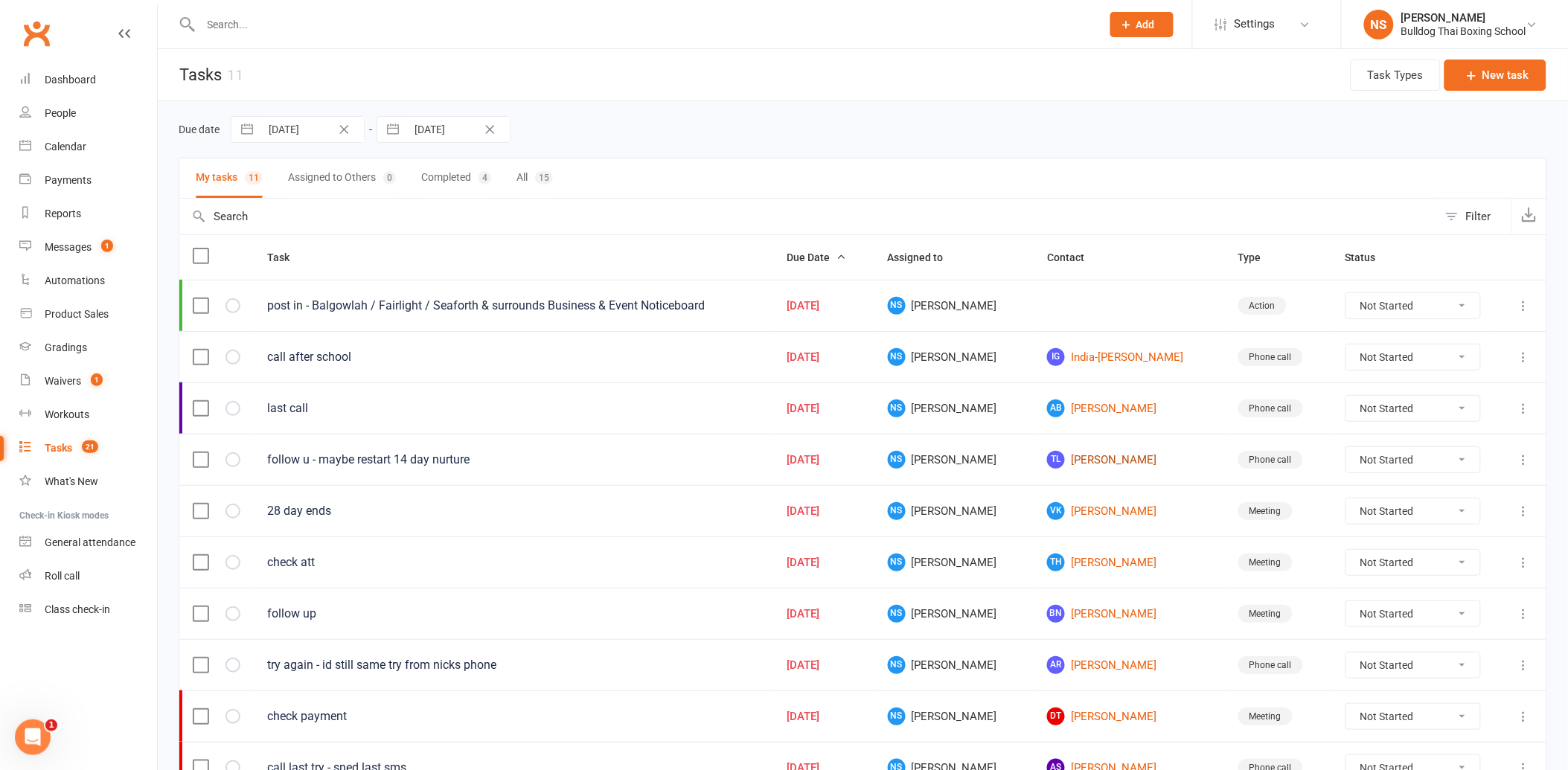
click at [1098, 469] on link "[PERSON_NAME] [PERSON_NAME]" at bounding box center [1129, 459] width 164 height 18
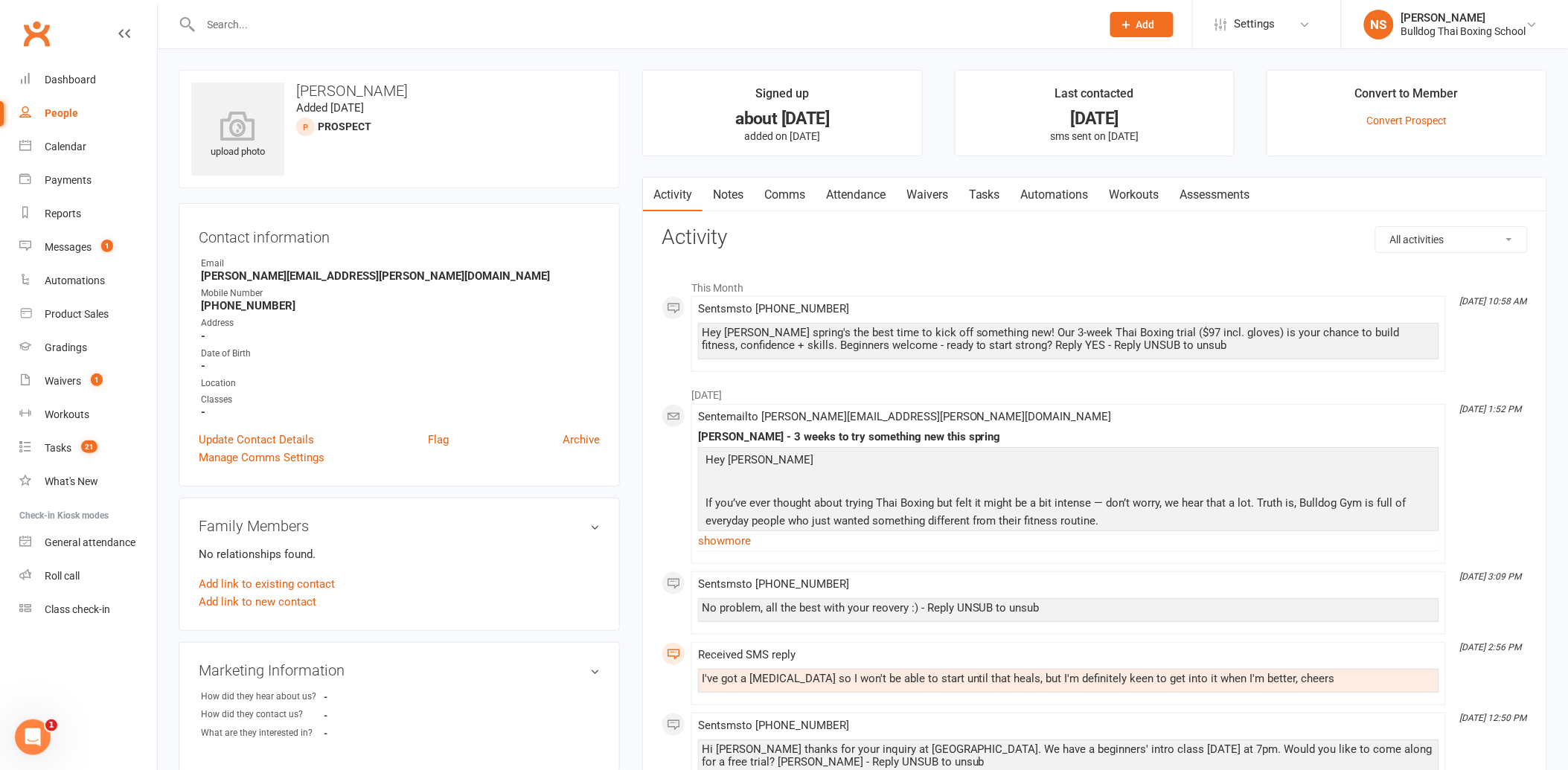
click at [988, 195] on link "Tasks" at bounding box center [984, 195] width 52 height 35
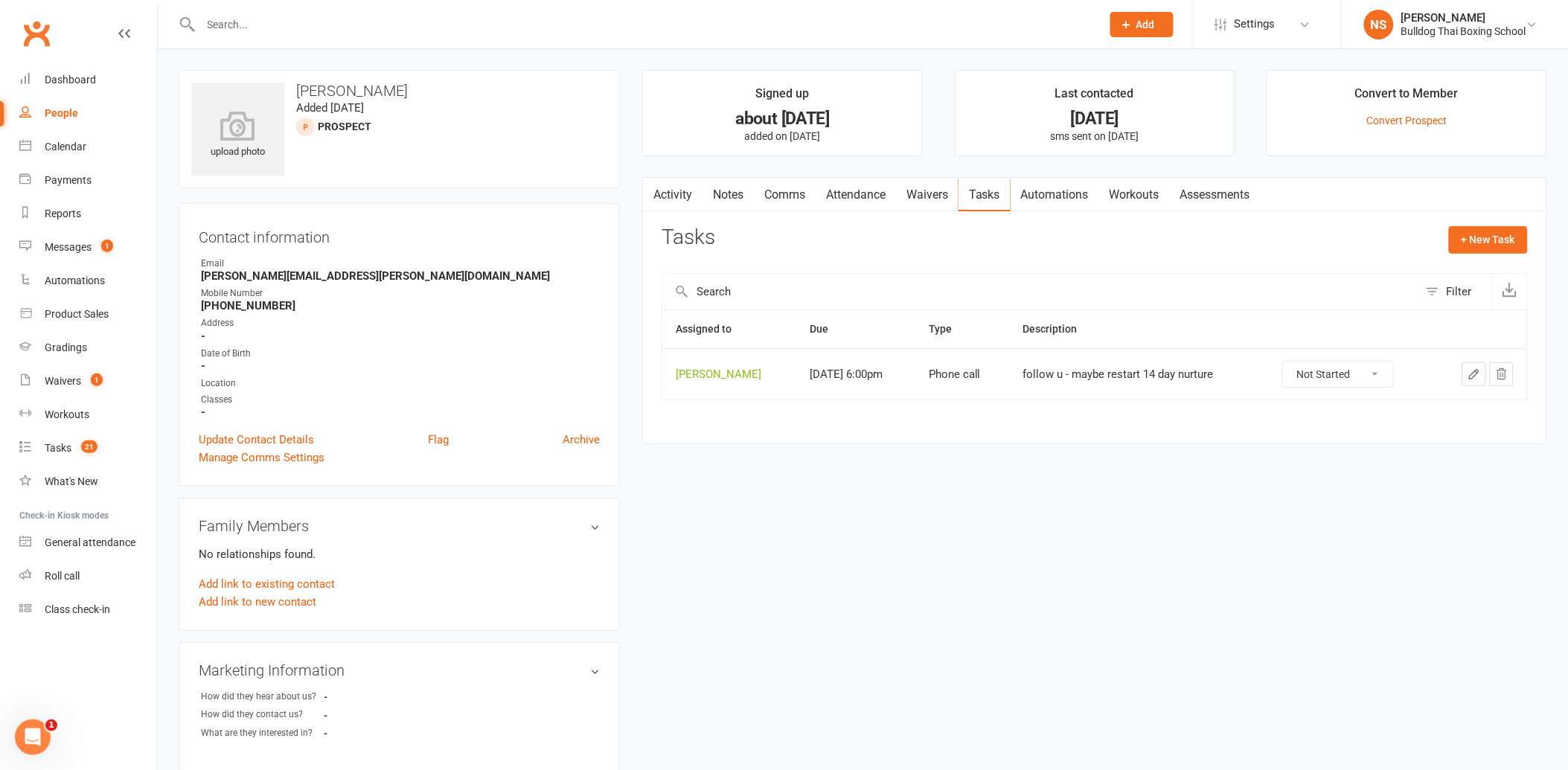
click at [1476, 377] on icon "button" at bounding box center [1474, 373] width 13 height 13
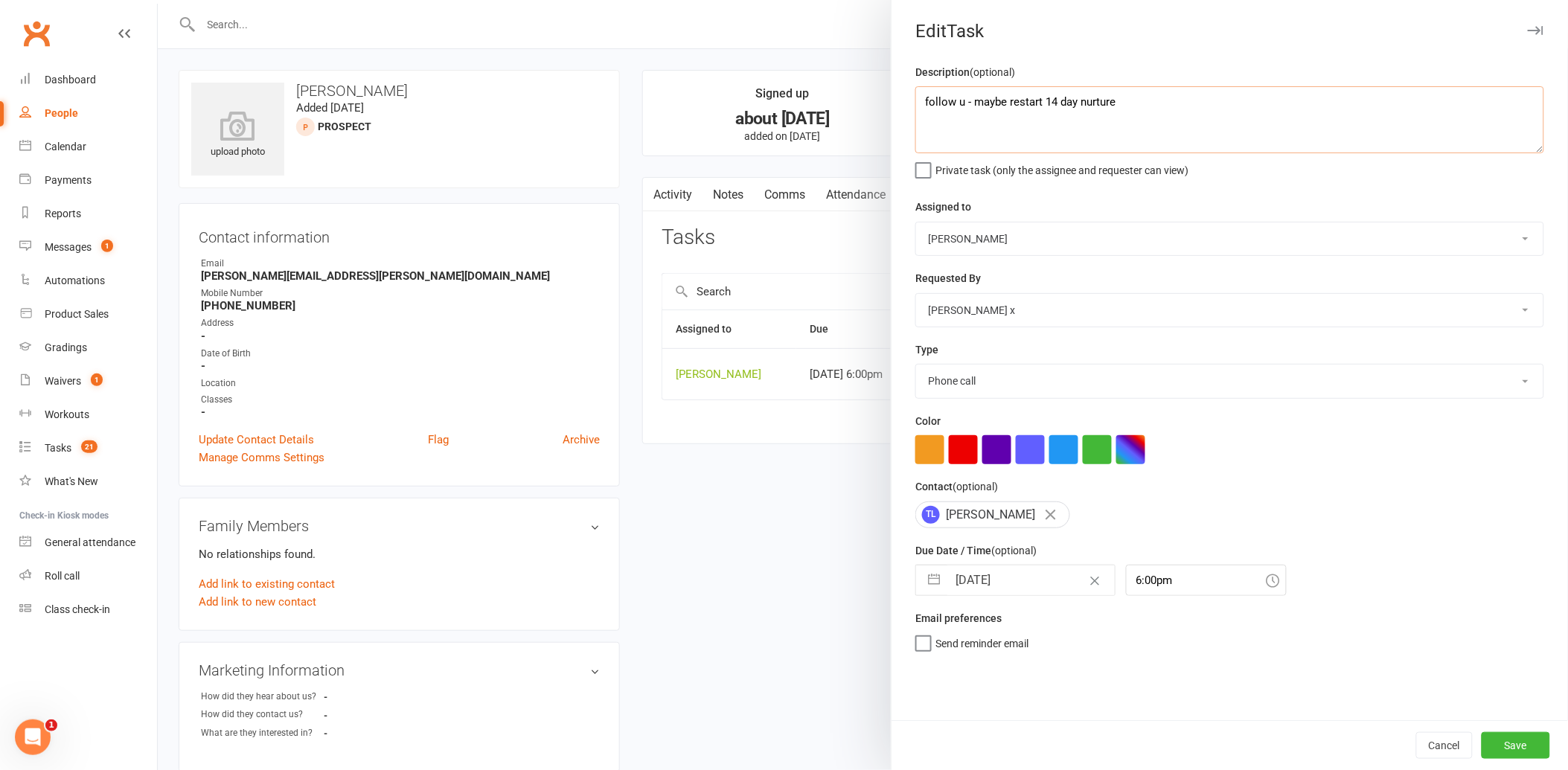
drag, startPoint x: 1155, startPoint y: 104, endPoint x: 960, endPoint y: 91, distance: 195.4
click at [960, 91] on textarea "follow u - maybe restart 14 day nurture" at bounding box center [1230, 120] width 629 height 67
click at [1015, 579] on input "[DATE]" at bounding box center [1031, 580] width 167 height 30
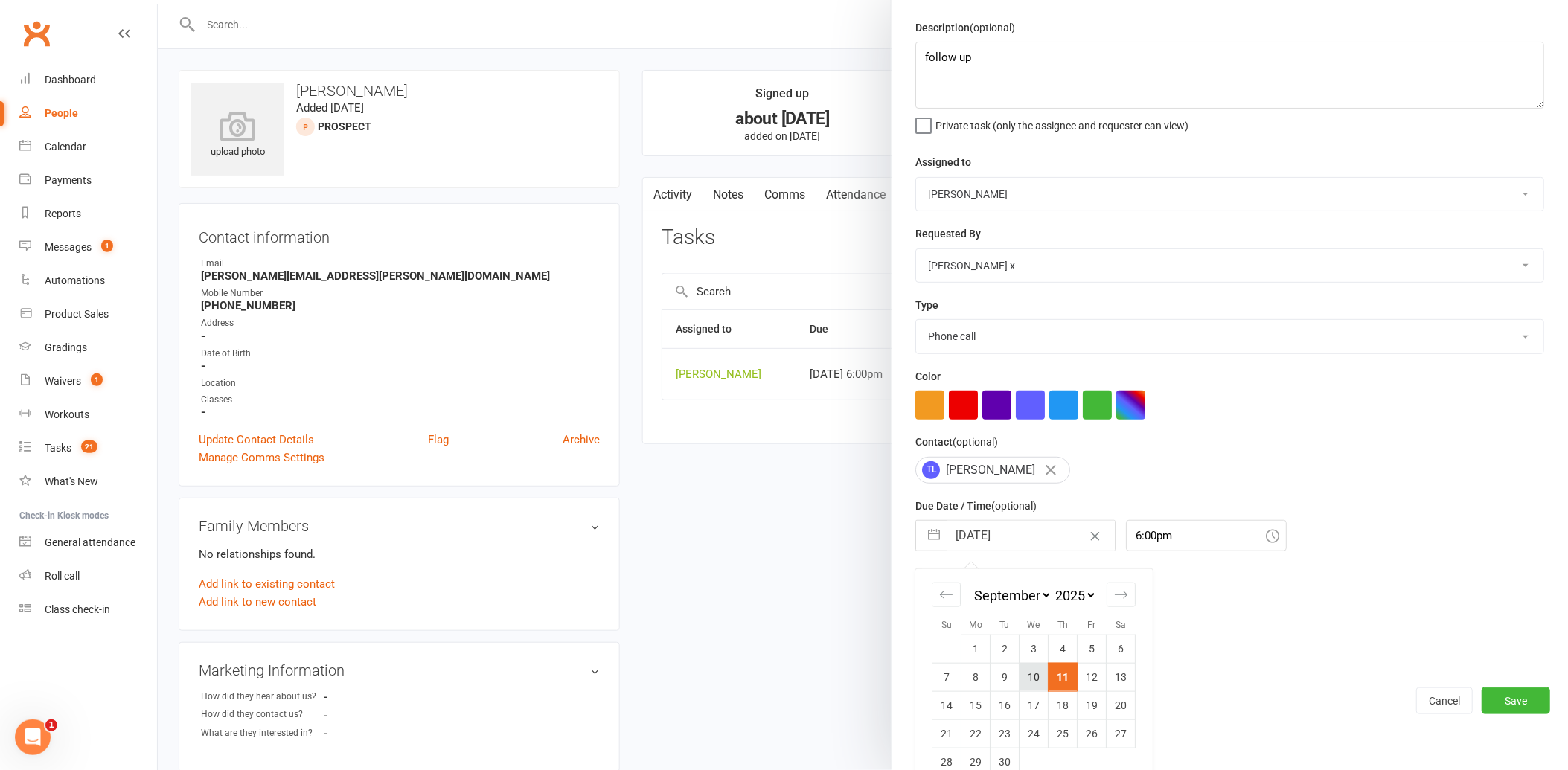
scroll to position [68, 0]
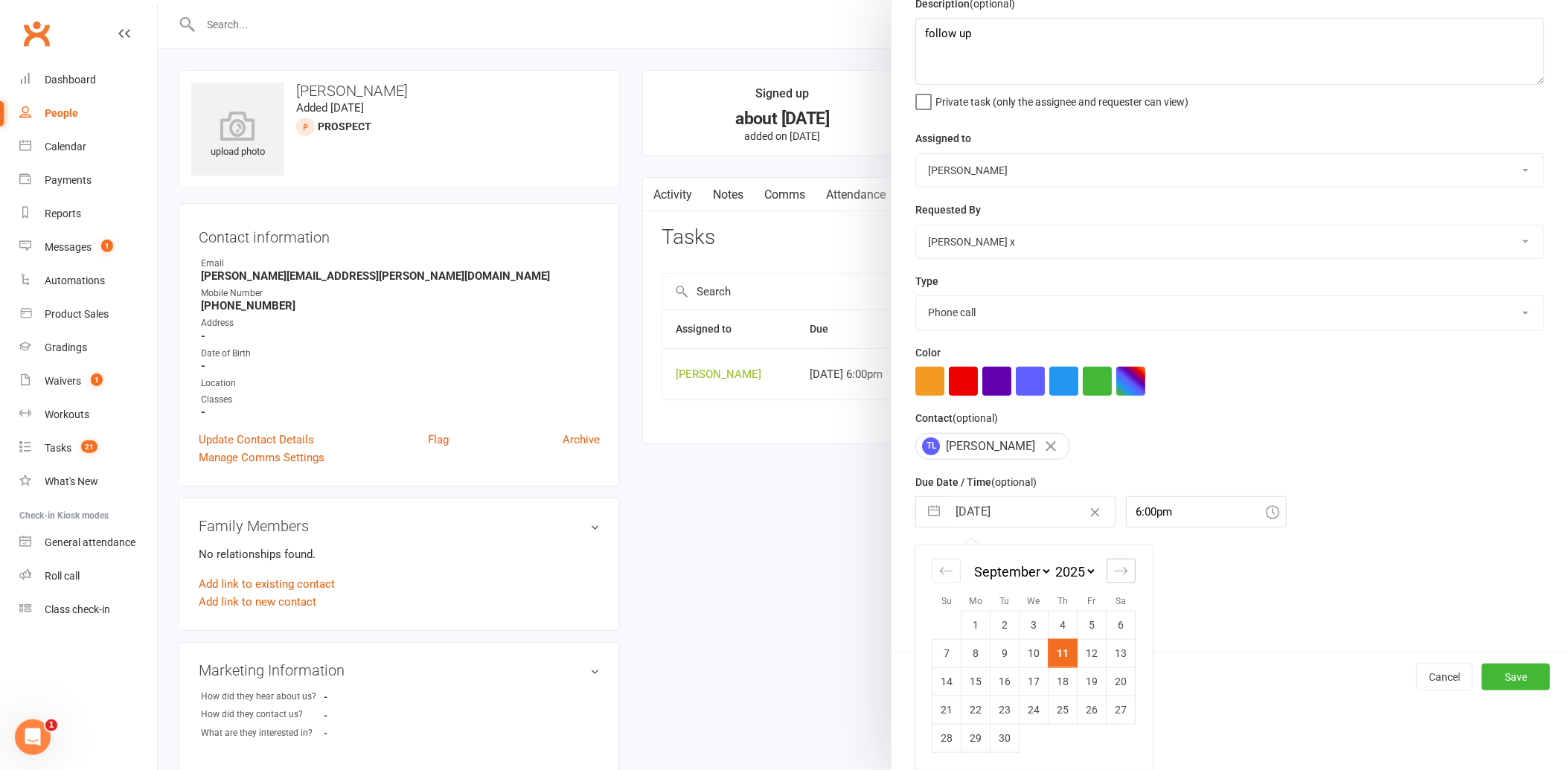
click at [1114, 576] on icon "Move forward to switch to the next month." at bounding box center [1121, 571] width 14 height 14
click at [973, 680] on td "13" at bounding box center [976, 681] width 29 height 28
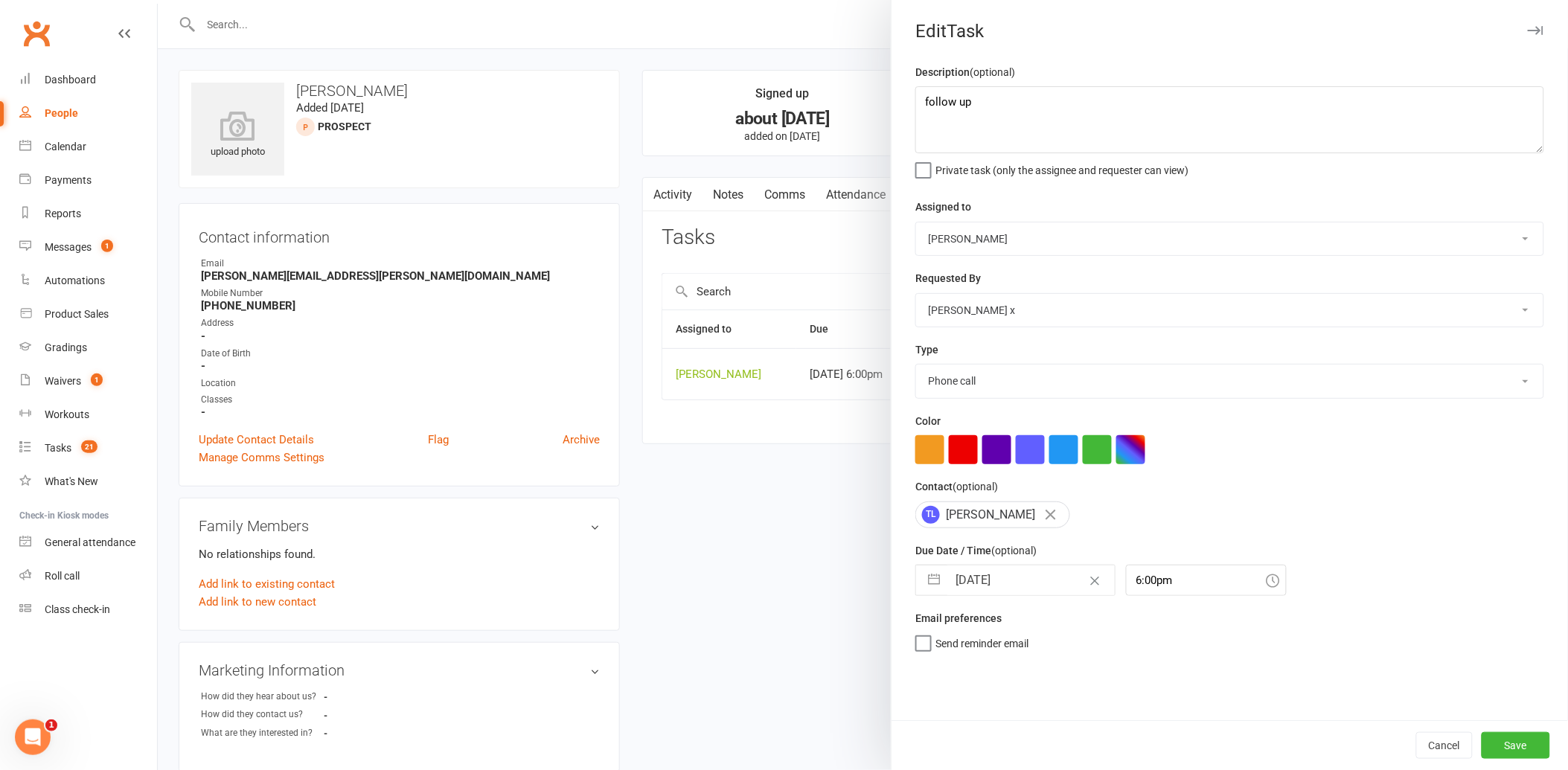
scroll to position [0, 0]
drag, startPoint x: 1502, startPoint y: 741, endPoint x: 1477, endPoint y: 736, distance: 25.5
click at [1500, 741] on button "Save" at bounding box center [1515, 745] width 68 height 27
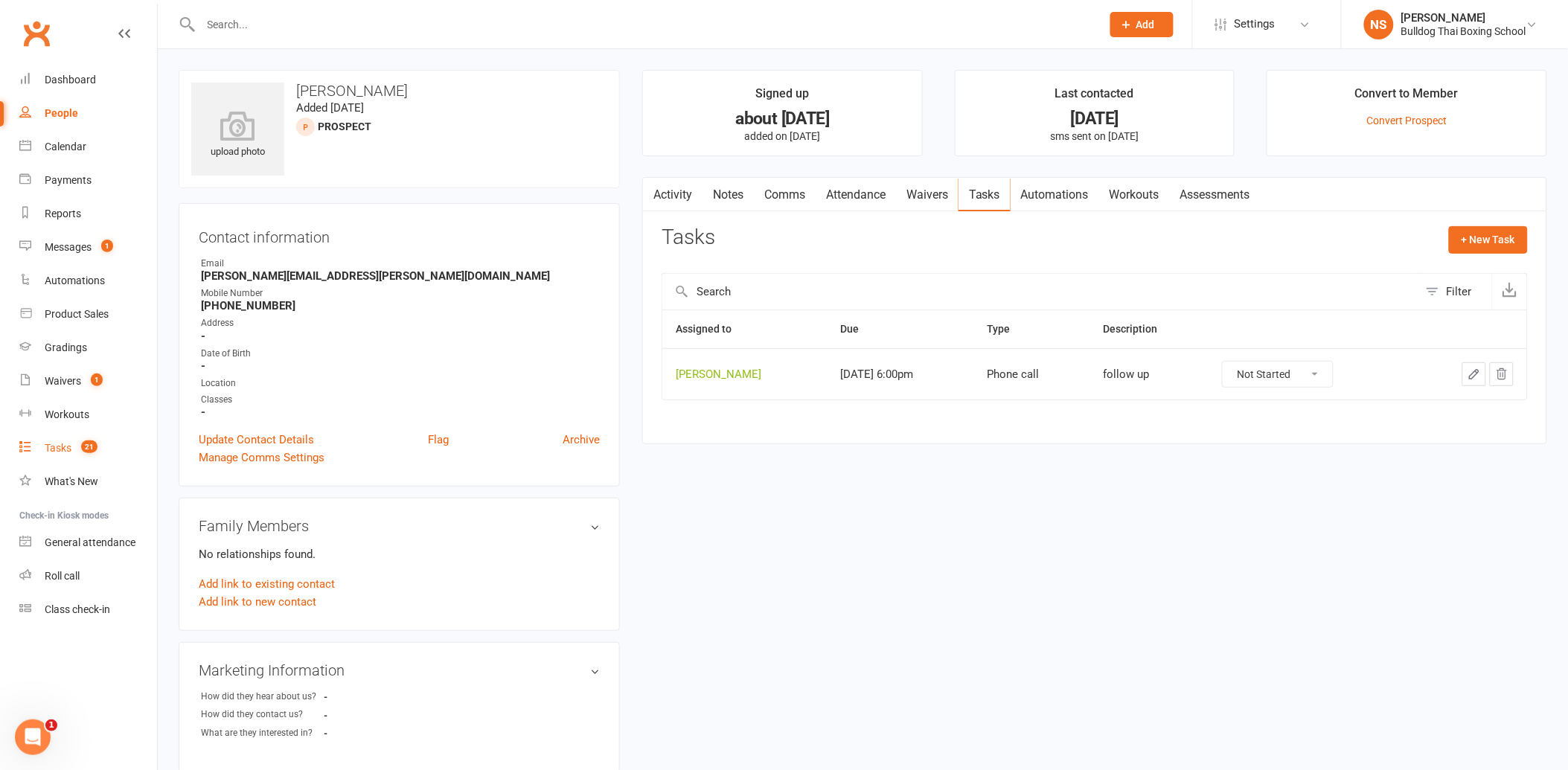
click at [55, 444] on div "Tasks" at bounding box center [58, 448] width 27 height 12
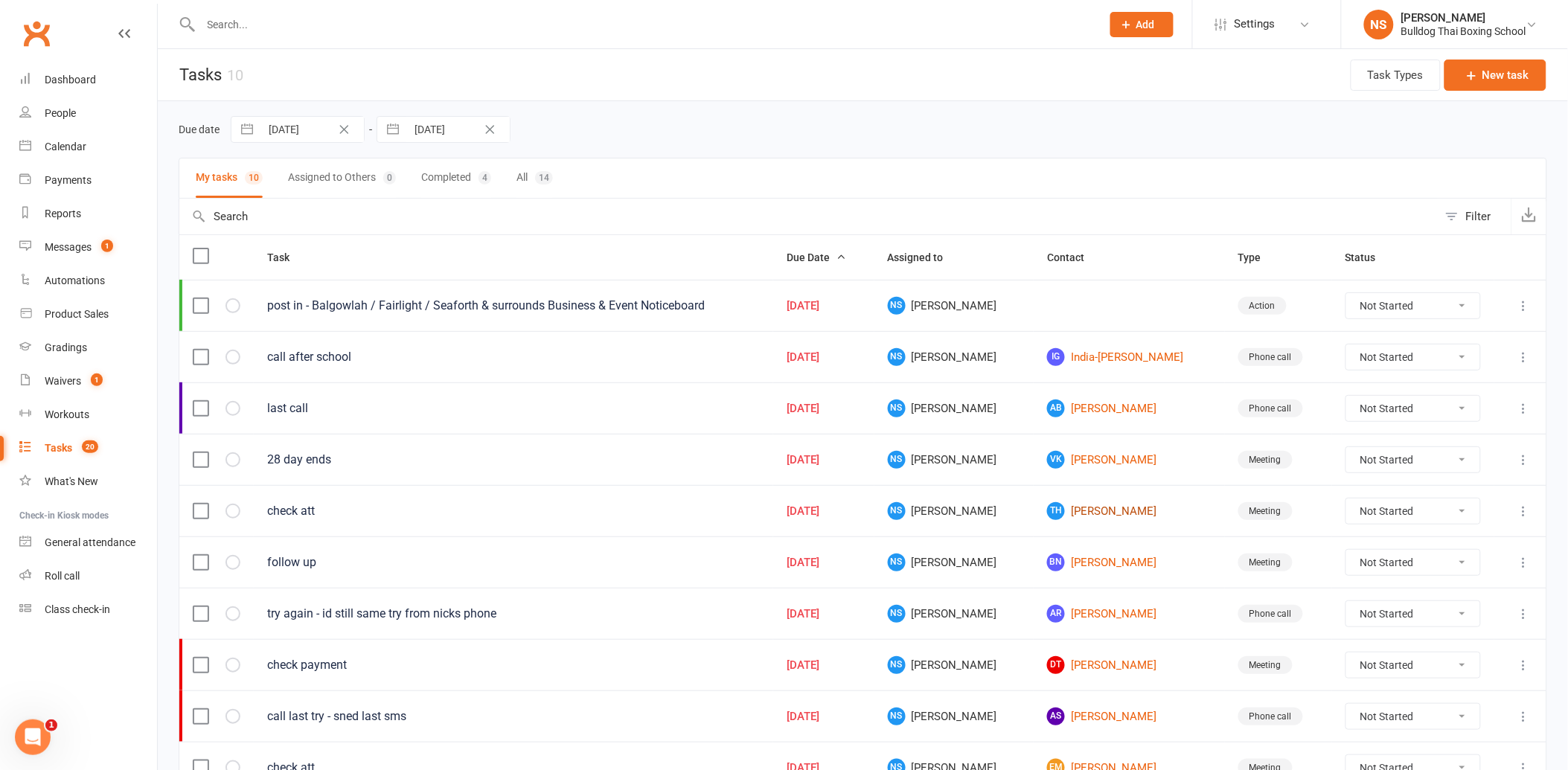
click at [1078, 517] on link "TH [PERSON_NAME]" at bounding box center [1129, 511] width 164 height 18
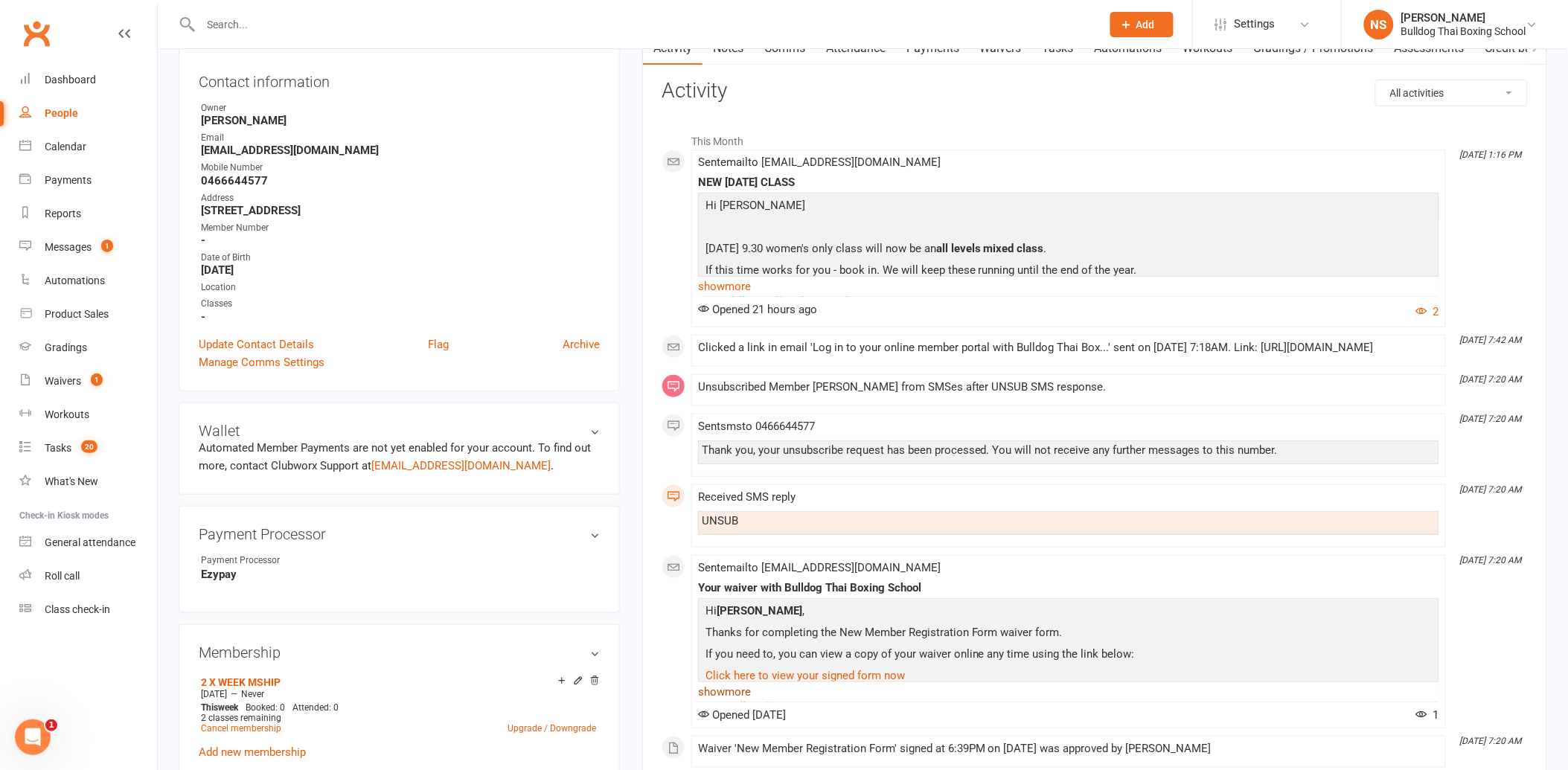
scroll to position [83, 0]
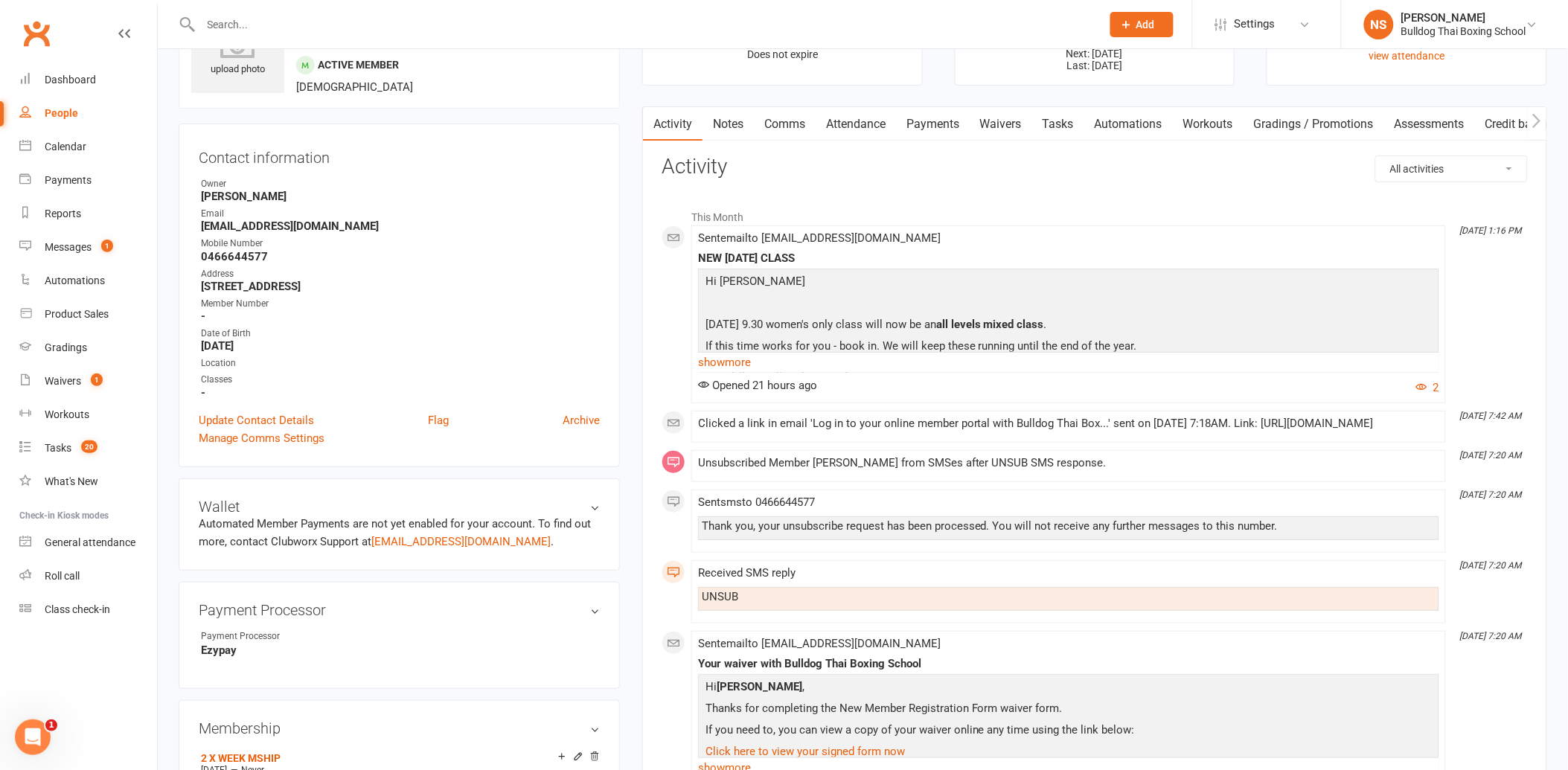
click at [1057, 125] on link "Tasks" at bounding box center [1059, 124] width 52 height 35
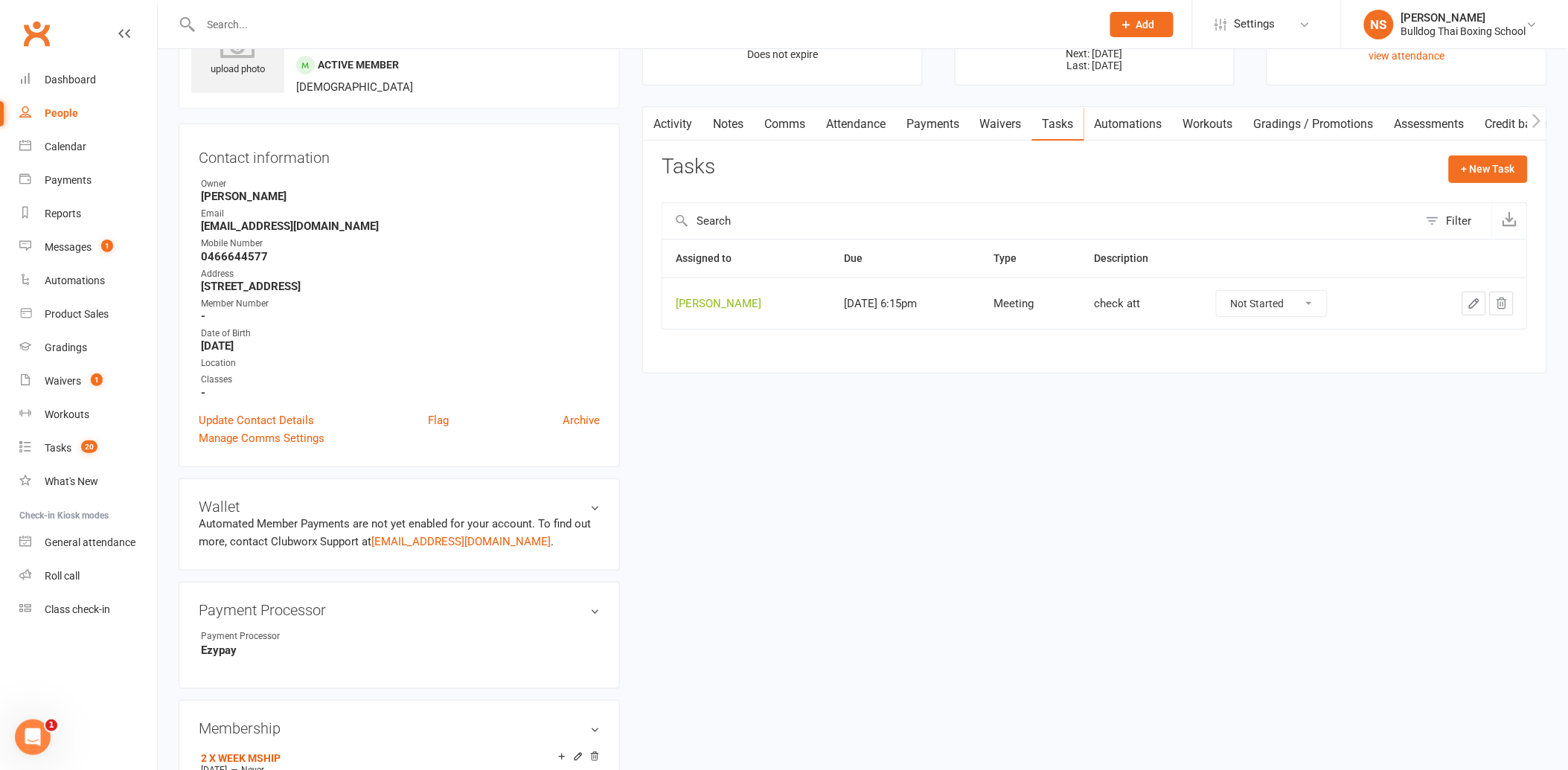
click at [1480, 296] on button "button" at bounding box center [1474, 303] width 24 height 24
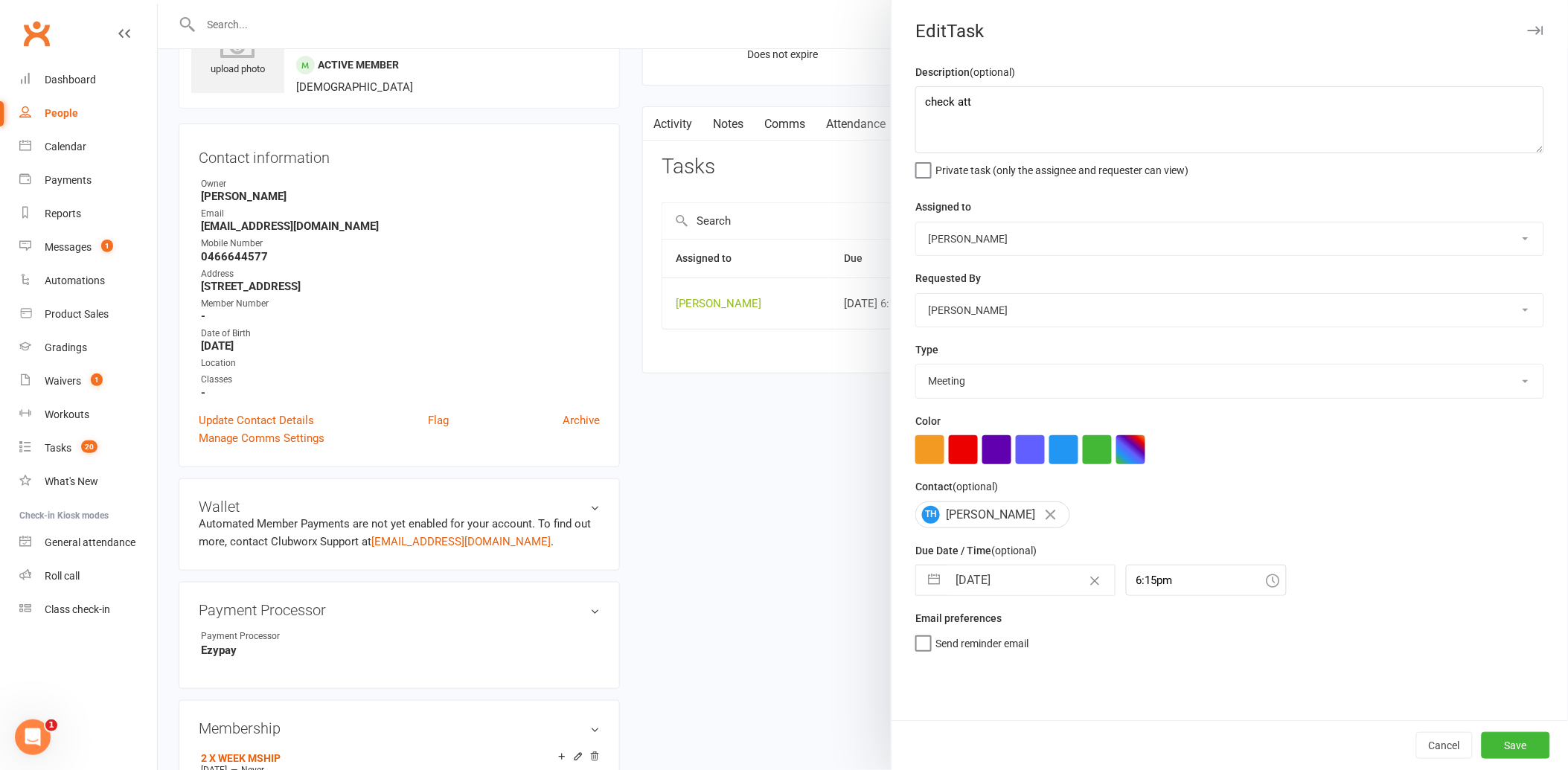
click at [665, 123] on div at bounding box center [863, 385] width 1410 height 770
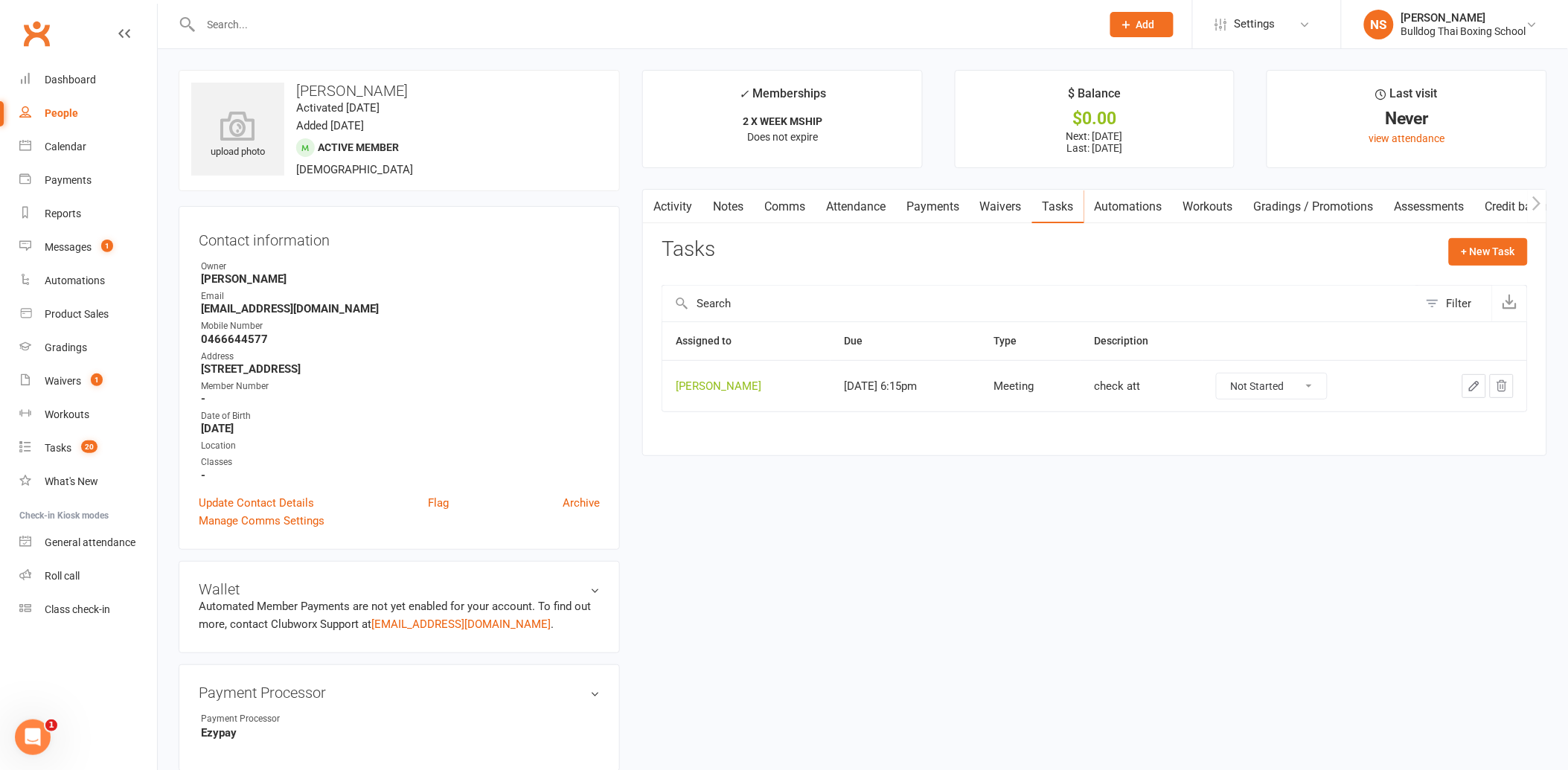
click at [667, 196] on link "Activity" at bounding box center [673, 206] width 60 height 35
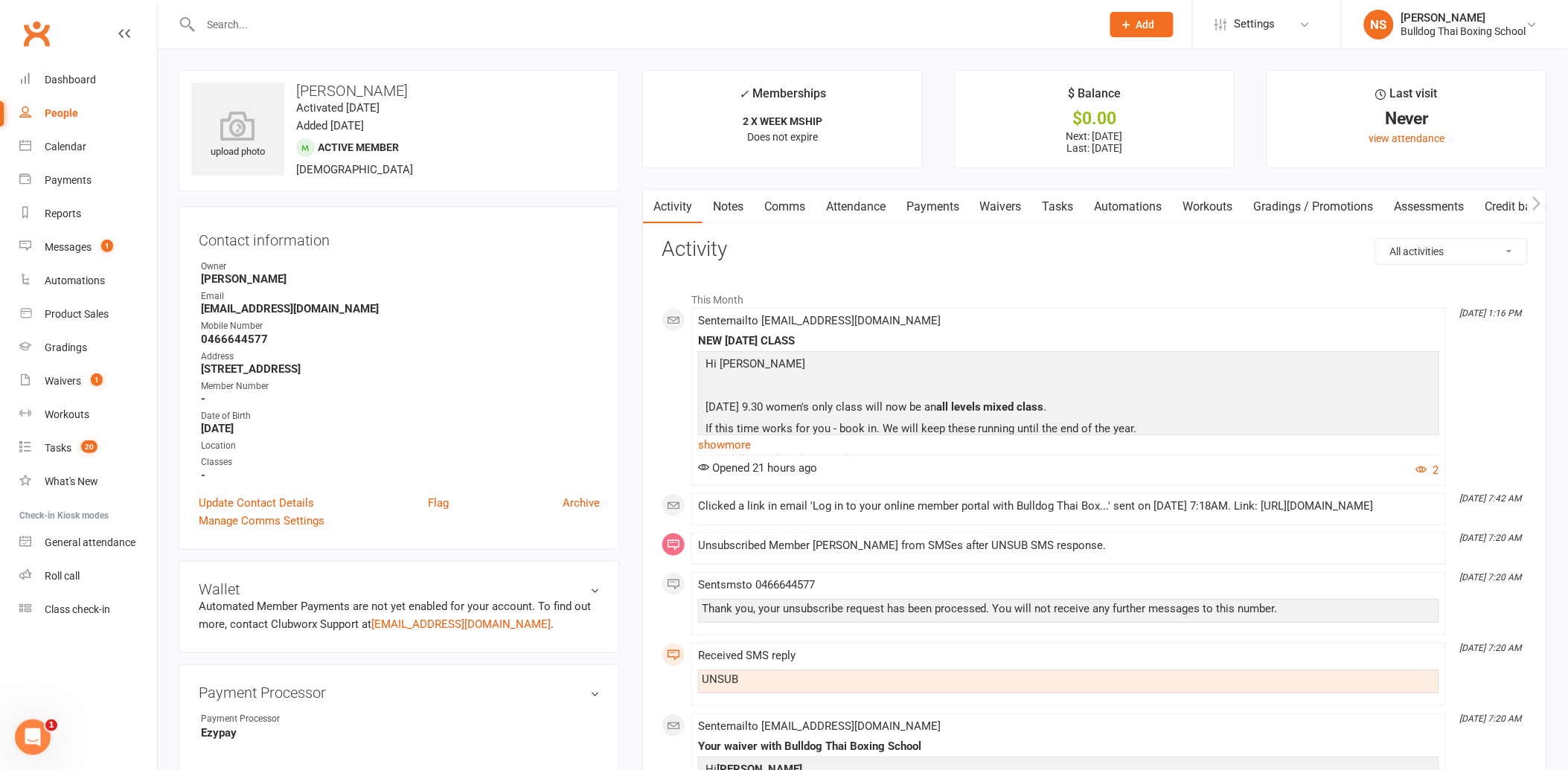
click at [1065, 204] on link "Tasks" at bounding box center [1059, 206] width 52 height 35
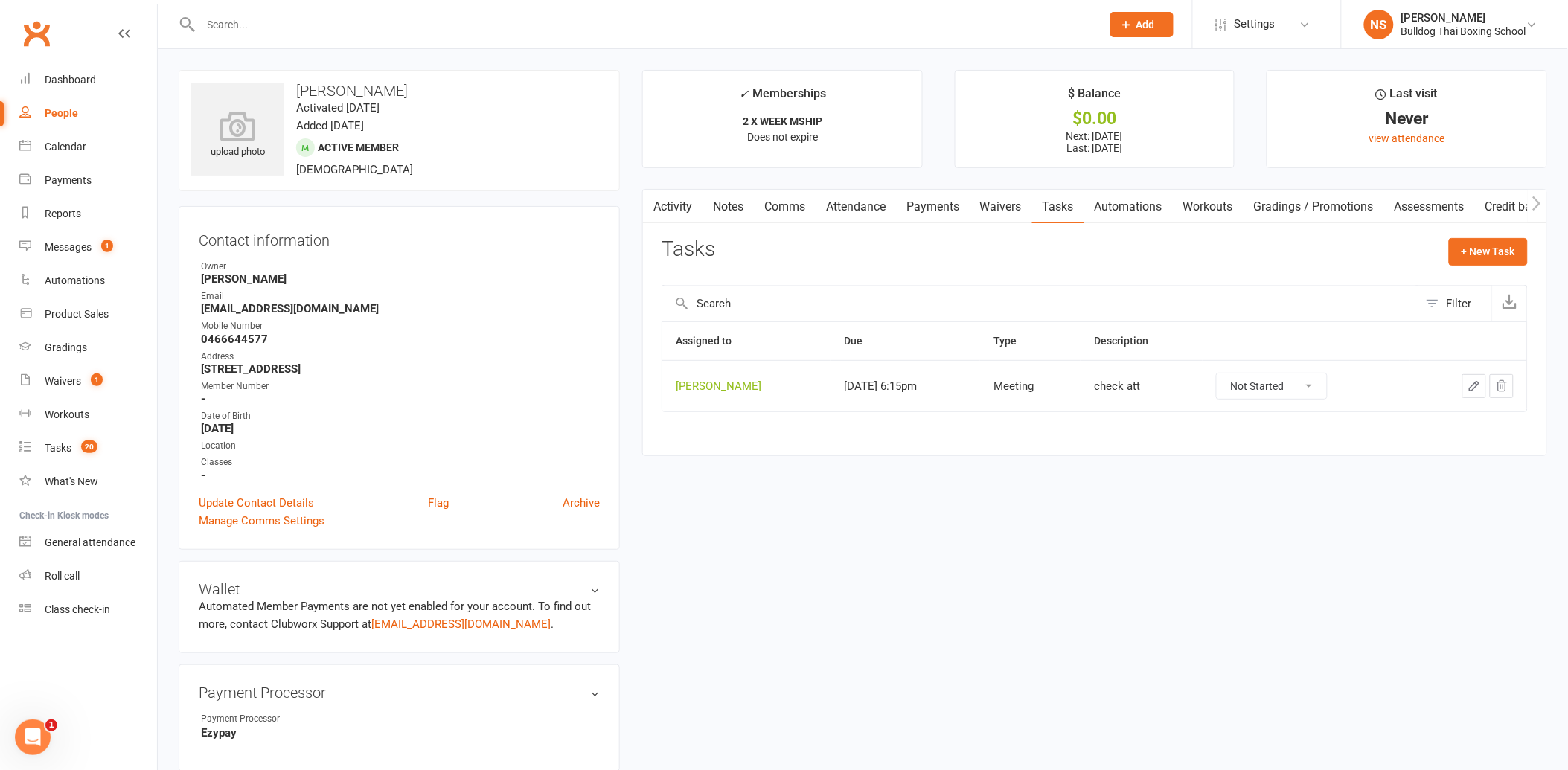
click at [1471, 380] on icon "button" at bounding box center [1474, 386] width 13 height 13
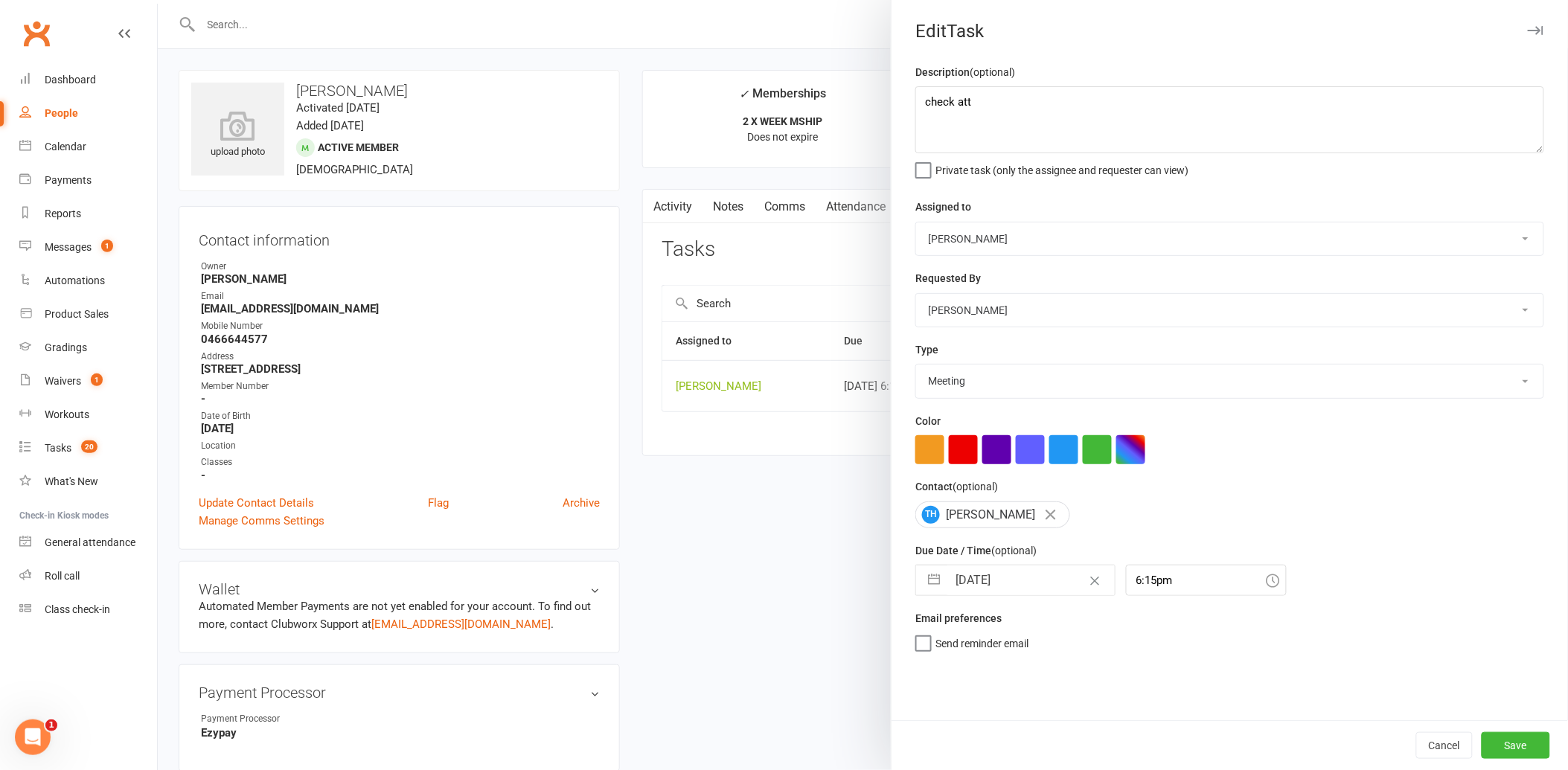
click at [1021, 581] on input "[DATE]" at bounding box center [1031, 580] width 167 height 30
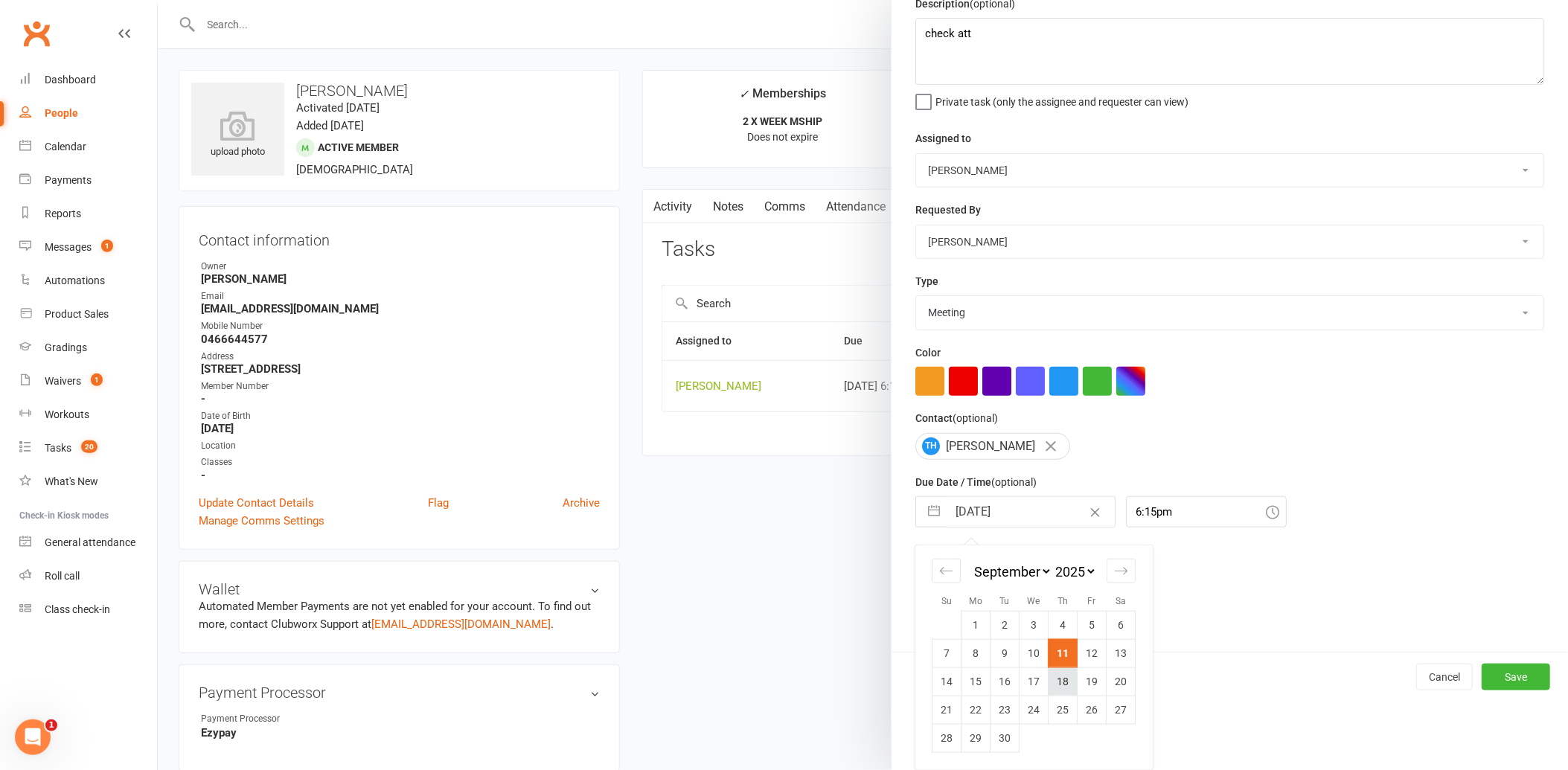
click at [1060, 680] on td "18" at bounding box center [1063, 681] width 29 height 28
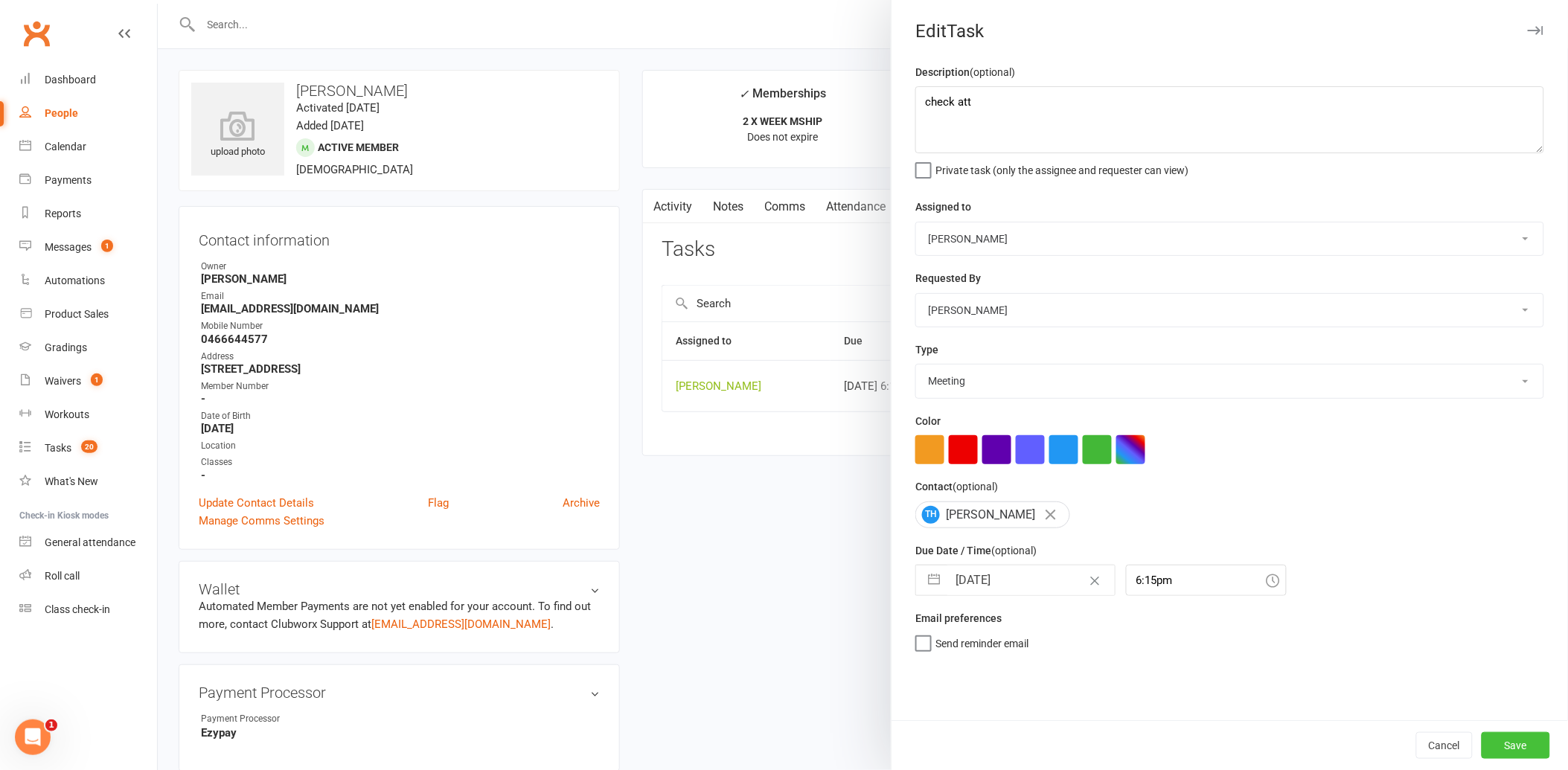
click at [1518, 739] on button "Save" at bounding box center [1515, 745] width 68 height 27
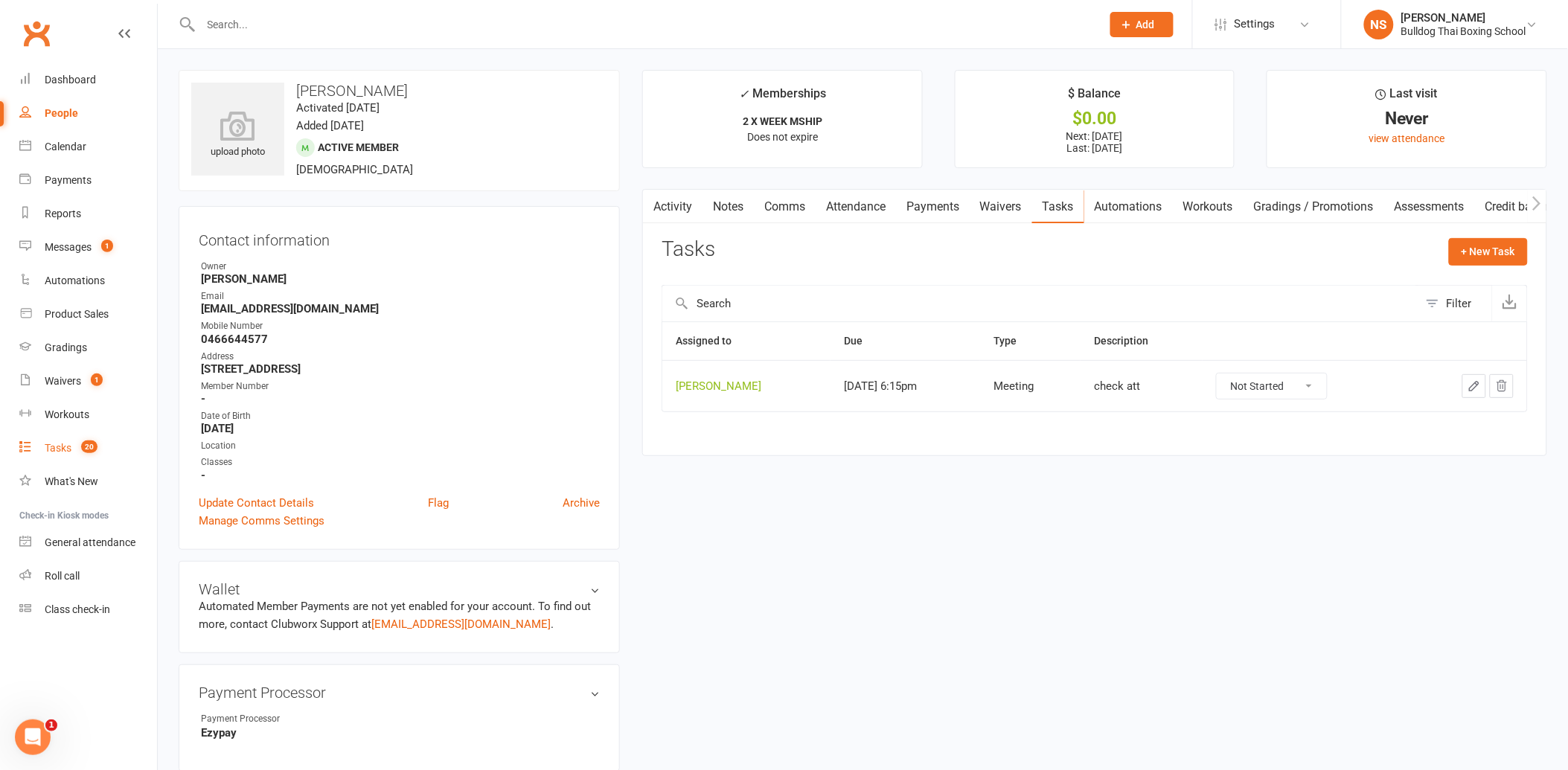
click at [48, 442] on div "Tasks" at bounding box center [58, 448] width 27 height 12
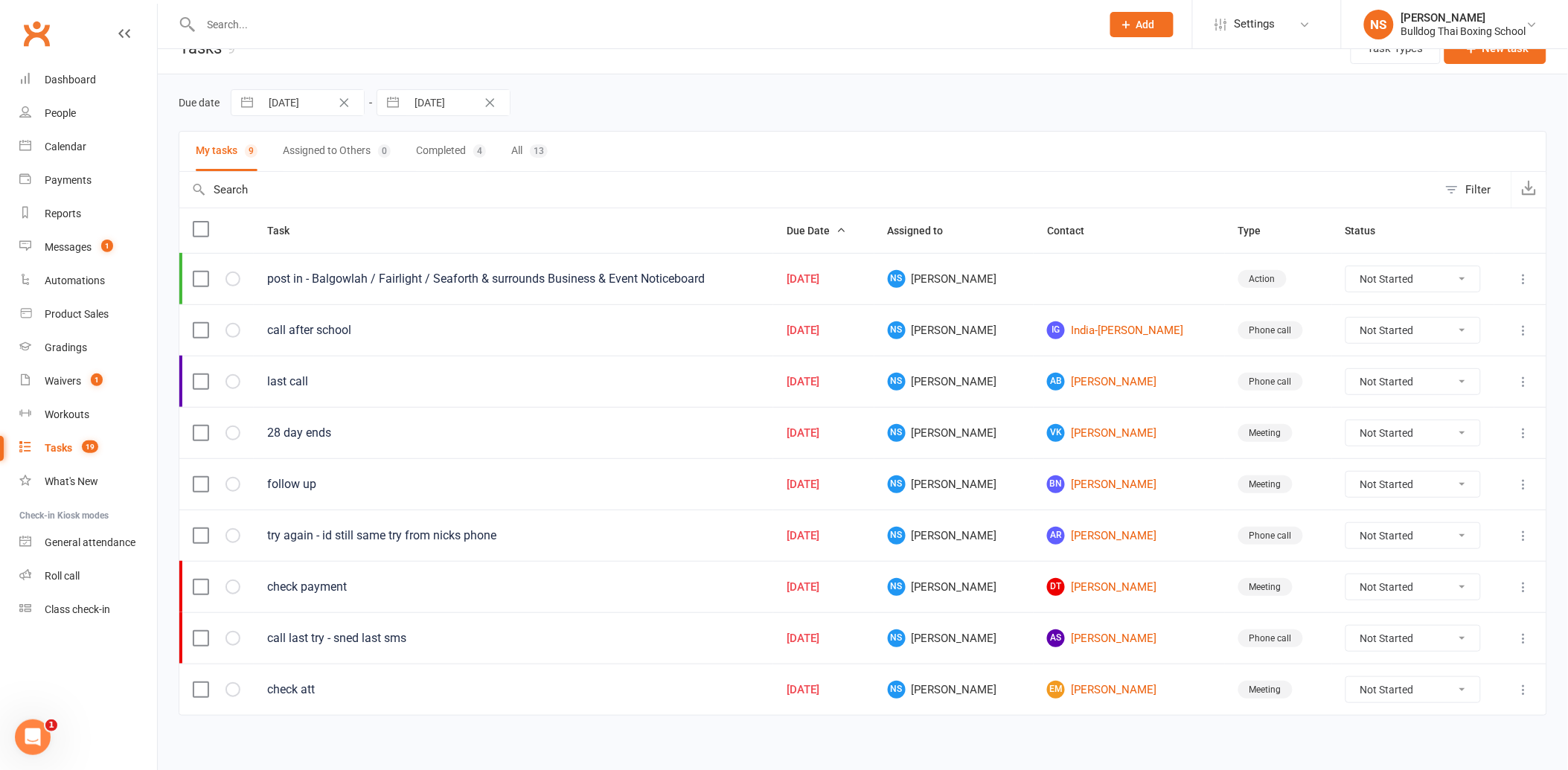
scroll to position [38, 0]
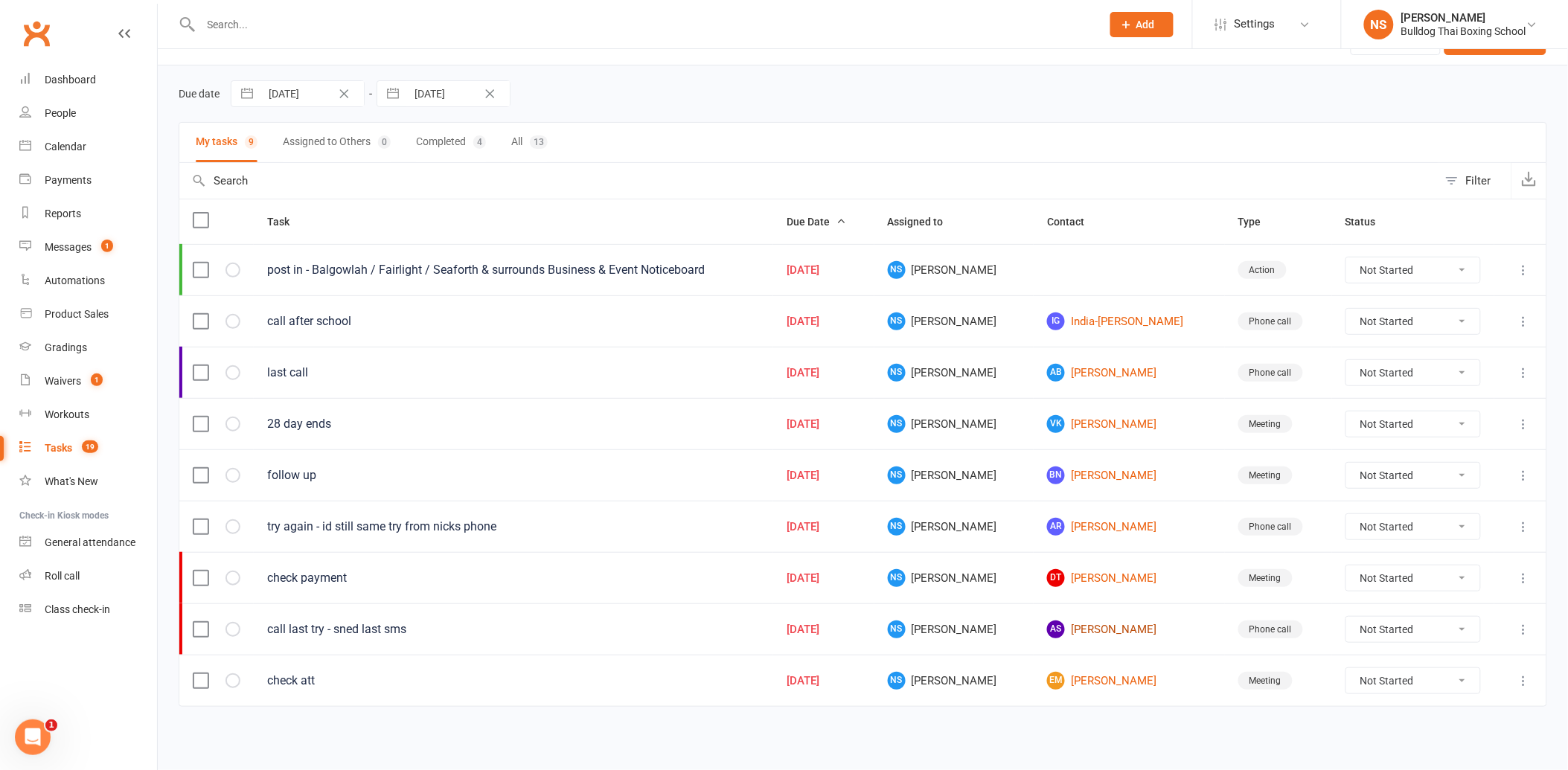
click at [1079, 630] on link "AS [PERSON_NAME]" at bounding box center [1129, 629] width 164 height 18
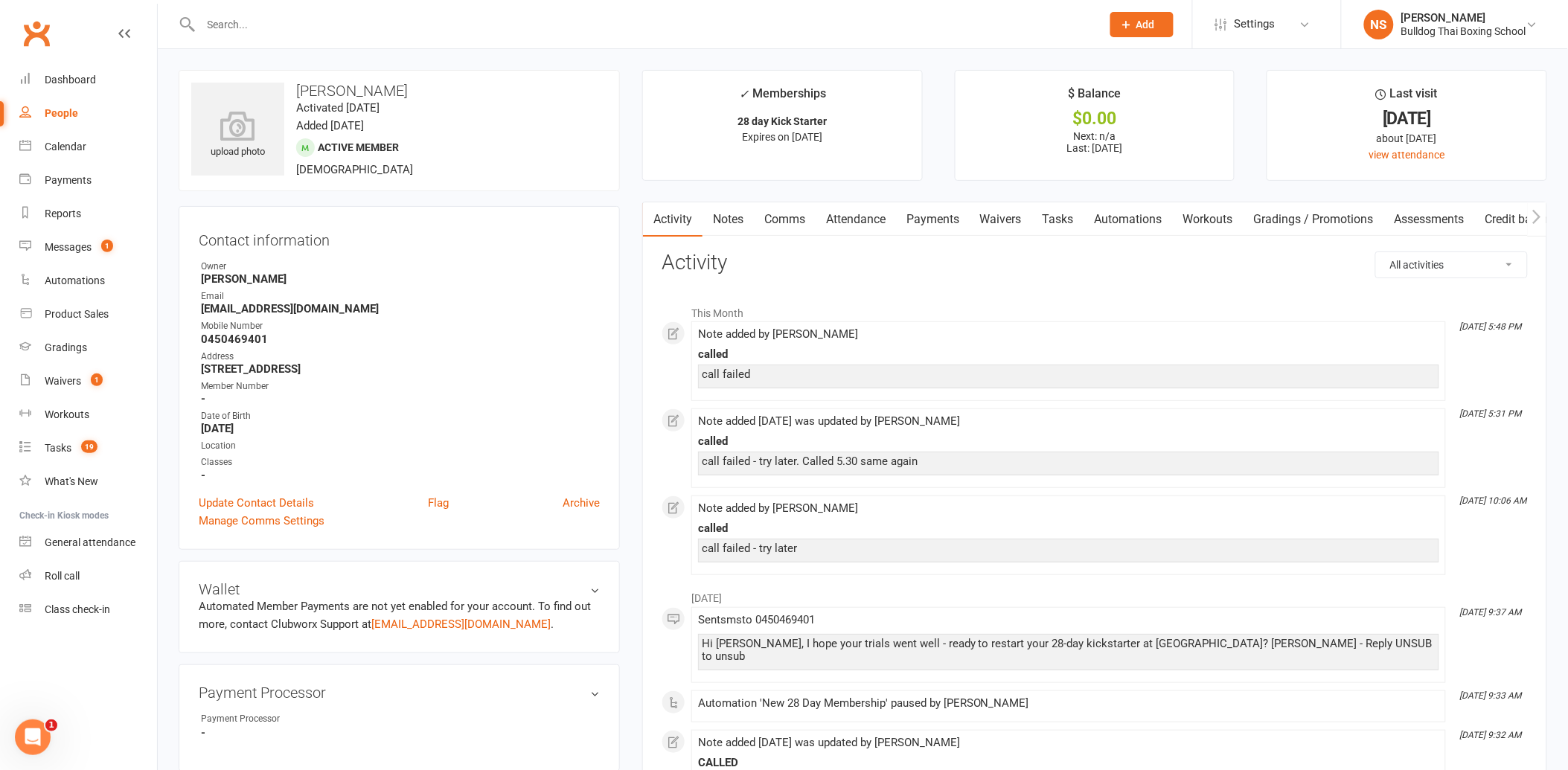
click at [768, 216] on link "Comms" at bounding box center [785, 219] width 62 height 35
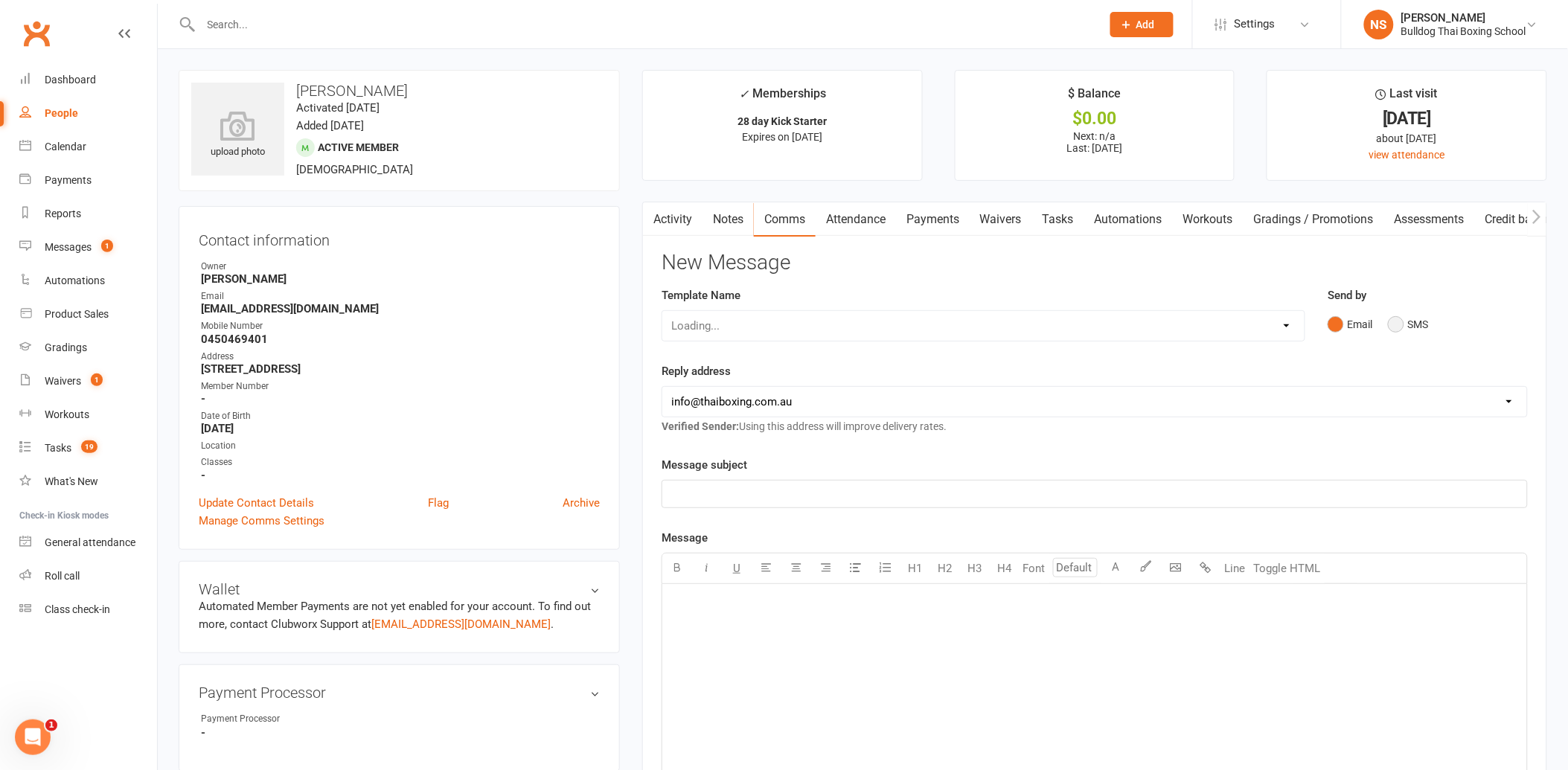
click at [1401, 322] on button "SMS" at bounding box center [1408, 324] width 40 height 28
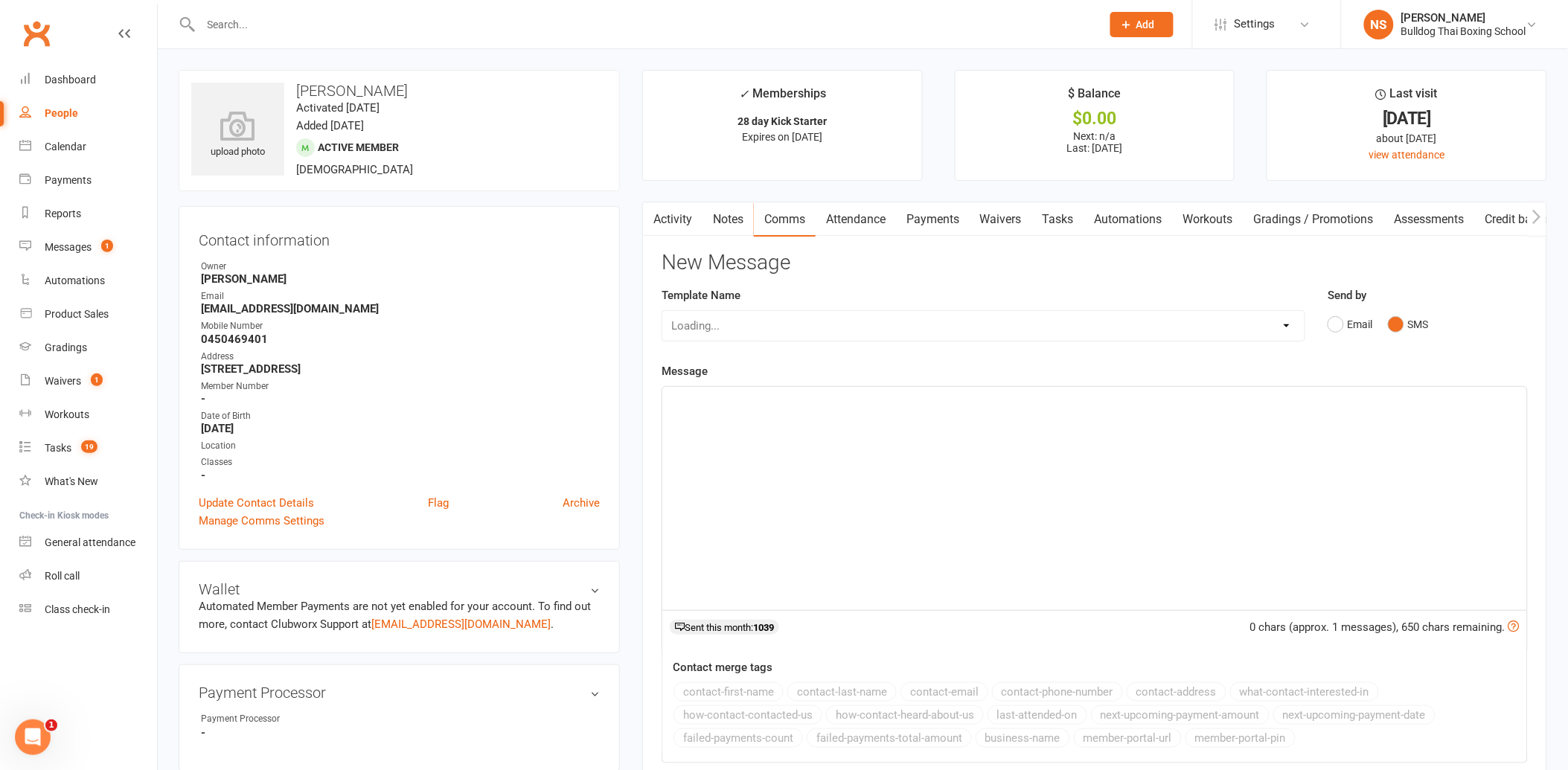
click at [725, 418] on div "﻿" at bounding box center [1094, 498] width 865 height 223
click at [720, 225] on link "Notes" at bounding box center [728, 219] width 51 height 35
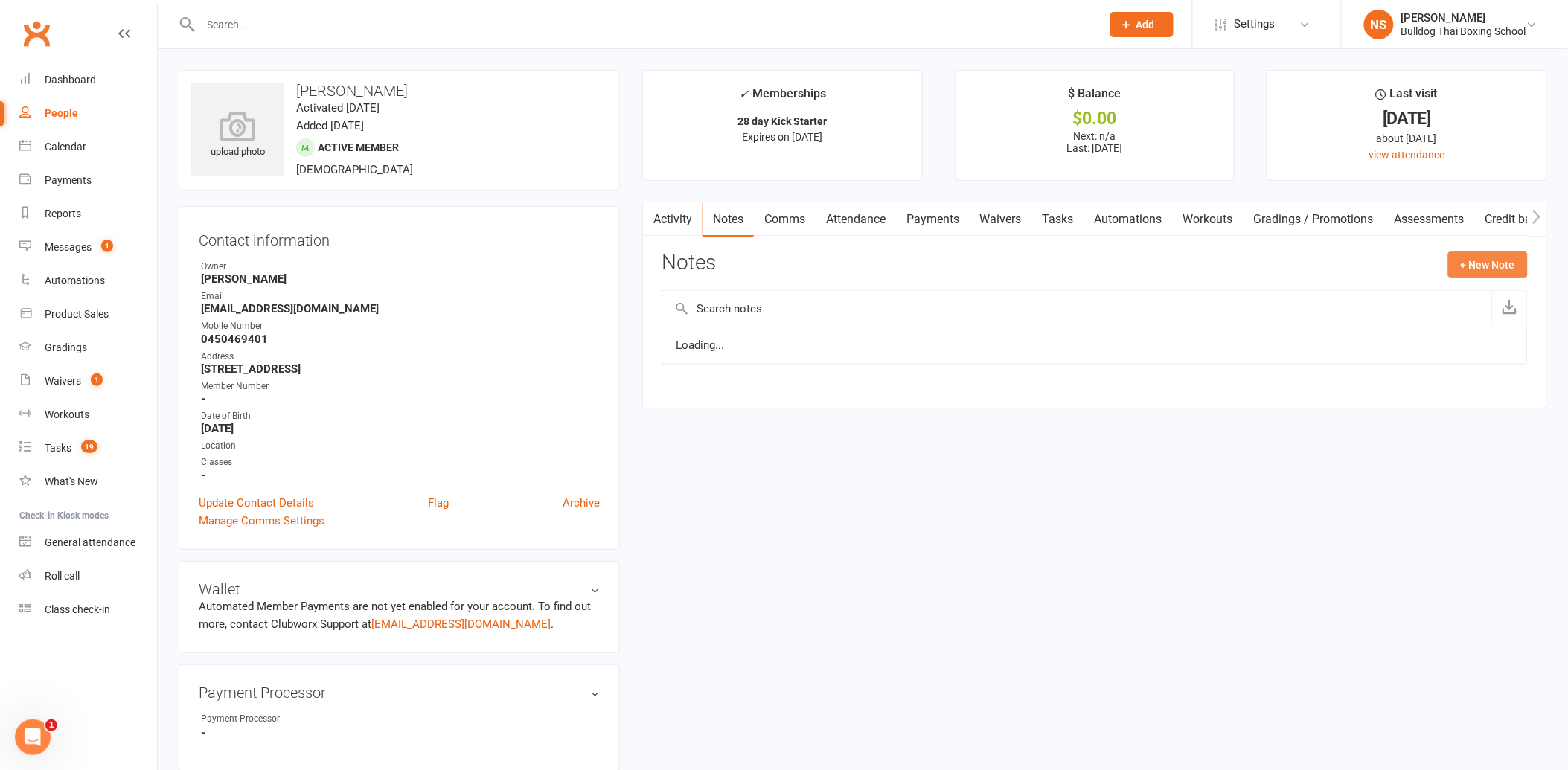
click at [1486, 264] on button "+ New Note" at bounding box center [1488, 265] width 80 height 27
drag, startPoint x: 796, startPoint y: 324, endPoint x: 822, endPoint y: 292, distance: 41.2
click at [799, 318] on input "text" at bounding box center [1094, 326] width 866 height 31
click at [764, 388] on textarea at bounding box center [1094, 410] width 866 height 49
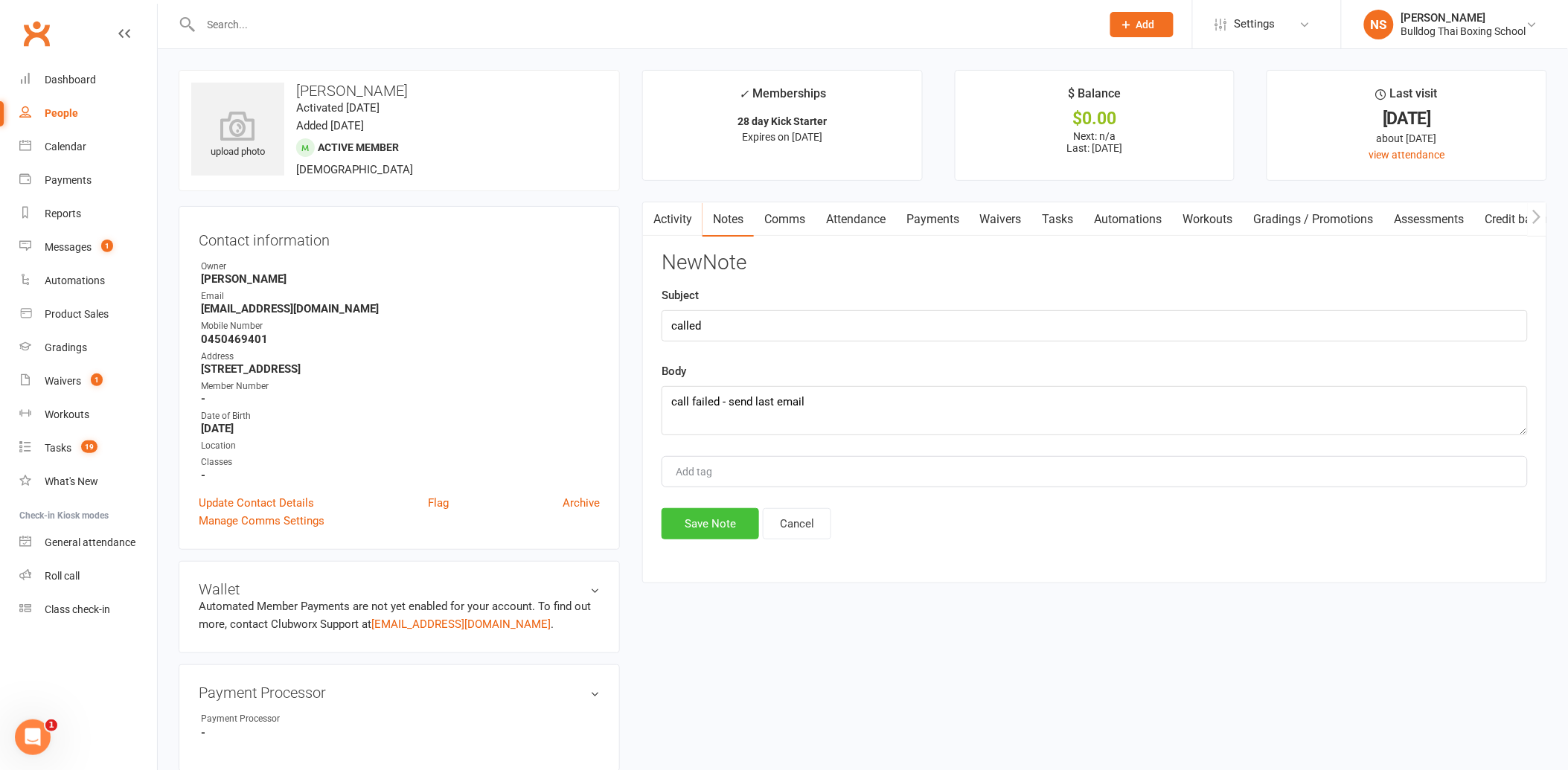
click at [724, 527] on button "Save Note" at bounding box center [710, 524] width 97 height 31
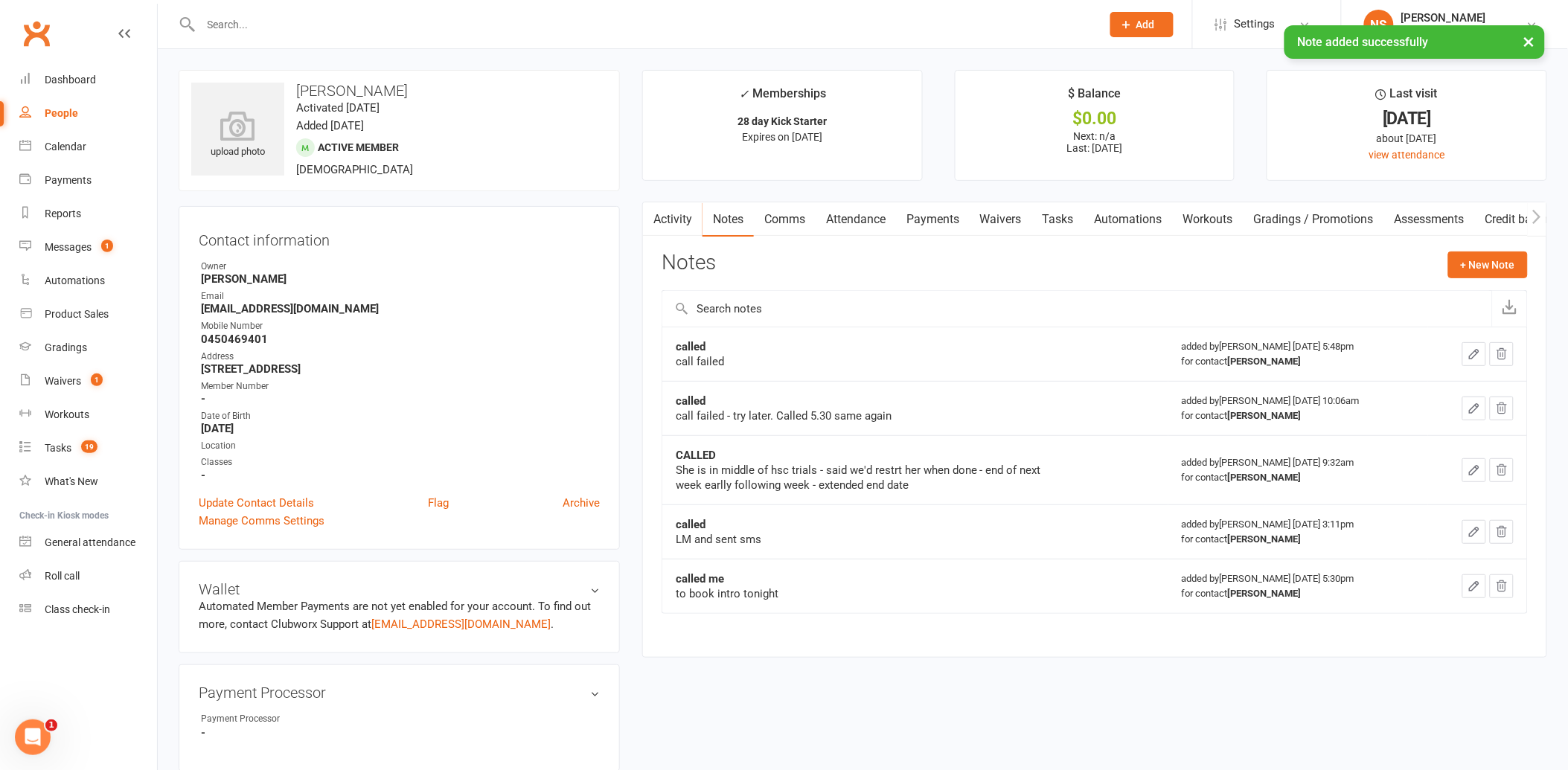
click at [664, 229] on link "Activity" at bounding box center [673, 219] width 60 height 35
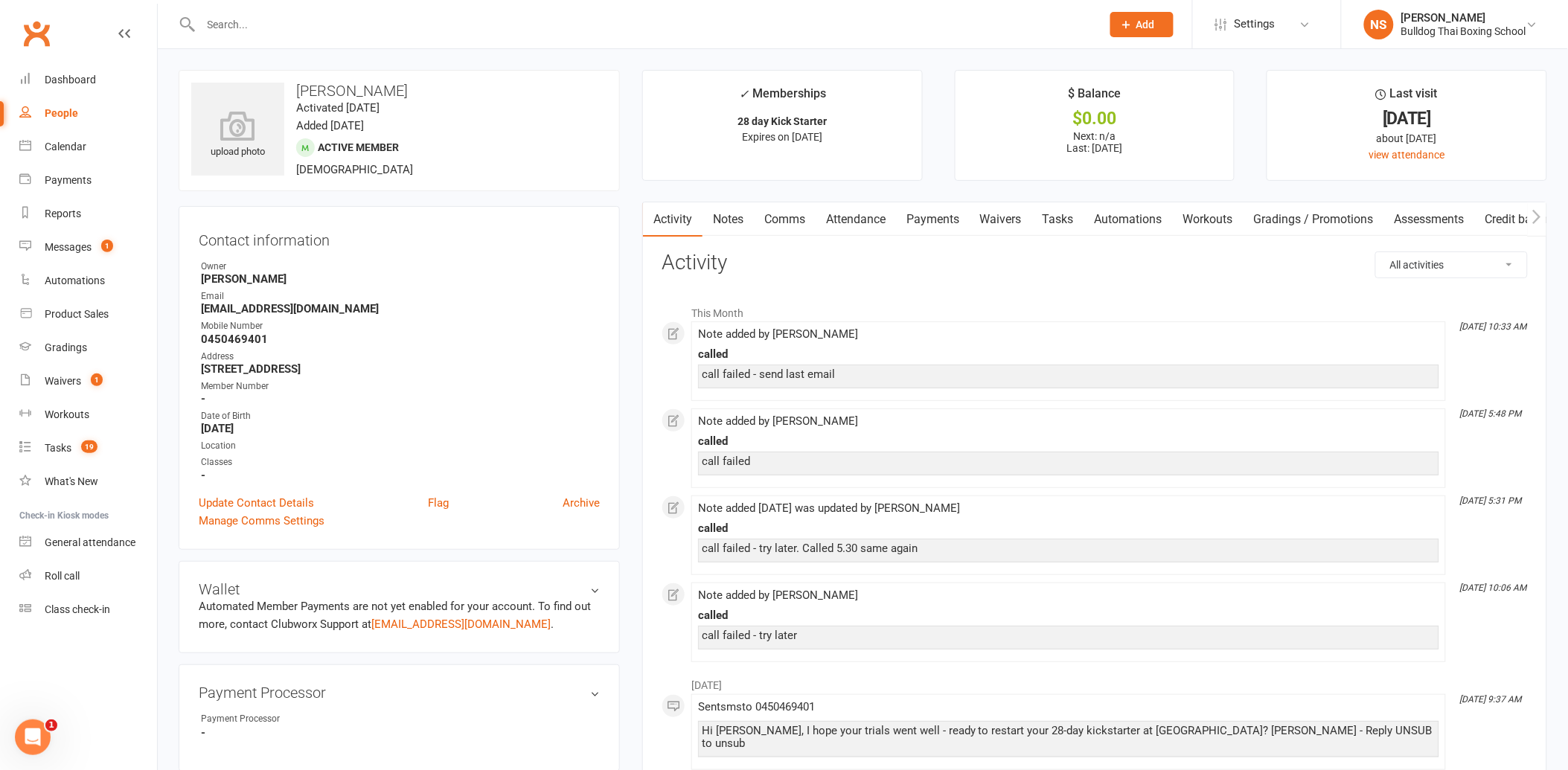
click at [792, 219] on link "Comms" at bounding box center [785, 219] width 62 height 35
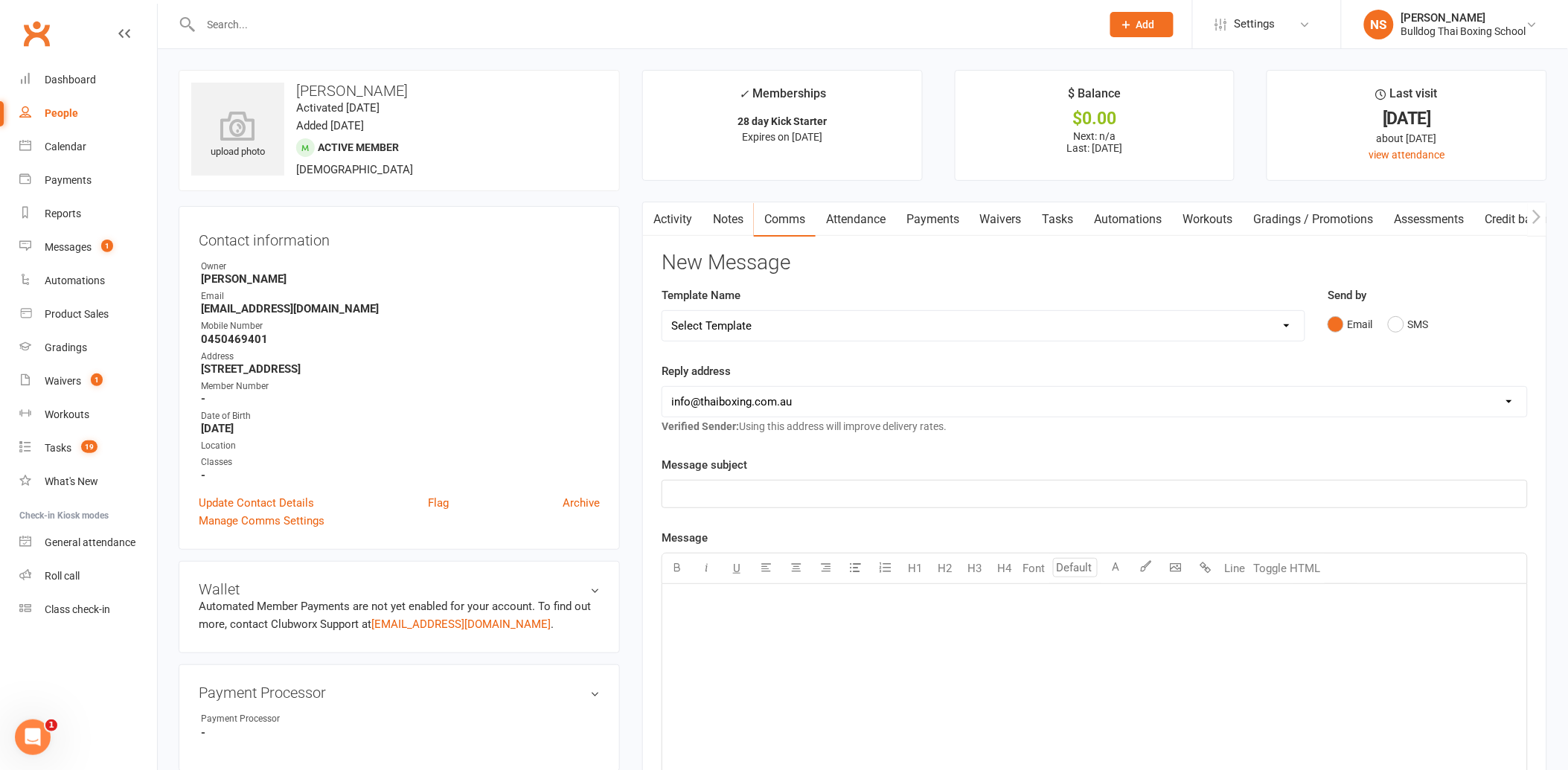
click at [815, 326] on select "Select Template [Email] Price Increase 28 Day Kick starter [SMS] 10 Pass Check …" at bounding box center [983, 325] width 642 height 30
click at [662, 311] on select "Select Template [Email] Price Increase 28 Day Kick starter [SMS] 10 Pass Check …" at bounding box center [983, 325] width 642 height 30
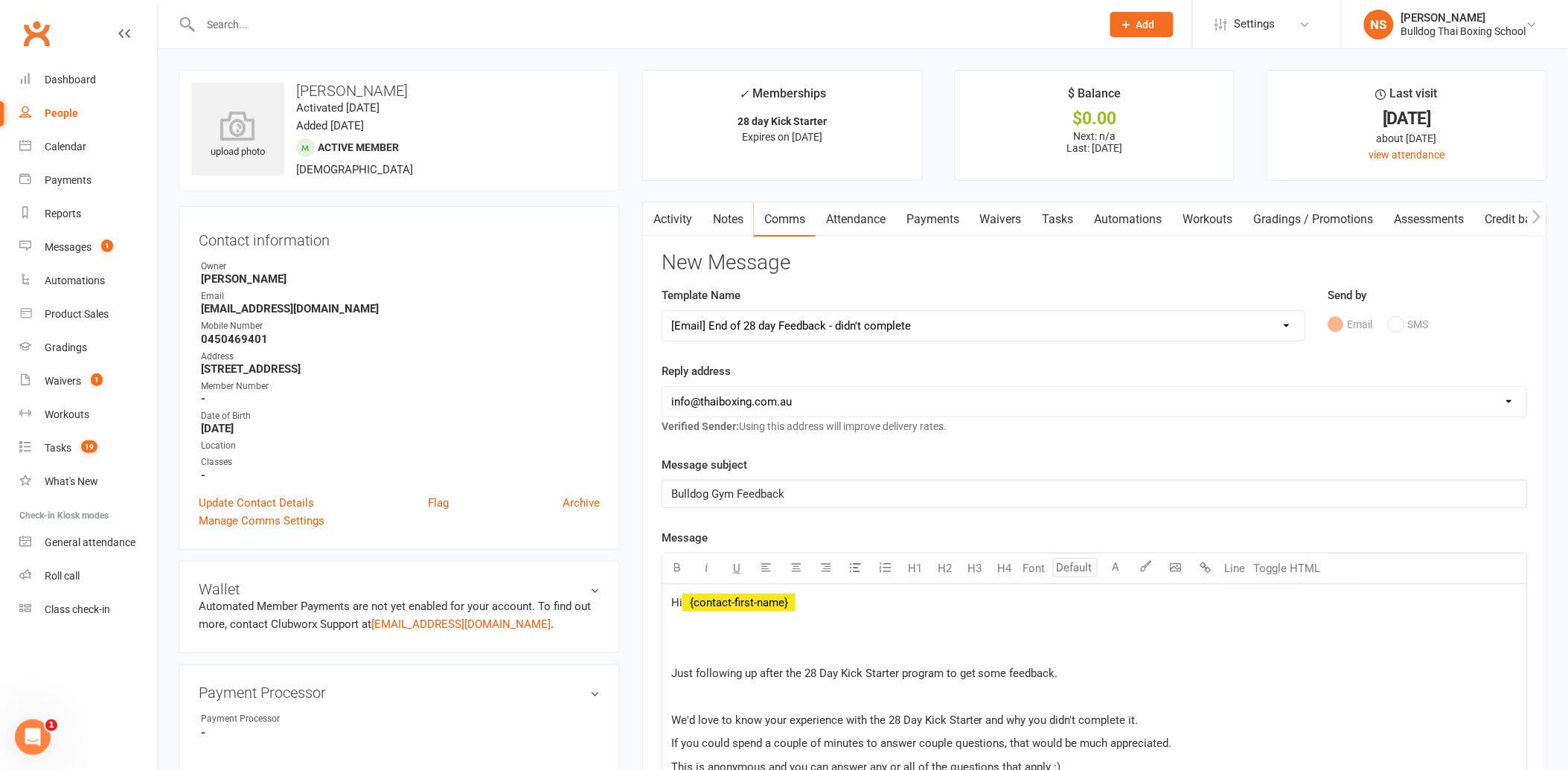
click at [676, 216] on link "Activity" at bounding box center [673, 219] width 60 height 35
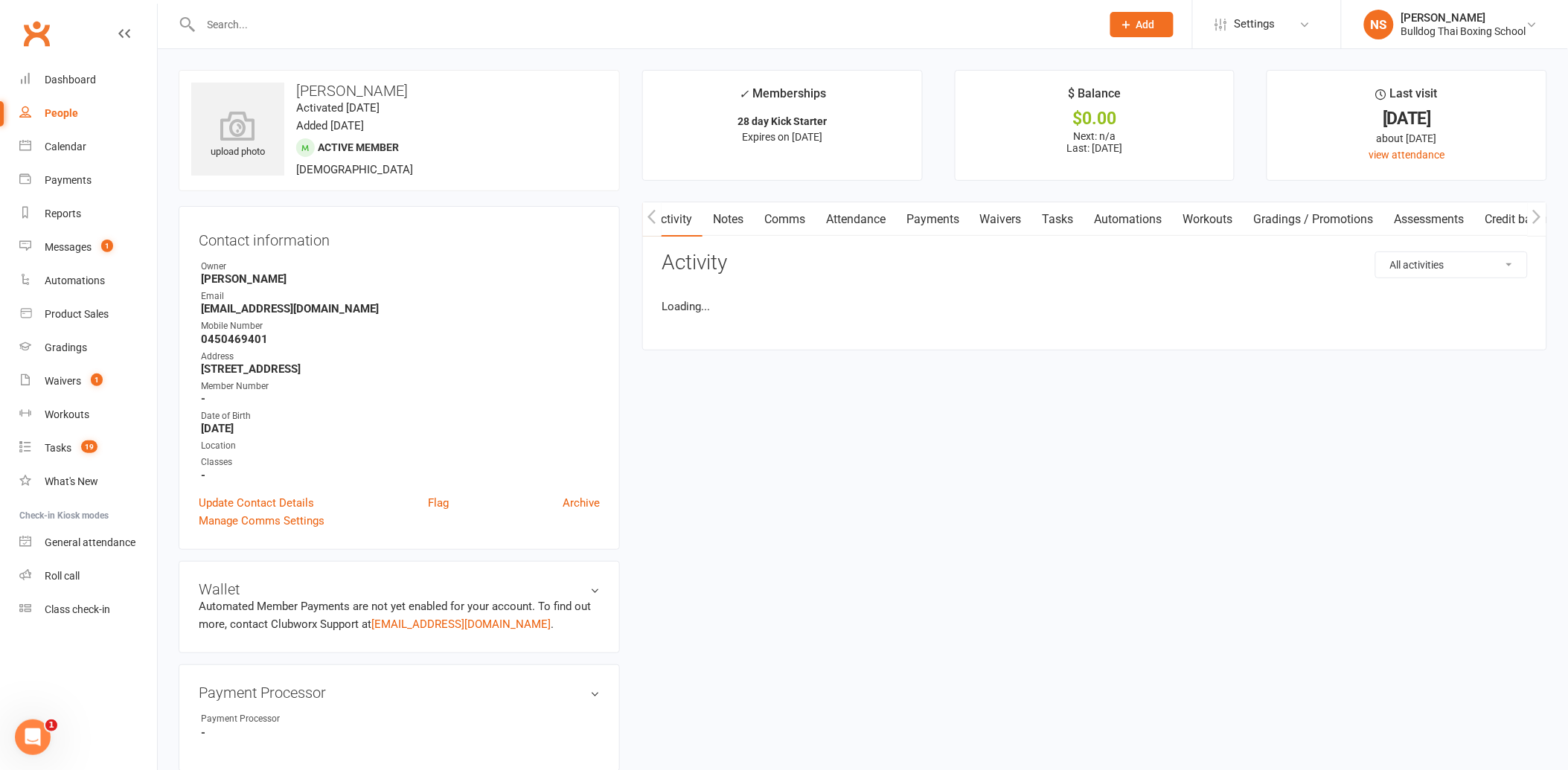
scroll to position [0, 2]
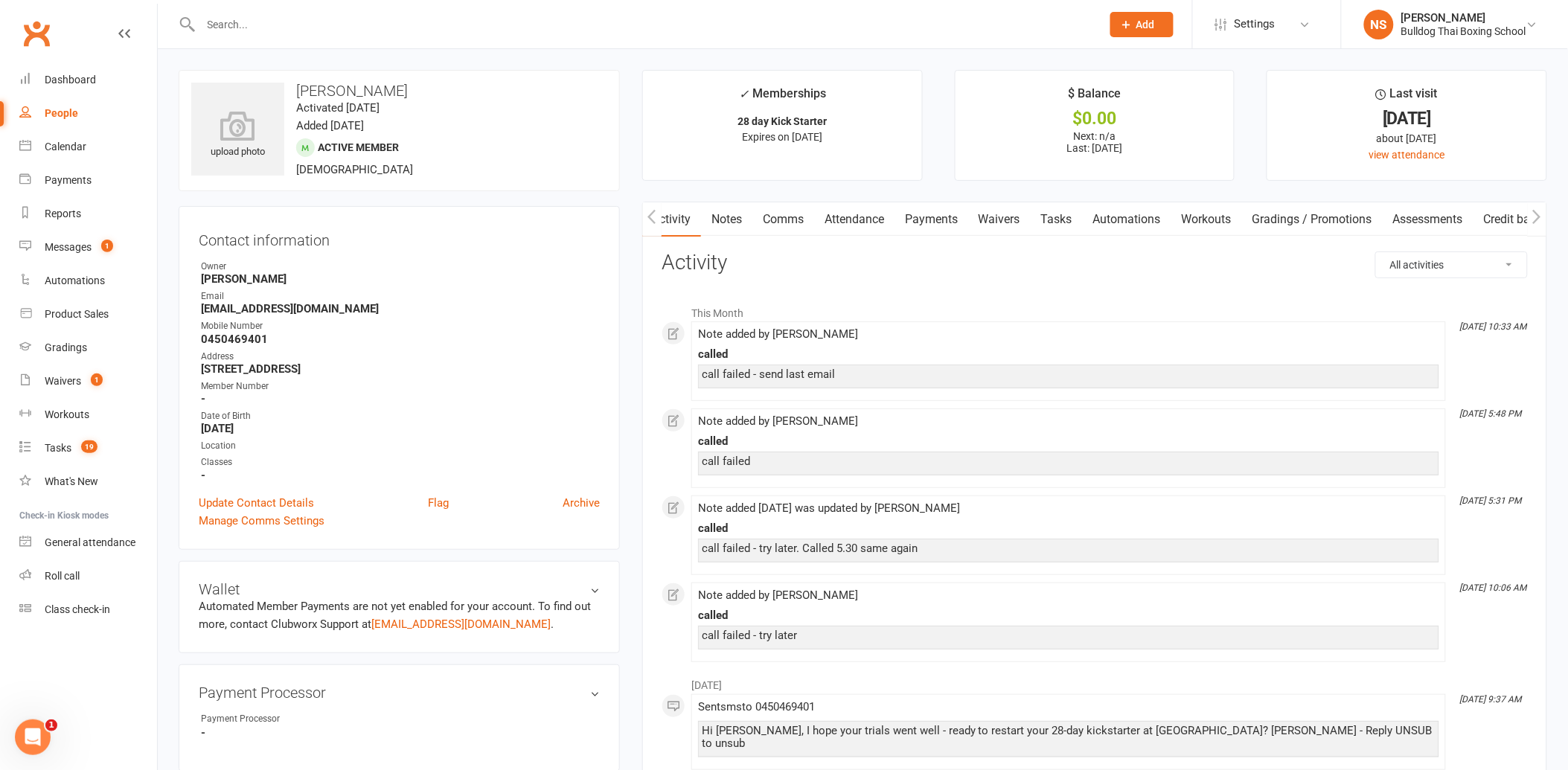
click at [725, 216] on link "Notes" at bounding box center [726, 219] width 51 height 35
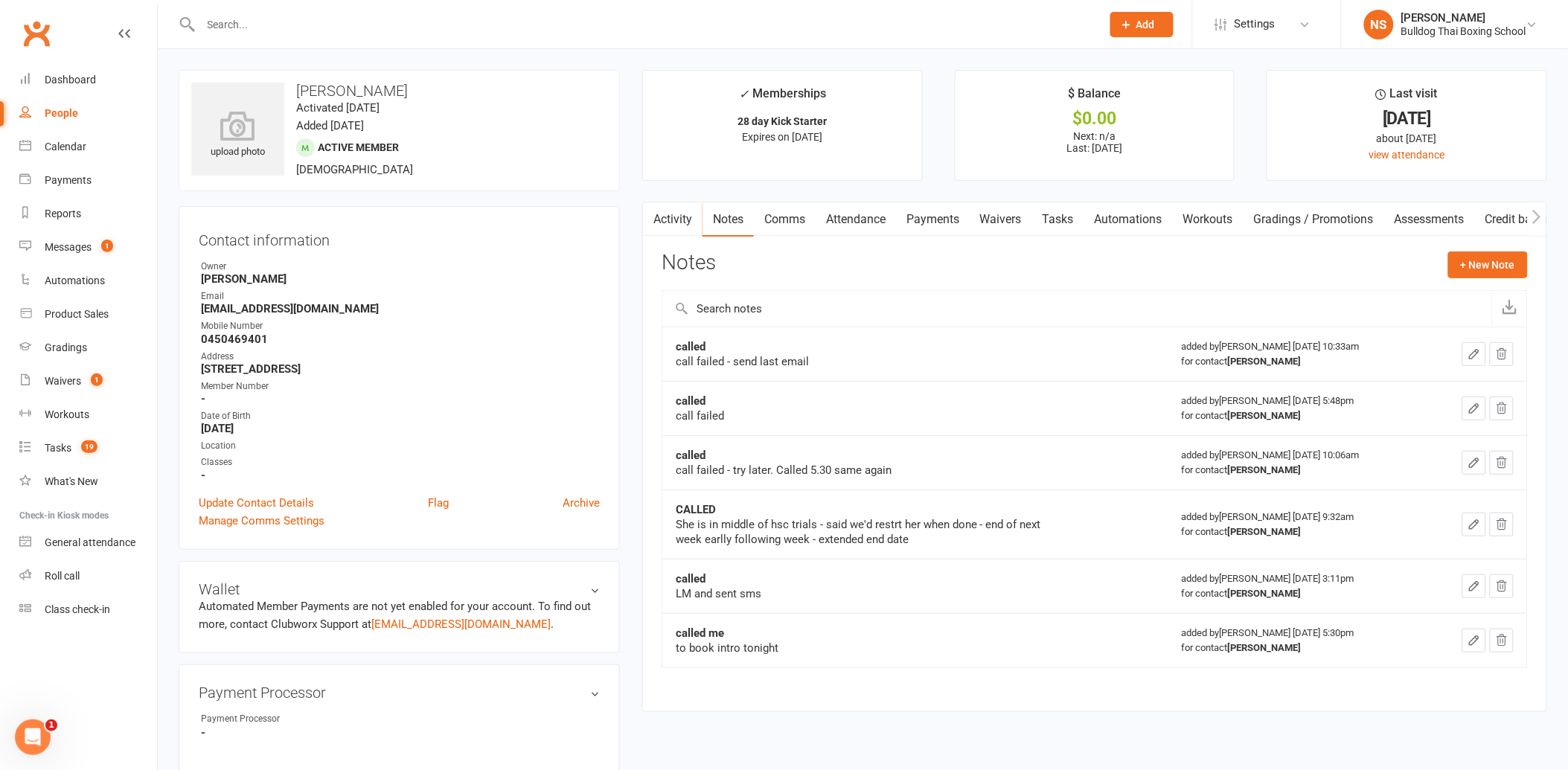
click at [778, 220] on link "Comms" at bounding box center [785, 219] width 62 height 35
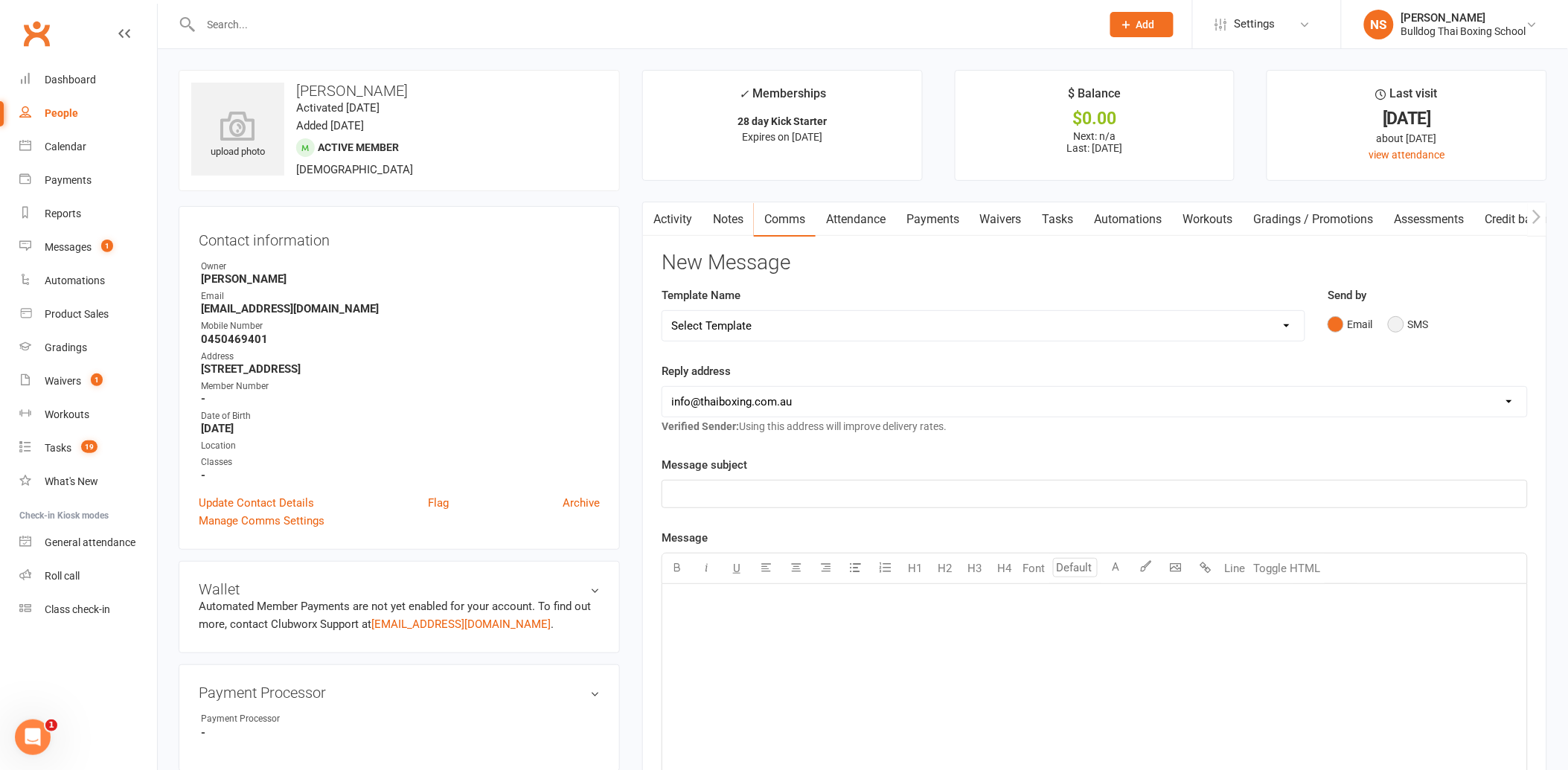
drag, startPoint x: 1395, startPoint y: 318, endPoint x: 1284, endPoint y: 350, distance: 115.5
click at [1385, 317] on div "Email SMS" at bounding box center [1428, 324] width 199 height 28
click at [1392, 323] on button "SMS" at bounding box center [1408, 324] width 40 height 28
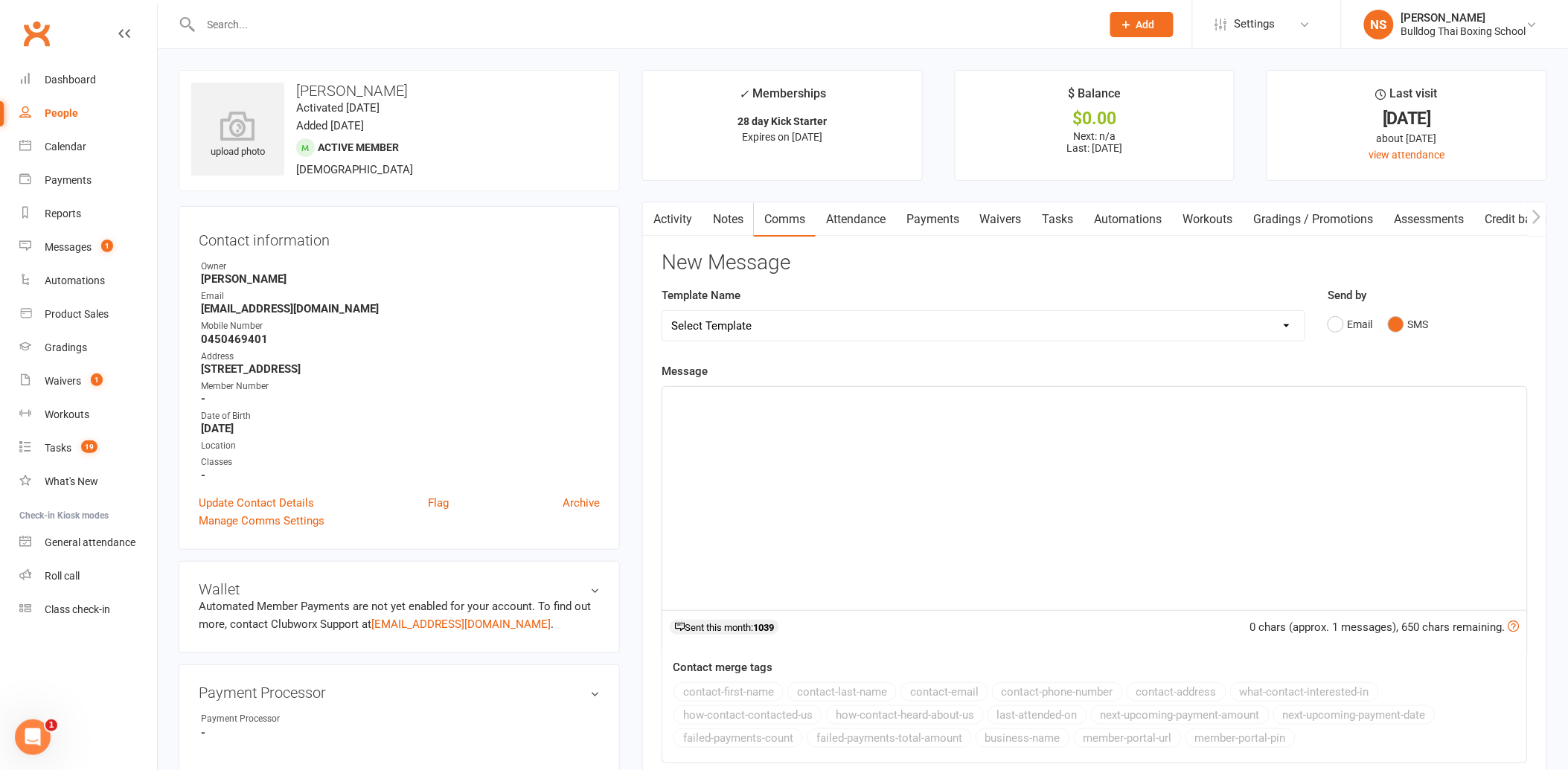
click at [696, 411] on div "﻿" at bounding box center [1094, 498] width 865 height 223
click at [693, 412] on div "Hi [PERSON_NAME], one last check in to see if you'd like to resta" at bounding box center [1094, 498] width 865 height 223
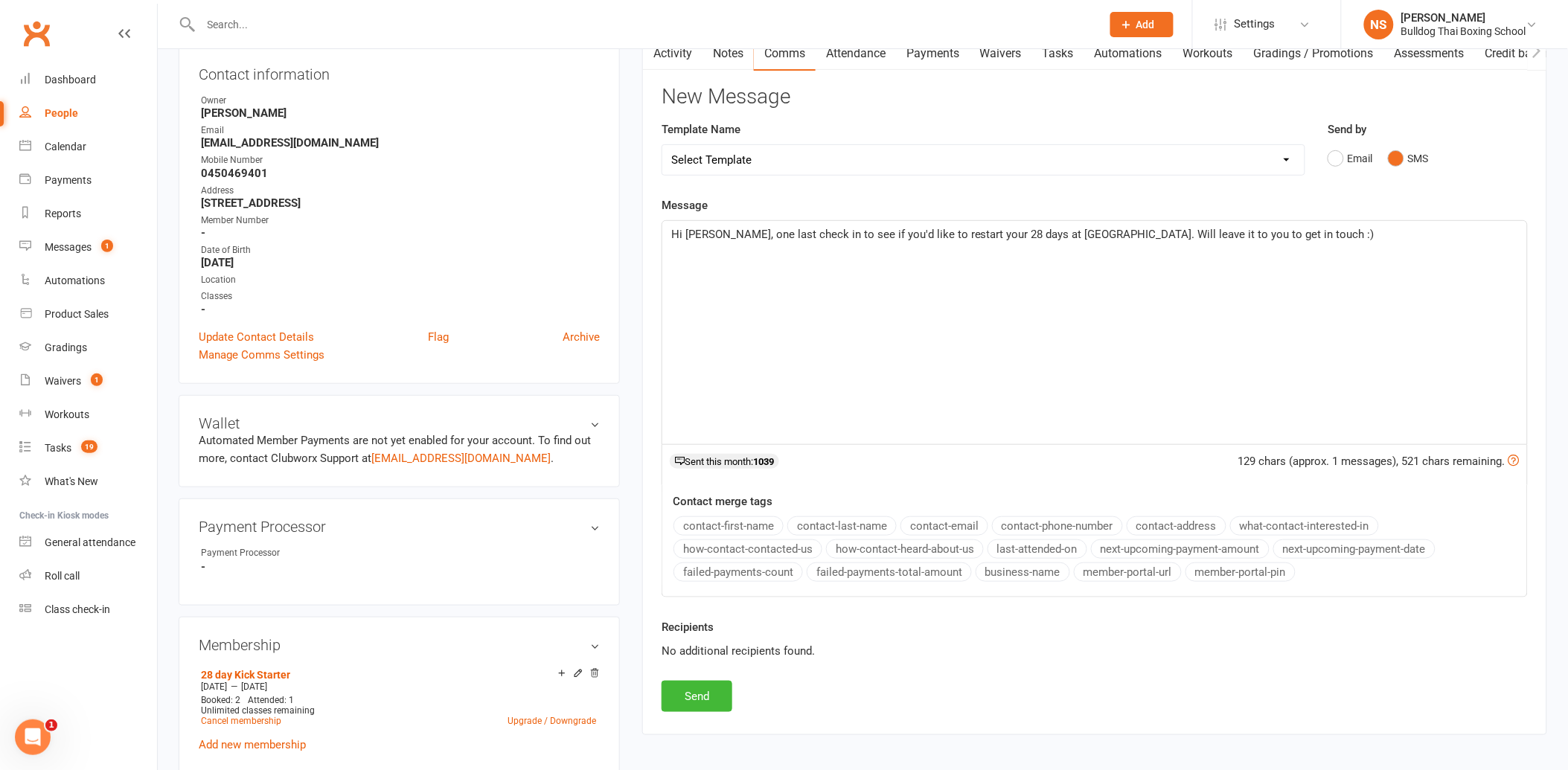
scroll to position [248, 0]
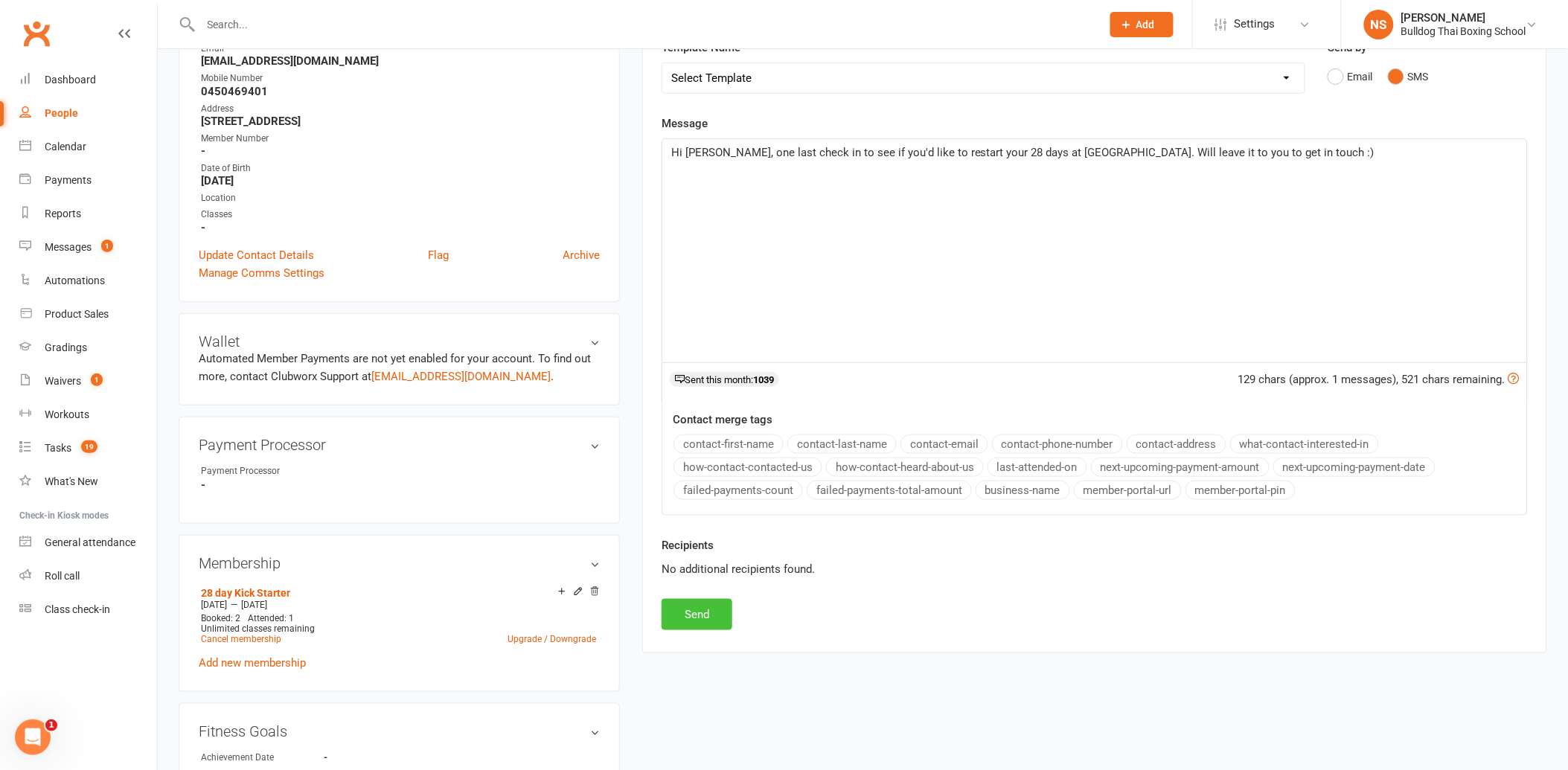
click at [686, 616] on button "Send" at bounding box center [697, 614] width 71 height 31
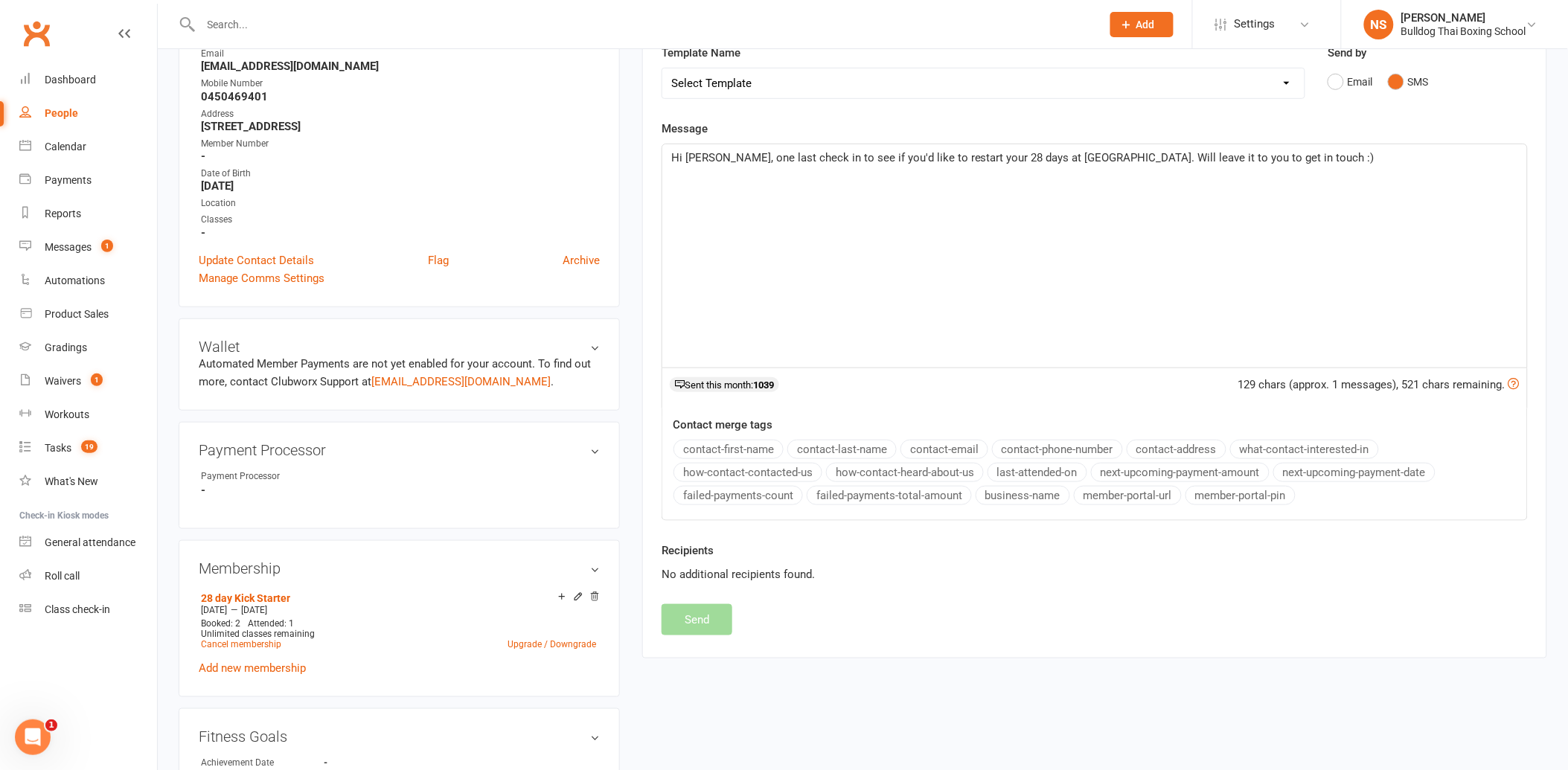
scroll to position [0, 0]
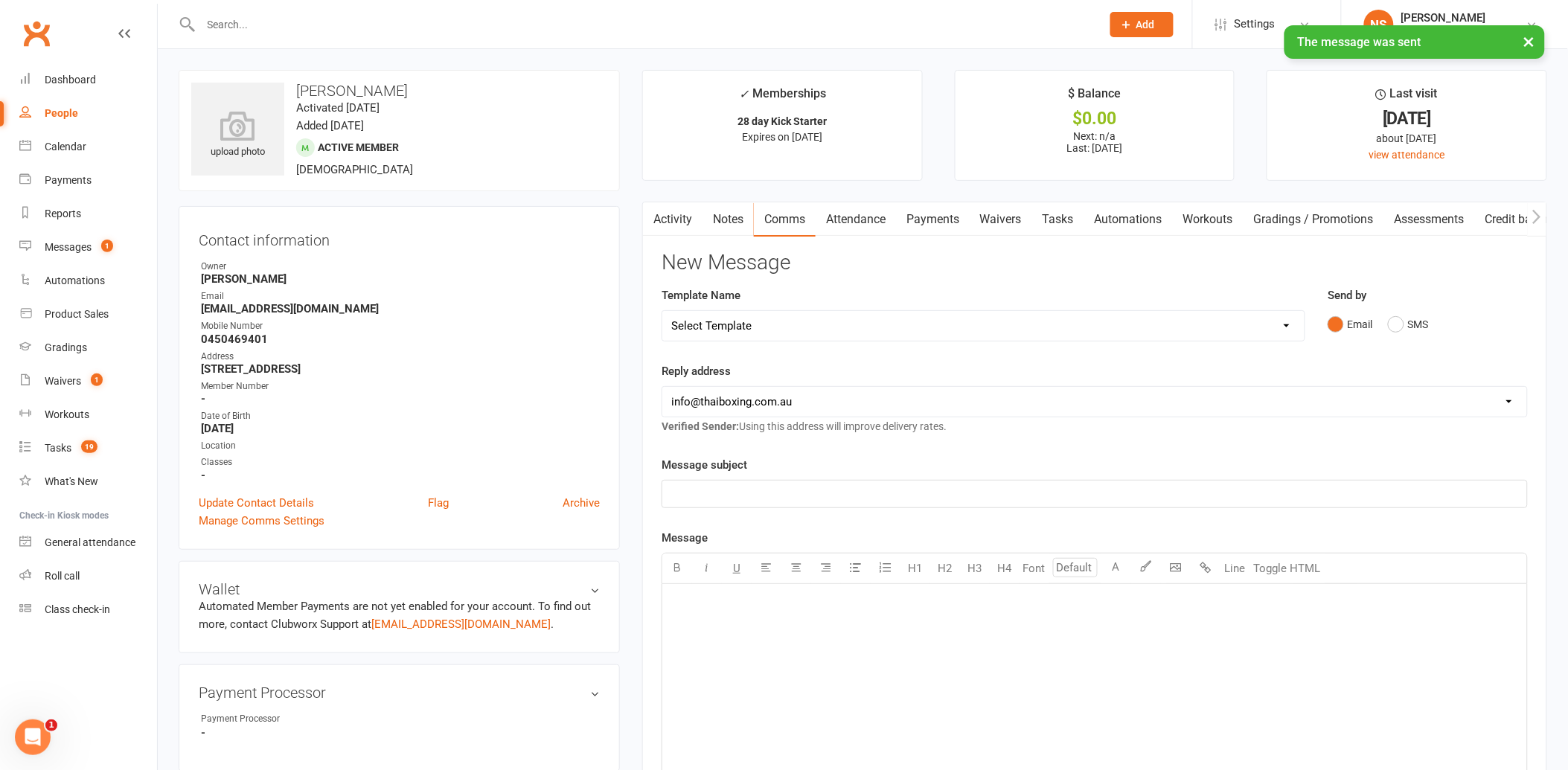
click at [1061, 219] on link "Tasks" at bounding box center [1059, 219] width 52 height 35
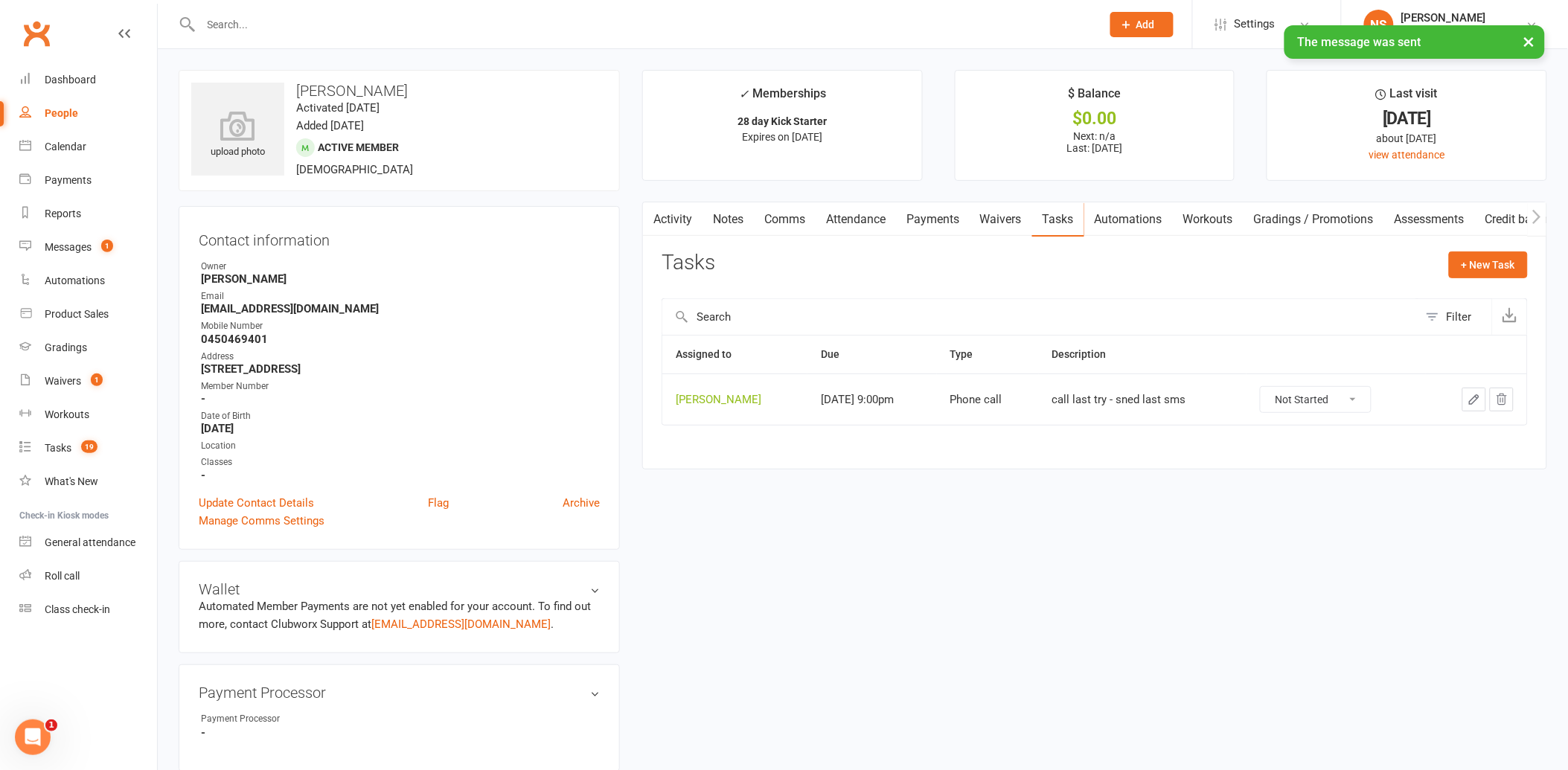
click at [1338, 398] on select "Not Started In Progress Waiting Complete" at bounding box center [1316, 399] width 110 height 25
click at [1260, 387] on select "Not Started In Progress Waiting Complete" at bounding box center [1316, 399] width 110 height 25
click at [239, 14] on input "text" at bounding box center [644, 24] width 894 height 21
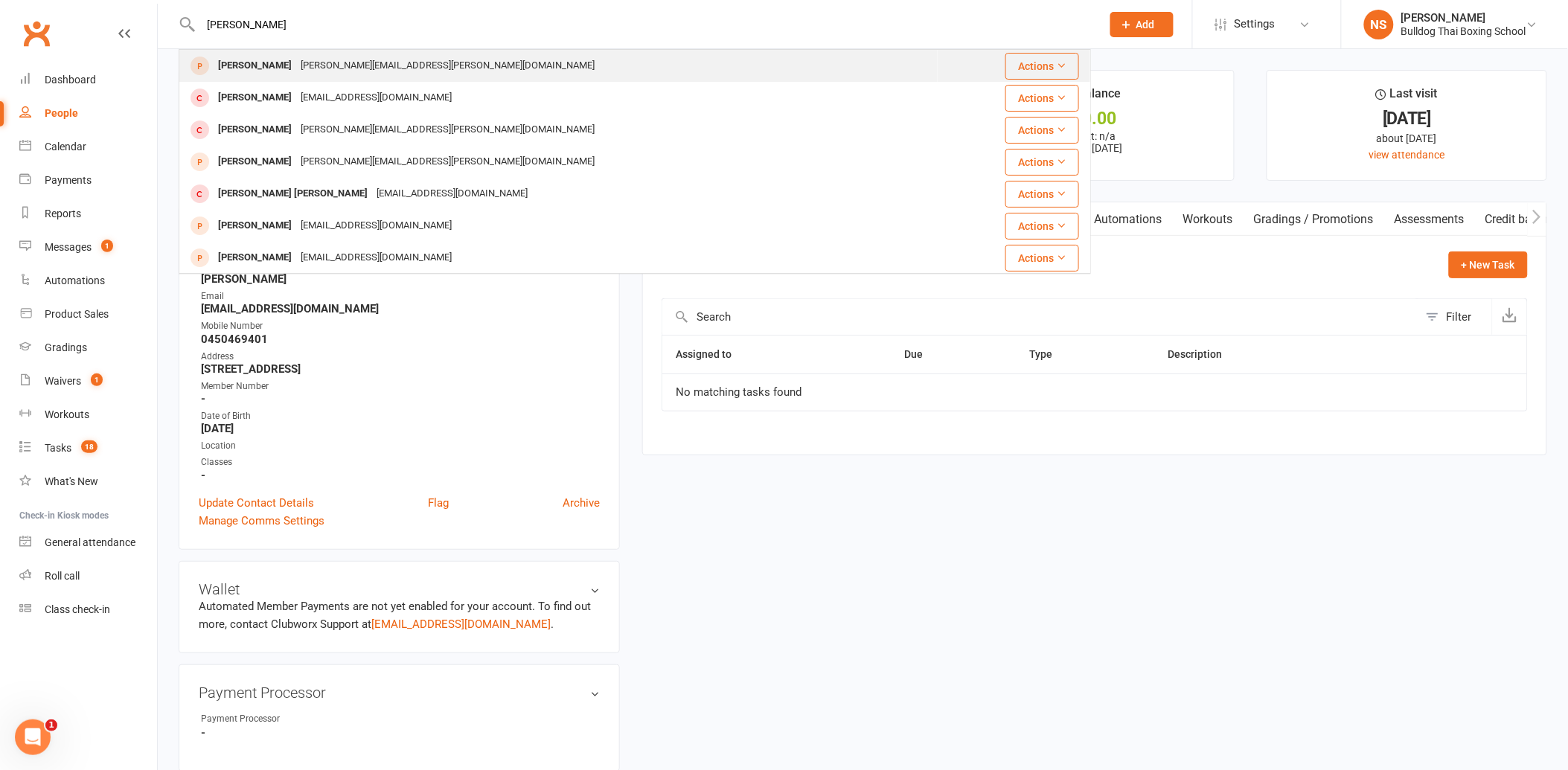
click at [296, 67] on div "[PERSON_NAME][EMAIL_ADDRESS][PERSON_NAME][DOMAIN_NAME]" at bounding box center [447, 66] width 303 height 21
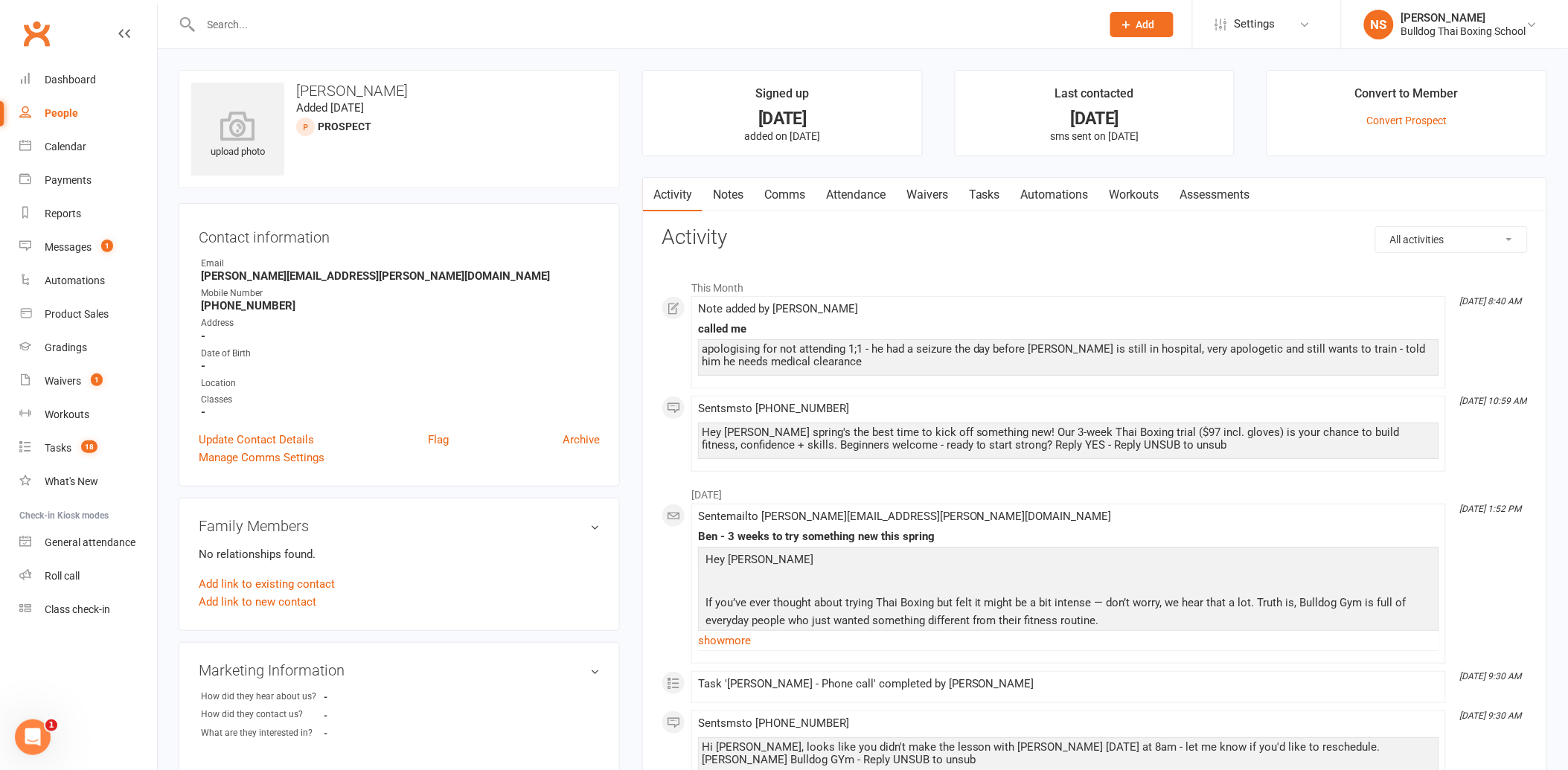
click at [252, 26] on input "text" at bounding box center [644, 24] width 894 height 21
click at [791, 193] on link "Comms" at bounding box center [785, 195] width 62 height 35
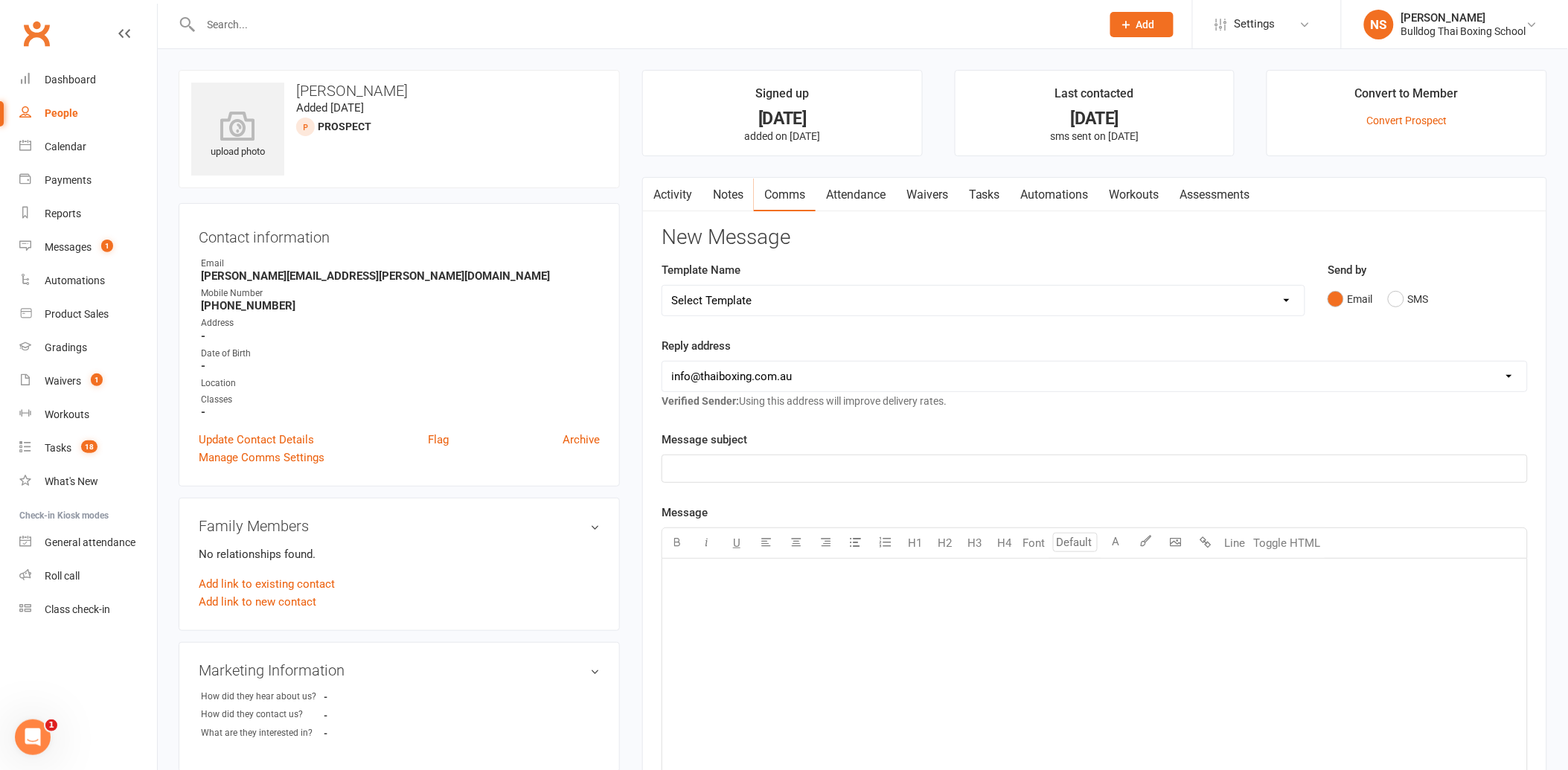
click at [742, 295] on select "Select Template [Email] Price Increase 28 Day Kick starter [SMS] 10 Pass Check …" at bounding box center [983, 301] width 642 height 30
click at [662, 286] on select "Select Template [Email] Price Increase 28 Day Kick starter [SMS] 10 Pass Check …" at bounding box center [983, 301] width 642 height 30
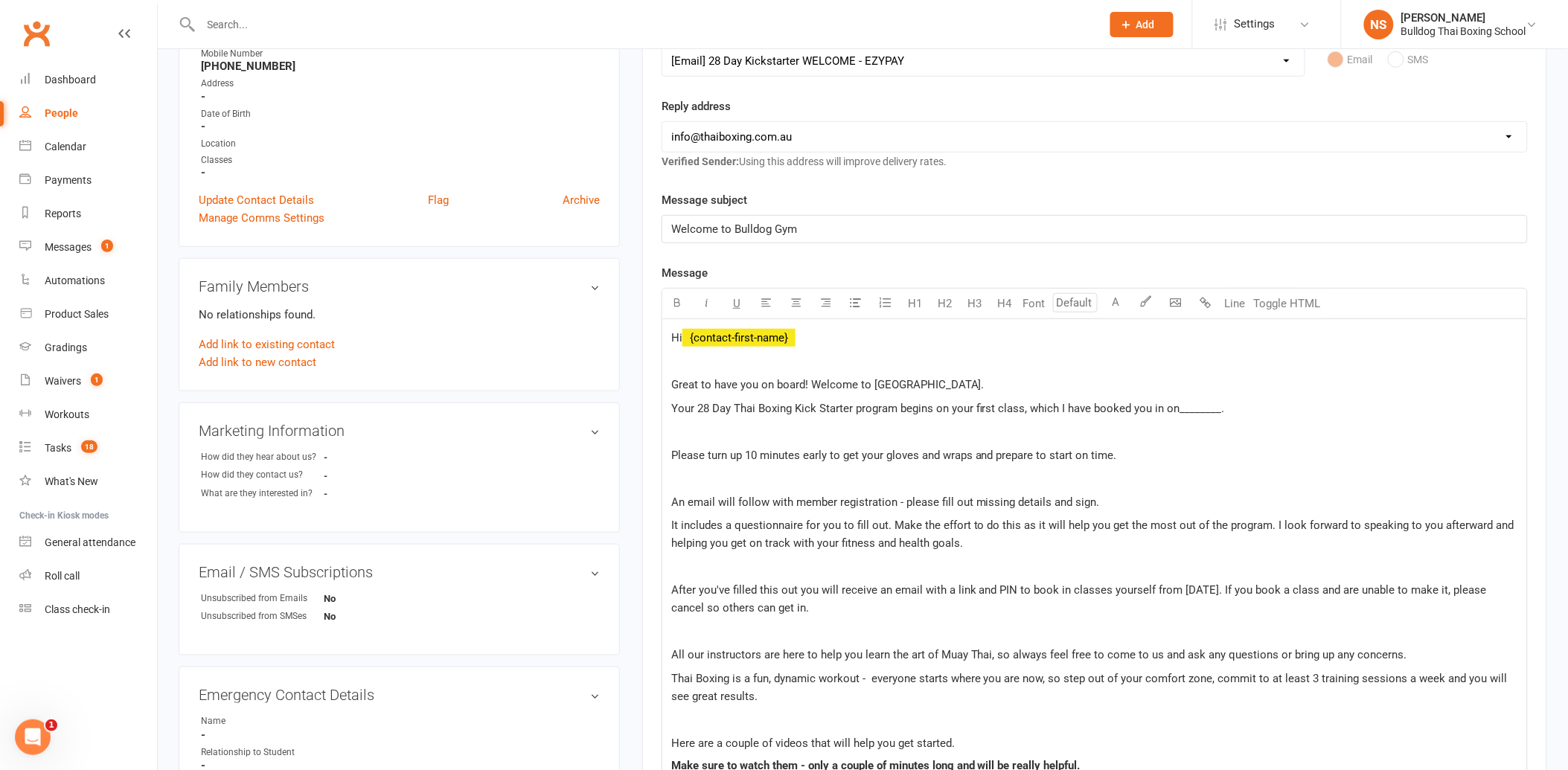
scroll to position [248, 0]
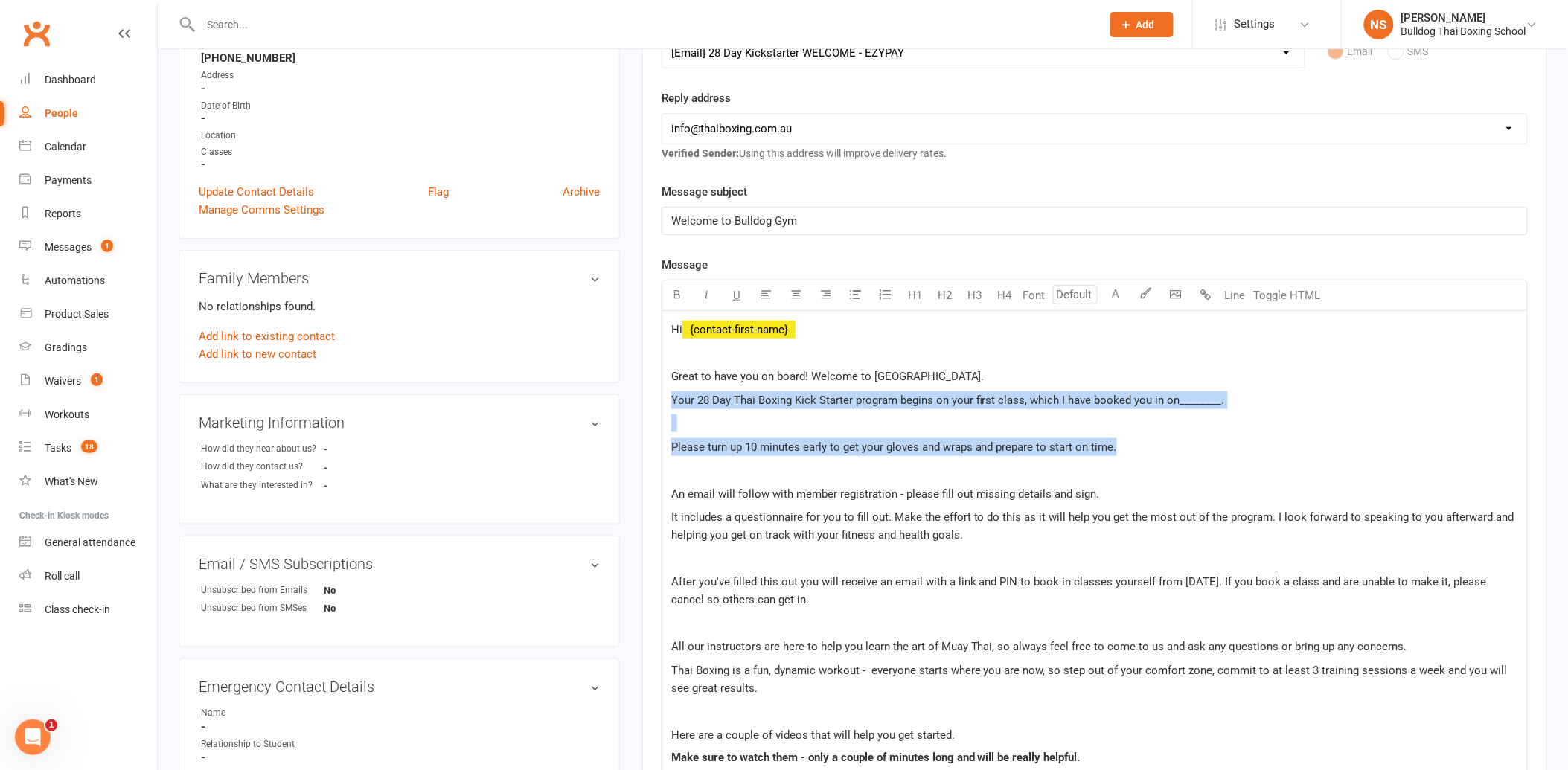
drag, startPoint x: 1121, startPoint y: 449, endPoint x: 672, endPoint y: 406, distance: 451.1
click at [672, 406] on div "Hi ﻿ {contact-first-name} Great to have you on board! Welcome to [GEOGRAPHIC_DA…" at bounding box center [1094, 676] width 865 height 731
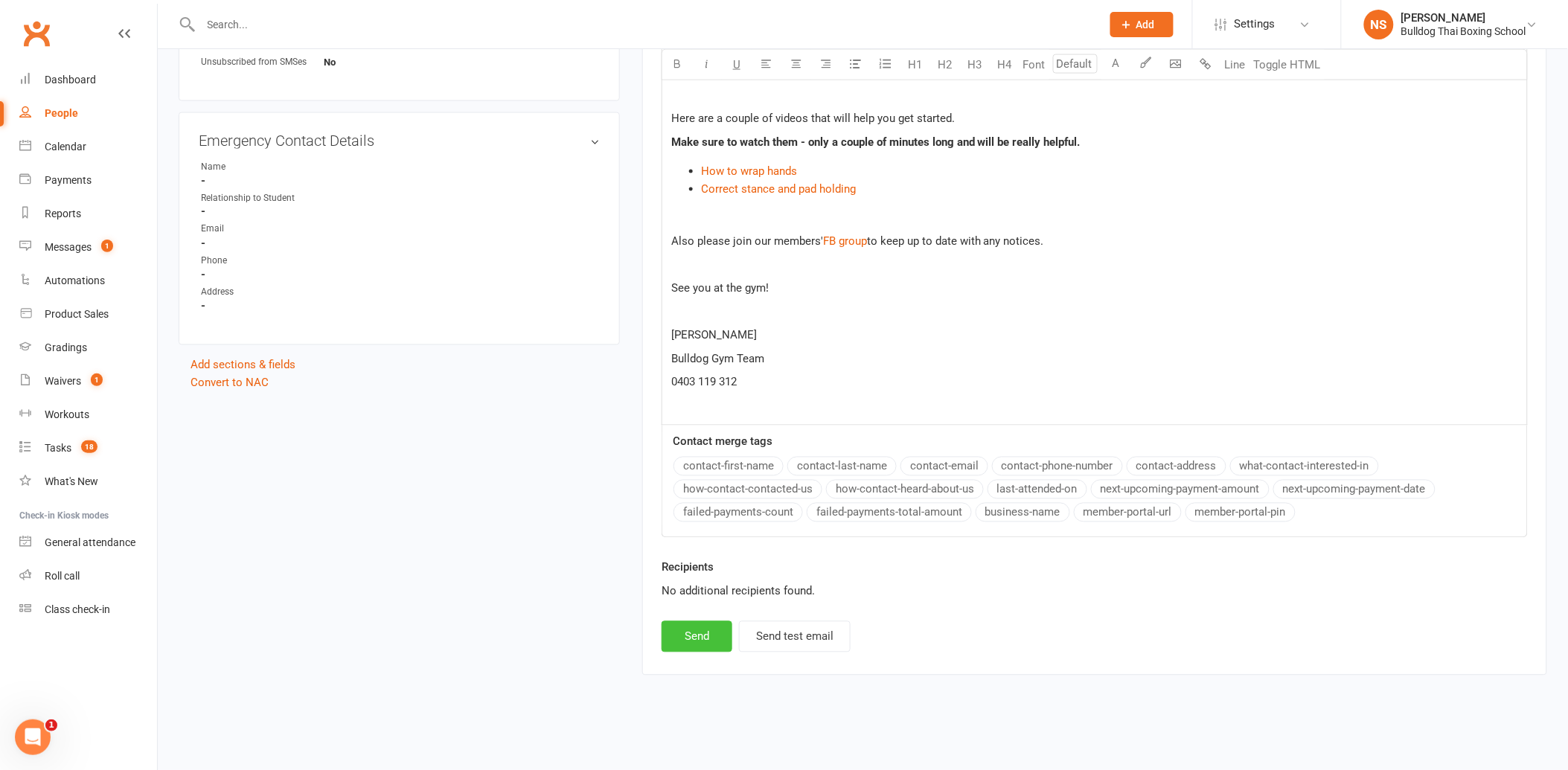
click at [704, 636] on button "Send" at bounding box center [697, 637] width 71 height 31
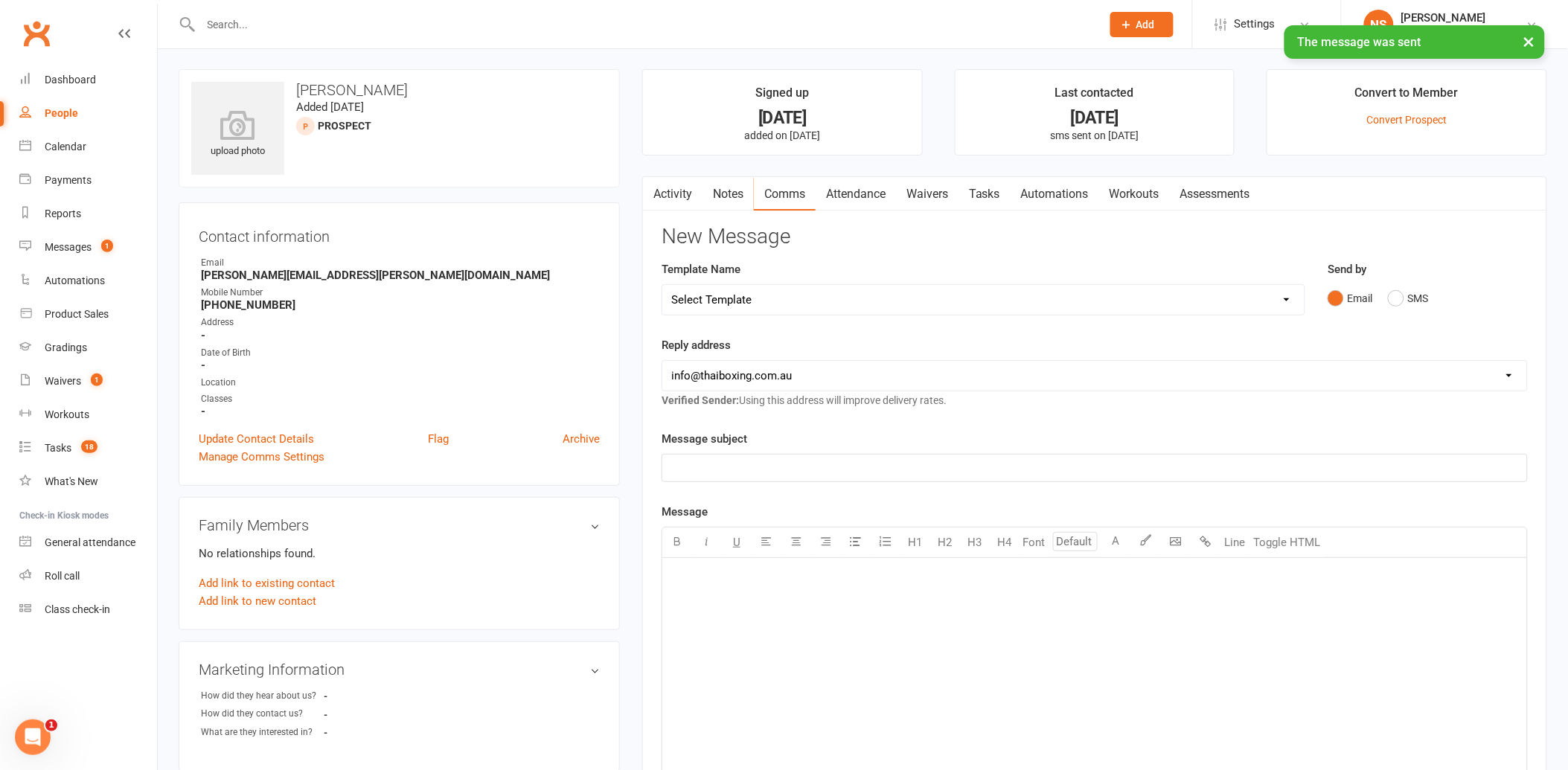
scroll to position [0, 0]
click at [757, 300] on select "Select Template [Email] Price Increase 28 Day Kick starter [SMS] 10 Pass Check …" at bounding box center [983, 301] width 642 height 30
click at [662, 286] on select "Select Template [Email] Price Increase 28 Day Kick starter [SMS] 10 Pass Check …" at bounding box center [983, 301] width 642 height 30
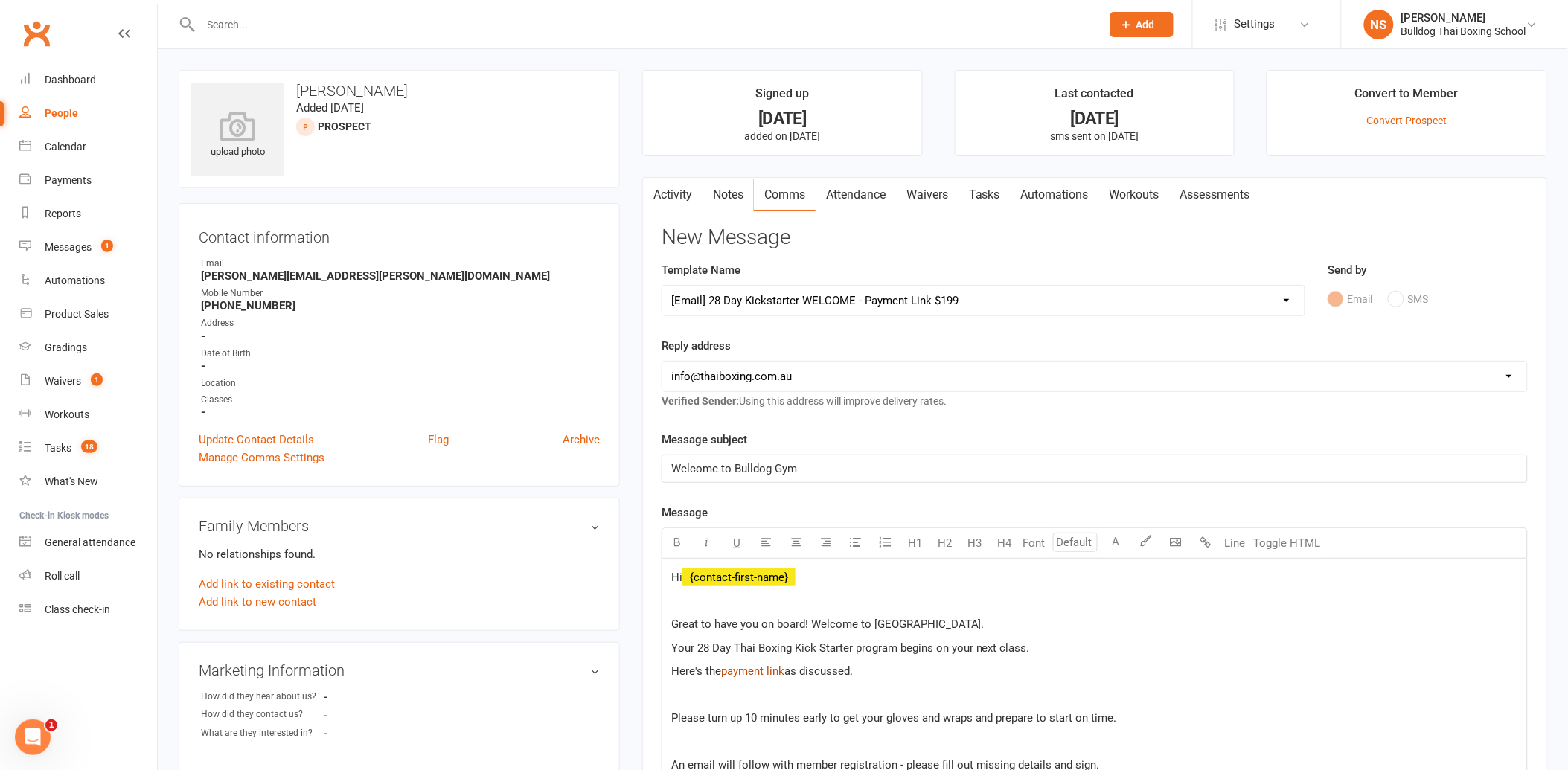
click at [772, 666] on span "payment link" at bounding box center [753, 670] width 63 height 13
drag, startPoint x: 352, startPoint y: 278, endPoint x: 196, endPoint y: 281, distance: 156.0
click at [196, 281] on div "Contact information Owner Email [PERSON_NAME][EMAIL_ADDRESS][PERSON_NAME][DOMAI…" at bounding box center [399, 345] width 441 height 284
drag, startPoint x: 196, startPoint y: 281, endPoint x: 251, endPoint y: 273, distance: 55.6
copy strong "[PERSON_NAME][EMAIL_ADDRESS][PERSON_NAME][DOMAIN_NAME]"
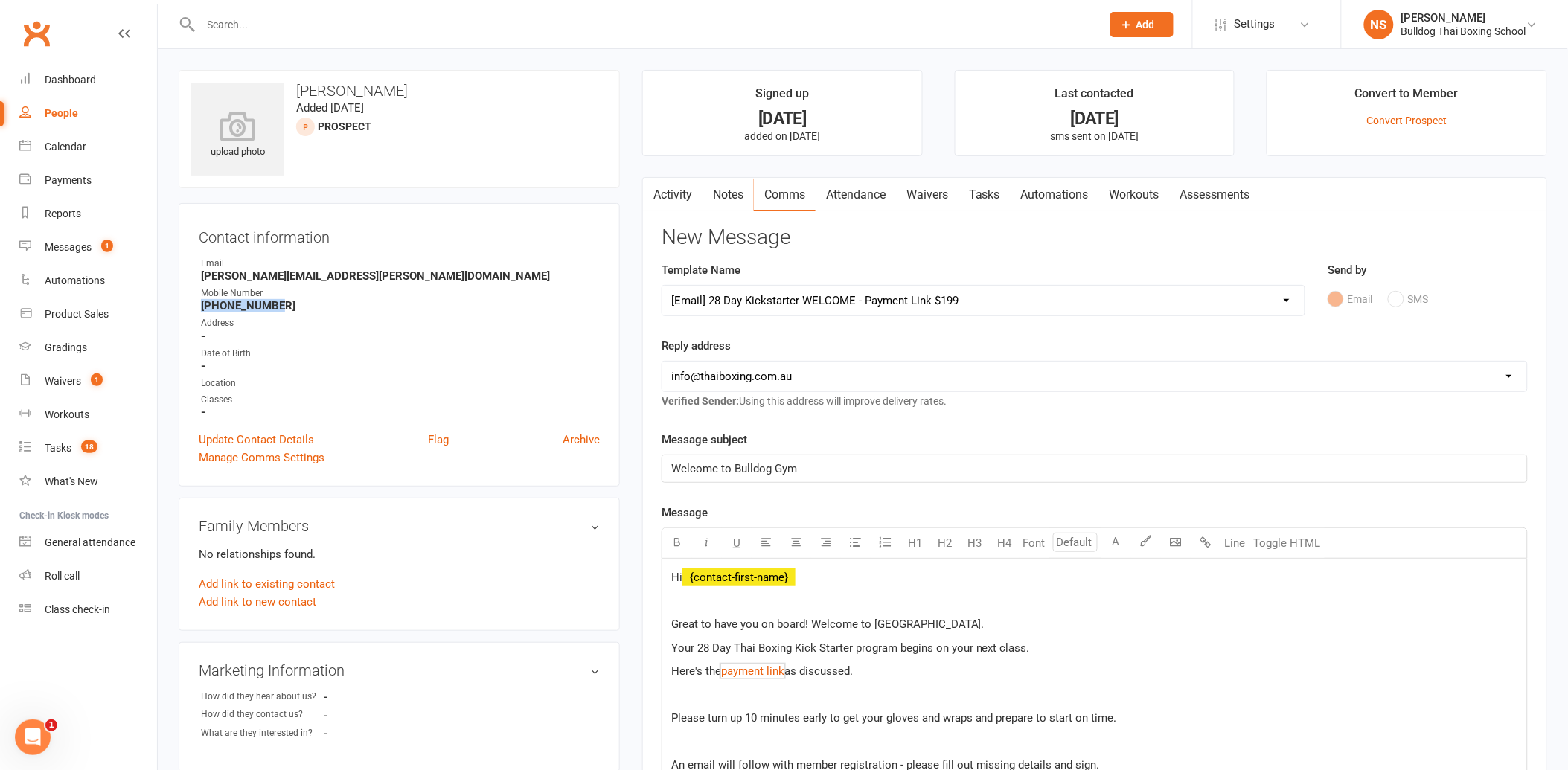
drag, startPoint x: 279, startPoint y: 306, endPoint x: 199, endPoint y: 306, distance: 80.0
click at [199, 306] on li "Mobile Number [PHONE_NUMBER]" at bounding box center [399, 299] width 401 height 26
drag, startPoint x: 199, startPoint y: 306, endPoint x: 216, endPoint y: 306, distance: 17.0
copy strong "[PHONE_NUMBER]"
drag, startPoint x: 679, startPoint y: 189, endPoint x: 696, endPoint y: 185, distance: 17.5
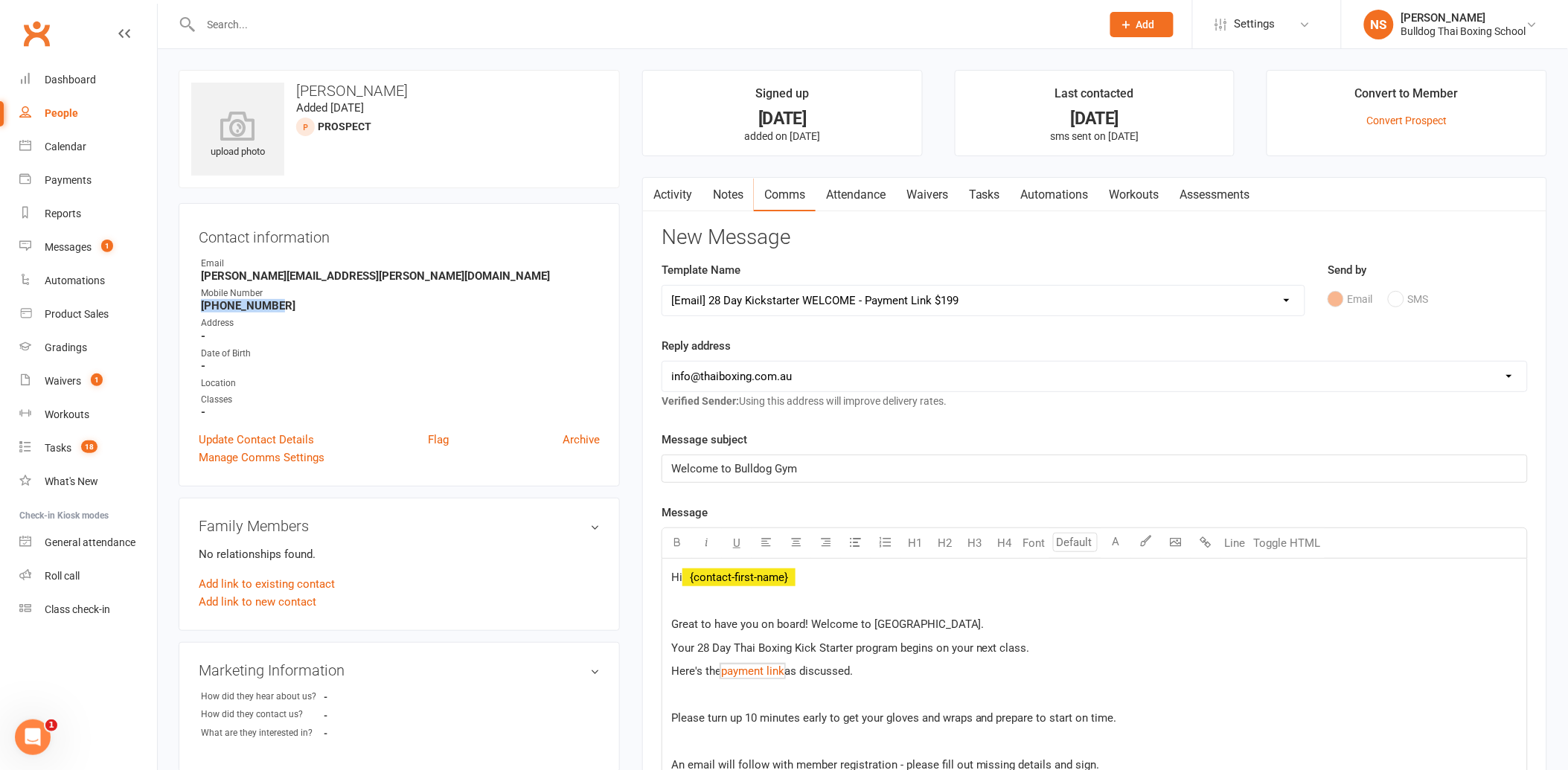
click at [680, 188] on link "Activity" at bounding box center [673, 195] width 60 height 35
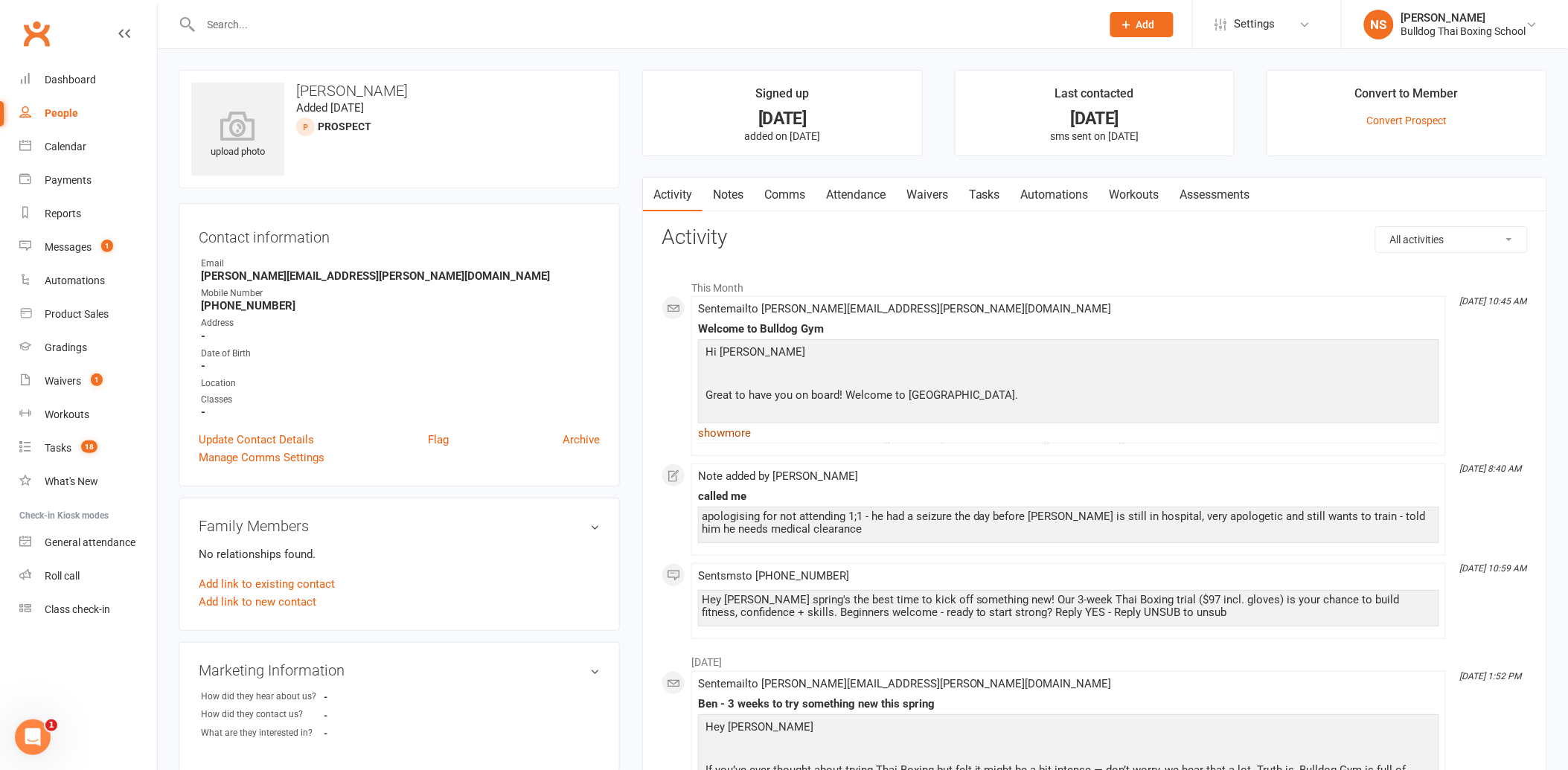
click at [727, 436] on link "show more" at bounding box center [1069, 433] width 741 height 21
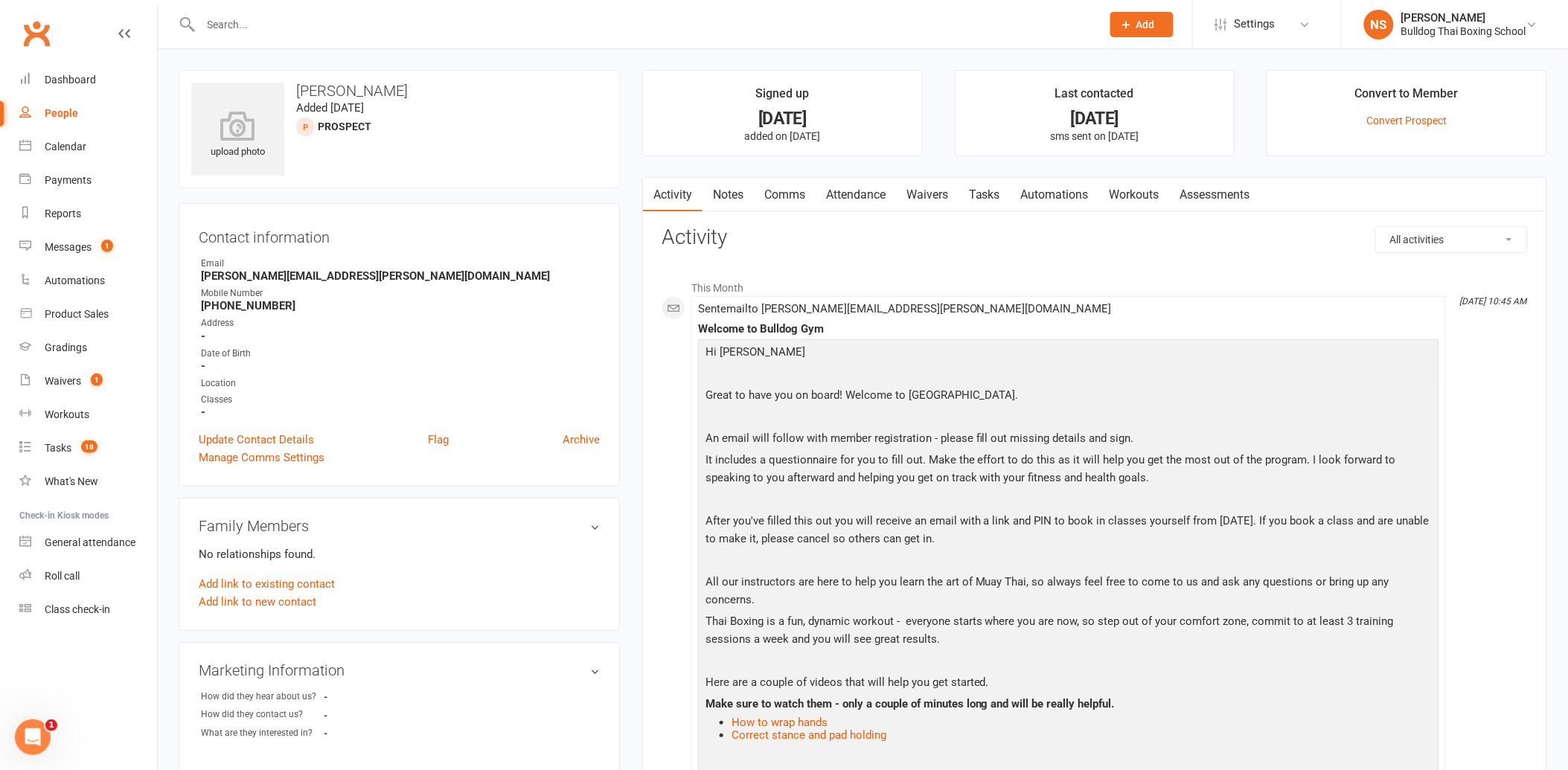
click at [792, 196] on link "Comms" at bounding box center [785, 195] width 62 height 35
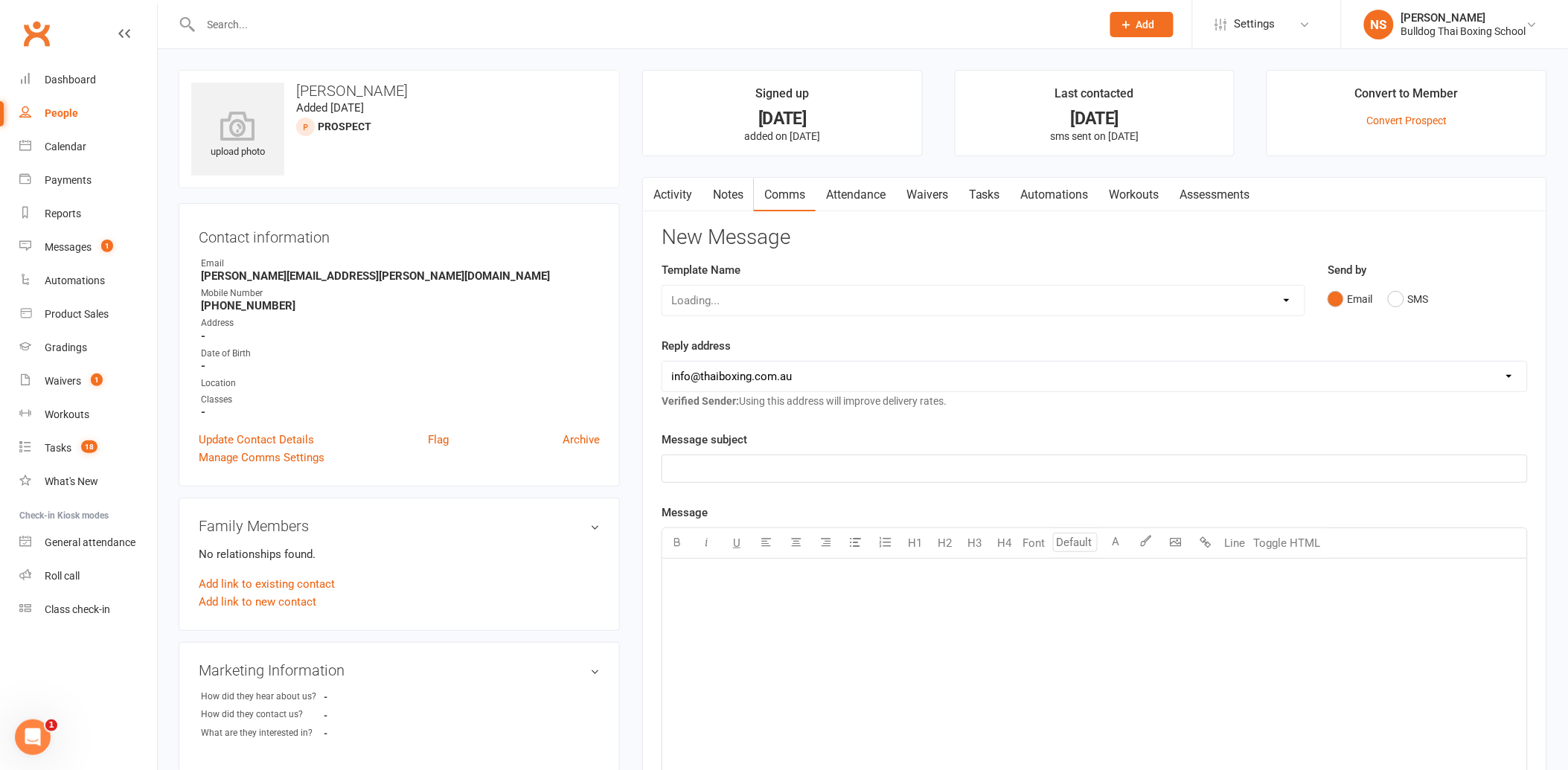
click at [725, 300] on div "Loading..." at bounding box center [983, 301] width 644 height 31
click at [718, 301] on div "Loading..." at bounding box center [983, 301] width 644 height 31
click at [904, 301] on select "Select Template [Email] Price Increase 28 Day Kick starter [SMS] 10 Pass Check …" at bounding box center [983, 301] width 642 height 30
click at [662, 286] on select "Select Template [Email] Price Increase 28 Day Kick starter [SMS] 10 Pass Check …" at bounding box center [983, 301] width 642 height 30
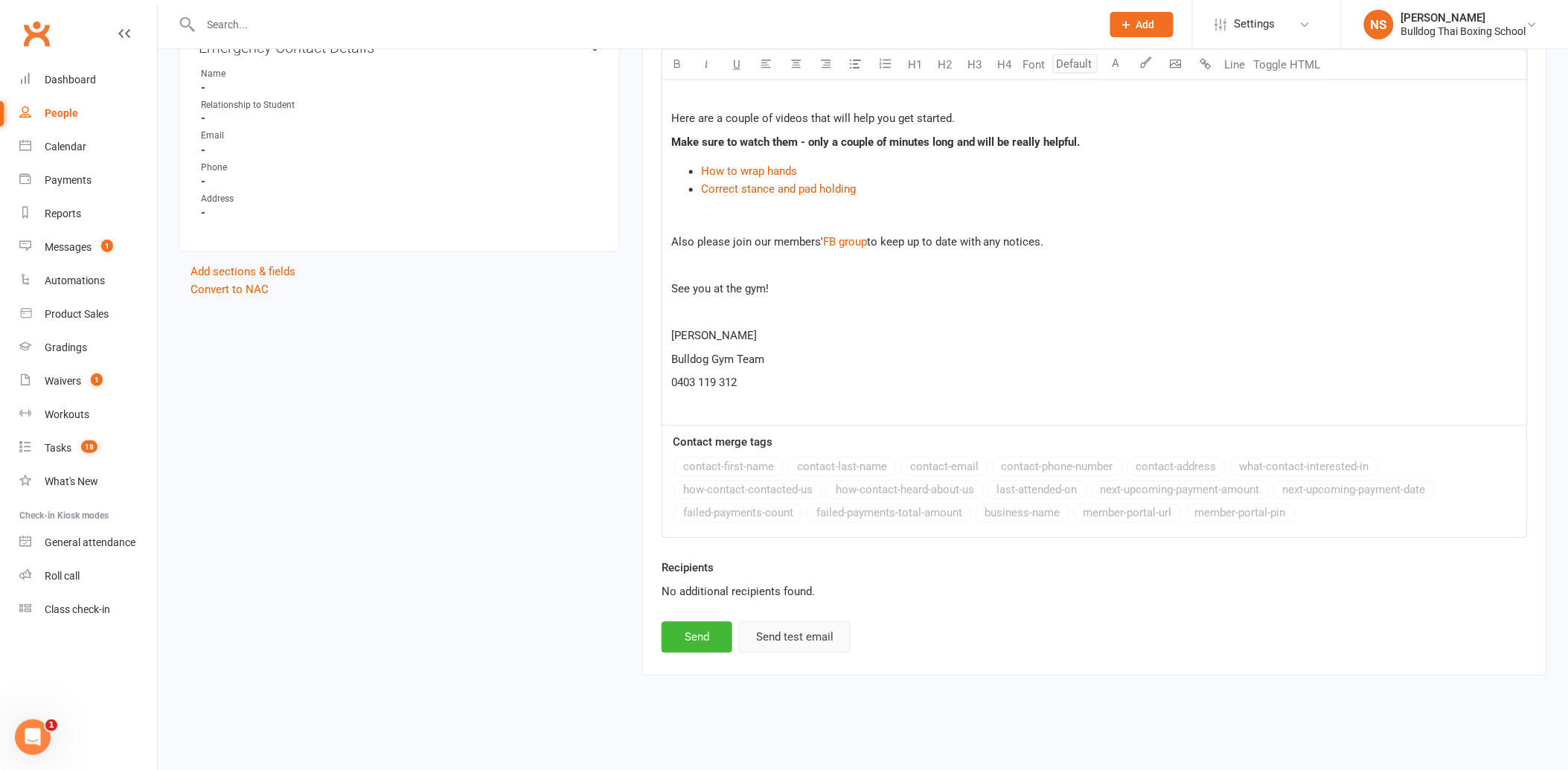
scroll to position [888, 0]
click at [704, 640] on button "Send" at bounding box center [697, 637] width 71 height 31
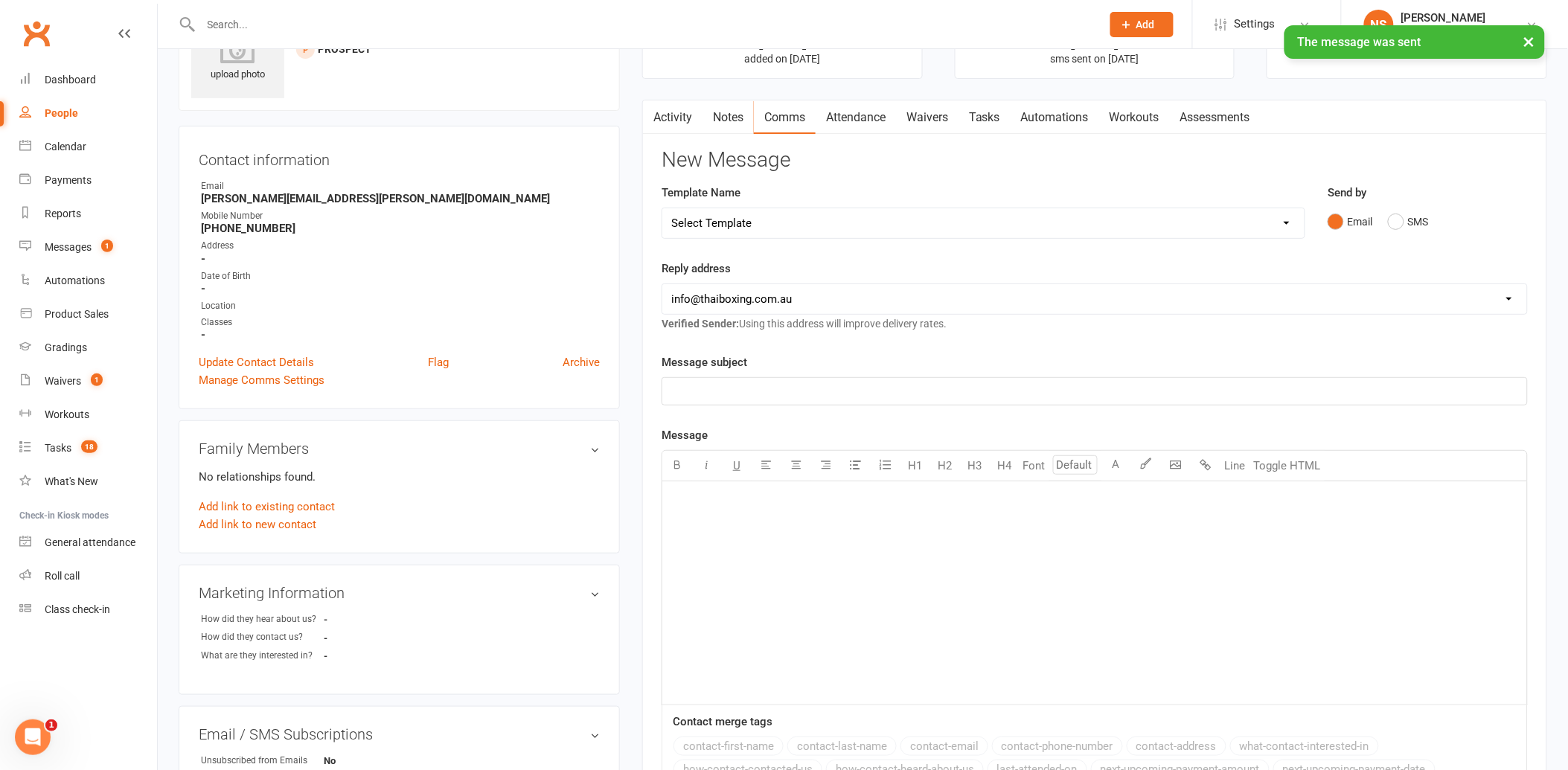
scroll to position [0, 0]
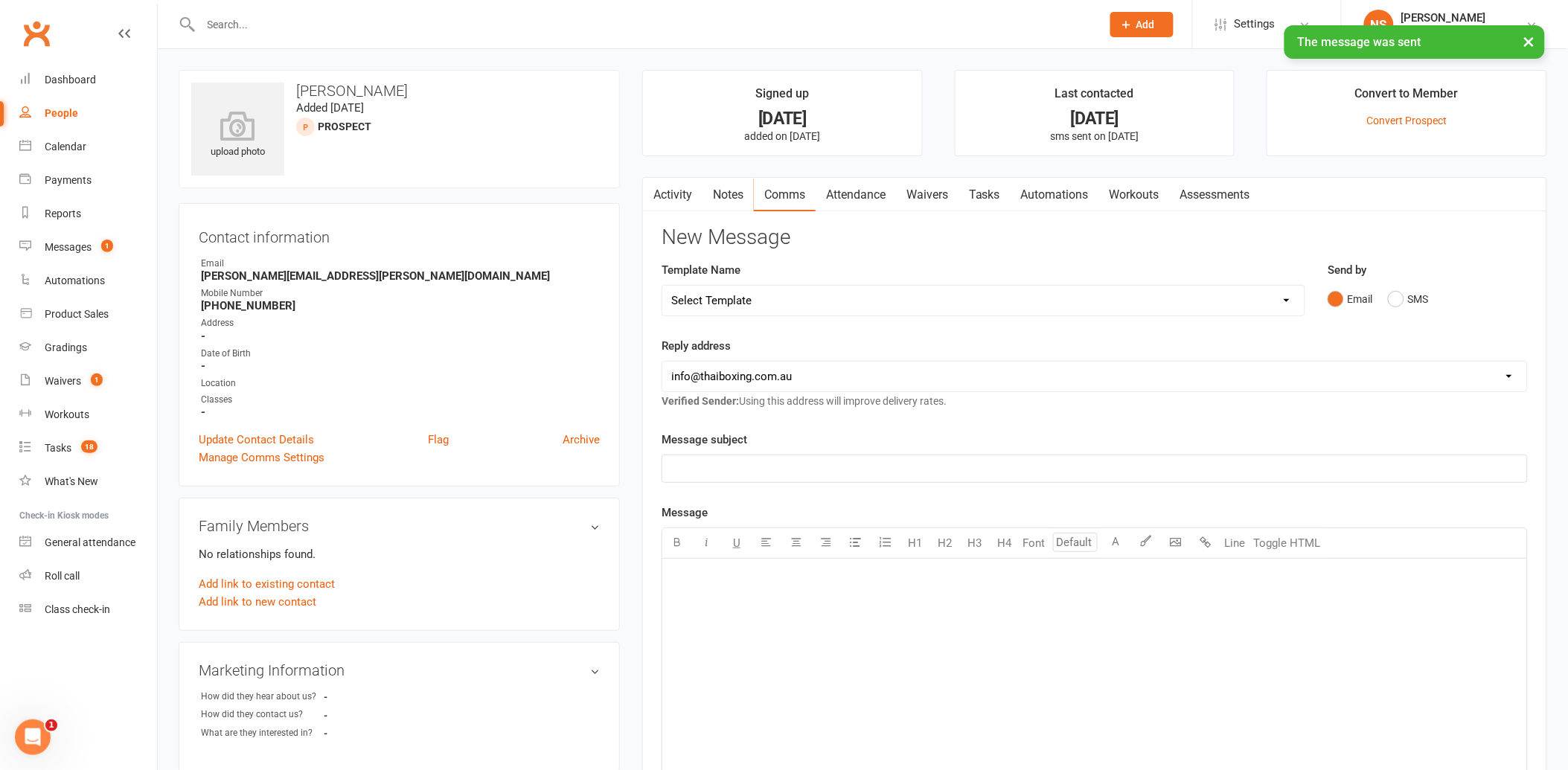
click at [939, 198] on link "Waivers" at bounding box center [927, 195] width 62 height 35
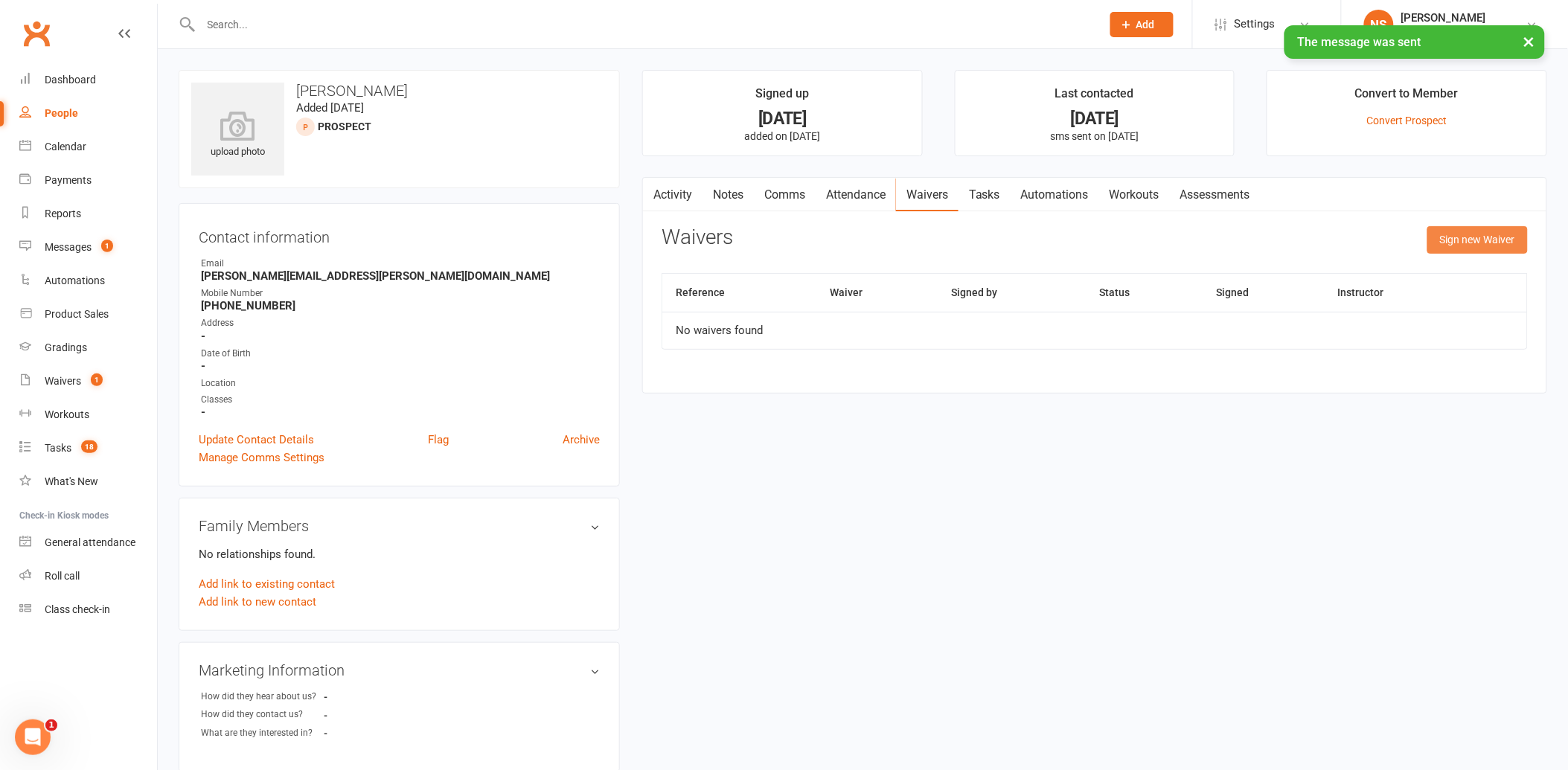
click at [1467, 239] on button "Sign new Waiver" at bounding box center [1477, 239] width 100 height 27
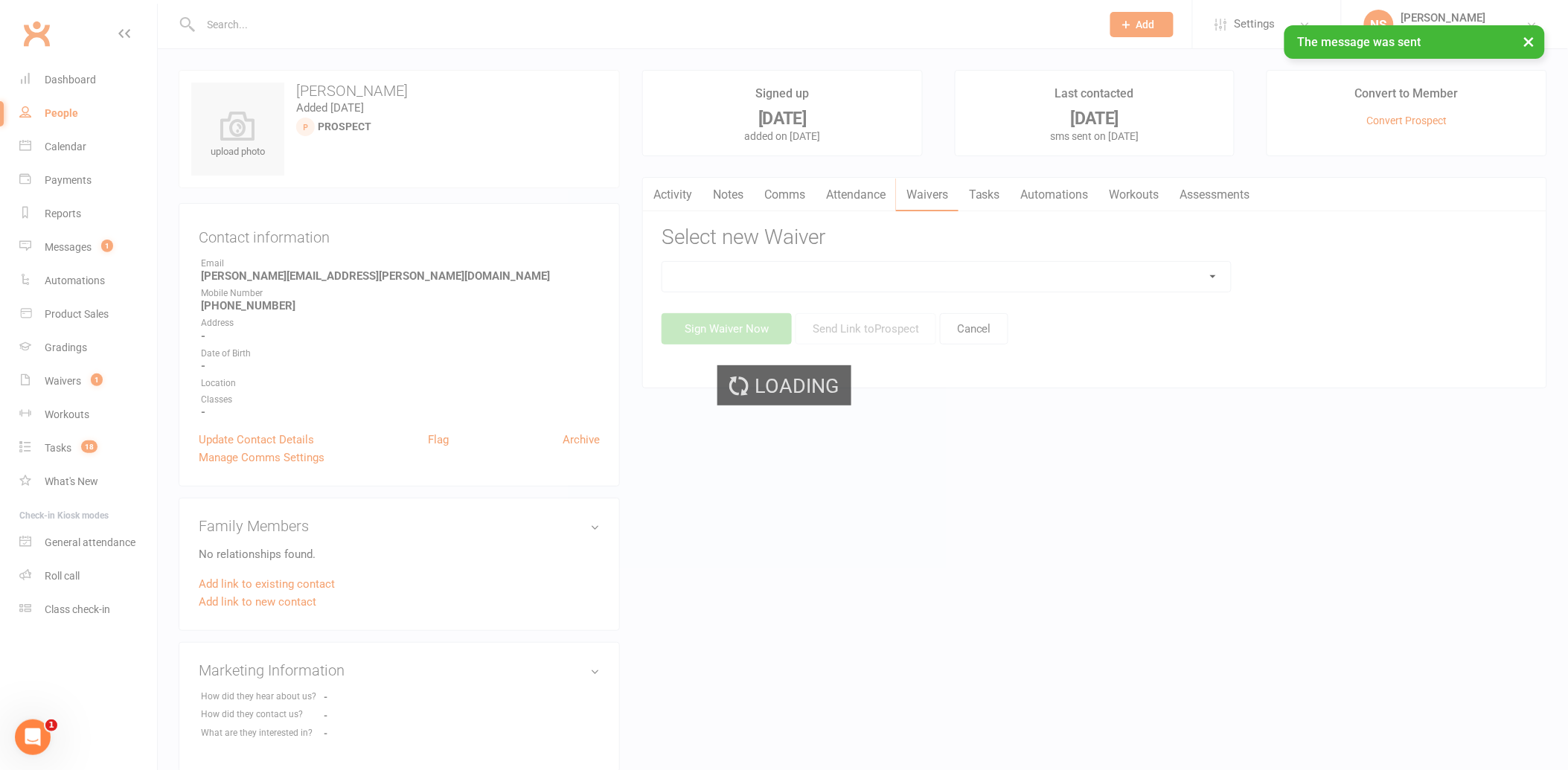
click at [915, 281] on div "Loading" at bounding box center [784, 385] width 1568 height 770
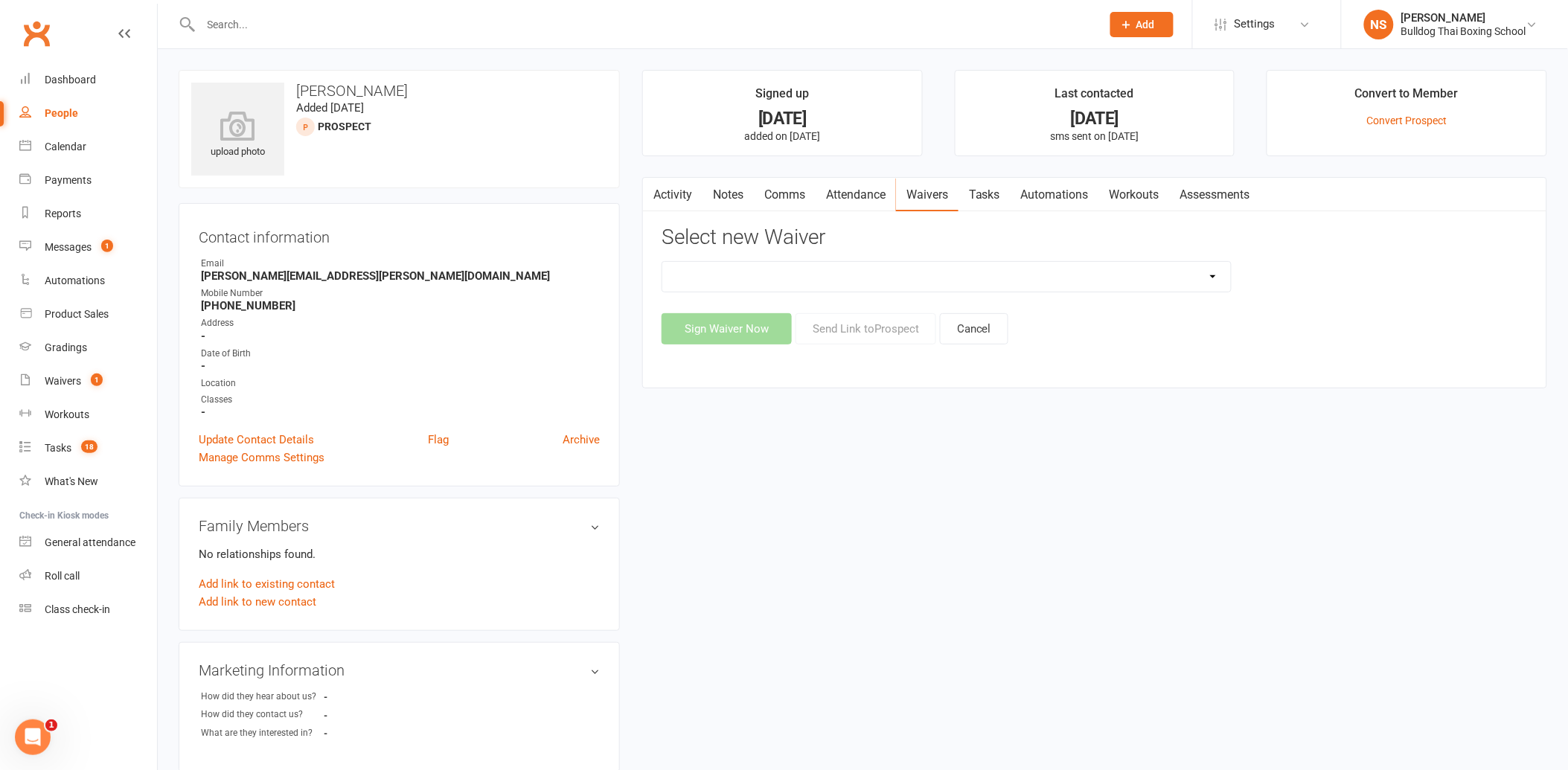
click at [707, 272] on select "12 Month Contract 14 Day Kick Off 21 Day Kick Starter 28 Day 99 and RO 35 28 Da…" at bounding box center [946, 276] width 568 height 30
click at [662, 262] on select "12 Month Contract 14 Day Kick Off 21 Day Kick Starter 28 Day 99 and RO 35 28 Da…" at bounding box center [946, 276] width 568 height 30
click at [858, 327] on button "Send Link to [GEOGRAPHIC_DATA]" at bounding box center [865, 328] width 140 height 31
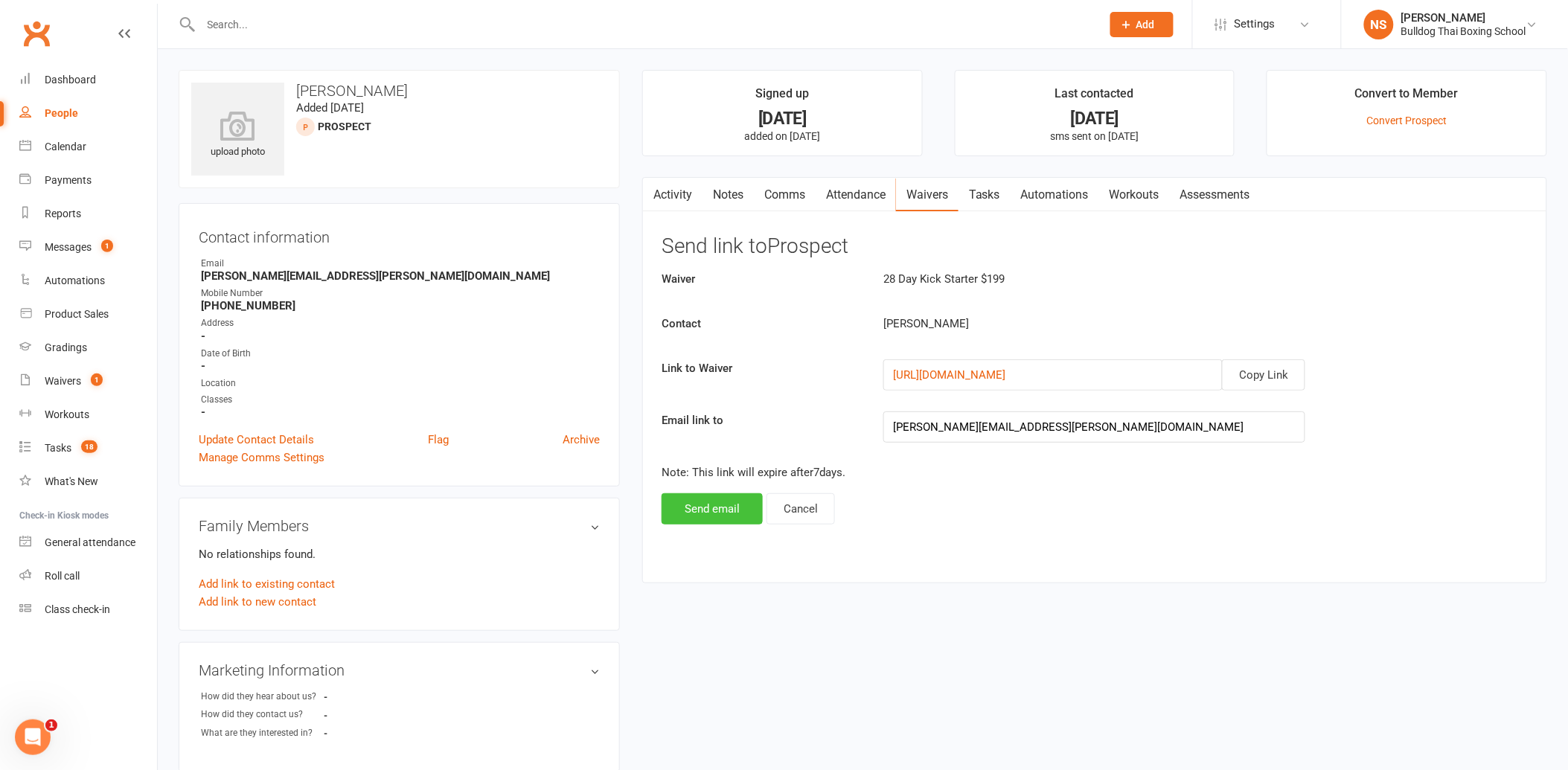
click at [704, 505] on button "Send email" at bounding box center [712, 508] width 101 height 31
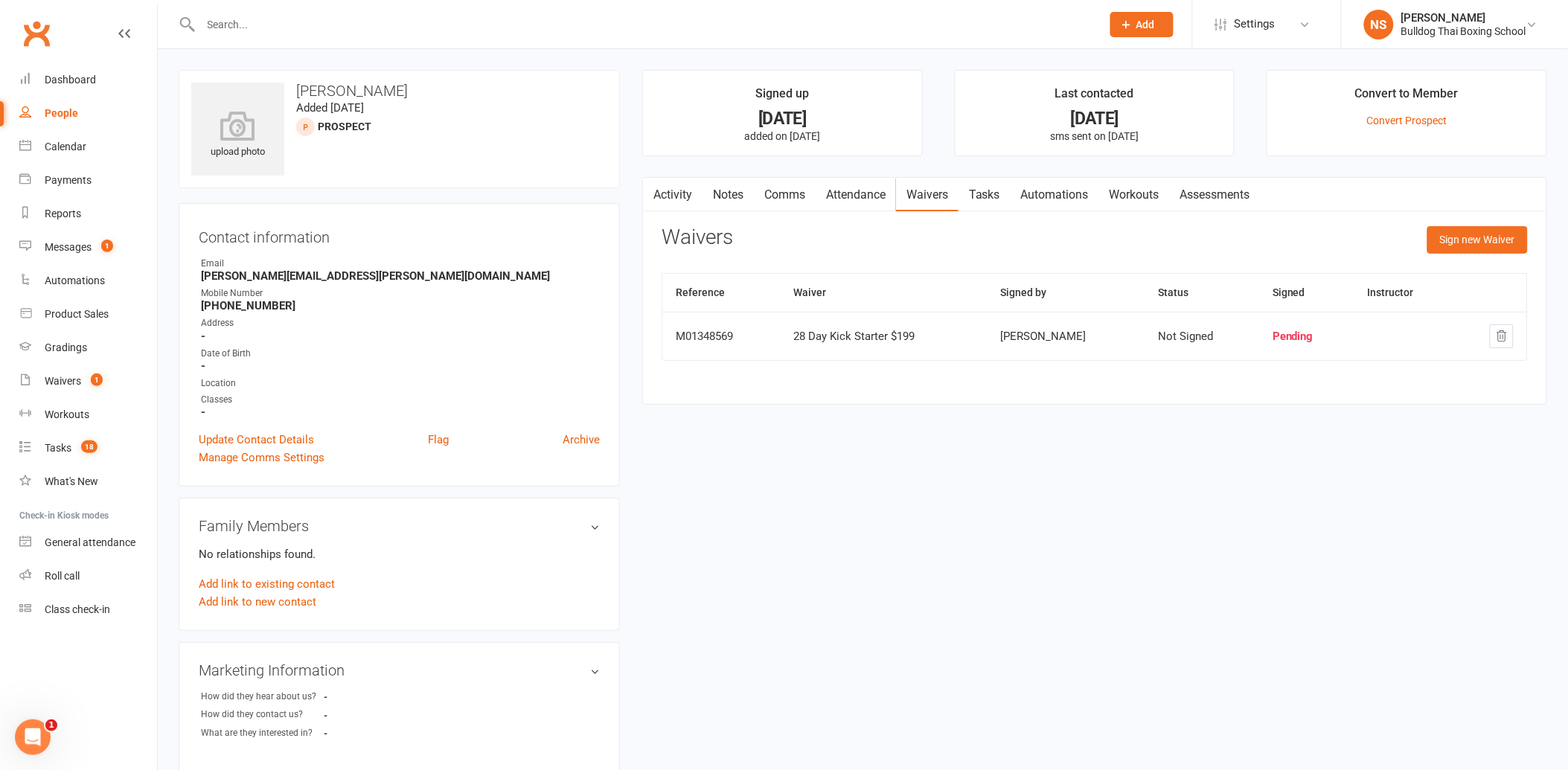
click at [983, 196] on link "Tasks" at bounding box center [984, 195] width 52 height 35
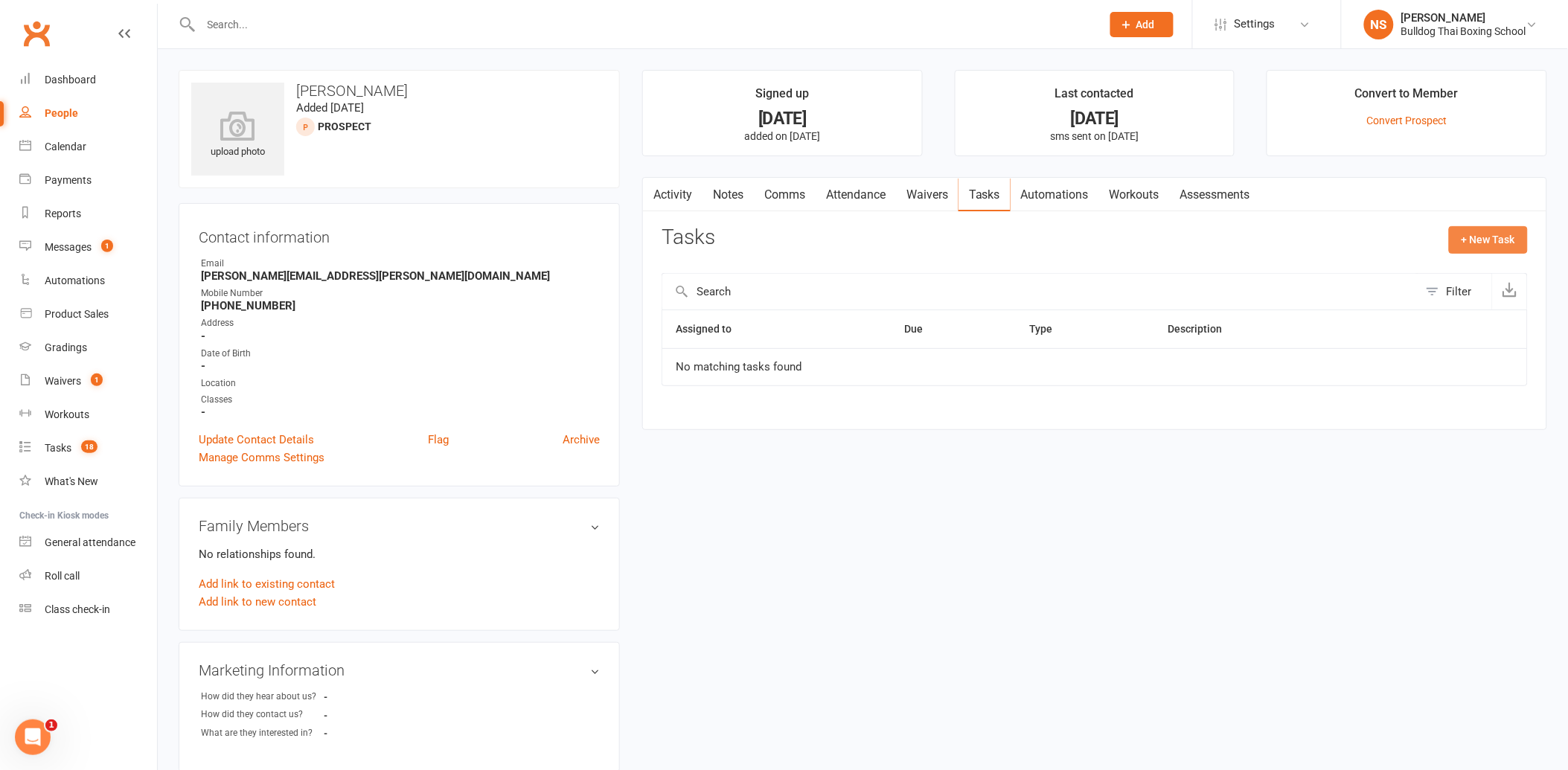
click at [1500, 235] on button "+ New Task" at bounding box center [1488, 239] width 79 height 27
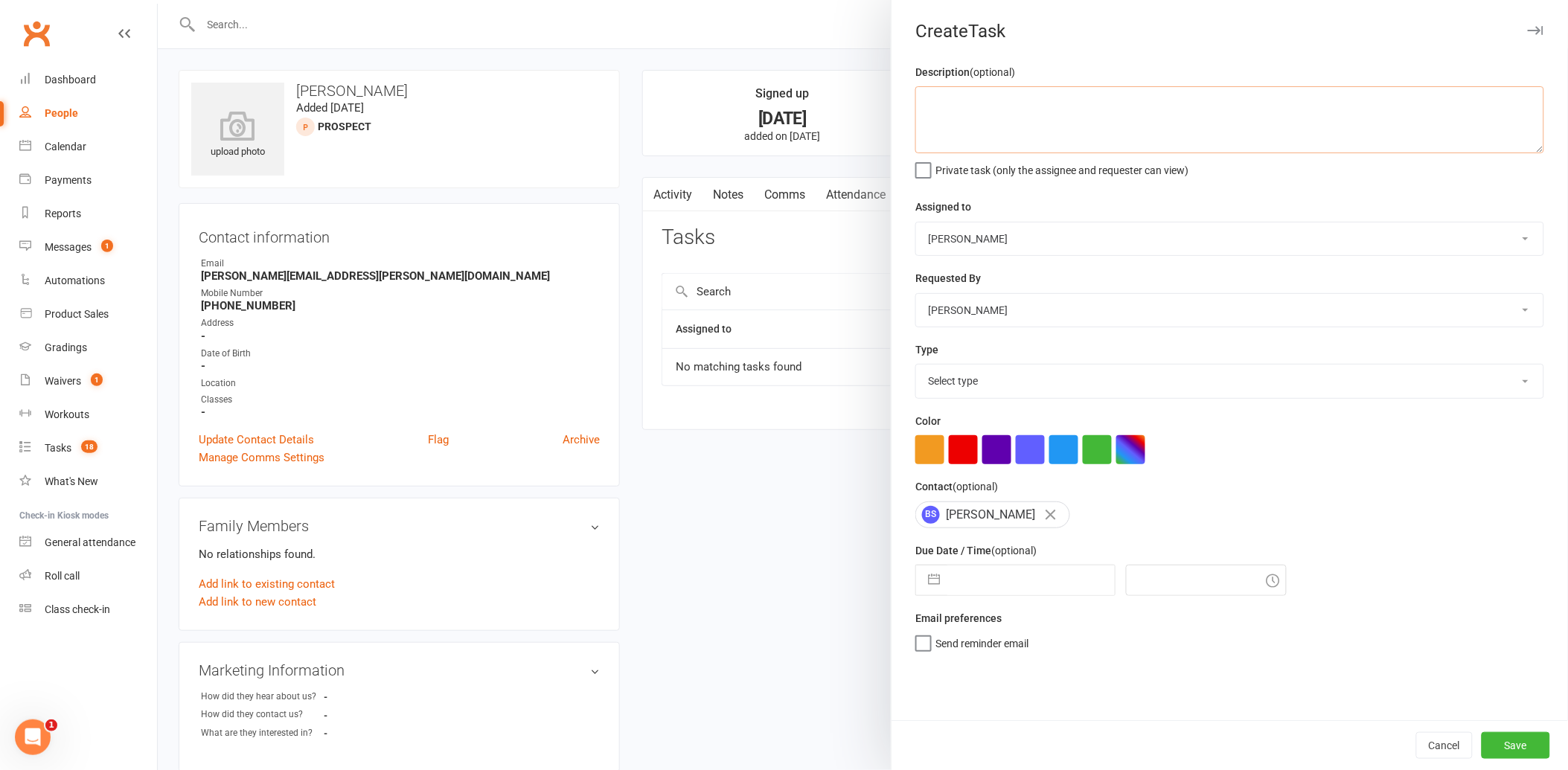
click at [945, 122] on textarea at bounding box center [1230, 120] width 629 height 67
click at [993, 384] on select "Select type Action E-mail Meeting Phone call Text Add new task type" at bounding box center [1230, 380] width 628 height 33
click at [916, 365] on select "Select type Action E-mail Meeting Phone call Text Add new task type" at bounding box center [1230, 380] width 628 height 33
click at [995, 577] on input "text" at bounding box center [1031, 580] width 167 height 30
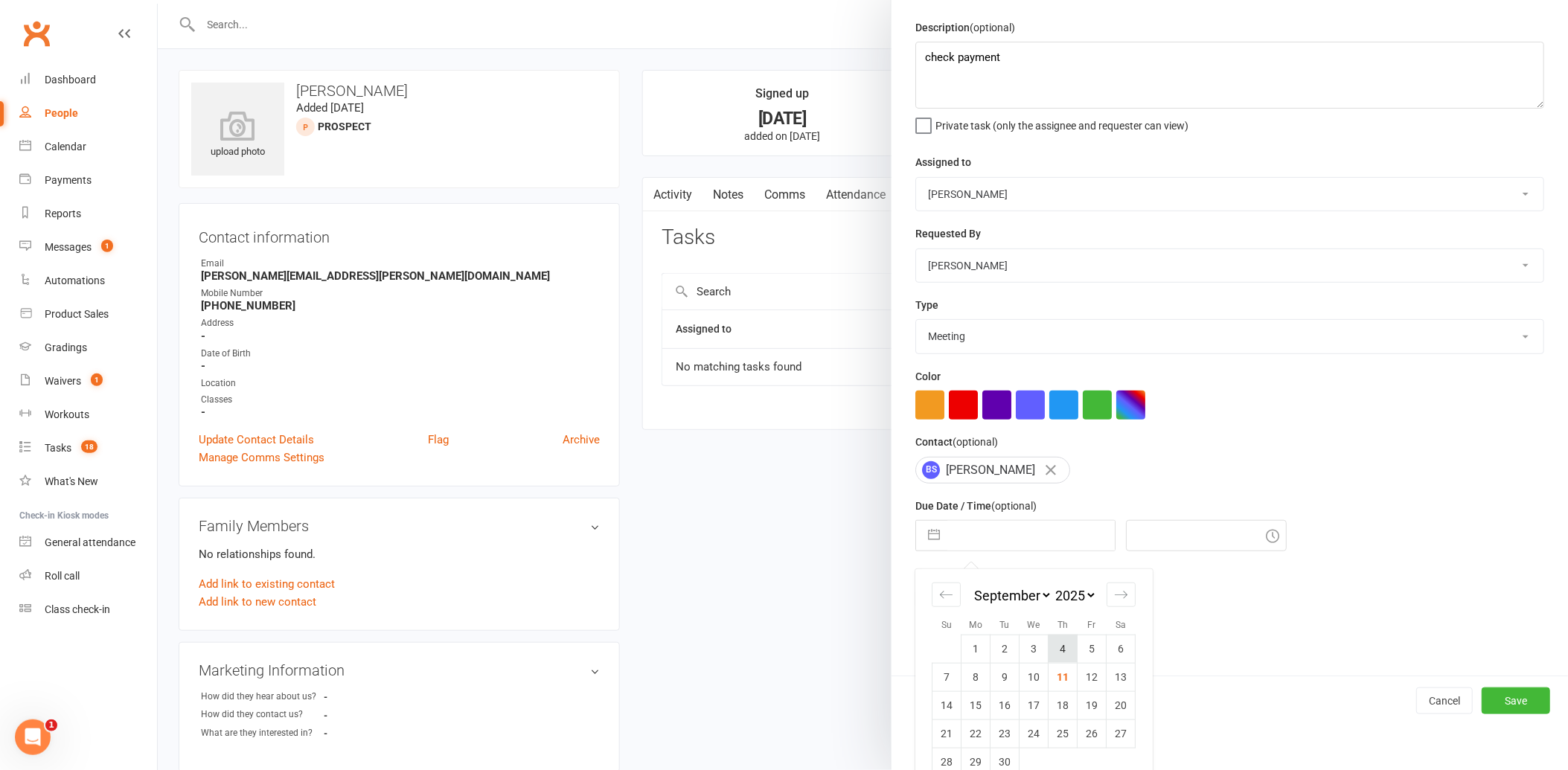
scroll to position [68, 0]
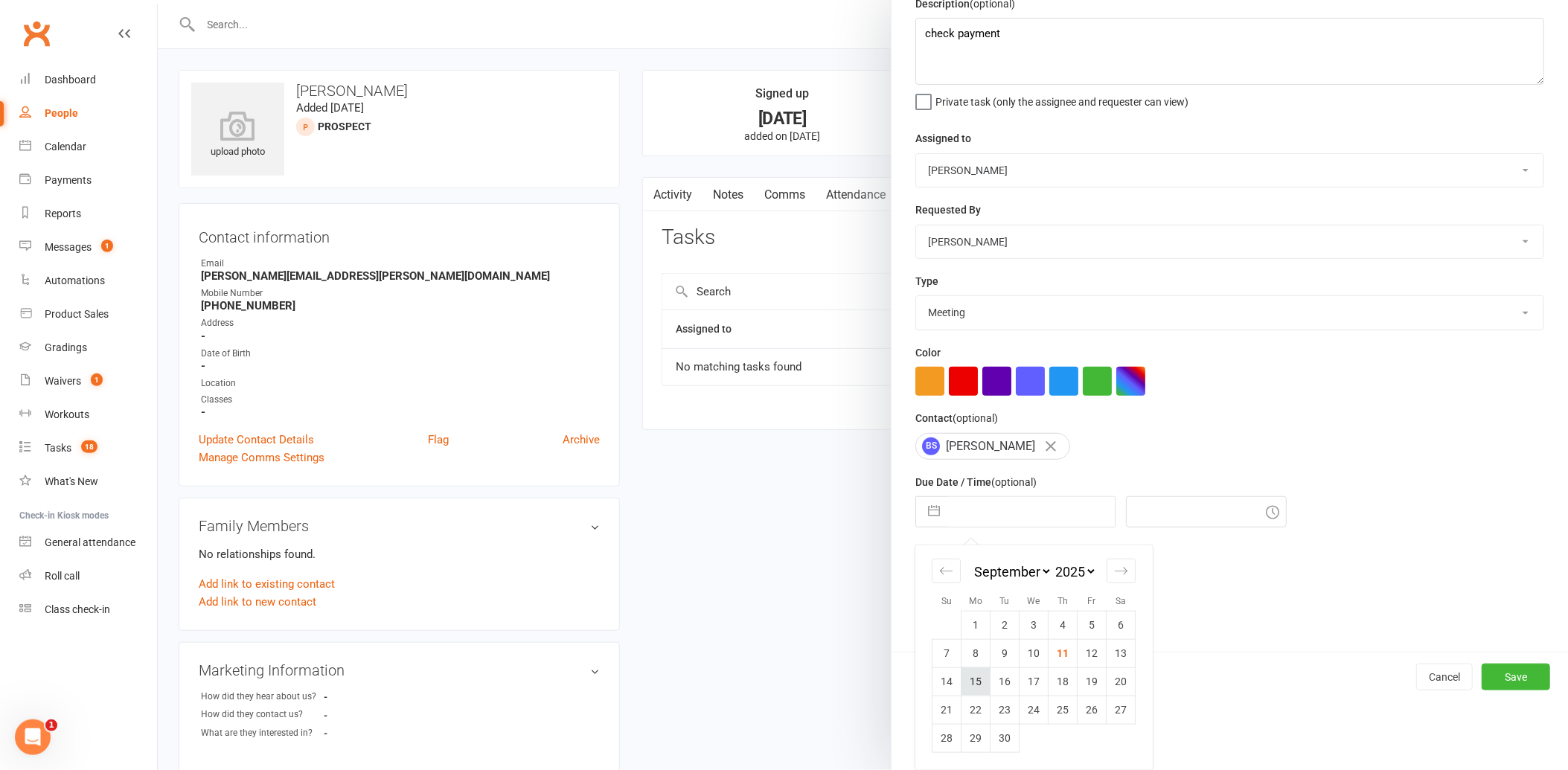
click at [968, 677] on td "15" at bounding box center [976, 681] width 29 height 28
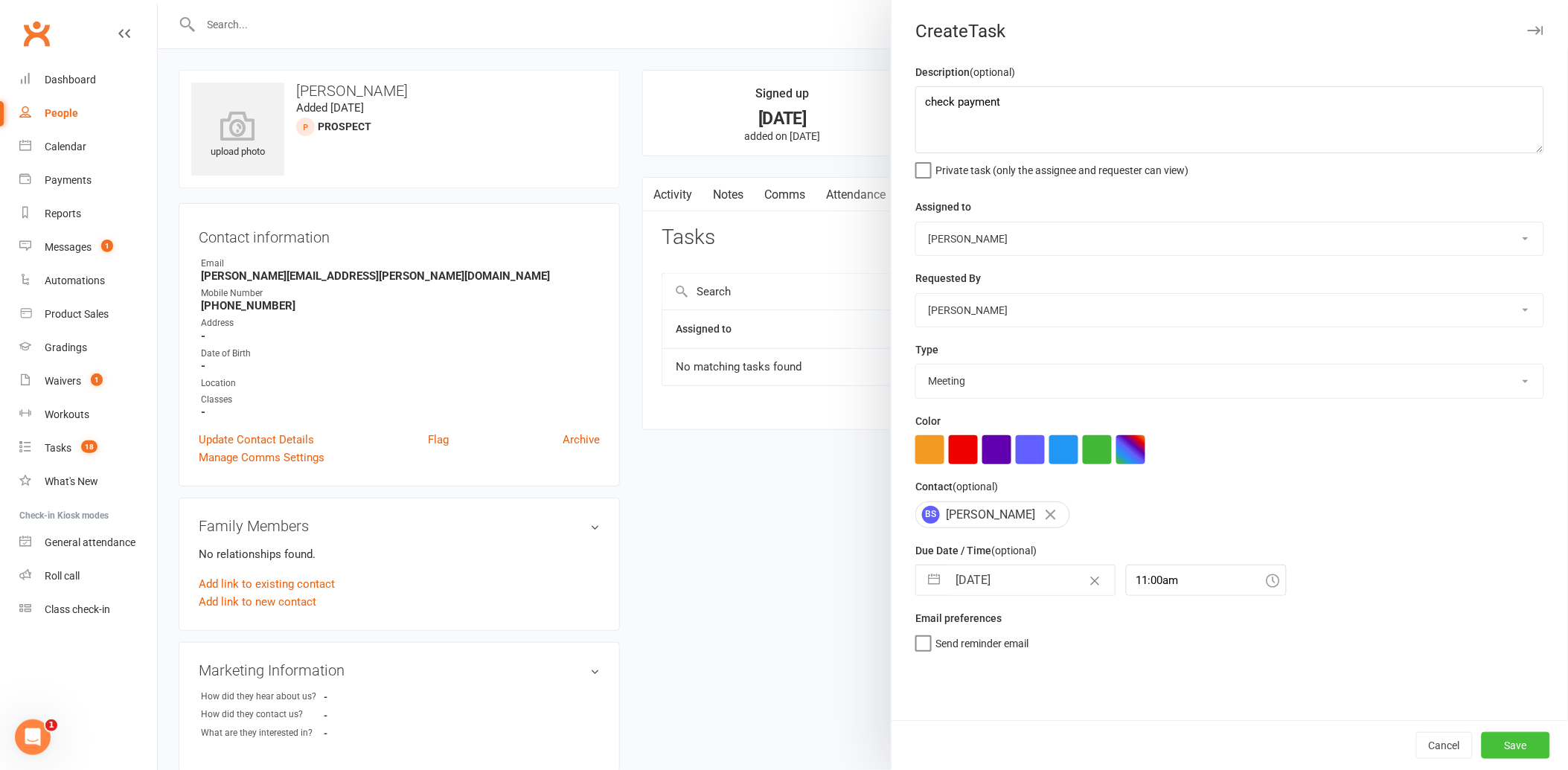
click at [1505, 740] on button "Save" at bounding box center [1515, 745] width 68 height 27
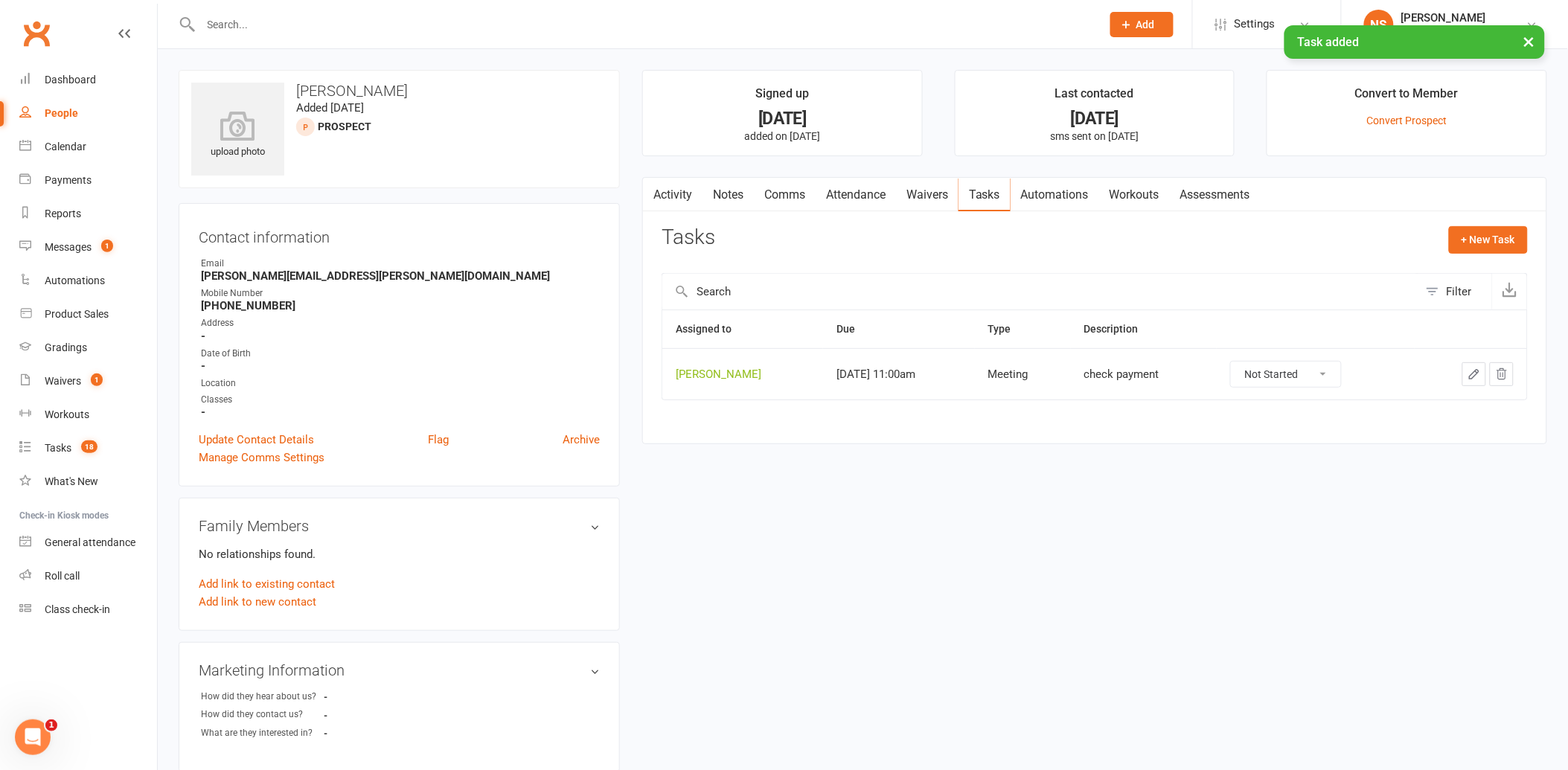
click at [720, 193] on link "Notes" at bounding box center [728, 195] width 51 height 35
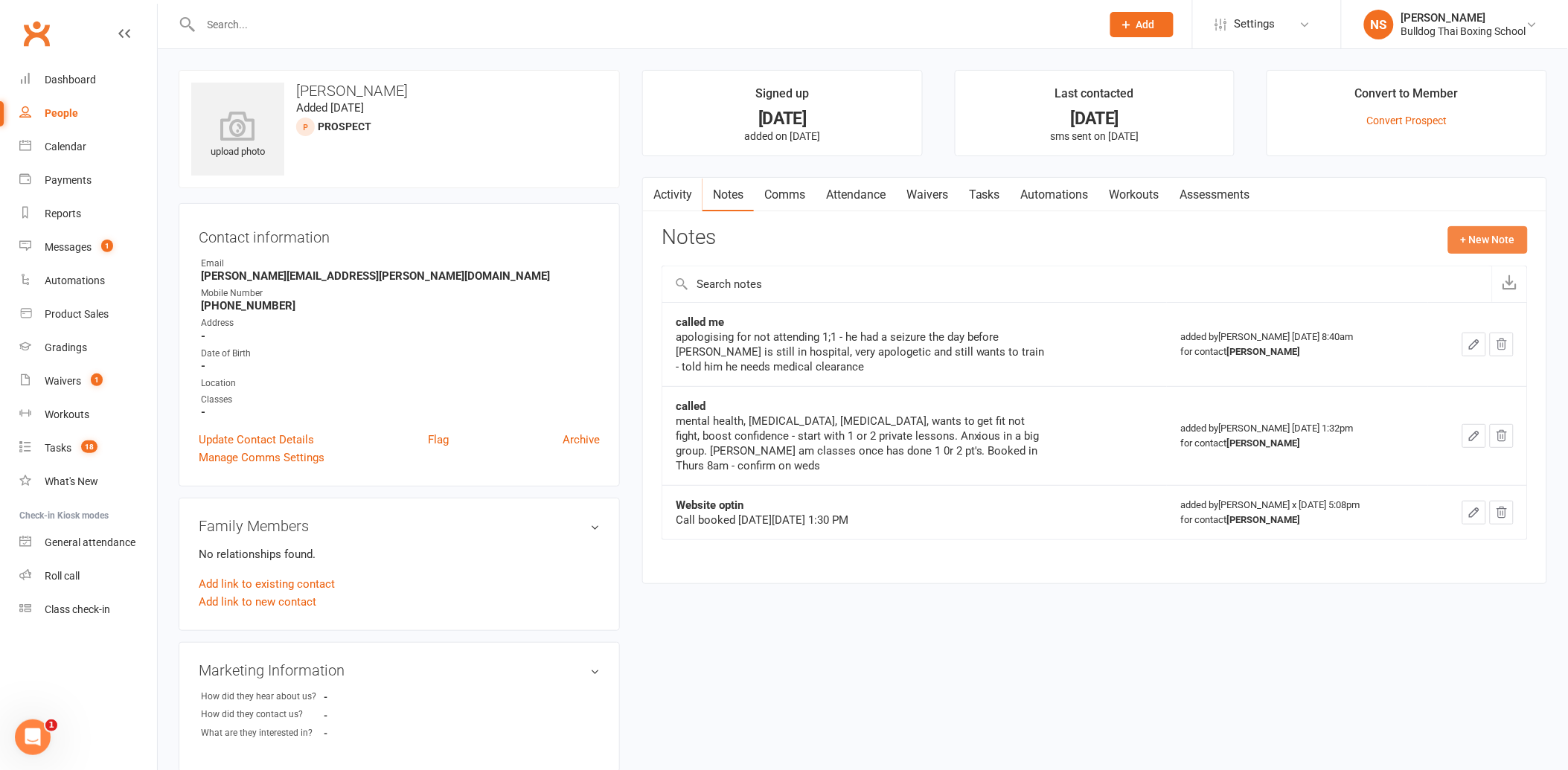
click at [1460, 227] on button "+ New Note" at bounding box center [1488, 239] width 80 height 27
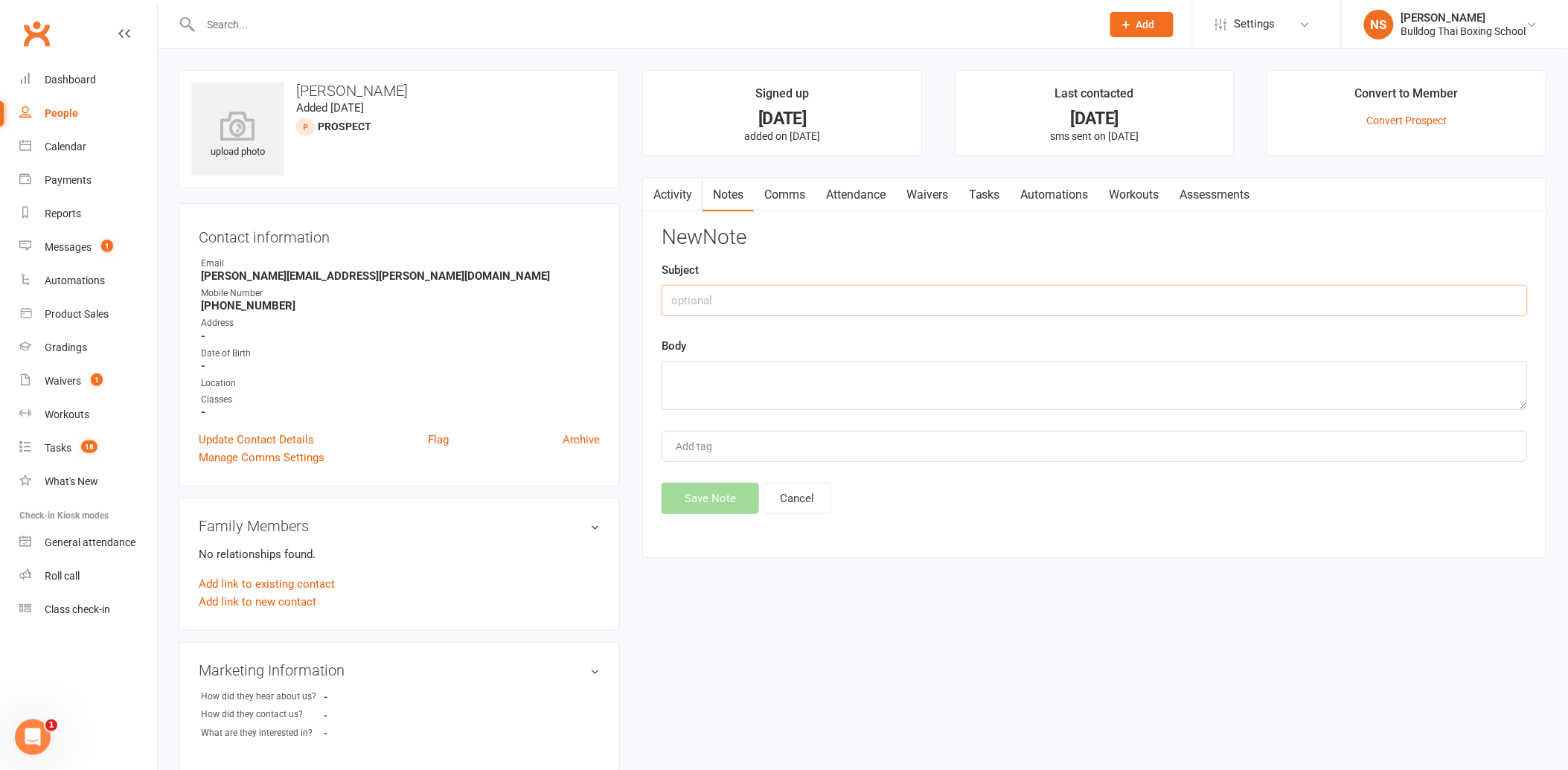
click at [709, 296] on input "text" at bounding box center [1094, 301] width 866 height 31
click at [737, 386] on textarea at bounding box center [1094, 385] width 866 height 49
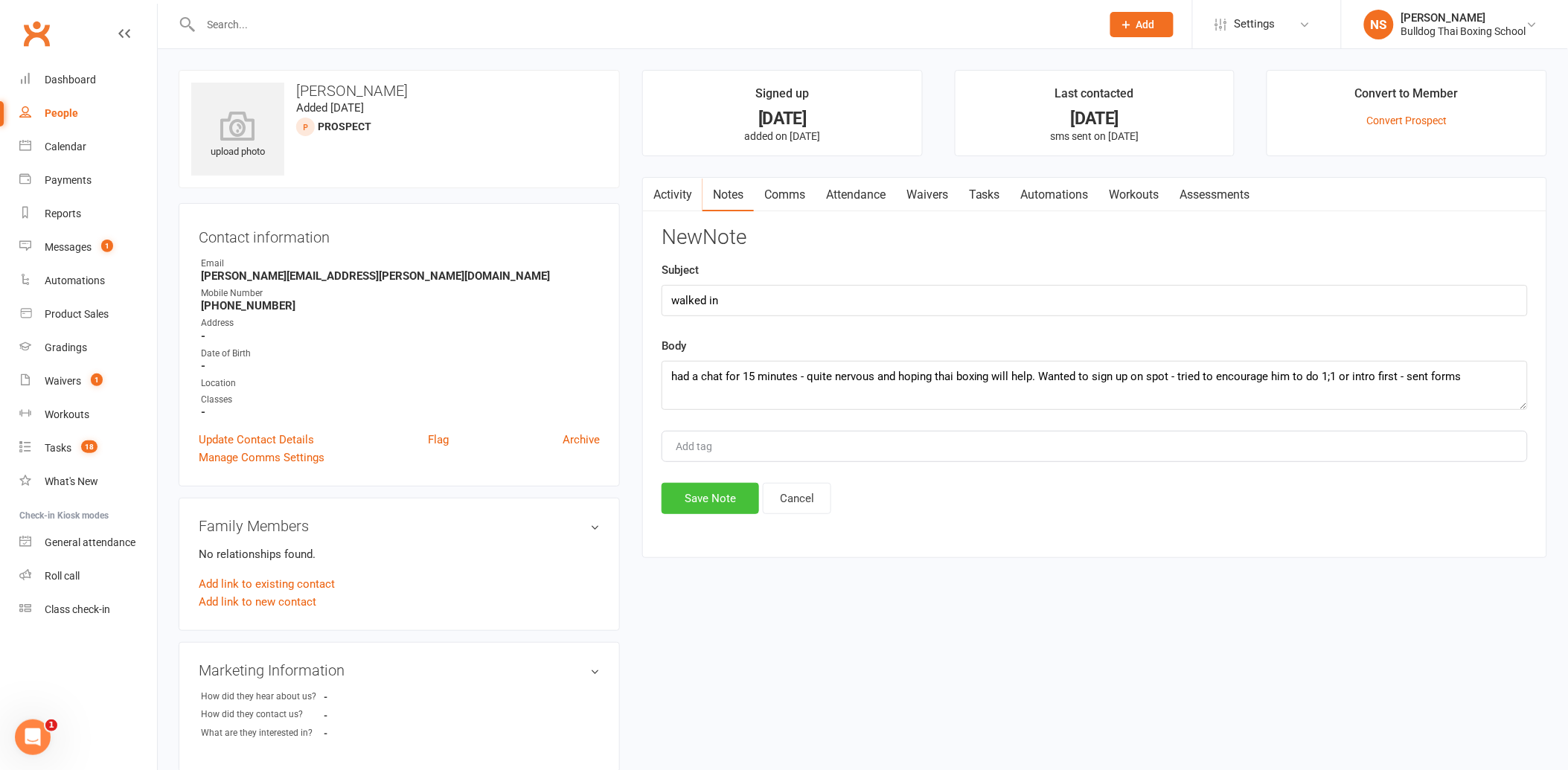
click at [717, 488] on button "Save Note" at bounding box center [710, 499] width 97 height 31
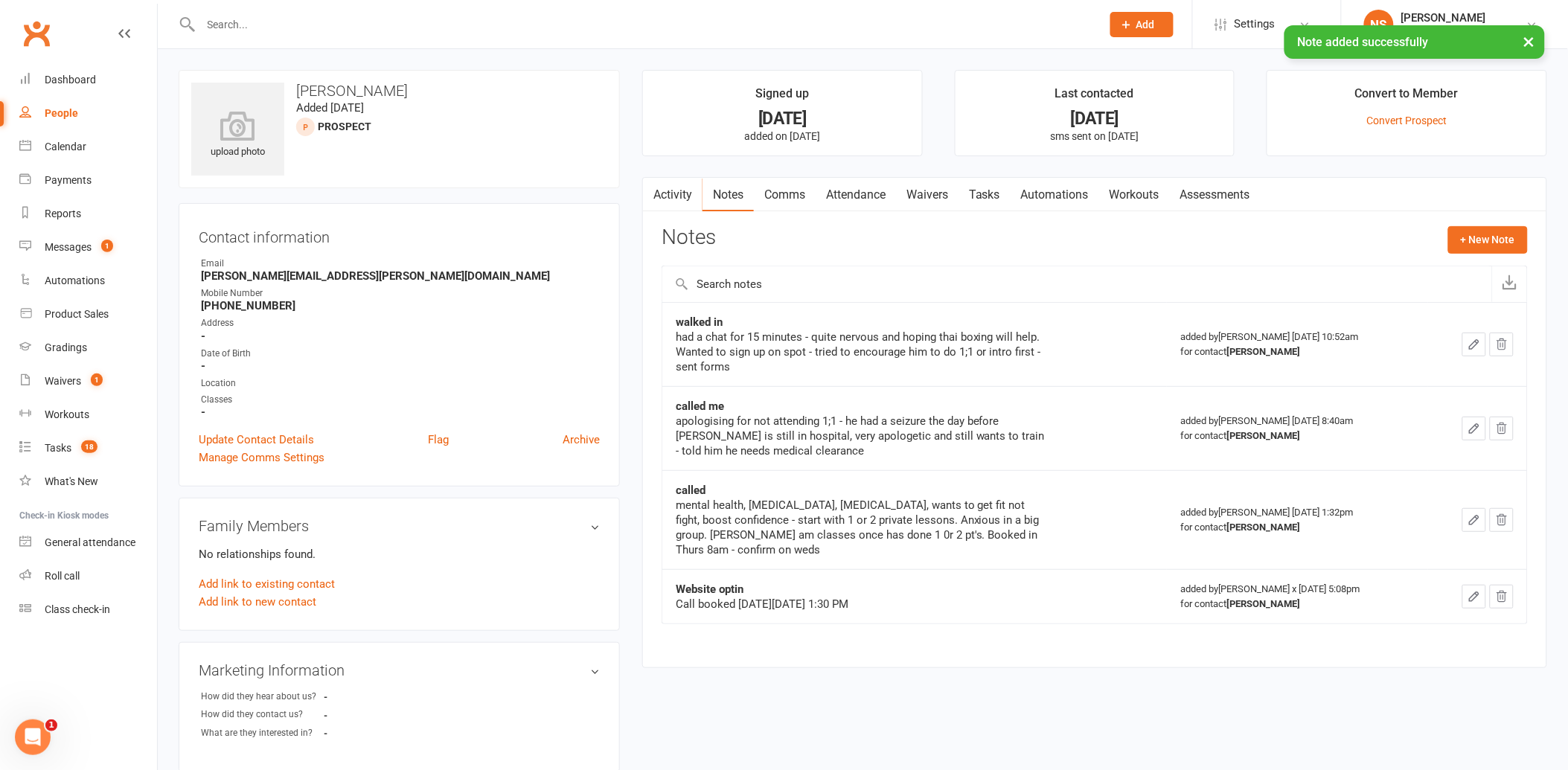
click at [980, 197] on link "Tasks" at bounding box center [984, 195] width 52 height 35
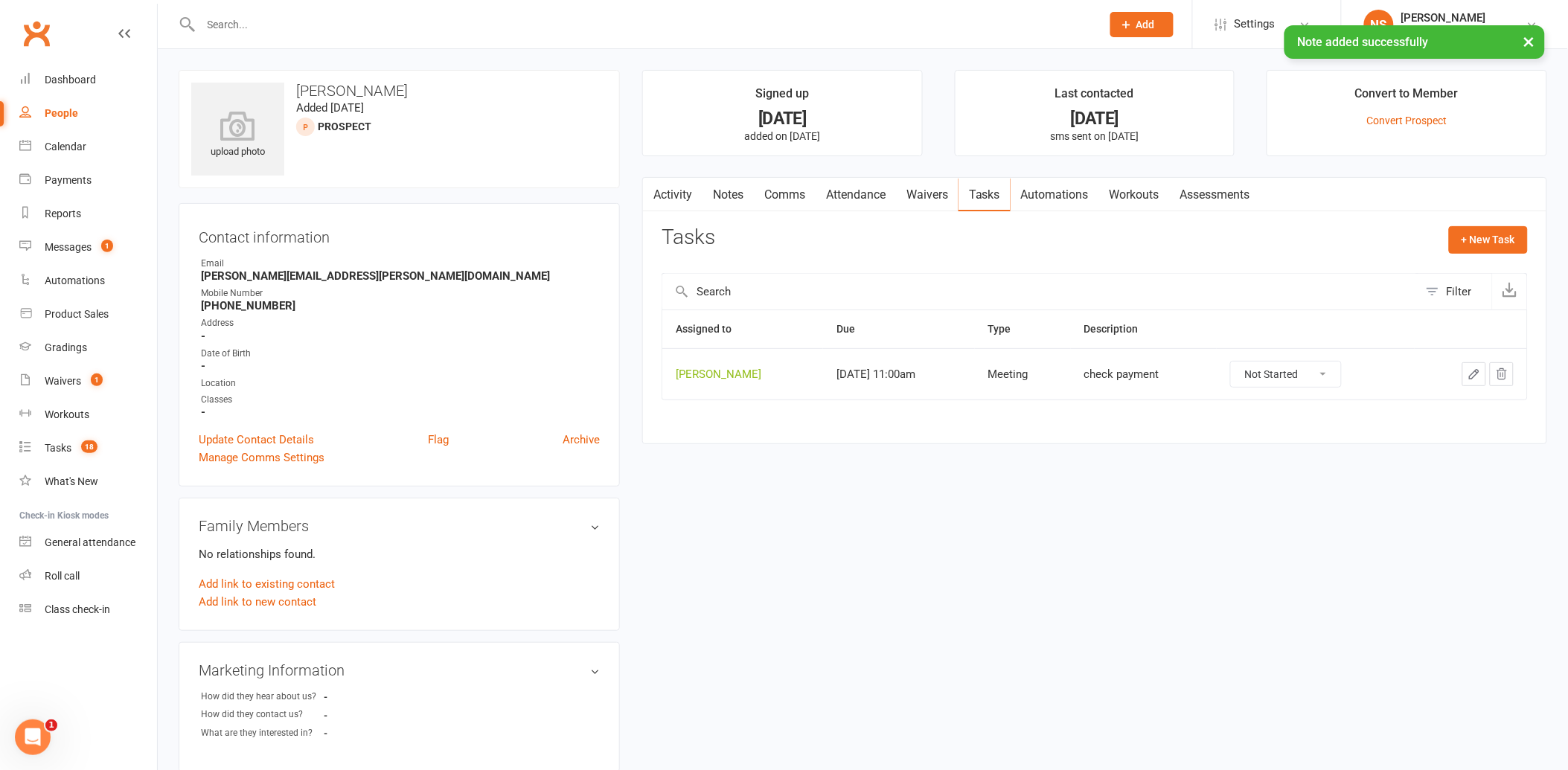
click at [1470, 374] on icon "button" at bounding box center [1474, 373] width 13 height 13
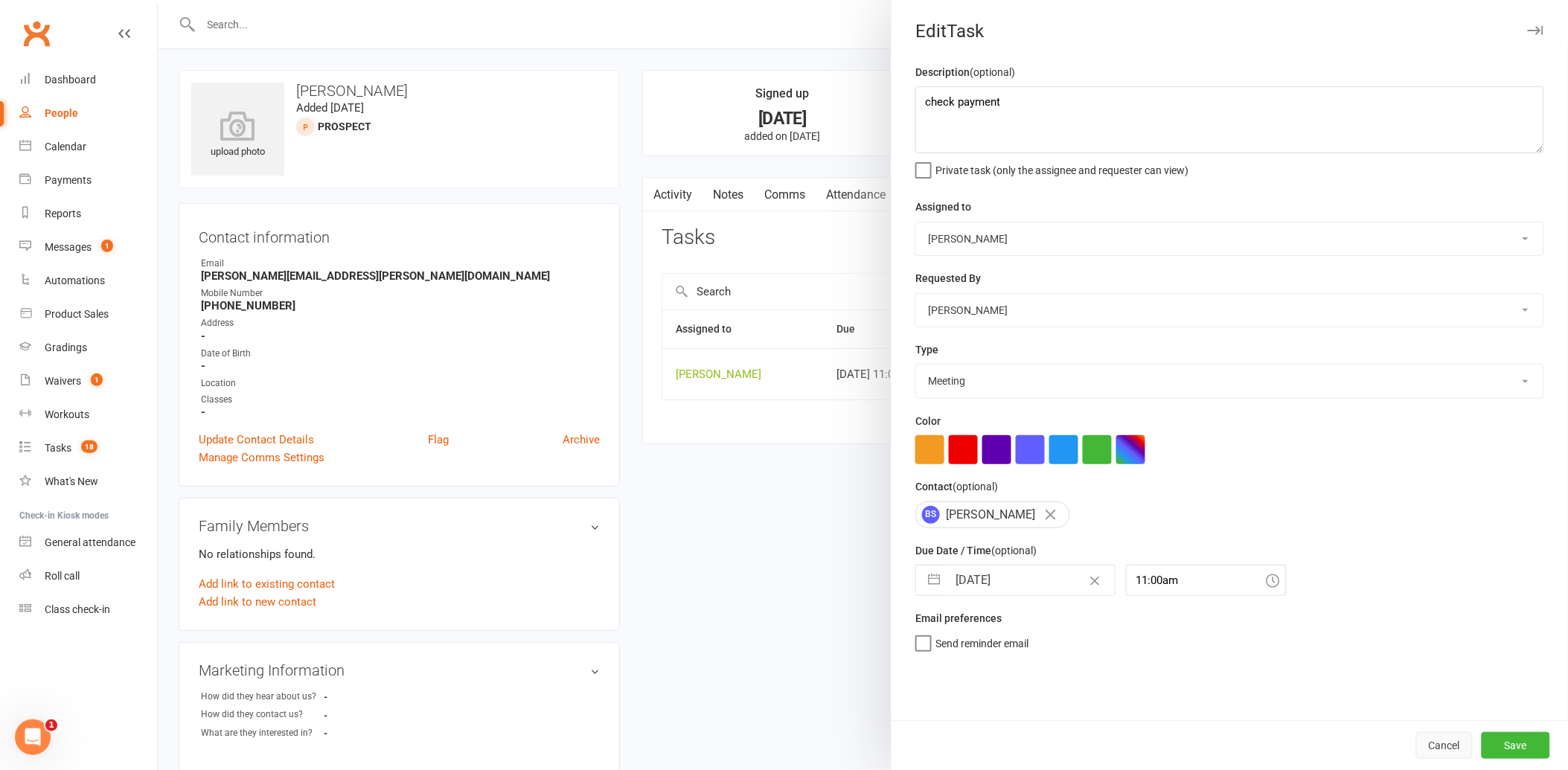
click at [1416, 746] on button "Cancel" at bounding box center [1444, 745] width 57 height 27
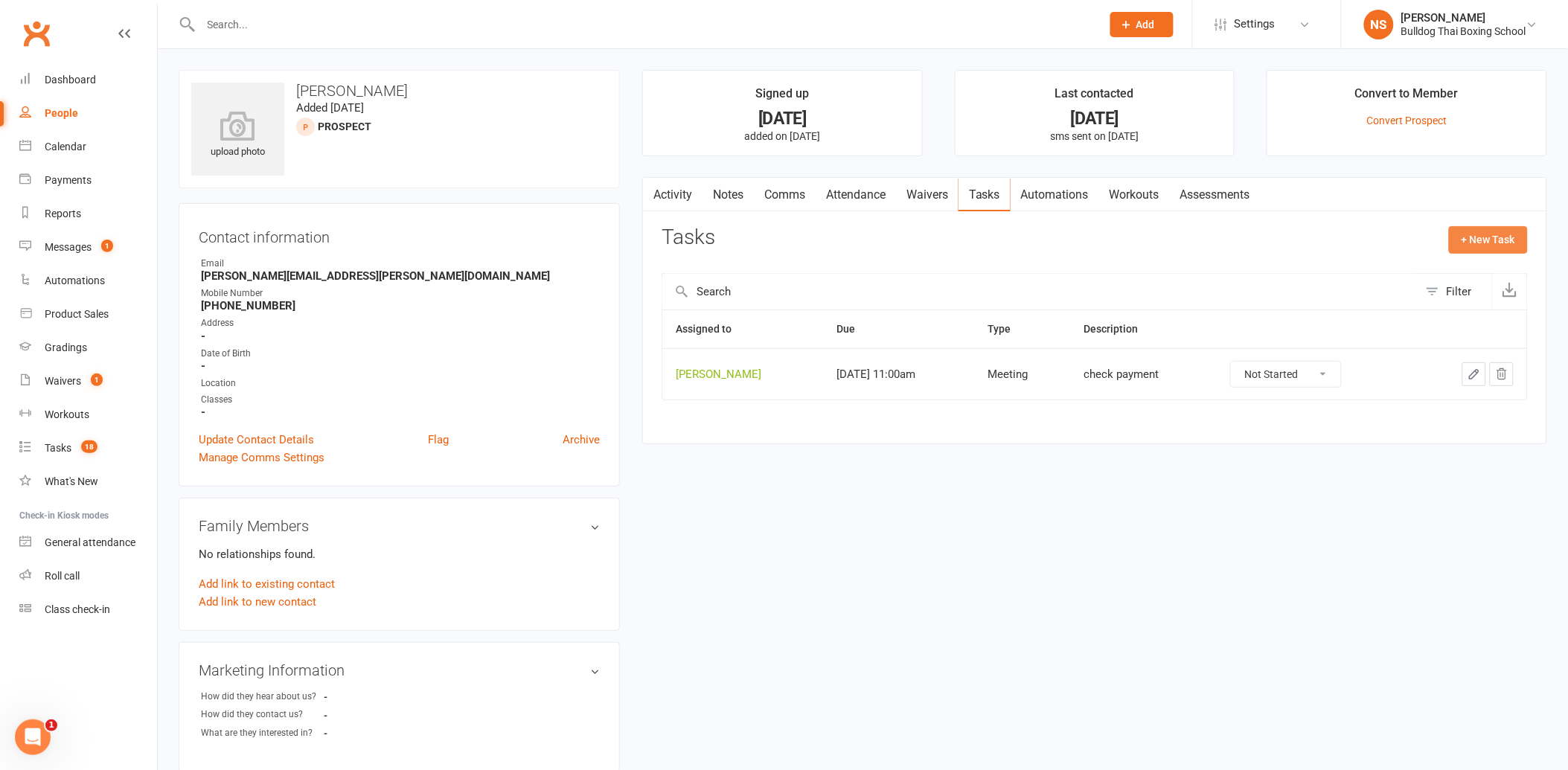
click at [1475, 235] on button "+ New Task" at bounding box center [1488, 239] width 79 height 27
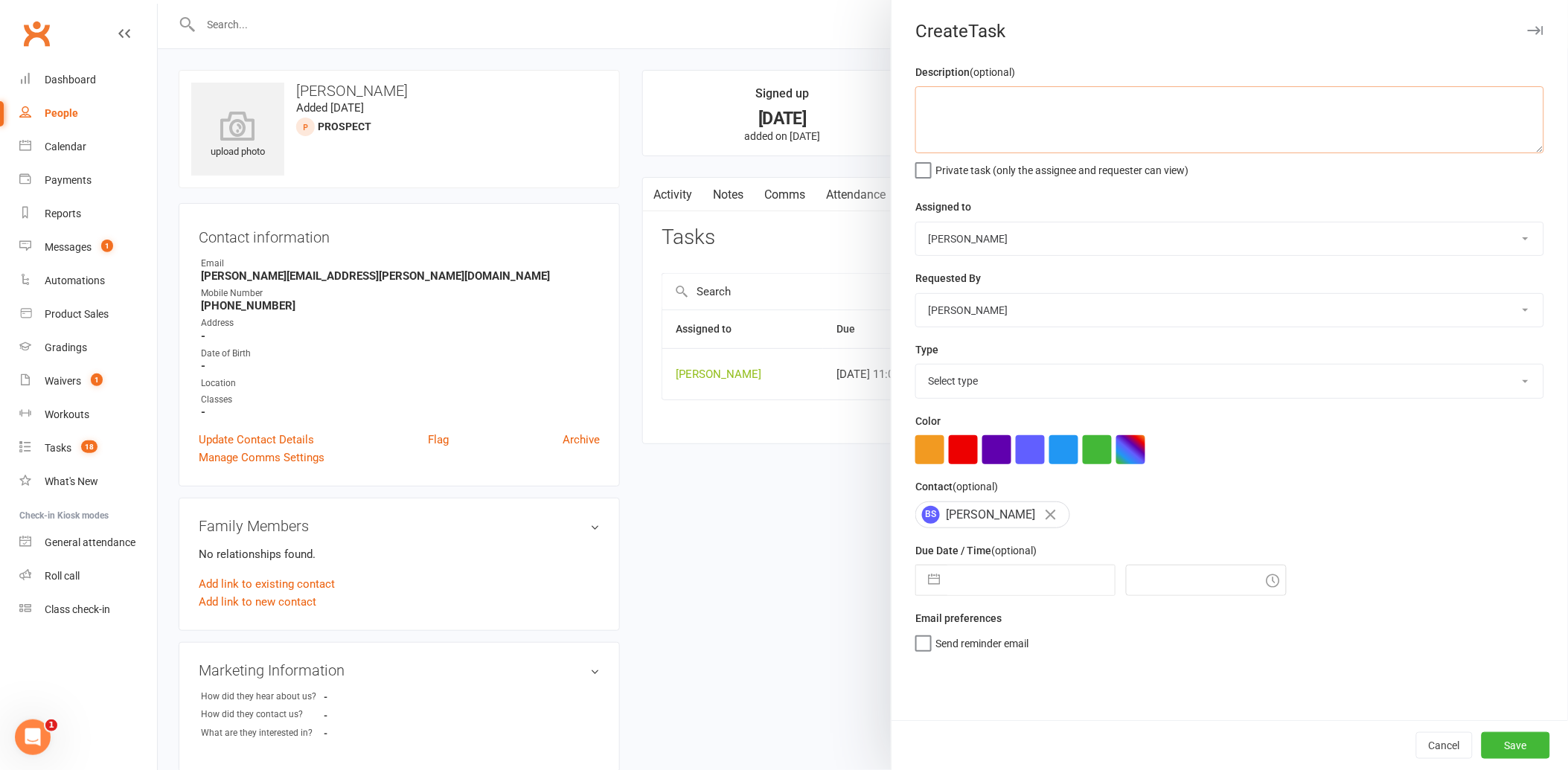
drag, startPoint x: 925, startPoint y: 105, endPoint x: 928, endPoint y: 92, distance: 13.3
click at [928, 92] on textarea at bounding box center [1230, 120] width 629 height 67
click at [980, 378] on select "Select type Action E-mail Meeting Phone call Text Add new task type" at bounding box center [1230, 380] width 628 height 33
click at [916, 365] on select "Select type Action E-mail Meeting Phone call Text Add new task type" at bounding box center [1230, 380] width 628 height 33
click at [979, 585] on input "text" at bounding box center [1031, 580] width 167 height 30
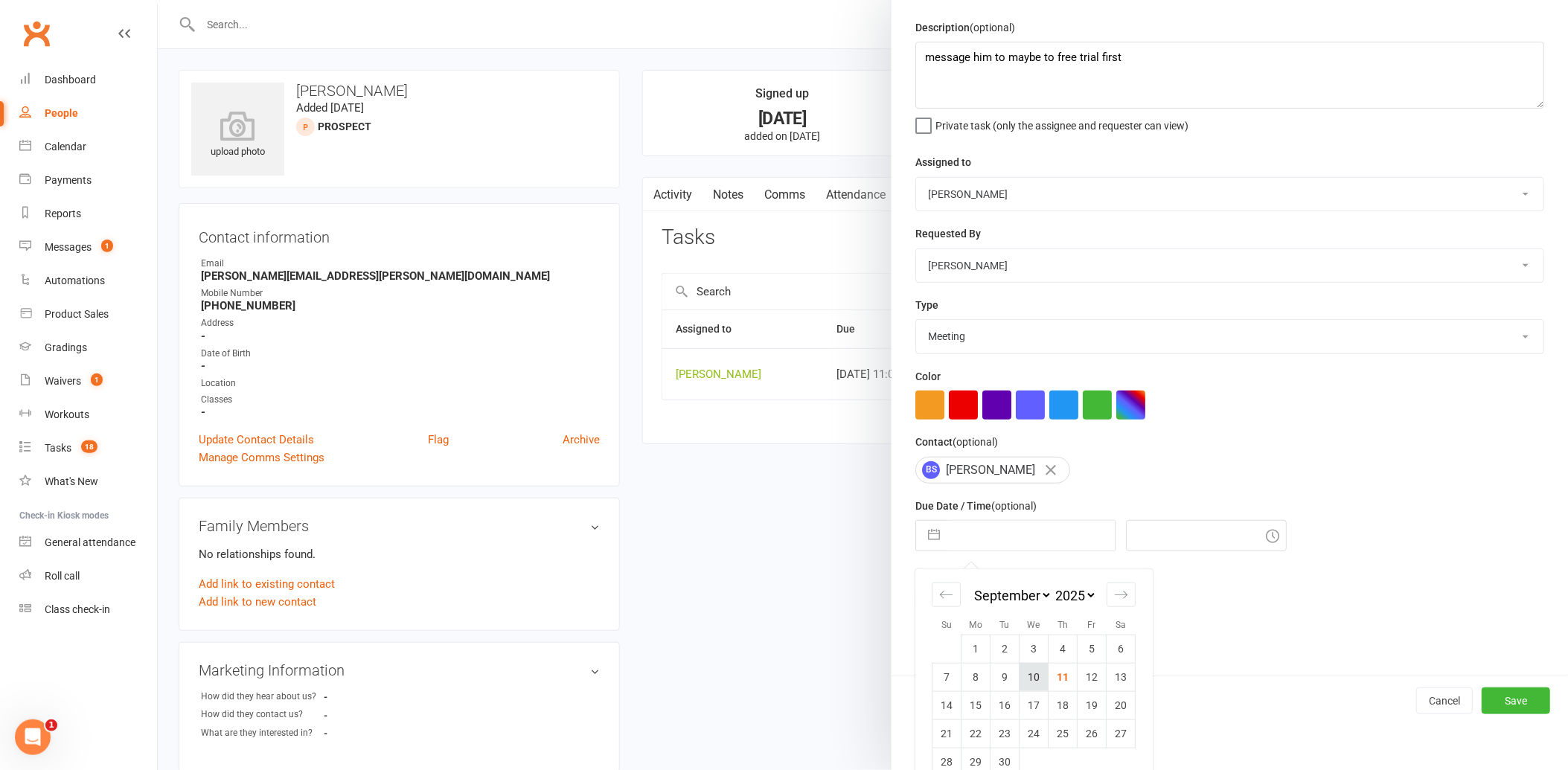
scroll to position [68, 0]
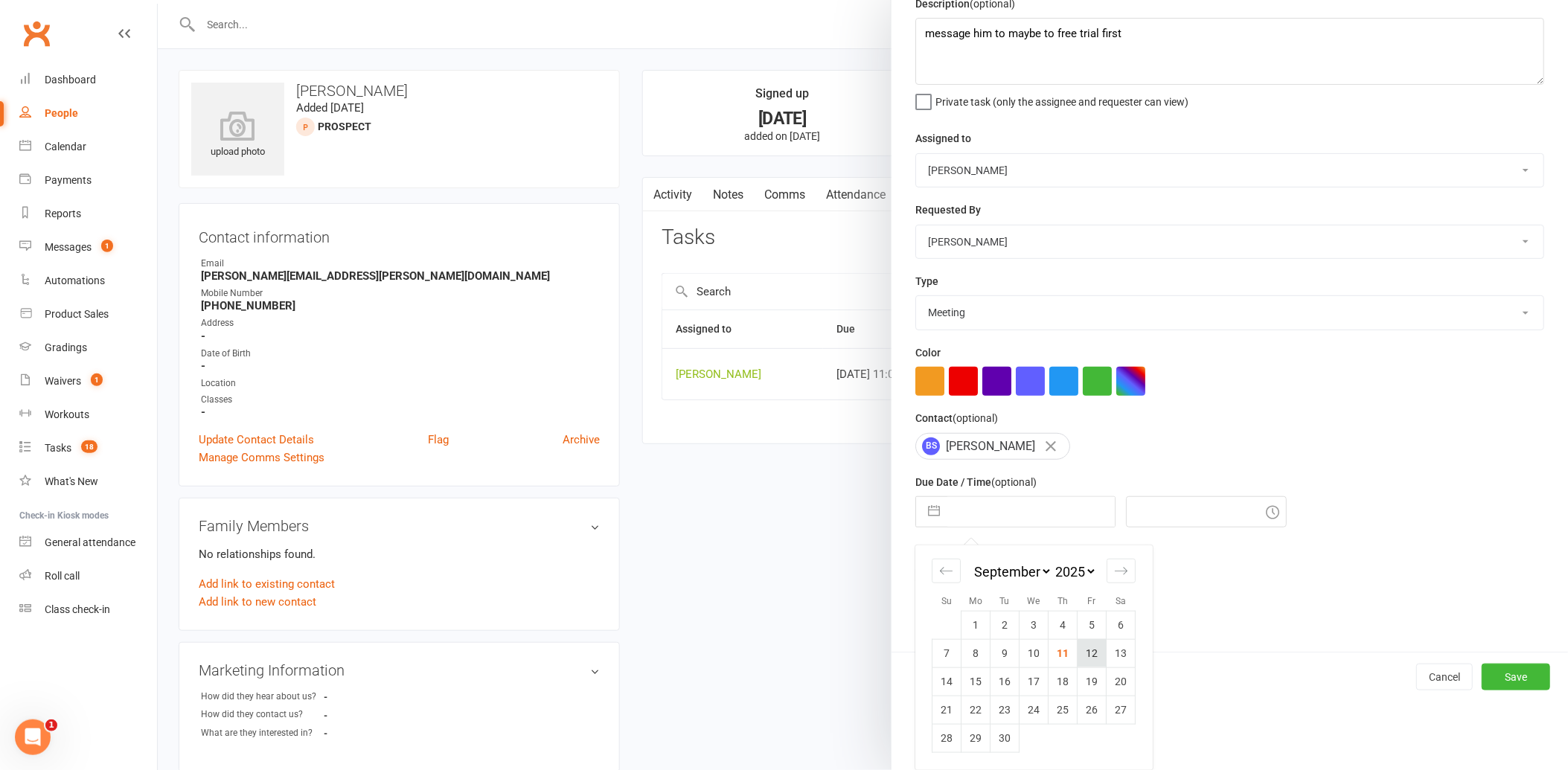
click at [1087, 653] on td "12" at bounding box center [1092, 653] width 29 height 28
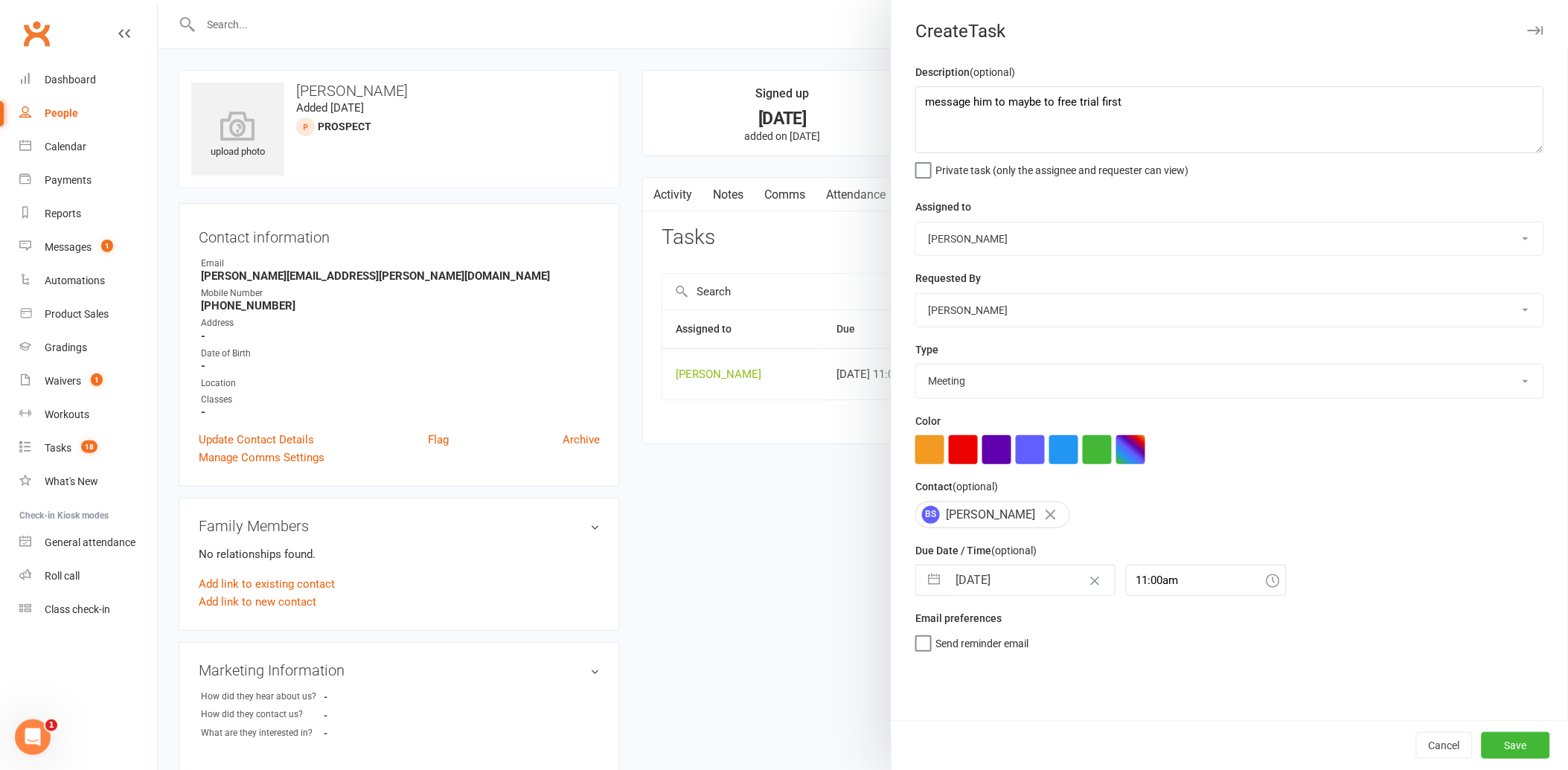
scroll to position [0, 0]
click at [1484, 745] on button "Save" at bounding box center [1515, 745] width 68 height 27
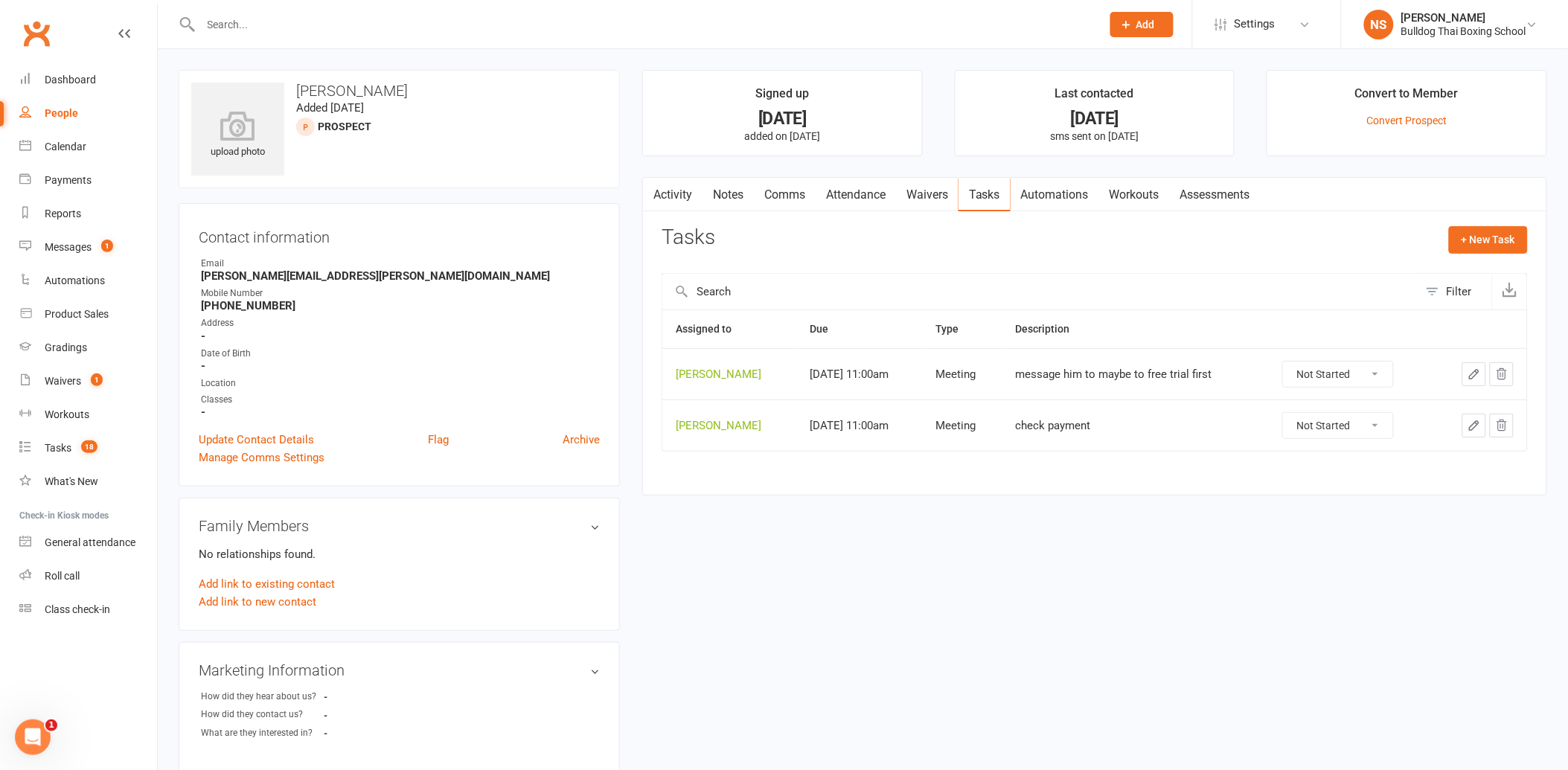
drag, startPoint x: 1488, startPoint y: 744, endPoint x: 1497, endPoint y: 745, distance: 9.1
click at [1491, 744] on div "upload photo [PERSON_NAME] Added [DATE] prospect Contact information Owner Emai…" at bounding box center [862, 627] width 1391 height 1116
click at [47, 436] on link "Tasks 18" at bounding box center [87, 449] width 137 height 34
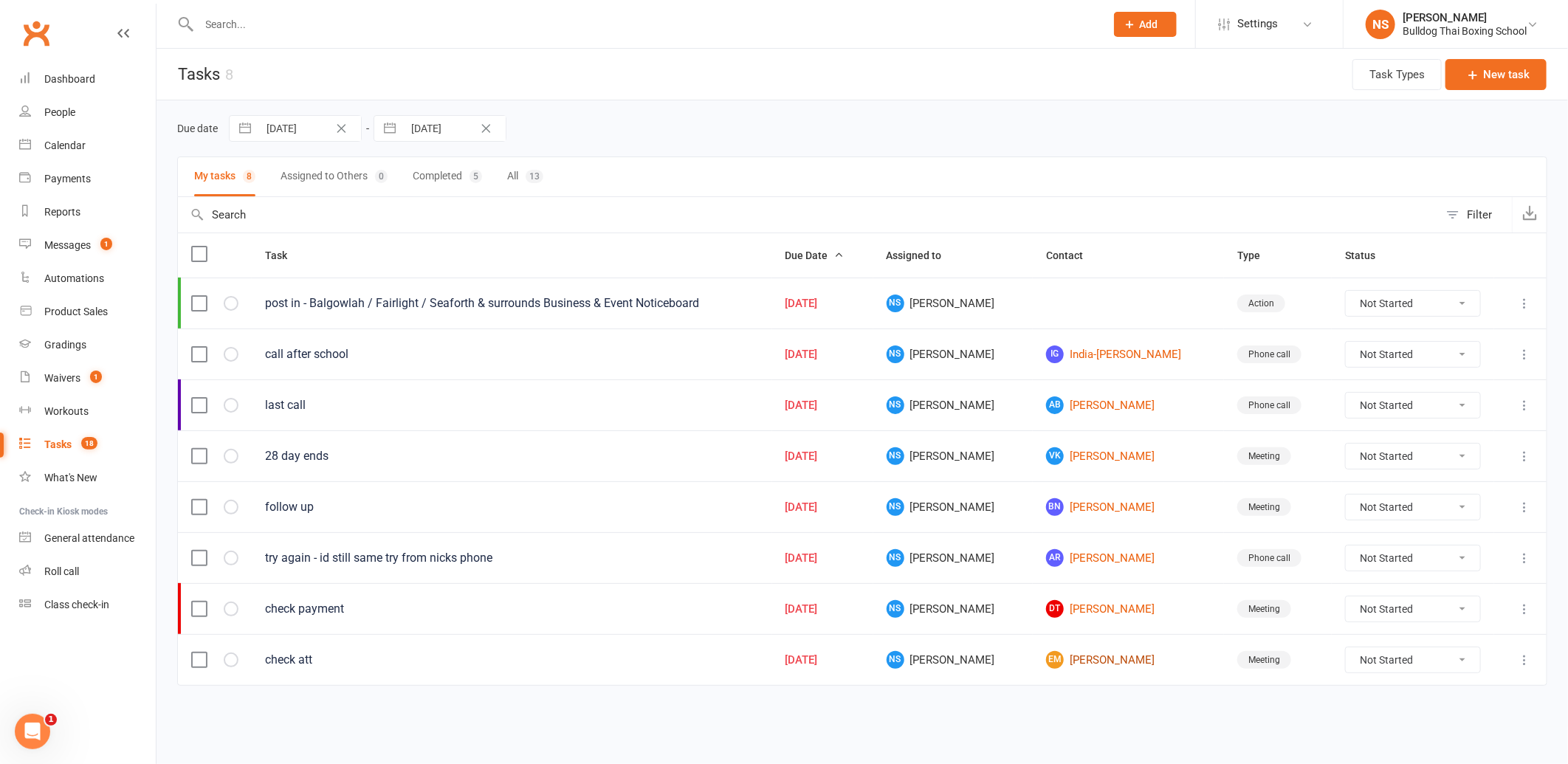
click at [1095, 669] on link "EM [PERSON_NAME]" at bounding box center [1129, 660] width 164 height 18
